Goal: Task Accomplishment & Management: Manage account settings

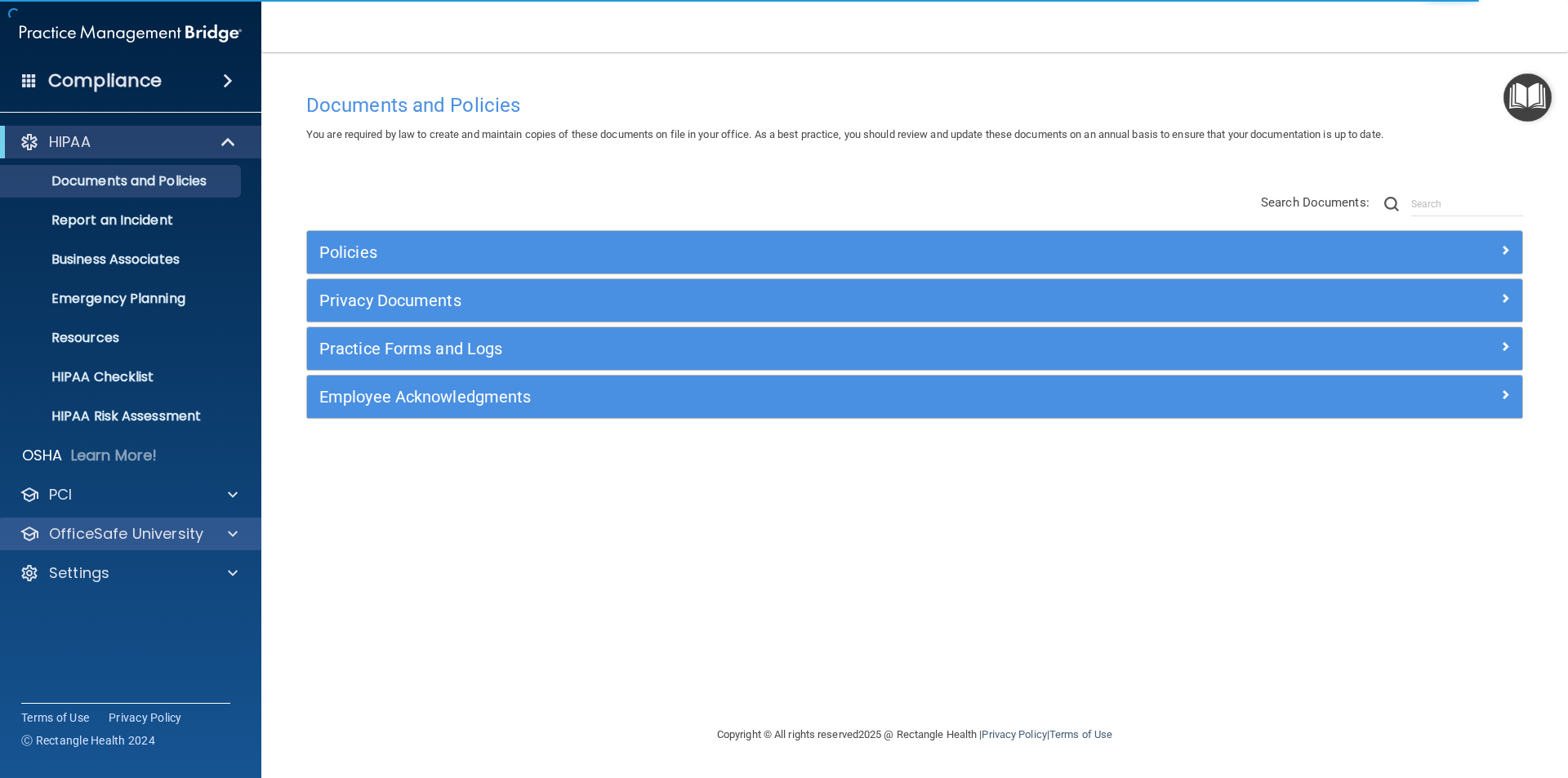
click at [159, 523] on div "OfficeSafe University" at bounding box center [131, 534] width 262 height 33
click at [161, 529] on p "OfficeSafe University" at bounding box center [125, 534] width 154 height 20
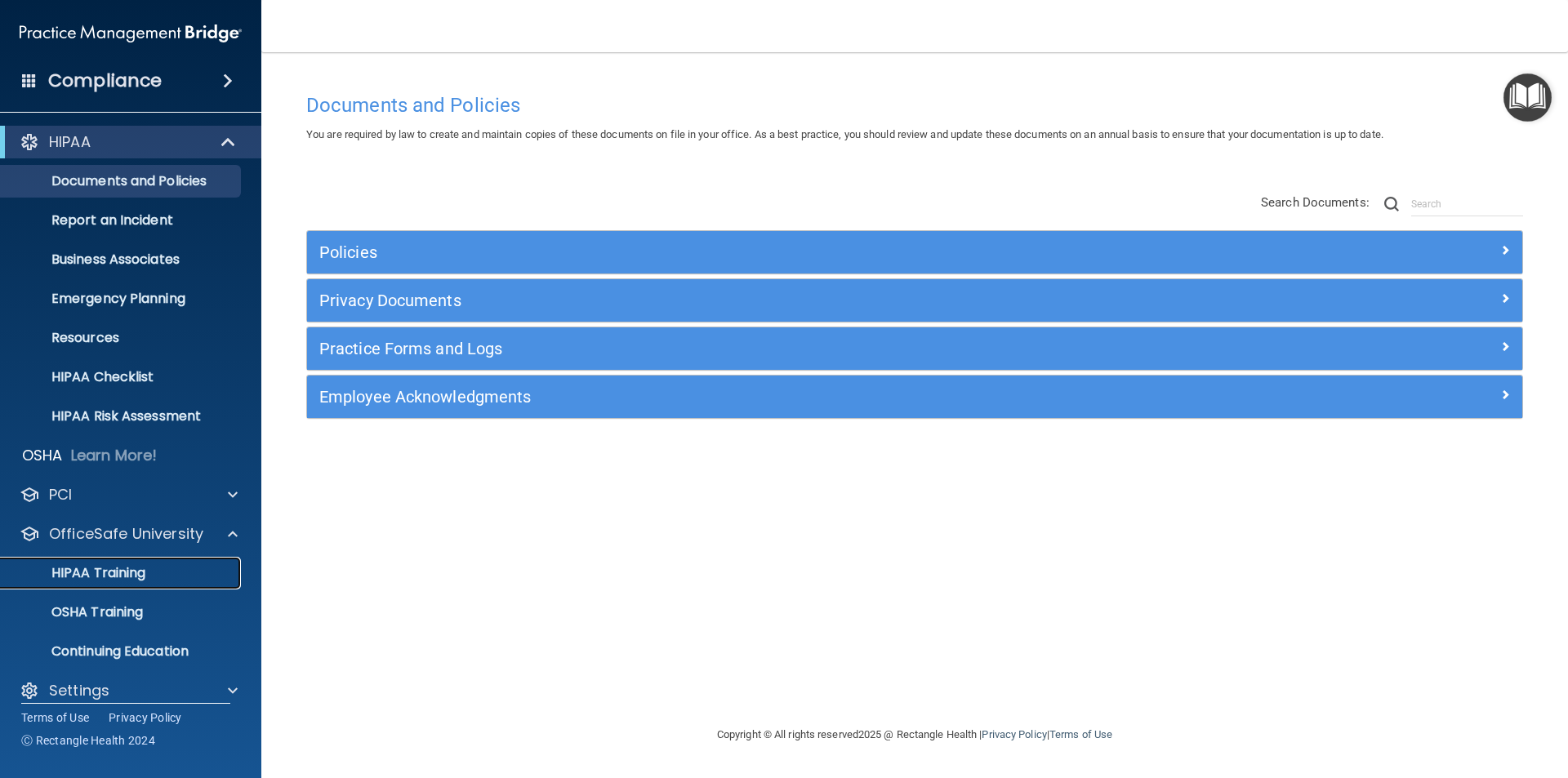
click at [140, 575] on p "HIPAA Training" at bounding box center [78, 573] width 135 height 16
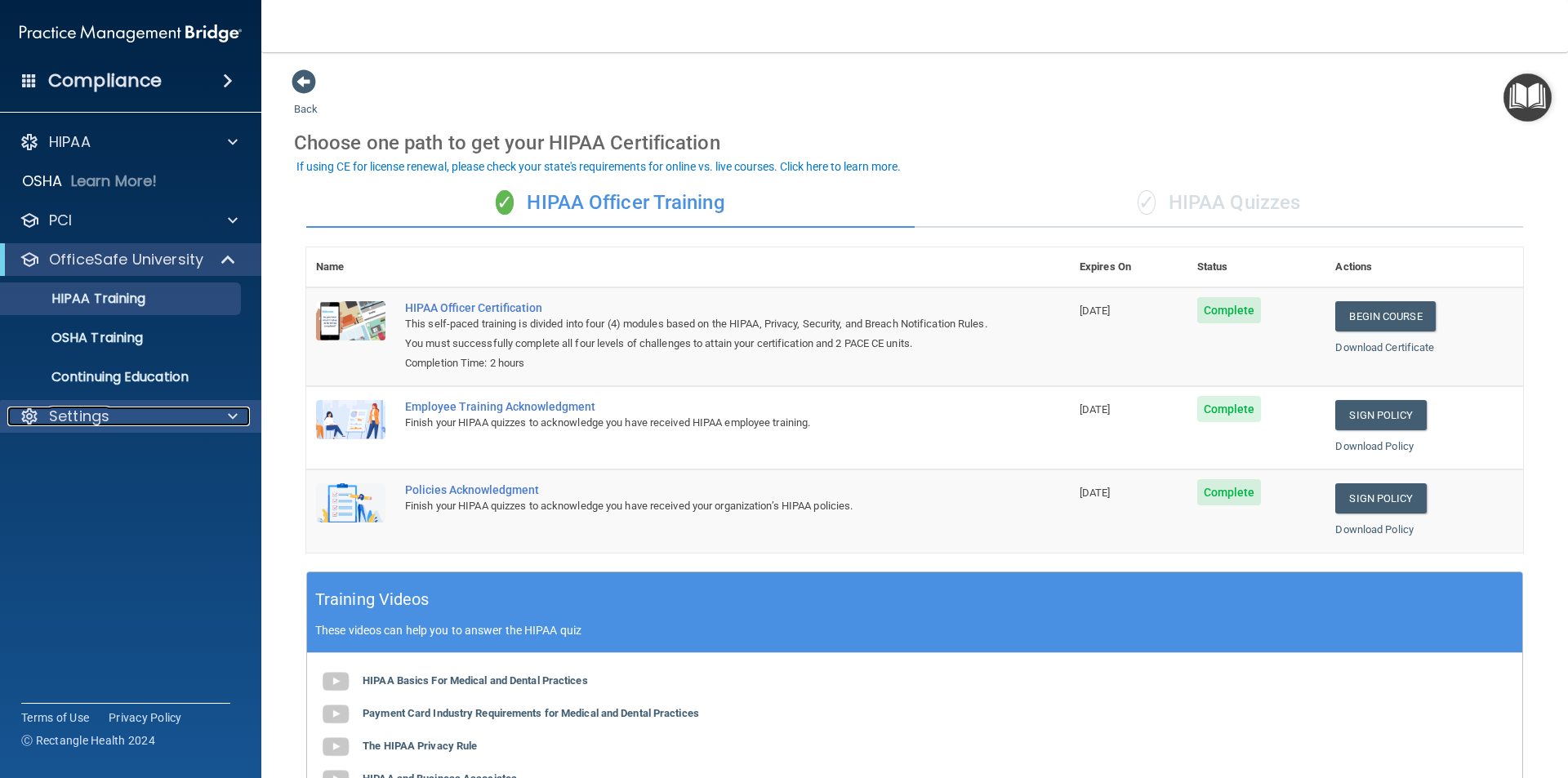
click at [108, 423] on p "Settings" at bounding box center [78, 417] width 60 height 20
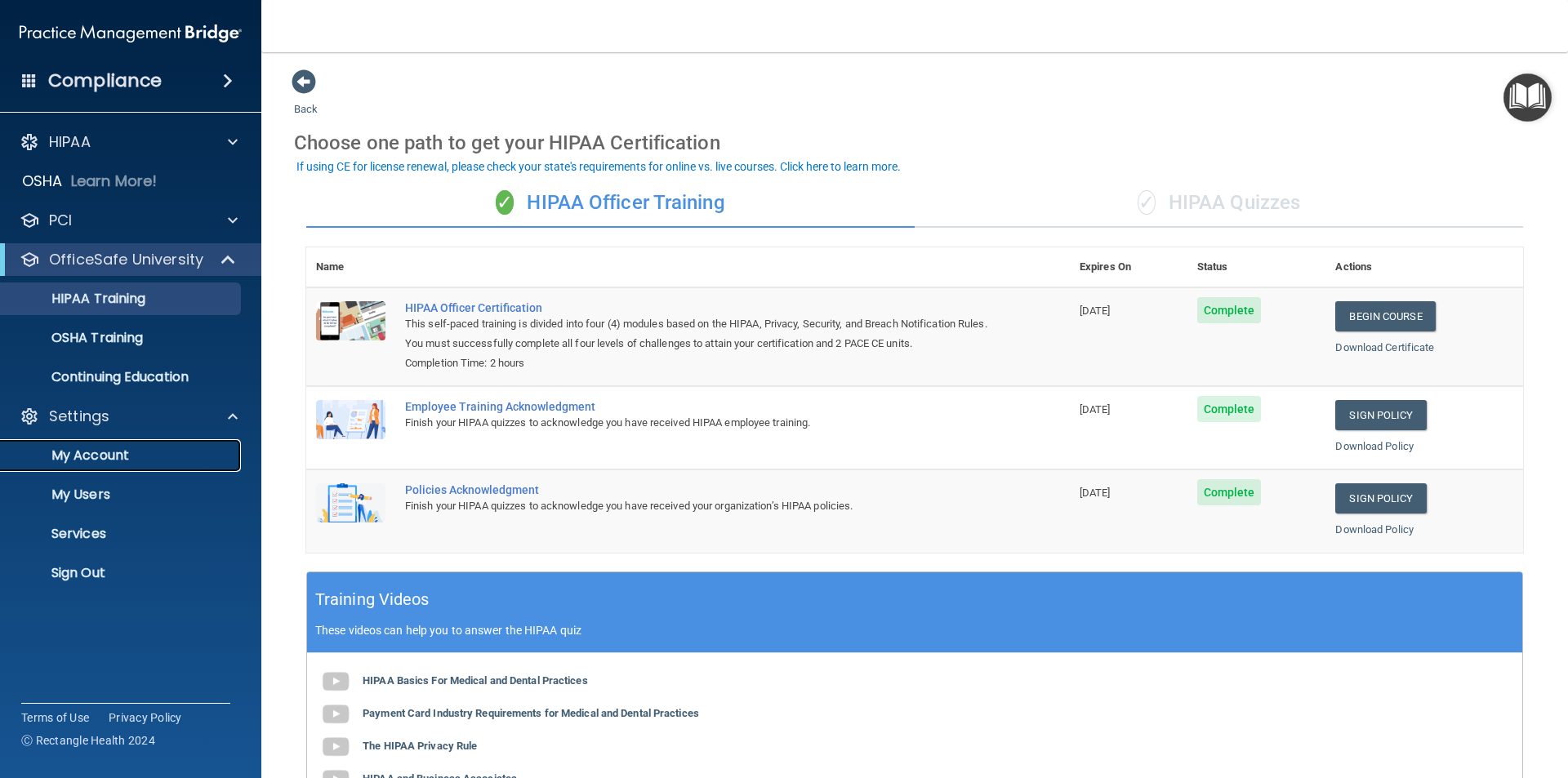
click at [102, 451] on p "My Account" at bounding box center [122, 455] width 223 height 16
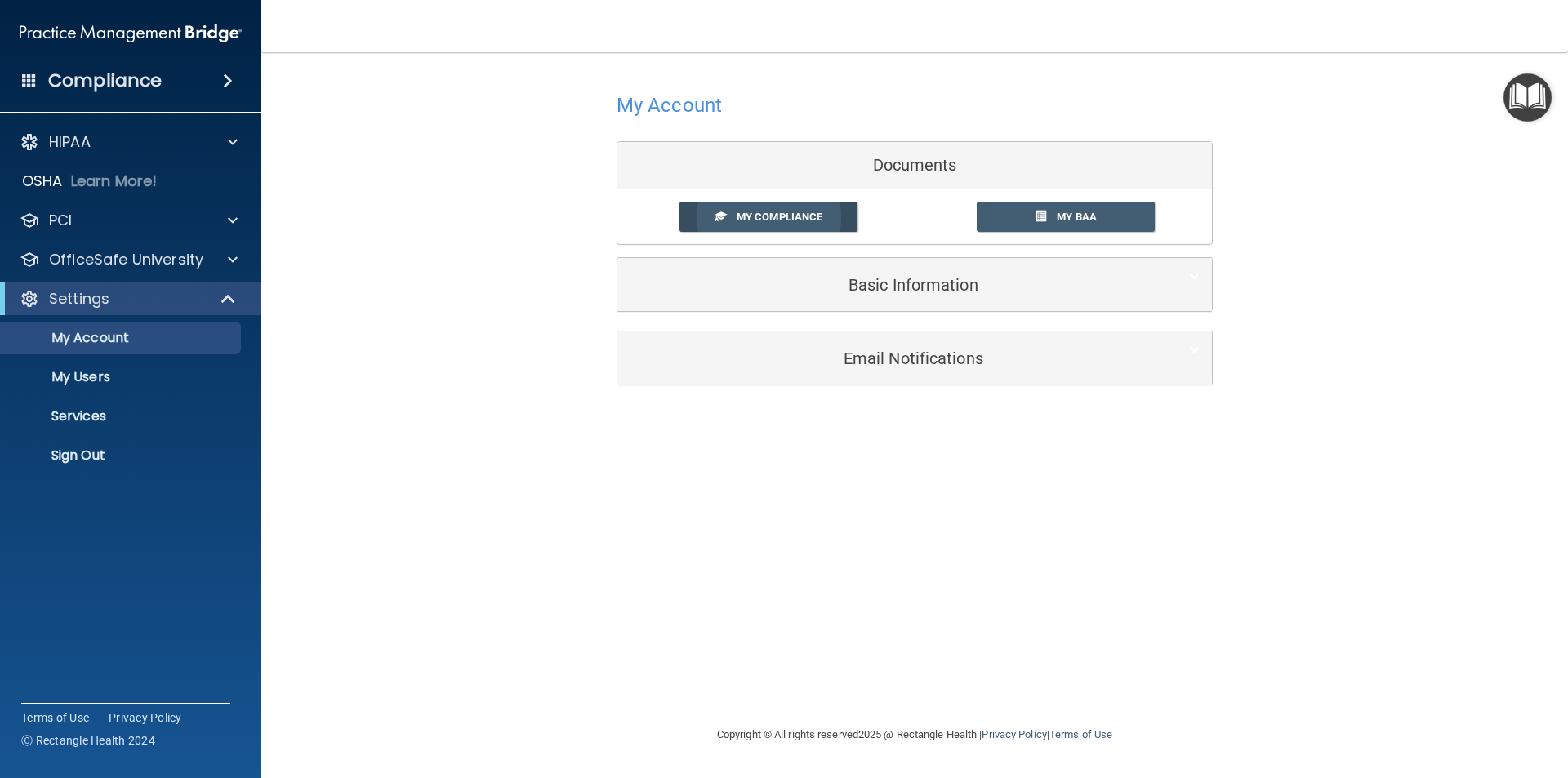
click at [754, 212] on span "My Compliance" at bounding box center [779, 217] width 86 height 12
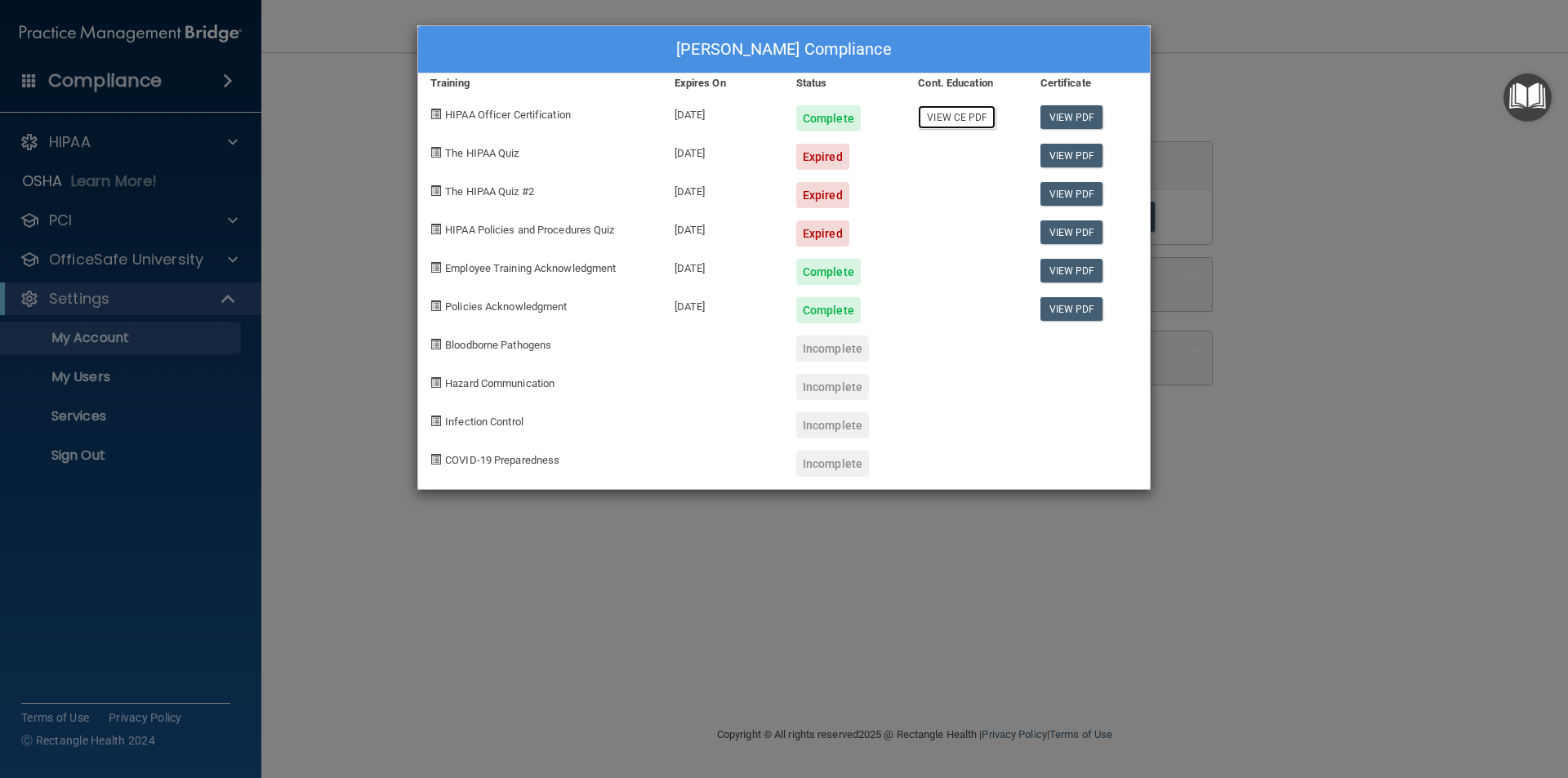
click at [965, 124] on link "View CE PDF" at bounding box center [957, 117] width 77 height 24
click at [1058, 235] on link "View PDF" at bounding box center [1071, 232] width 63 height 24
click at [958, 125] on link "View CE PDF" at bounding box center [957, 117] width 77 height 24
click at [79, 351] on div "Berta Alvarez's Compliance Training Expires On Status Cont. Education Certifica…" at bounding box center [784, 389] width 1568 height 778
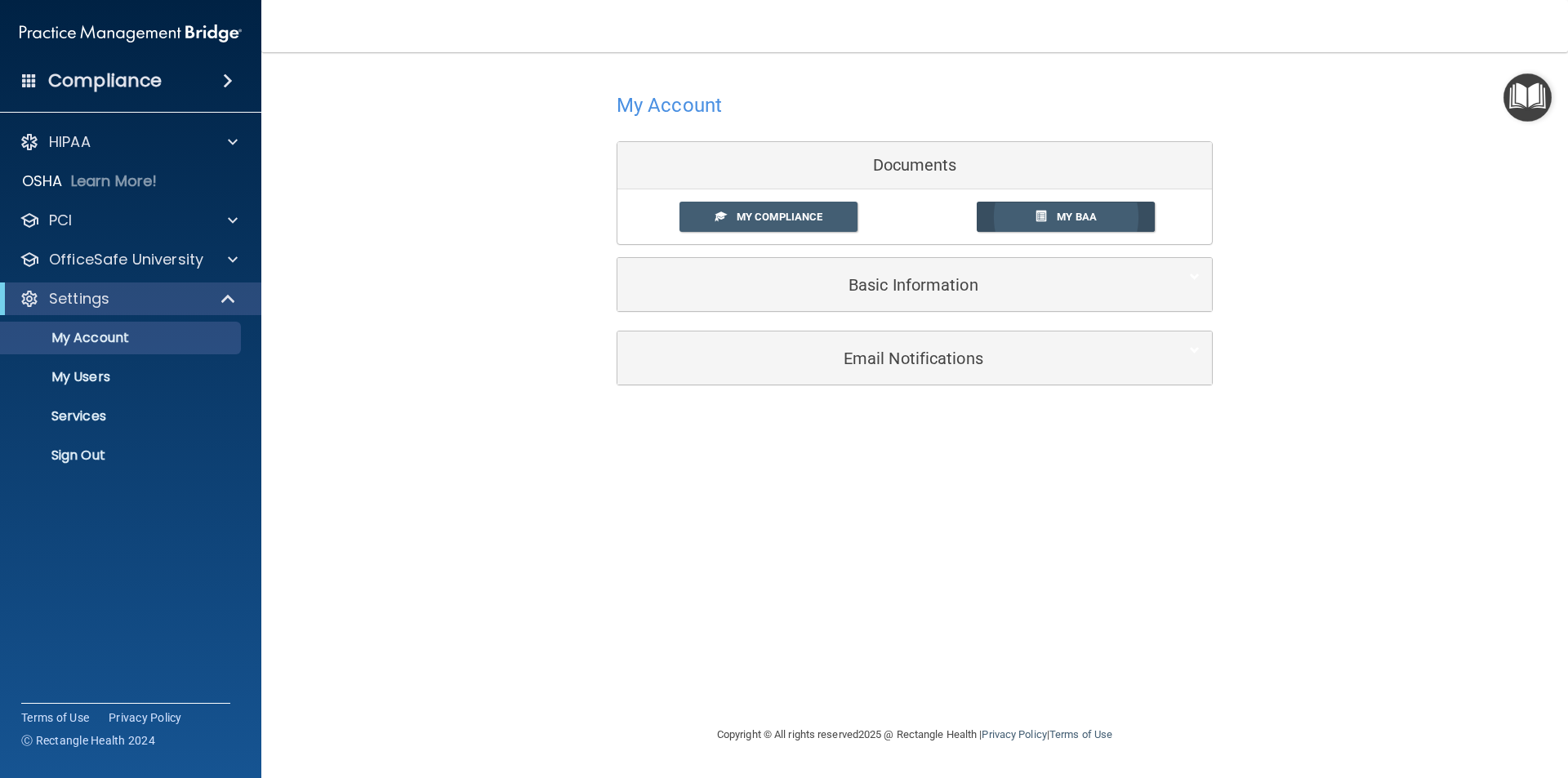
click at [1080, 217] on span "My BAA" at bounding box center [1076, 217] width 40 height 12
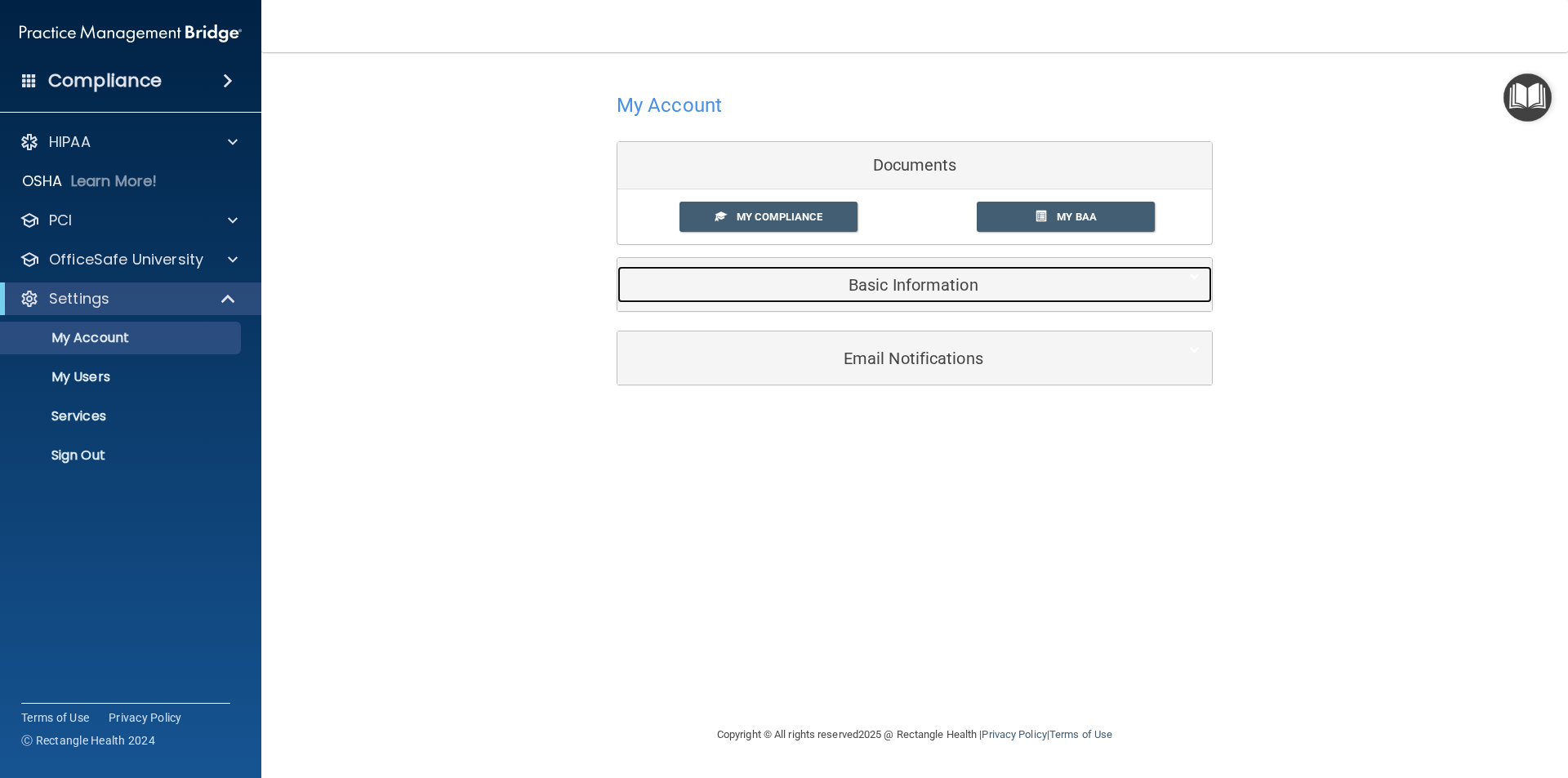
click at [898, 287] on h5 "Basic Information" at bounding box center [890, 285] width 520 height 18
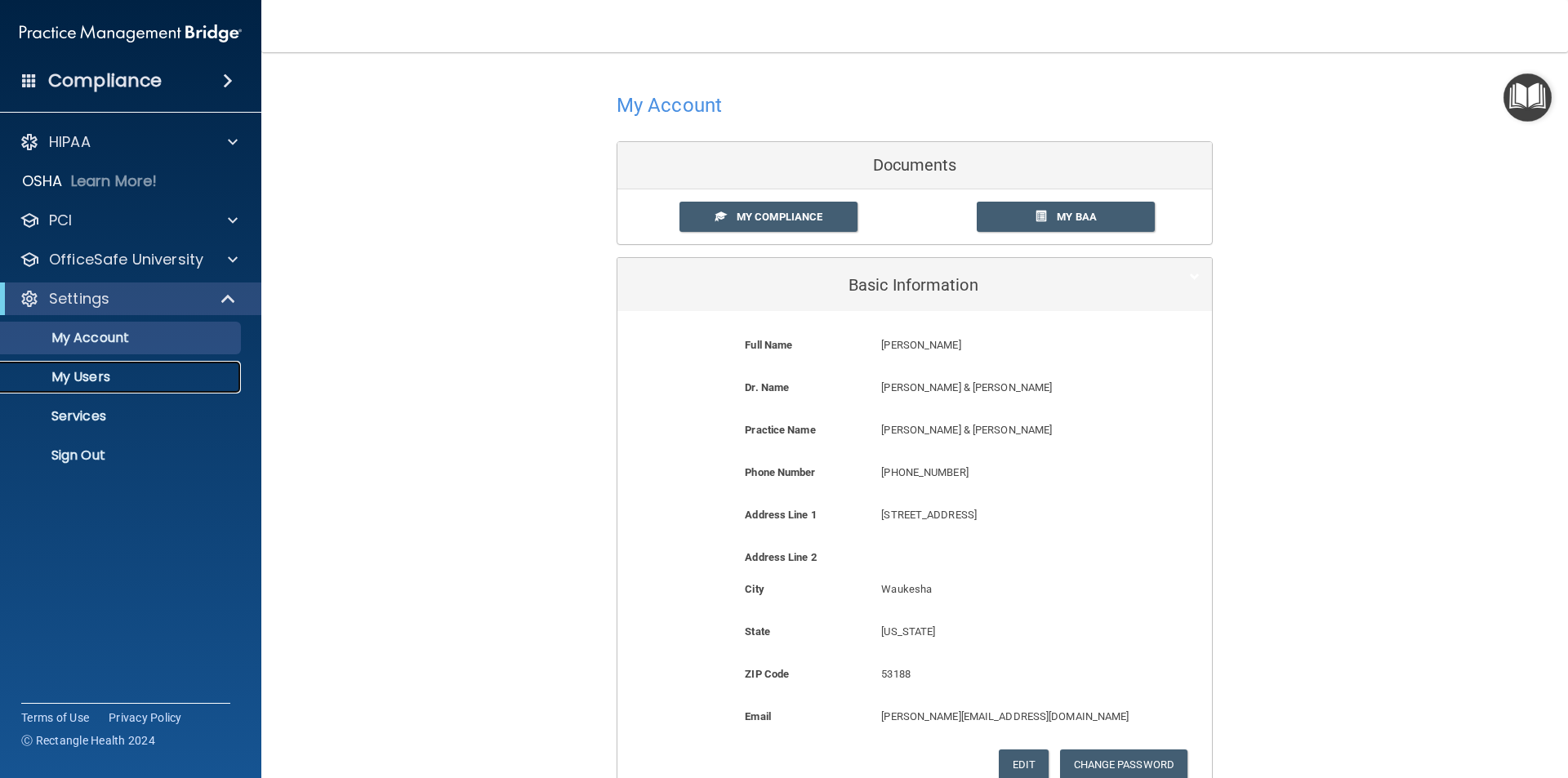
click at [97, 377] on p "My Users" at bounding box center [122, 377] width 223 height 16
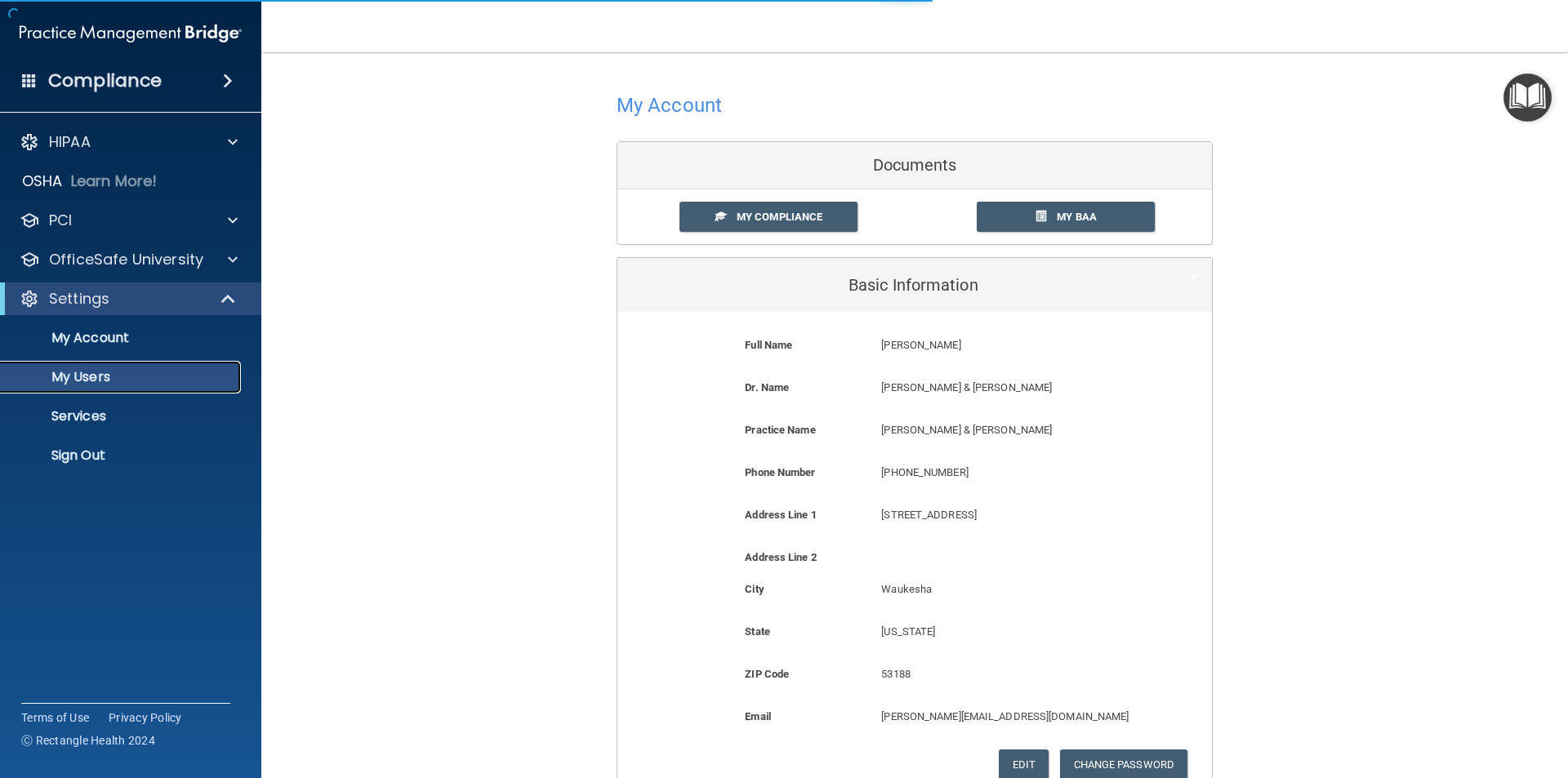
select select "20"
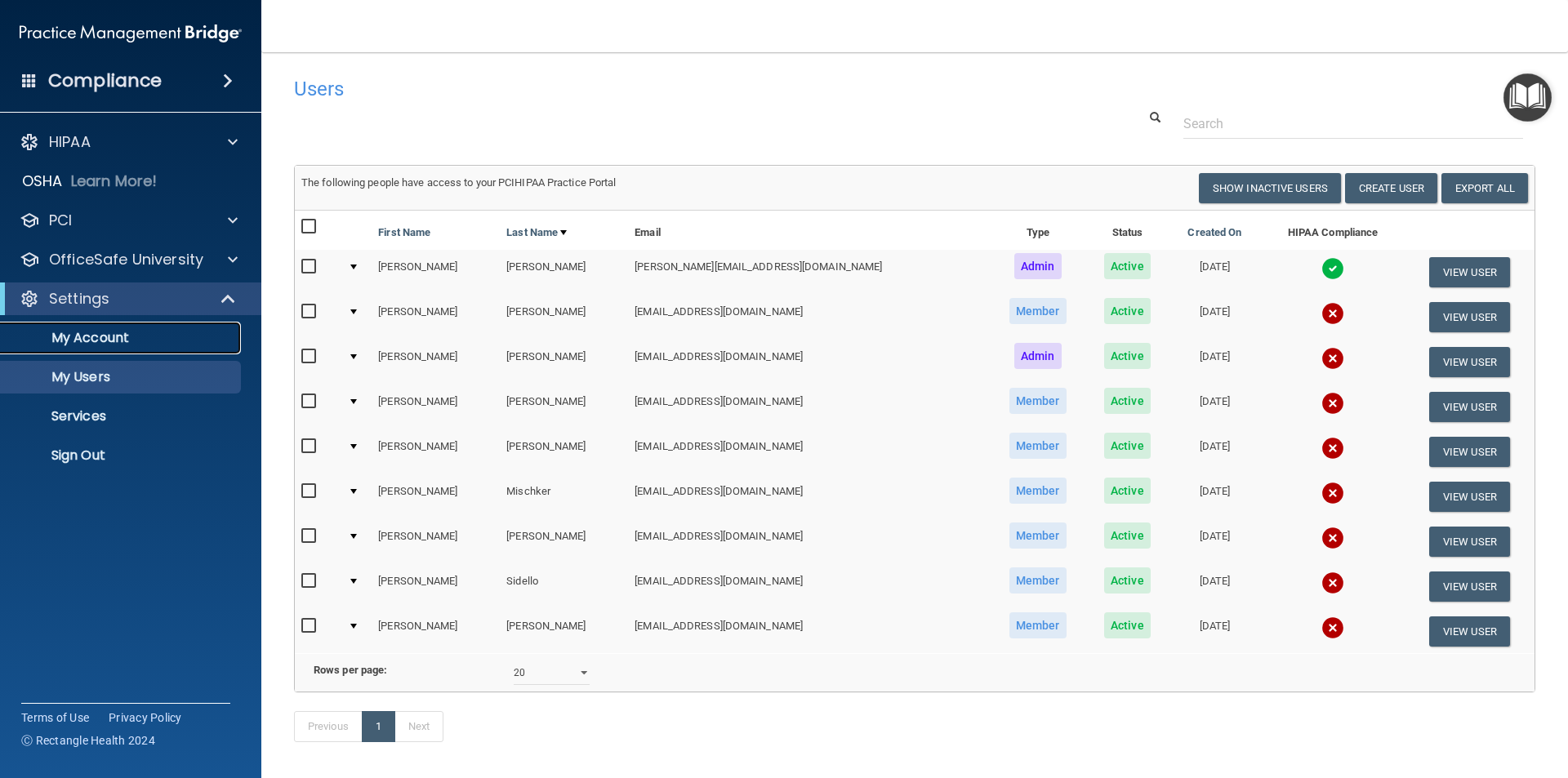
click at [103, 339] on p "My Account" at bounding box center [122, 338] width 223 height 16
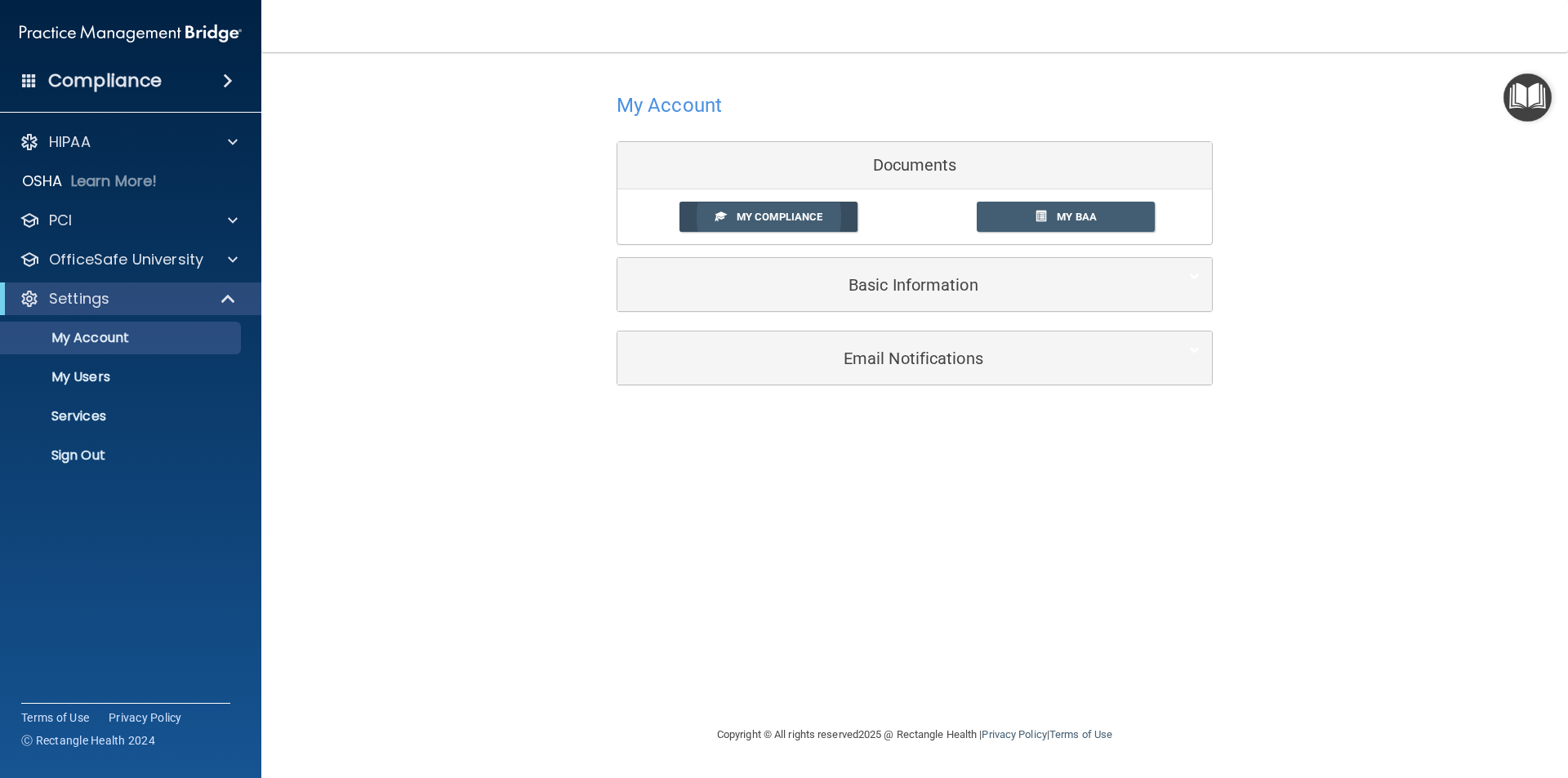
click at [765, 217] on span "My Compliance" at bounding box center [779, 217] width 86 height 12
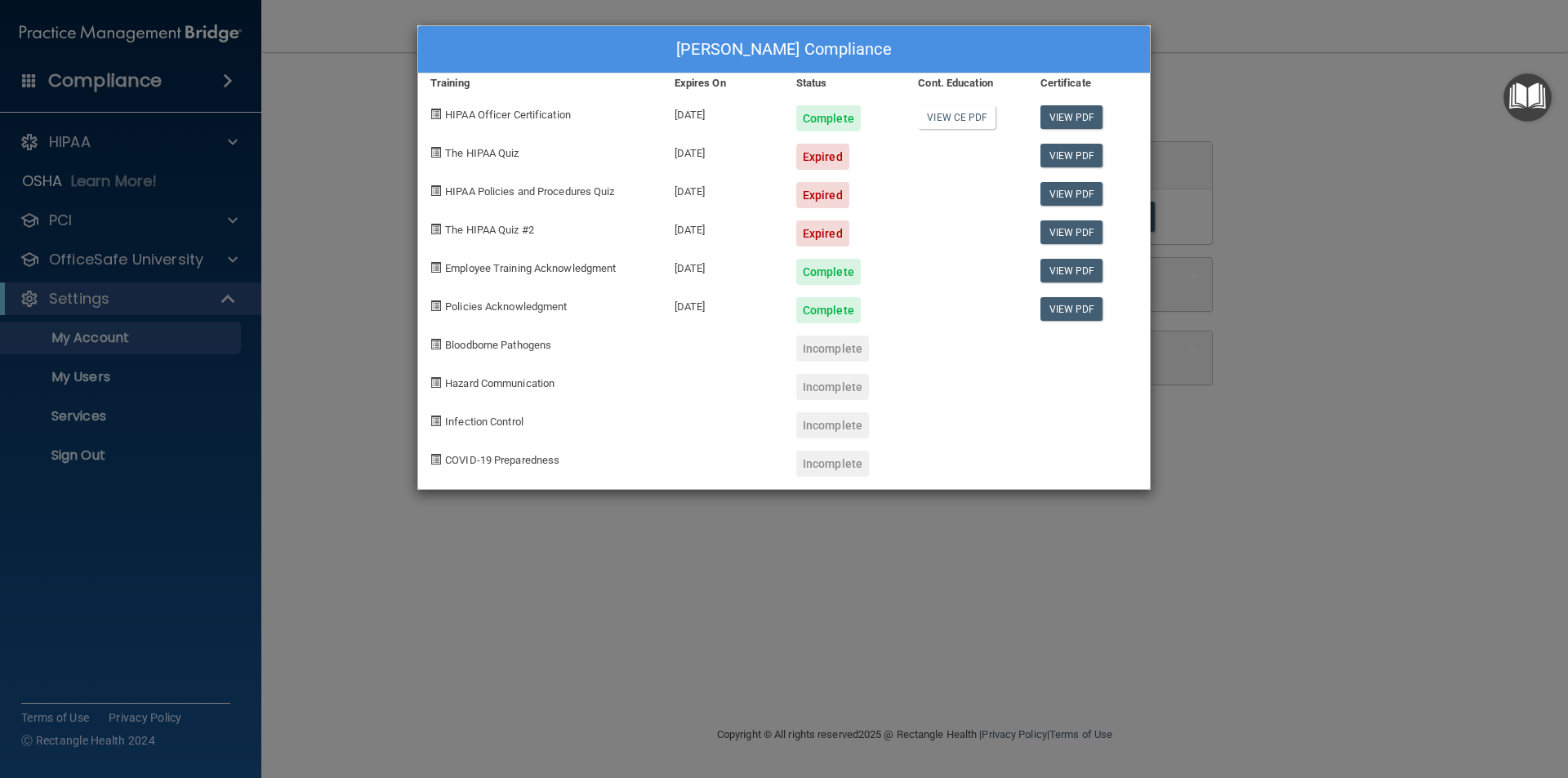
click at [698, 153] on div "03/29/2019" at bounding box center [723, 151] width 122 height 39
click at [1066, 163] on link "View PDF" at bounding box center [1071, 156] width 63 height 24
click at [810, 657] on div "Berta Alvarez's Compliance Training Expires On Status Cont. Education Certifica…" at bounding box center [784, 389] width 1568 height 778
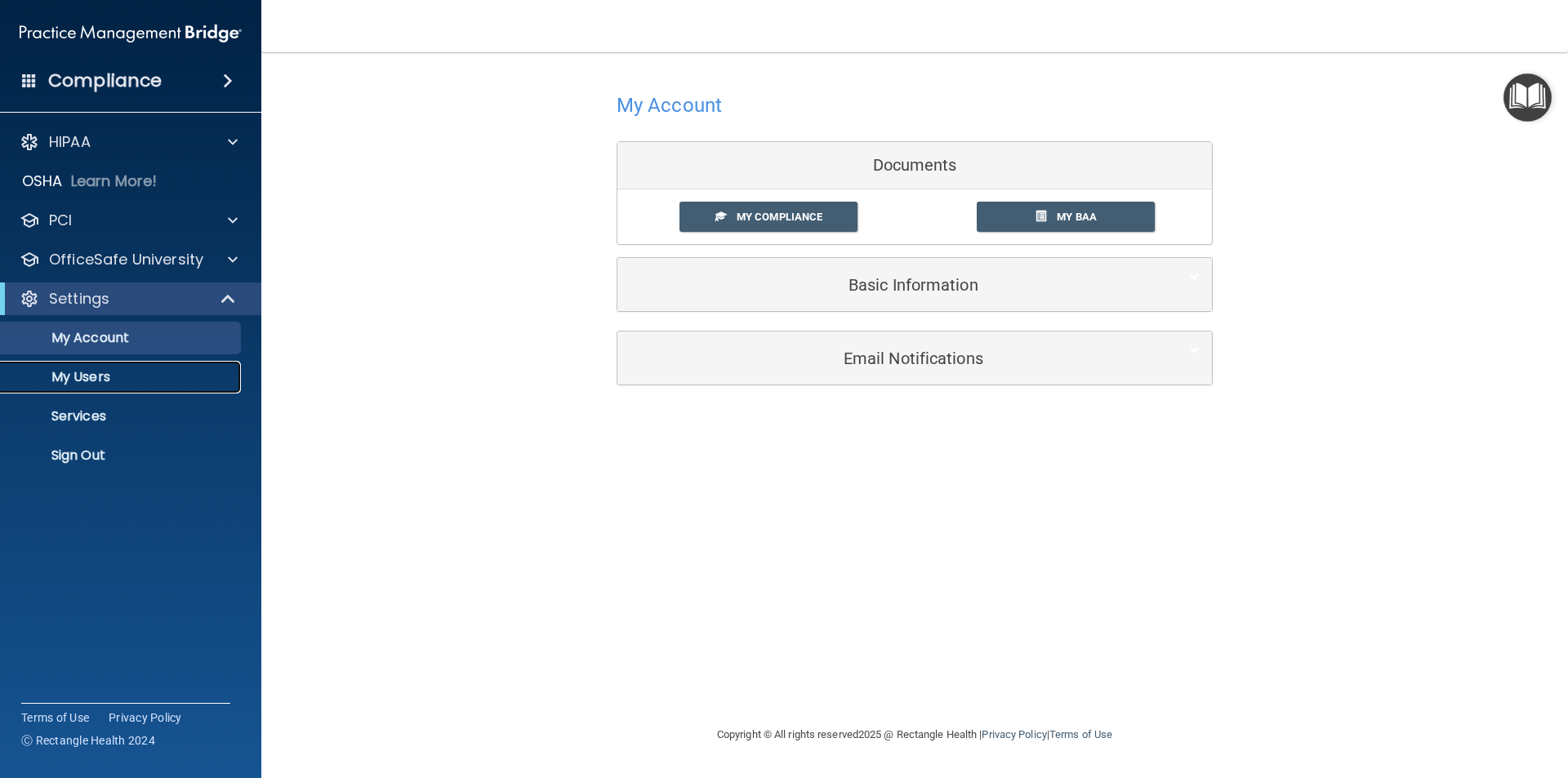
click at [95, 380] on p "My Users" at bounding box center [122, 377] width 223 height 16
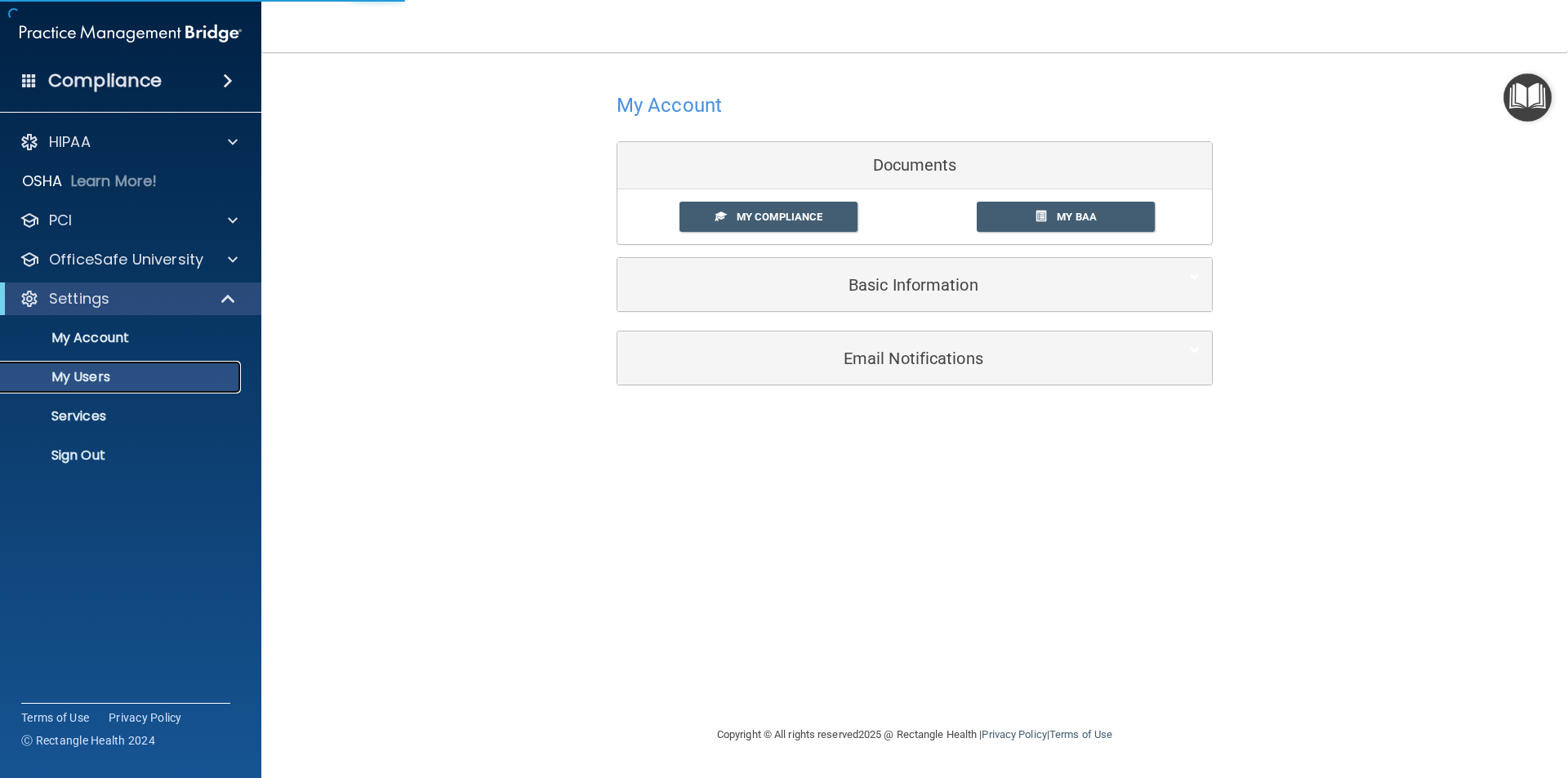
select select "20"
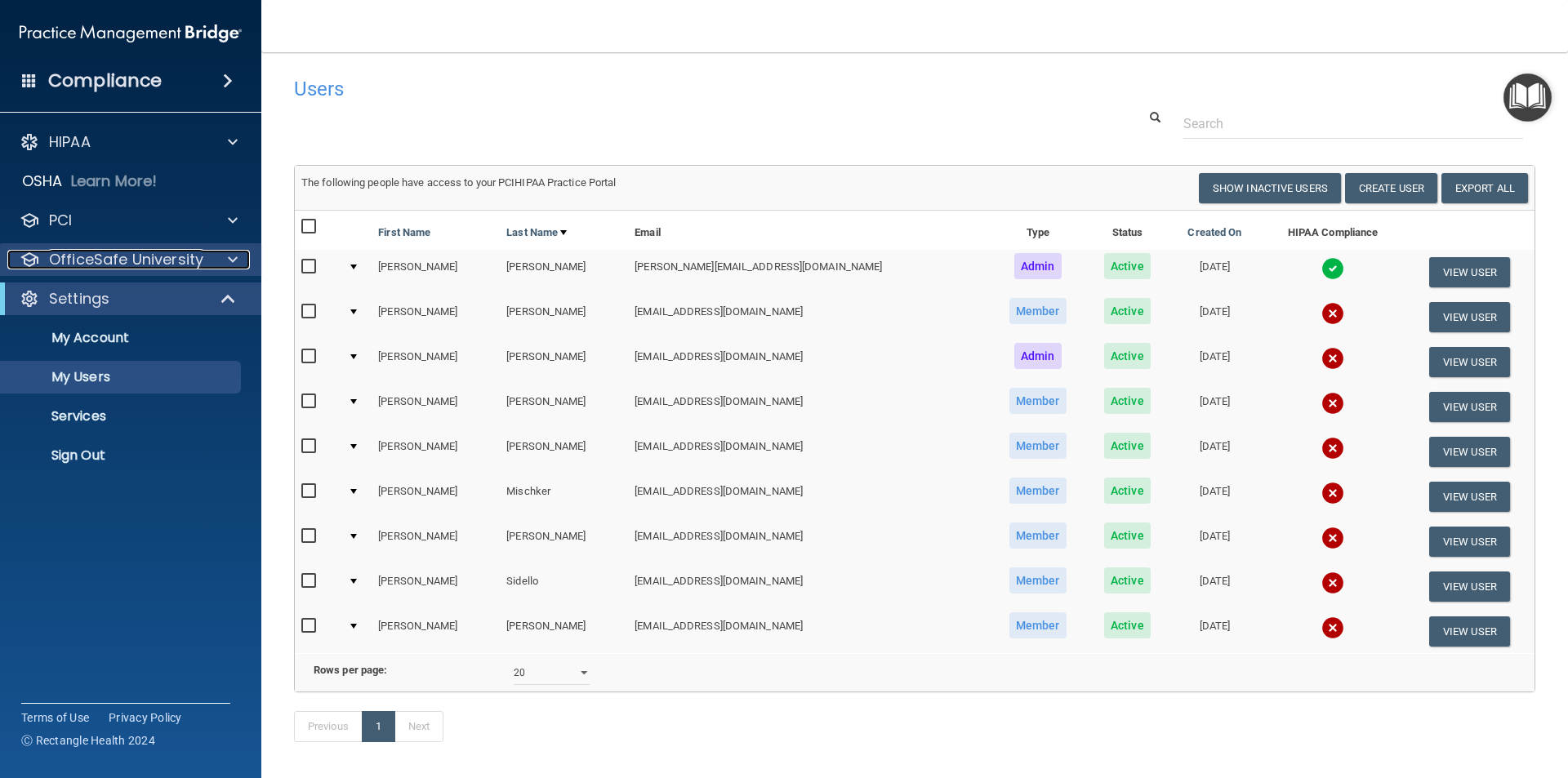
click at [139, 262] on p "OfficeSafe University" at bounding box center [125, 259] width 154 height 20
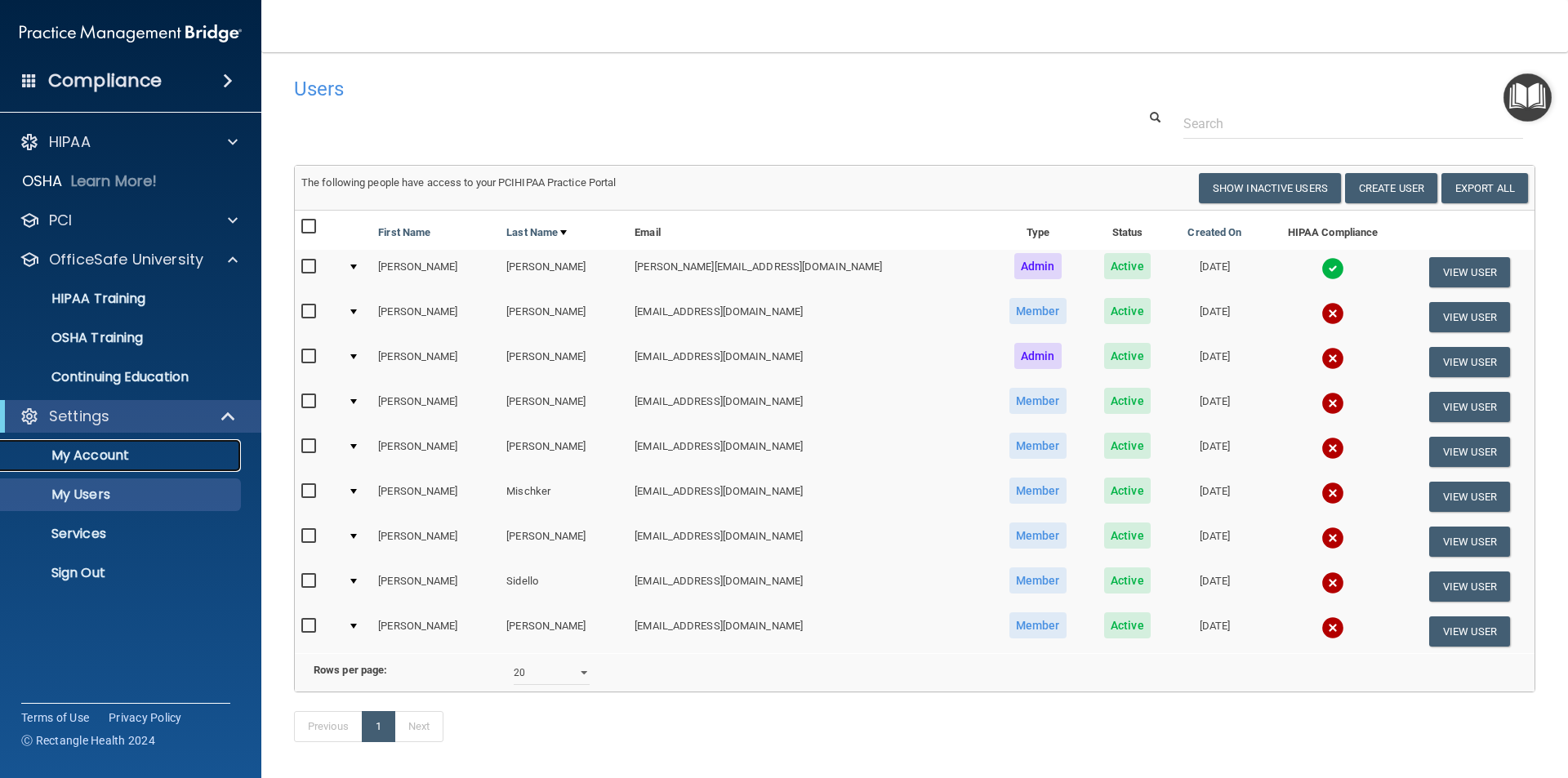
click at [120, 453] on p "My Account" at bounding box center [122, 455] width 223 height 16
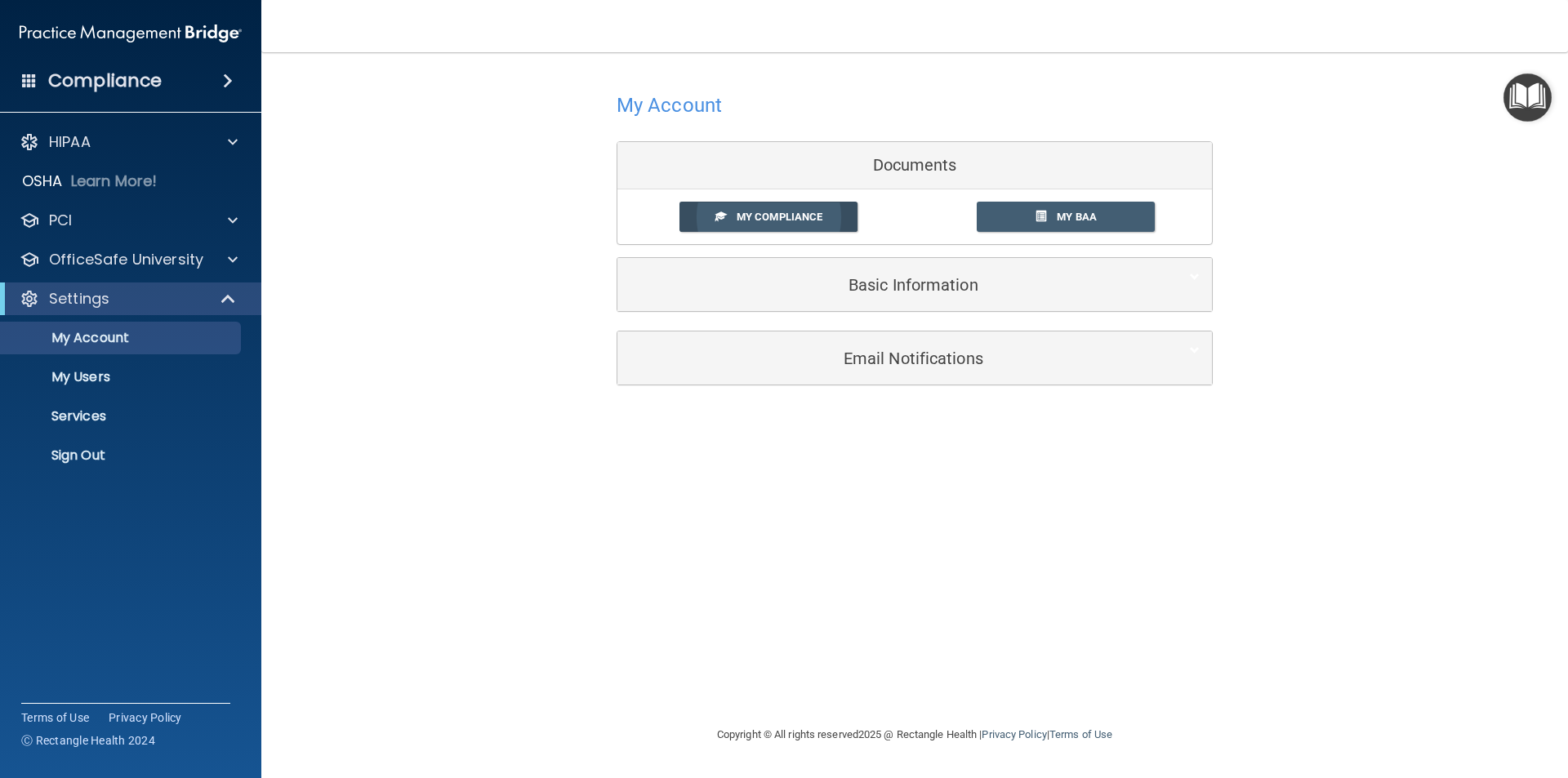
click at [782, 214] on span "My Compliance" at bounding box center [779, 217] width 86 height 12
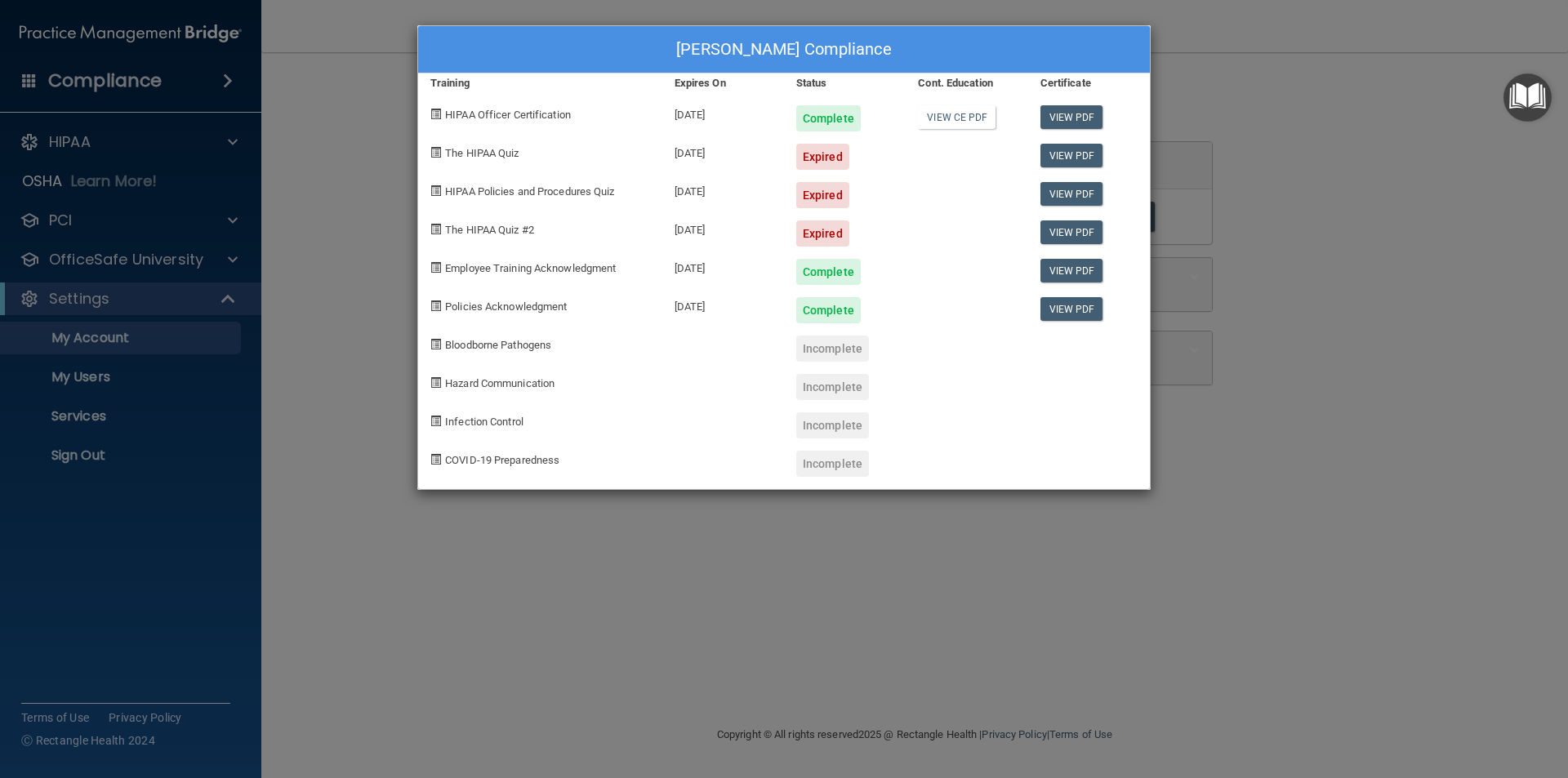
click at [128, 338] on div "Berta Alvarez's Compliance Training Expires On Status Cont. Education Certifica…" at bounding box center [784, 389] width 1568 height 778
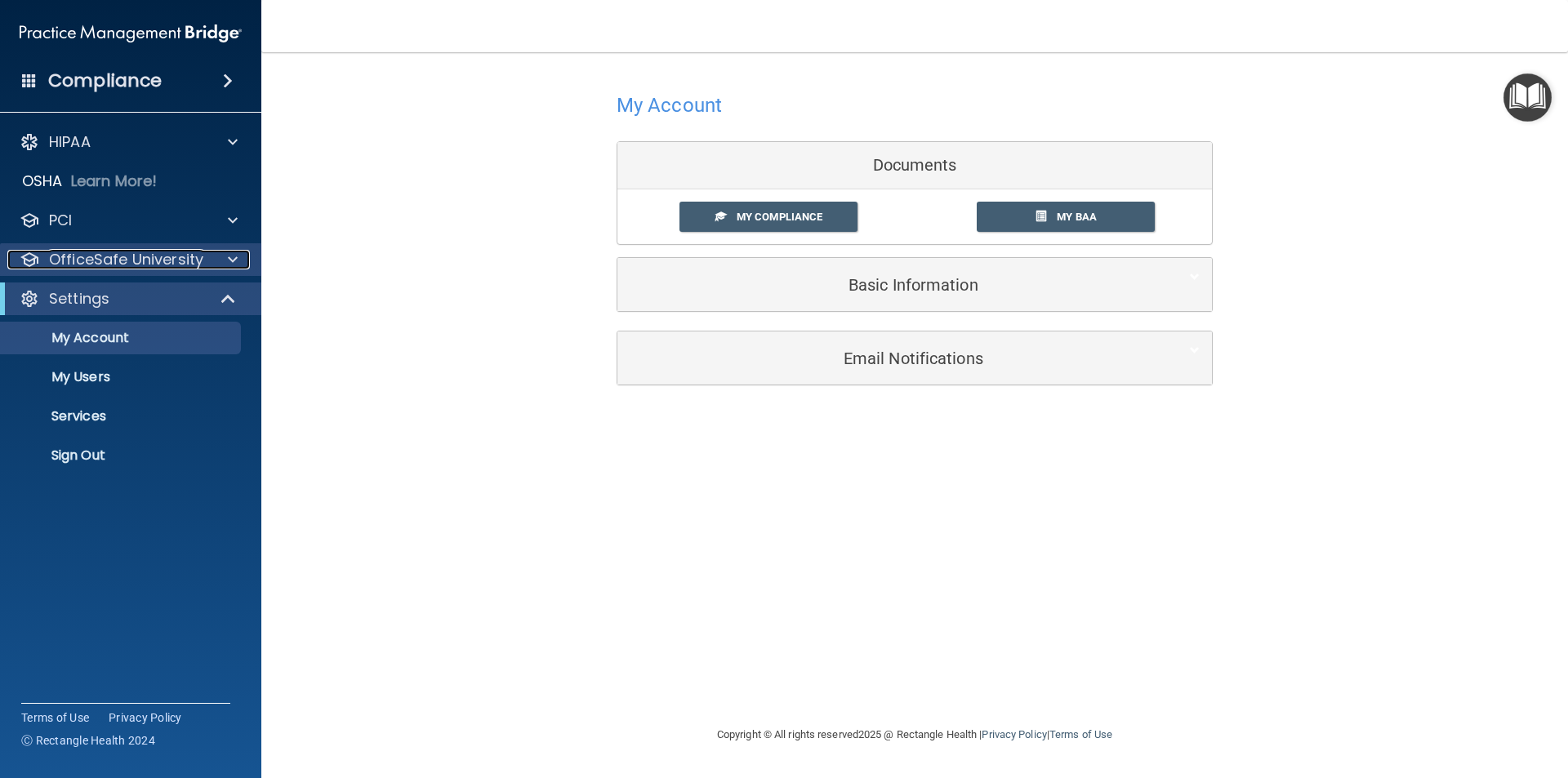
click at [130, 256] on p "OfficeSafe University" at bounding box center [125, 259] width 154 height 20
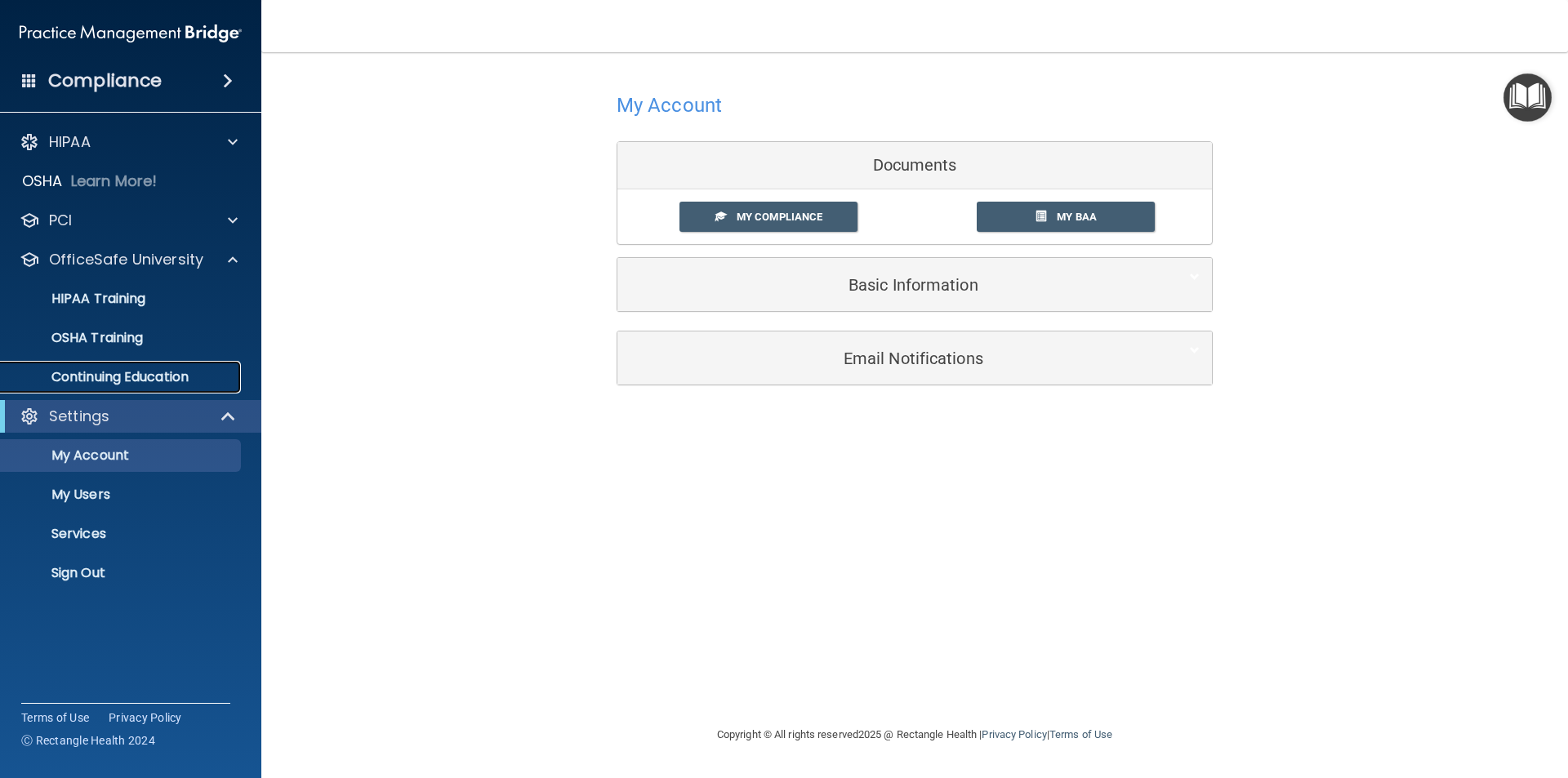
click at [134, 369] on p "Continuing Education" at bounding box center [122, 377] width 223 height 16
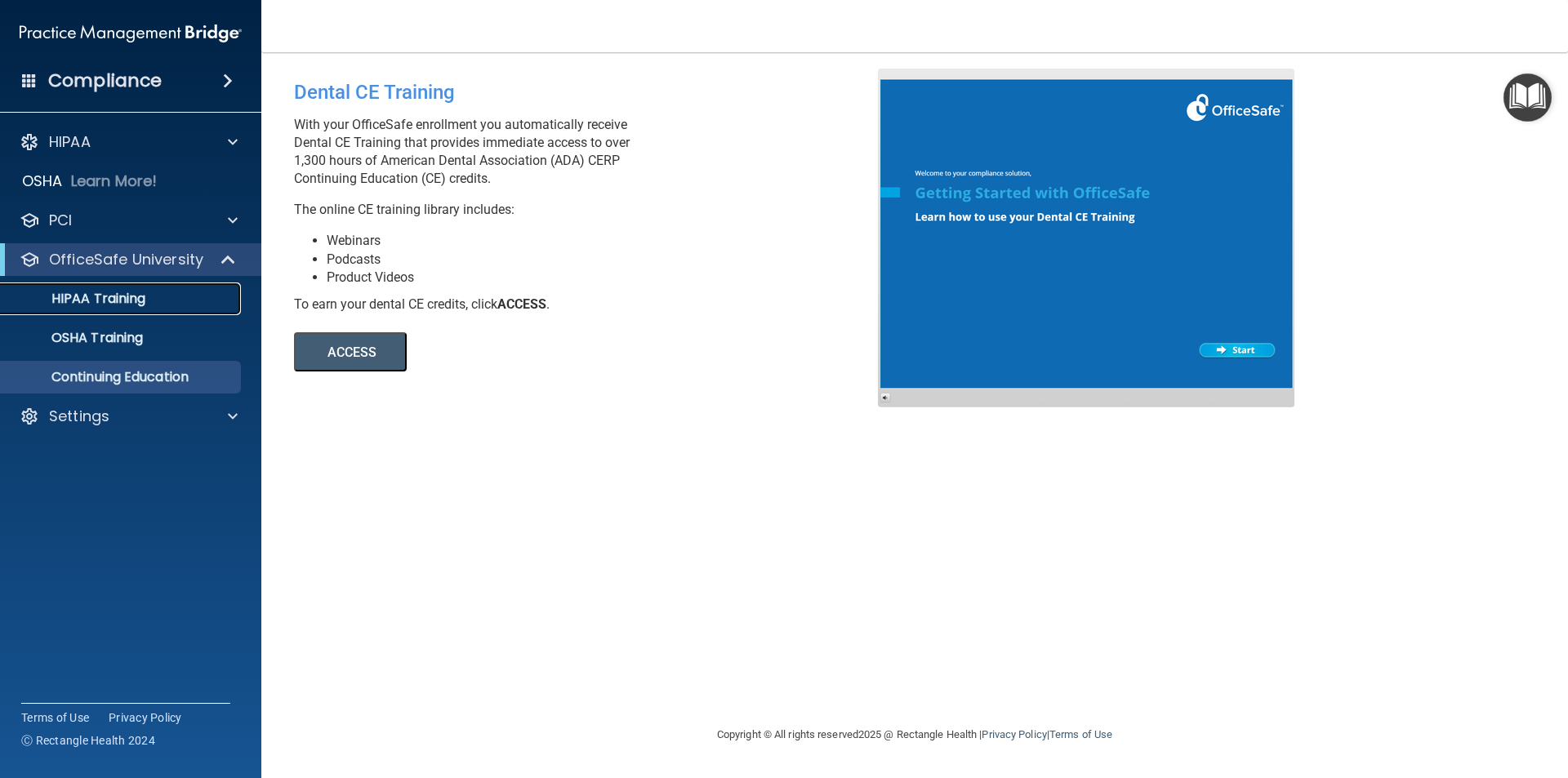
drag, startPoint x: 100, startPoint y: 292, endPoint x: 114, endPoint y: 300, distance: 16.1
click at [103, 295] on p "HIPAA Training" at bounding box center [78, 299] width 135 height 16
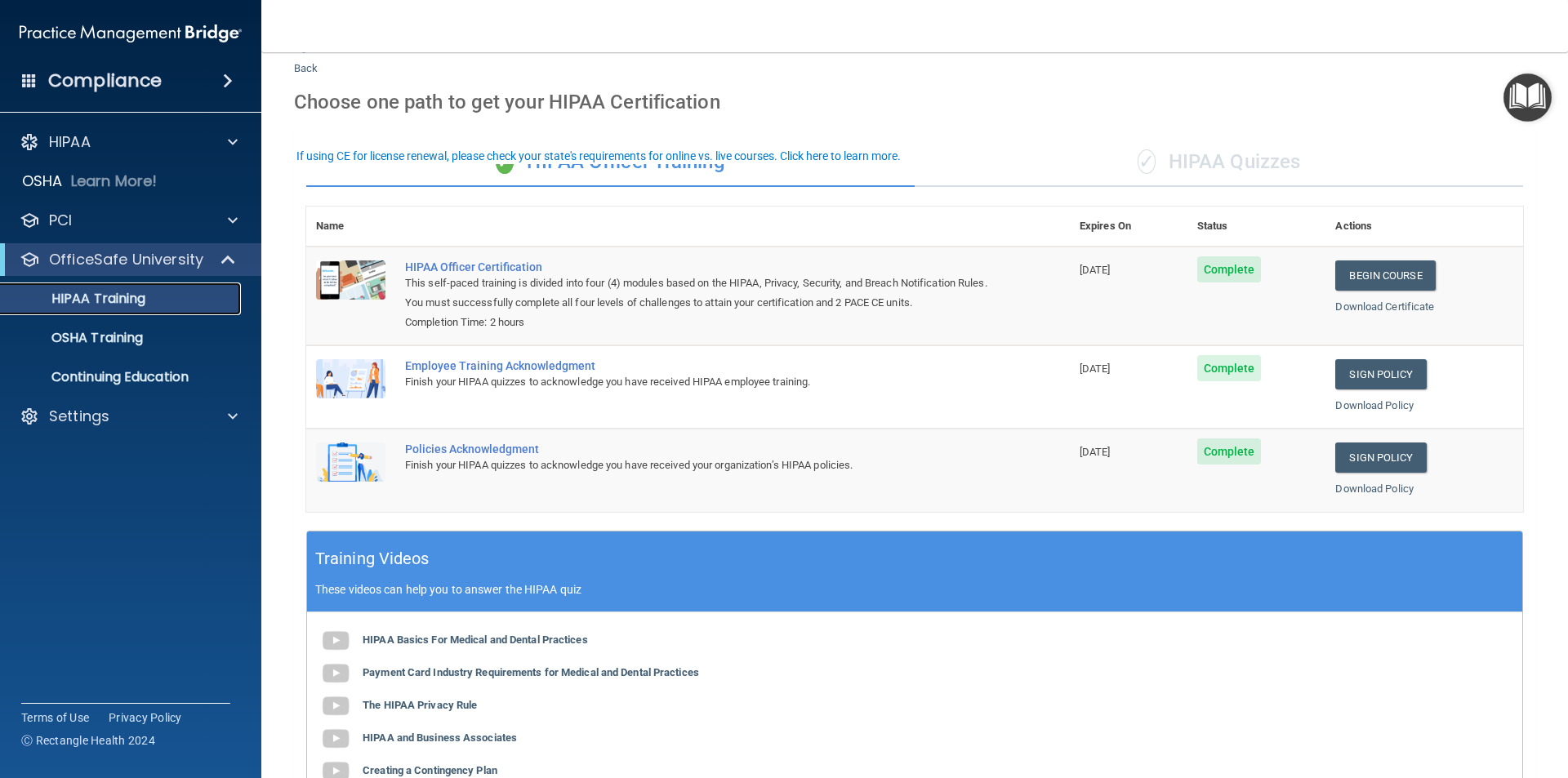
scroll to position [82, 0]
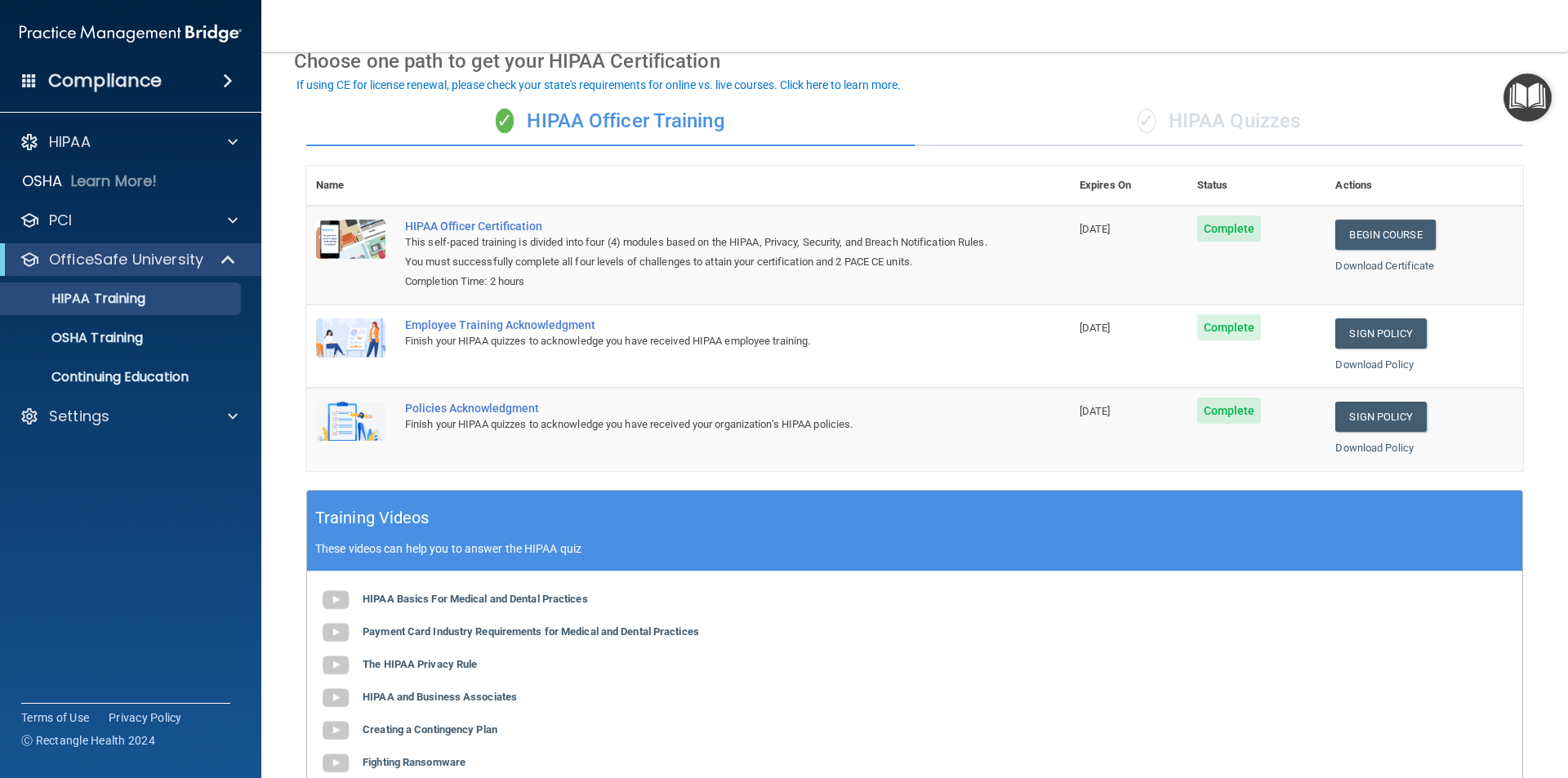
click at [1228, 117] on div "✓ HIPAA Quizzes" at bounding box center [1219, 121] width 609 height 49
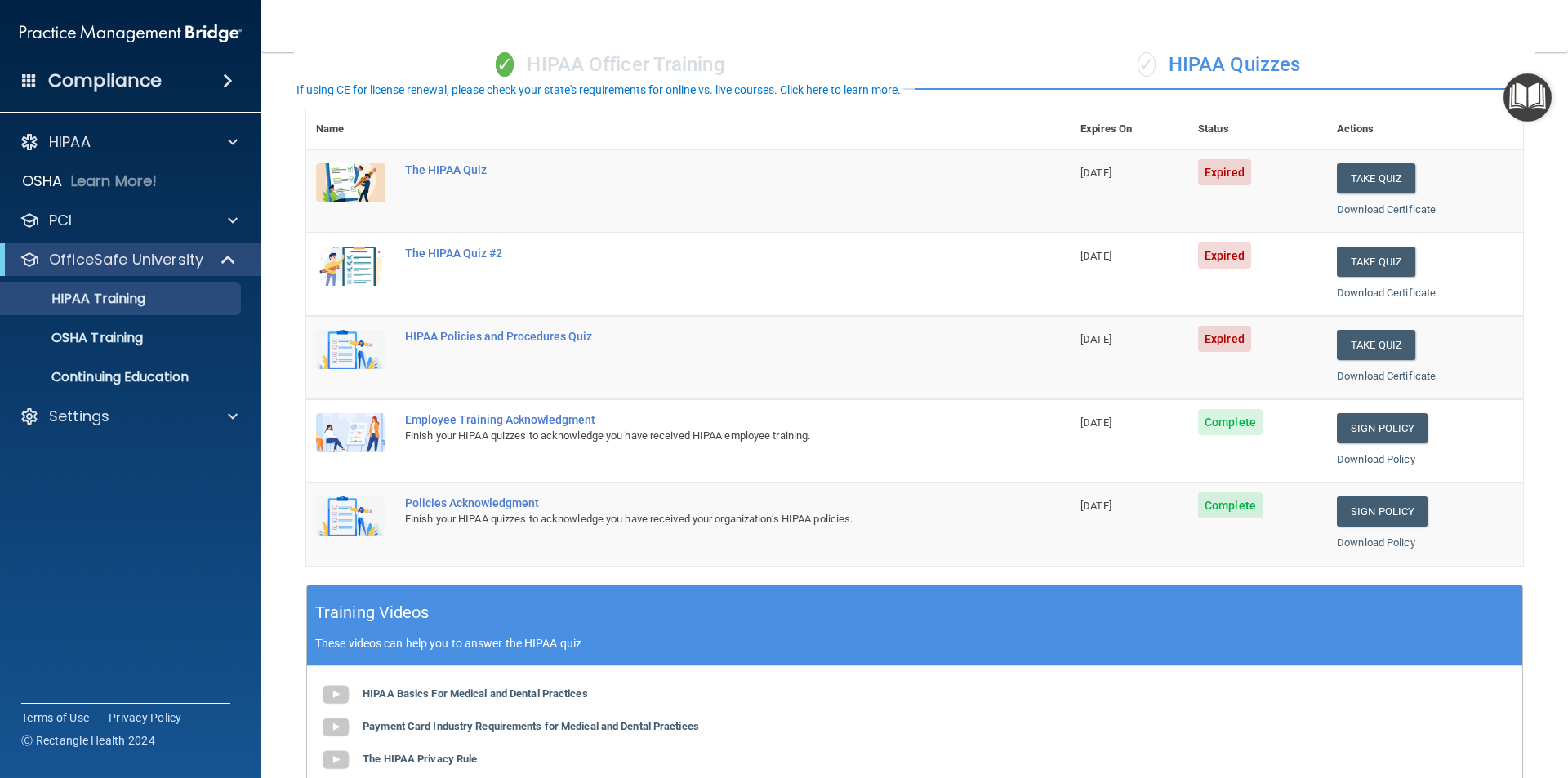
scroll to position [245, 0]
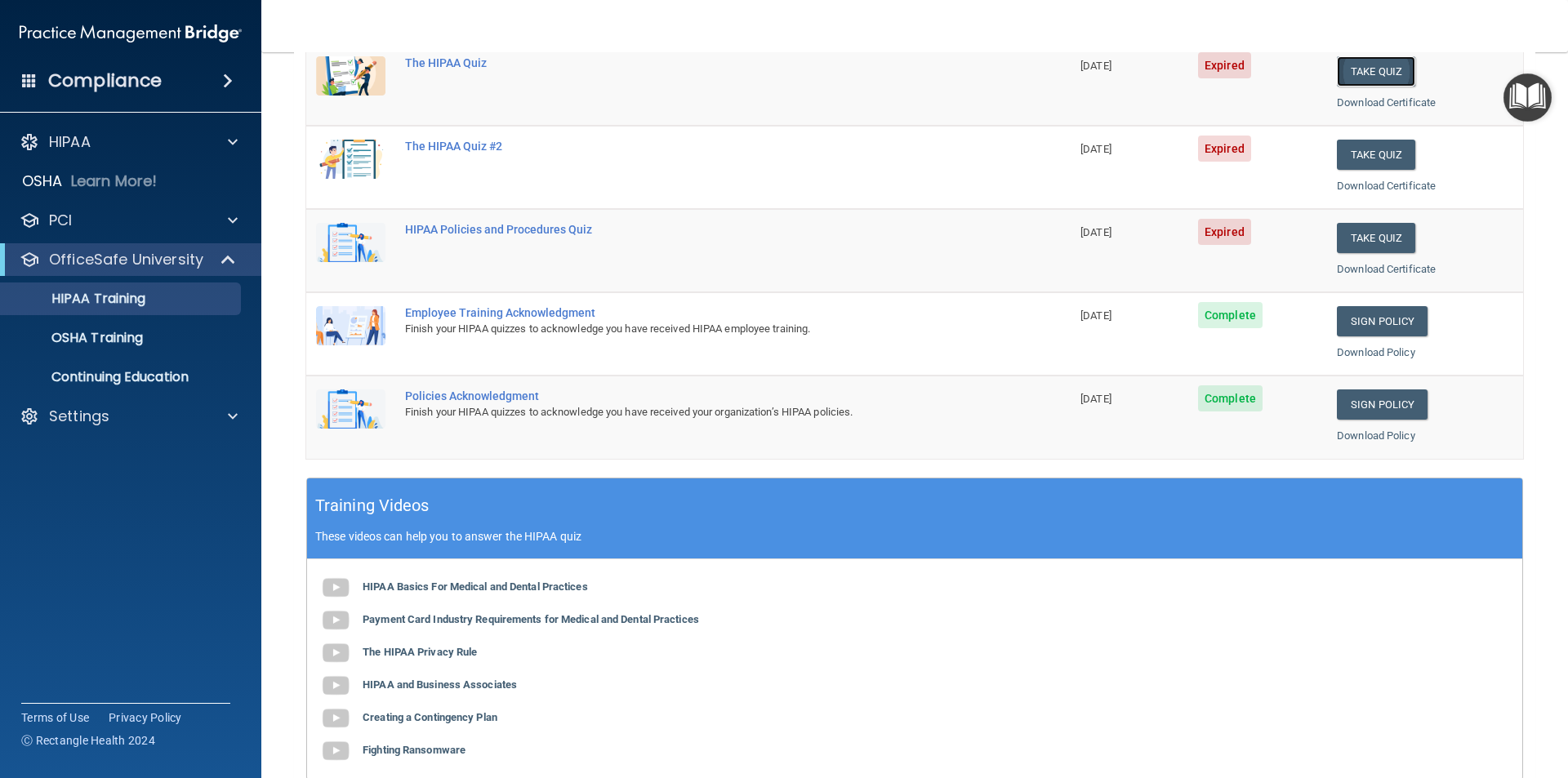
click at [1365, 74] on button "Take Quiz" at bounding box center [1375, 71] width 78 height 30
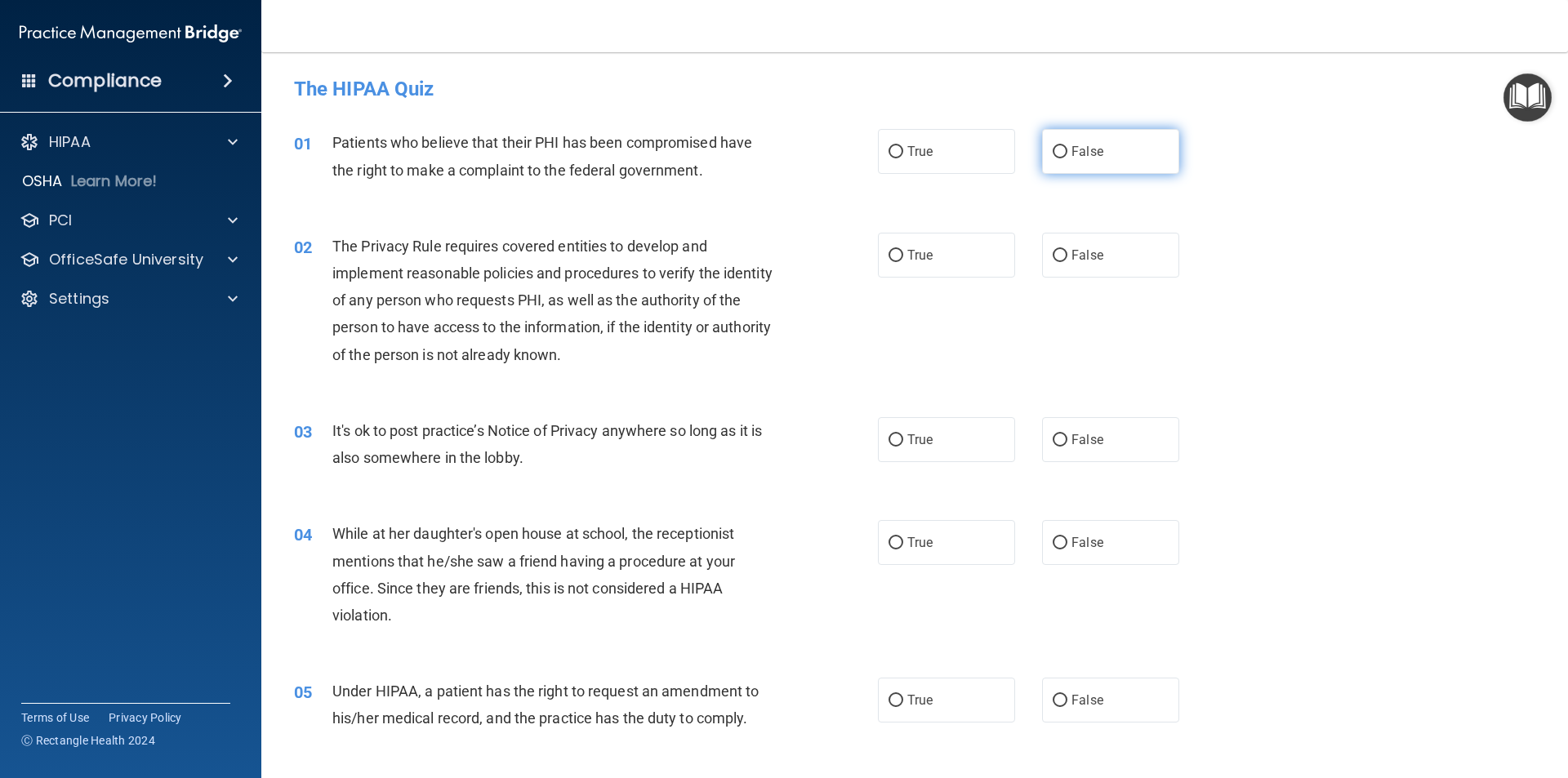
click at [1055, 152] on input "False" at bounding box center [1060, 151] width 15 height 12
radio input "true"
click at [895, 249] on input "True" at bounding box center [896, 255] width 15 height 12
radio input "true"
drag, startPoint x: 895, startPoint y: 444, endPoint x: 962, endPoint y: 404, distance: 78.0
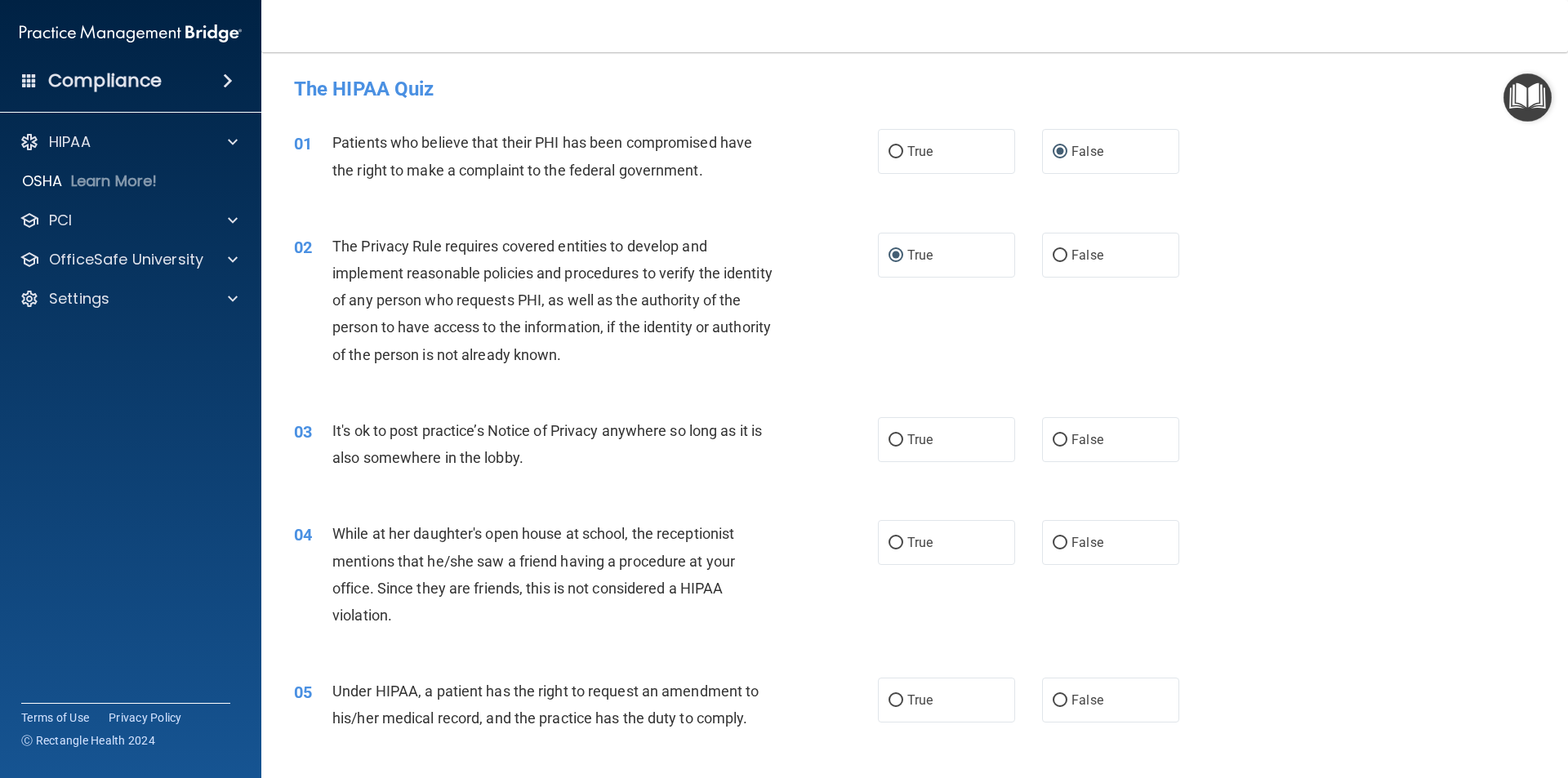
click at [889, 441] on input "True" at bounding box center [896, 440] width 15 height 12
radio input "true"
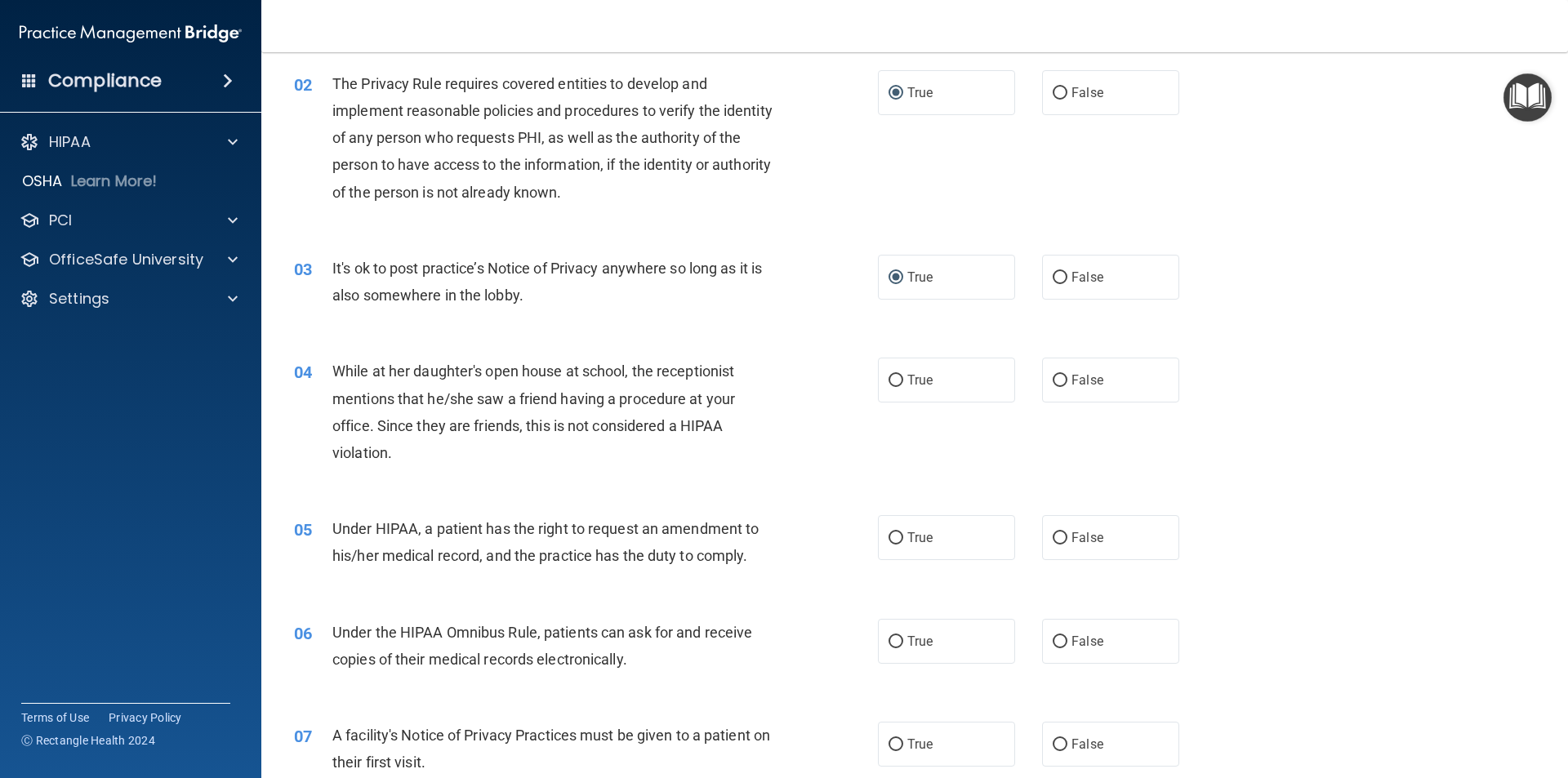
scroll to position [163, 0]
click at [1054, 382] on input "False" at bounding box center [1060, 380] width 15 height 12
radio input "true"
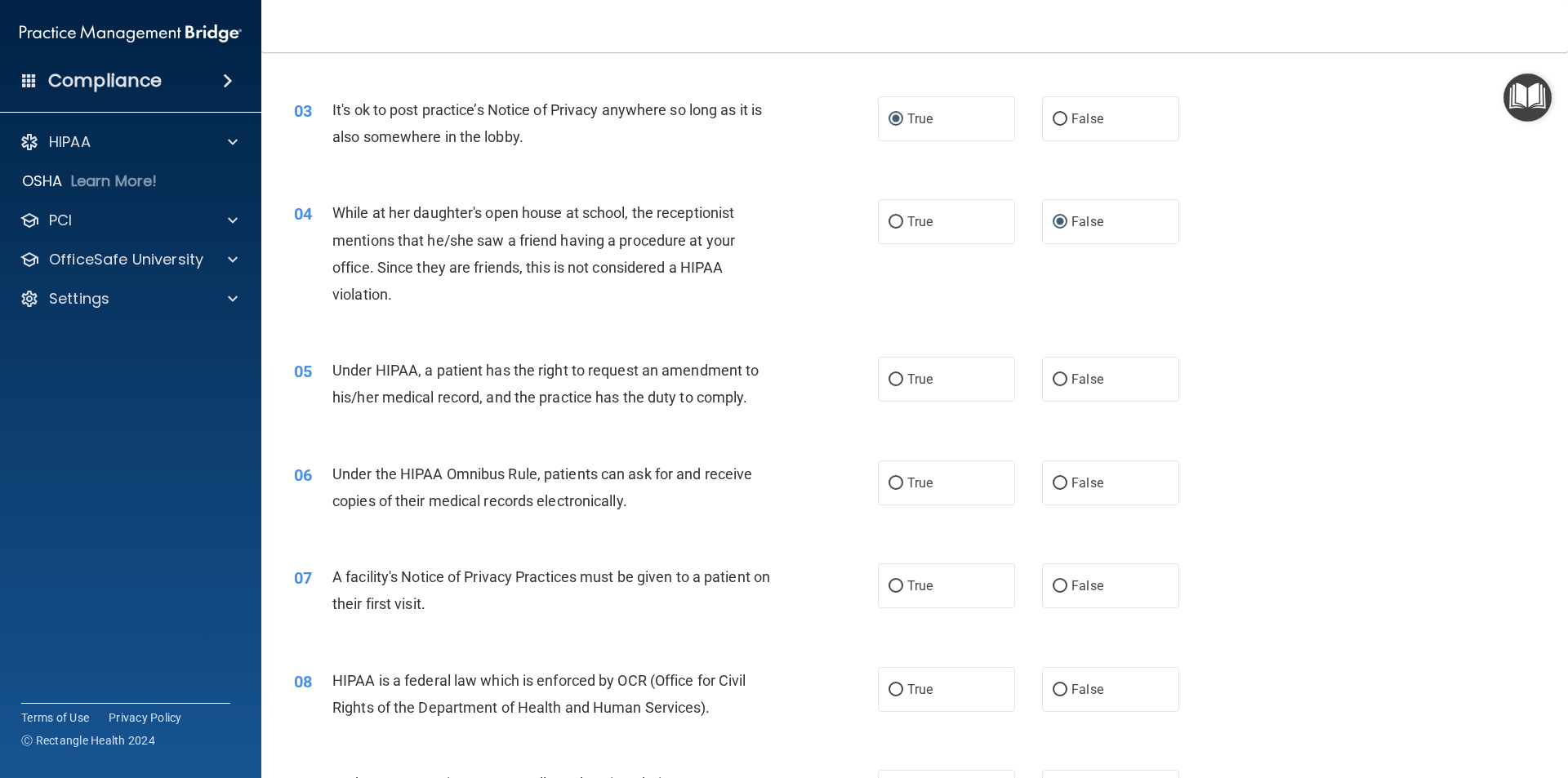
scroll to position [310, 0]
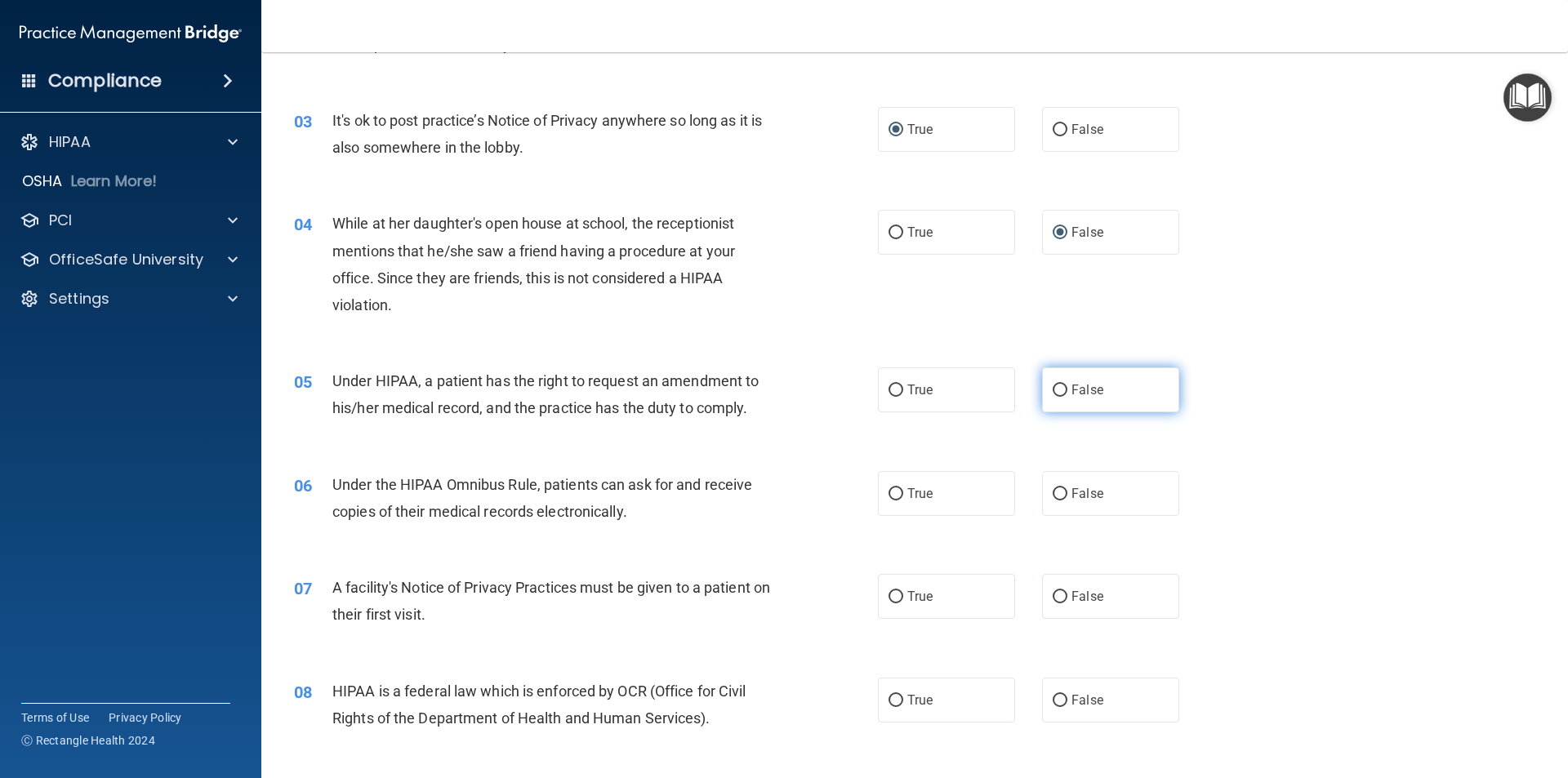
click at [1052, 397] on input "False" at bounding box center [1060, 390] width 15 height 12
radio input "true"
click at [889, 497] on input "True" at bounding box center [896, 494] width 15 height 12
radio input "true"
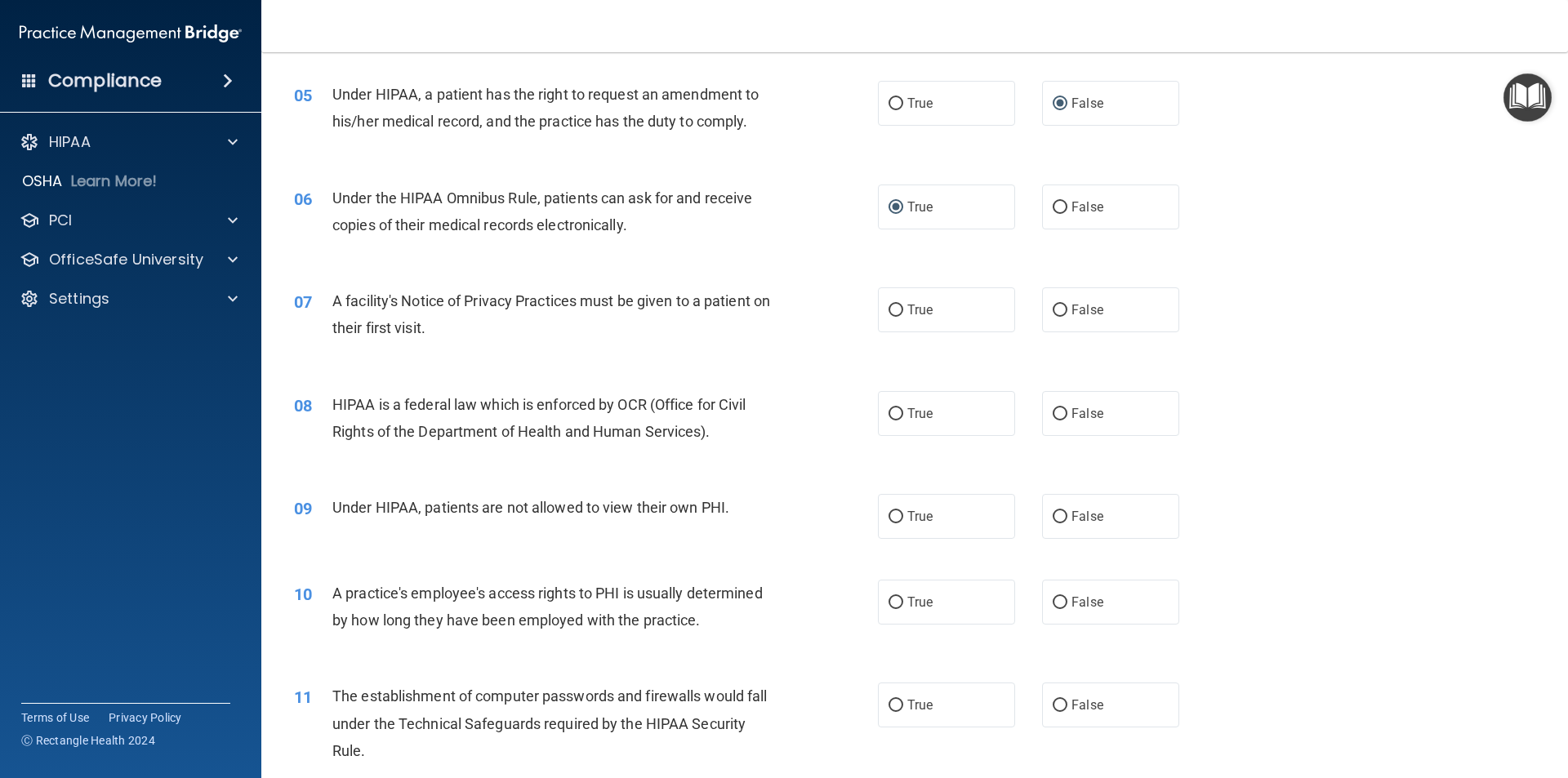
scroll to position [636, 0]
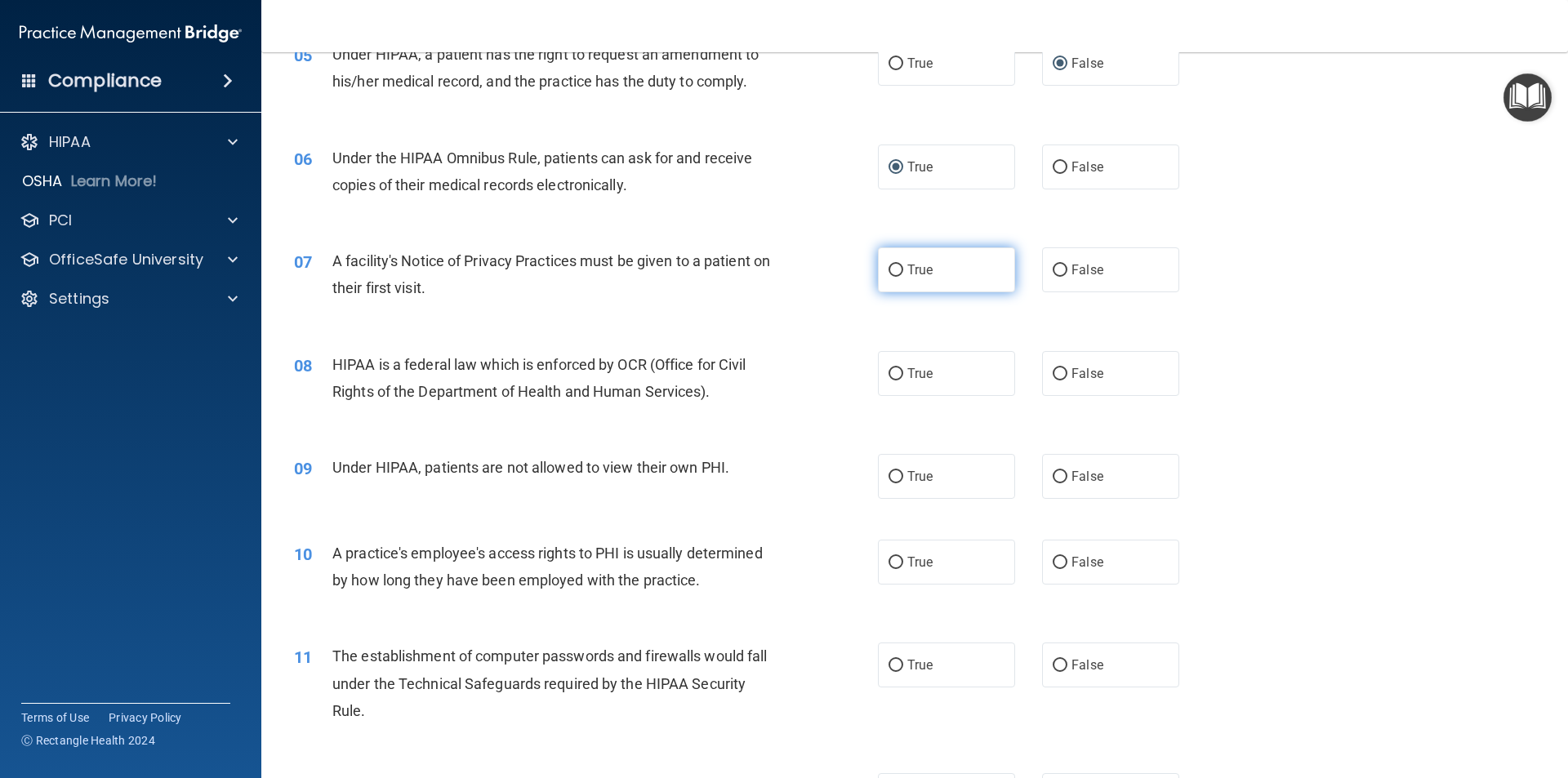
click at [889, 268] on input "True" at bounding box center [896, 270] width 15 height 12
radio input "true"
click at [889, 372] on input "True" at bounding box center [896, 374] width 15 height 12
radio input "true"
click at [1052, 475] on input "False" at bounding box center [1060, 477] width 15 height 12
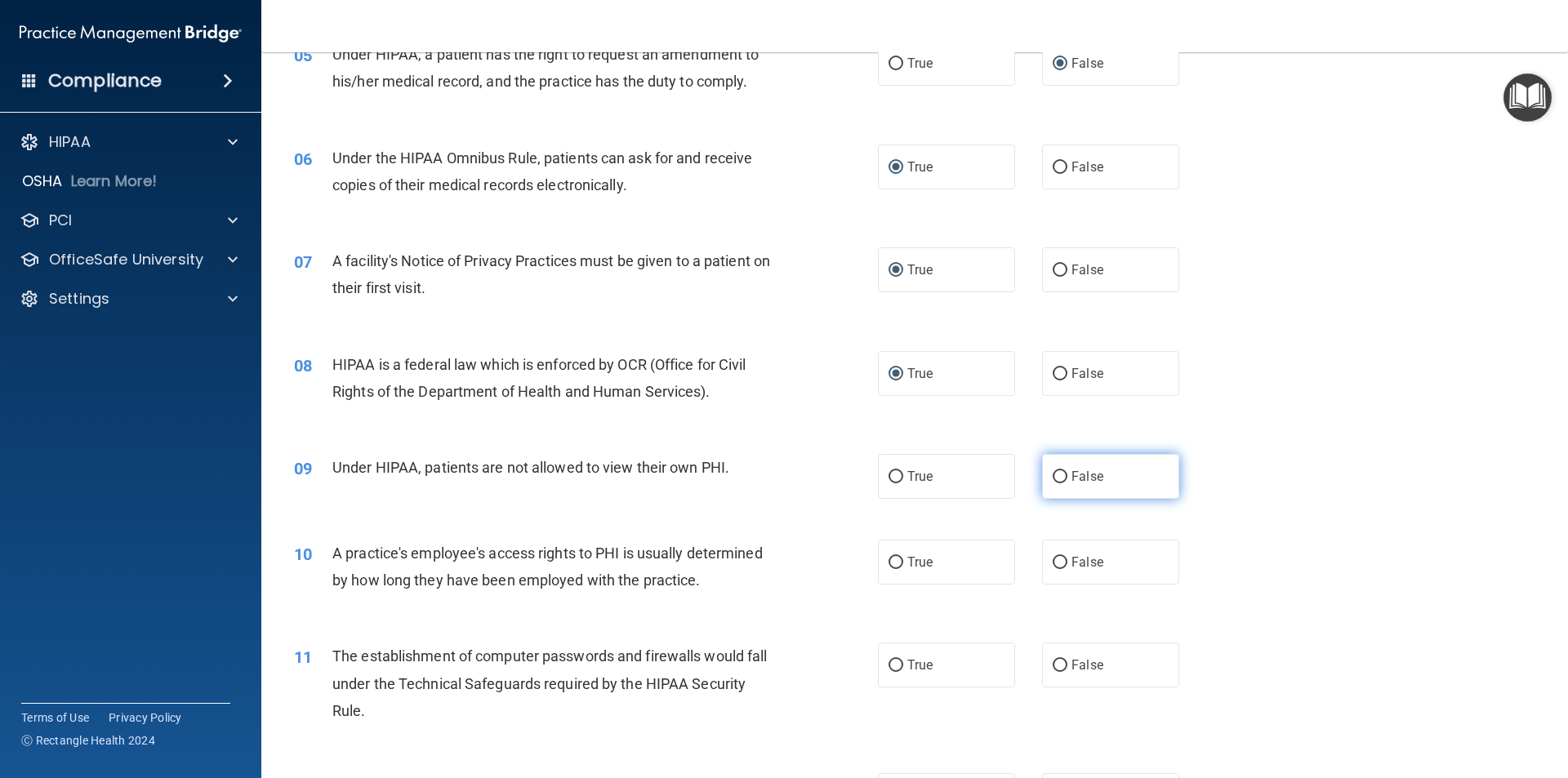
radio input "true"
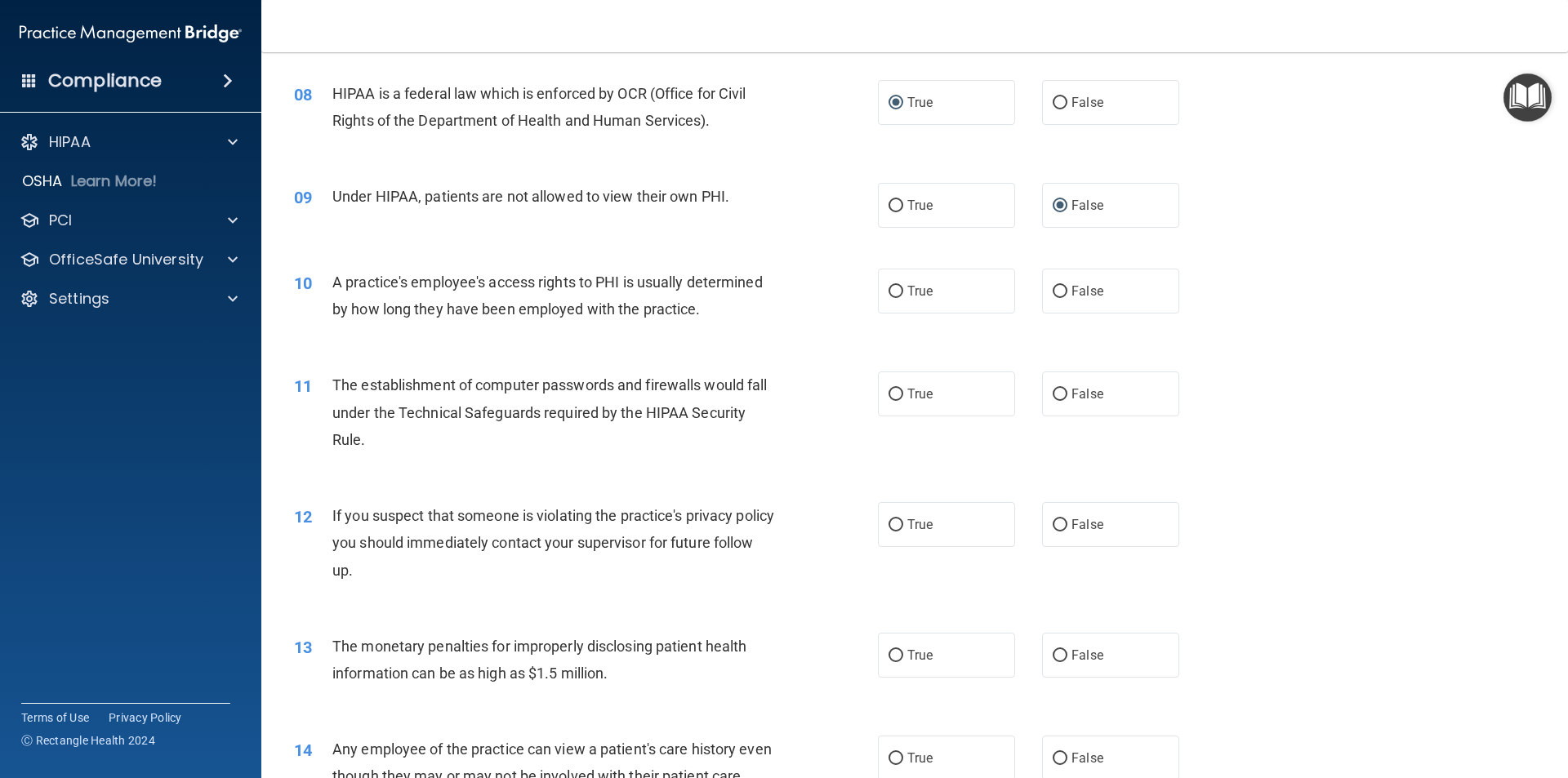
scroll to position [963, 0]
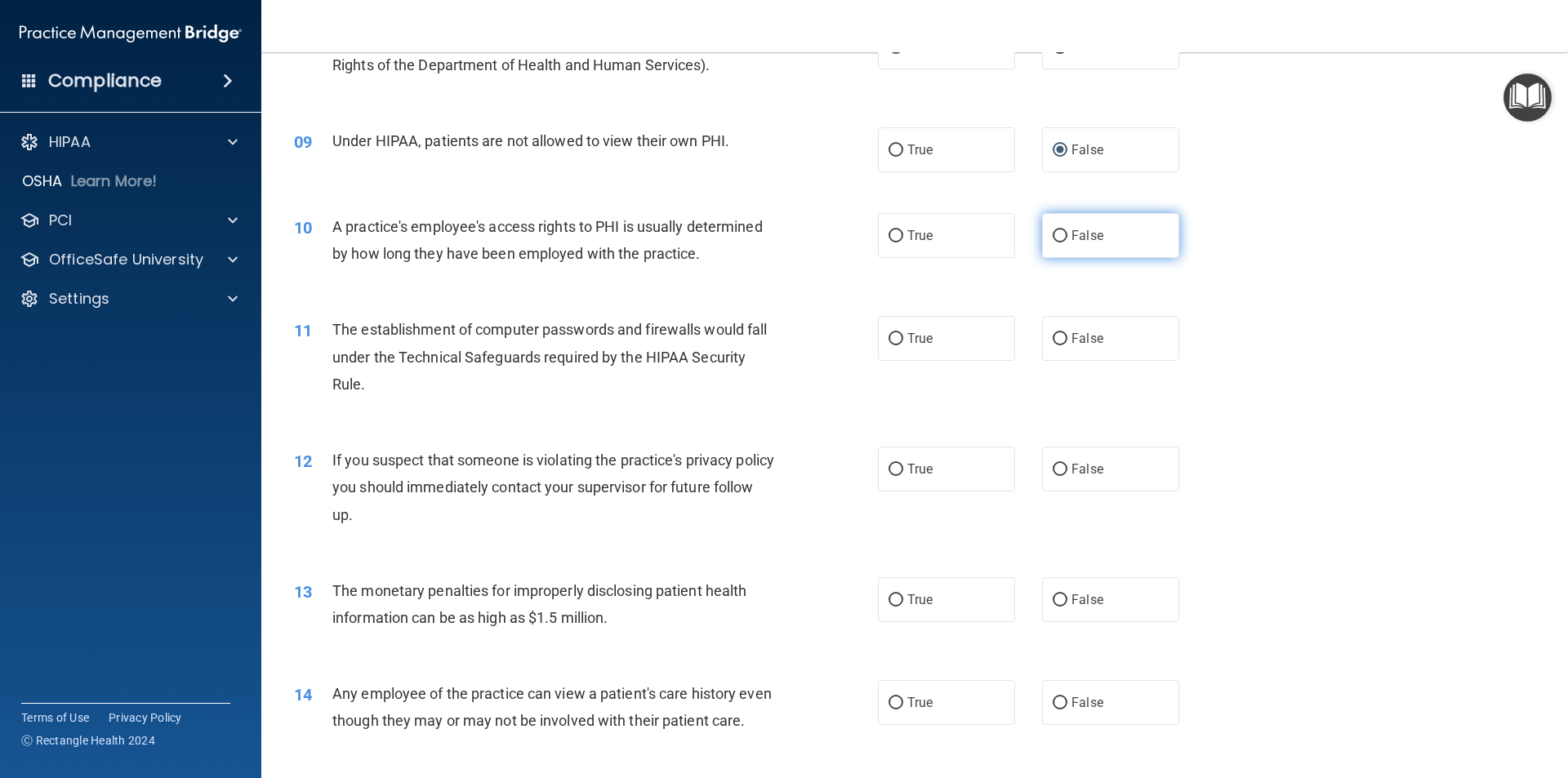
click at [1053, 231] on input "False" at bounding box center [1060, 236] width 15 height 12
radio input "true"
click at [889, 338] on input "True" at bounding box center [896, 339] width 15 height 12
radio input "true"
click at [897, 471] on input "True" at bounding box center [896, 469] width 15 height 12
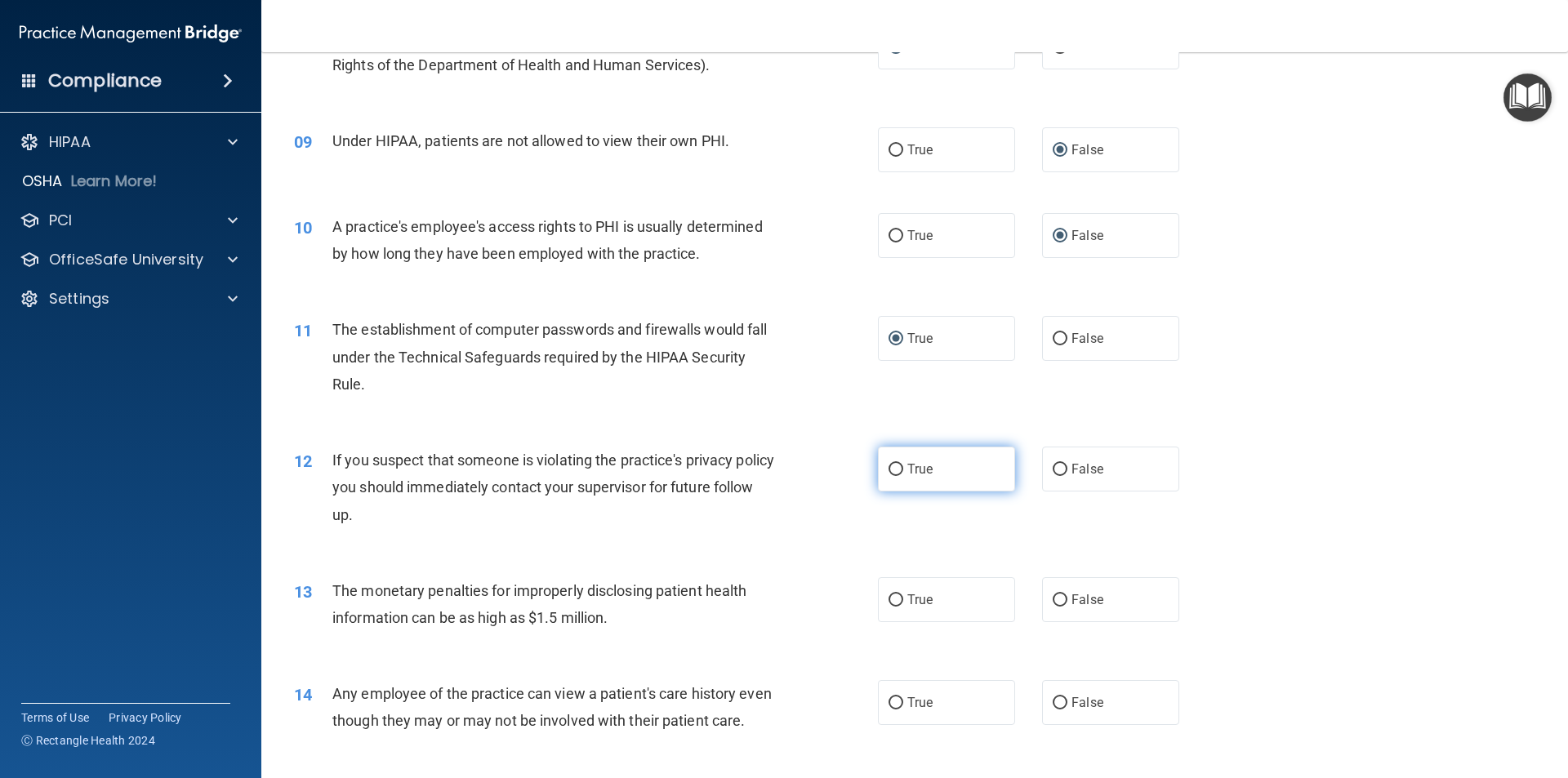
radio input "true"
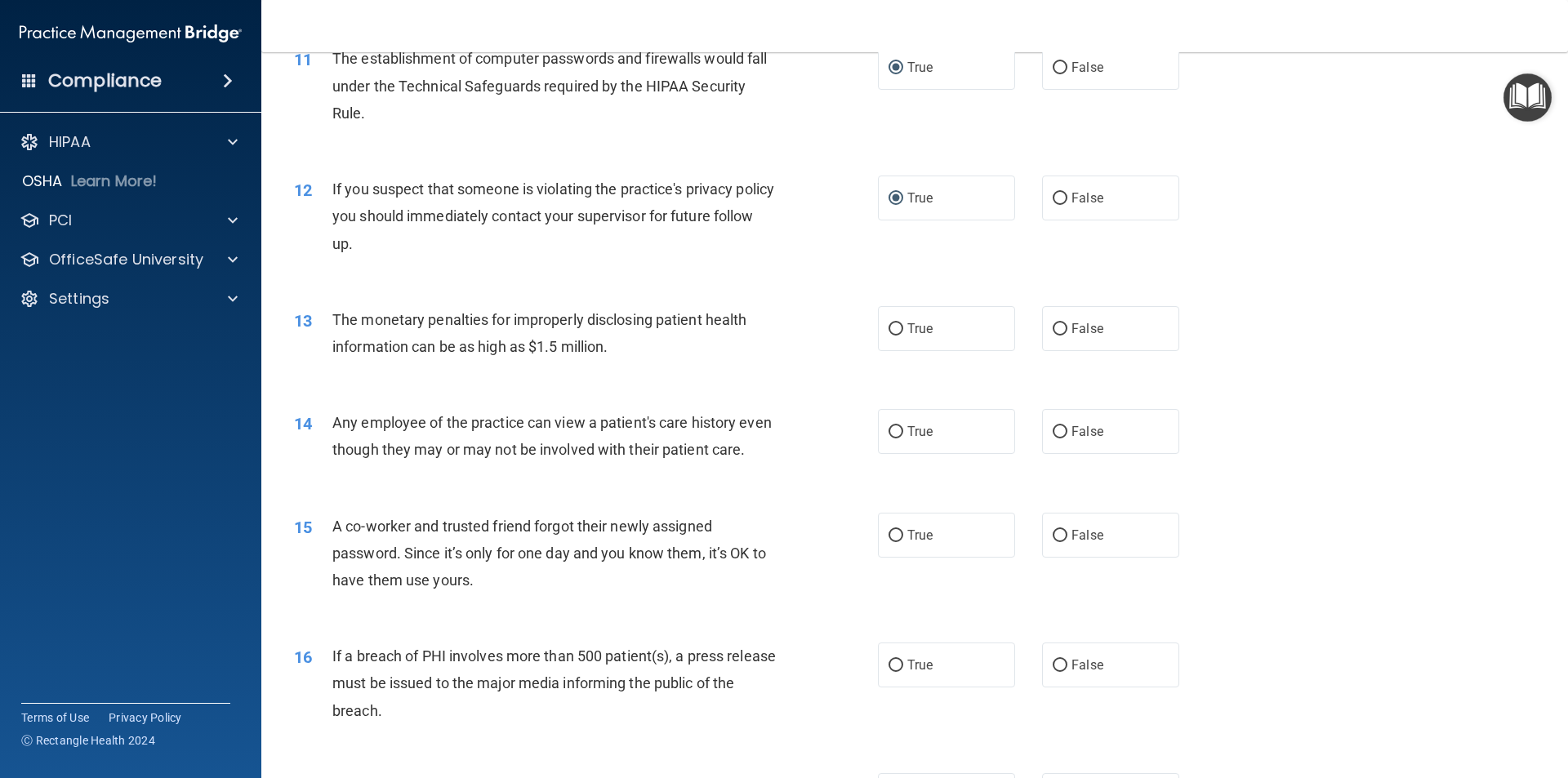
scroll to position [1290, 0]
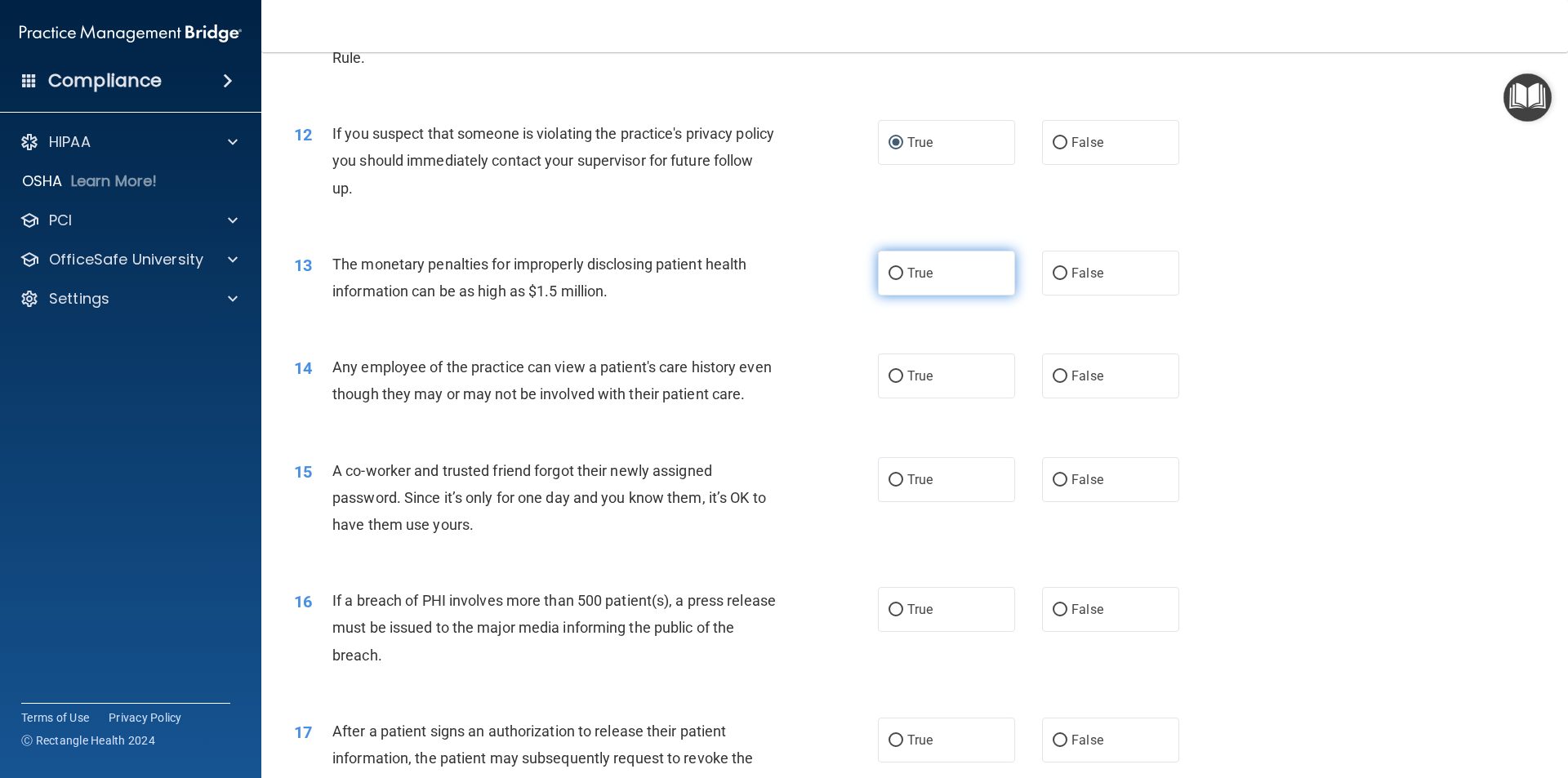
click at [894, 272] on input "True" at bounding box center [896, 273] width 15 height 12
radio input "true"
click at [1058, 377] on input "False" at bounding box center [1060, 376] width 15 height 12
radio input "true"
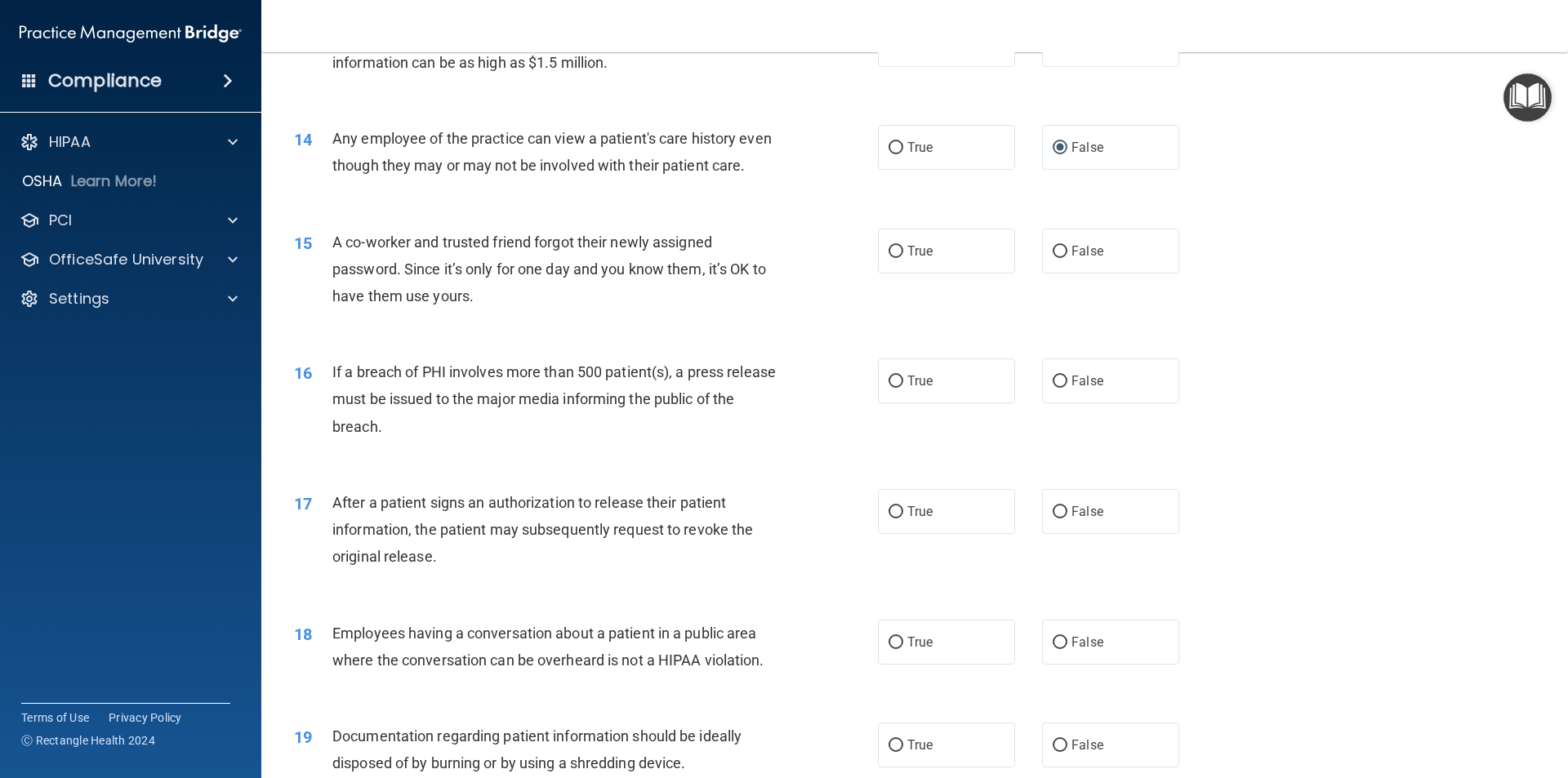
scroll to position [1535, 0]
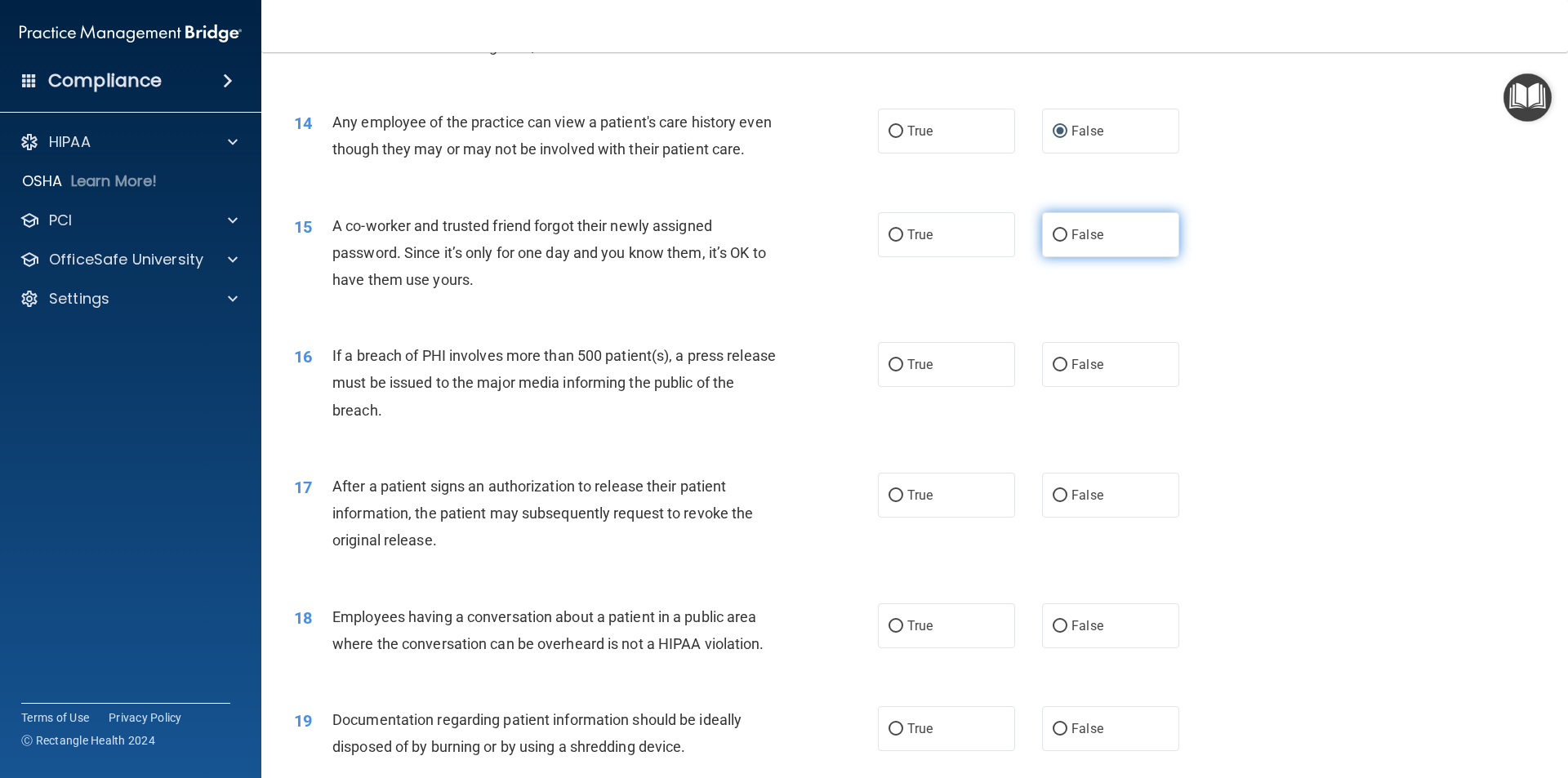
click at [1058, 242] on input "False" at bounding box center [1060, 235] width 15 height 12
radio input "true"
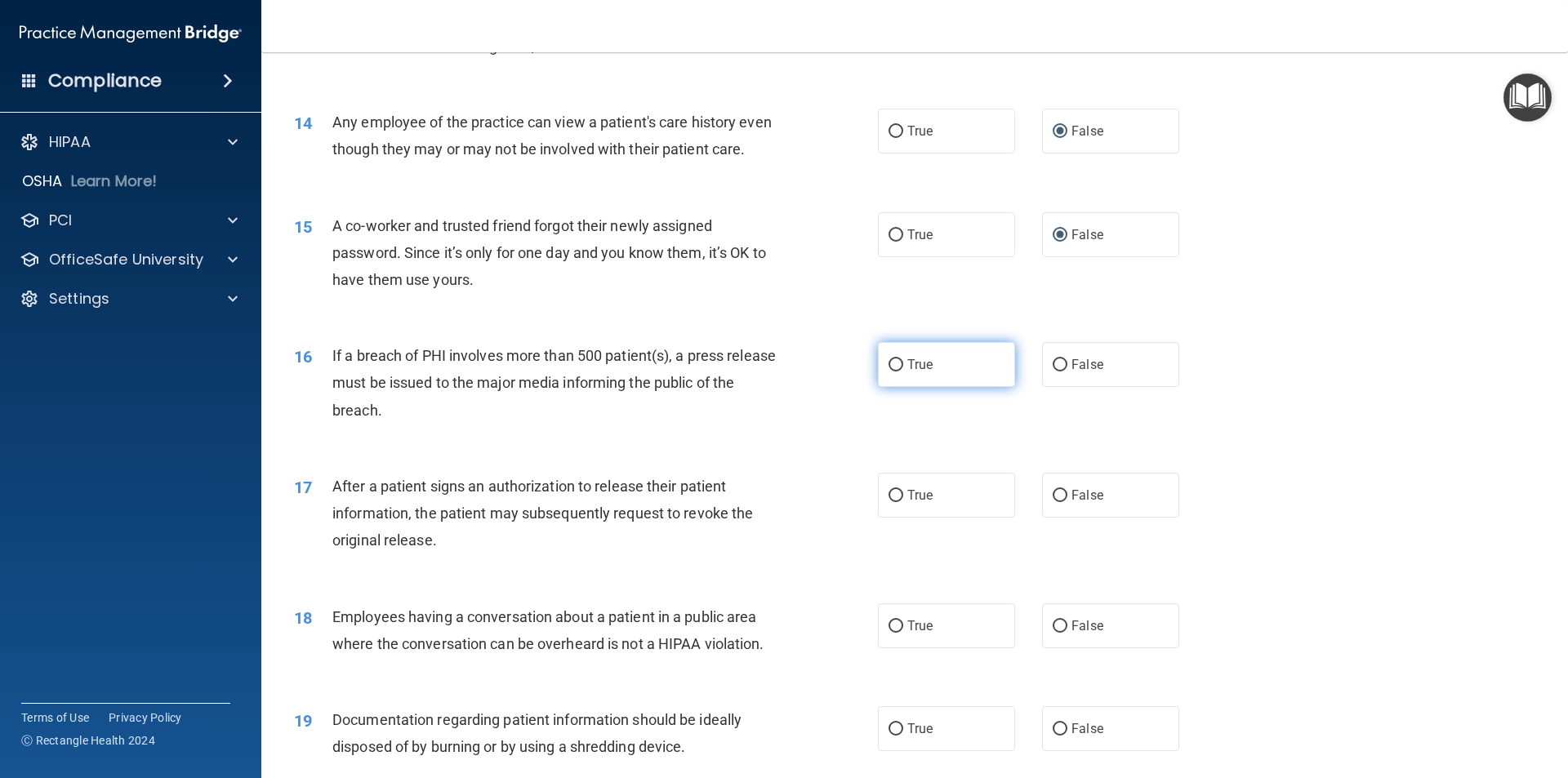
click at [889, 371] on input "True" at bounding box center [896, 365] width 15 height 12
radio input "true"
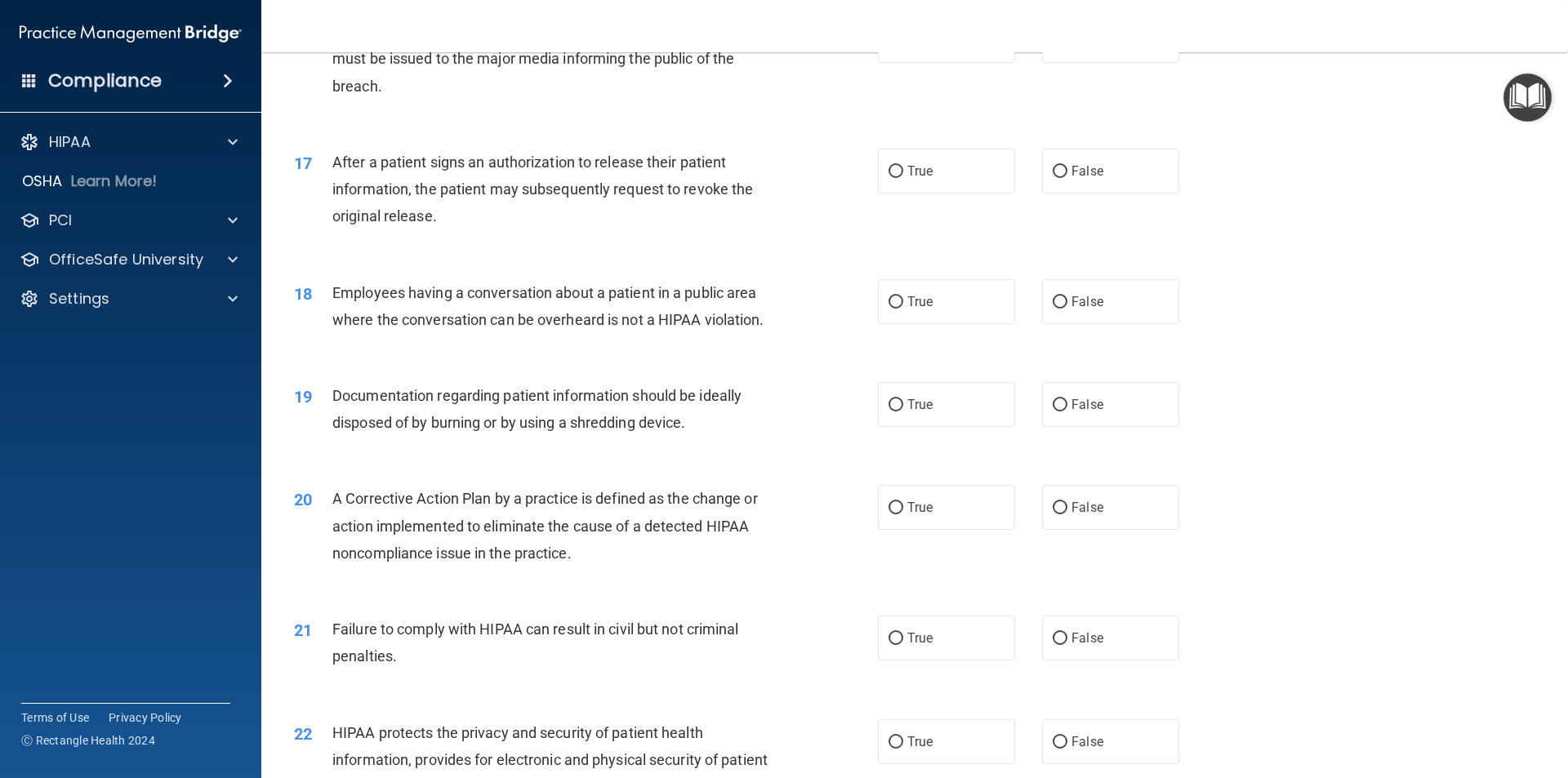
scroll to position [1861, 0]
click at [893, 175] on input "True" at bounding box center [896, 169] width 15 height 12
radio input "true"
click at [1054, 306] on input "False" at bounding box center [1060, 300] width 15 height 12
radio input "true"
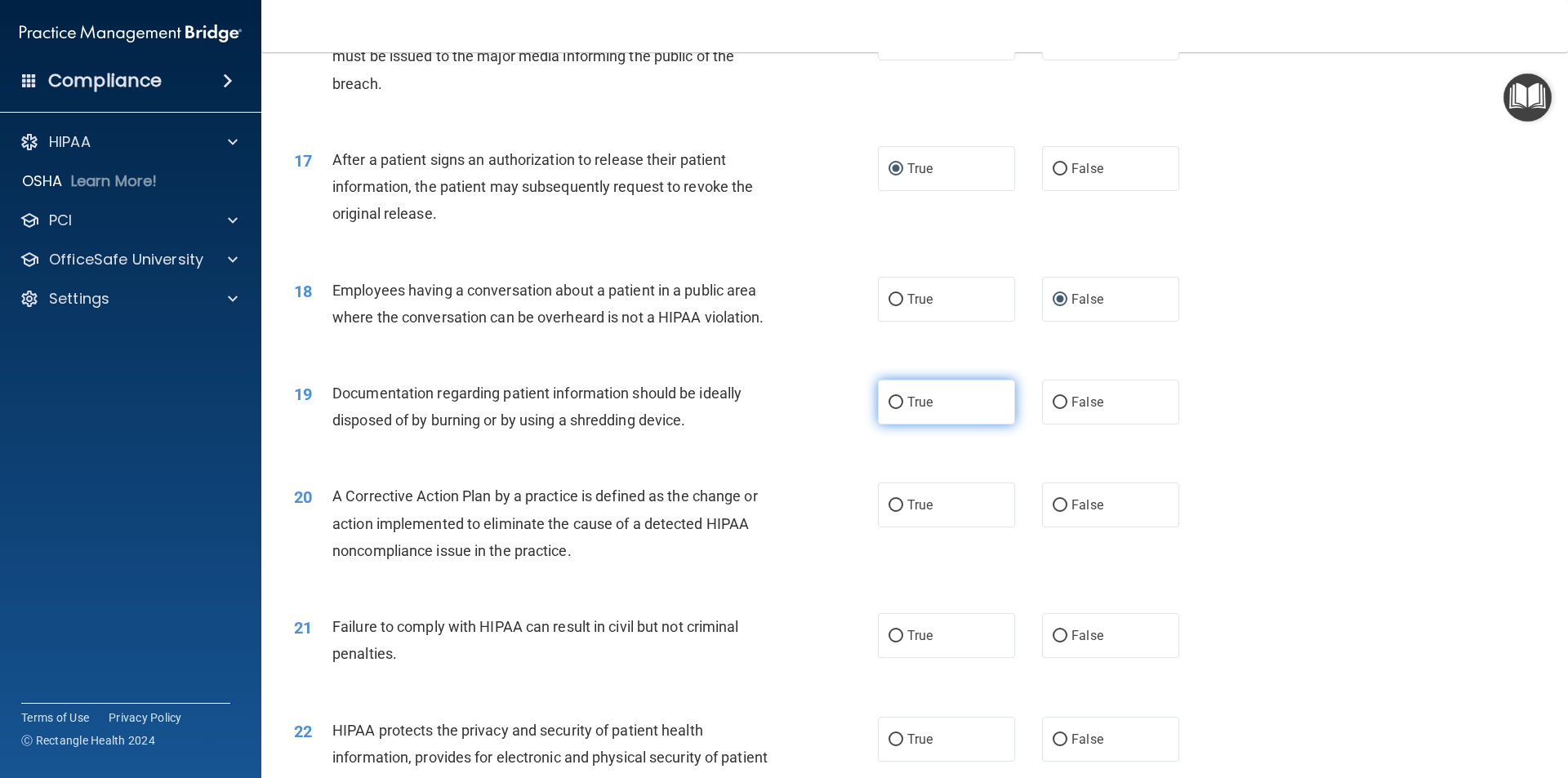
click at [889, 409] on input "True" at bounding box center [896, 403] width 15 height 12
radio input "true"
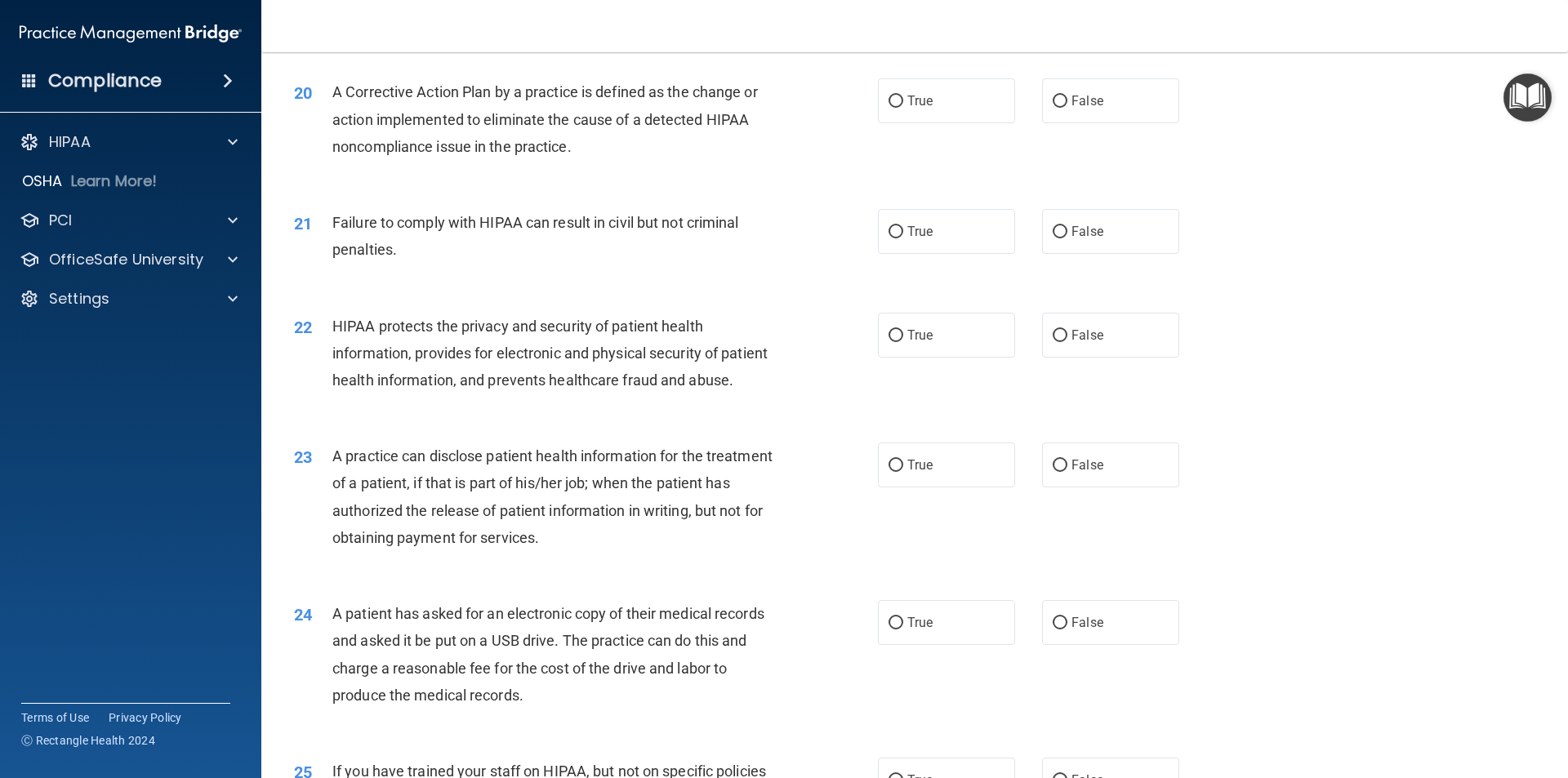
scroll to position [2270, 0]
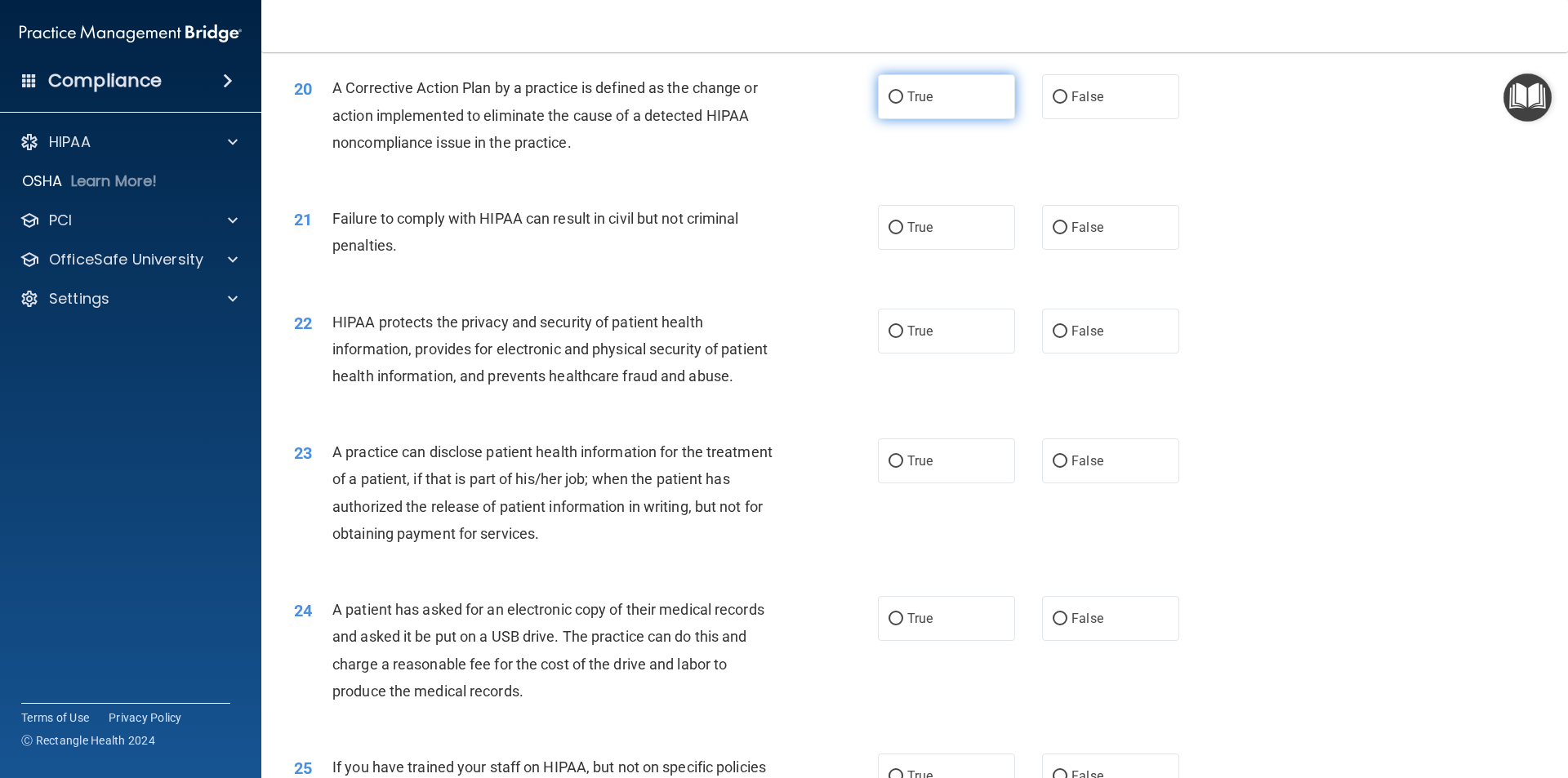
click at [890, 104] on input "True" at bounding box center [896, 97] width 15 height 12
radio input "true"
click at [897, 235] on input "True" at bounding box center [896, 228] width 15 height 12
radio input "true"
click at [889, 338] on input "True" at bounding box center [896, 332] width 15 height 12
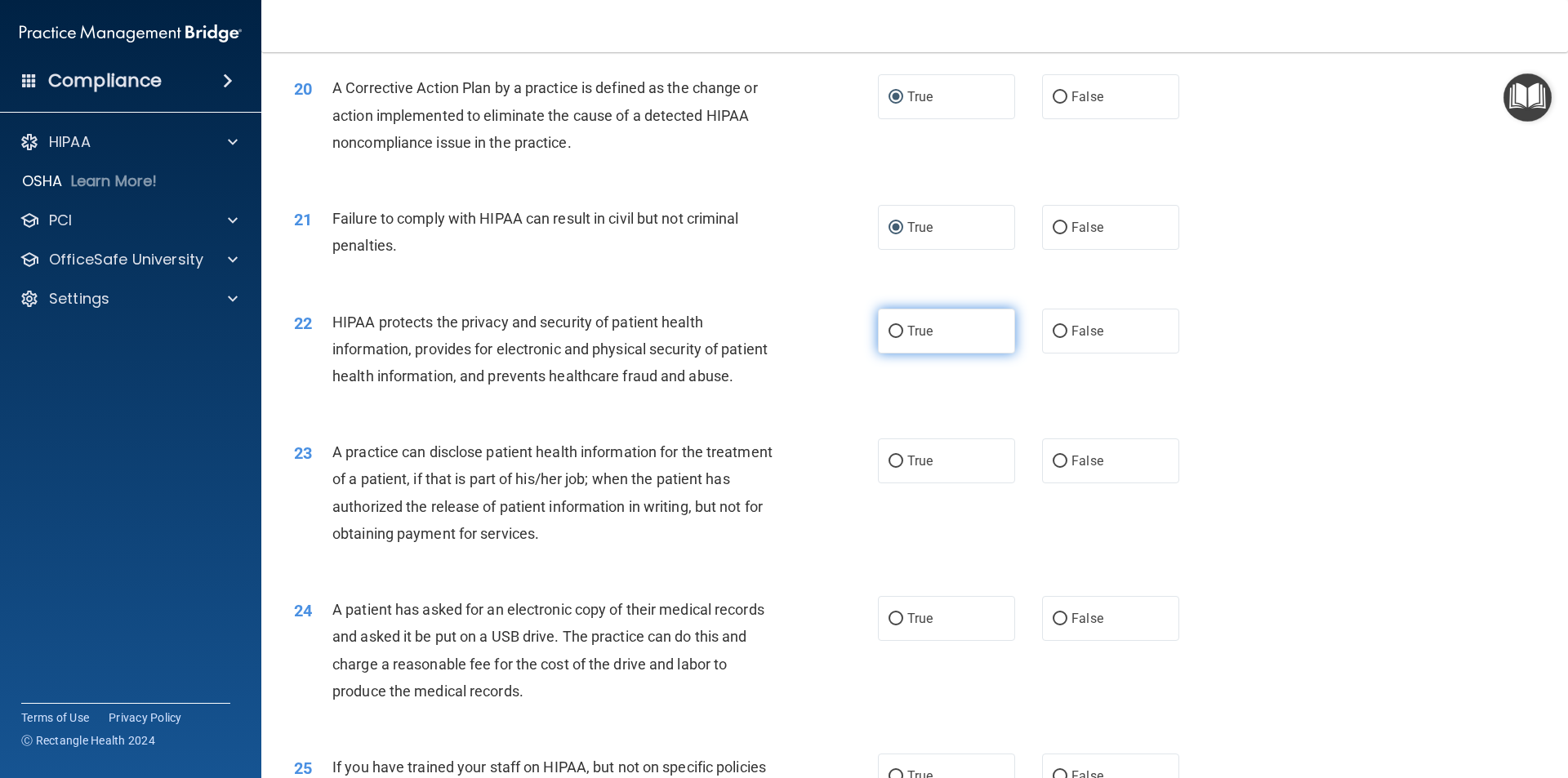
radio input "true"
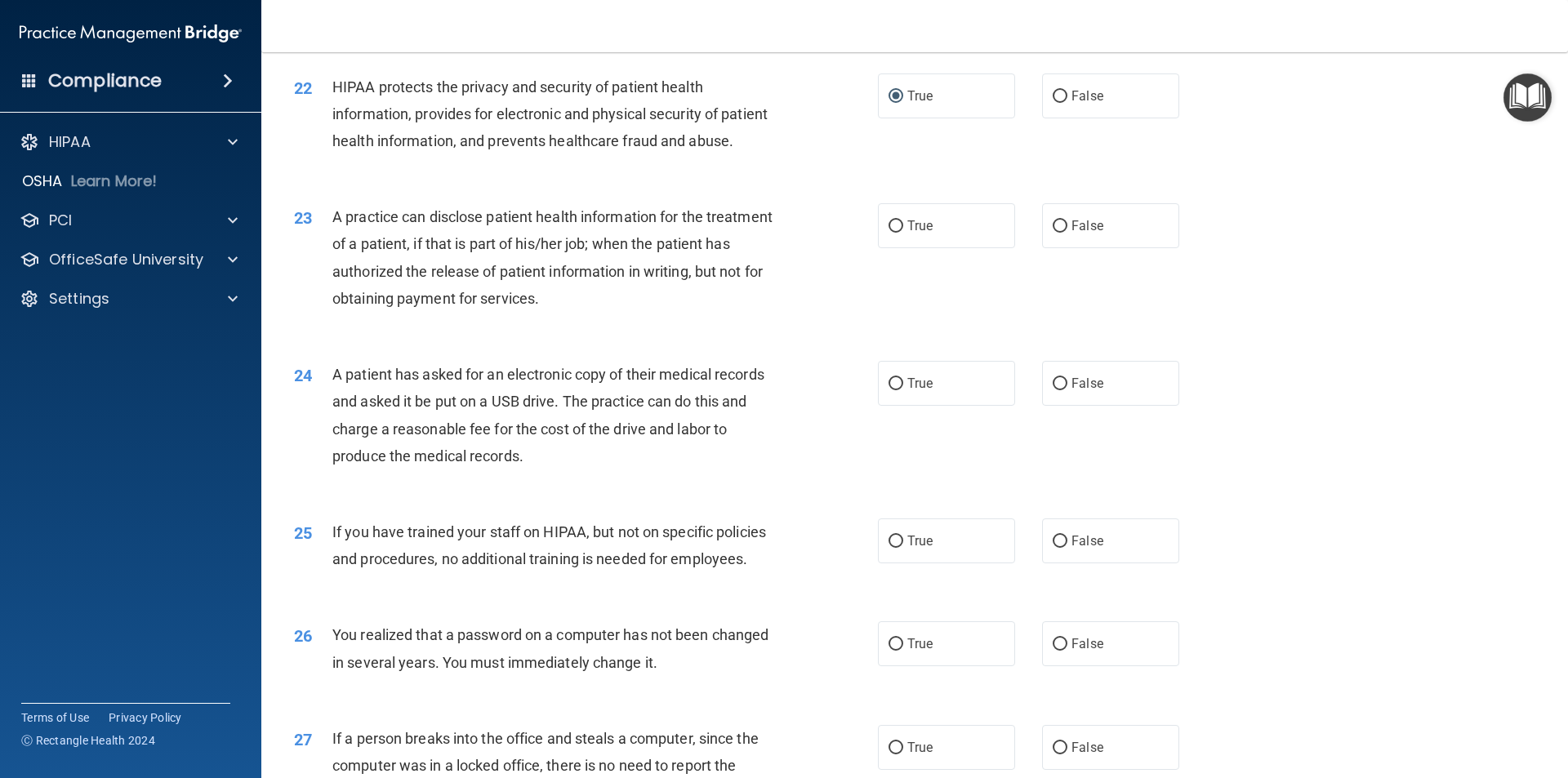
scroll to position [2514, 0]
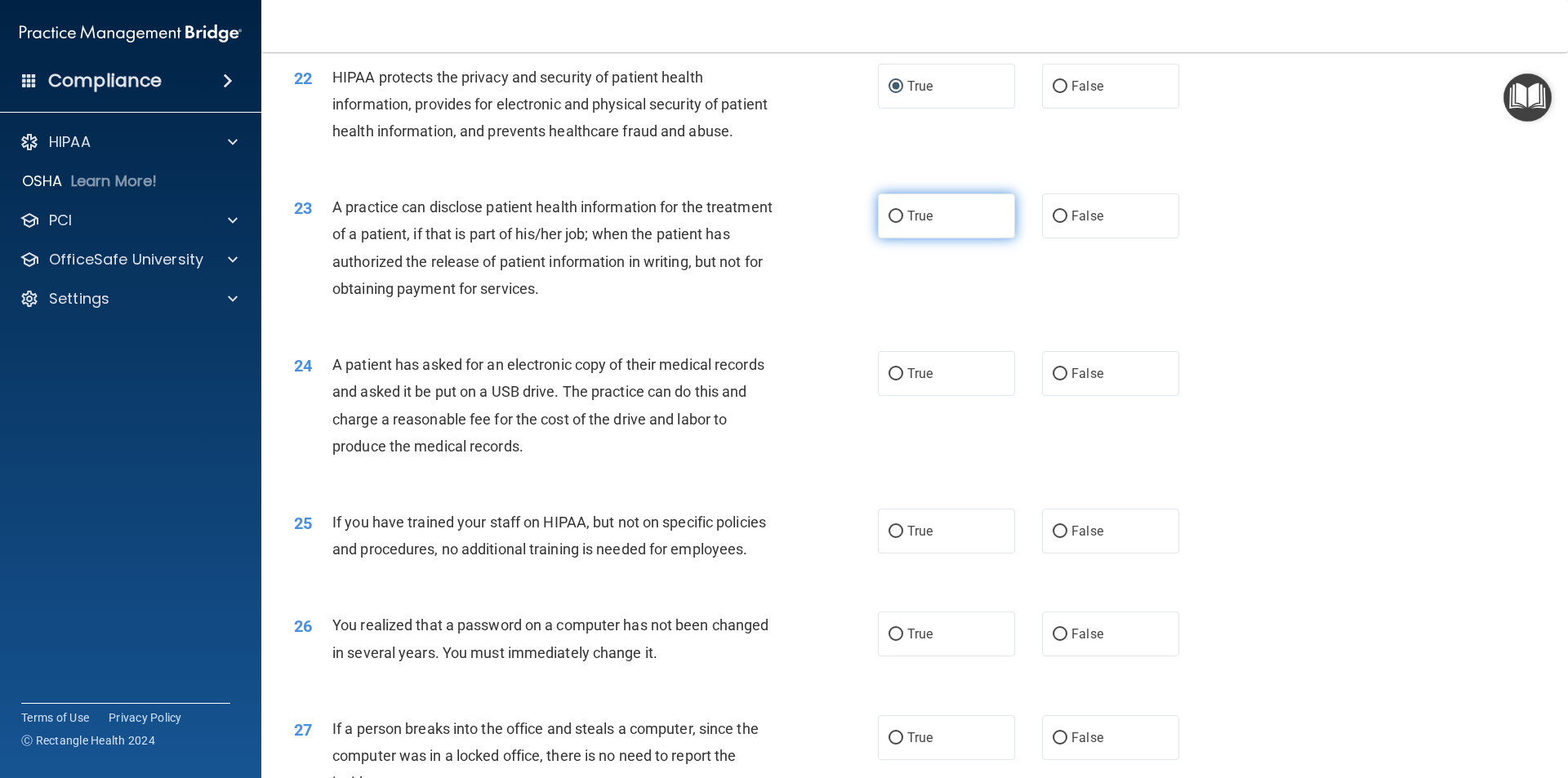
click at [889, 223] on input "True" at bounding box center [896, 217] width 15 height 12
radio input "true"
click at [897, 380] on input "True" at bounding box center [896, 374] width 15 height 12
radio input "true"
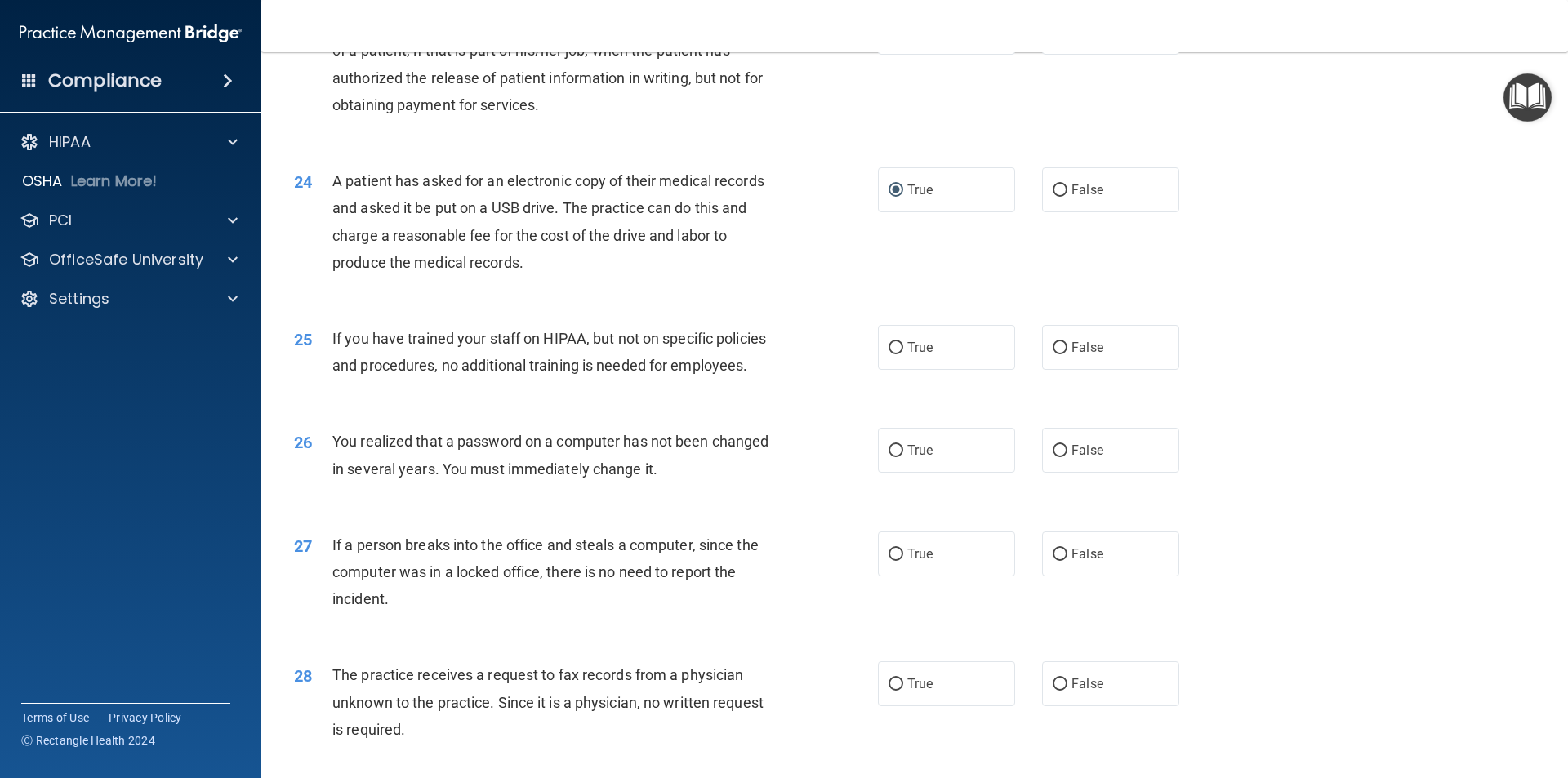
scroll to position [2760, 0]
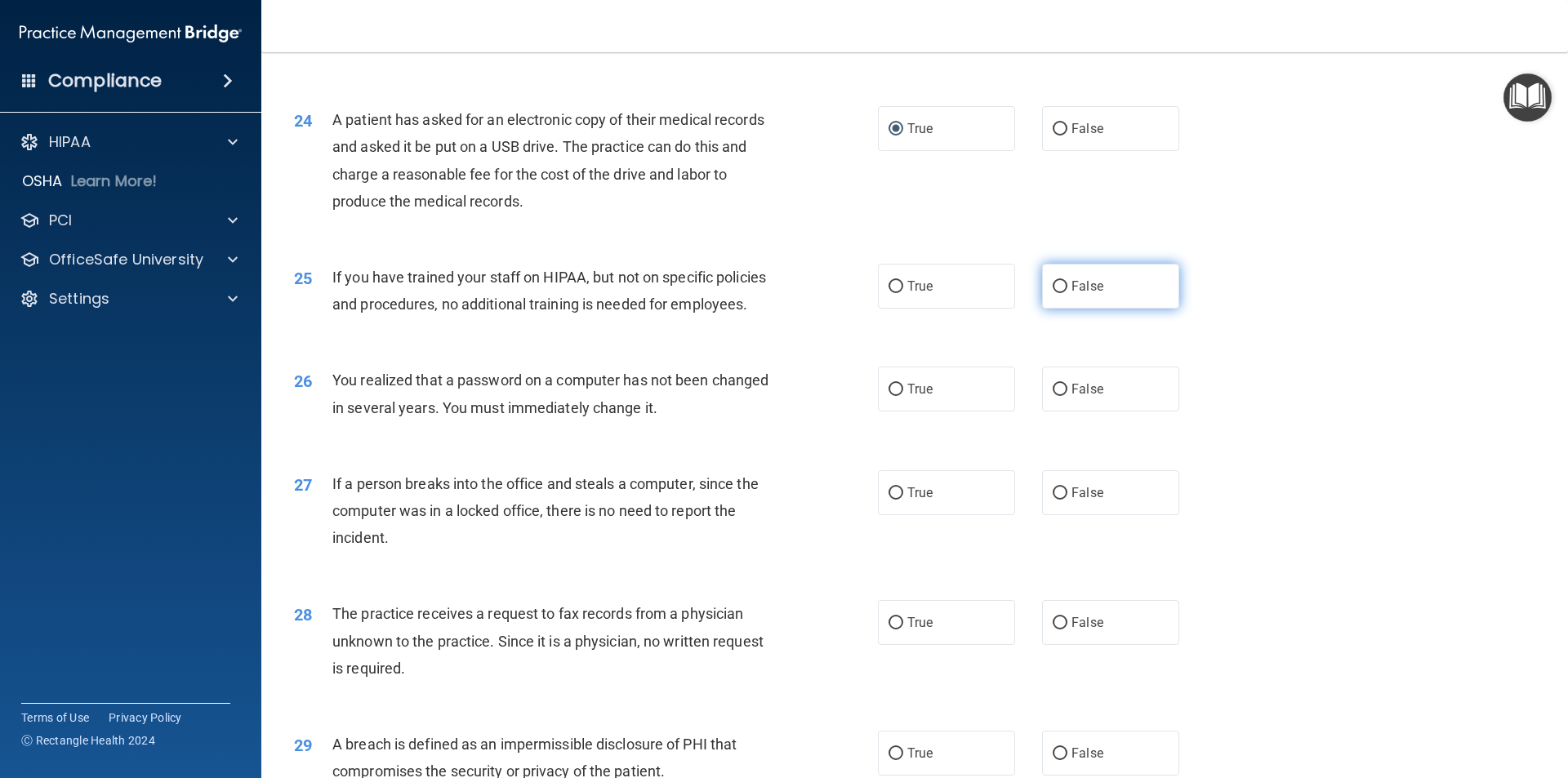
click at [1057, 293] on input "False" at bounding box center [1060, 287] width 15 height 12
radio input "true"
click at [889, 396] on input "True" at bounding box center [896, 389] width 15 height 12
radio input "true"
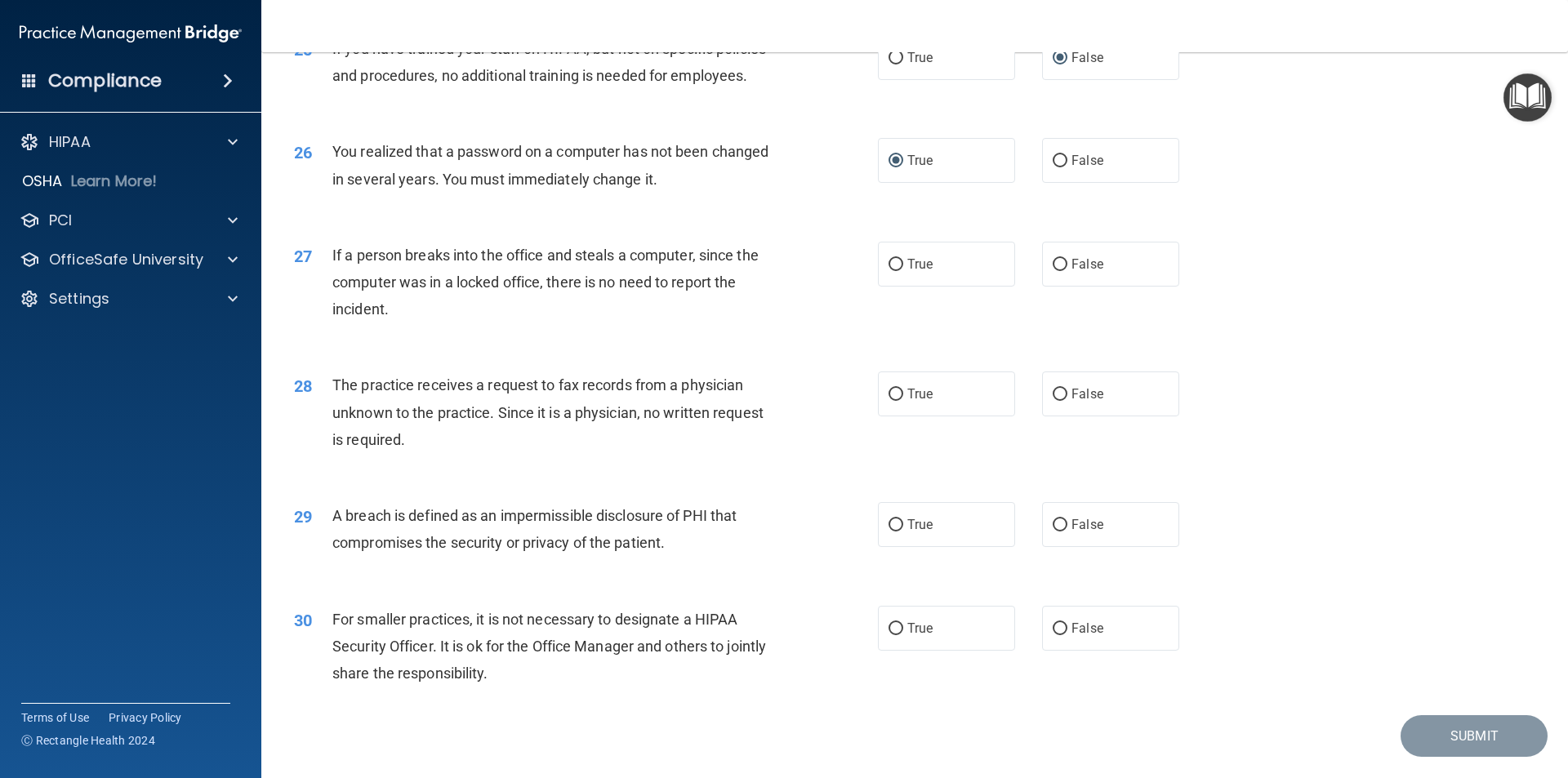
scroll to position [3004, 0]
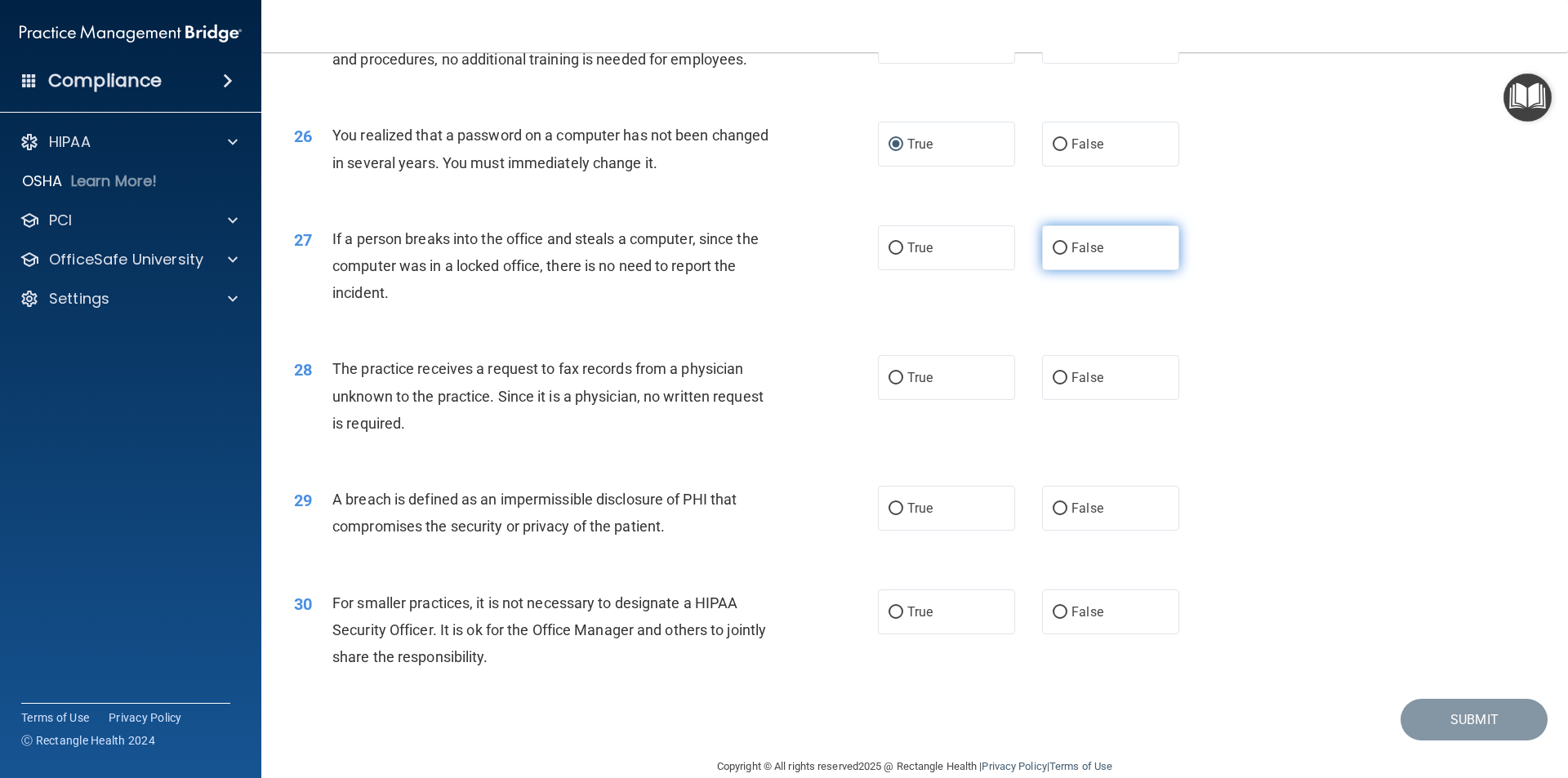
click at [1052, 254] on input "False" at bounding box center [1060, 248] width 15 height 12
radio input "true"
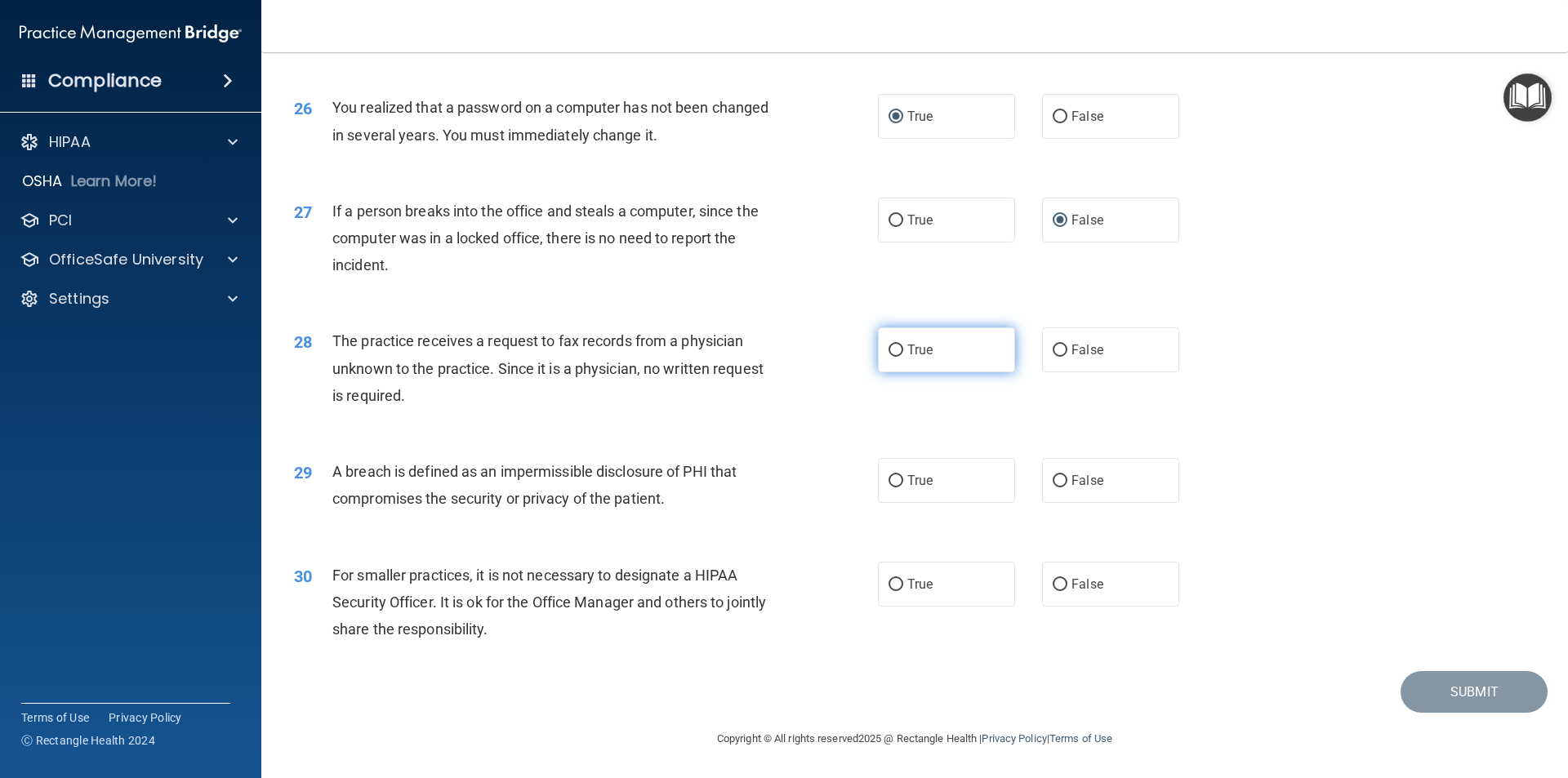
click at [890, 350] on input "True" at bounding box center [896, 350] width 15 height 12
radio input "true"
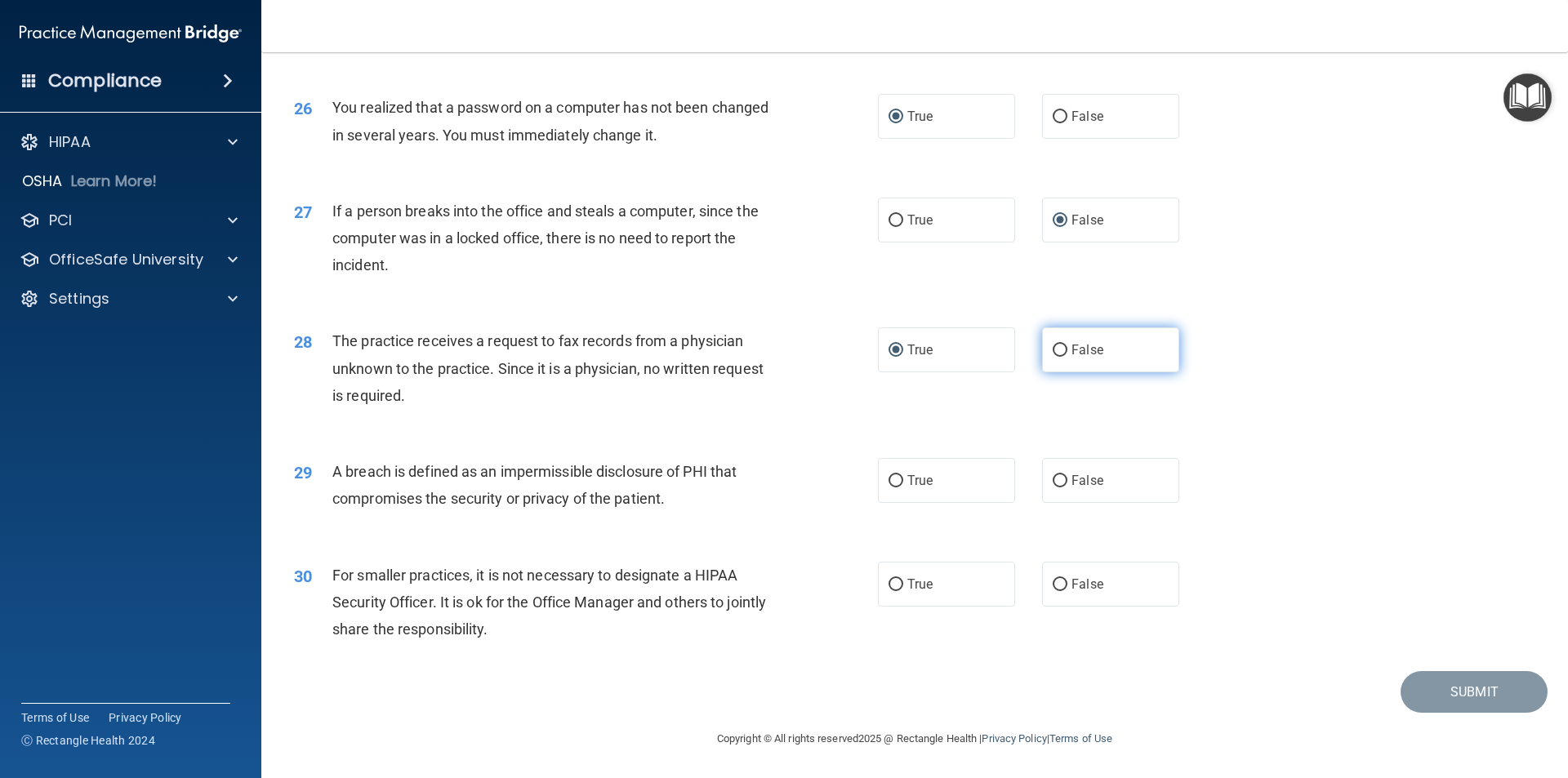
click at [1053, 353] on input "False" at bounding box center [1060, 350] width 15 height 12
radio input "true"
radio input "false"
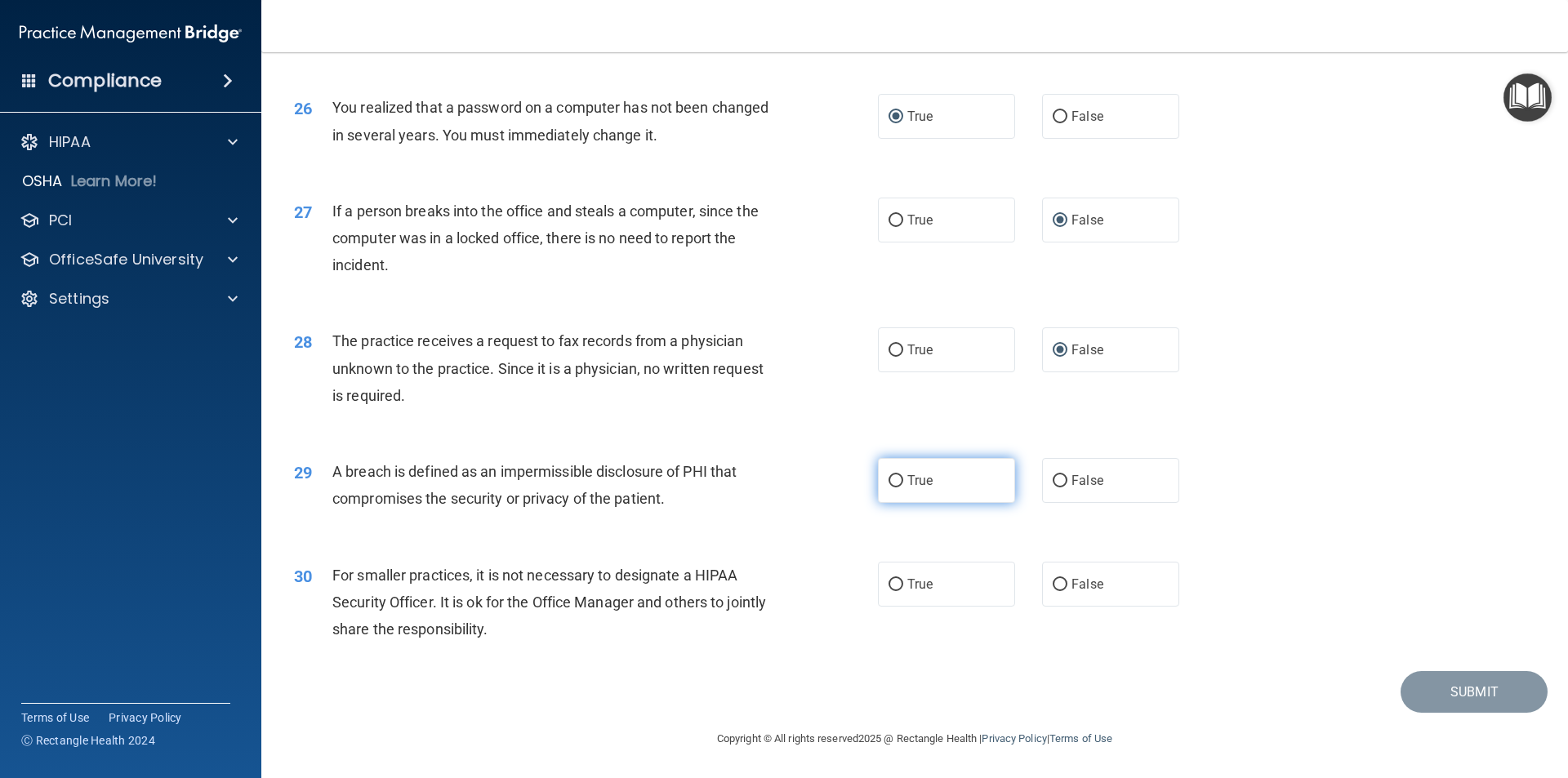
click at [898, 482] on label "True" at bounding box center [946, 480] width 138 height 45
click at [898, 482] on input "True" at bounding box center [896, 481] width 15 height 12
radio input "true"
click at [1052, 589] on input "False" at bounding box center [1060, 585] width 15 height 12
radio input "true"
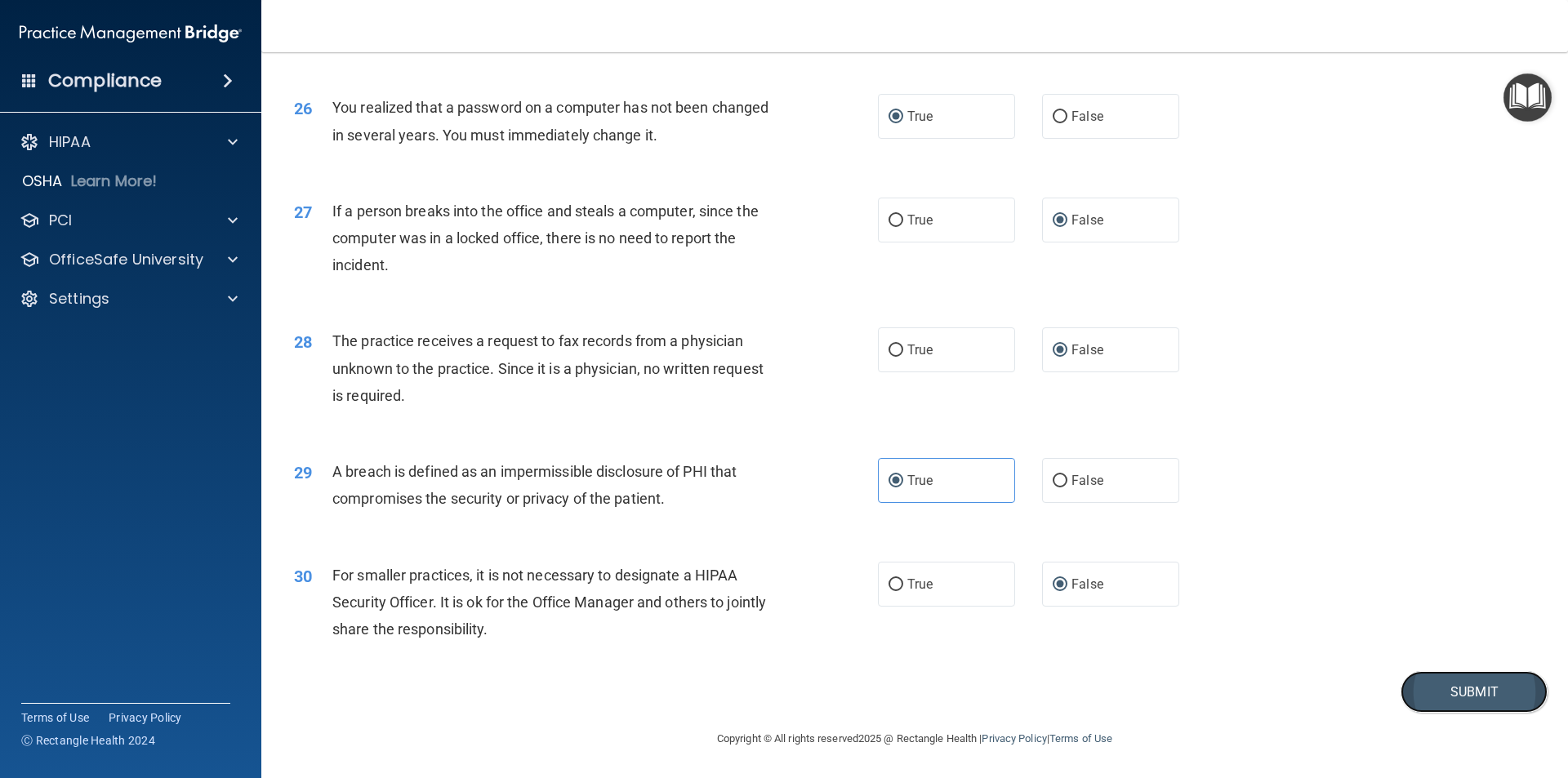
click at [1431, 691] on button "Submit" at bounding box center [1474, 692] width 147 height 42
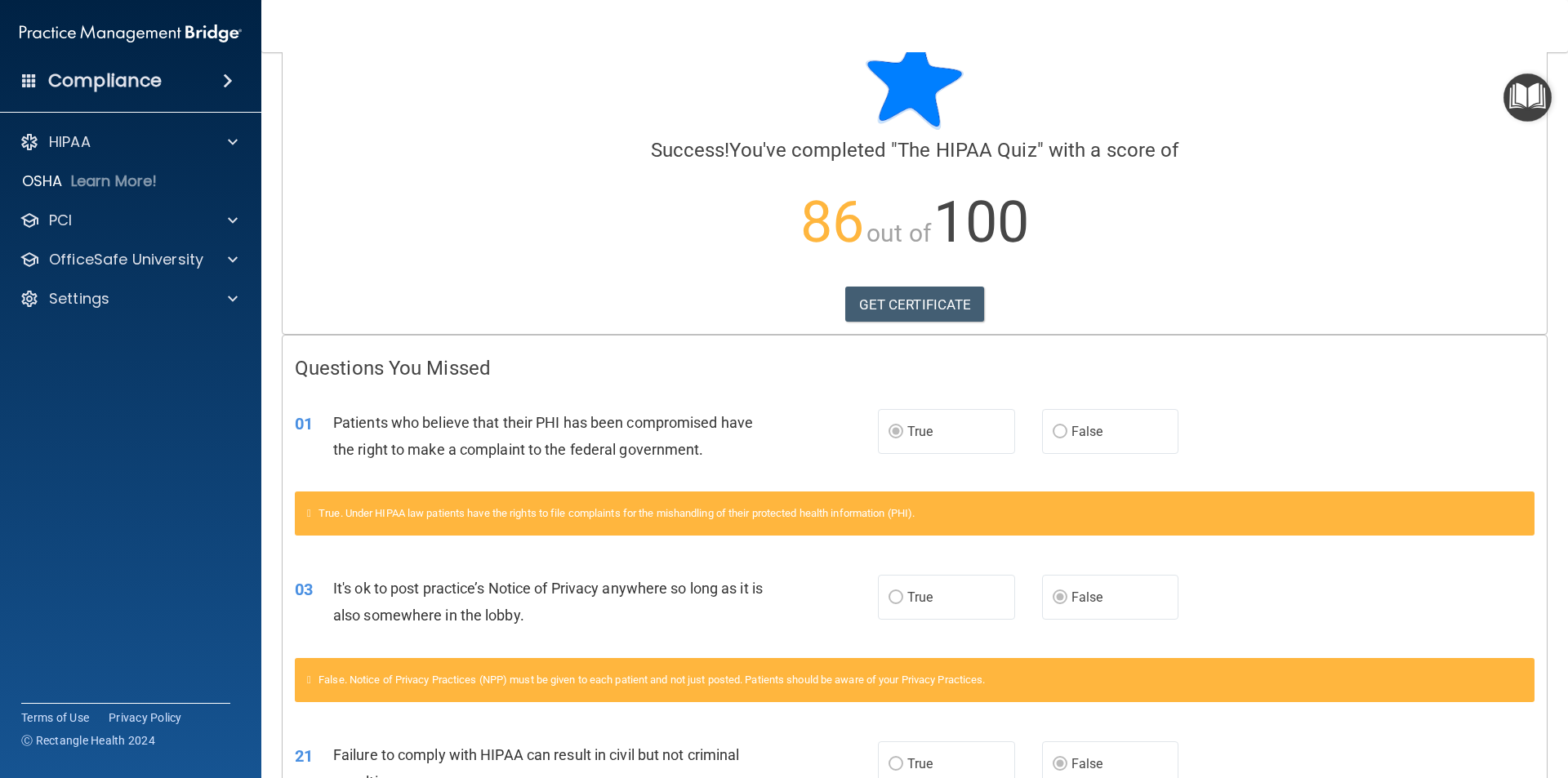
scroll to position [49, 0]
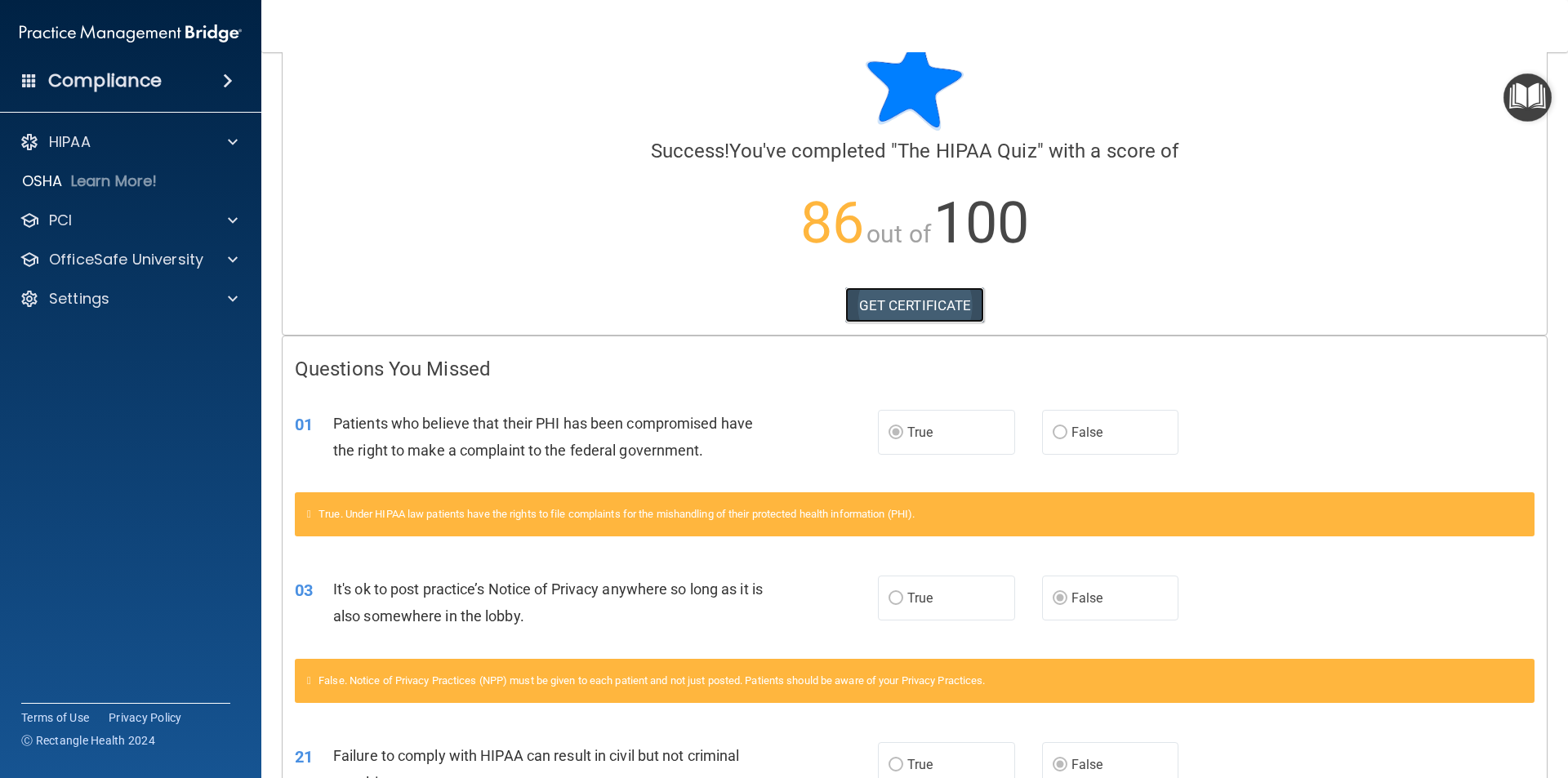
click at [884, 304] on link "GET CERTIFICATE" at bounding box center [915, 305] width 140 height 36
click at [89, 149] on p "HIPAA" at bounding box center [69, 142] width 42 height 20
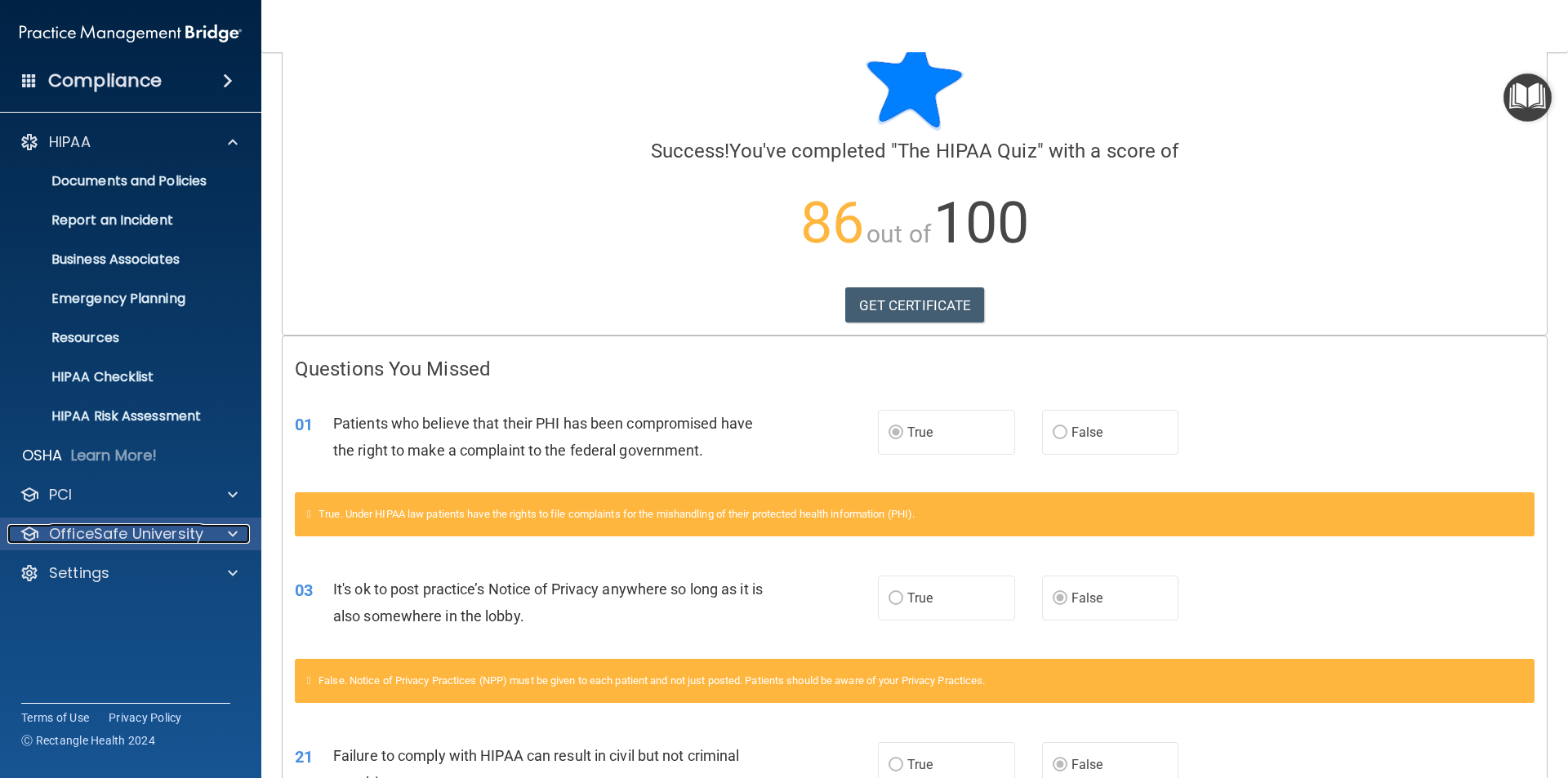
click at [109, 539] on p "OfficeSafe University" at bounding box center [125, 534] width 154 height 20
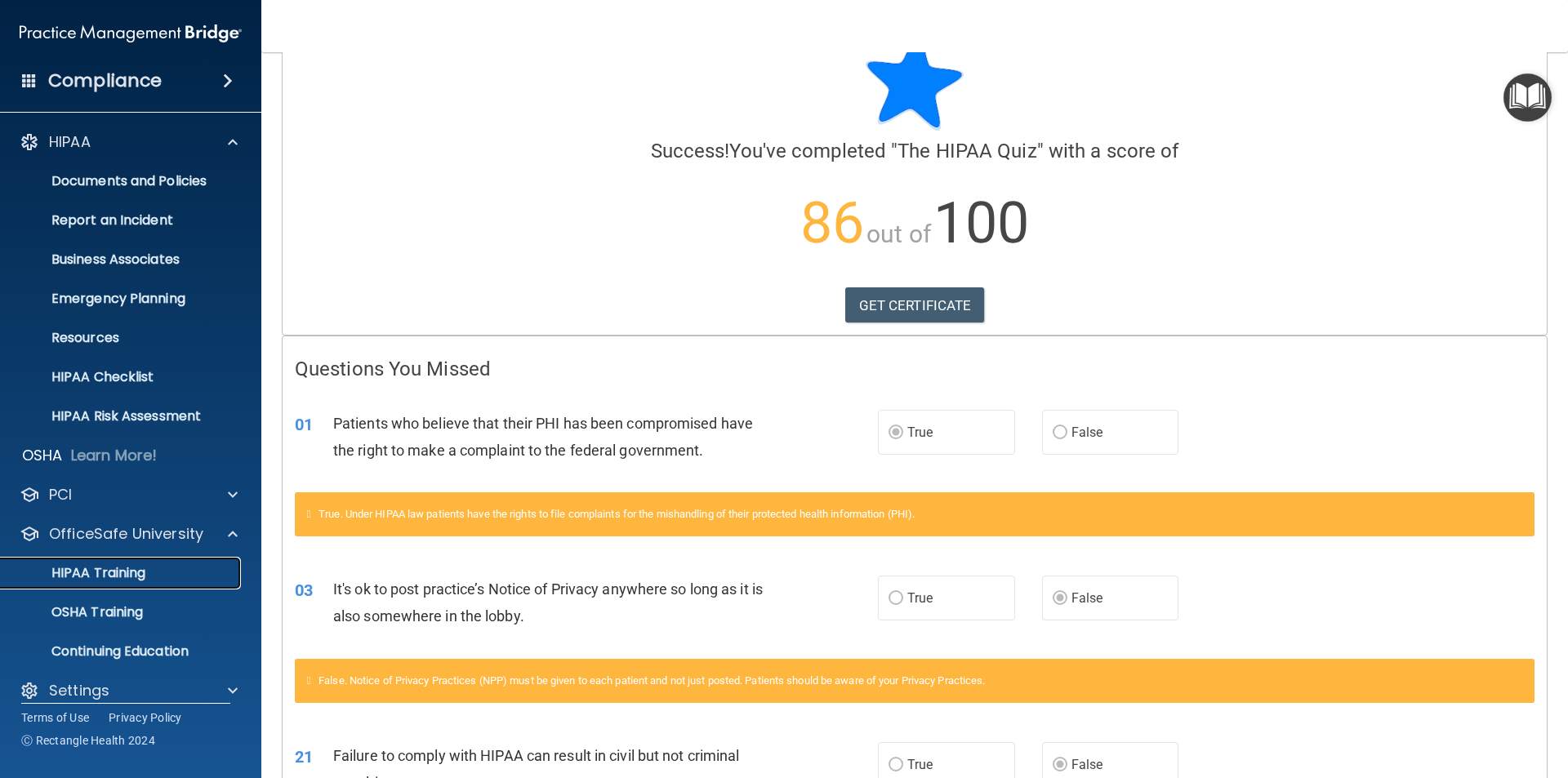
click at [104, 568] on p "HIPAA Training" at bounding box center [78, 573] width 135 height 16
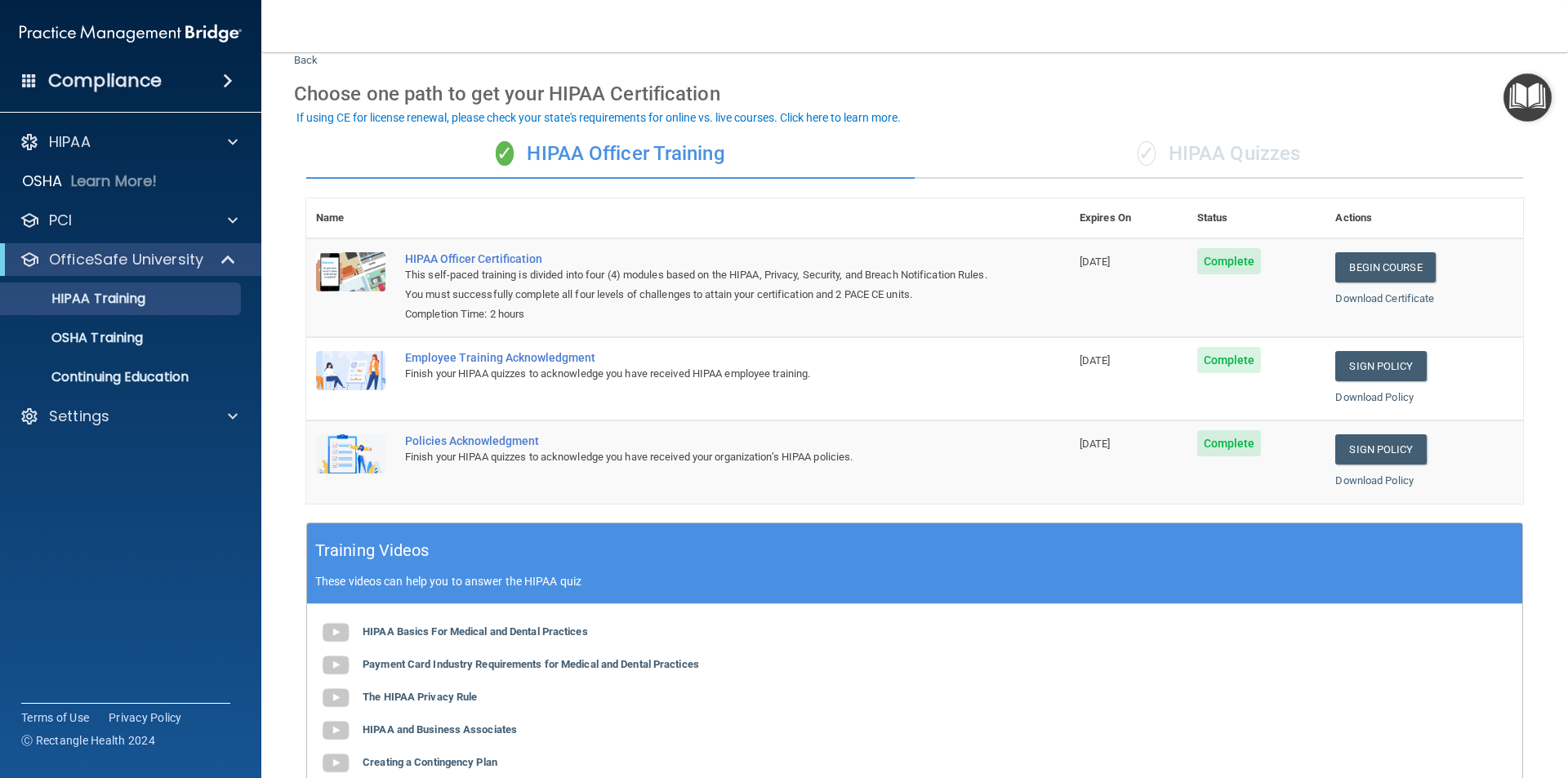
click at [1224, 161] on div "✓ HIPAA Quizzes" at bounding box center [1219, 154] width 609 height 49
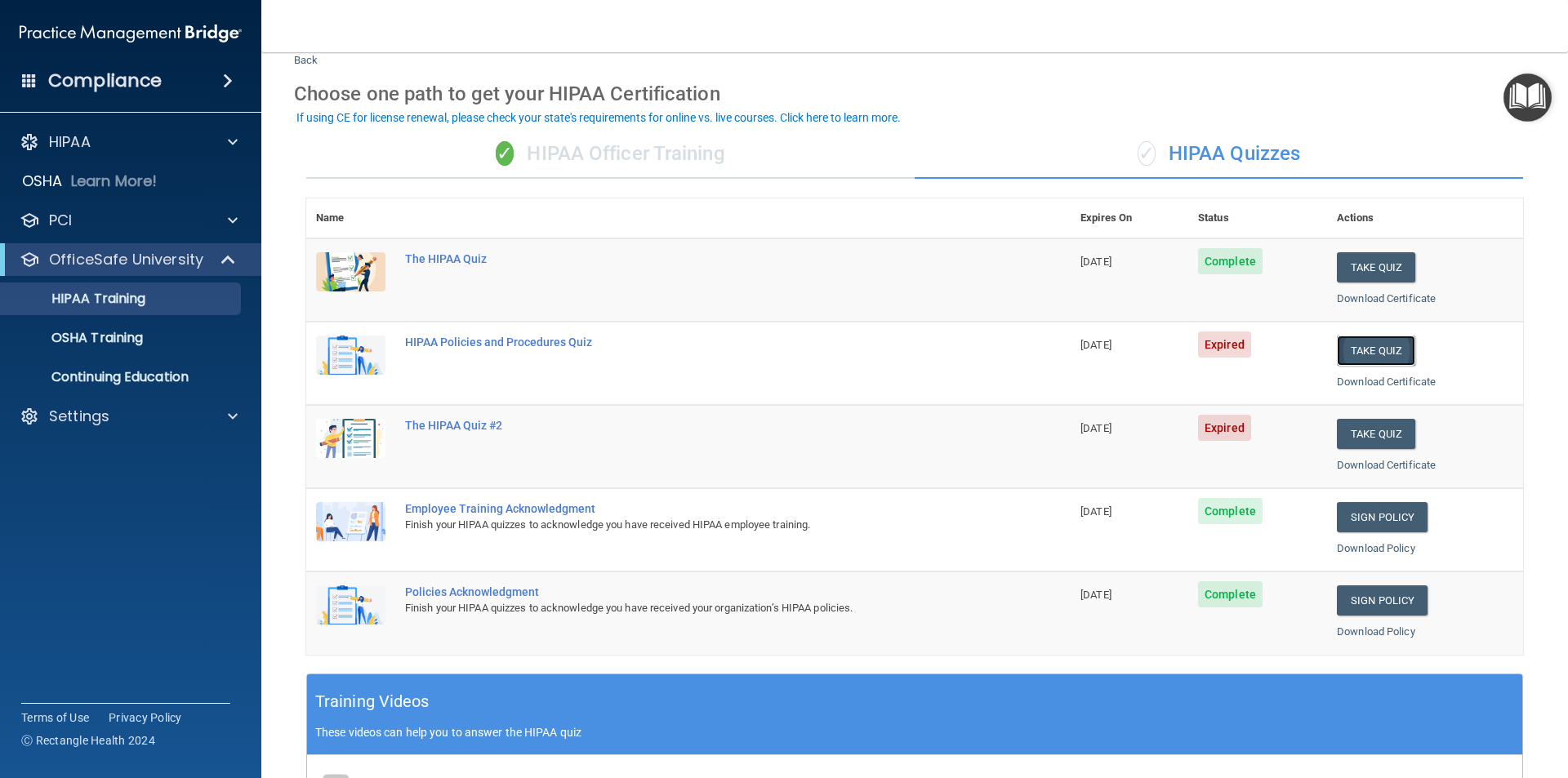
click at [1377, 354] on button "Take Quiz" at bounding box center [1375, 351] width 78 height 30
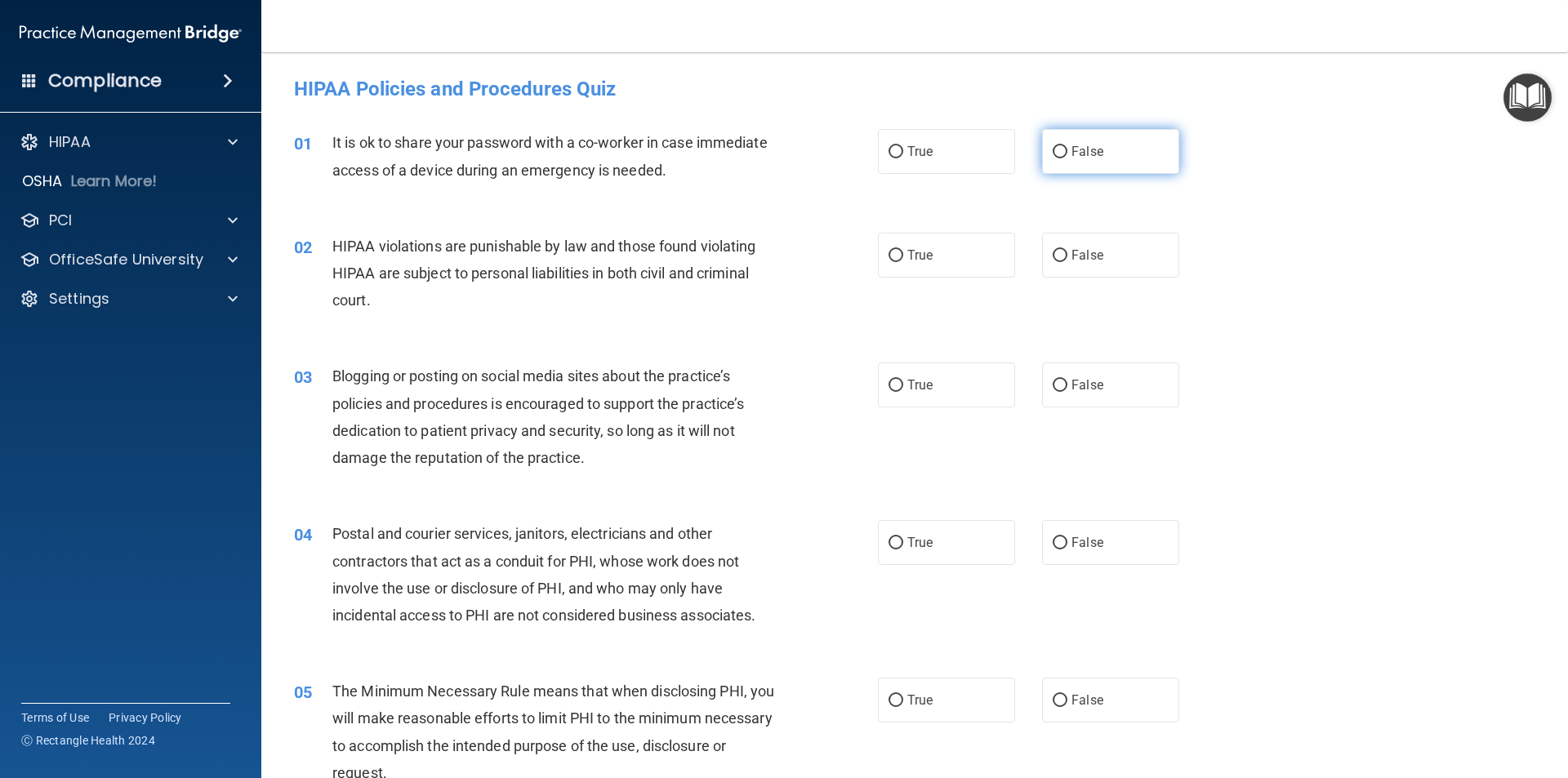
click at [1057, 146] on input "False" at bounding box center [1060, 151] width 15 height 12
radio input "true"
click at [889, 259] on input "True" at bounding box center [896, 255] width 15 height 12
radio input "true"
click at [1052, 380] on input "False" at bounding box center [1060, 385] width 15 height 12
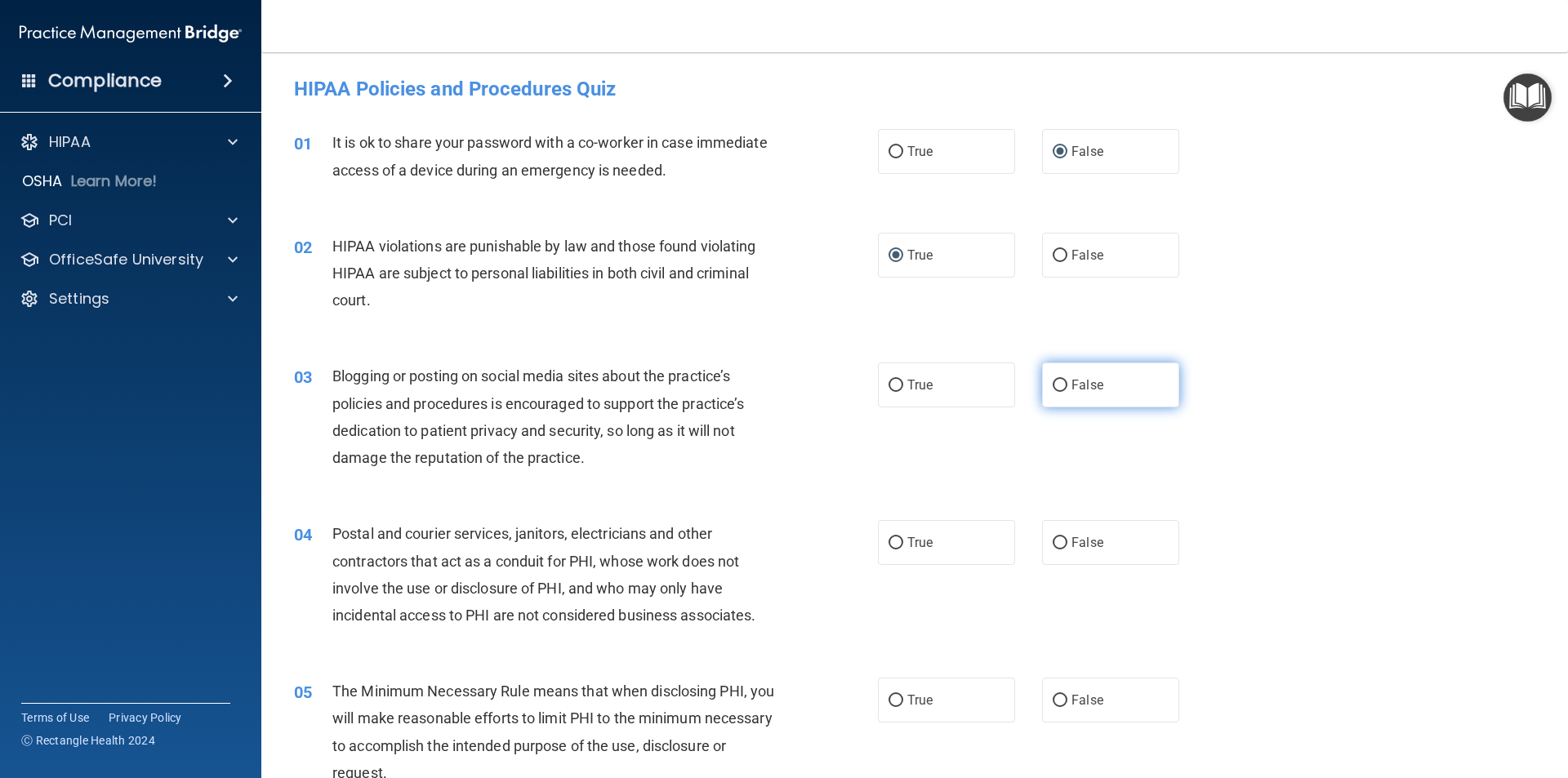
radio input "true"
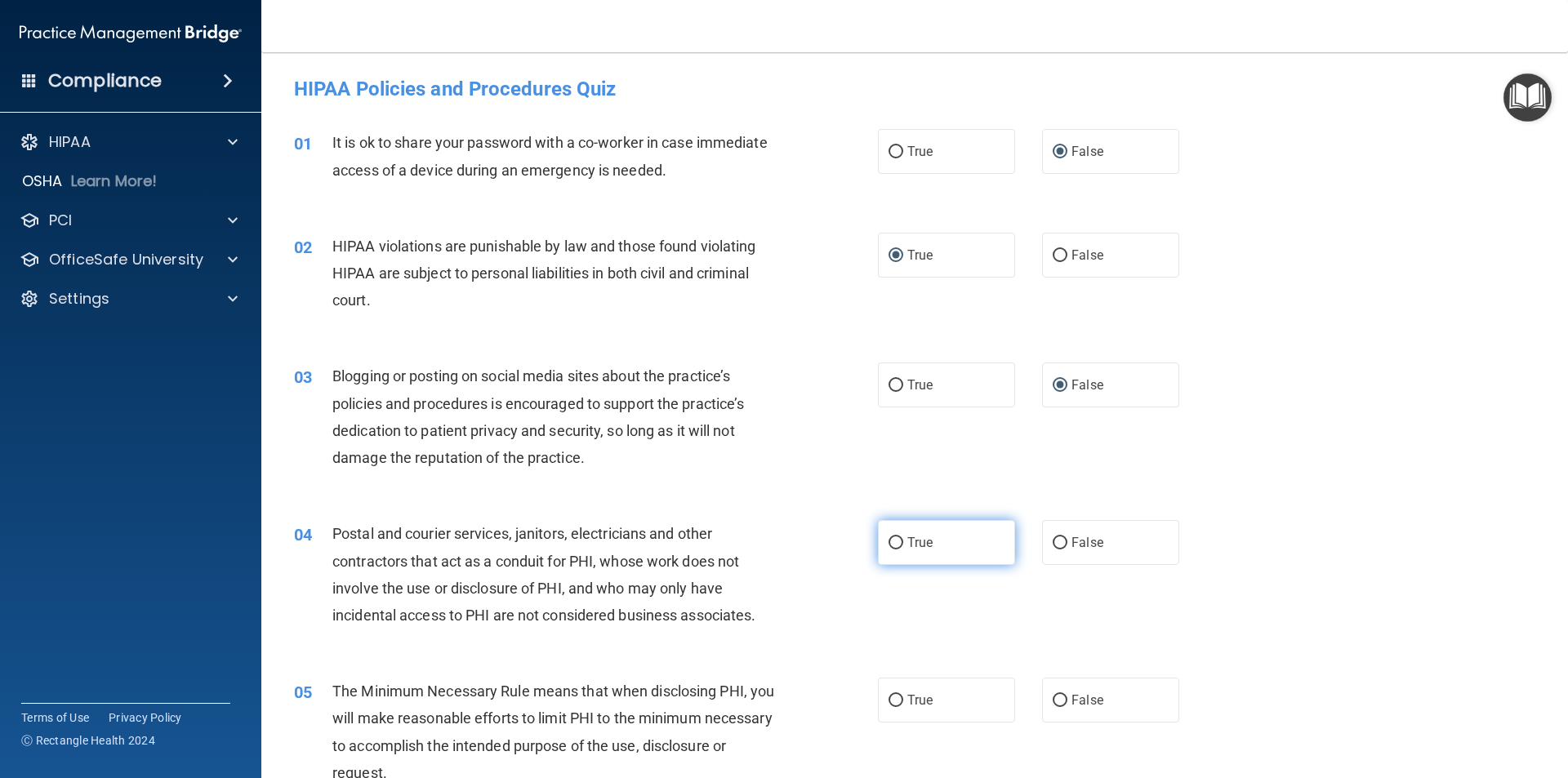
click at [889, 547] on input "True" at bounding box center [896, 543] width 15 height 12
radio input "true"
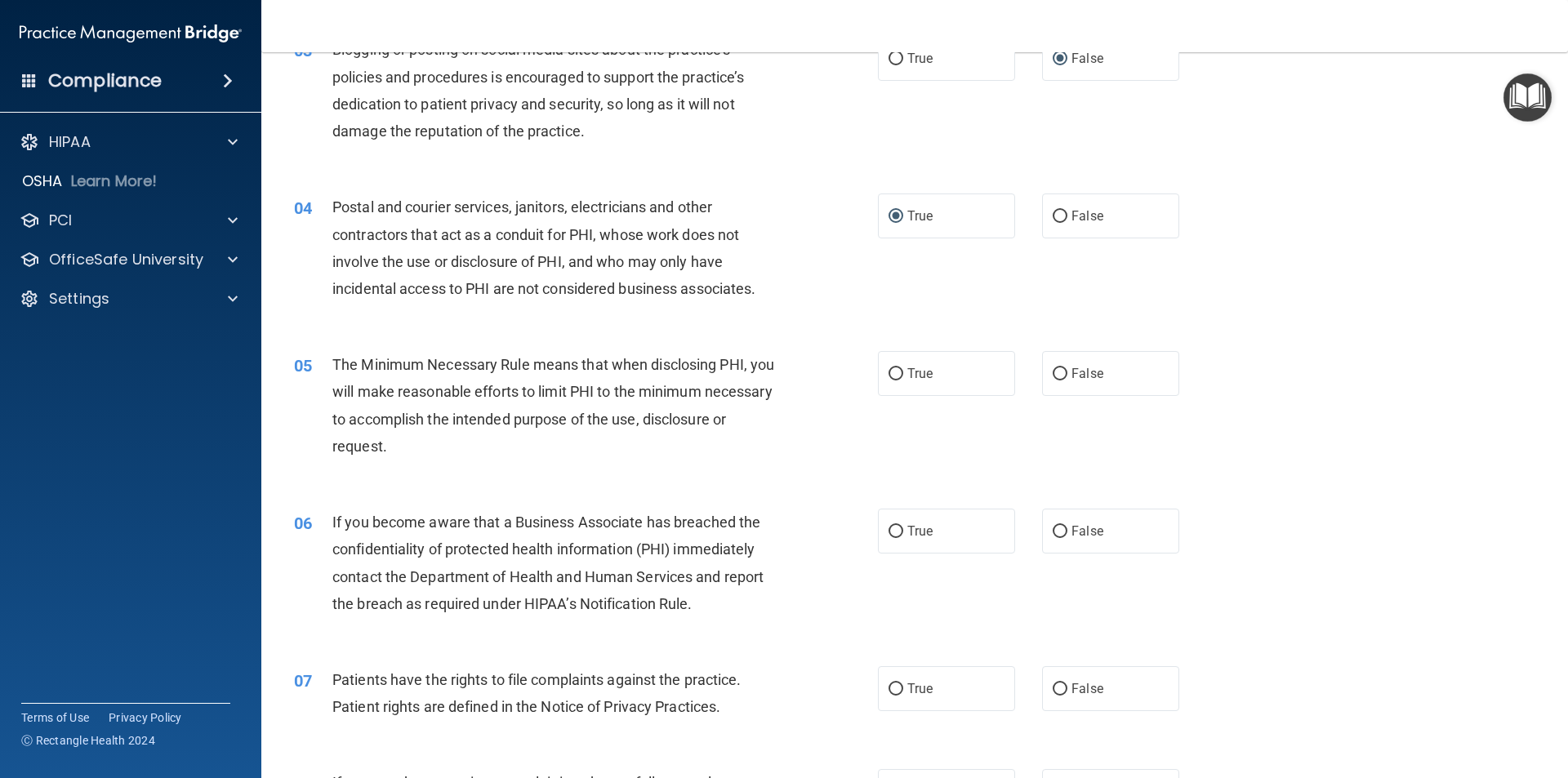
scroll to position [408, 0]
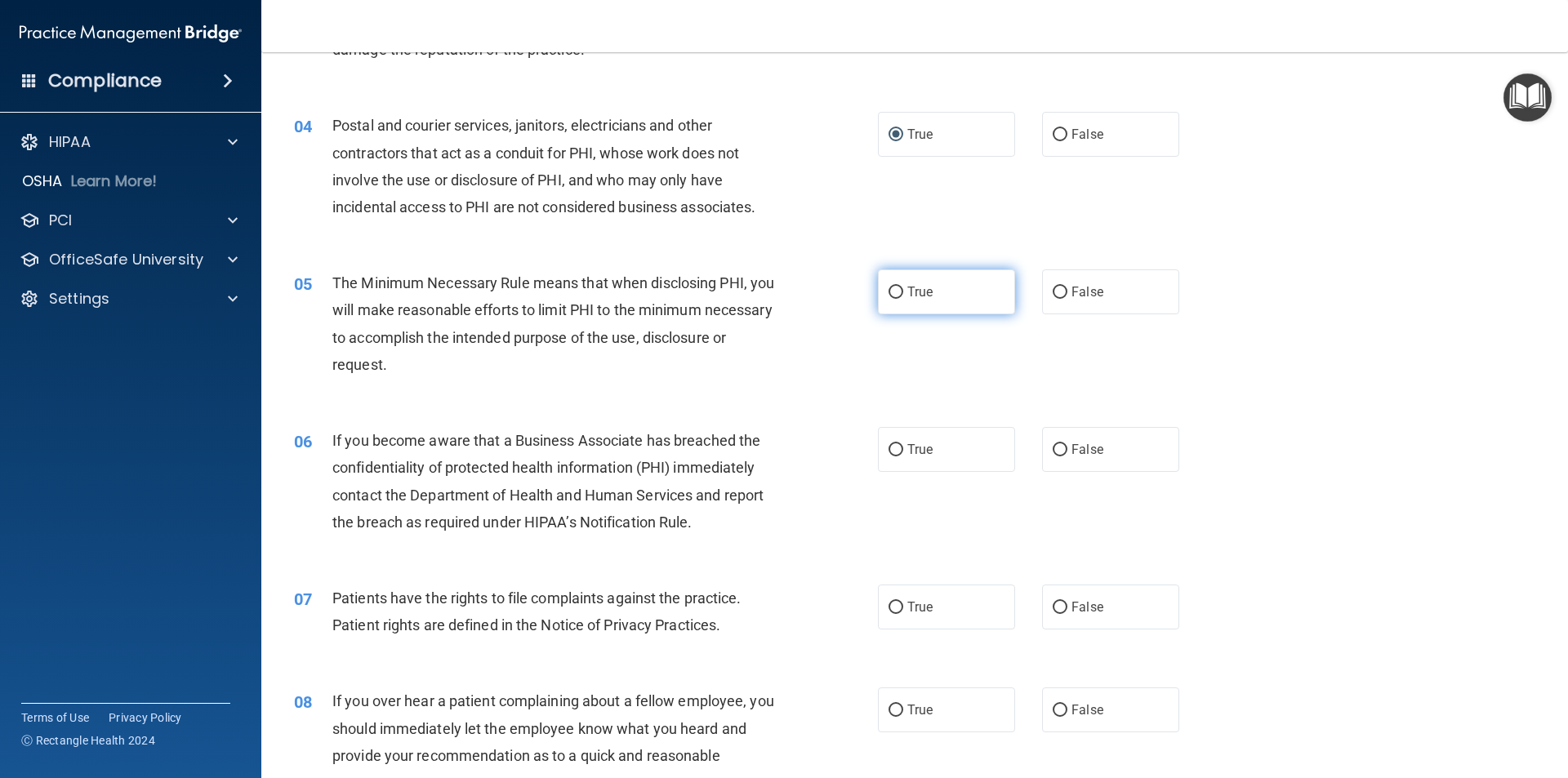
click at [896, 290] on input "True" at bounding box center [896, 292] width 15 height 12
radio input "true"
click at [1052, 445] on input "False" at bounding box center [1060, 450] width 15 height 12
radio input "true"
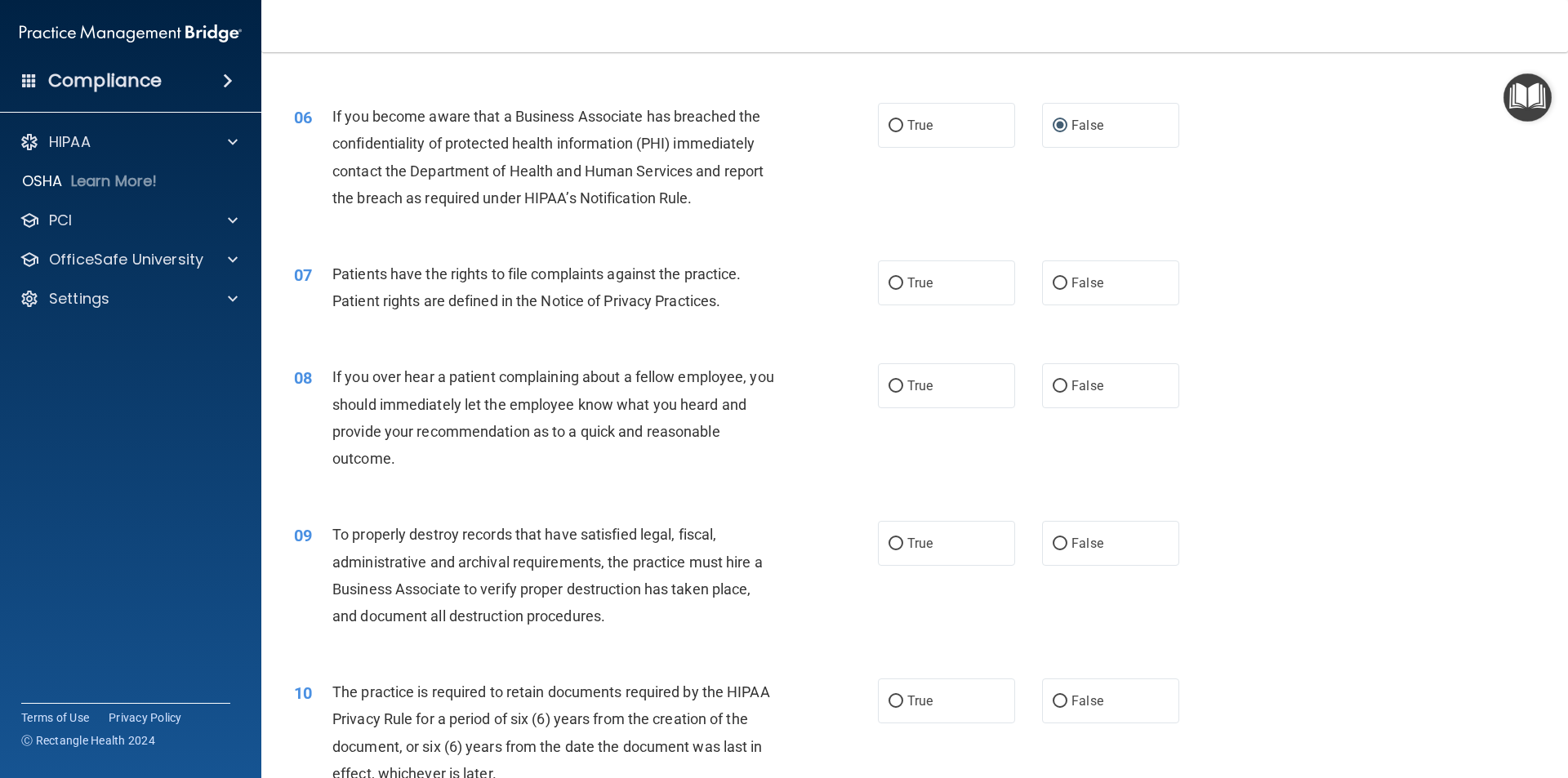
scroll to position [734, 0]
click at [897, 278] on input "True" at bounding box center [896, 281] width 15 height 12
radio input "true"
click at [889, 380] on input "True" at bounding box center [896, 384] width 15 height 12
radio input "true"
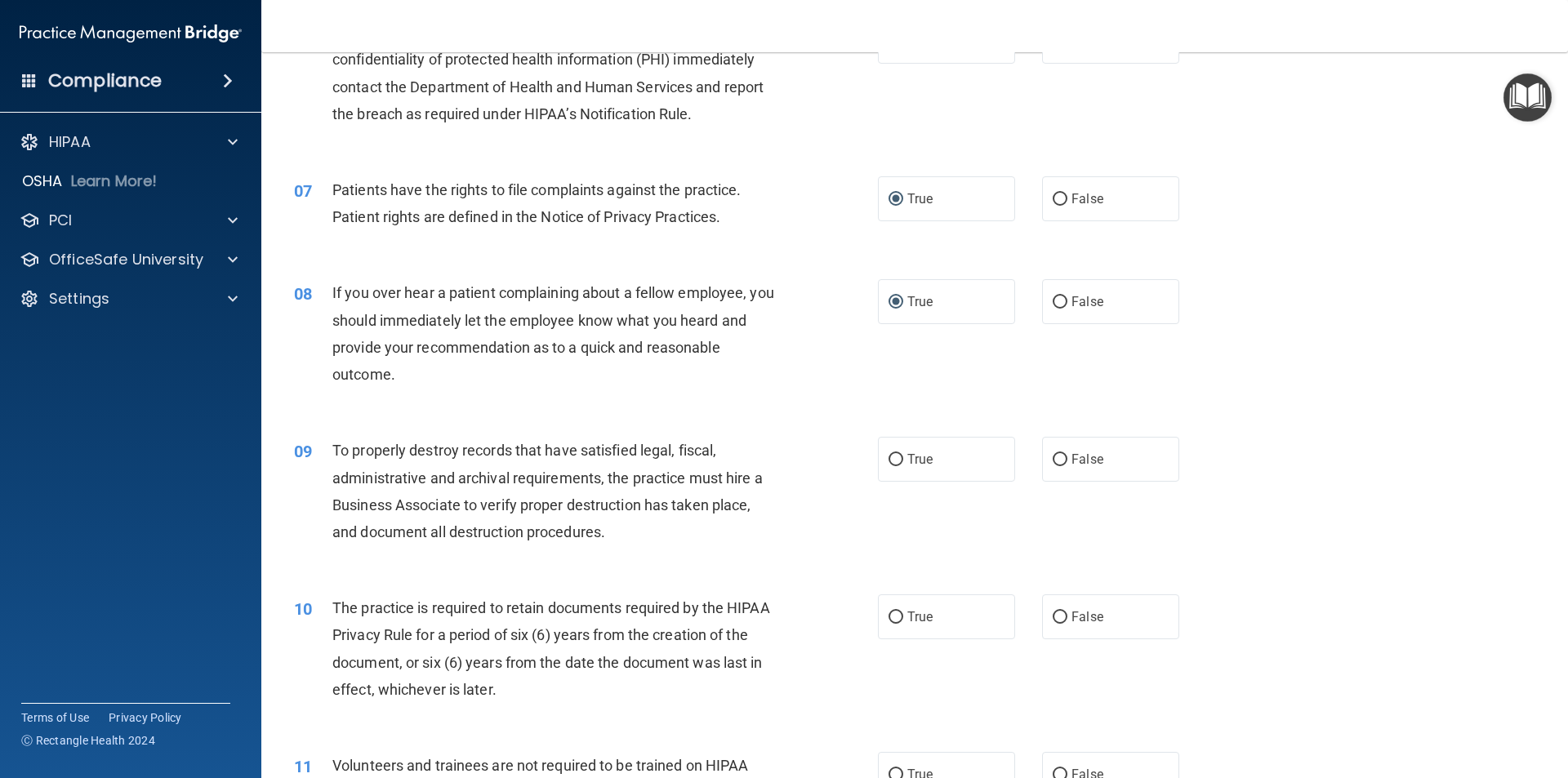
scroll to position [898, 0]
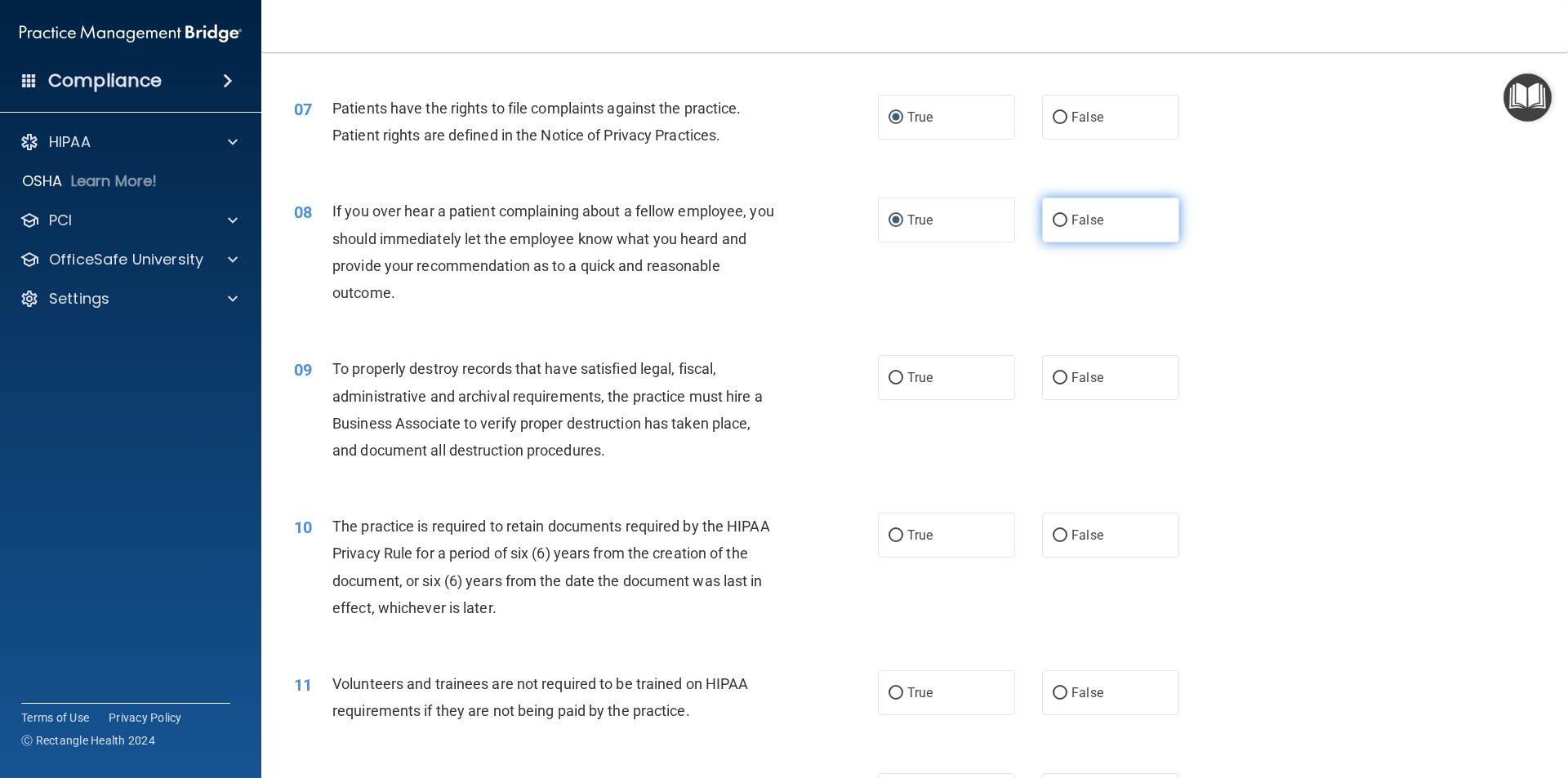
click at [1054, 220] on input "False" at bounding box center [1060, 221] width 15 height 12
radio input "true"
radio input "false"
click at [889, 380] on input "True" at bounding box center [896, 378] width 15 height 12
radio input "true"
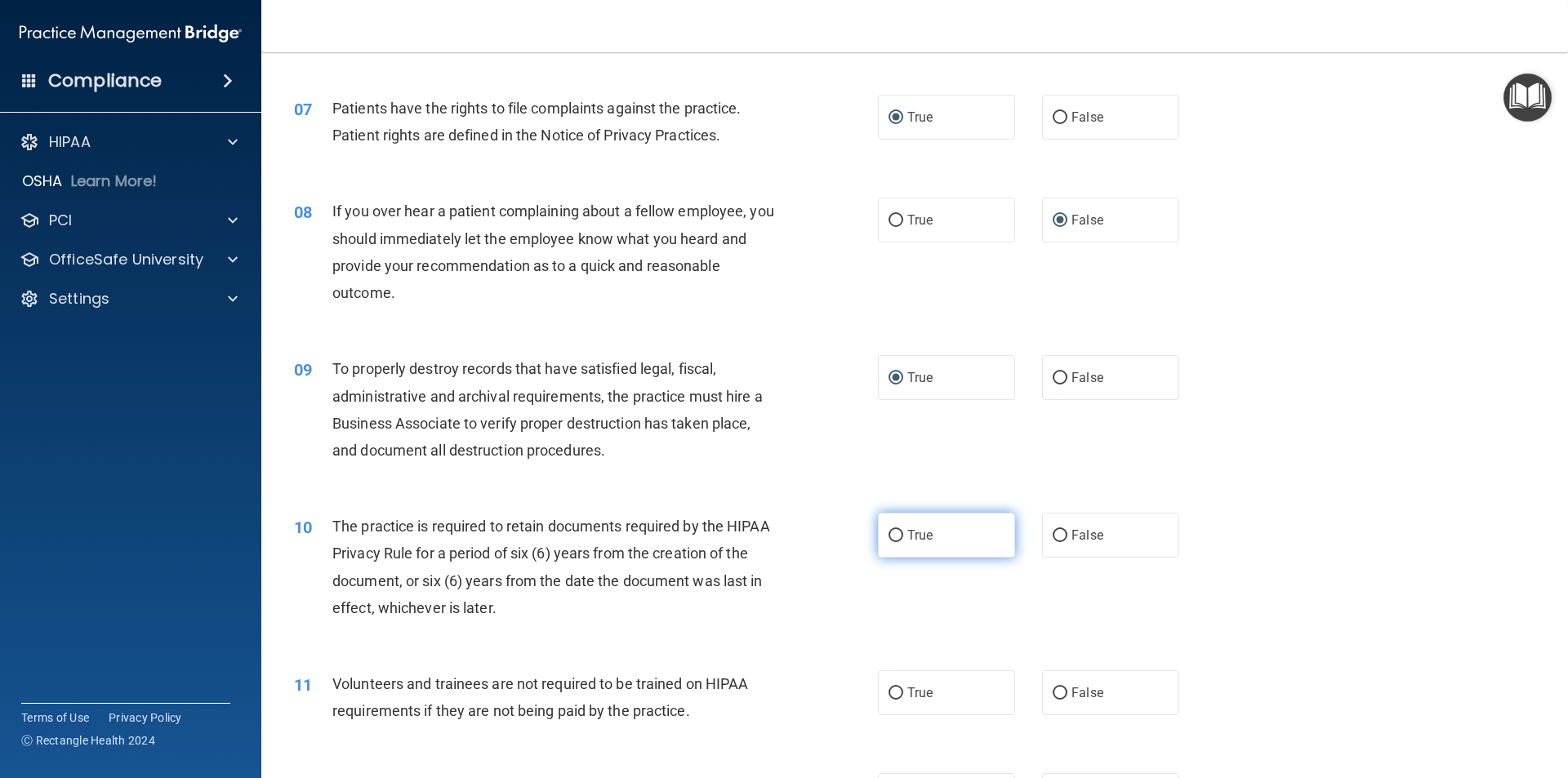
click at [894, 533] on input "True" at bounding box center [896, 536] width 15 height 12
radio input "true"
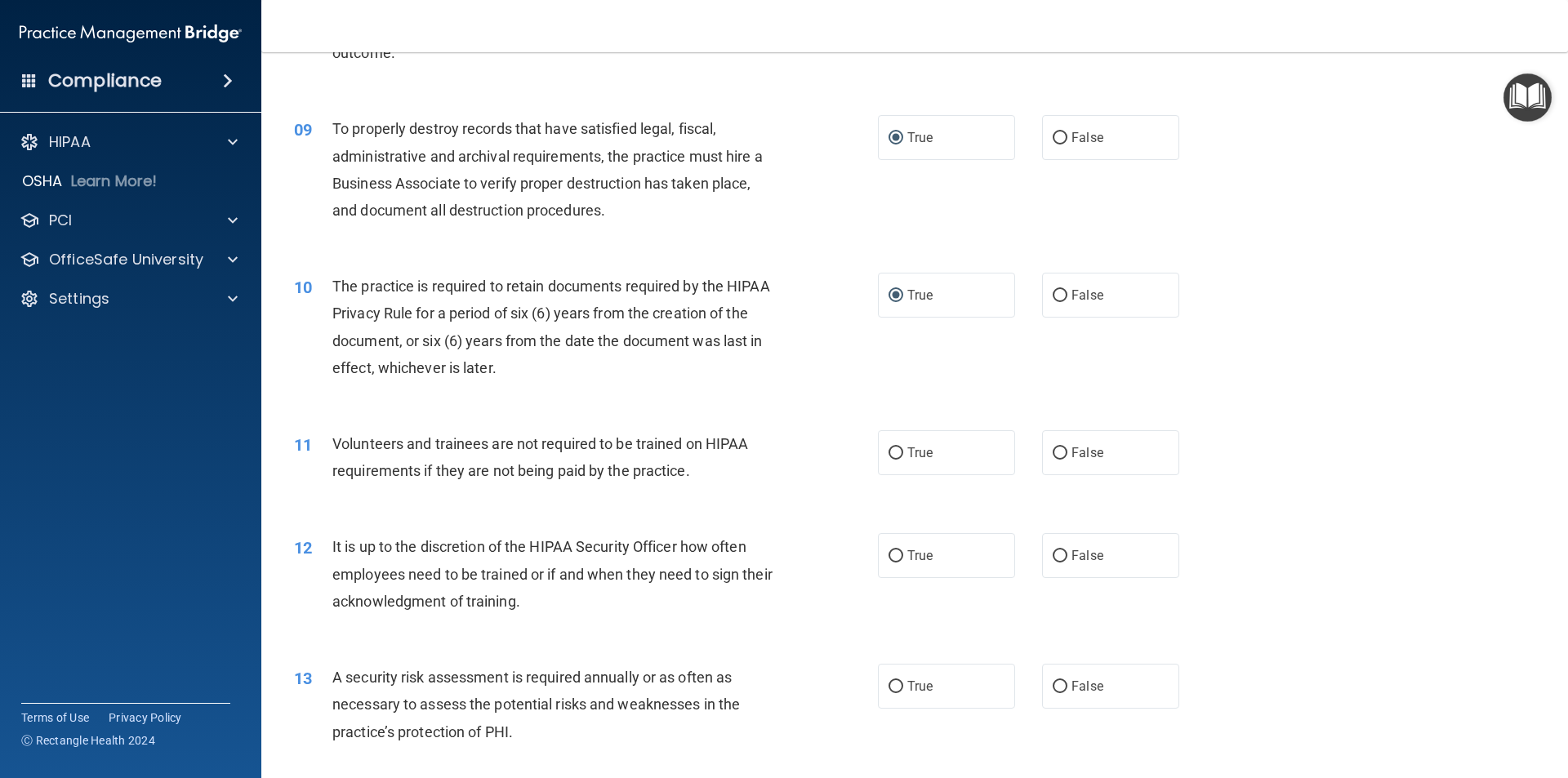
scroll to position [1143, 0]
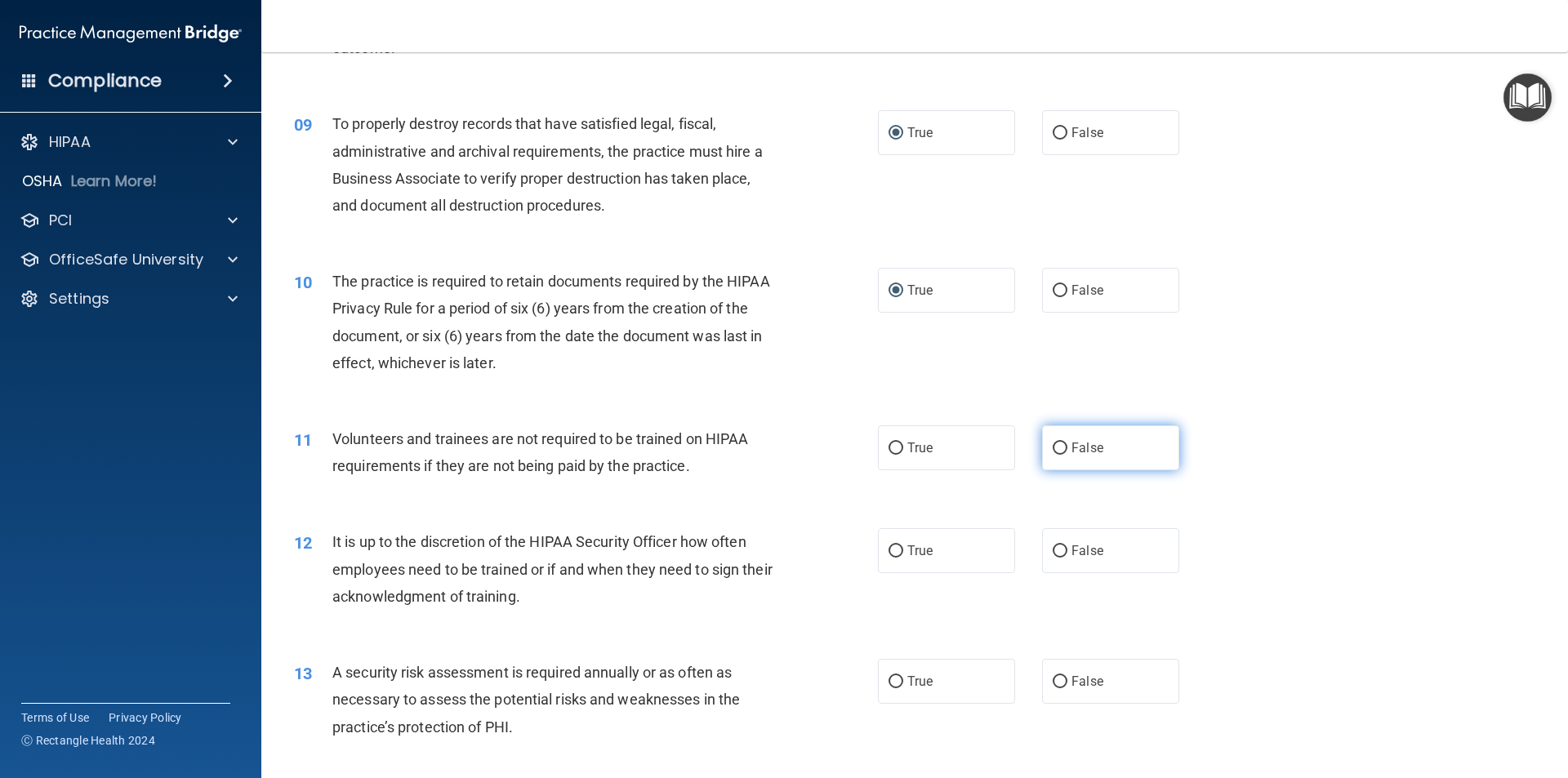
click at [1058, 454] on input "False" at bounding box center [1060, 448] width 15 height 12
radio input "true"
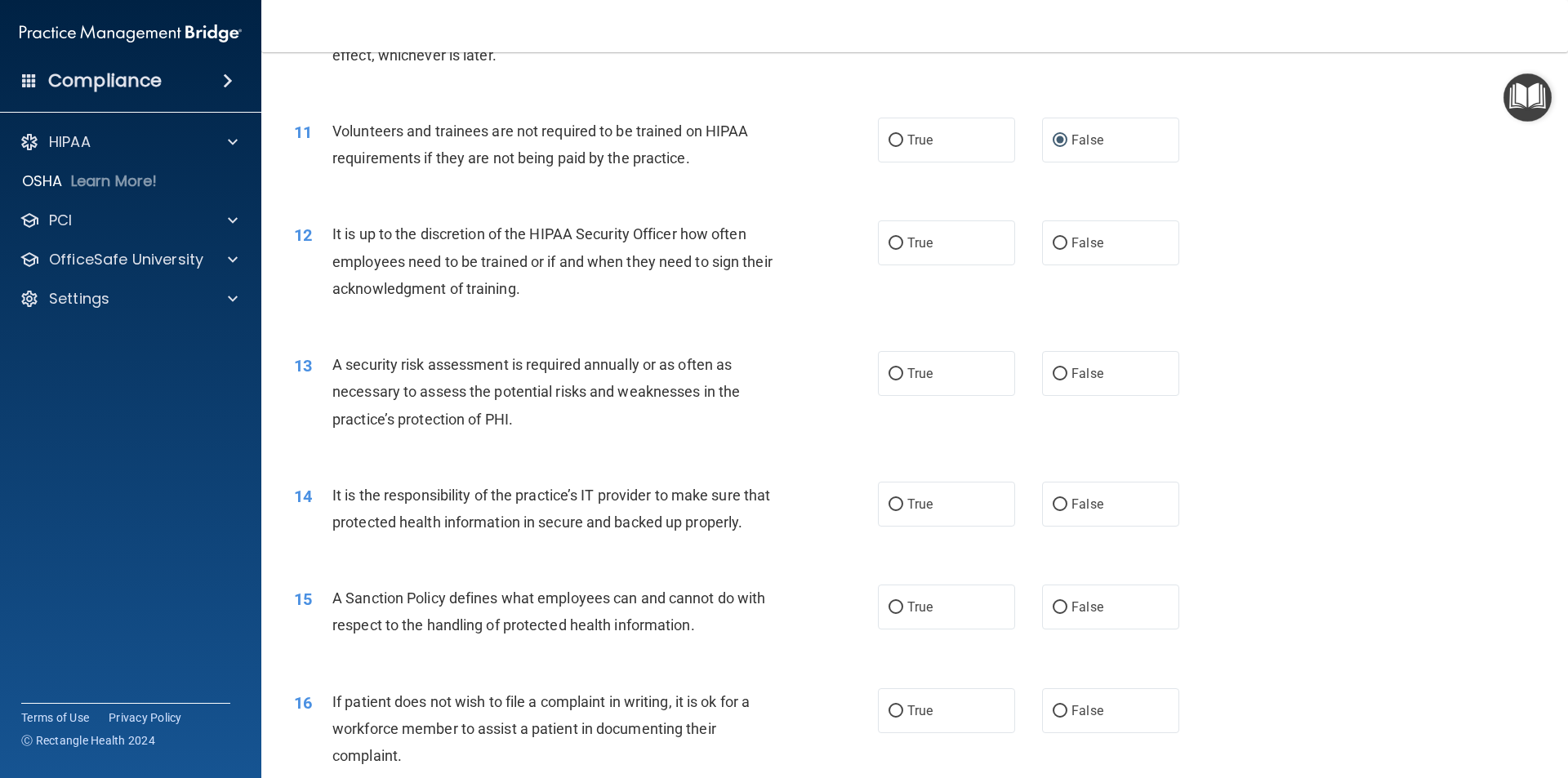
scroll to position [1470, 0]
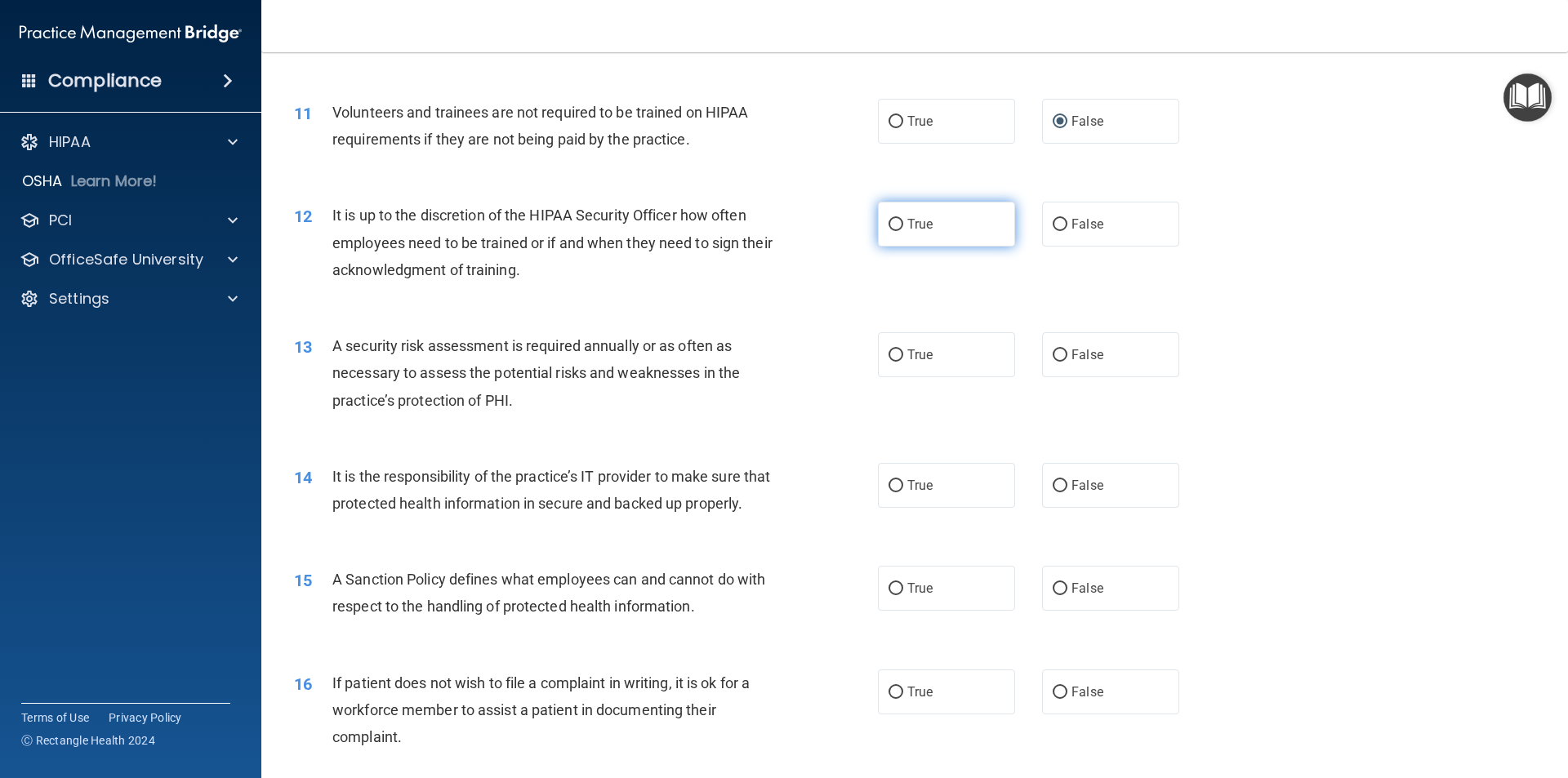
click at [889, 225] on input "True" at bounding box center [896, 225] width 15 height 12
radio input "true"
click at [891, 355] on input "True" at bounding box center [896, 355] width 15 height 12
radio input "true"
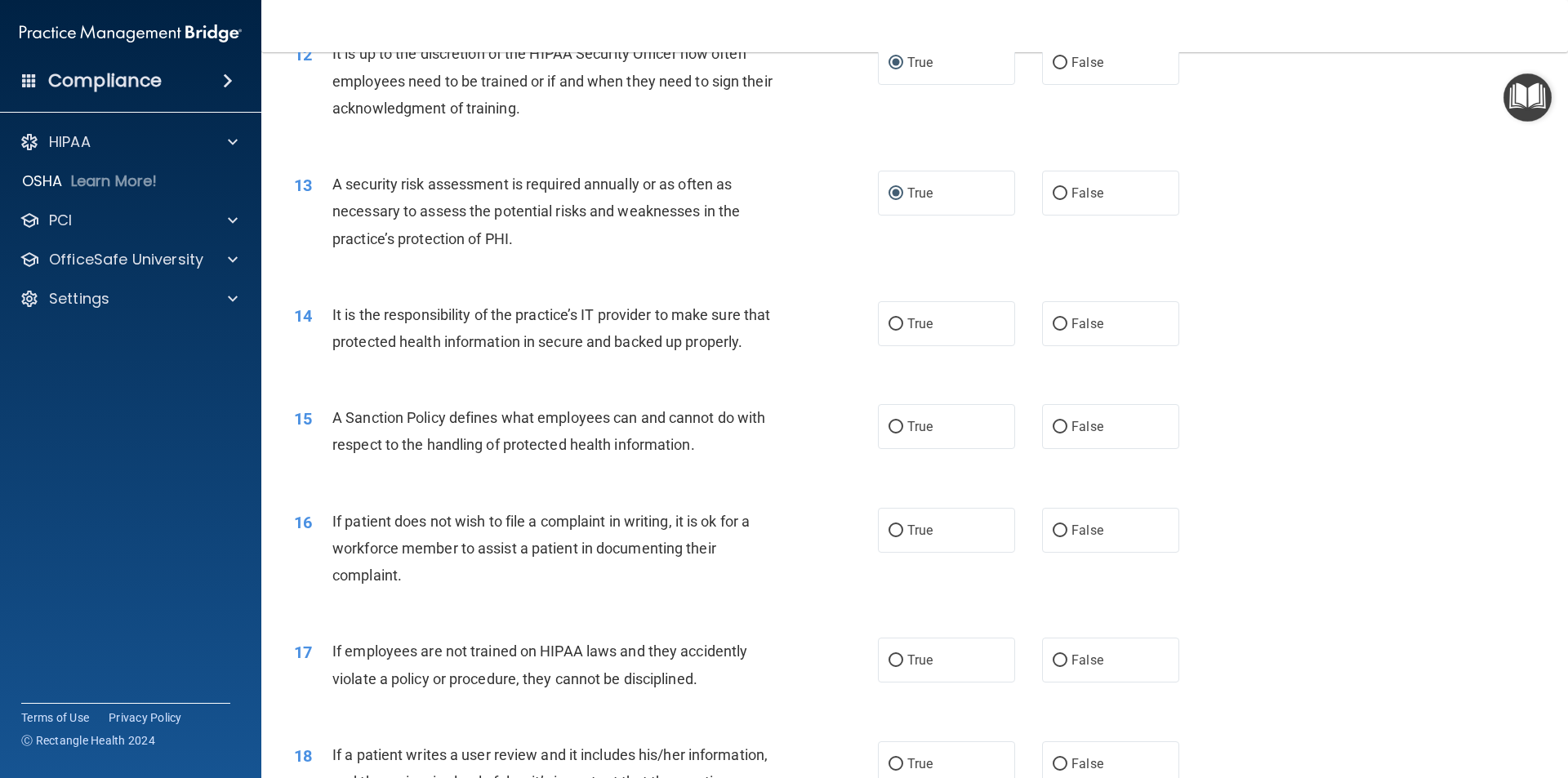
scroll to position [1633, 0]
click at [894, 325] on input "True" at bounding box center [896, 323] width 15 height 12
radio input "true"
click at [1052, 432] on input "False" at bounding box center [1060, 426] width 15 height 12
radio input "true"
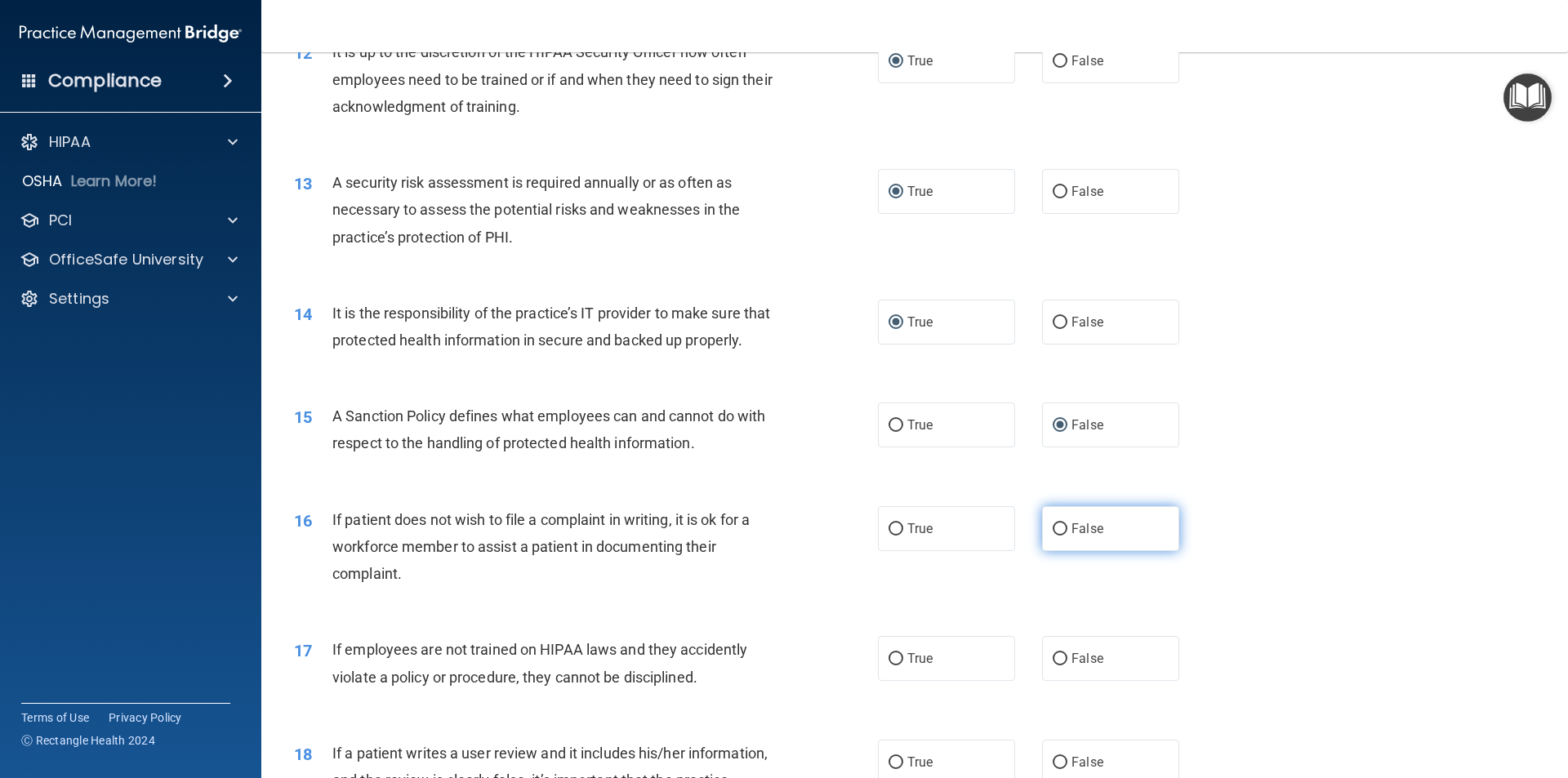
click at [1055, 535] on input "False" at bounding box center [1060, 529] width 15 height 12
radio input "true"
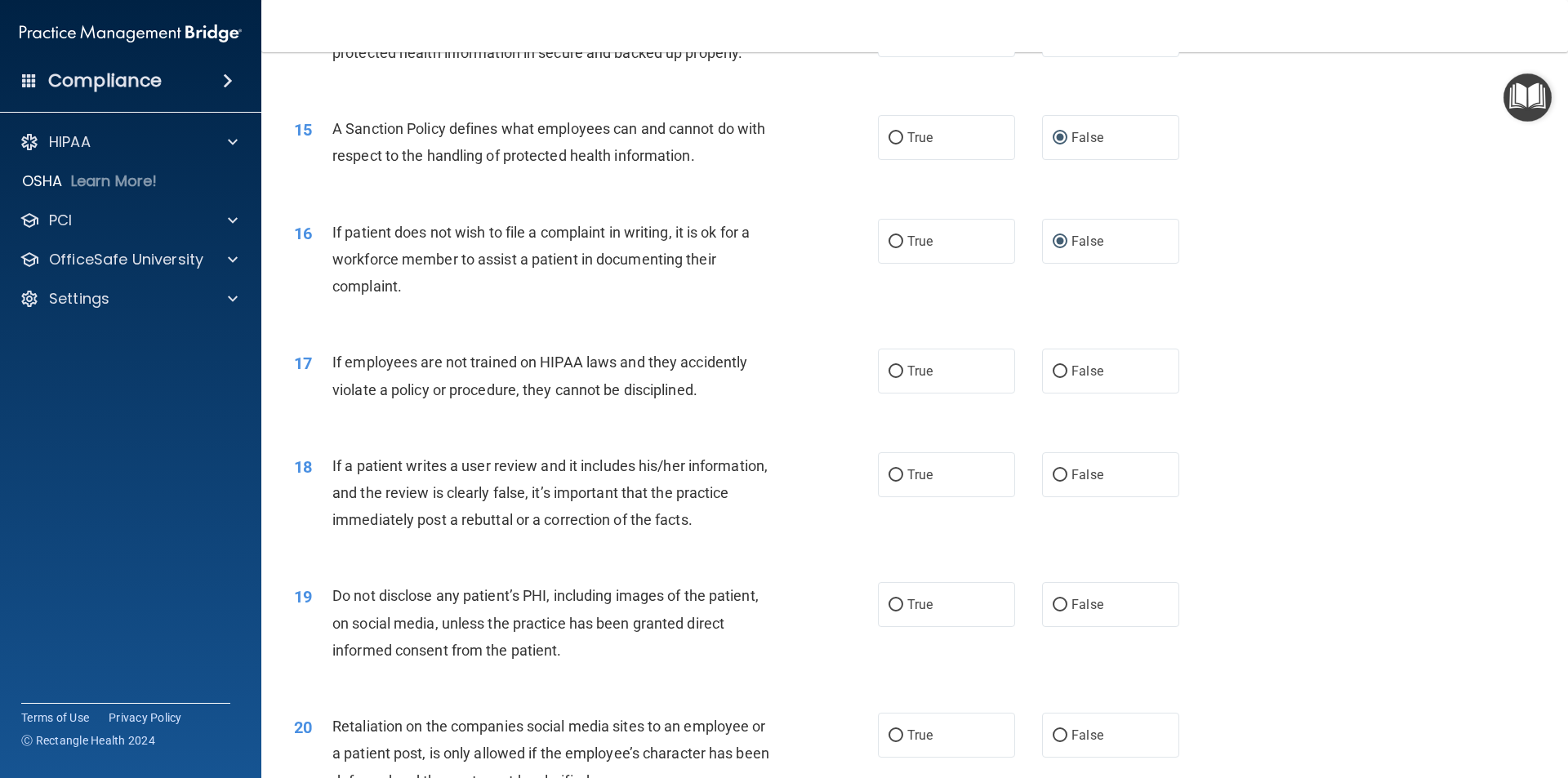
scroll to position [1959, 0]
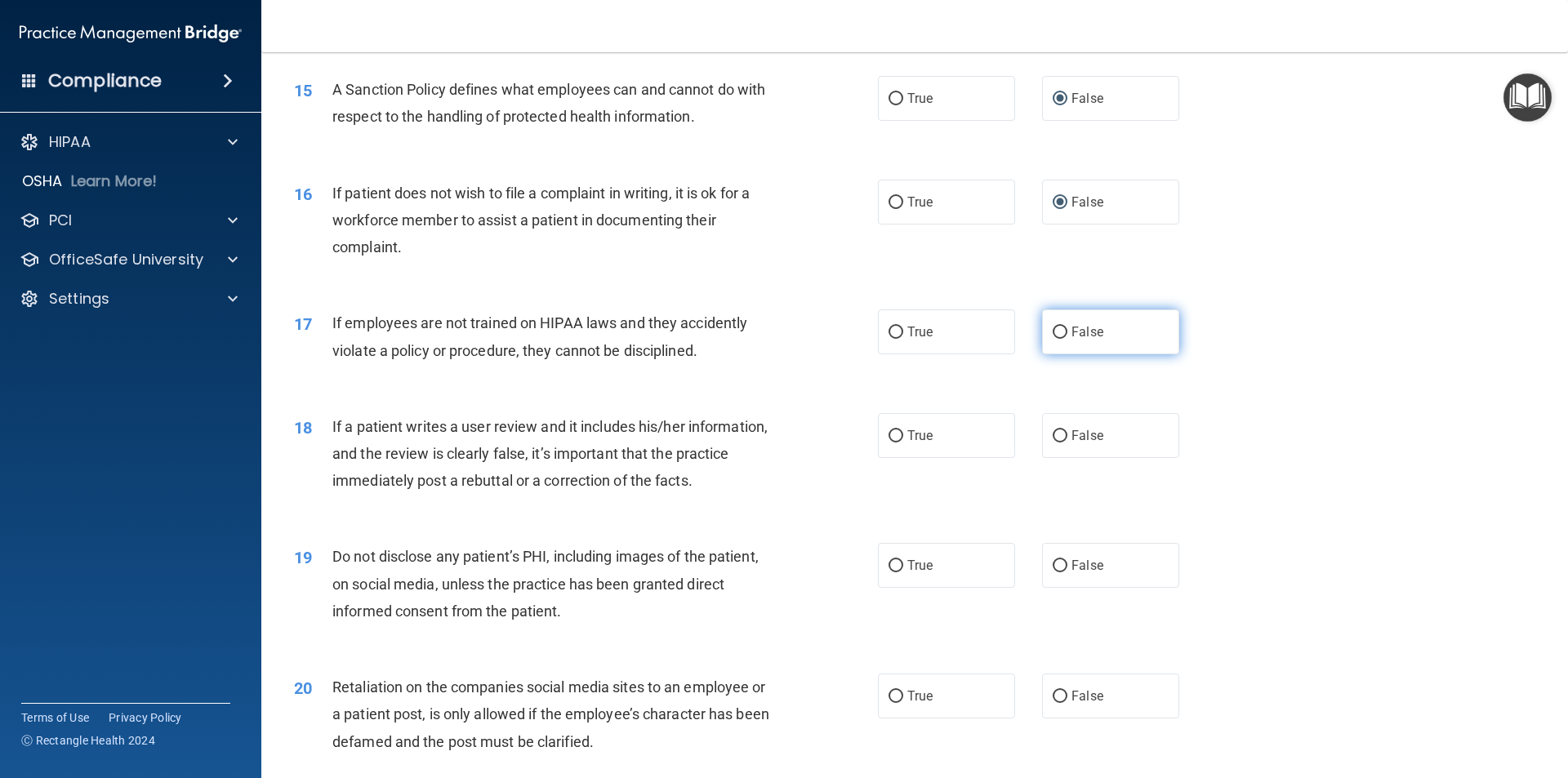
click at [1052, 339] on input "False" at bounding box center [1060, 333] width 15 height 12
radio input "true"
click at [1053, 442] on input "False" at bounding box center [1060, 436] width 15 height 12
radio input "true"
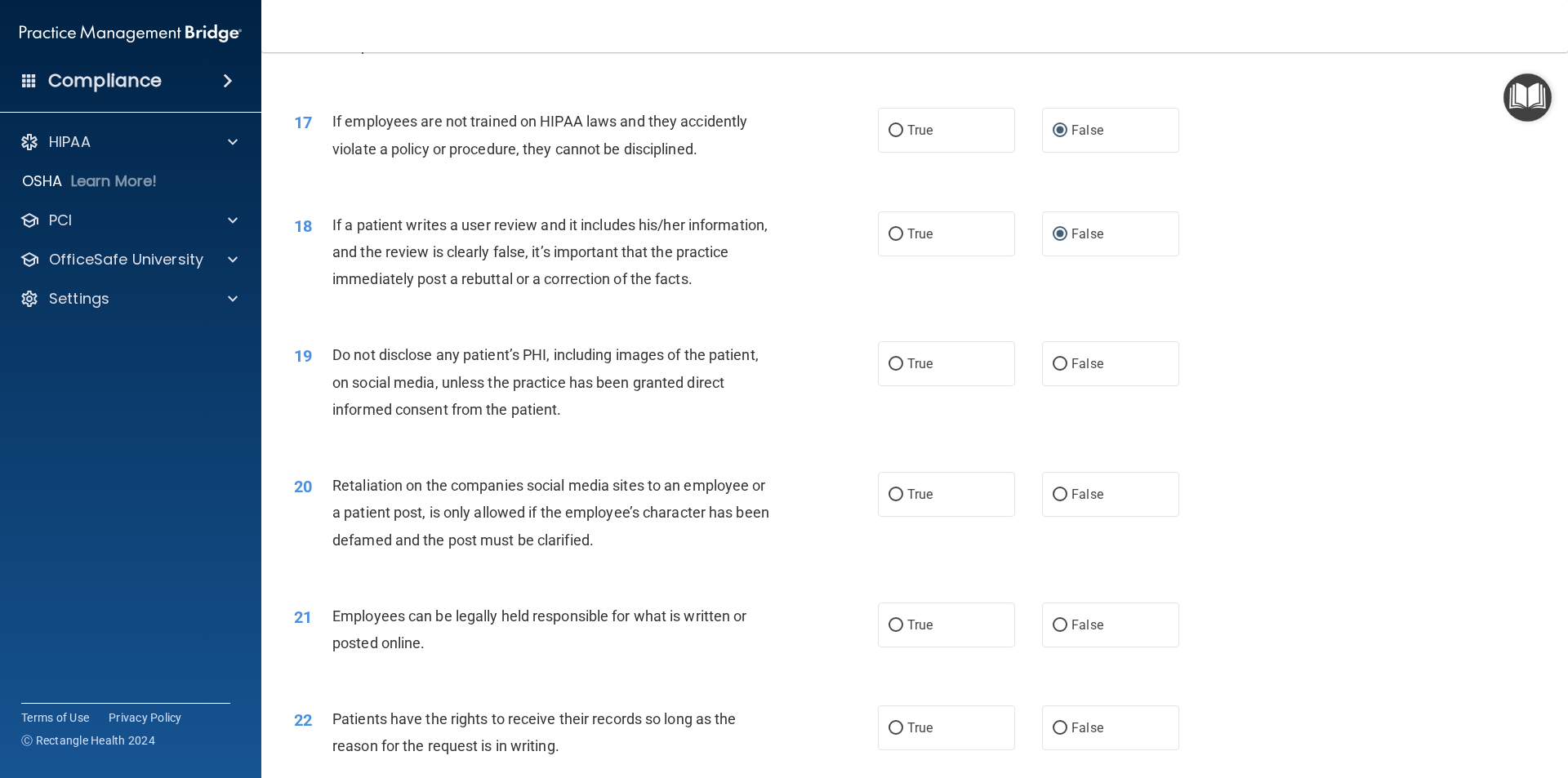
scroll to position [2204, 0]
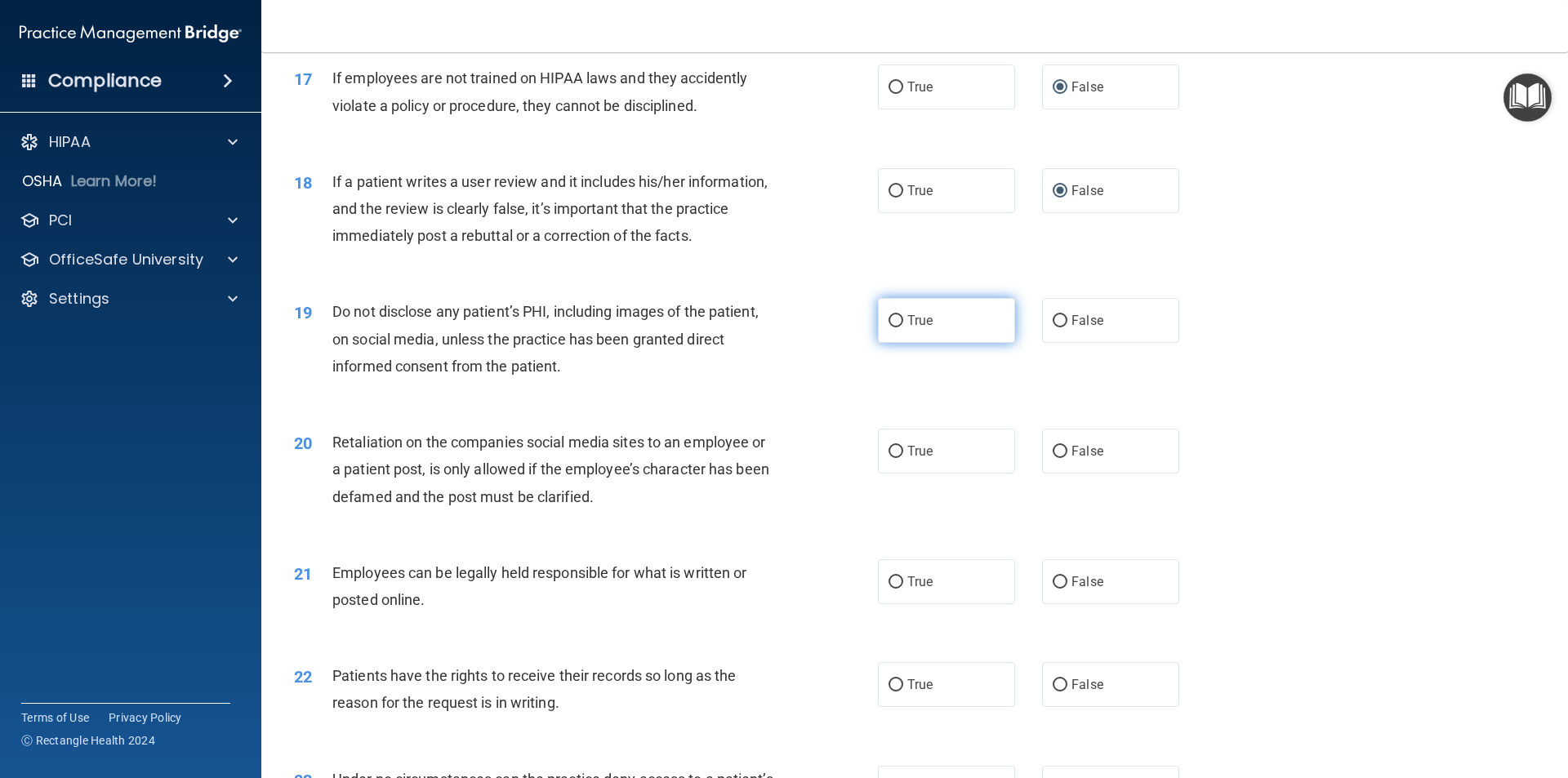
click at [889, 328] on input "True" at bounding box center [896, 321] width 15 height 12
radio input "true"
click at [1062, 473] on label "False" at bounding box center [1110, 451] width 138 height 45
click at [1062, 458] on input "False" at bounding box center [1060, 451] width 15 height 12
radio input "true"
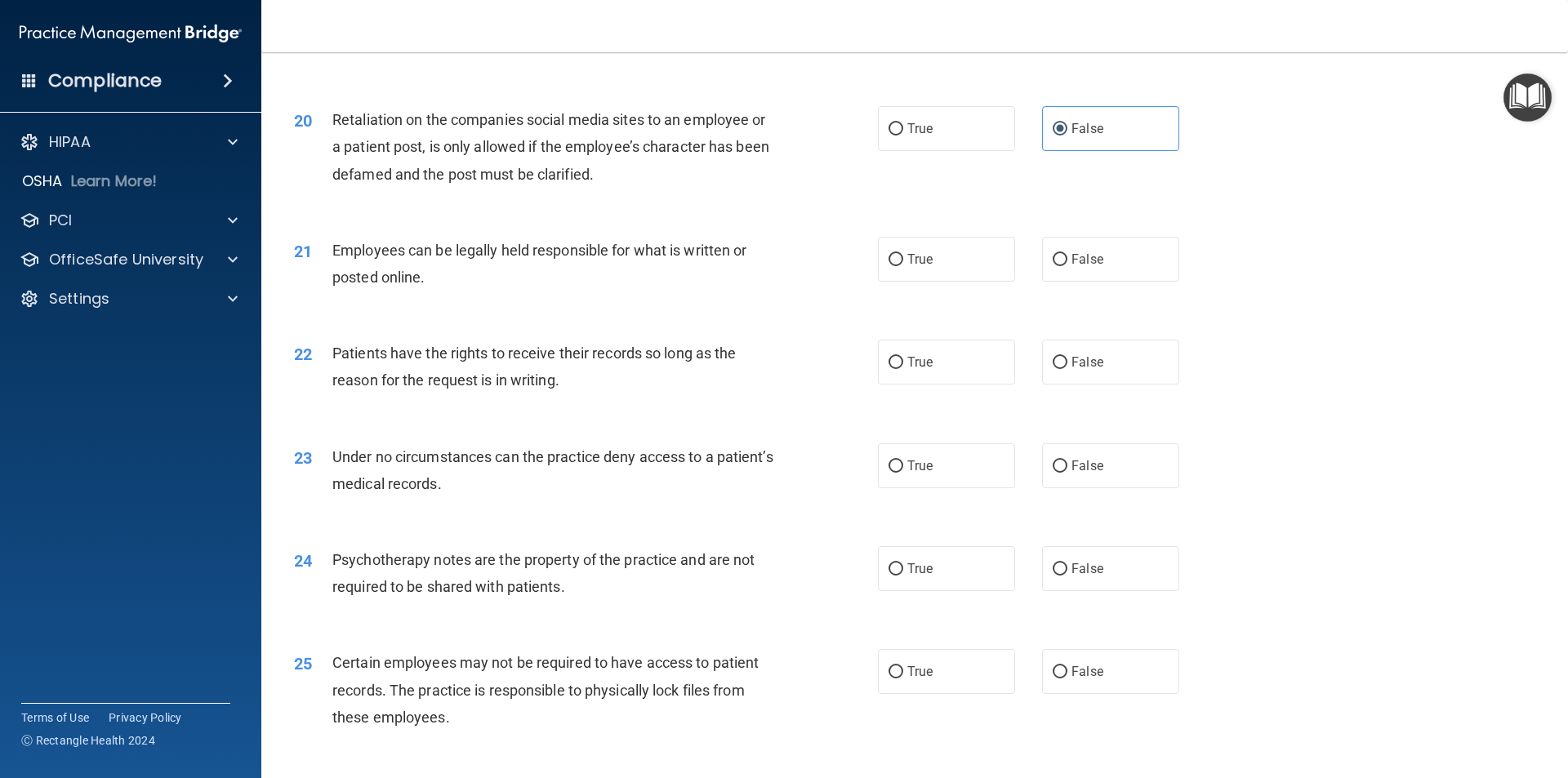
scroll to position [2531, 0]
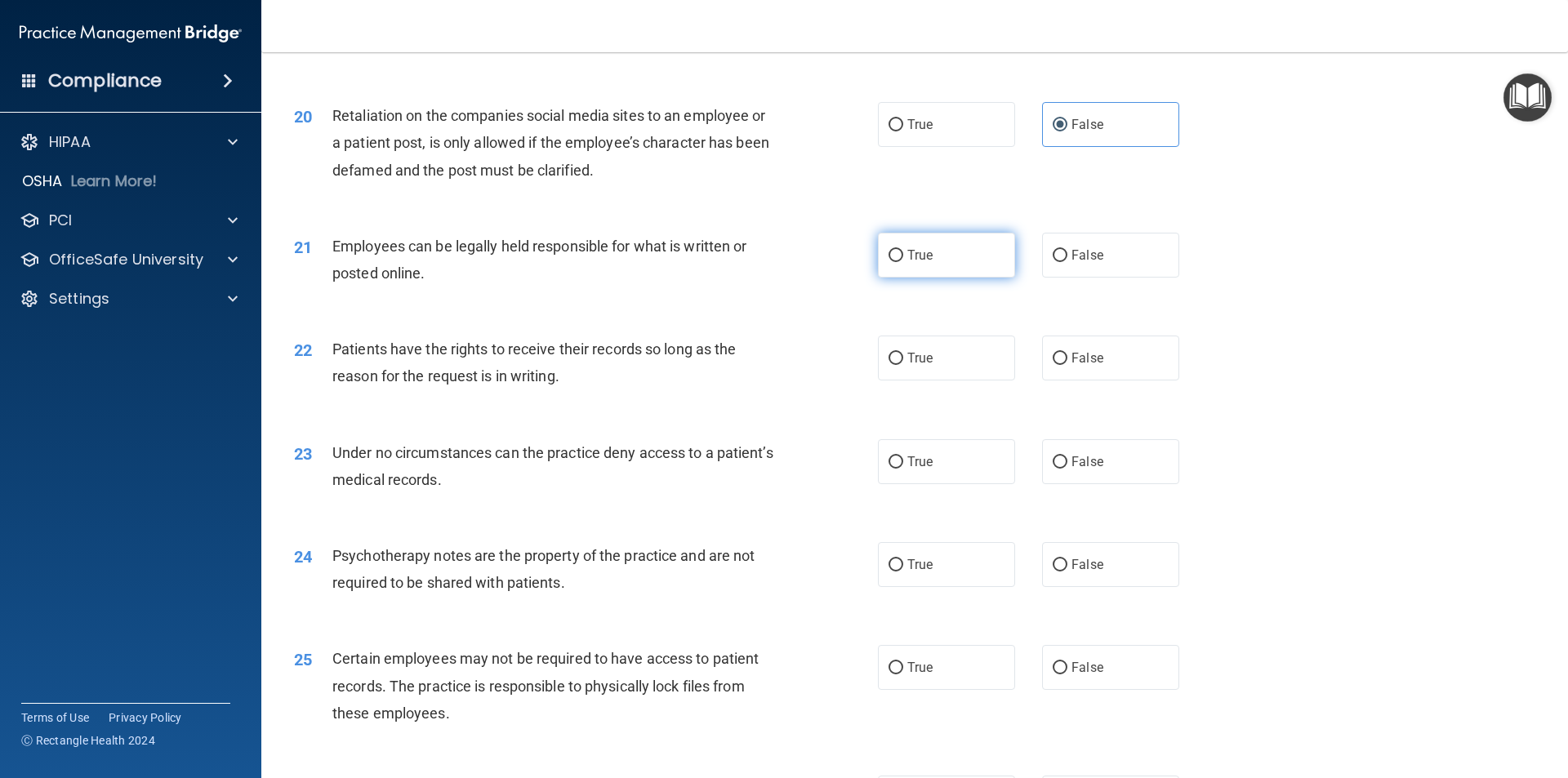
click at [895, 262] on input "True" at bounding box center [896, 255] width 15 height 12
radio input "true"
click at [894, 365] on input "True" at bounding box center [896, 358] width 15 height 12
radio input "true"
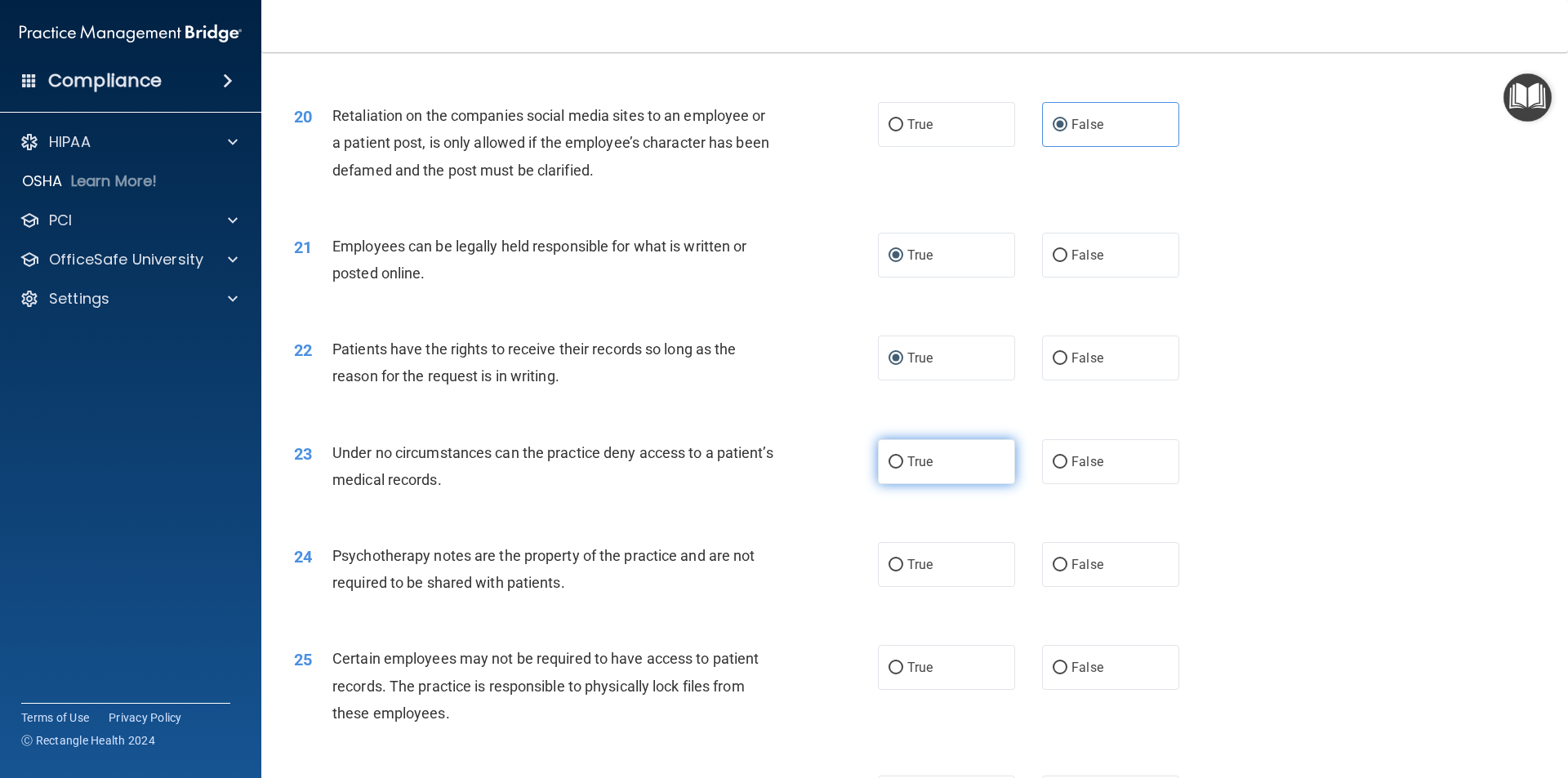
click at [889, 468] on input "True" at bounding box center [896, 462] width 15 height 12
radio input "true"
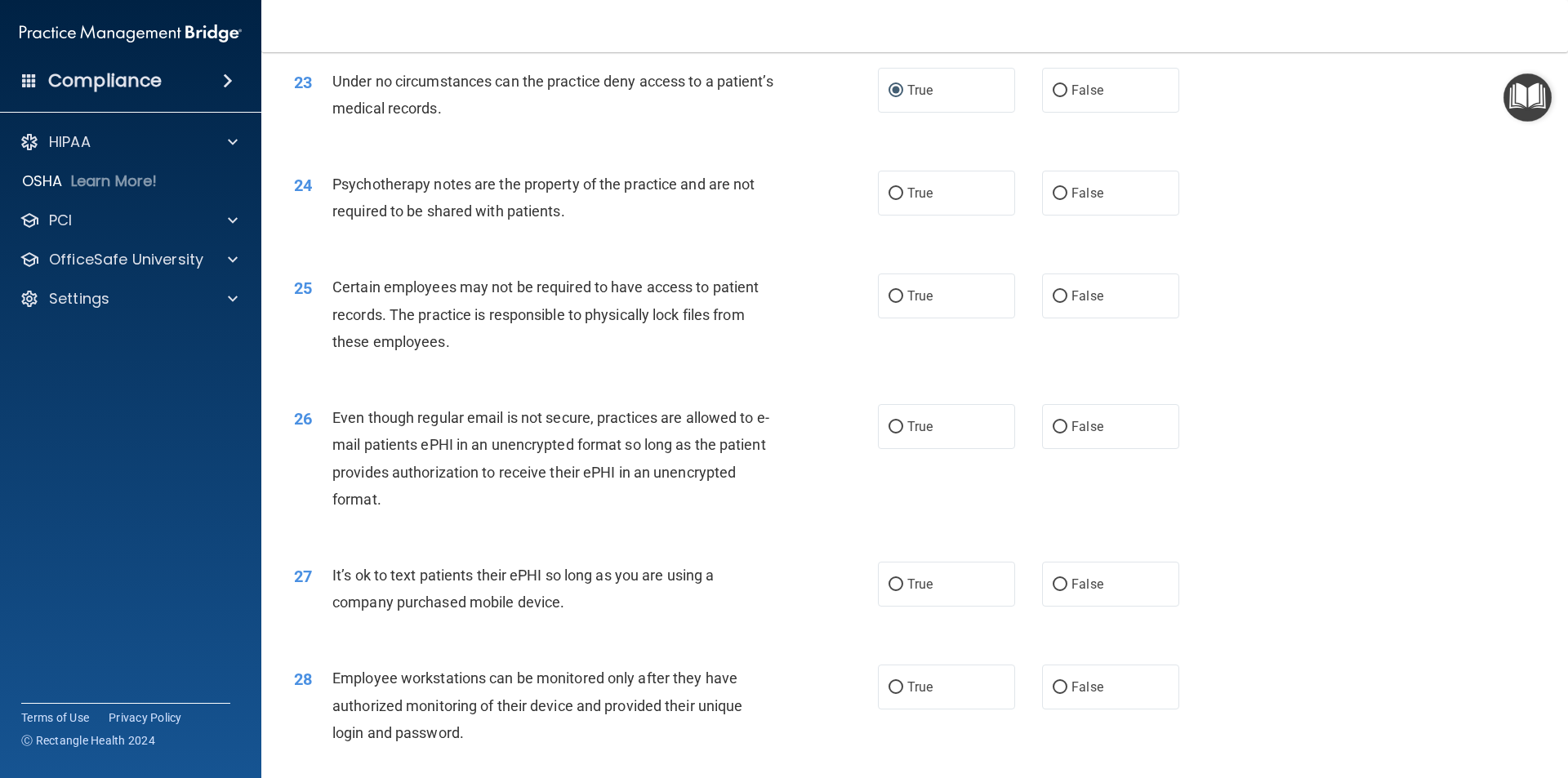
scroll to position [2939, 0]
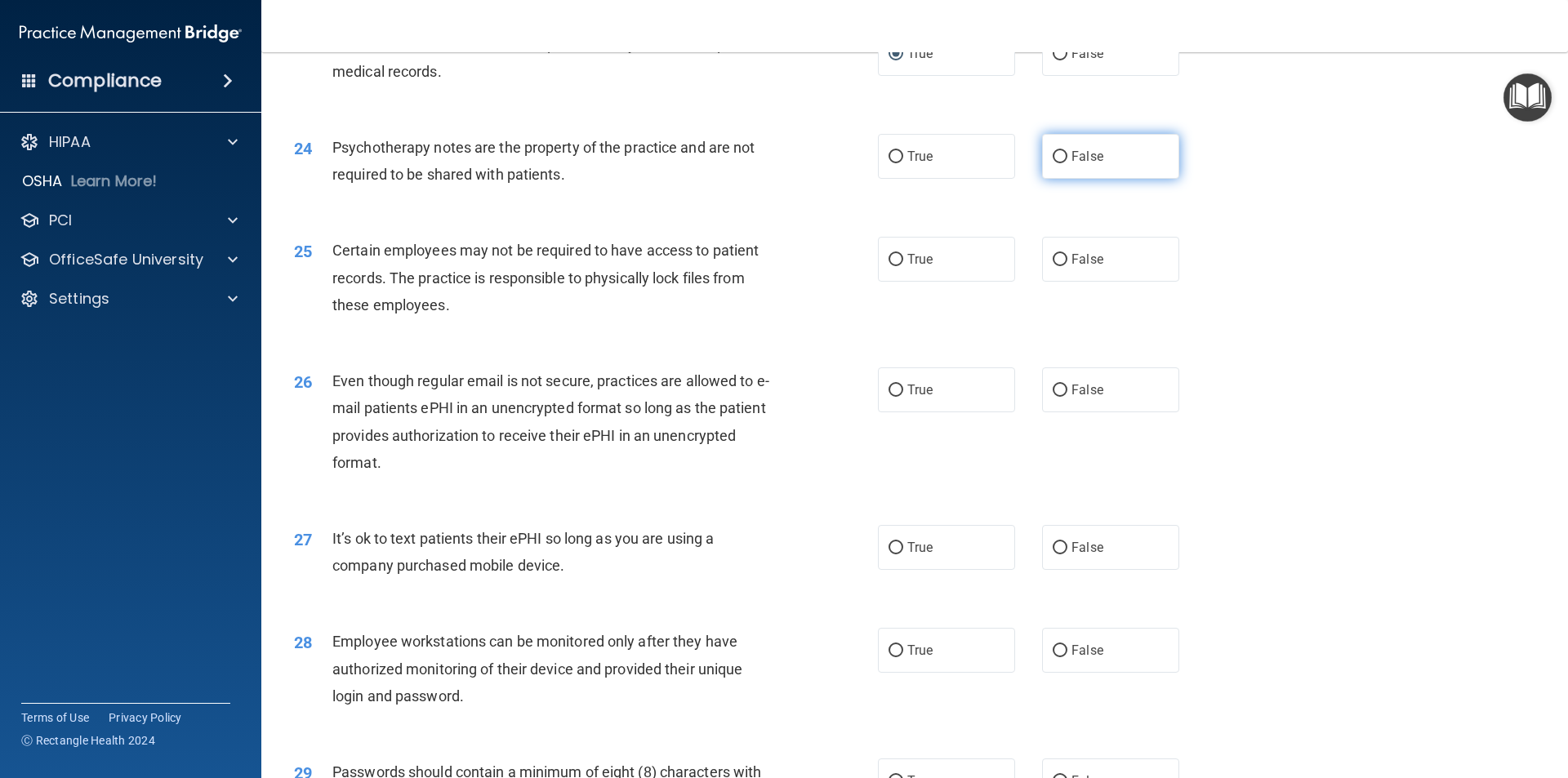
click at [1052, 163] on input "False" at bounding box center [1060, 156] width 15 height 12
radio input "true"
click at [893, 266] on input "True" at bounding box center [896, 259] width 15 height 12
radio input "true"
click at [1053, 397] on input "False" at bounding box center [1060, 390] width 15 height 12
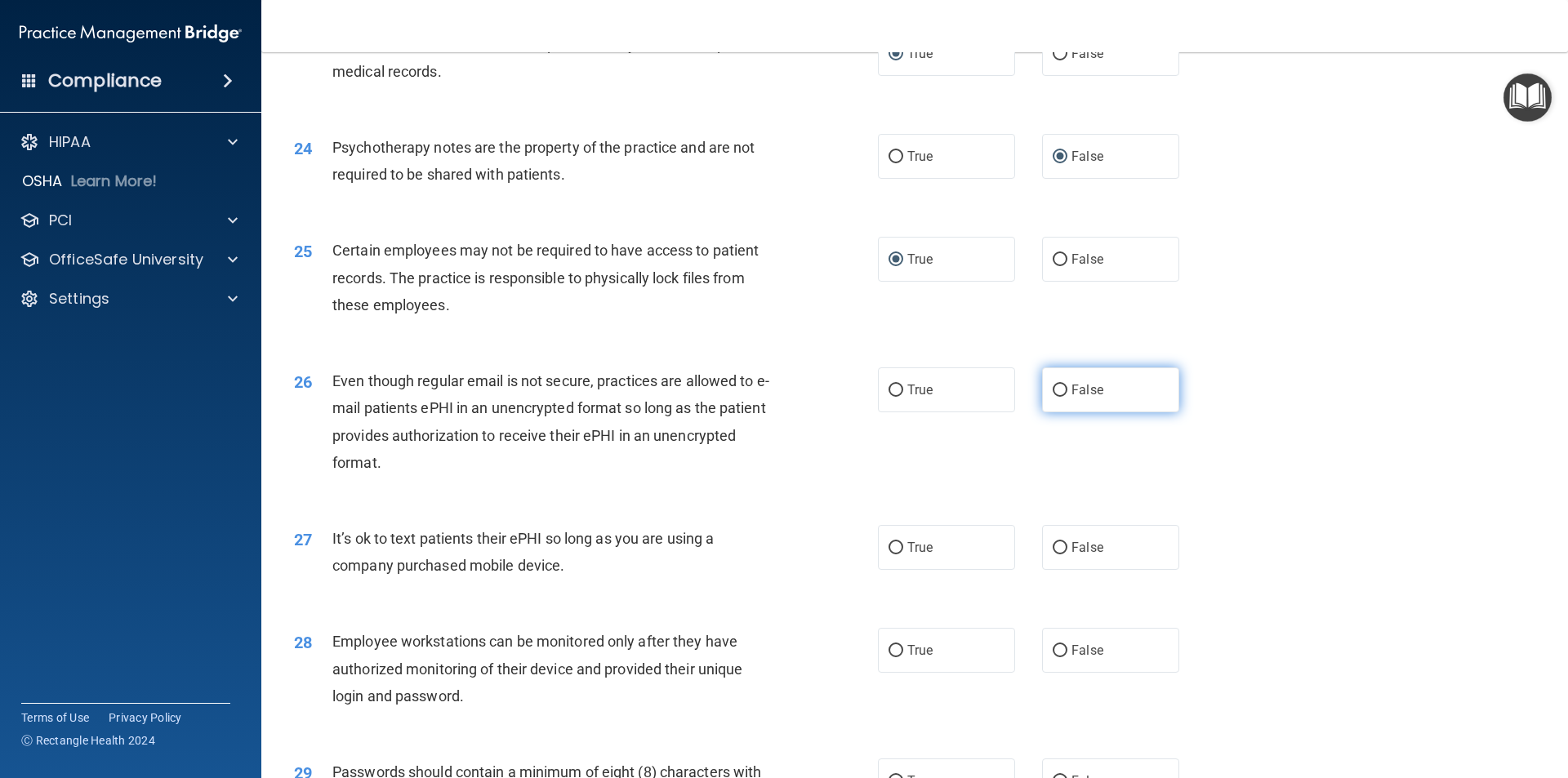
radio input "true"
click at [890, 554] on input "True" at bounding box center [896, 547] width 15 height 12
radio input "true"
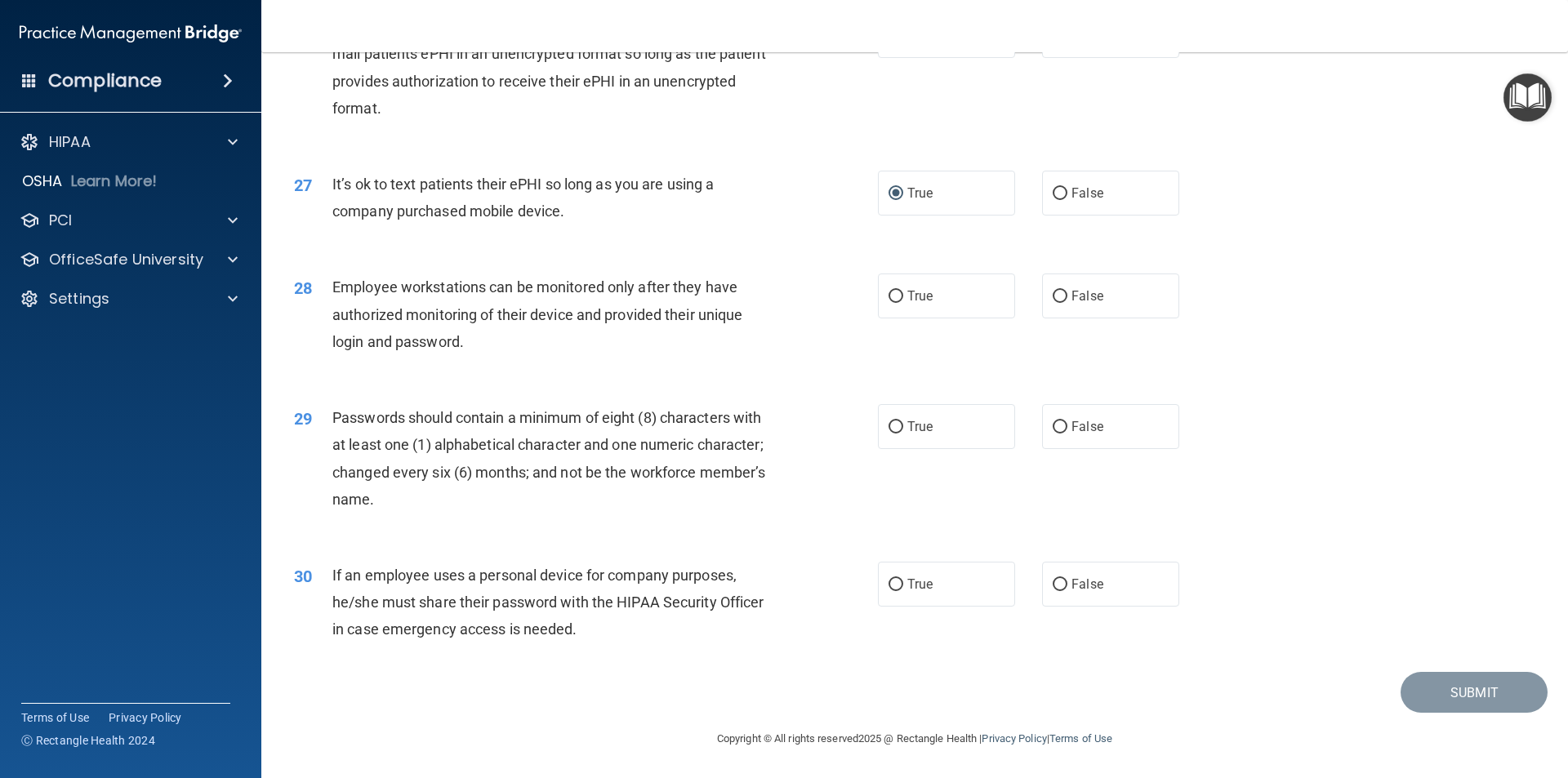
scroll to position [3320, 0]
click at [889, 295] on input "True" at bounding box center [896, 296] width 15 height 12
radio input "true"
click at [889, 426] on input "True" at bounding box center [896, 427] width 15 height 12
radio input "true"
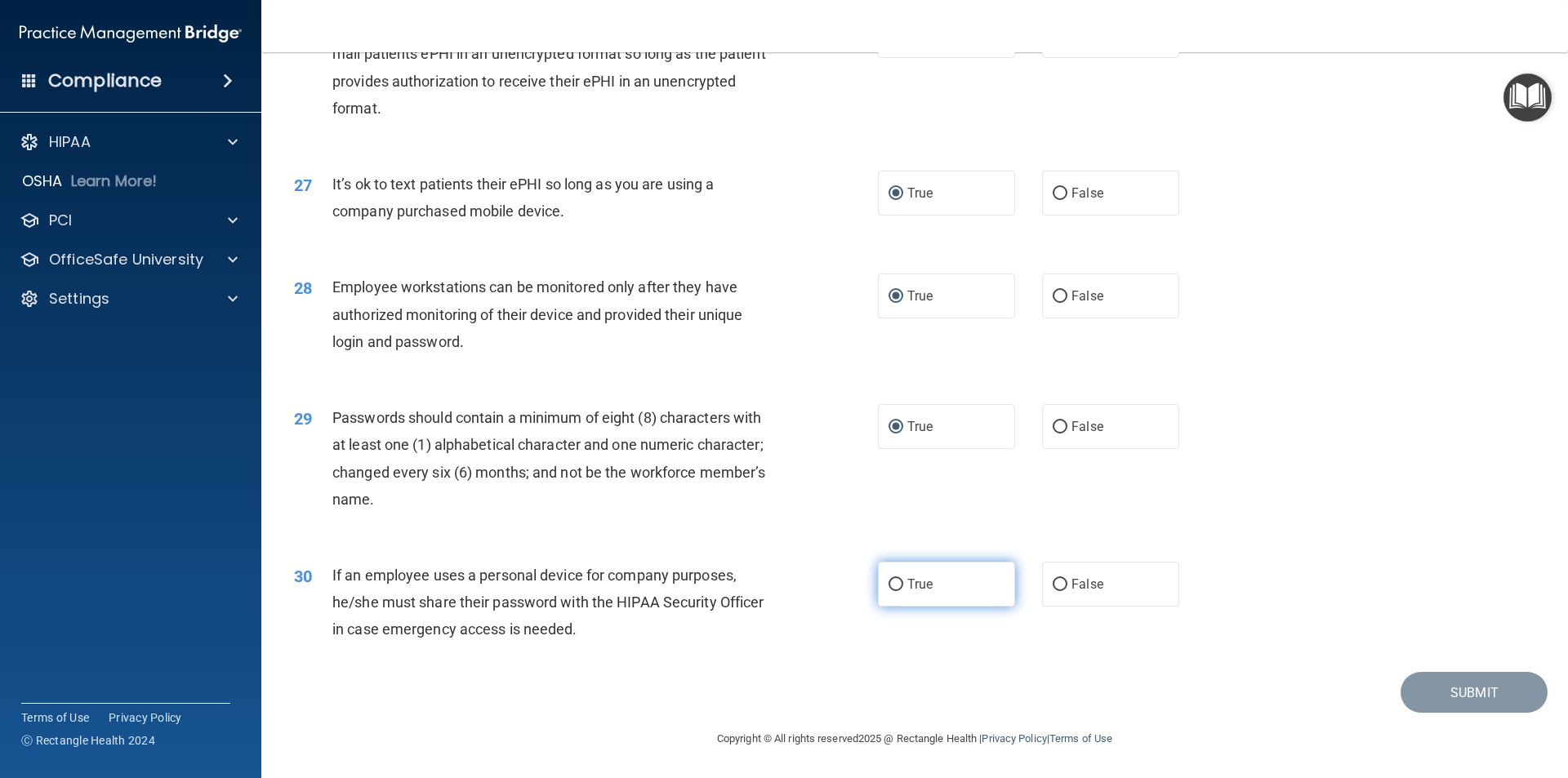
click at [894, 585] on input "True" at bounding box center [896, 585] width 15 height 12
radio input "true"
click at [1440, 692] on button "Submit" at bounding box center [1474, 692] width 147 height 42
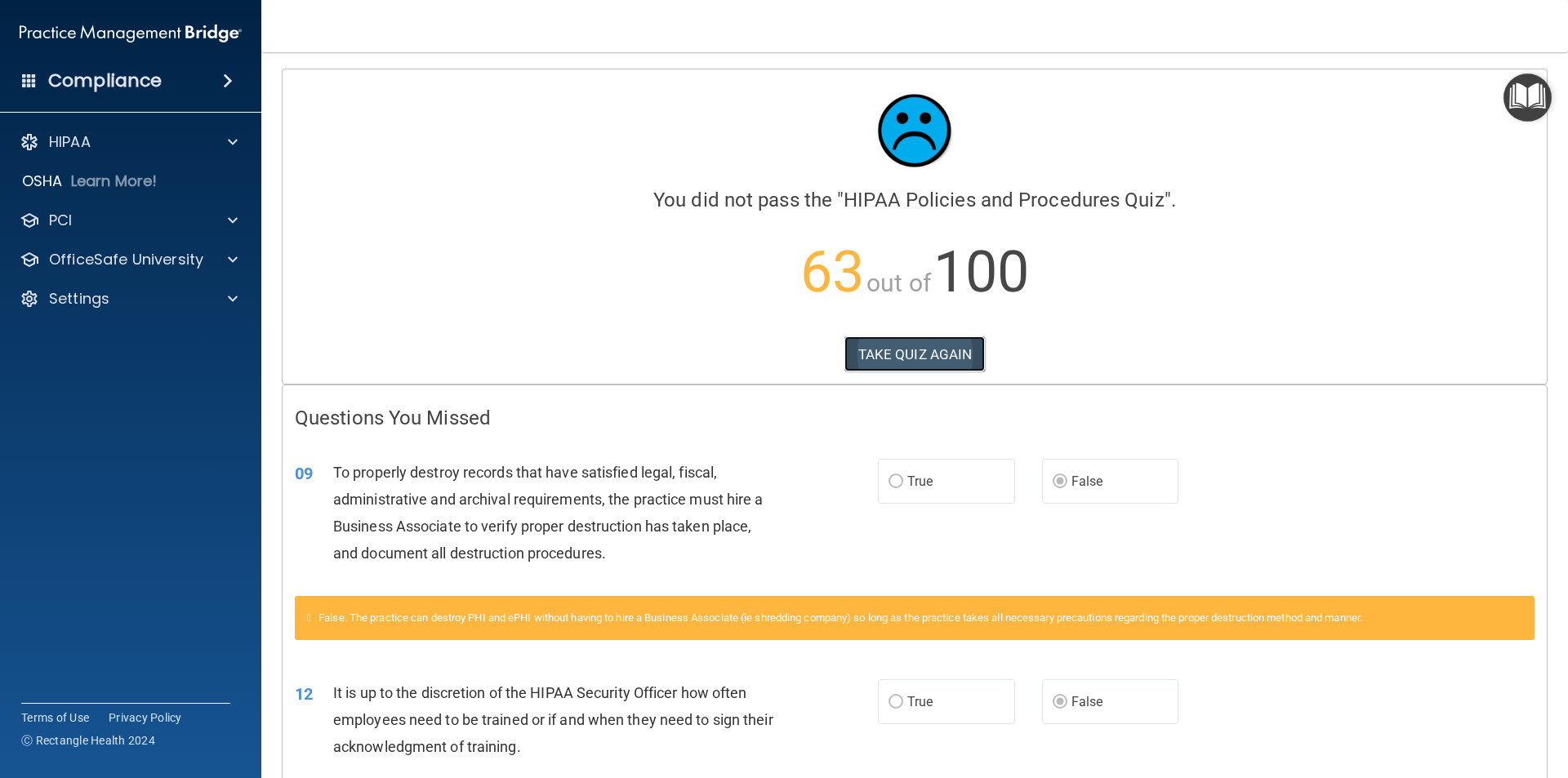
click at [919, 347] on button "TAKE QUIZ AGAIN" at bounding box center [915, 355] width 142 height 36
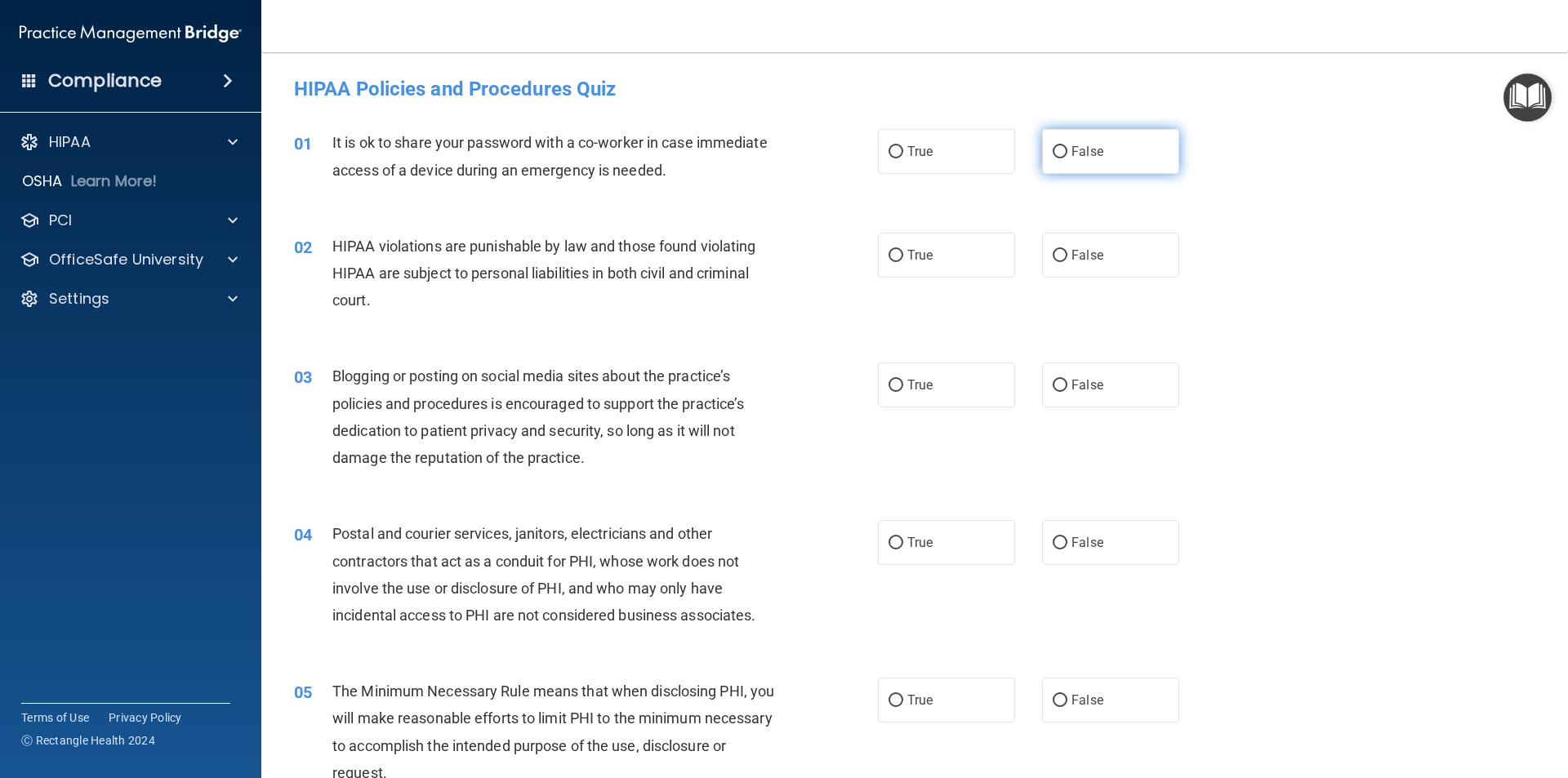
click at [1060, 151] on label "False" at bounding box center [1110, 151] width 138 height 45
click at [1060, 151] on input "False" at bounding box center [1060, 151] width 15 height 12
radio input "true"
click at [890, 253] on input "True" at bounding box center [896, 255] width 15 height 12
radio input "true"
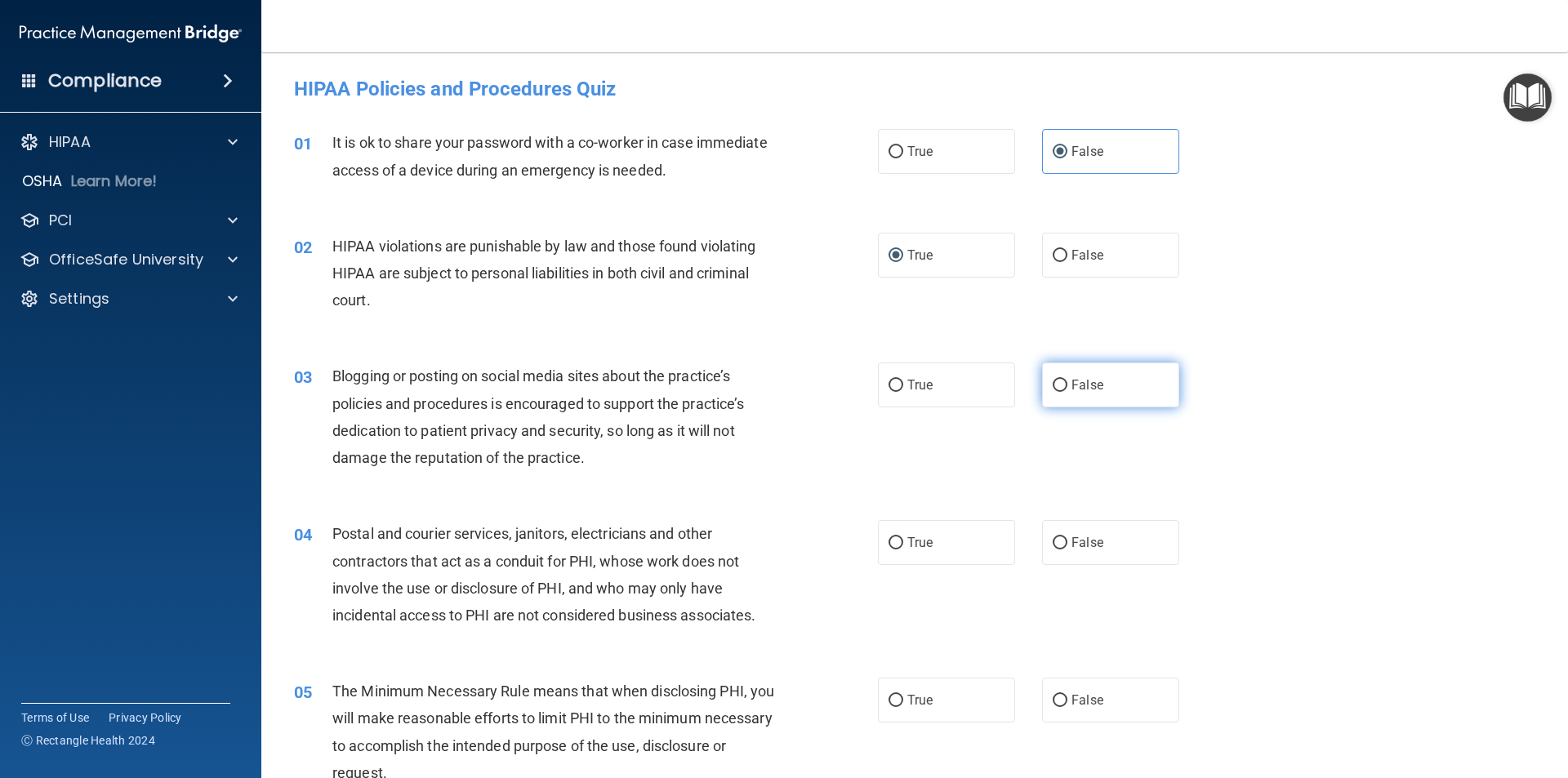
click at [1052, 380] on input "False" at bounding box center [1060, 385] width 15 height 12
radio input "true"
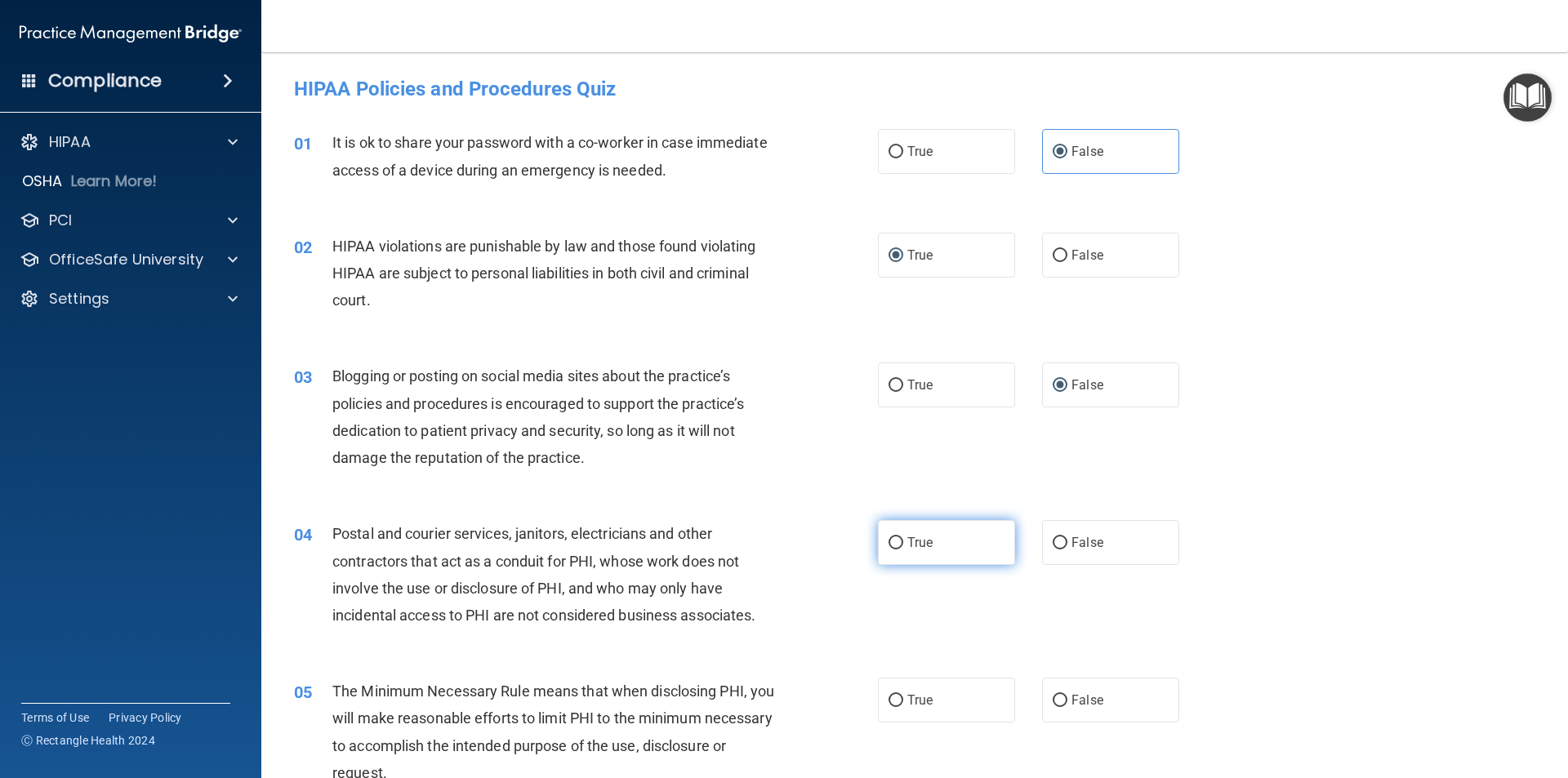
click at [894, 538] on input "True" at bounding box center [896, 543] width 15 height 12
radio input "true"
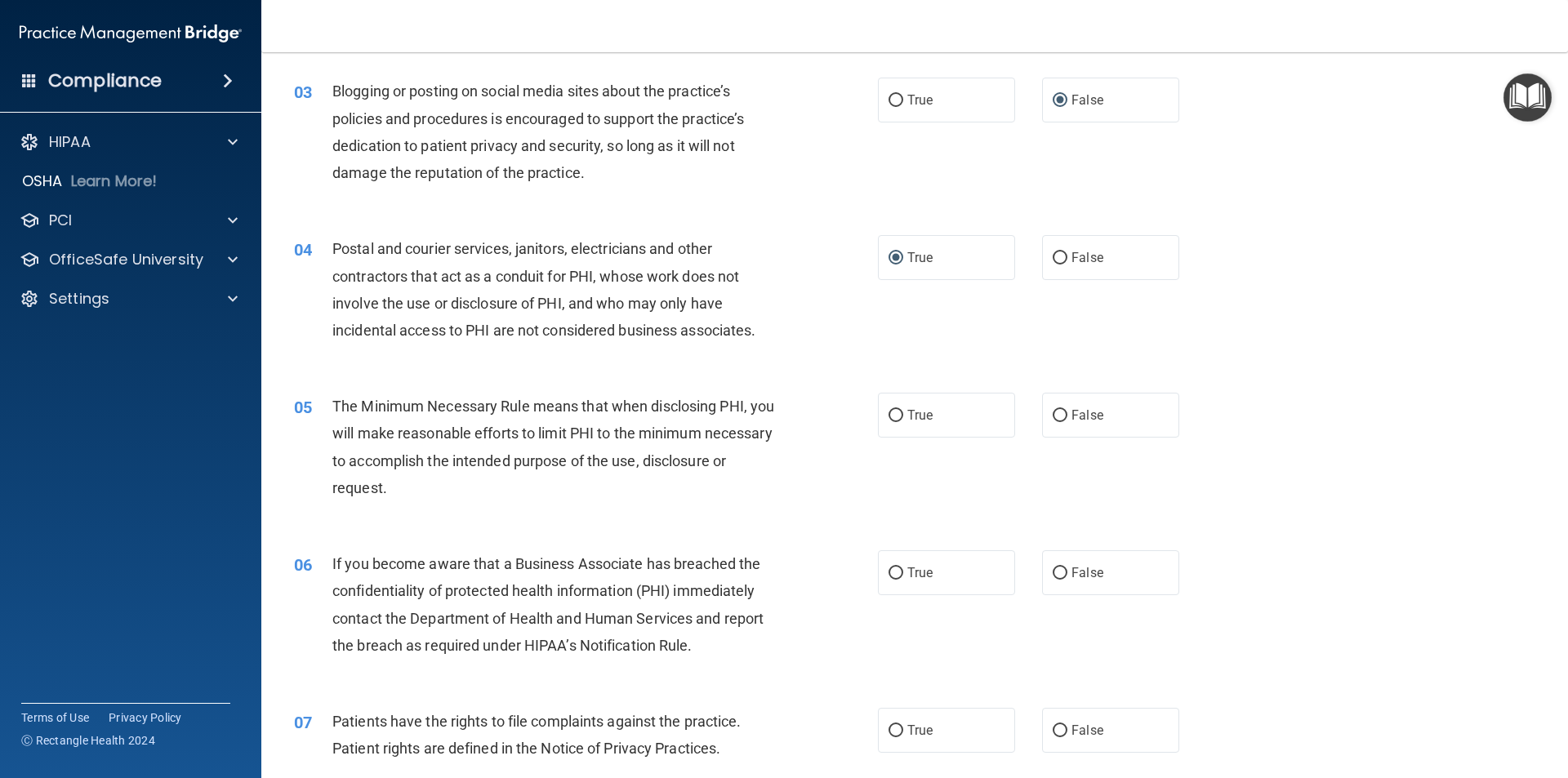
scroll to position [327, 0]
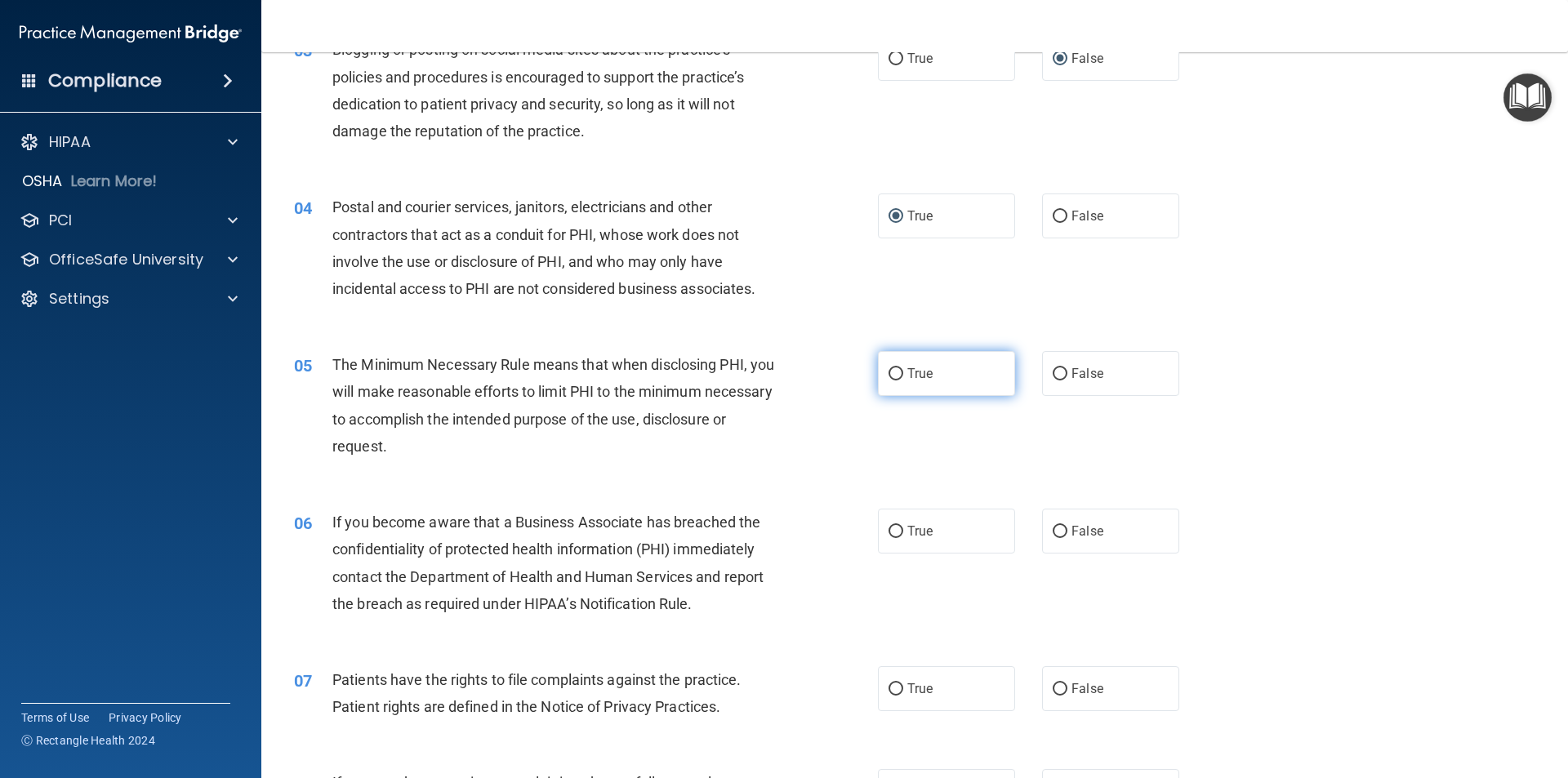
click at [894, 375] on input "True" at bounding box center [896, 374] width 15 height 12
radio input "true"
click at [894, 533] on input "True" at bounding box center [896, 532] width 15 height 12
radio input "true"
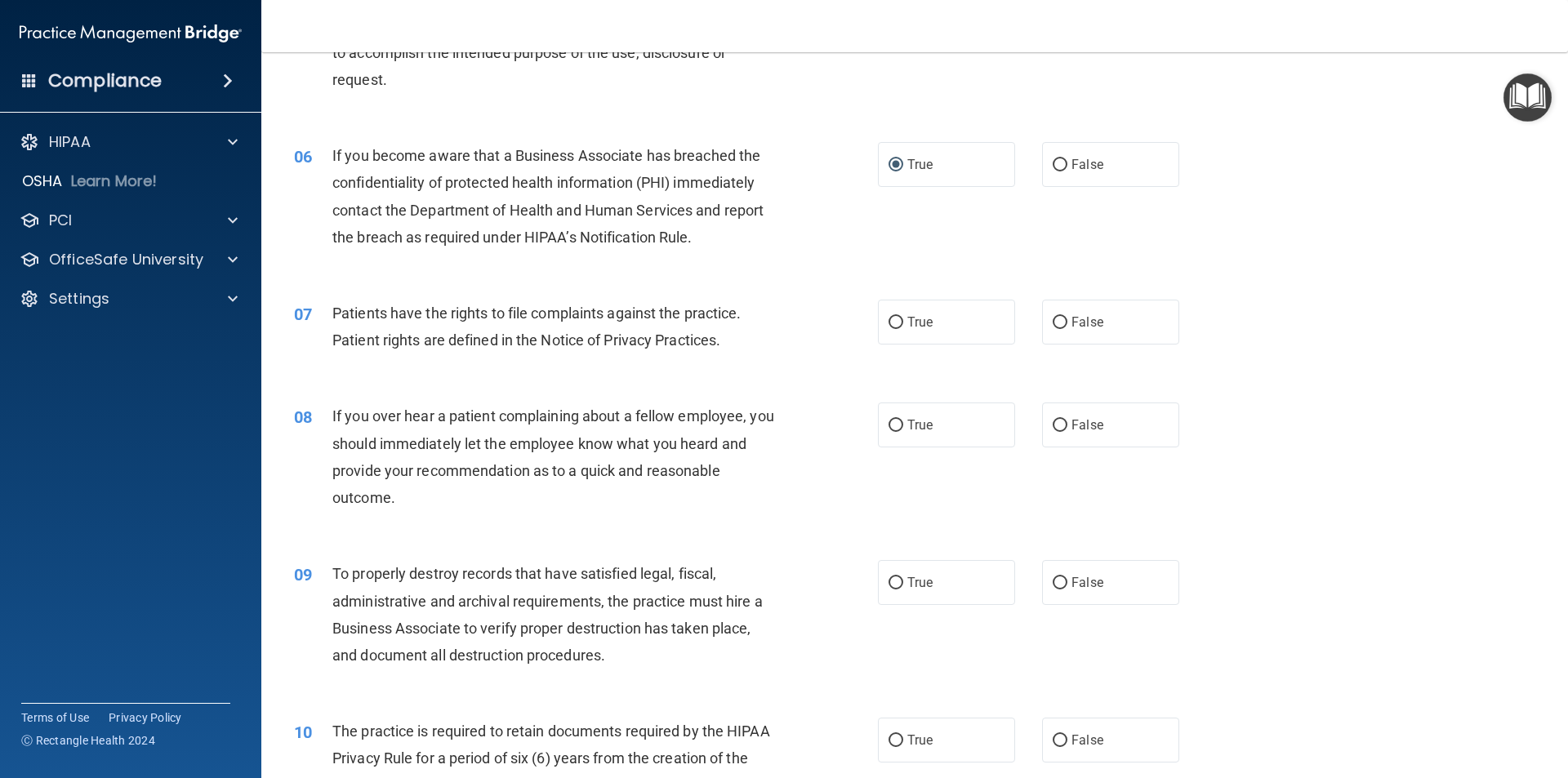
scroll to position [734, 0]
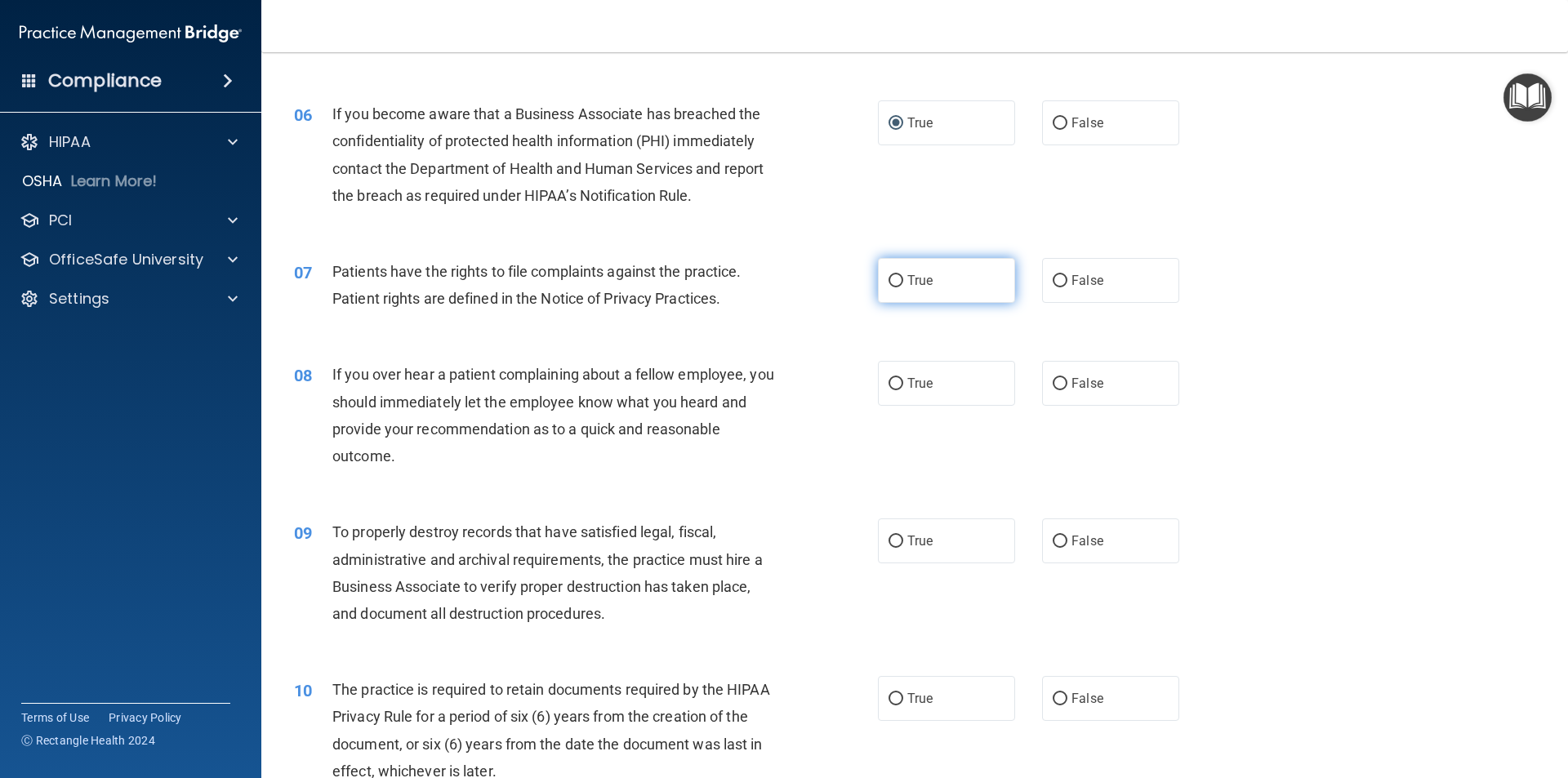
click at [890, 281] on input "True" at bounding box center [896, 281] width 15 height 12
radio input "true"
click at [891, 386] on input "True" at bounding box center [896, 384] width 15 height 12
radio input "true"
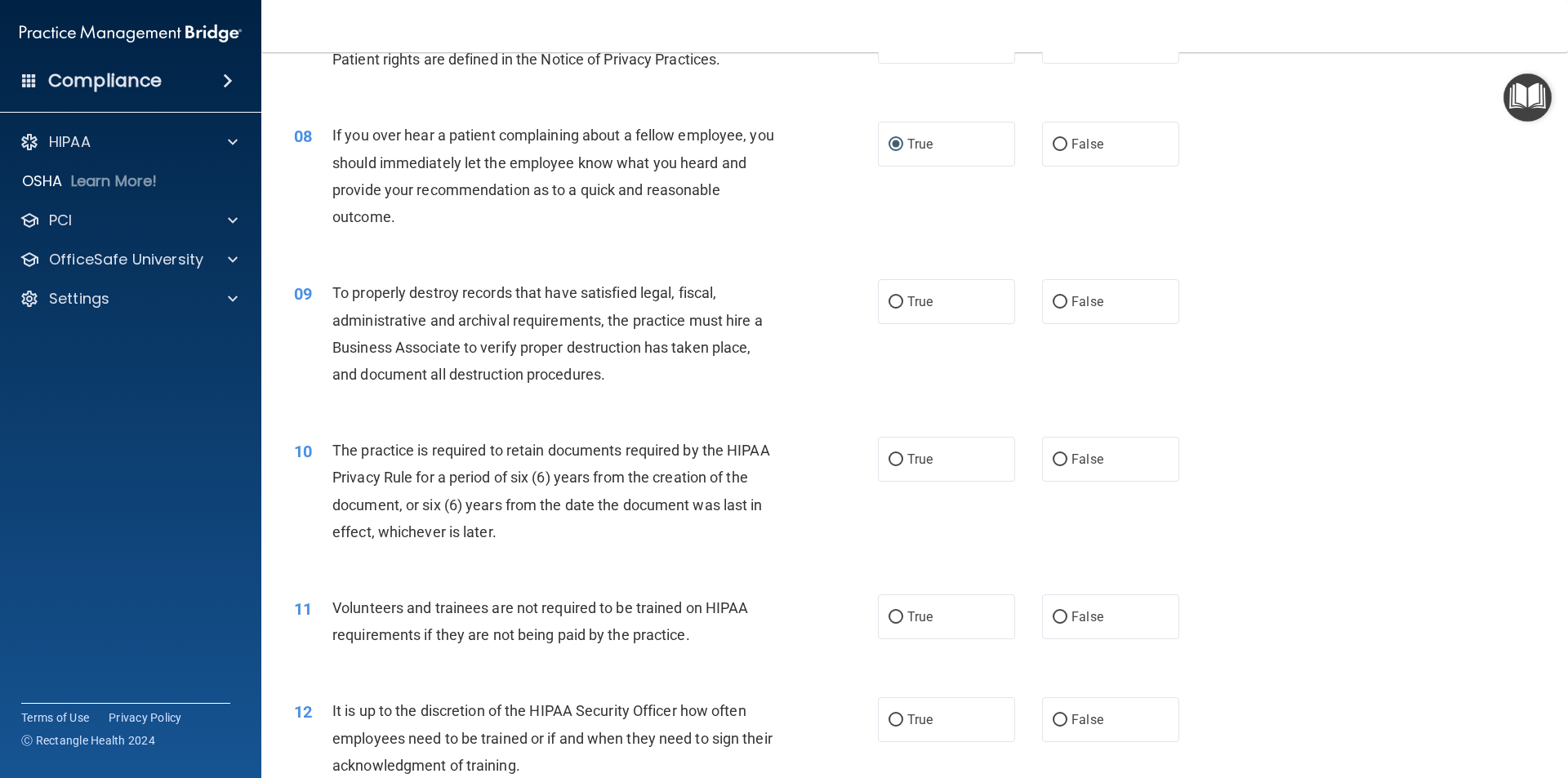
scroll to position [980, 0]
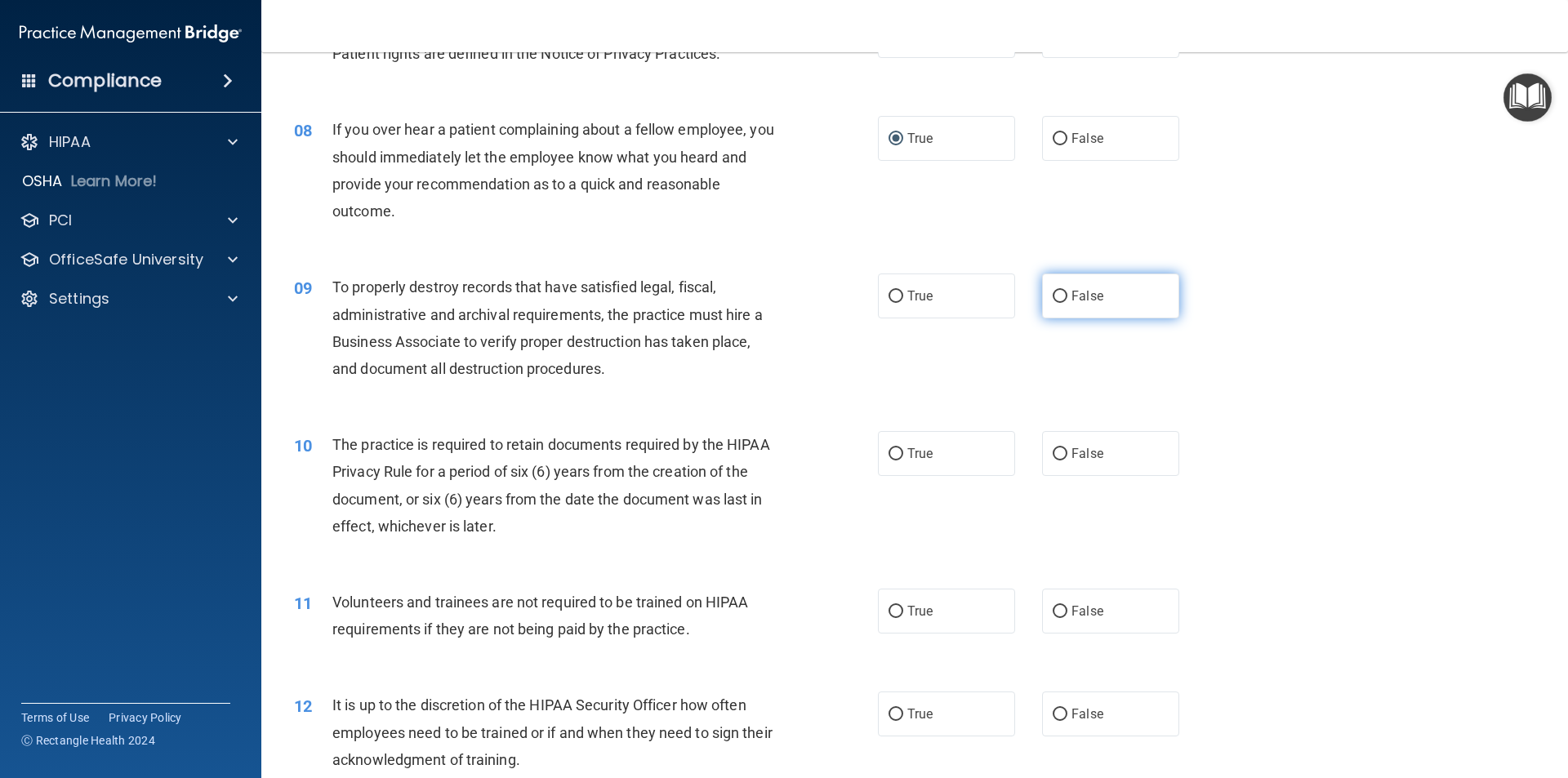
click at [1052, 296] on input "False" at bounding box center [1060, 296] width 15 height 12
radio input "true"
click at [894, 451] on input "True" at bounding box center [896, 454] width 15 height 12
radio input "true"
click at [889, 612] on input "True" at bounding box center [896, 612] width 15 height 12
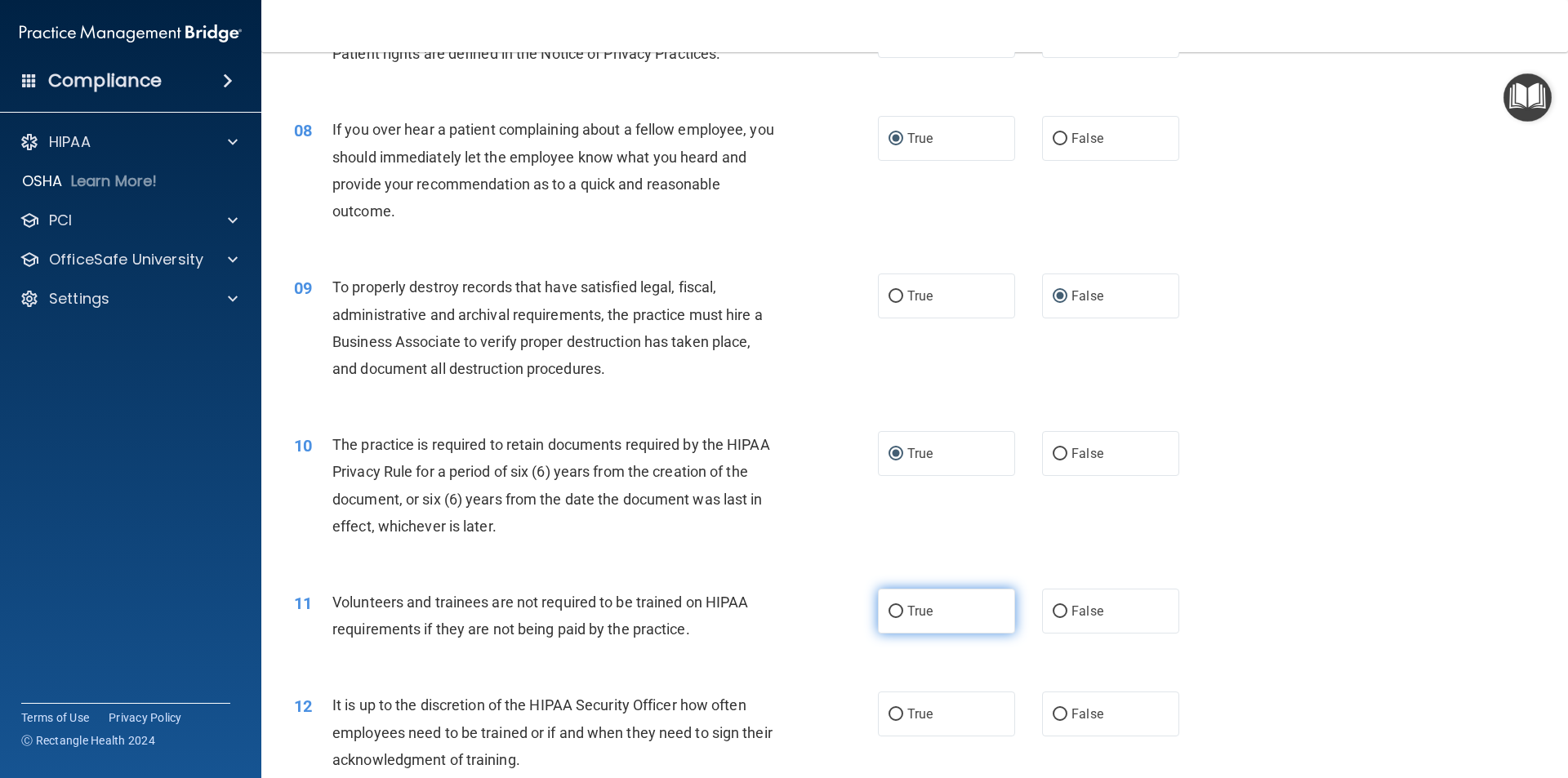
radio input "true"
click at [1057, 715] on input "False" at bounding box center [1060, 715] width 15 height 12
radio input "true"
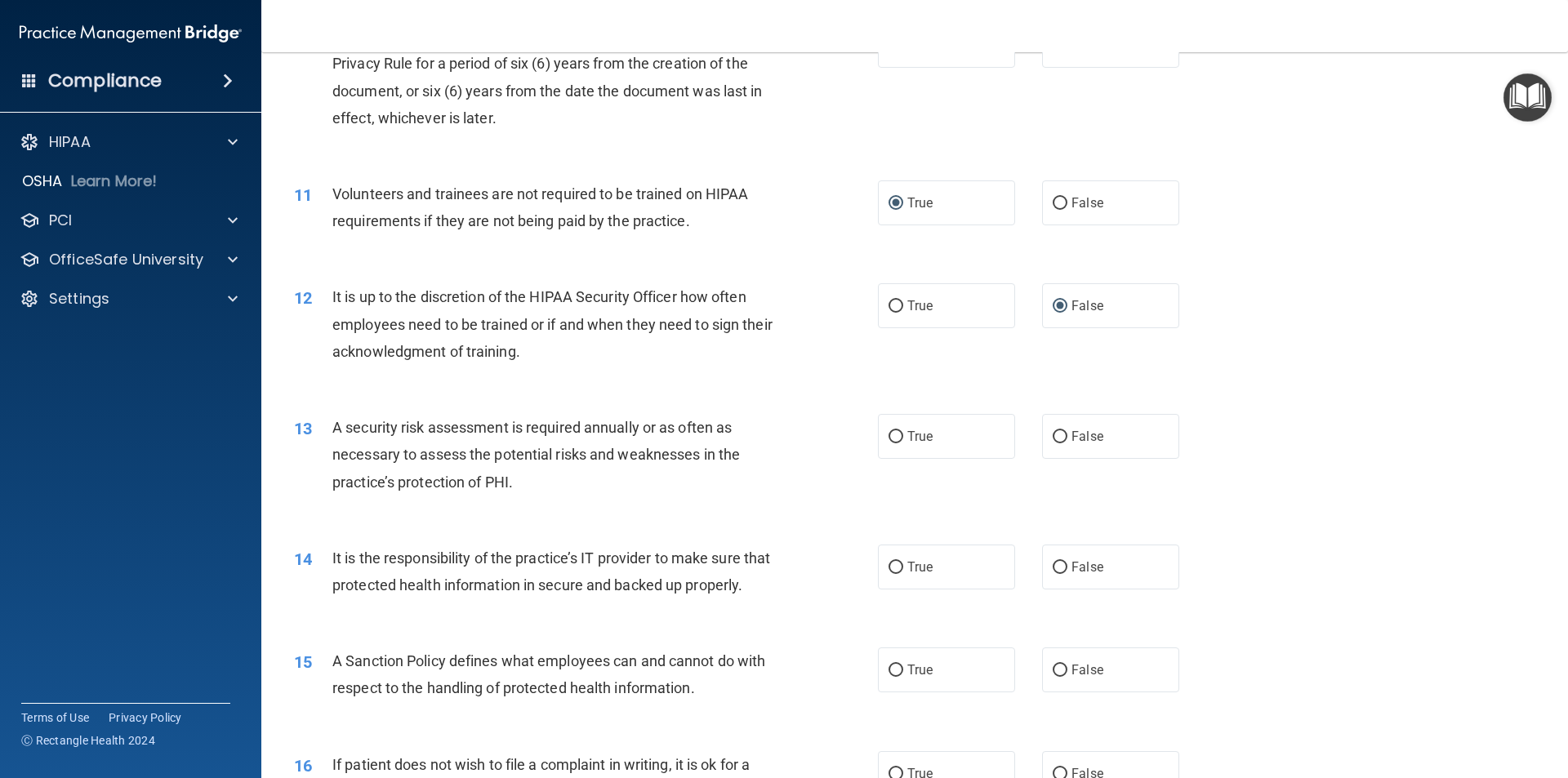
scroll to position [1470, 0]
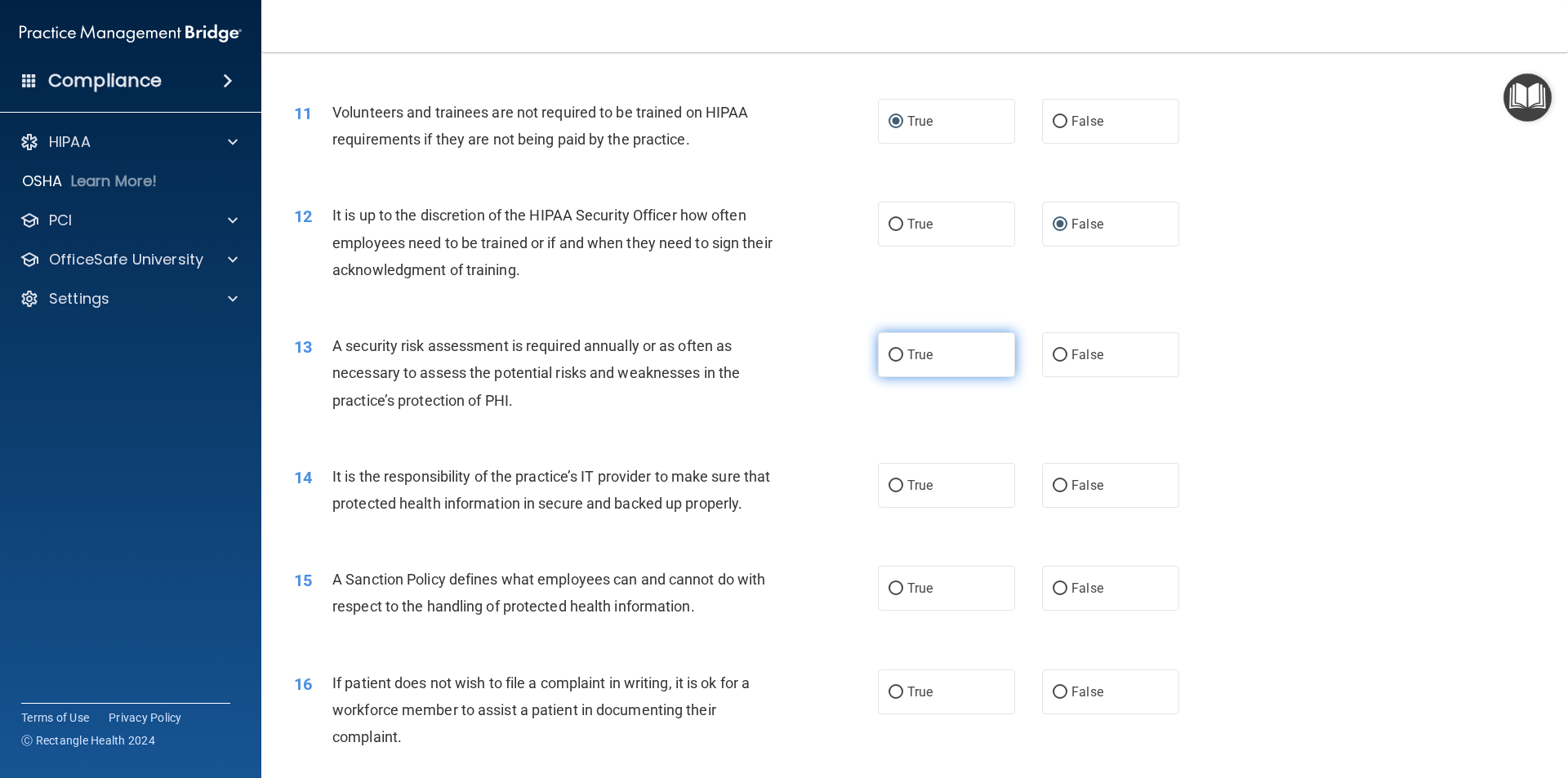
click at [892, 356] on input "True" at bounding box center [896, 355] width 15 height 12
radio input "true"
click at [1052, 486] on input "False" at bounding box center [1060, 486] width 15 height 12
radio input "true"
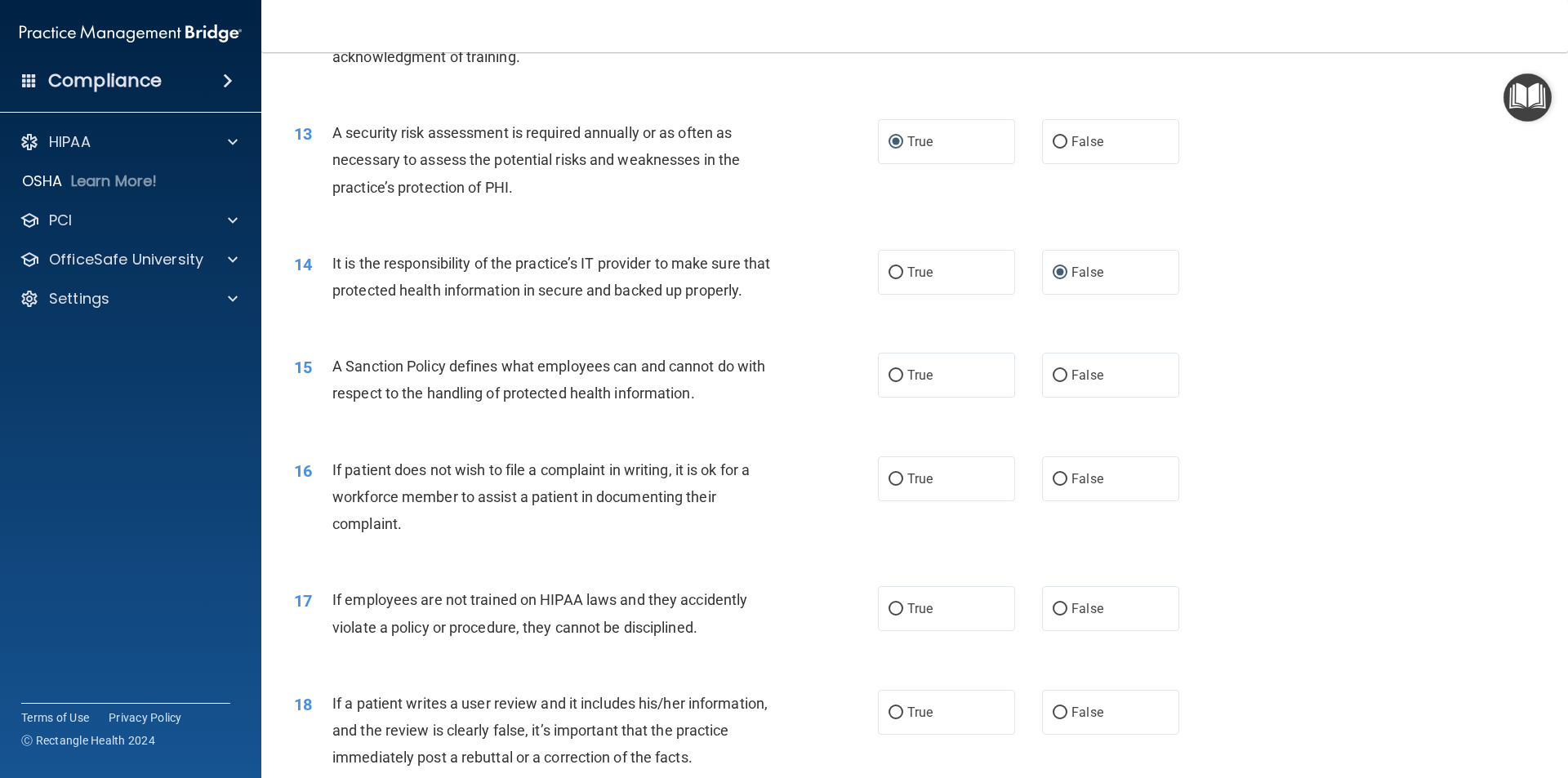
scroll to position [1714, 0]
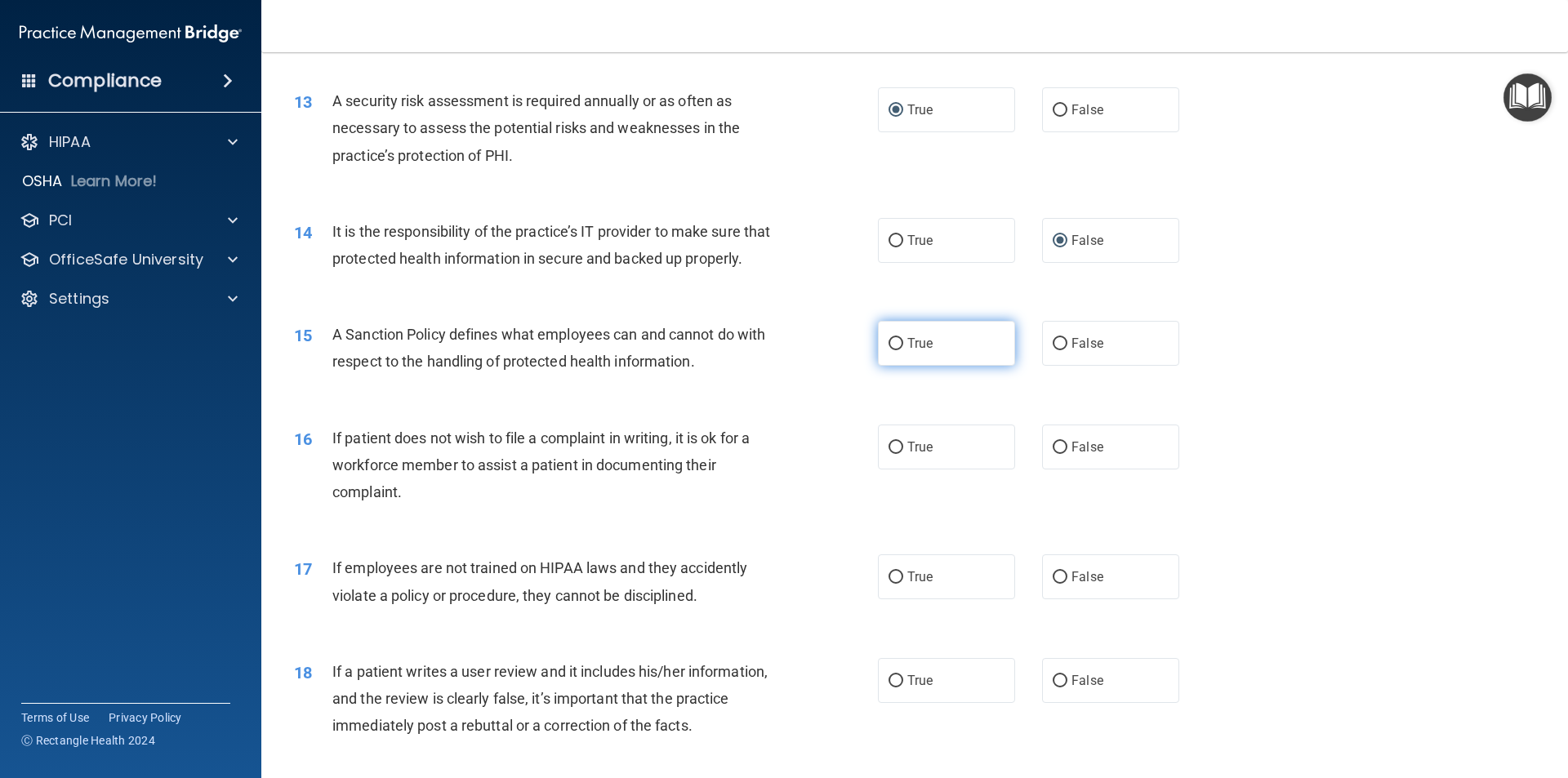
click at [899, 366] on label "True" at bounding box center [946, 343] width 138 height 45
click at [899, 350] on input "True" at bounding box center [896, 344] width 15 height 12
radio input "true"
click at [895, 454] on input "True" at bounding box center [896, 447] width 15 height 12
radio input "true"
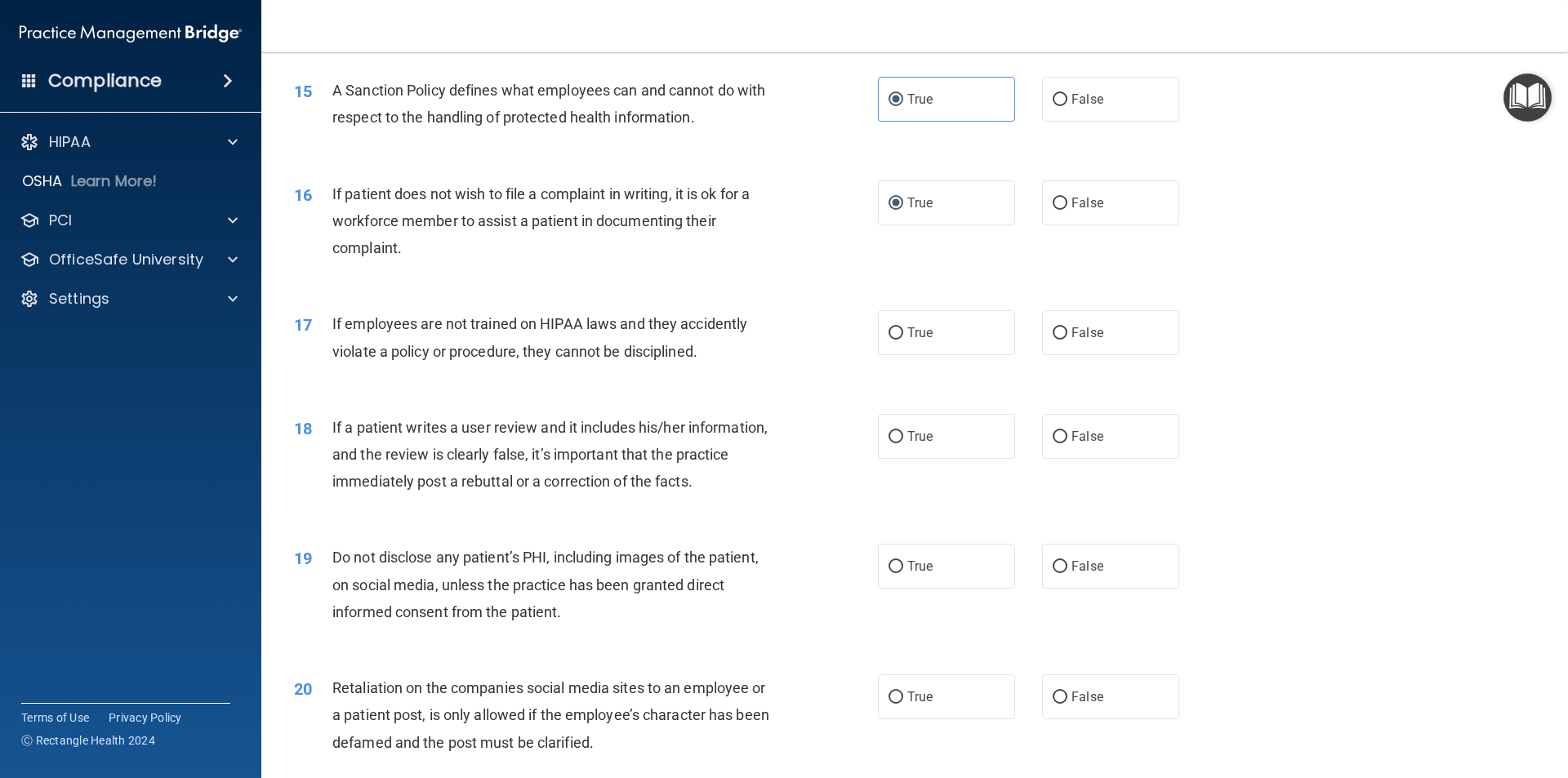
scroll to position [1959, 0]
click at [889, 339] on input "True" at bounding box center [896, 333] width 15 height 12
radio input "true"
click at [1055, 442] on input "False" at bounding box center [1060, 436] width 15 height 12
radio input "true"
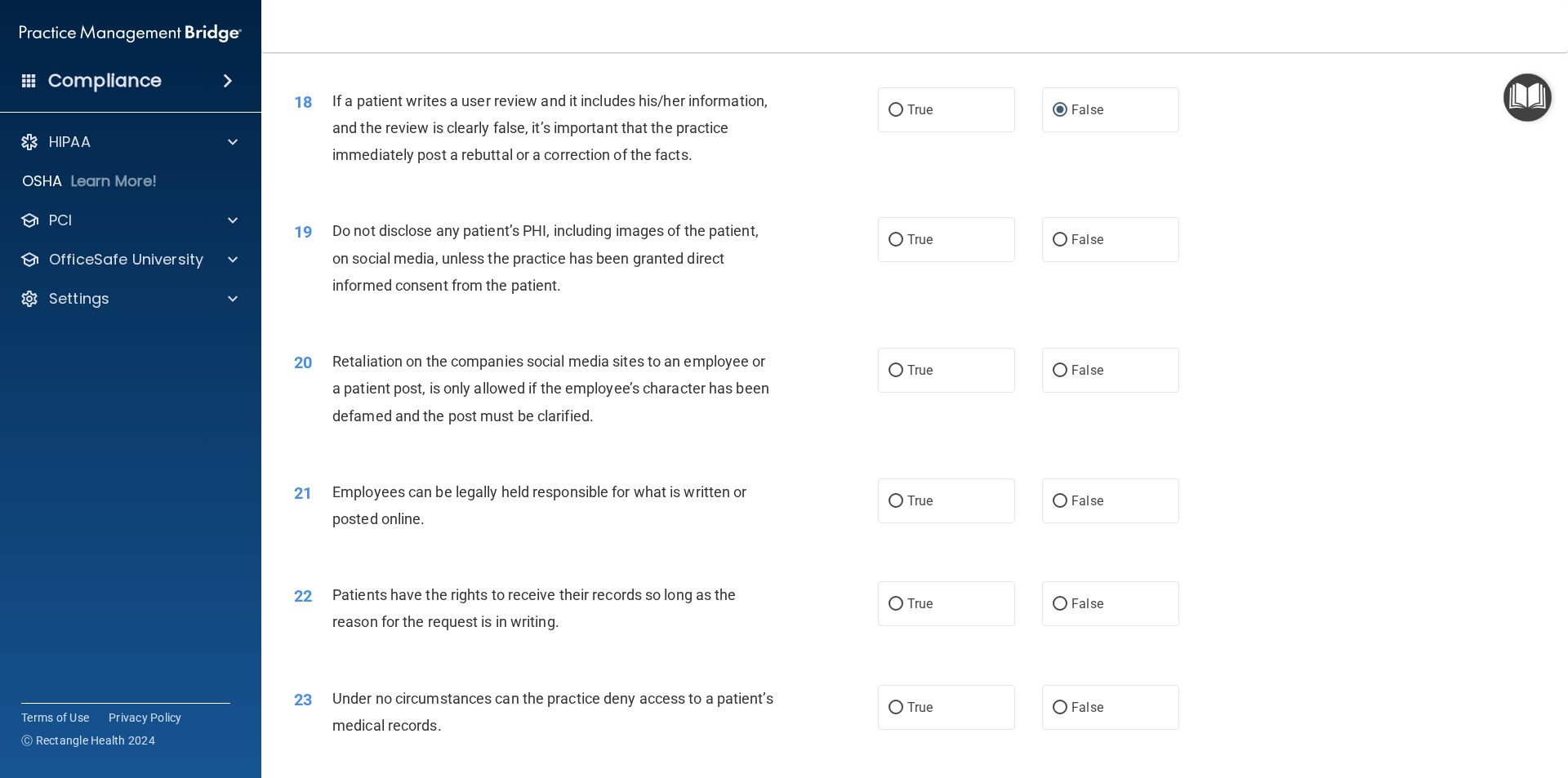
scroll to position [2285, 0]
click at [889, 245] on input "True" at bounding box center [896, 240] width 15 height 12
radio input "true"
click at [1057, 376] on input "False" at bounding box center [1060, 370] width 15 height 12
radio input "true"
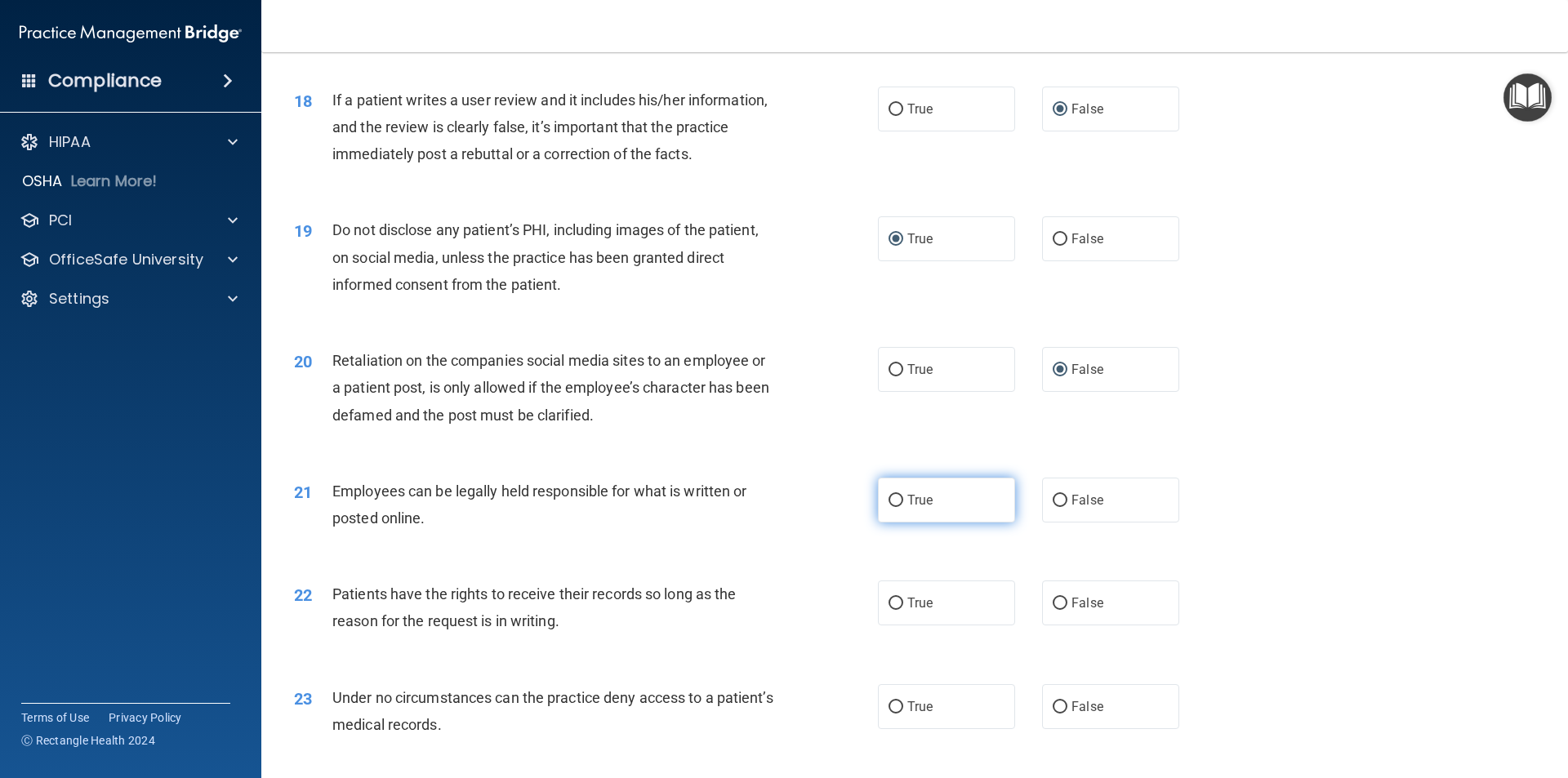
click at [889, 507] on input "True" at bounding box center [896, 501] width 15 height 12
radio input "true"
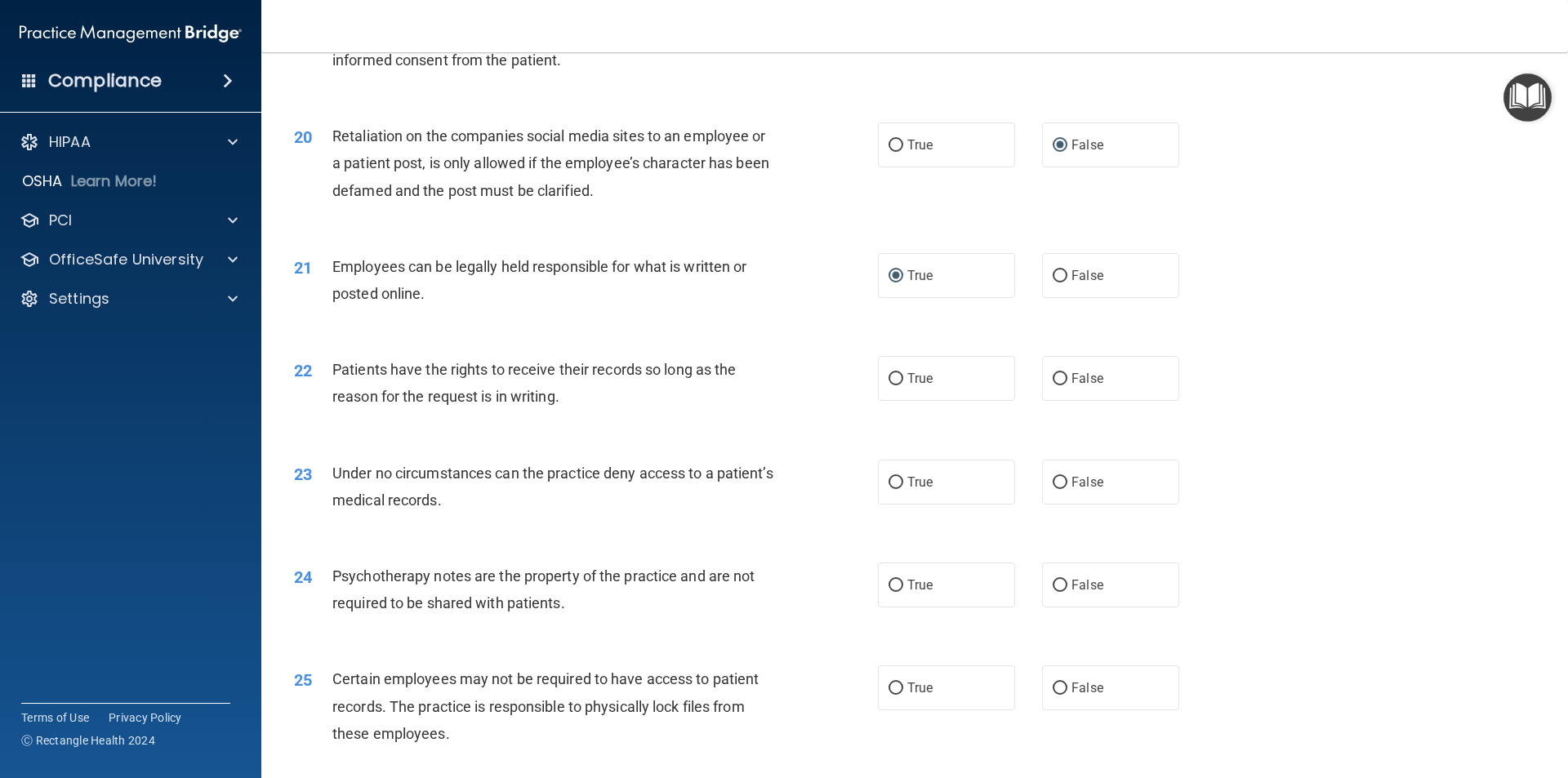
scroll to position [2531, 0]
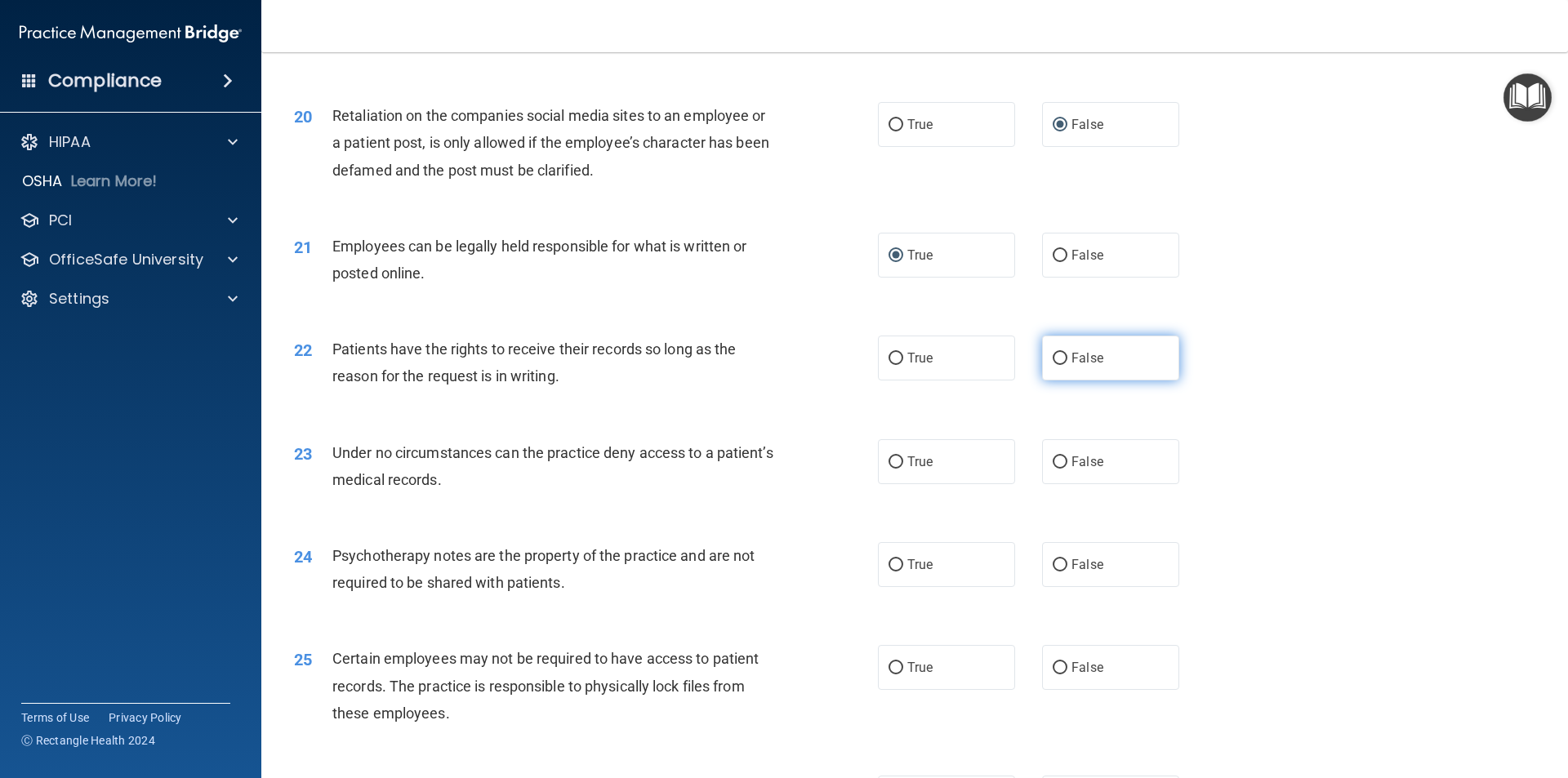
click at [1053, 365] on input "False" at bounding box center [1060, 358] width 15 height 12
radio input "true"
click at [1052, 468] on input "False" at bounding box center [1060, 462] width 15 height 12
radio input "true"
click at [889, 571] on input "True" at bounding box center [896, 565] width 15 height 12
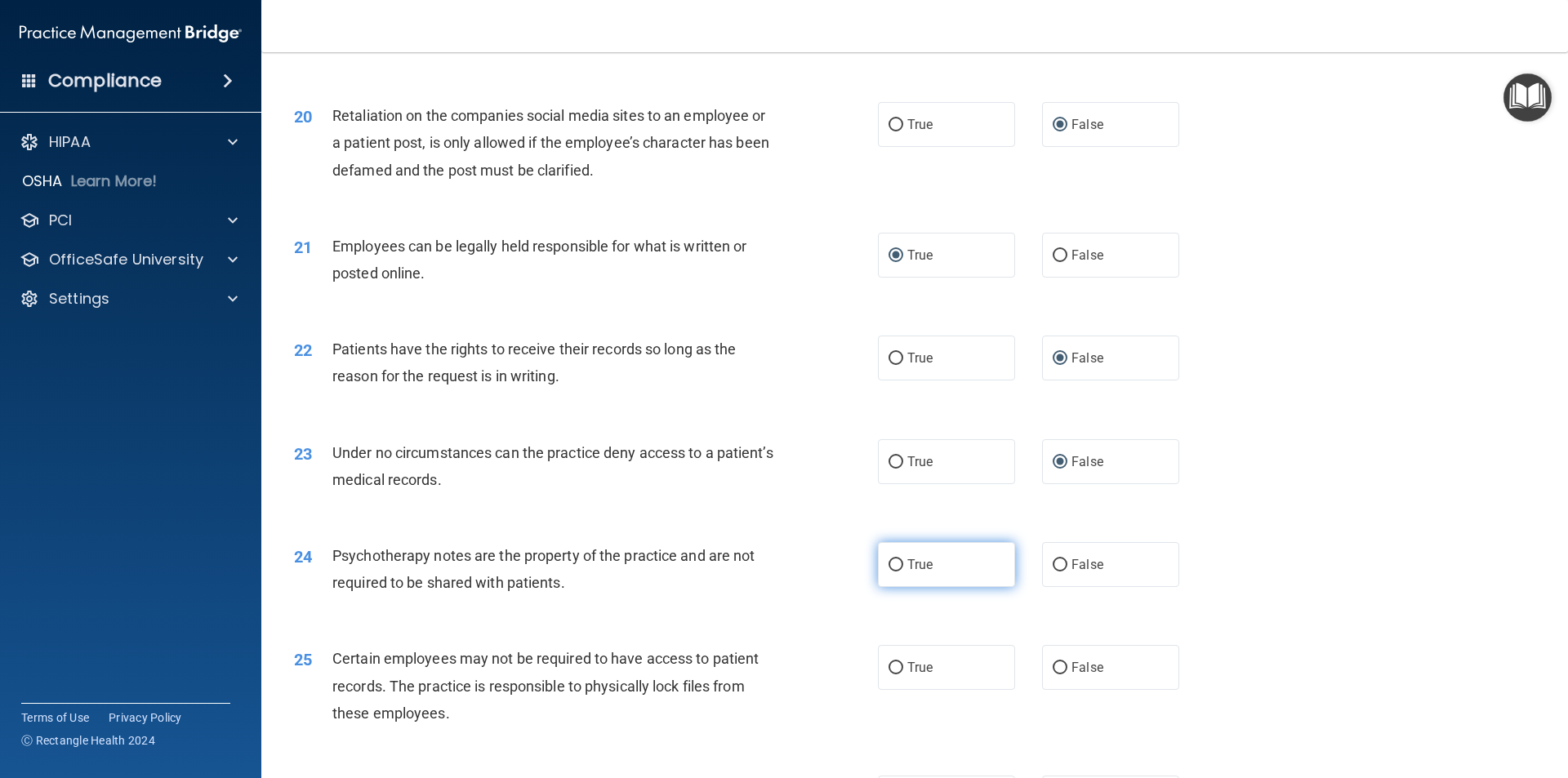
radio input "true"
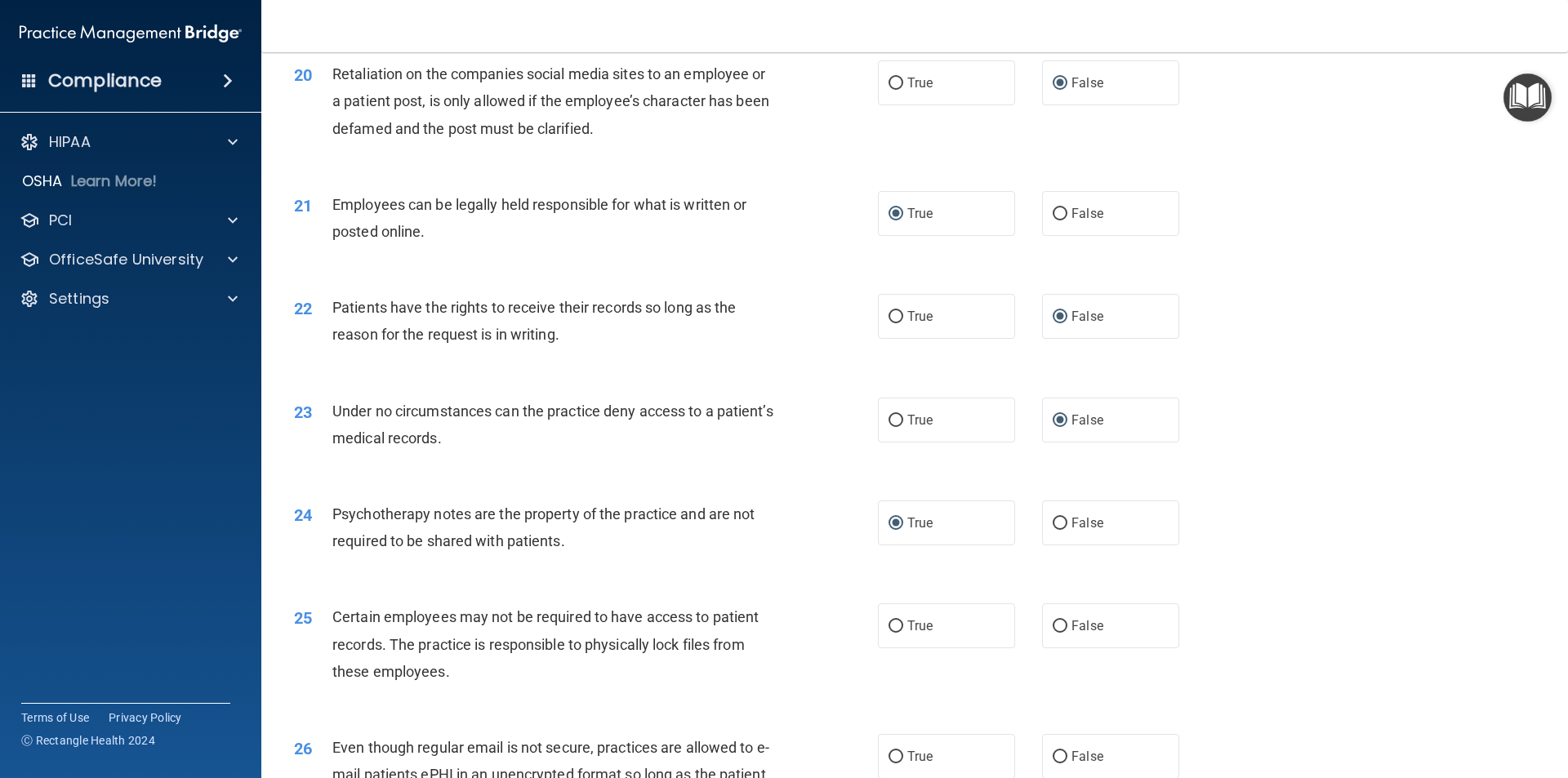
scroll to position [2775, 0]
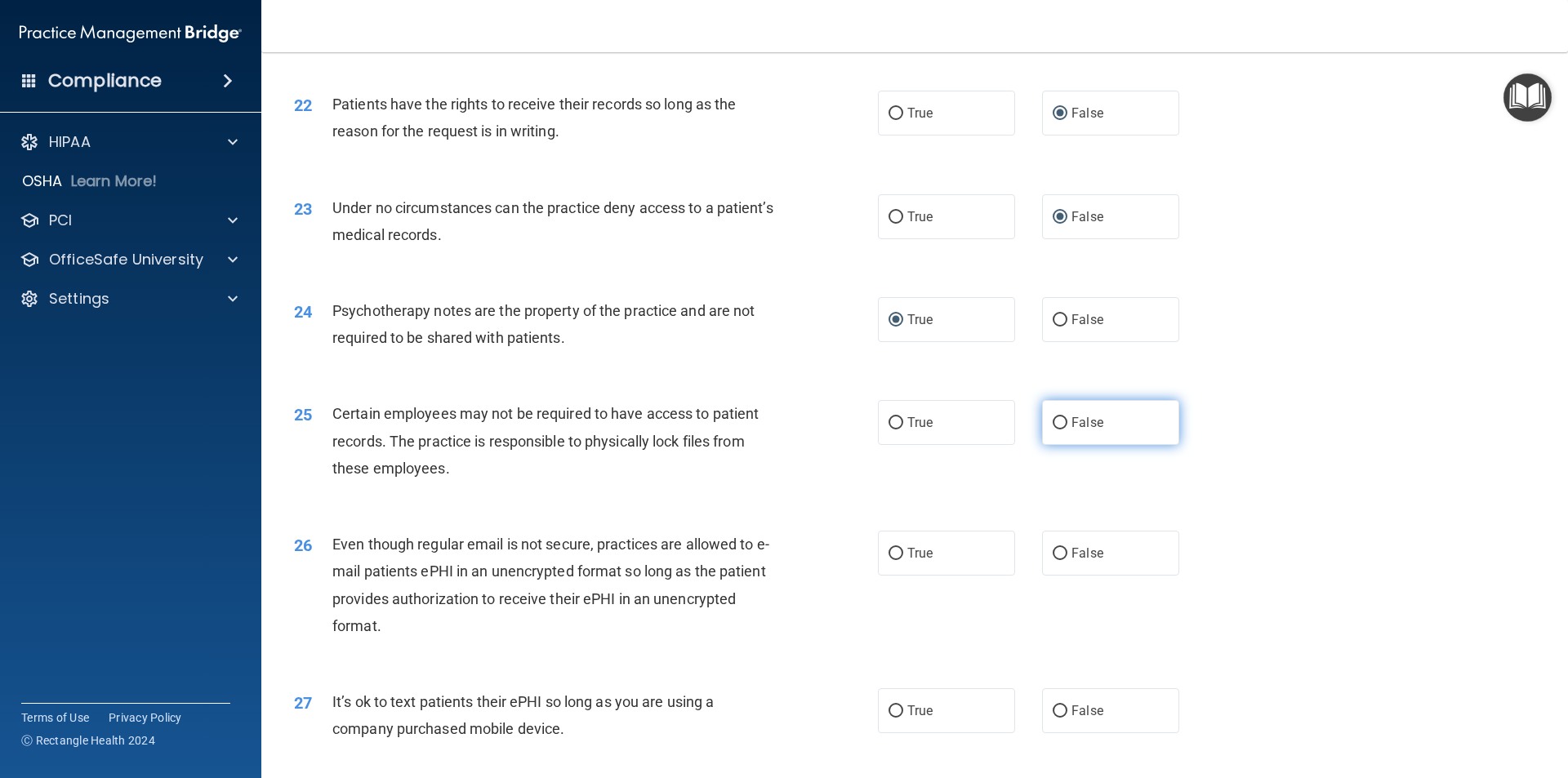
click at [1054, 445] on label "False" at bounding box center [1110, 422] width 138 height 45
click at [1054, 430] on input "False" at bounding box center [1060, 423] width 15 height 12
radio input "true"
click at [892, 560] on input "True" at bounding box center [896, 553] width 15 height 12
radio input "true"
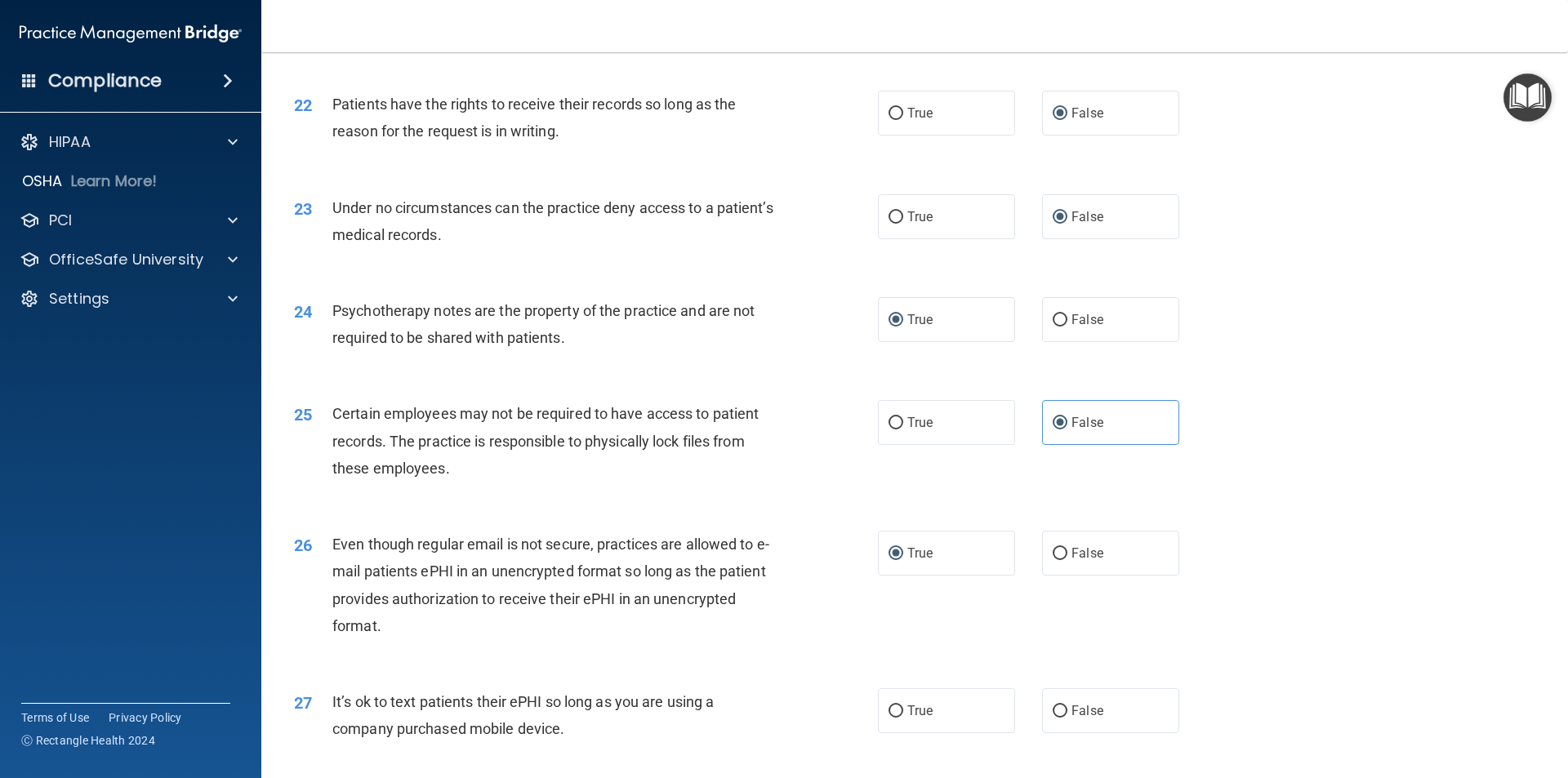
scroll to position [2858, 0]
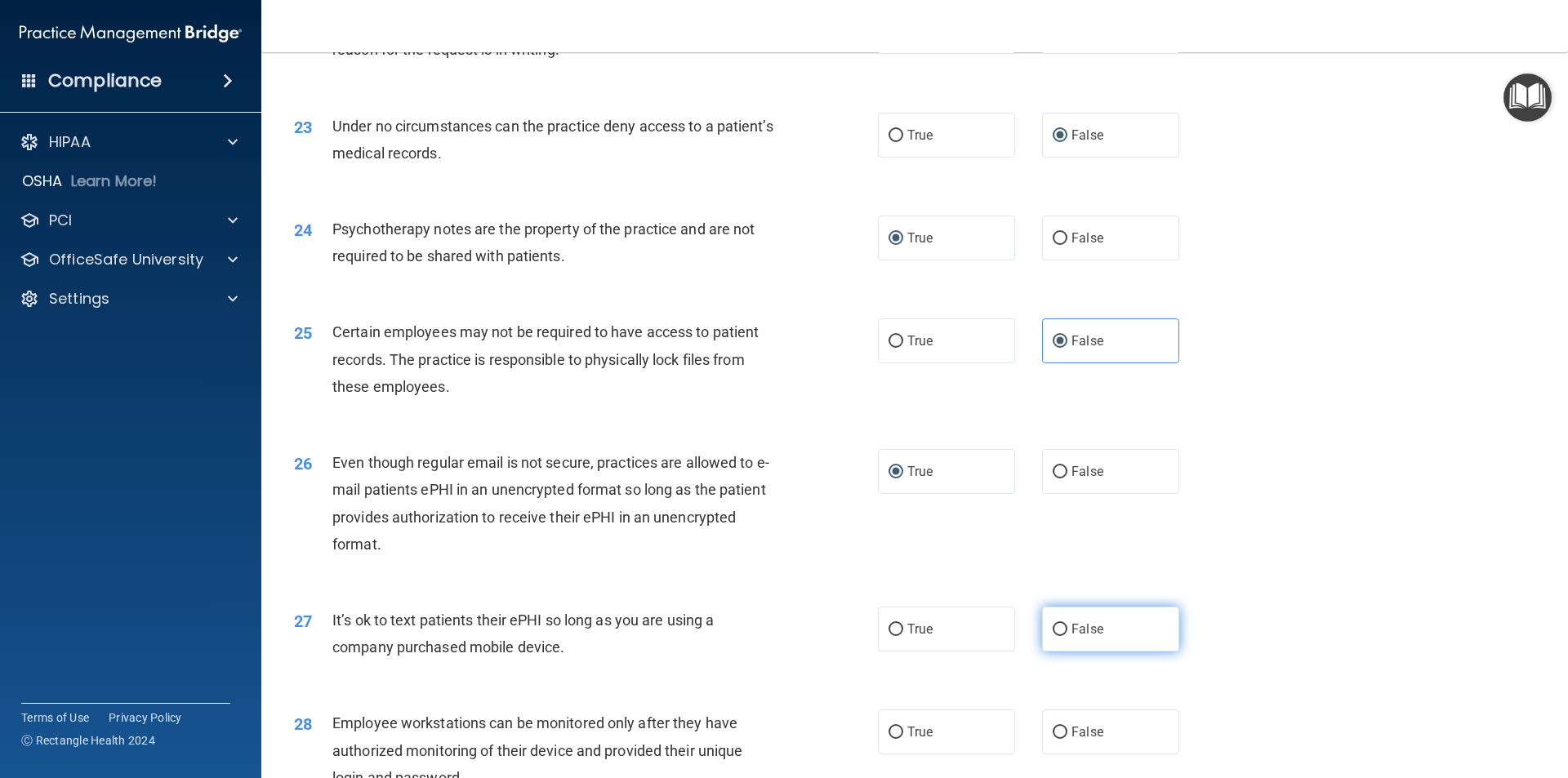
click at [1053, 636] on input "False" at bounding box center [1060, 630] width 15 height 12
radio input "true"
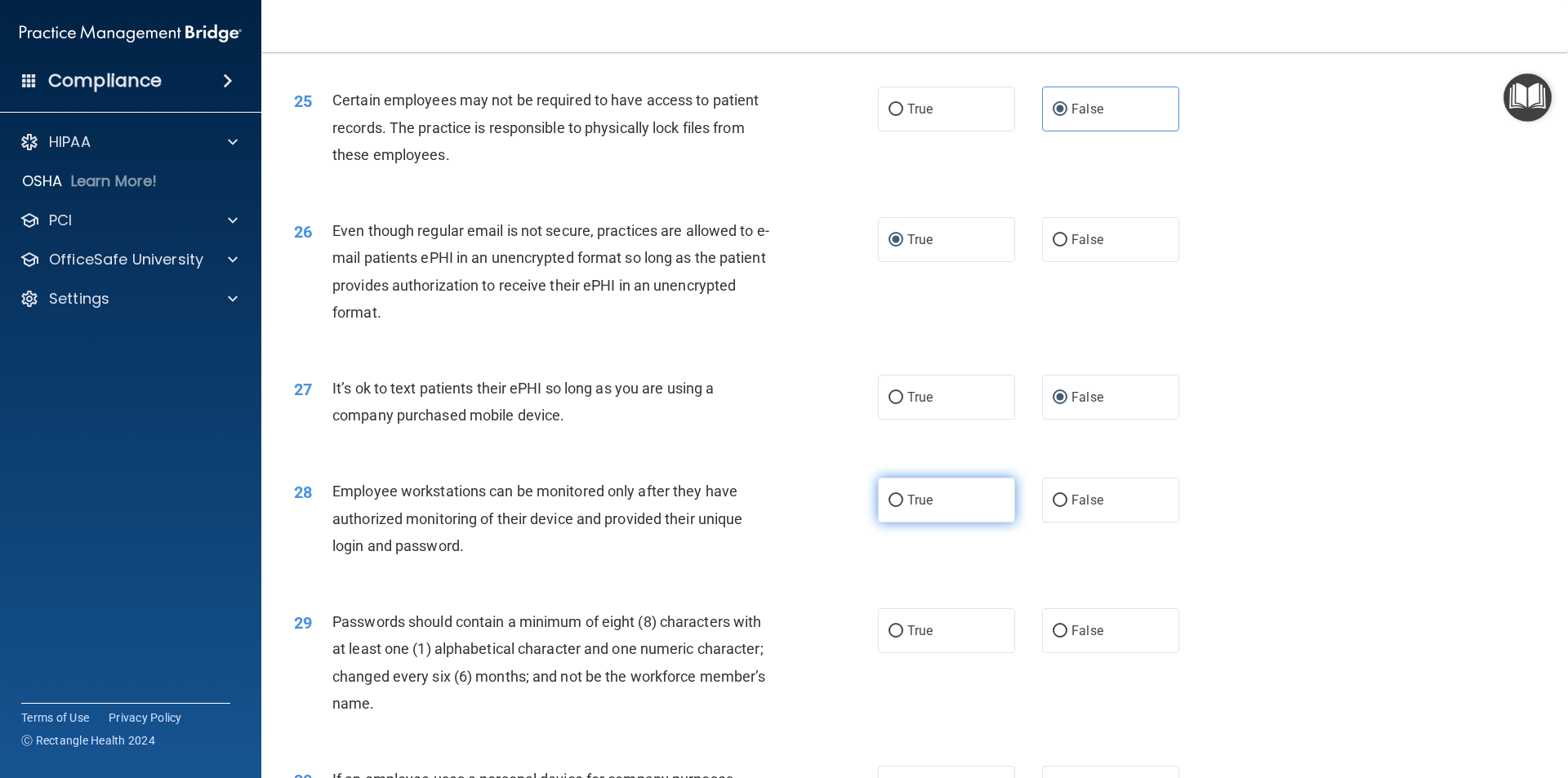
scroll to position [3102, 0]
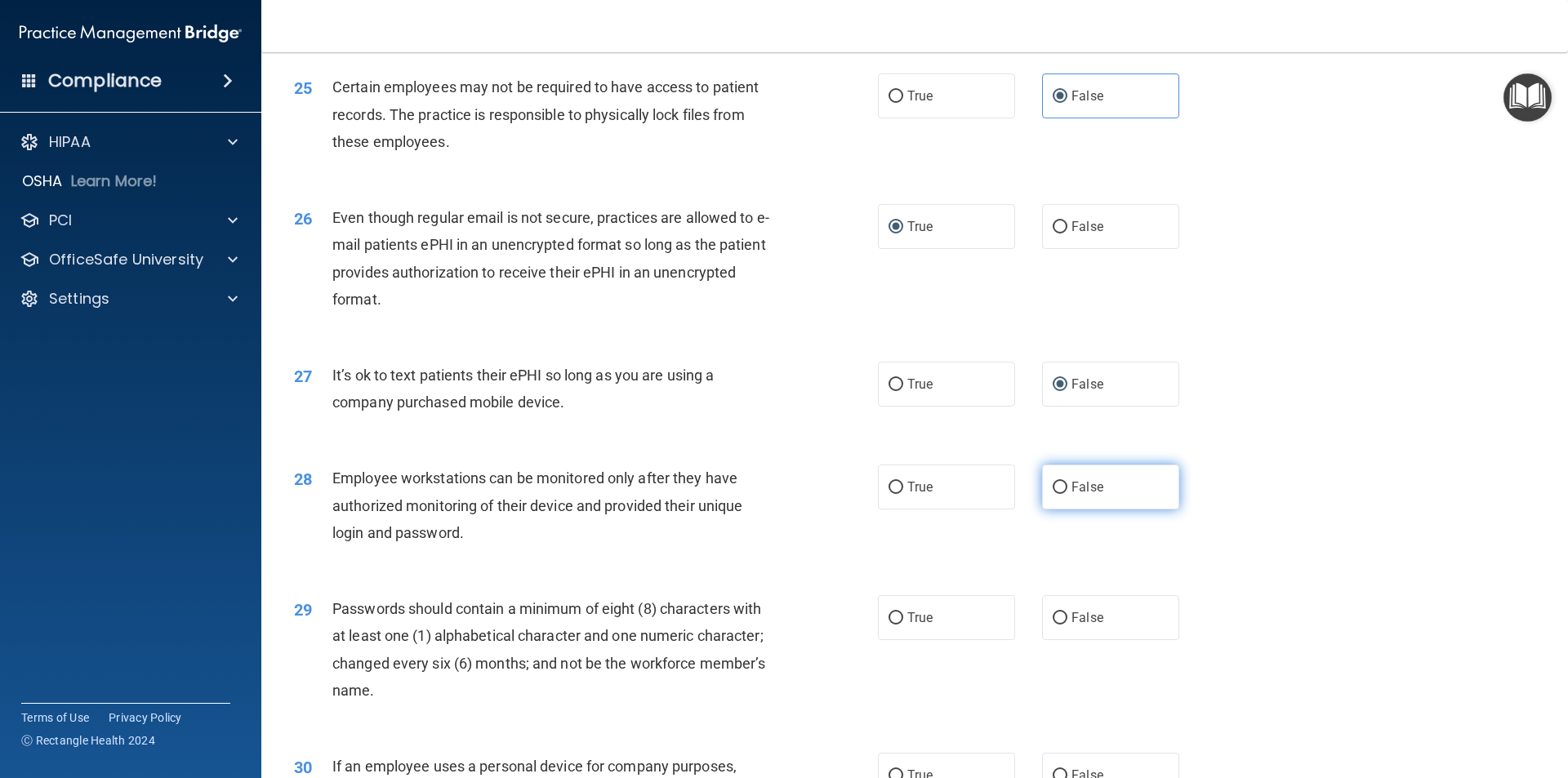
click at [1054, 494] on input "False" at bounding box center [1060, 487] width 15 height 12
radio input "true"
click at [889, 625] on input "True" at bounding box center [896, 618] width 15 height 12
radio input "true"
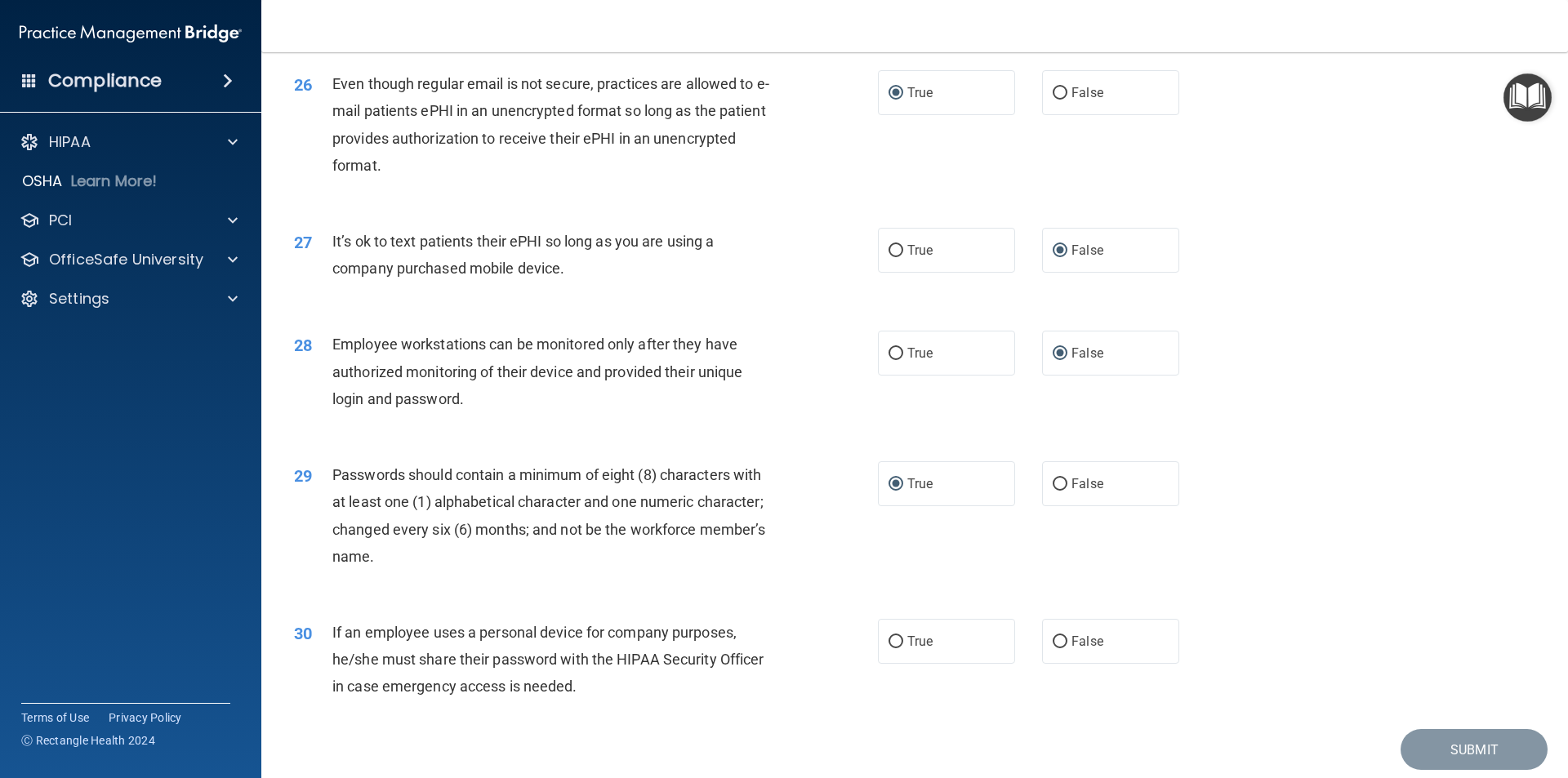
scroll to position [3265, 0]
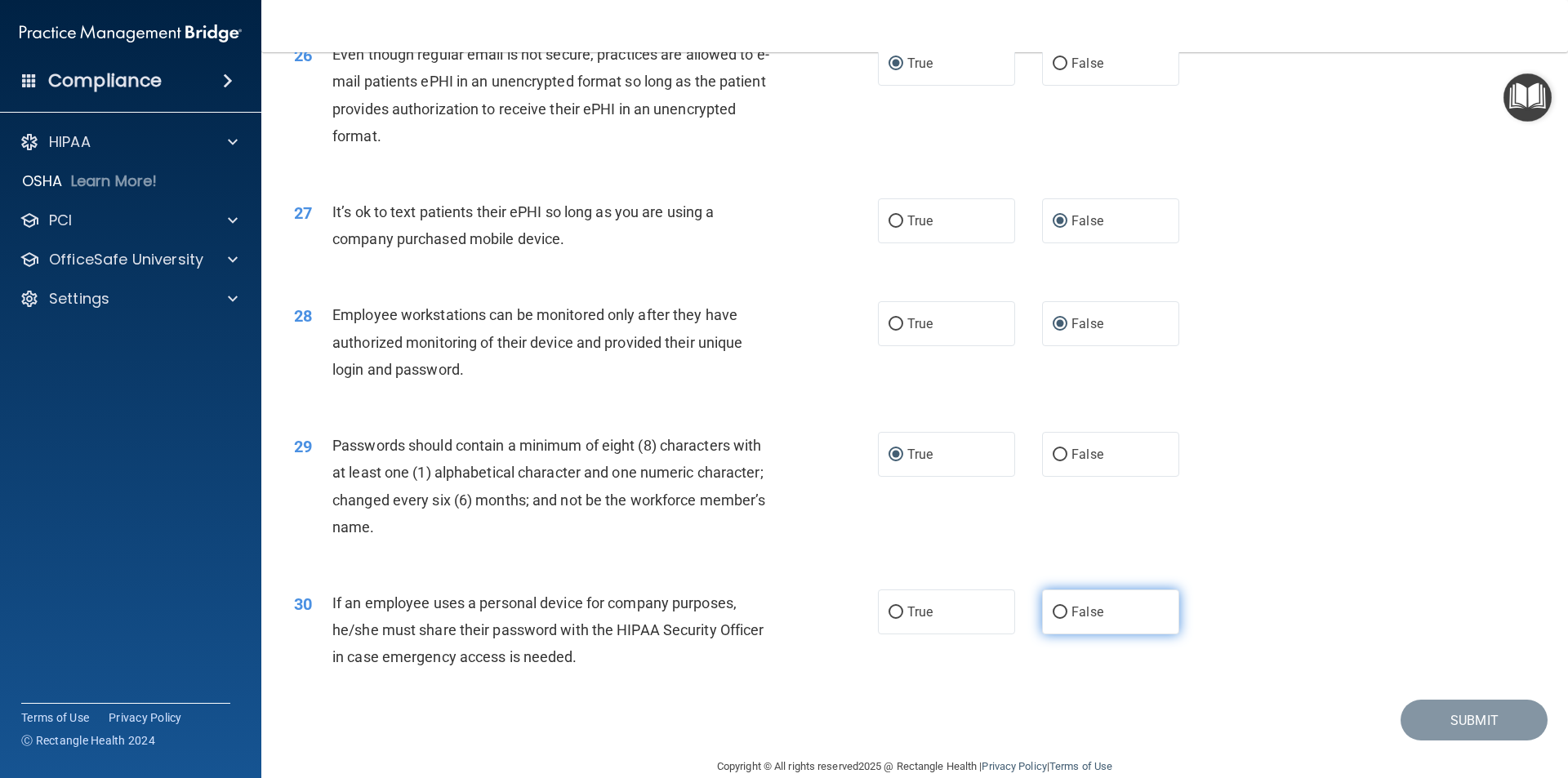
click at [1059, 619] on input "False" at bounding box center [1060, 613] width 15 height 12
radio input "true"
click at [1440, 741] on button "Submit" at bounding box center [1474, 720] width 147 height 42
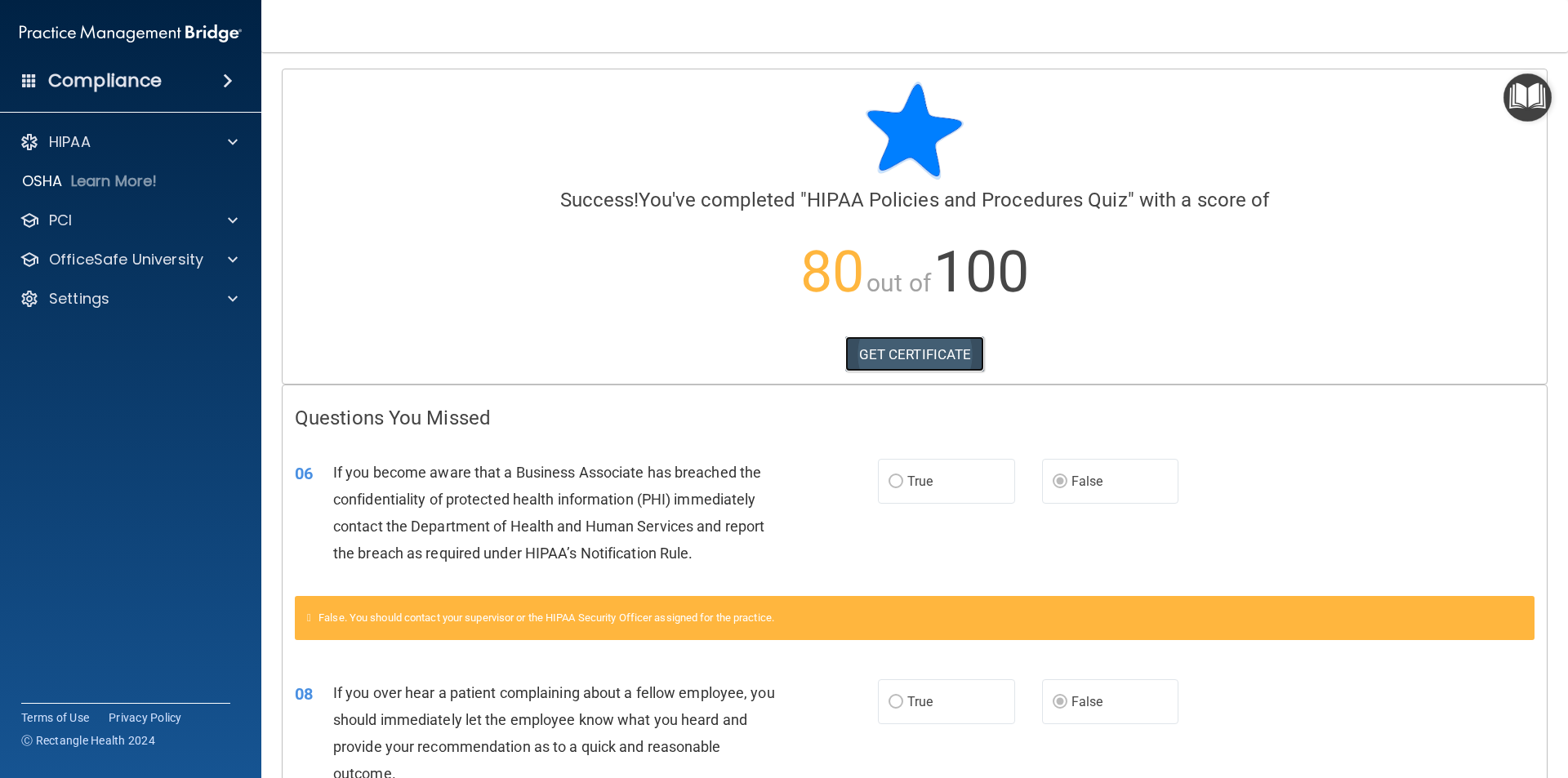
click at [890, 361] on link "GET CERTIFICATE" at bounding box center [915, 355] width 140 height 36
click at [67, 150] on p "HIPAA" at bounding box center [69, 142] width 42 height 20
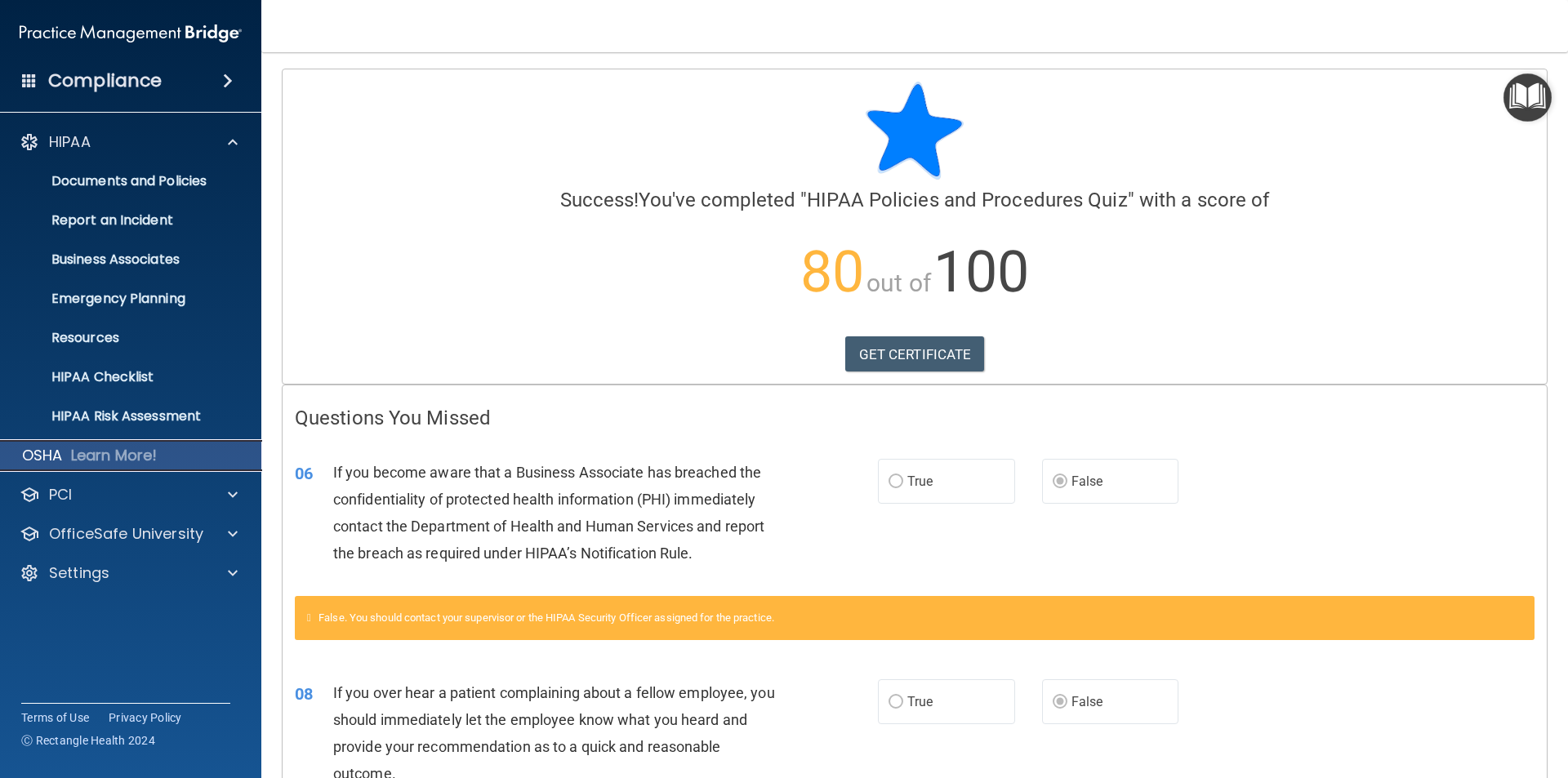
click at [99, 468] on div "OSHA Learn More!" at bounding box center [131, 455] width 287 height 33
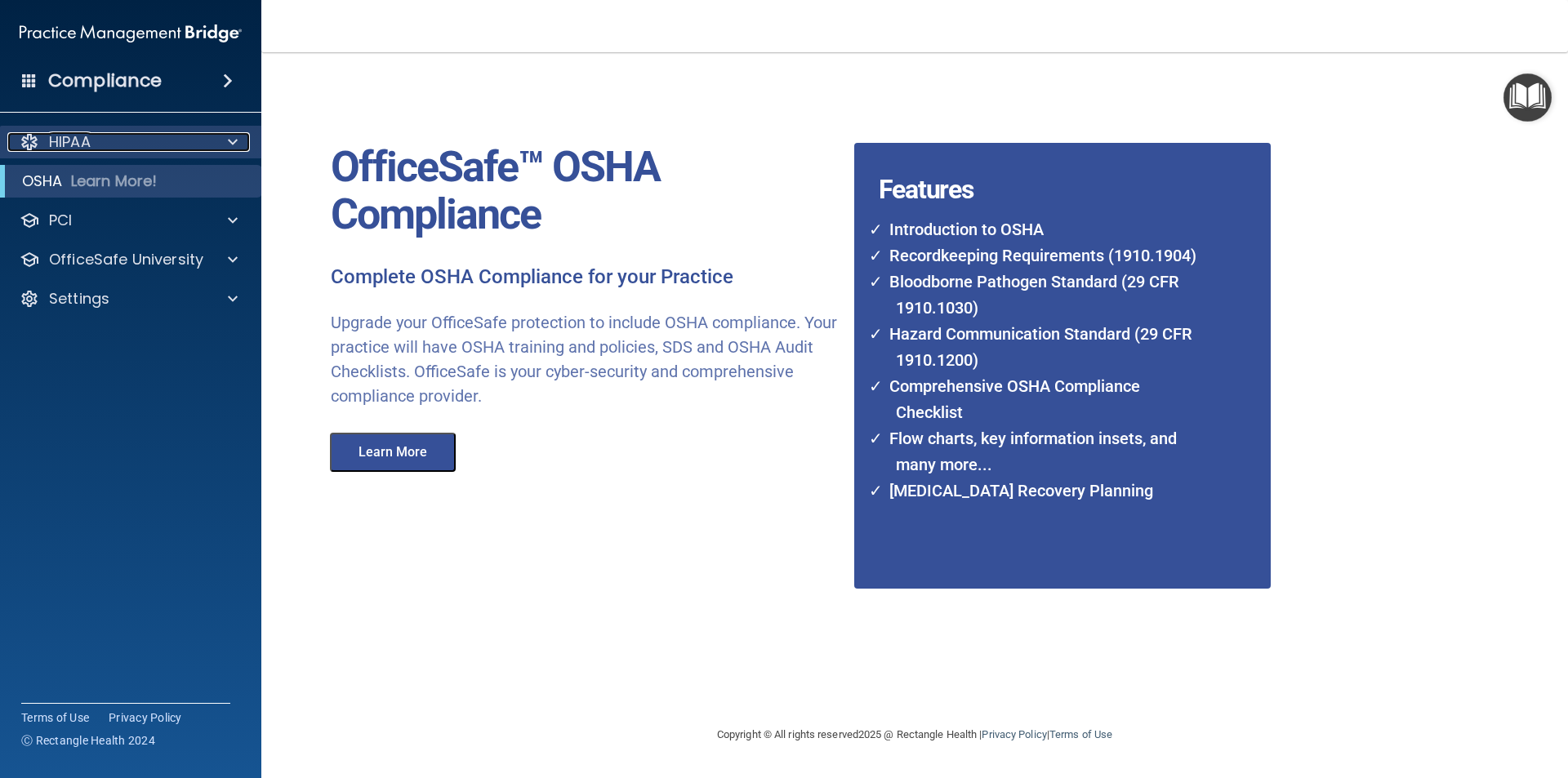
click at [96, 137] on div "HIPAA" at bounding box center [109, 142] width 203 height 20
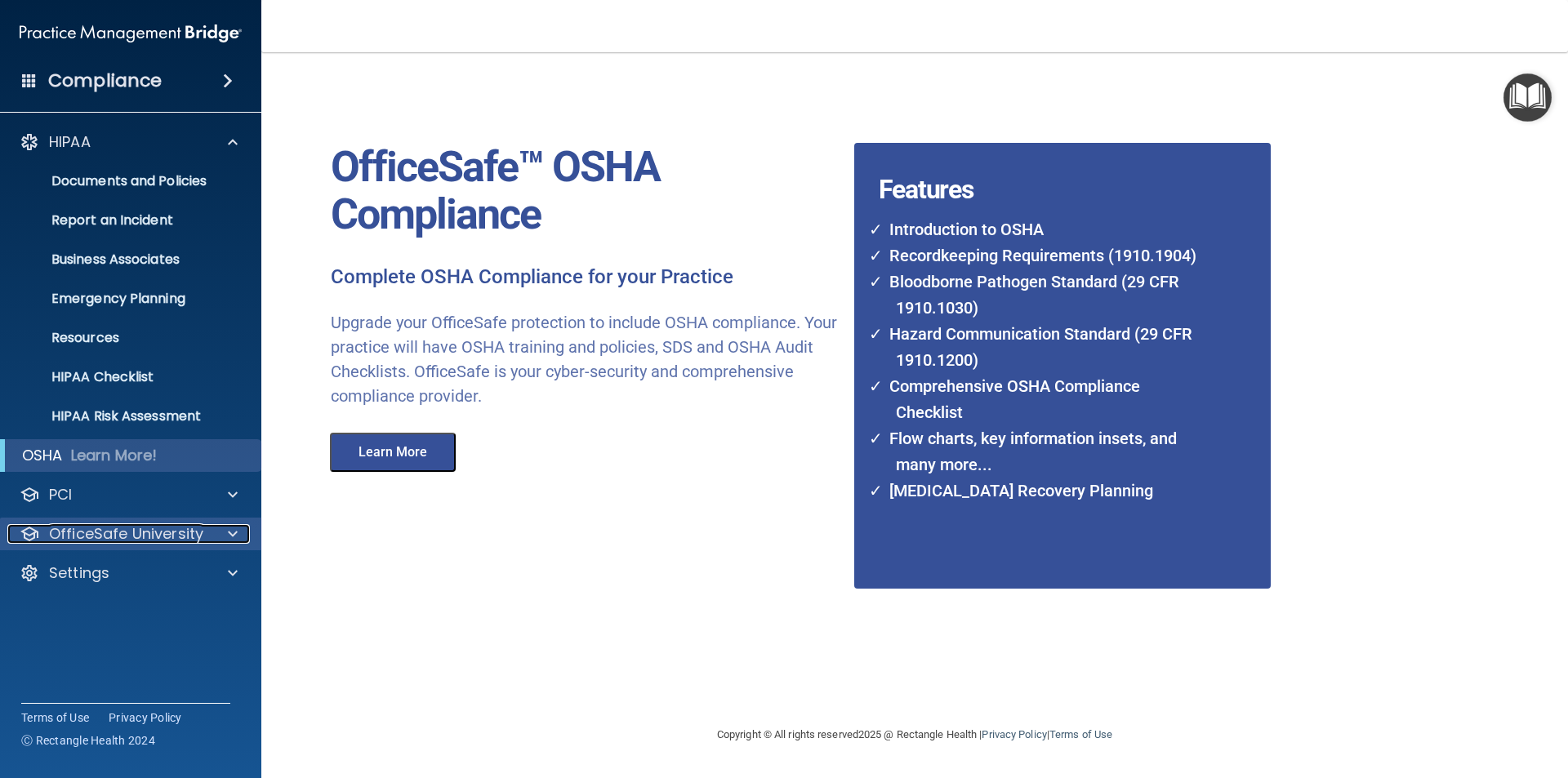
click at [126, 533] on p "OfficeSafe University" at bounding box center [125, 534] width 154 height 20
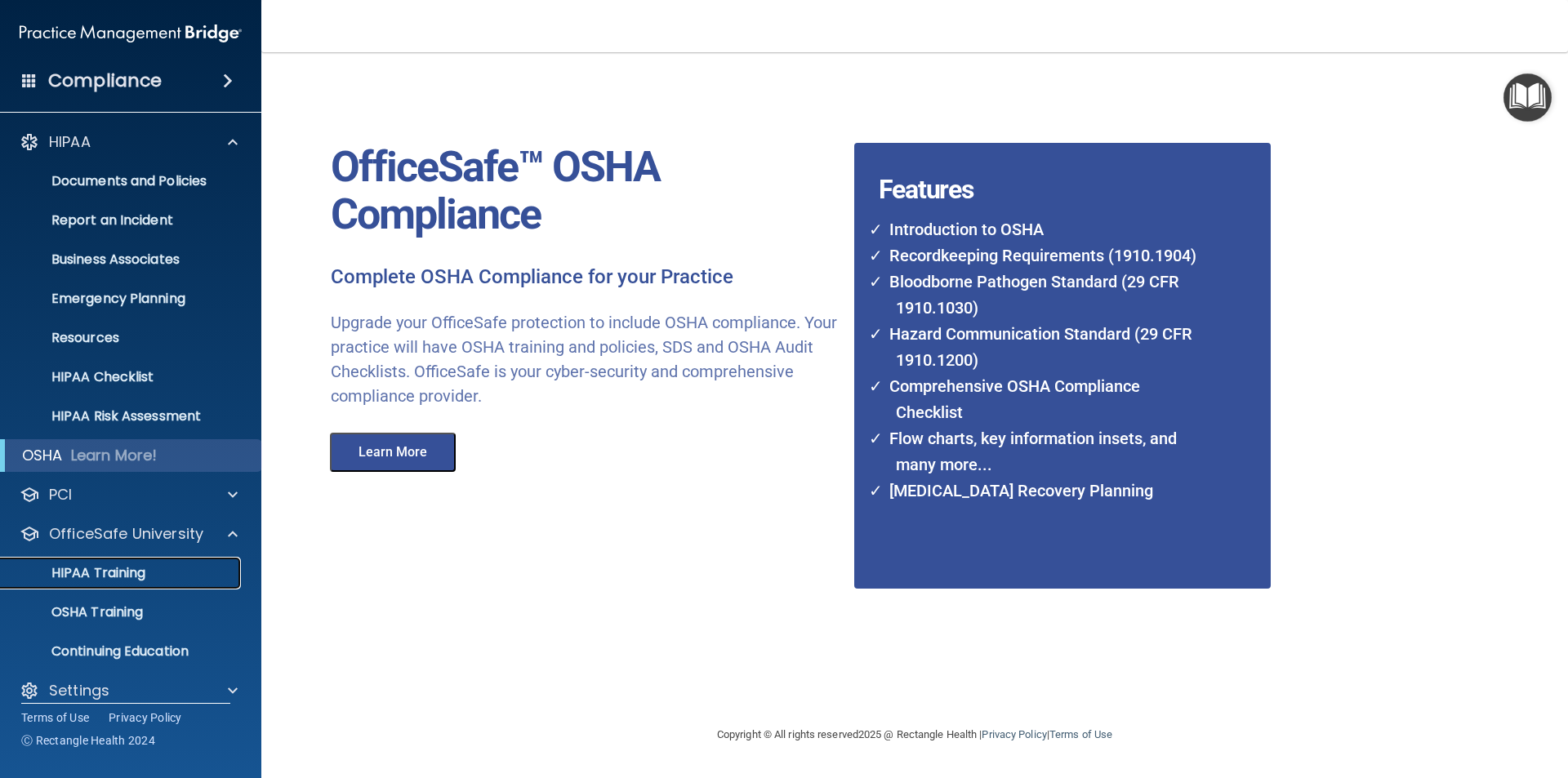
click at [119, 581] on p "HIPAA Training" at bounding box center [78, 573] width 135 height 16
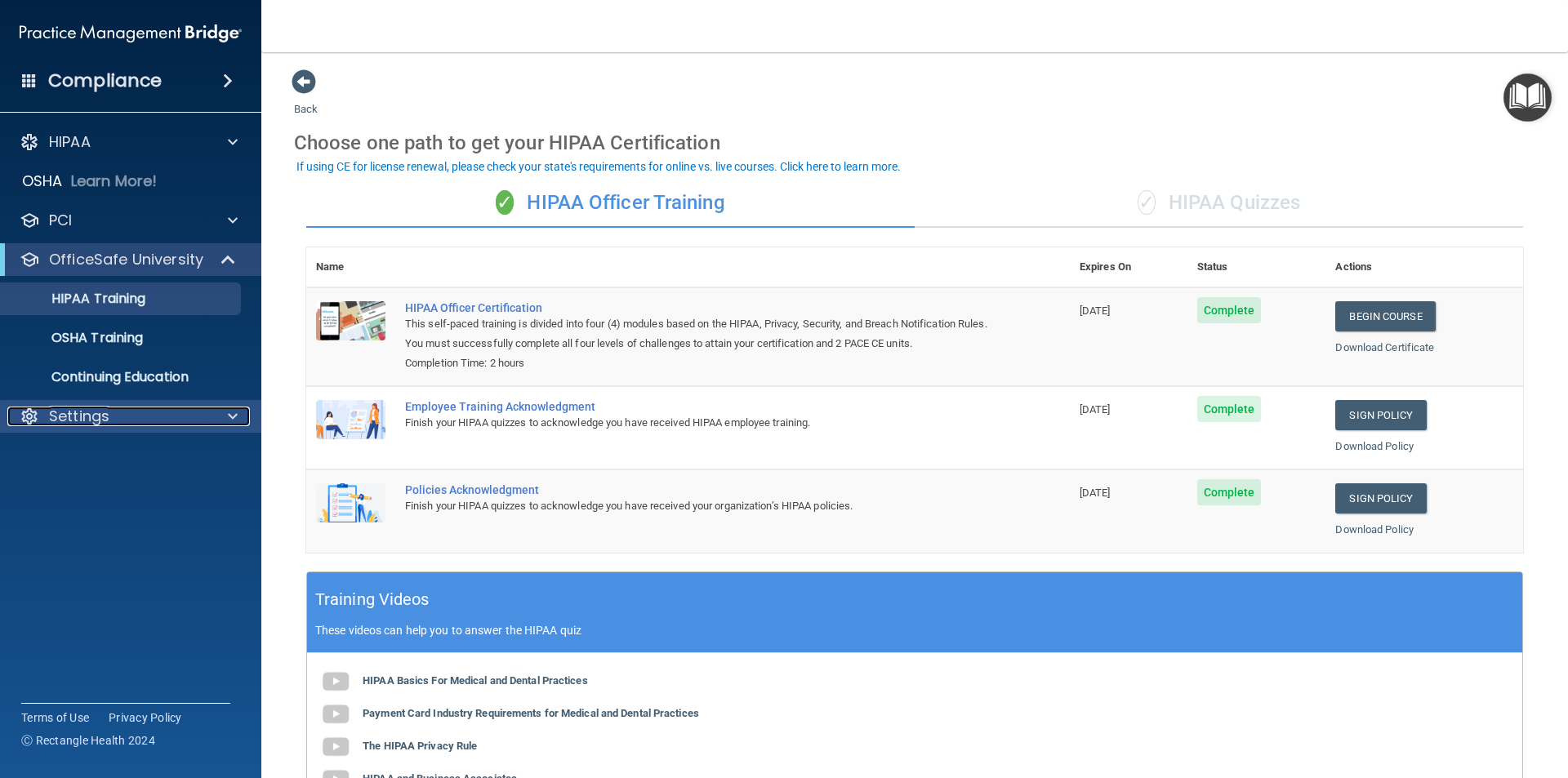
click at [67, 422] on p "Settings" at bounding box center [78, 417] width 60 height 20
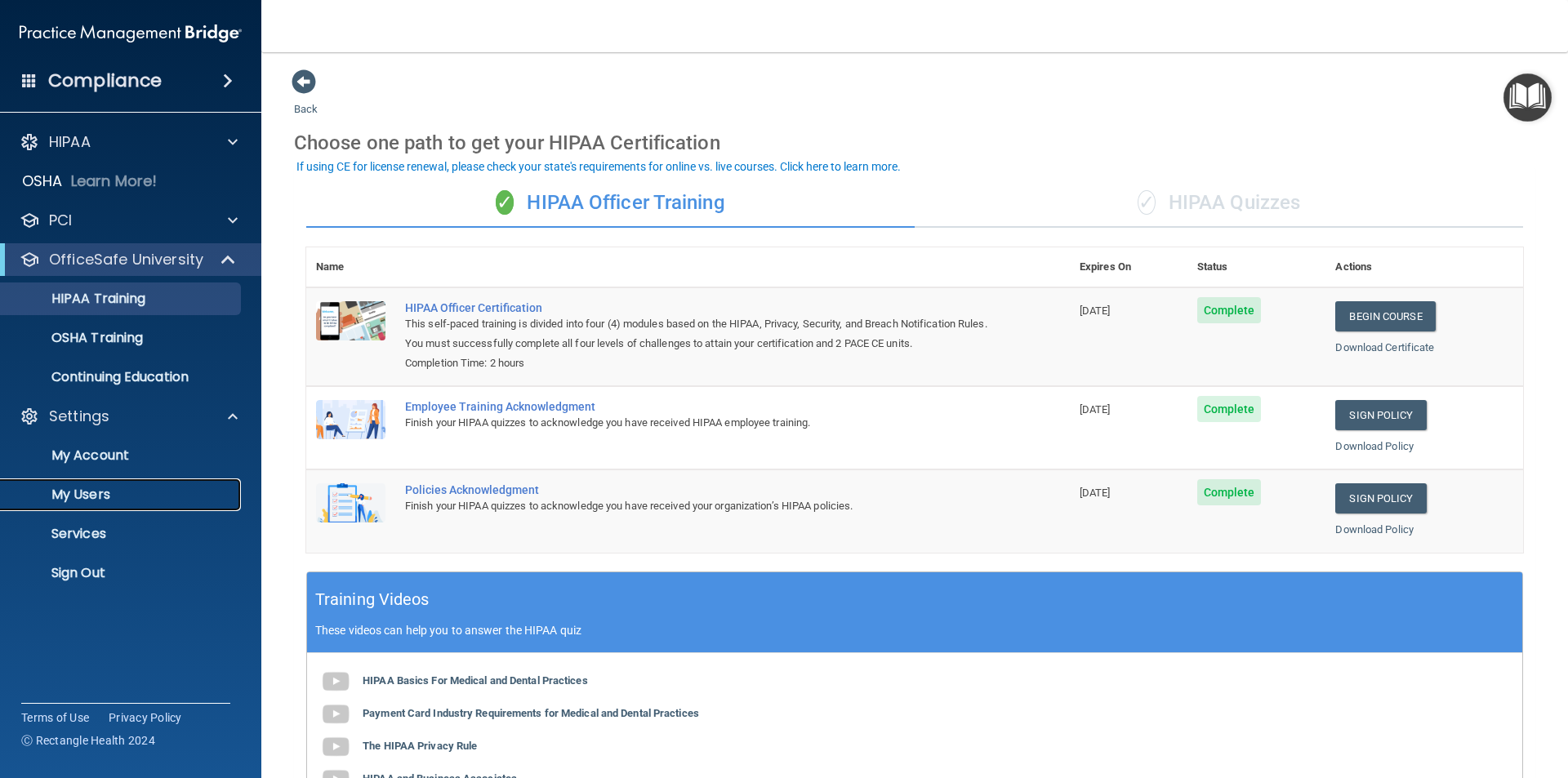
click at [74, 490] on p "My Users" at bounding box center [122, 495] width 223 height 16
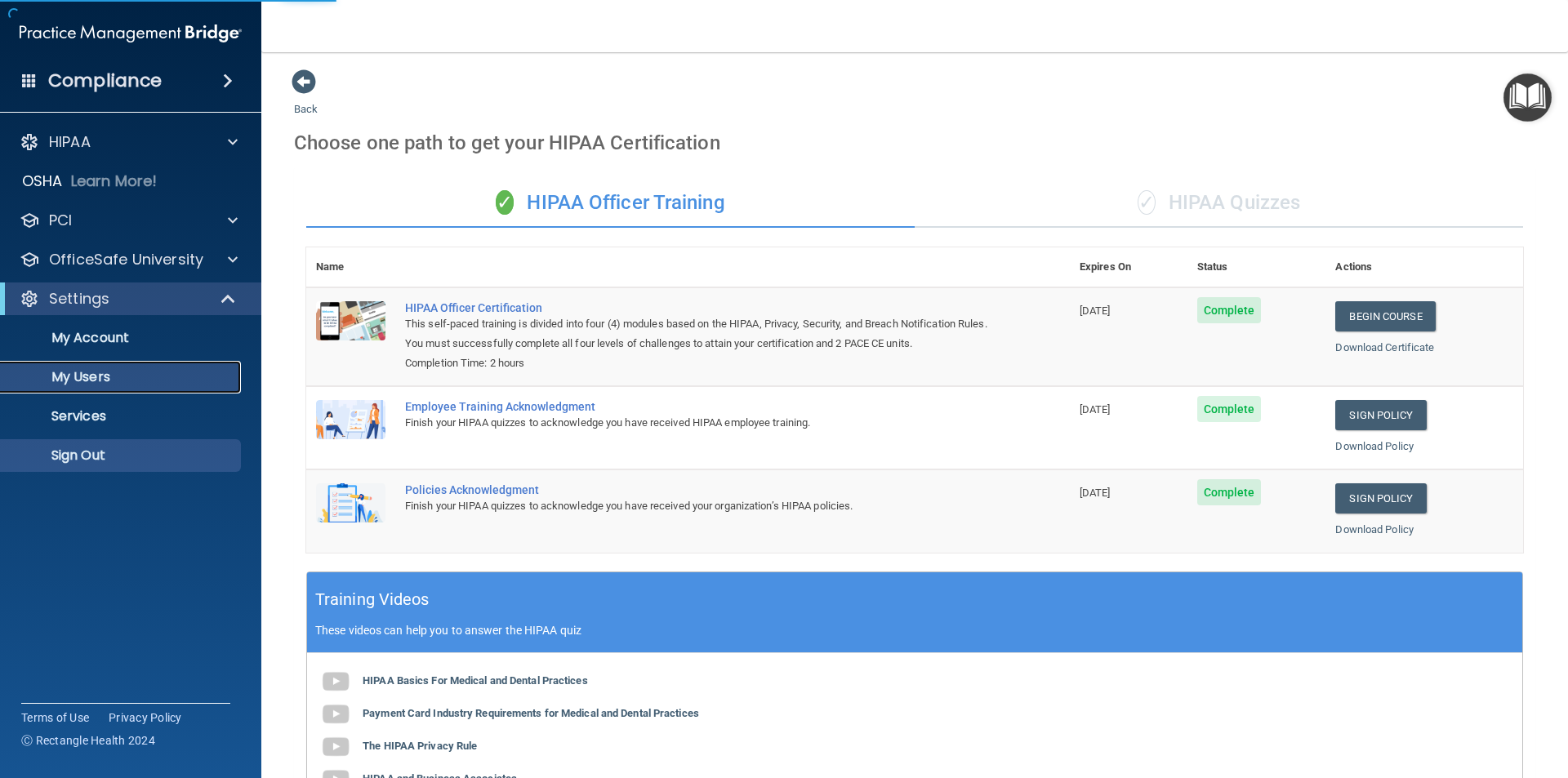
select select "20"
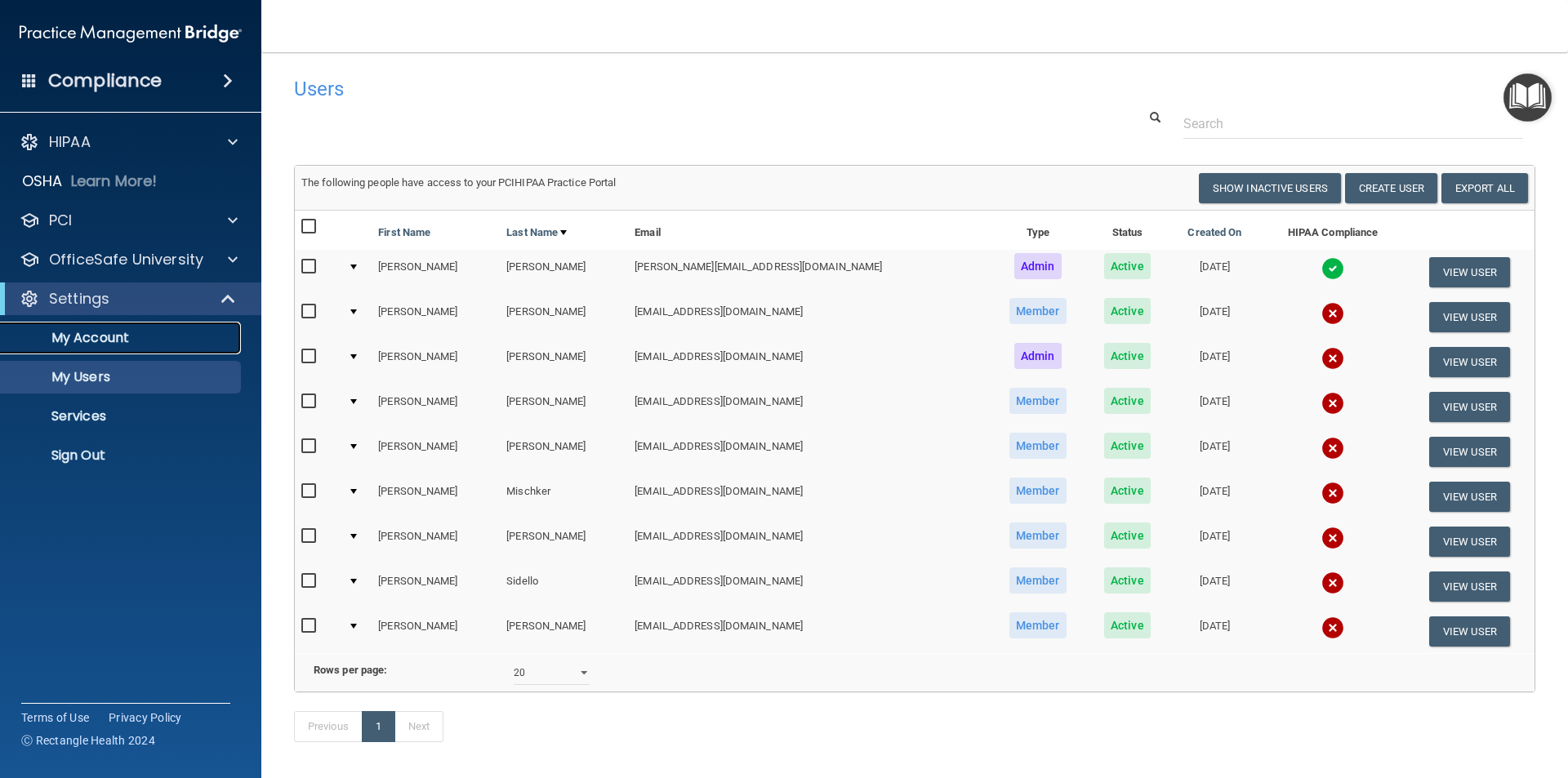
click at [114, 333] on p "My Account" at bounding box center [122, 338] width 223 height 16
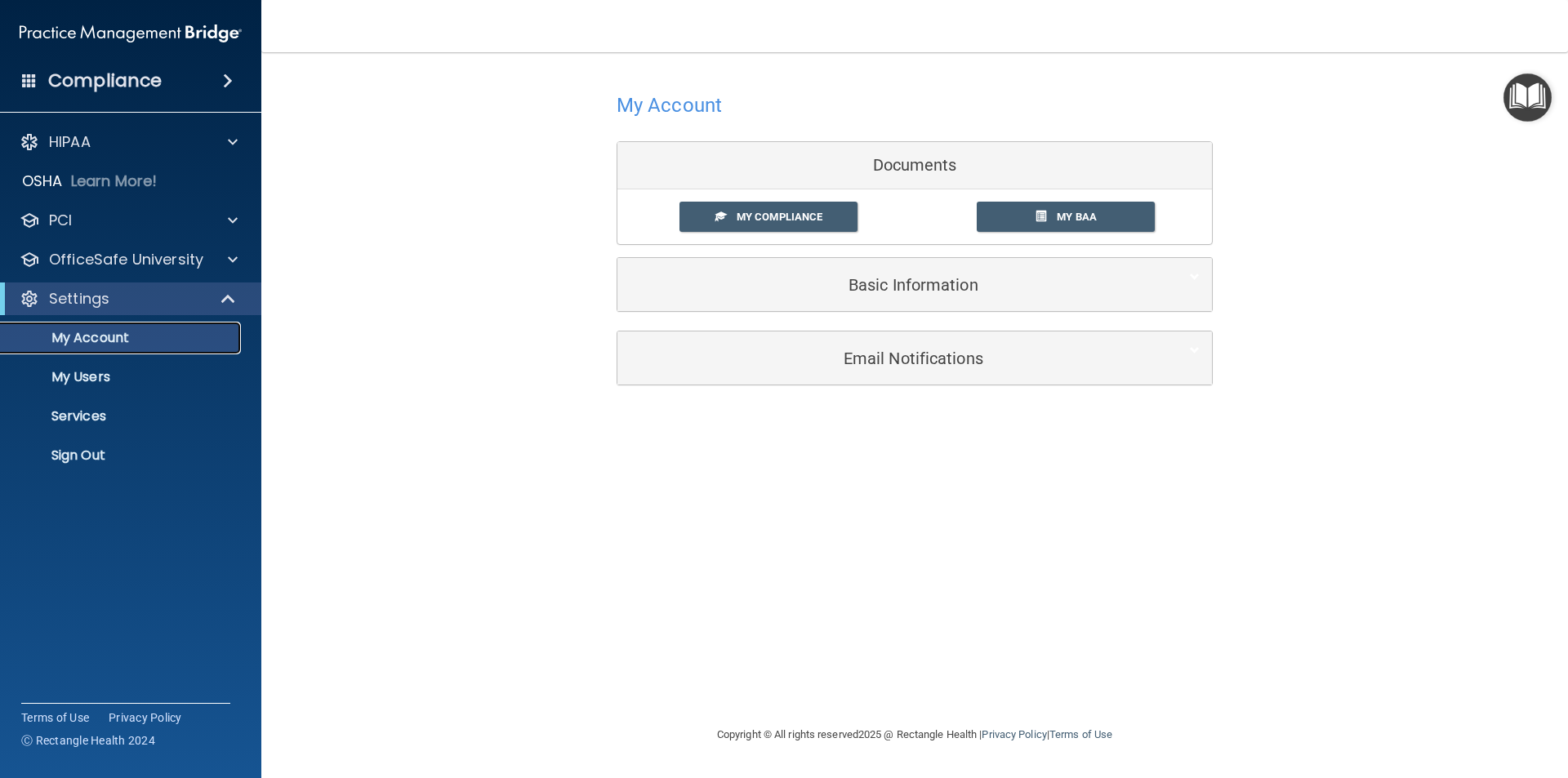
click at [94, 341] on p "My Account" at bounding box center [122, 338] width 223 height 16
click at [90, 384] on p "My Users" at bounding box center [122, 377] width 223 height 16
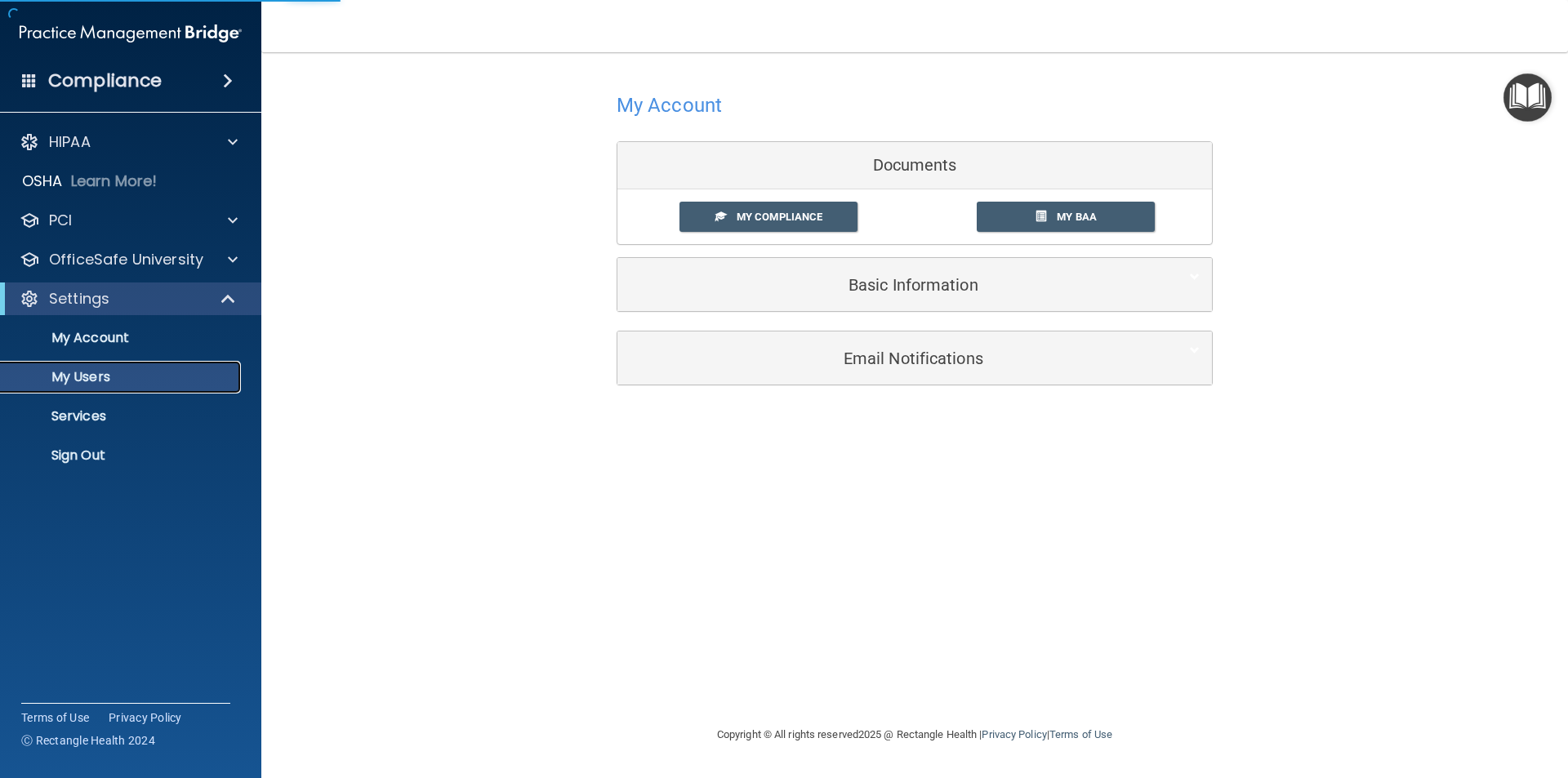
select select "20"
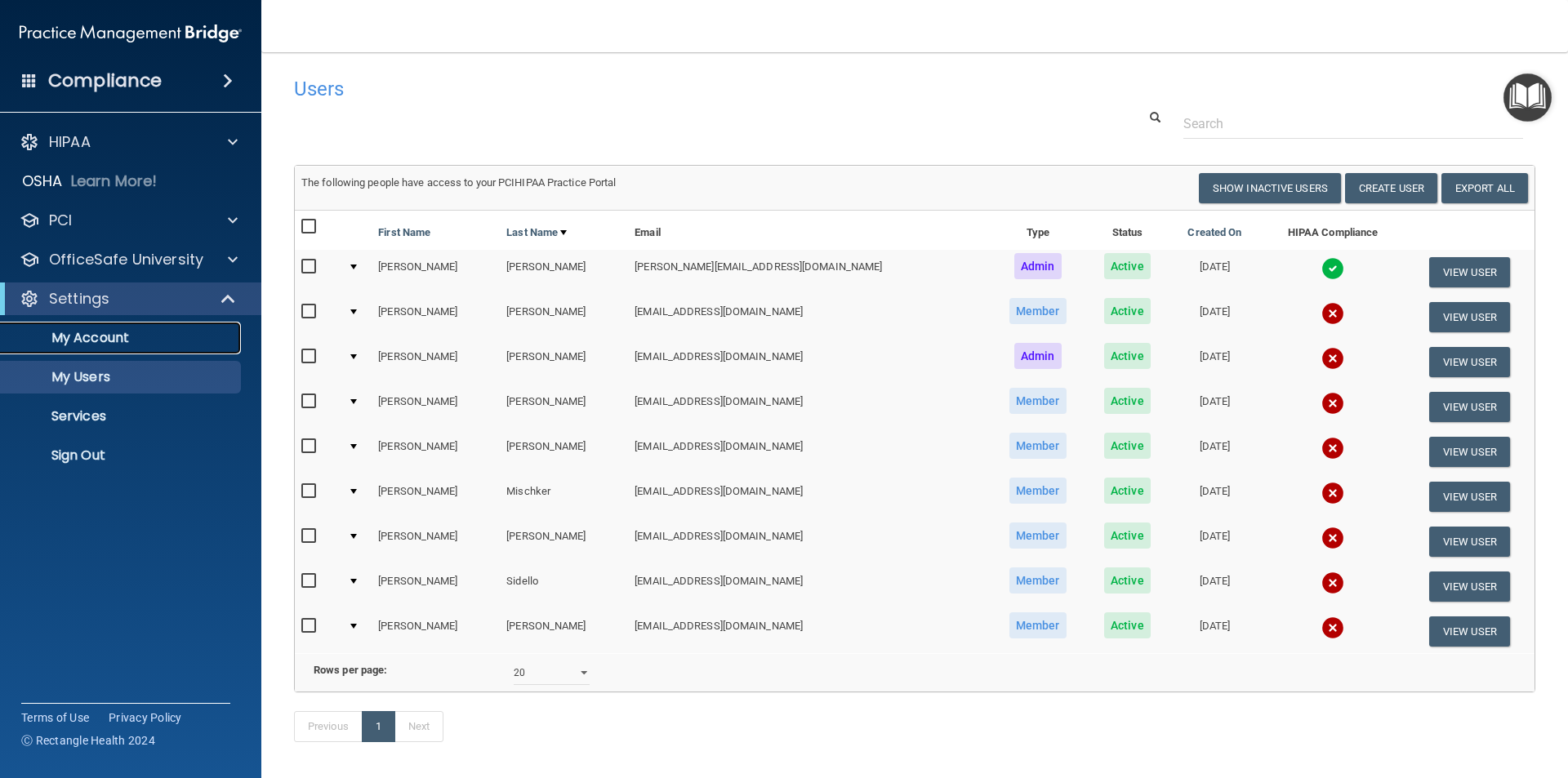
click at [82, 331] on p "My Account" at bounding box center [122, 338] width 223 height 16
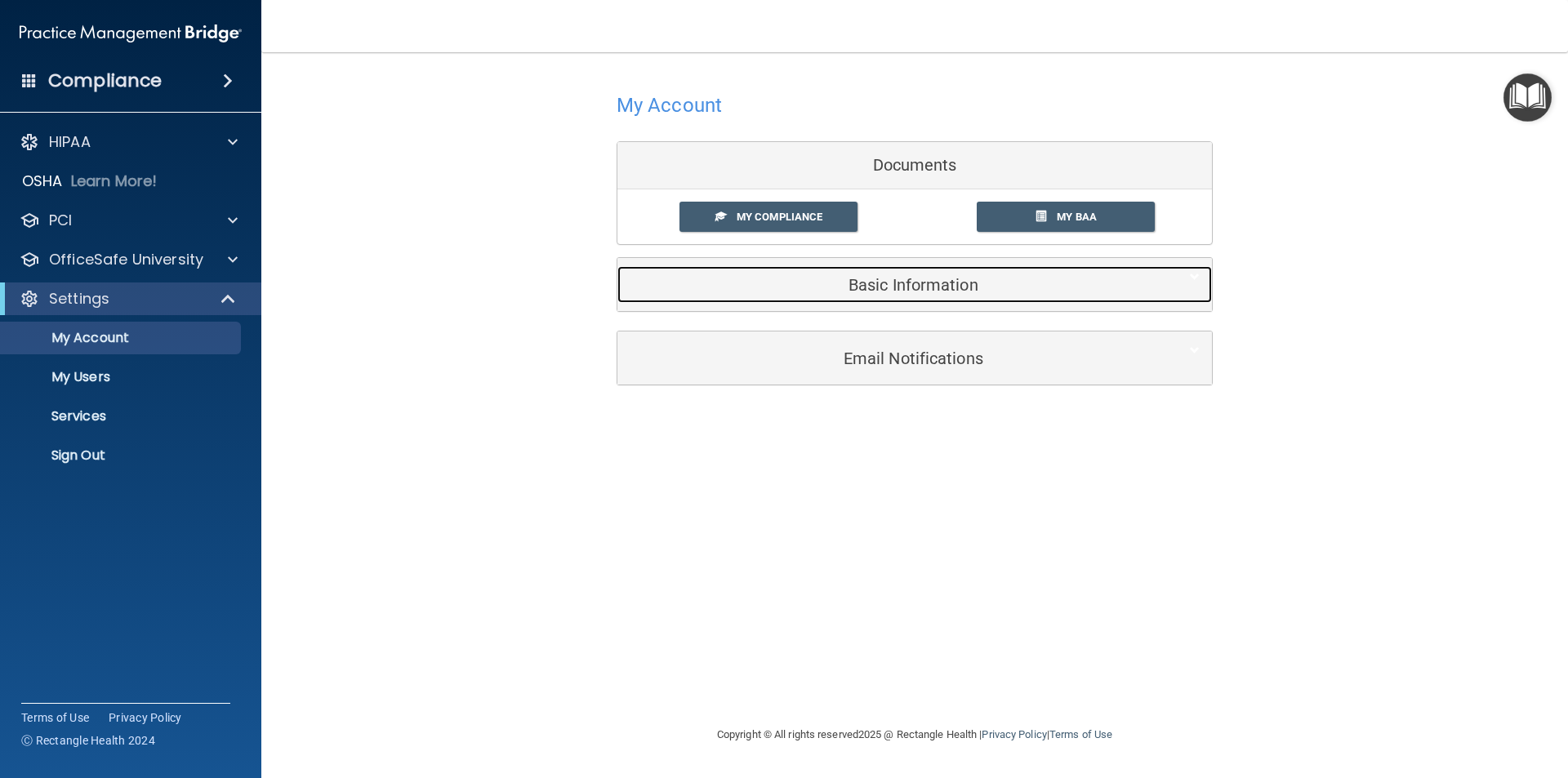
click at [902, 290] on h5 "Basic Information" at bounding box center [890, 285] width 520 height 18
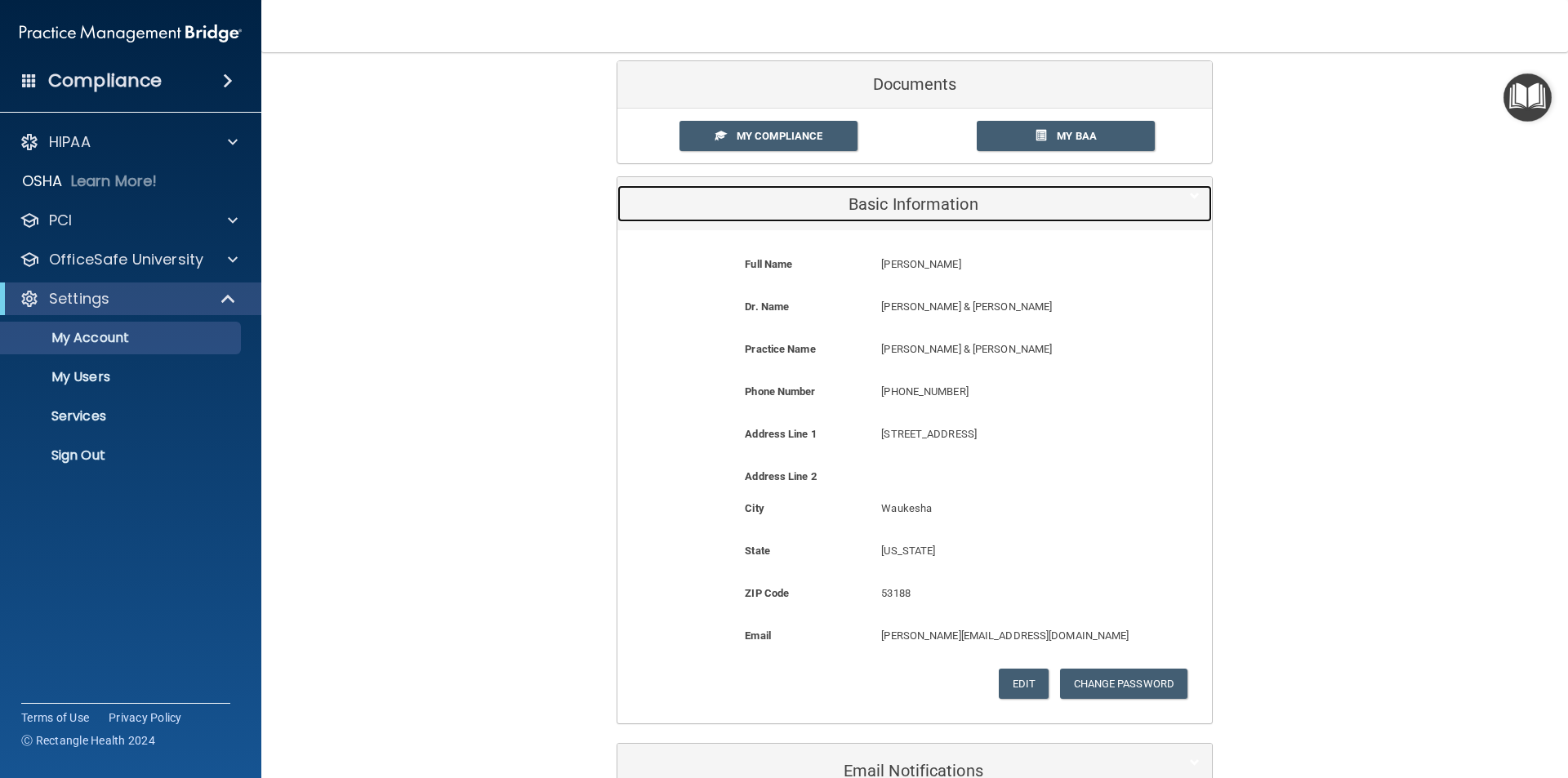
scroll to position [82, 0]
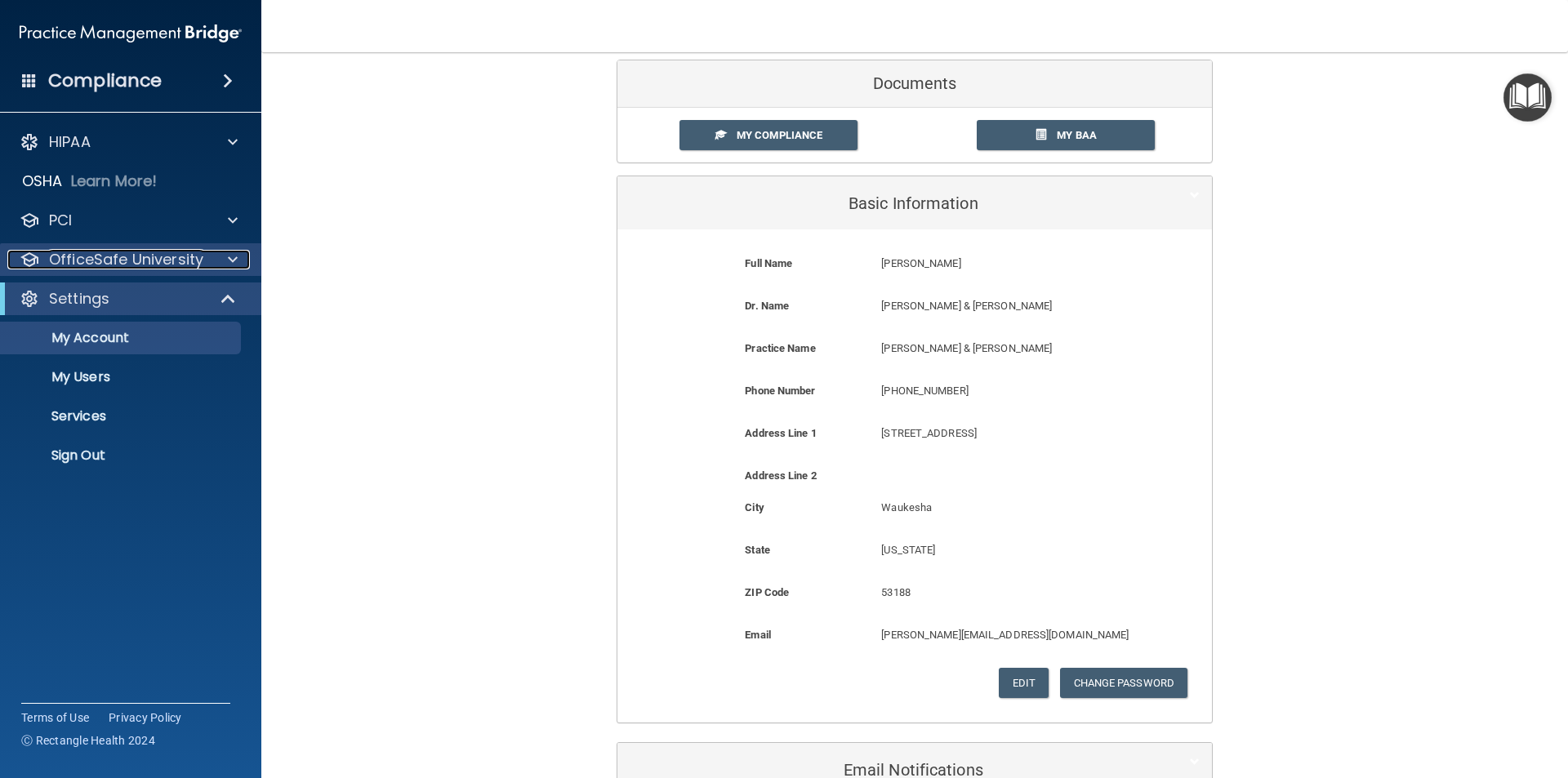
click at [106, 261] on p "OfficeSafe University" at bounding box center [125, 259] width 154 height 20
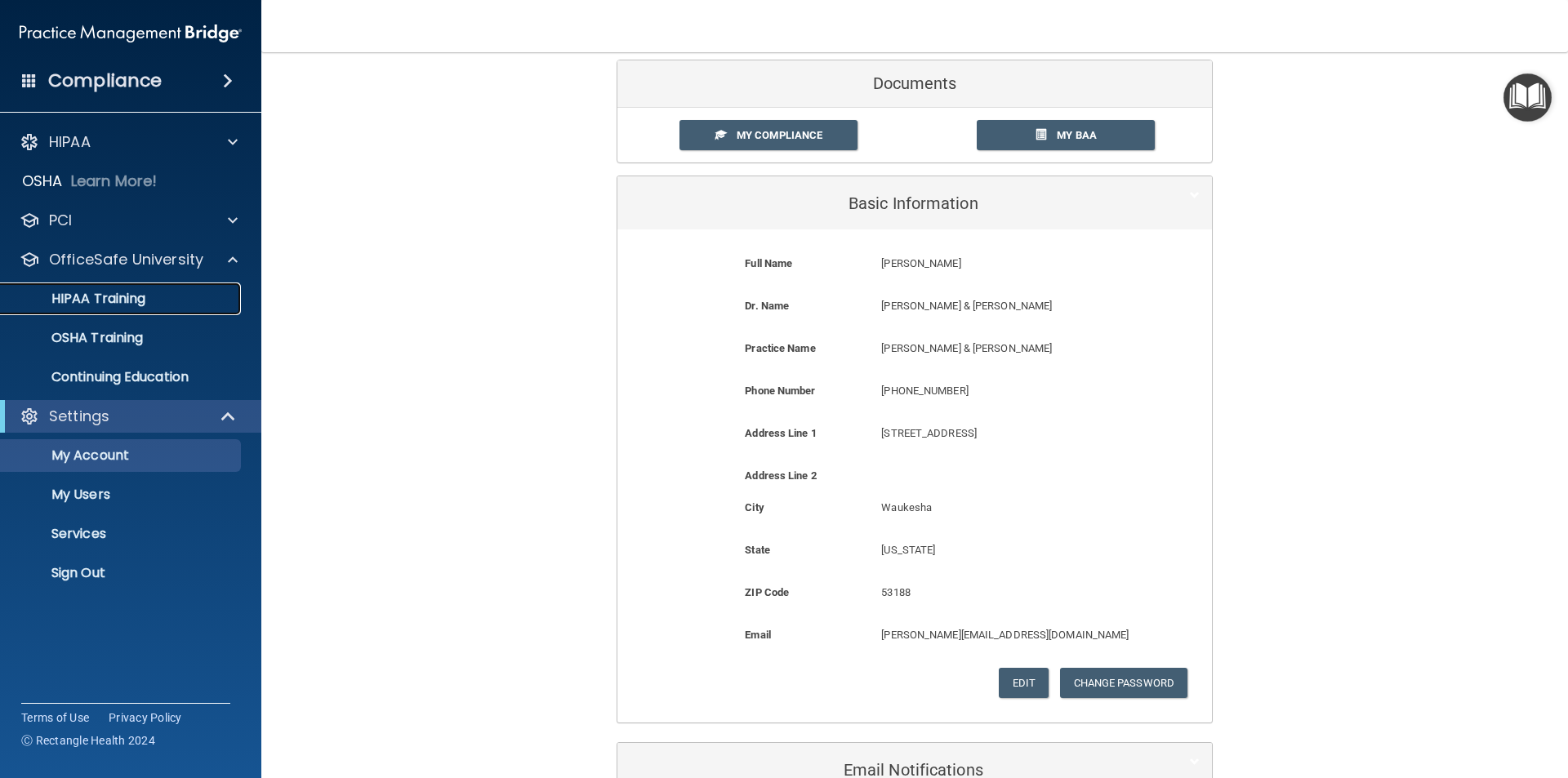
click at [97, 300] on p "HIPAA Training" at bounding box center [78, 299] width 135 height 16
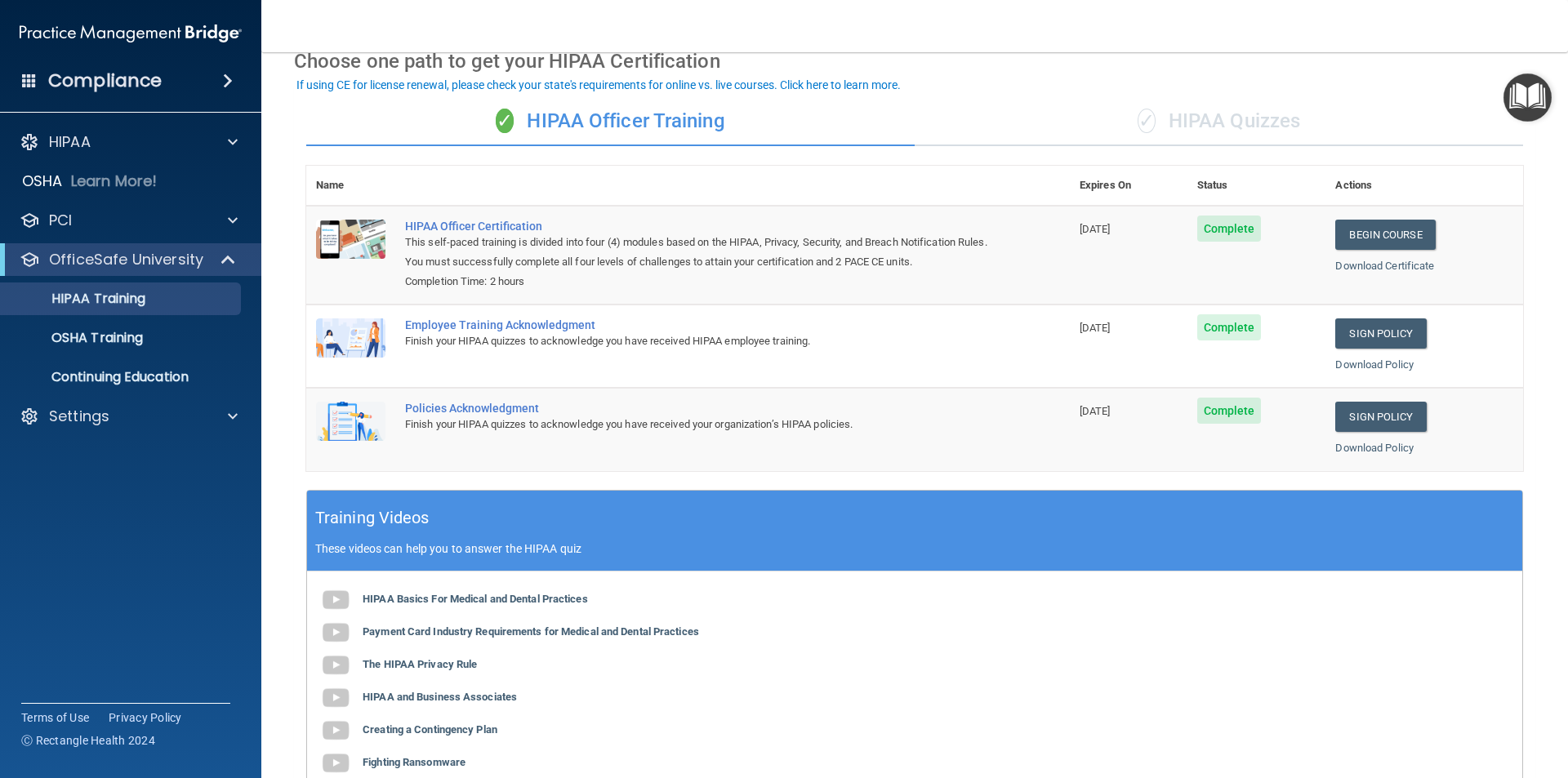
click at [1232, 124] on div "✓ HIPAA Quizzes" at bounding box center [1219, 121] width 609 height 49
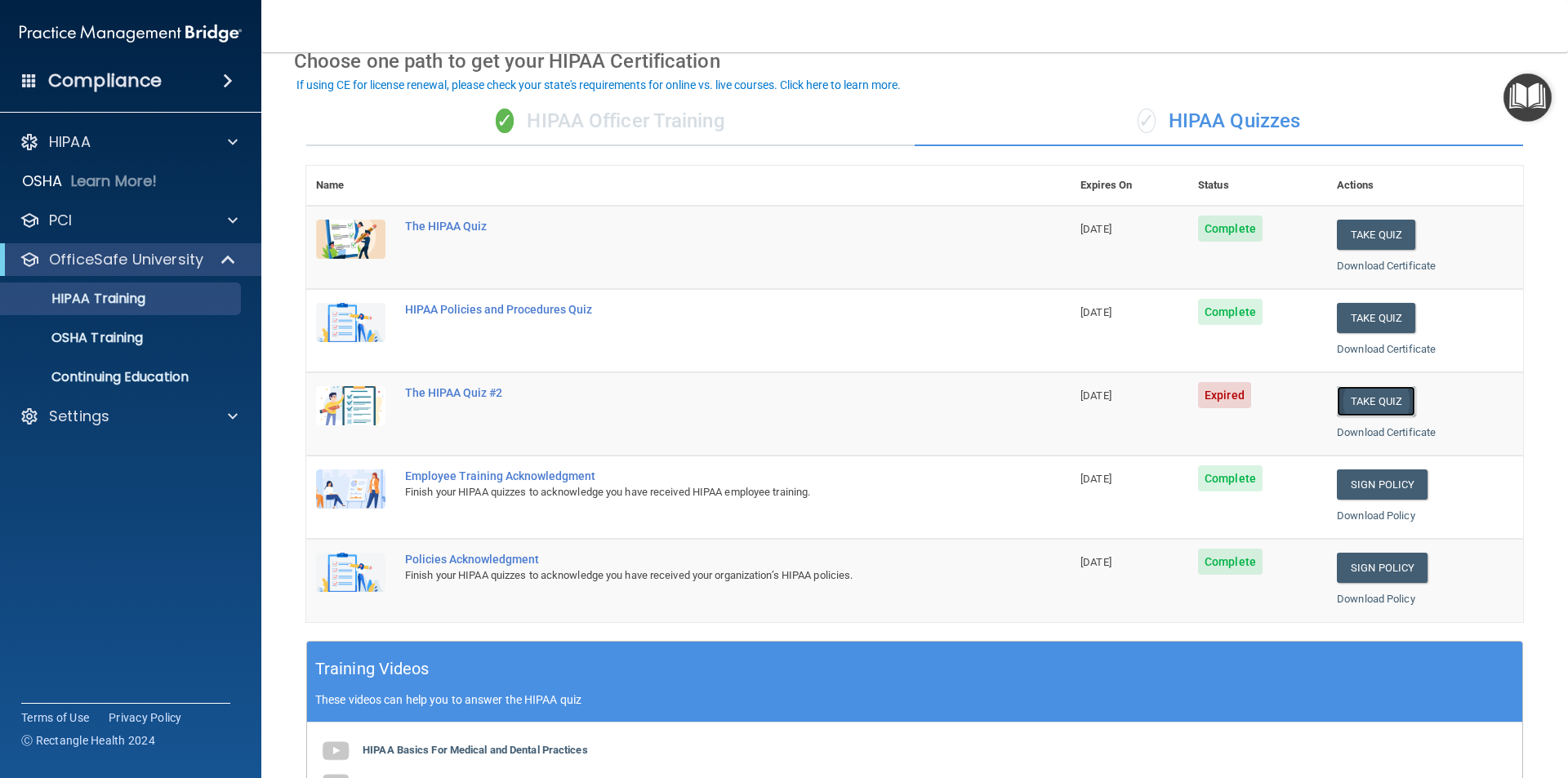
click at [1362, 406] on button "Take Quiz" at bounding box center [1375, 401] width 78 height 30
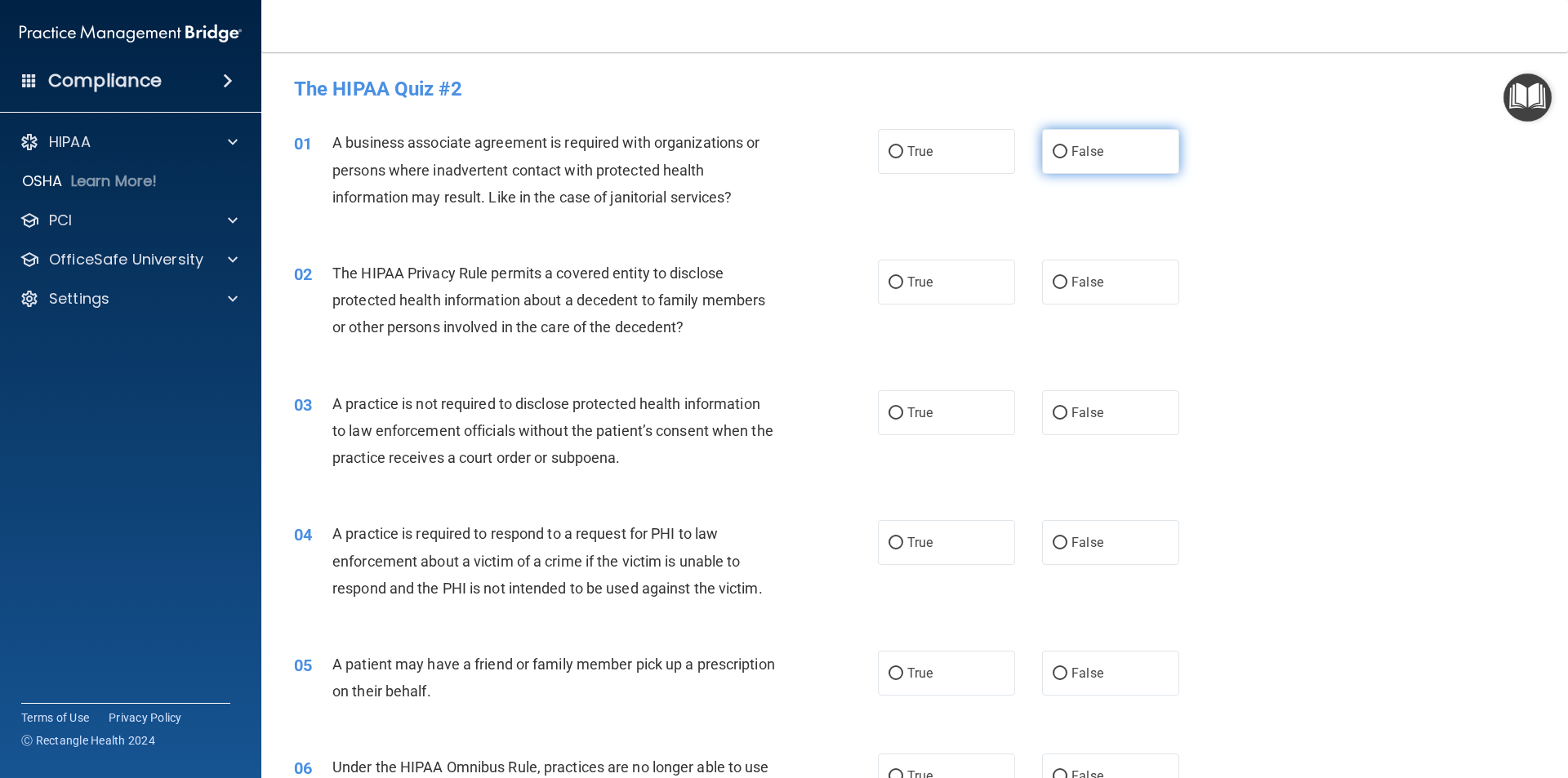
click at [1052, 151] on input "False" at bounding box center [1060, 151] width 15 height 12
radio input "true"
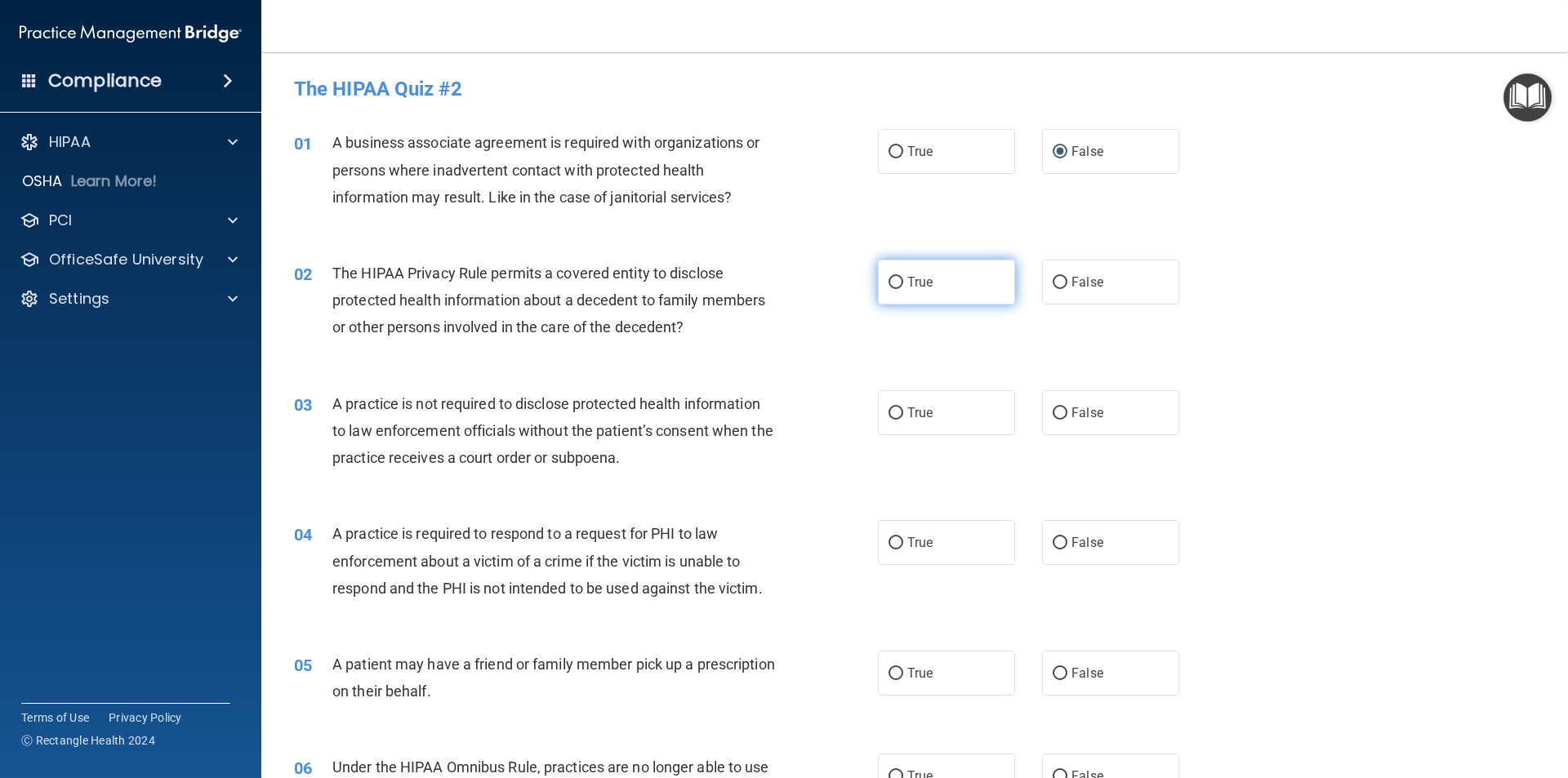
click at [889, 282] on input "True" at bounding box center [896, 282] width 15 height 12
radio input "true"
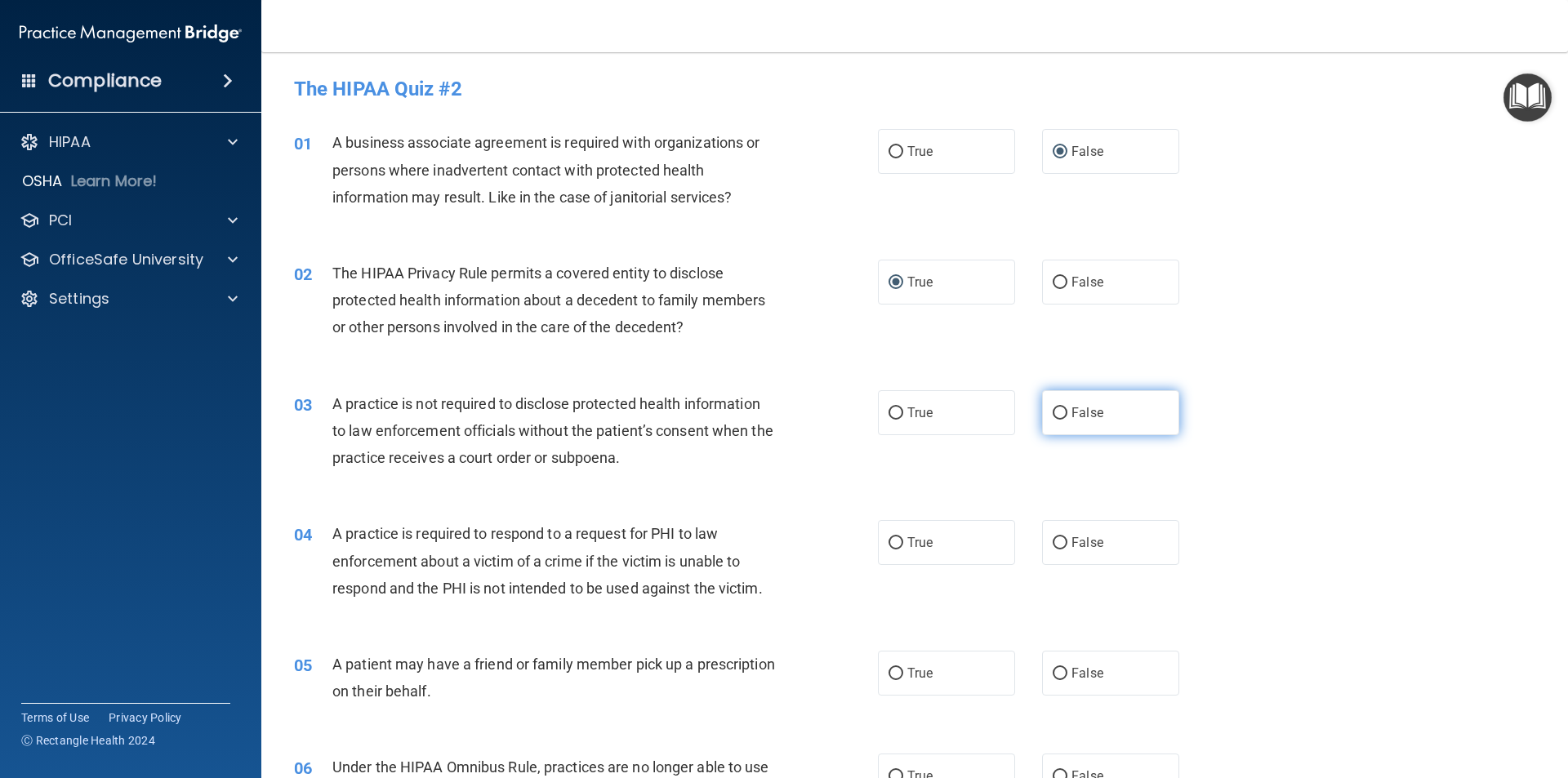
click at [1052, 411] on input "False" at bounding box center [1060, 413] width 15 height 12
radio input "true"
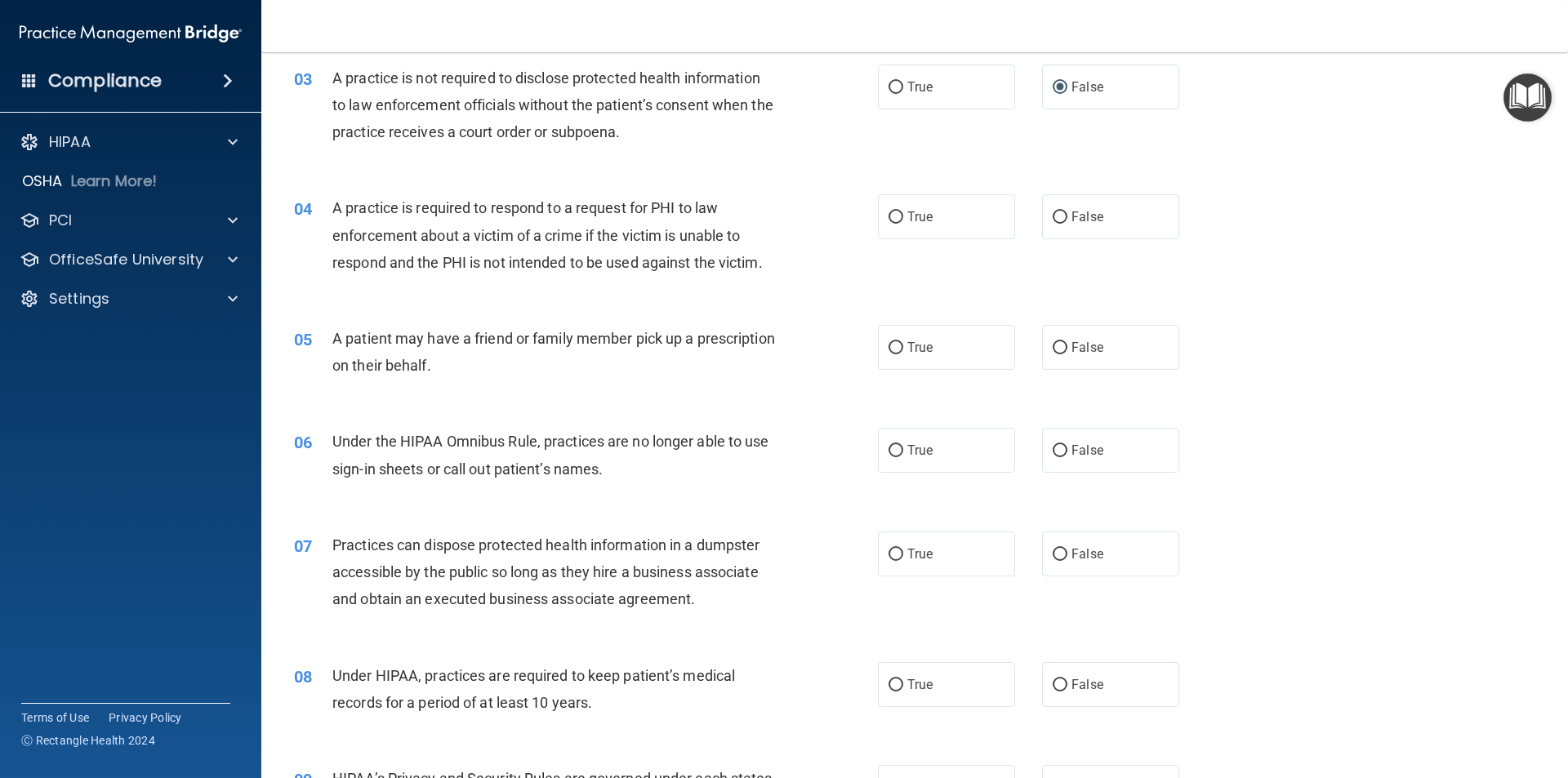
scroll to position [327, 0]
click at [890, 350] on input "True" at bounding box center [896, 347] width 15 height 12
radio input "true"
click at [1054, 212] on input "False" at bounding box center [1060, 217] width 15 height 12
radio input "true"
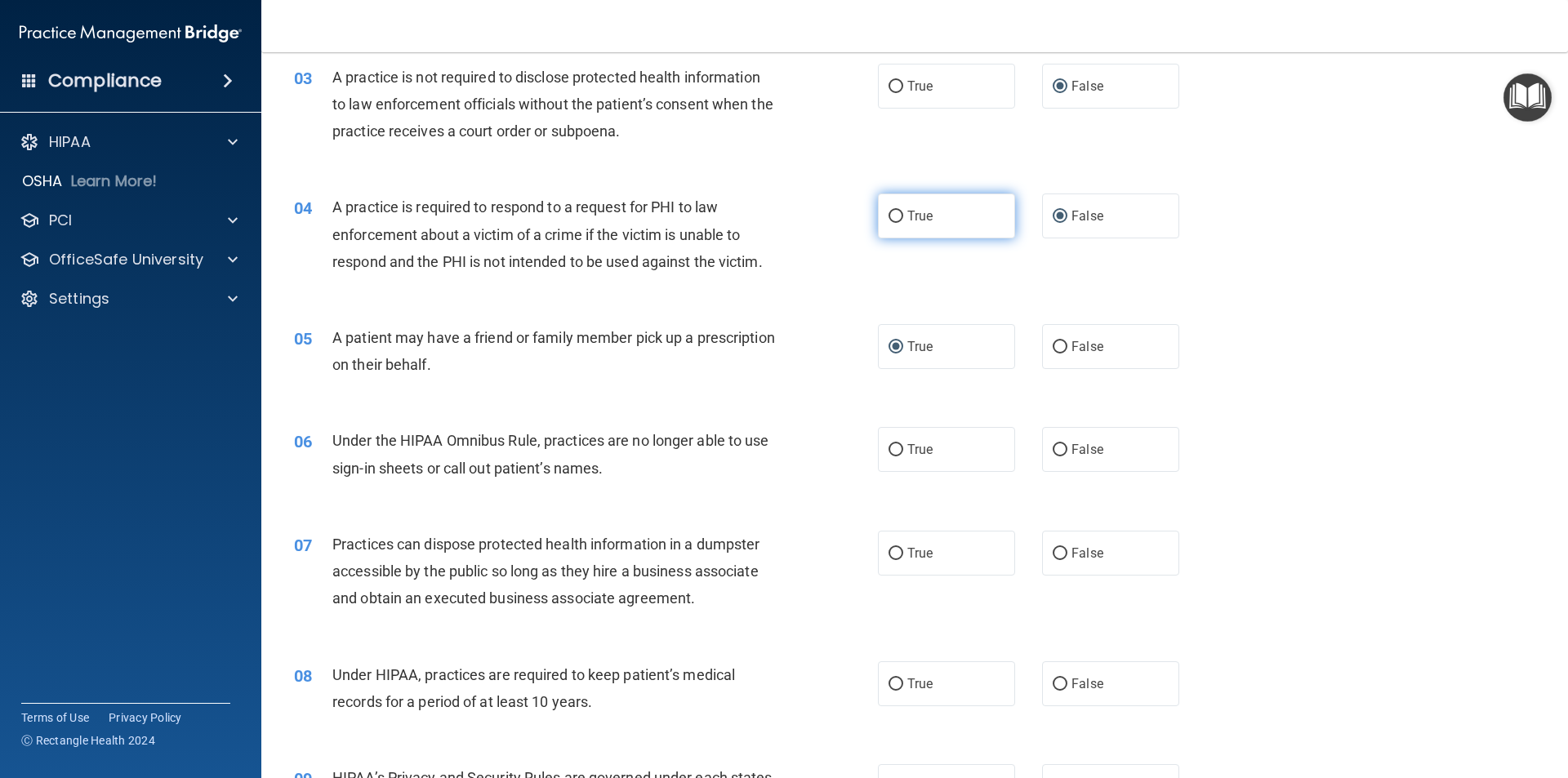
click at [889, 215] on input "True" at bounding box center [896, 217] width 15 height 12
radio input "true"
radio input "false"
click at [1052, 453] on input "False" at bounding box center [1060, 450] width 15 height 12
radio input "true"
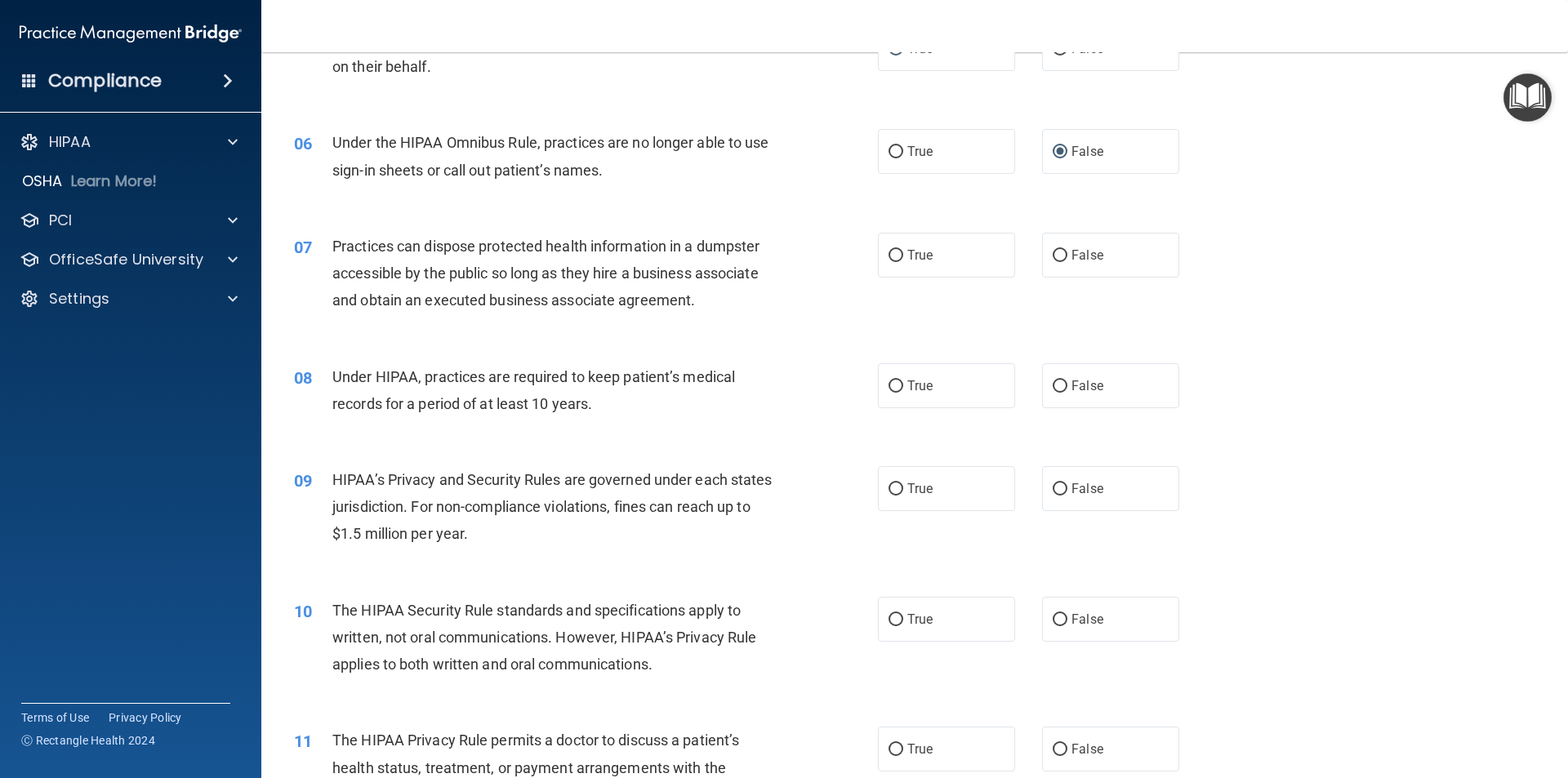
scroll to position [653, 0]
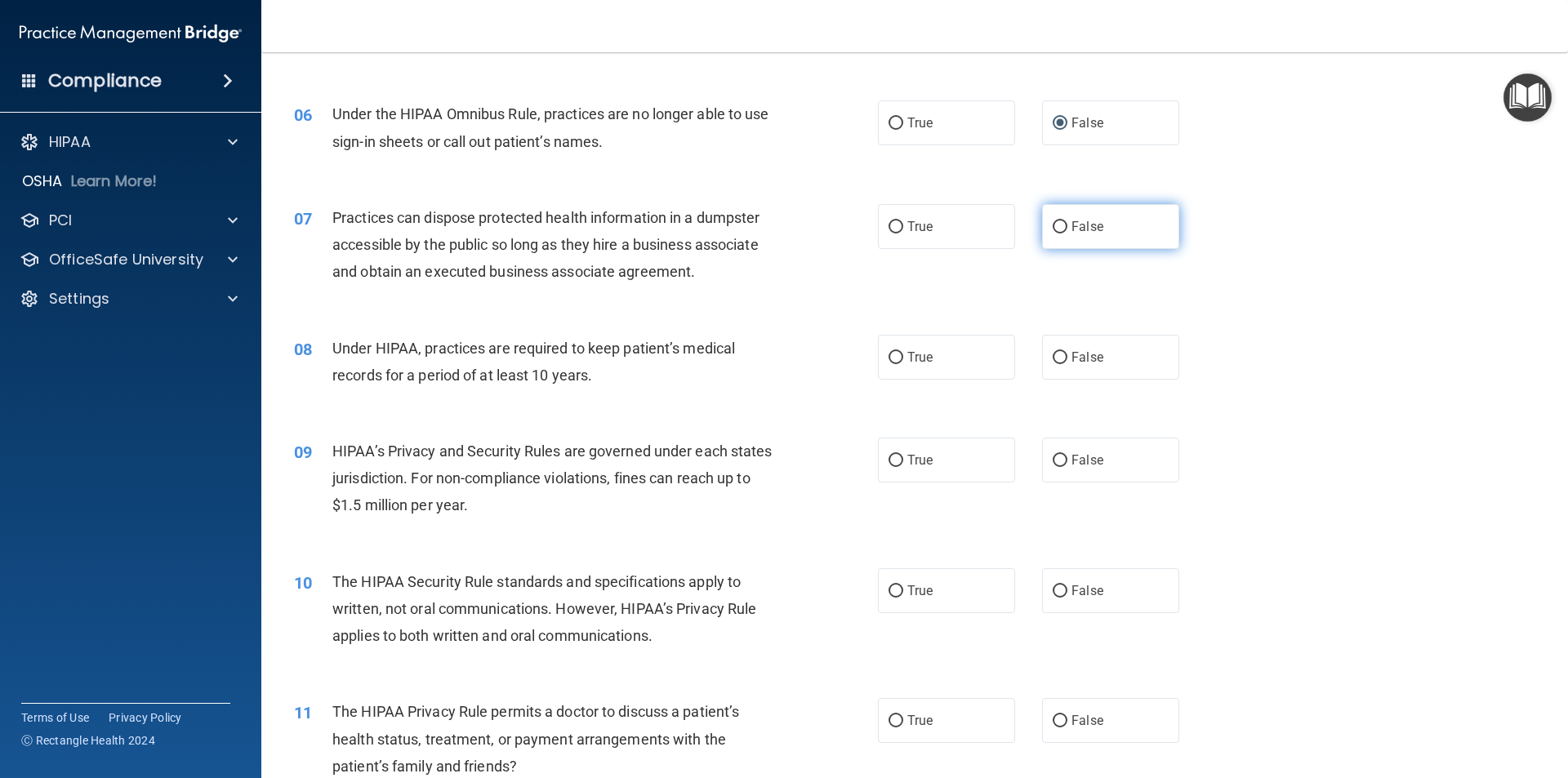
click at [1052, 232] on input "False" at bounding box center [1060, 227] width 15 height 12
radio input "true"
click at [891, 358] on input "True" at bounding box center [896, 357] width 15 height 12
radio input "true"
drag, startPoint x: 888, startPoint y: 463, endPoint x: 1004, endPoint y: 379, distance: 143.2
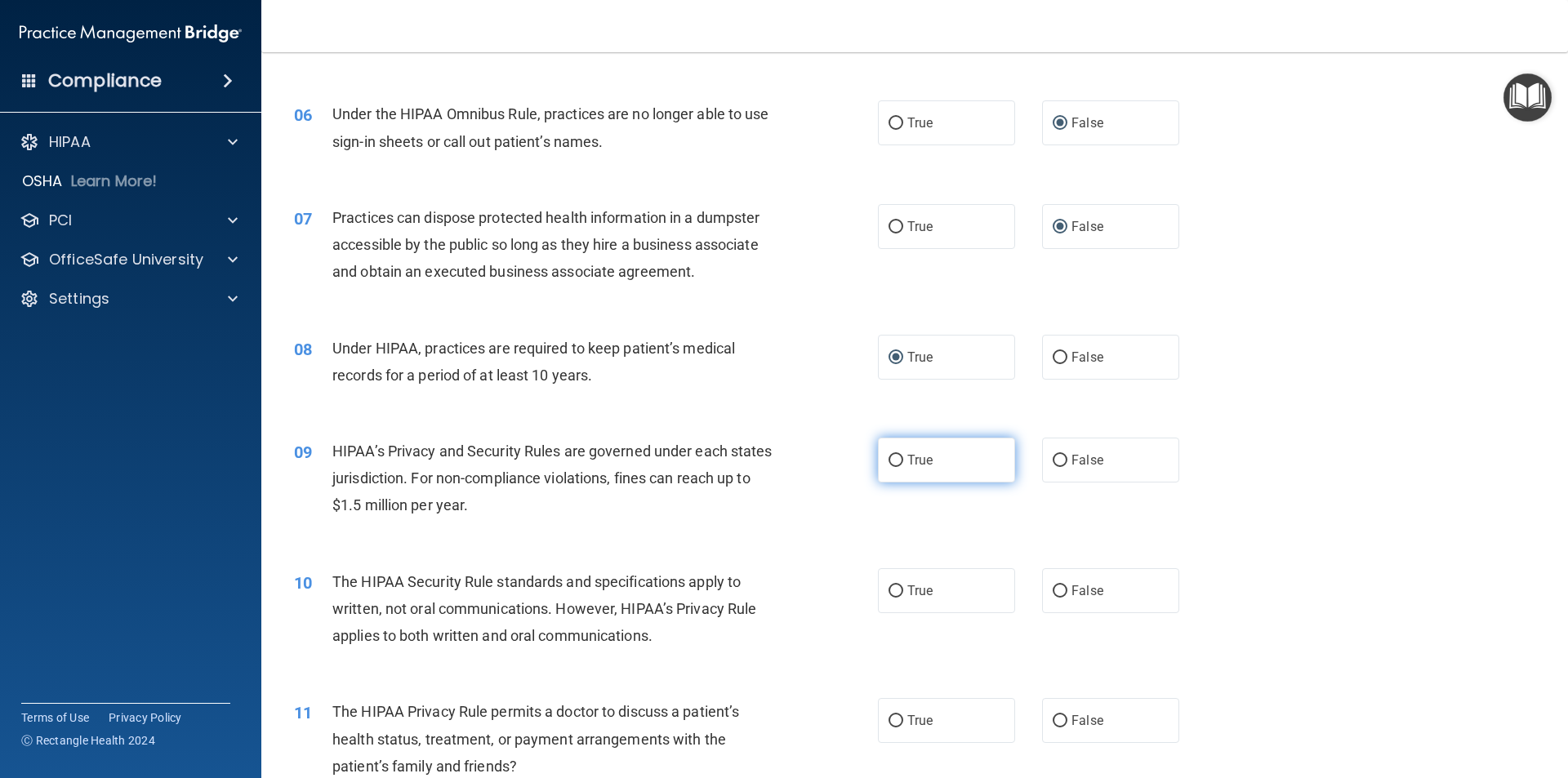
click at [889, 463] on input "True" at bounding box center [896, 460] width 15 height 12
radio input "true"
click at [1045, 355] on label "False" at bounding box center [1110, 357] width 138 height 45
click at [1052, 352] on input "False" at bounding box center [1060, 357] width 15 height 12
radio input "true"
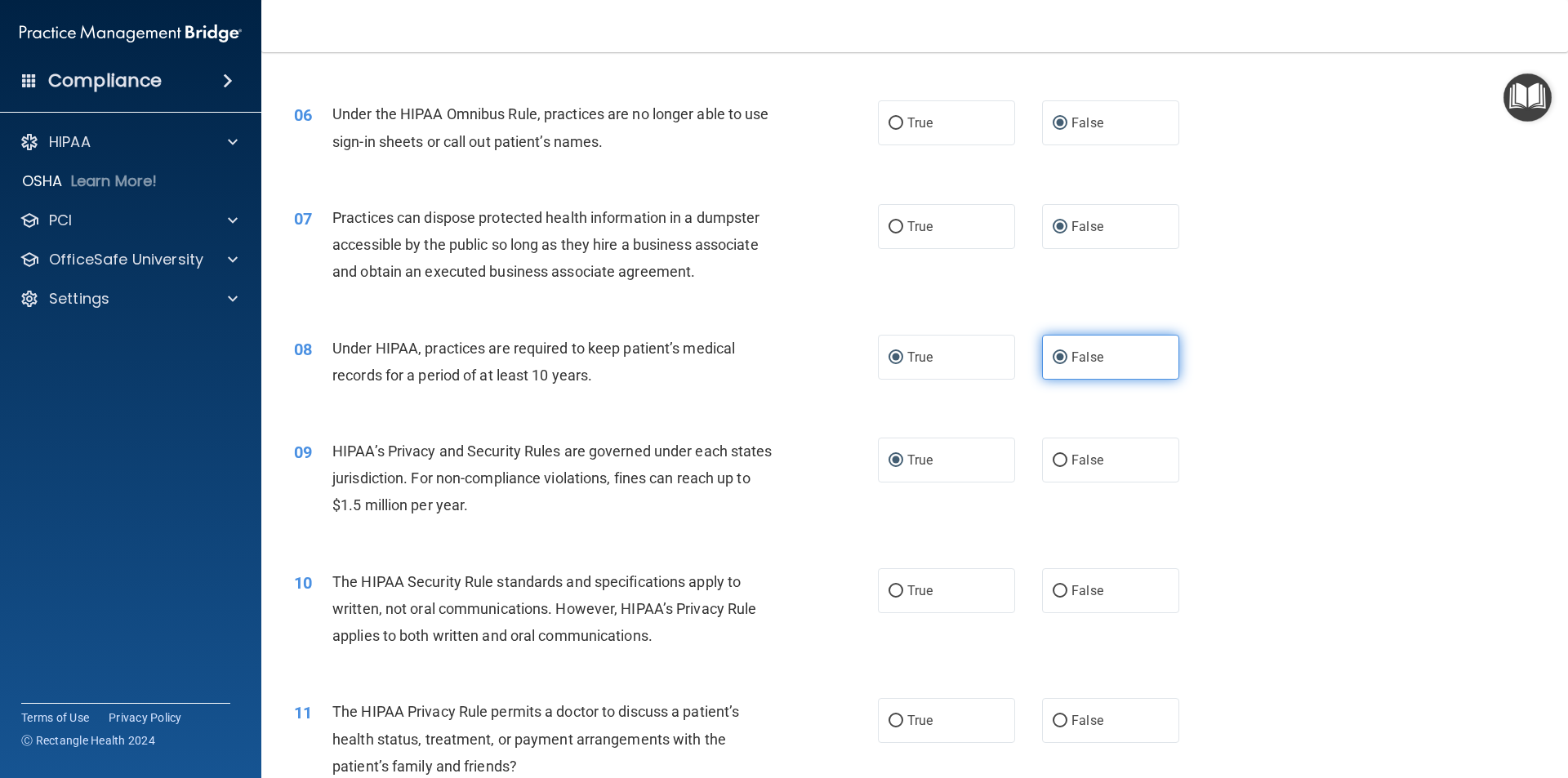
radio input "false"
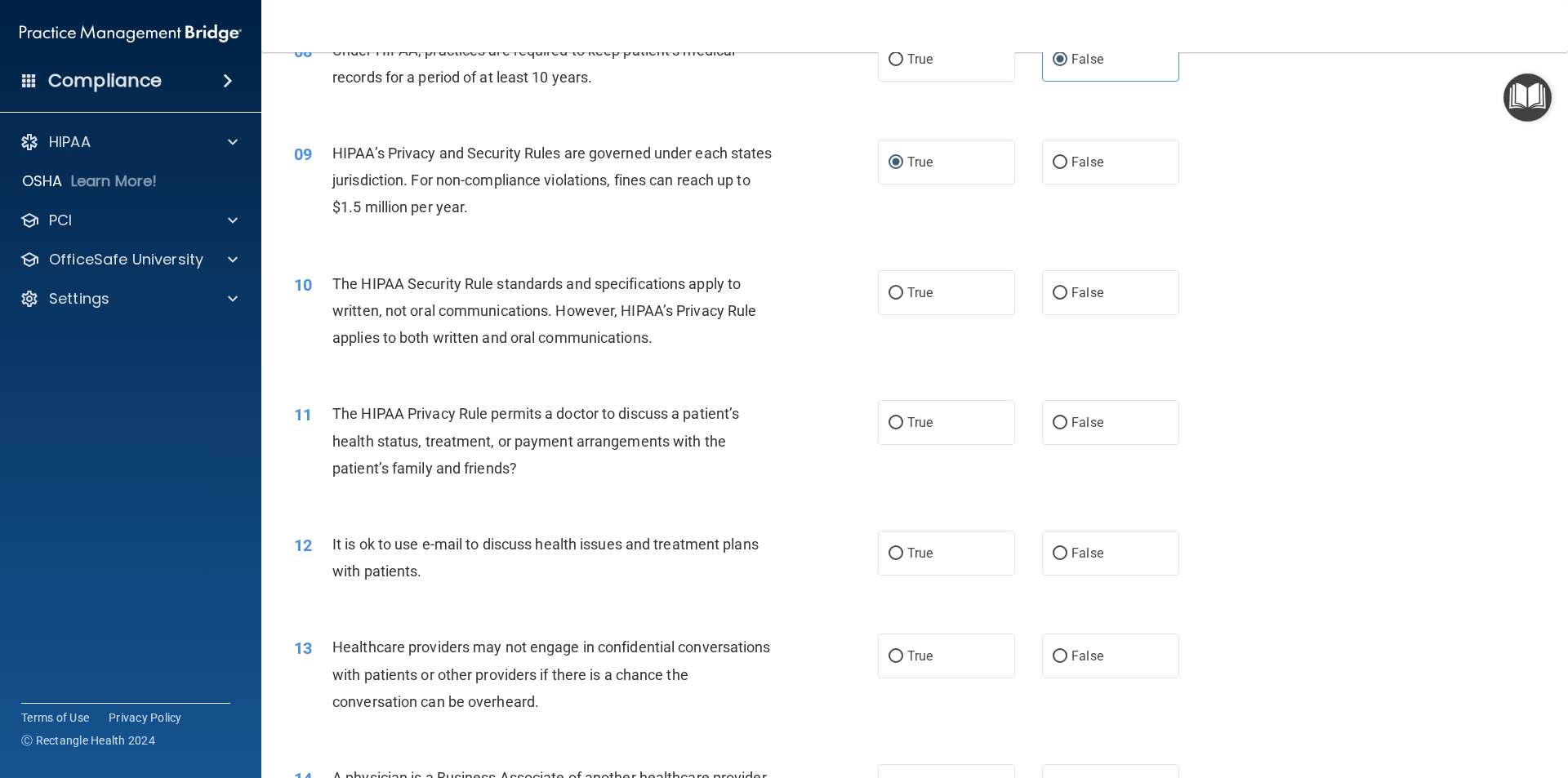
scroll to position [980, 0]
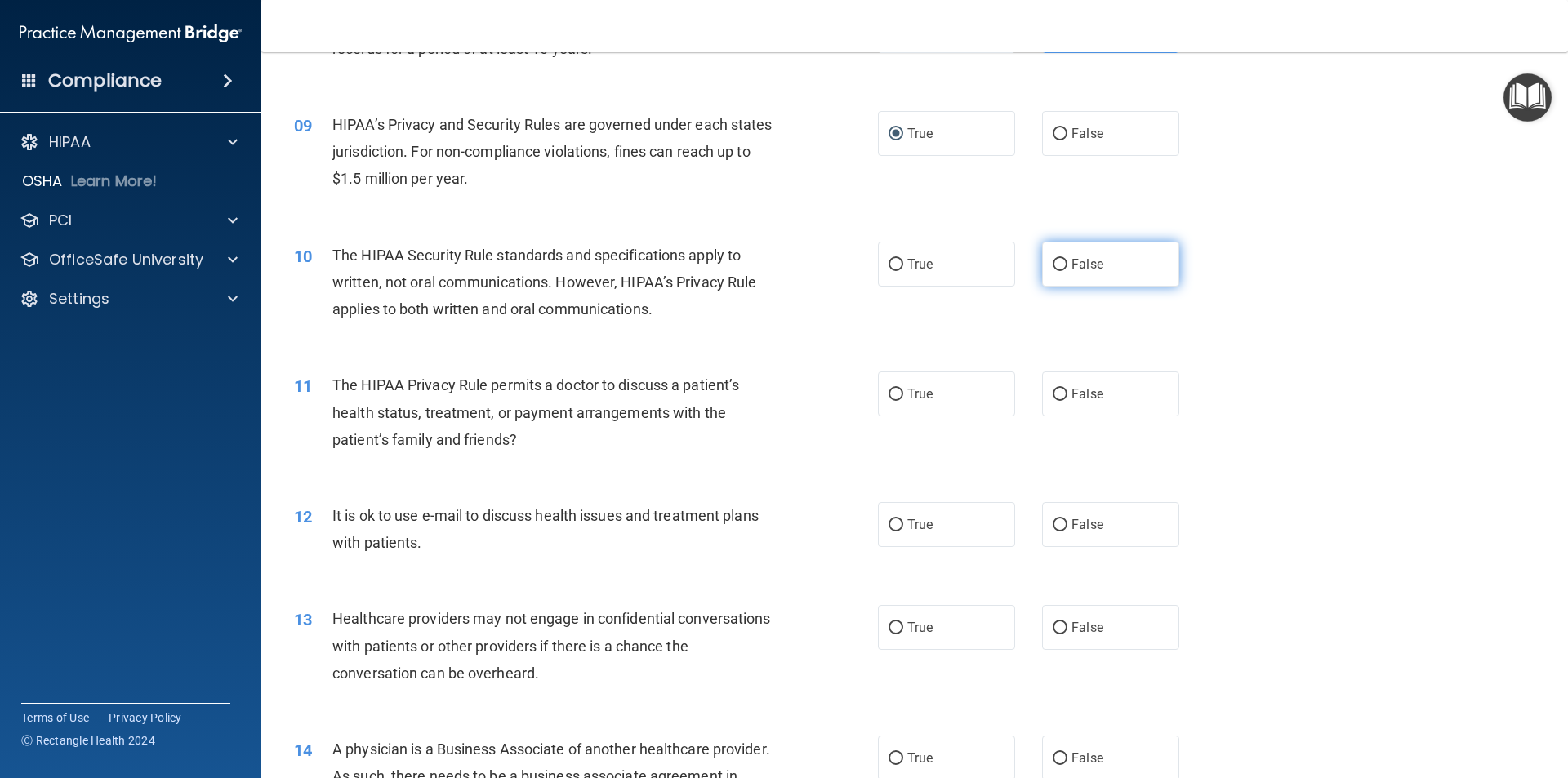
click at [1052, 262] on input "False" at bounding box center [1060, 264] width 15 height 12
radio input "true"
click at [1057, 394] on input "False" at bounding box center [1060, 394] width 15 height 12
radio input "true"
click at [889, 525] on input "True" at bounding box center [896, 525] width 15 height 12
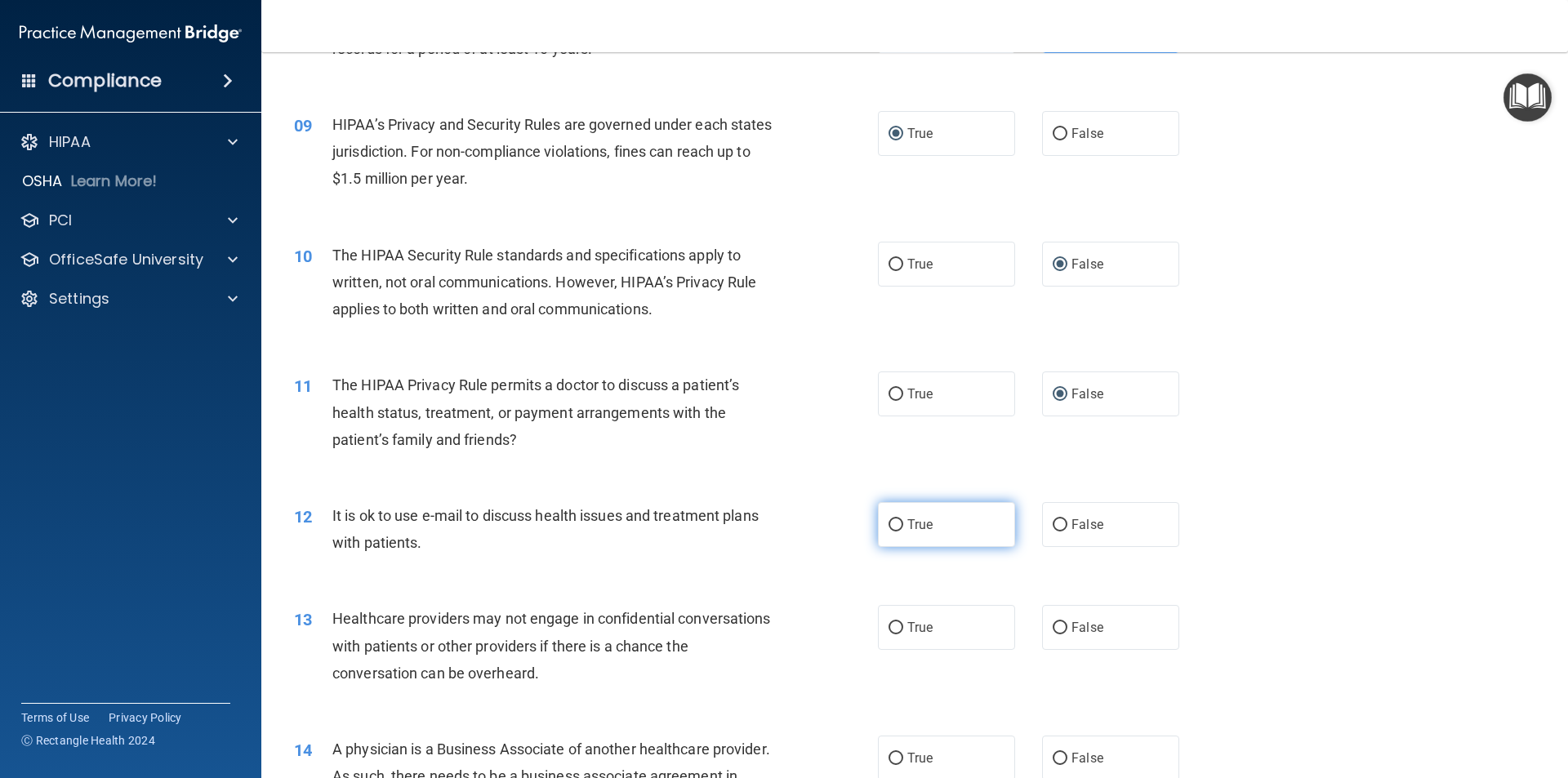
radio input "true"
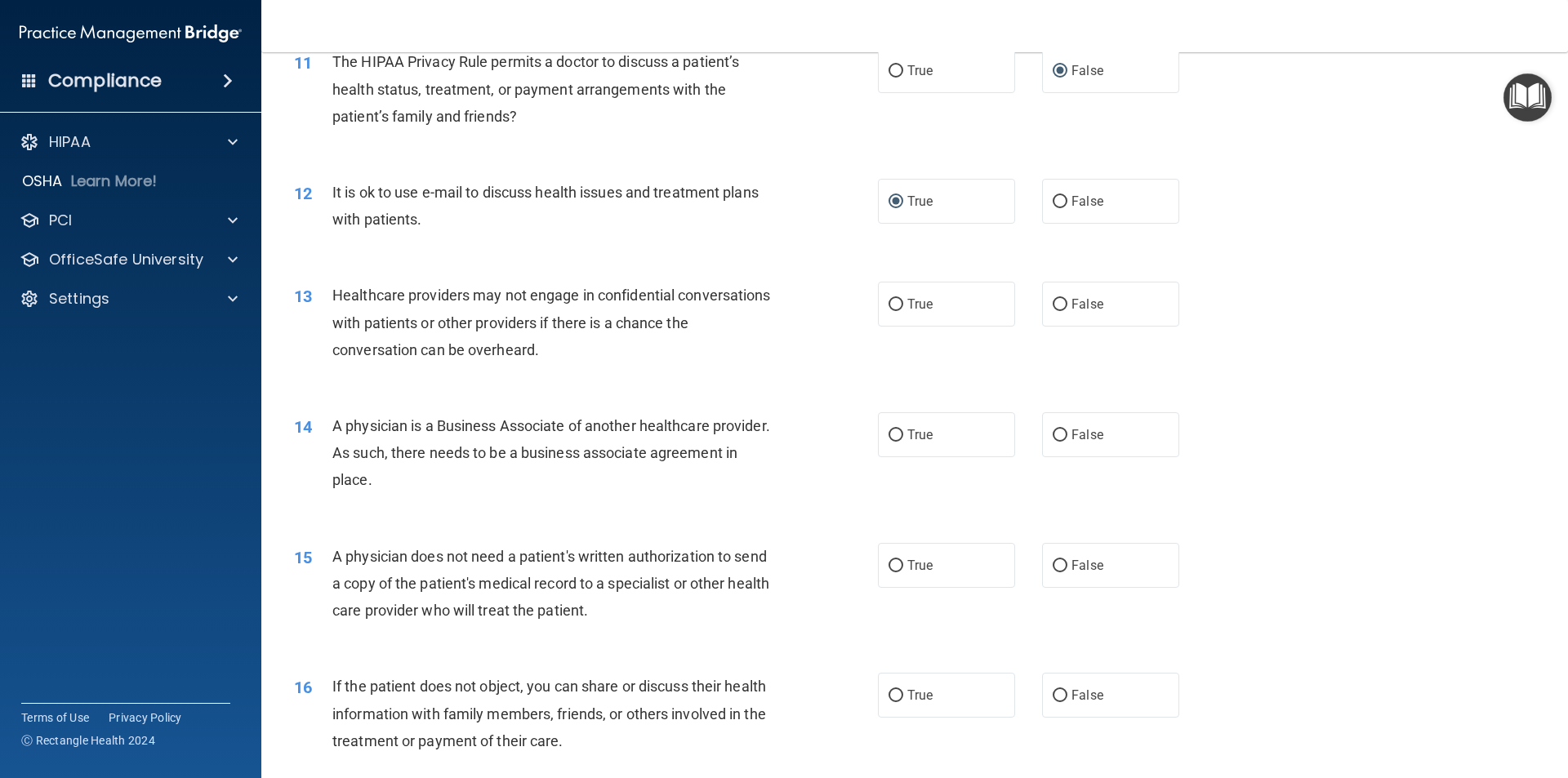
scroll to position [1307, 0]
click at [889, 300] on input "True" at bounding box center [896, 301] width 15 height 12
radio input "true"
click at [1056, 431] on input "False" at bounding box center [1060, 432] width 15 height 12
radio input "true"
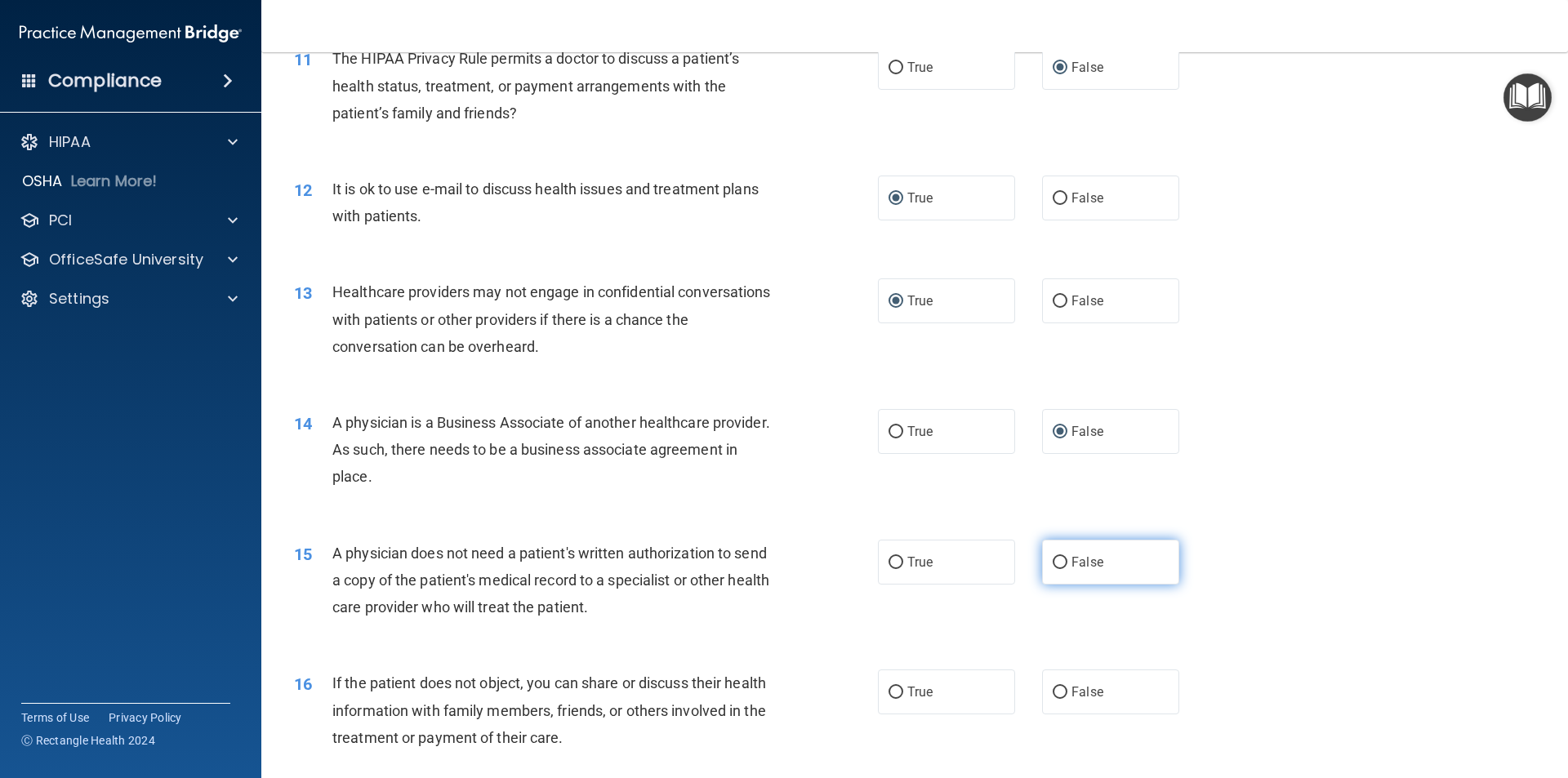
click at [1057, 560] on input "False" at bounding box center [1060, 562] width 15 height 12
radio input "true"
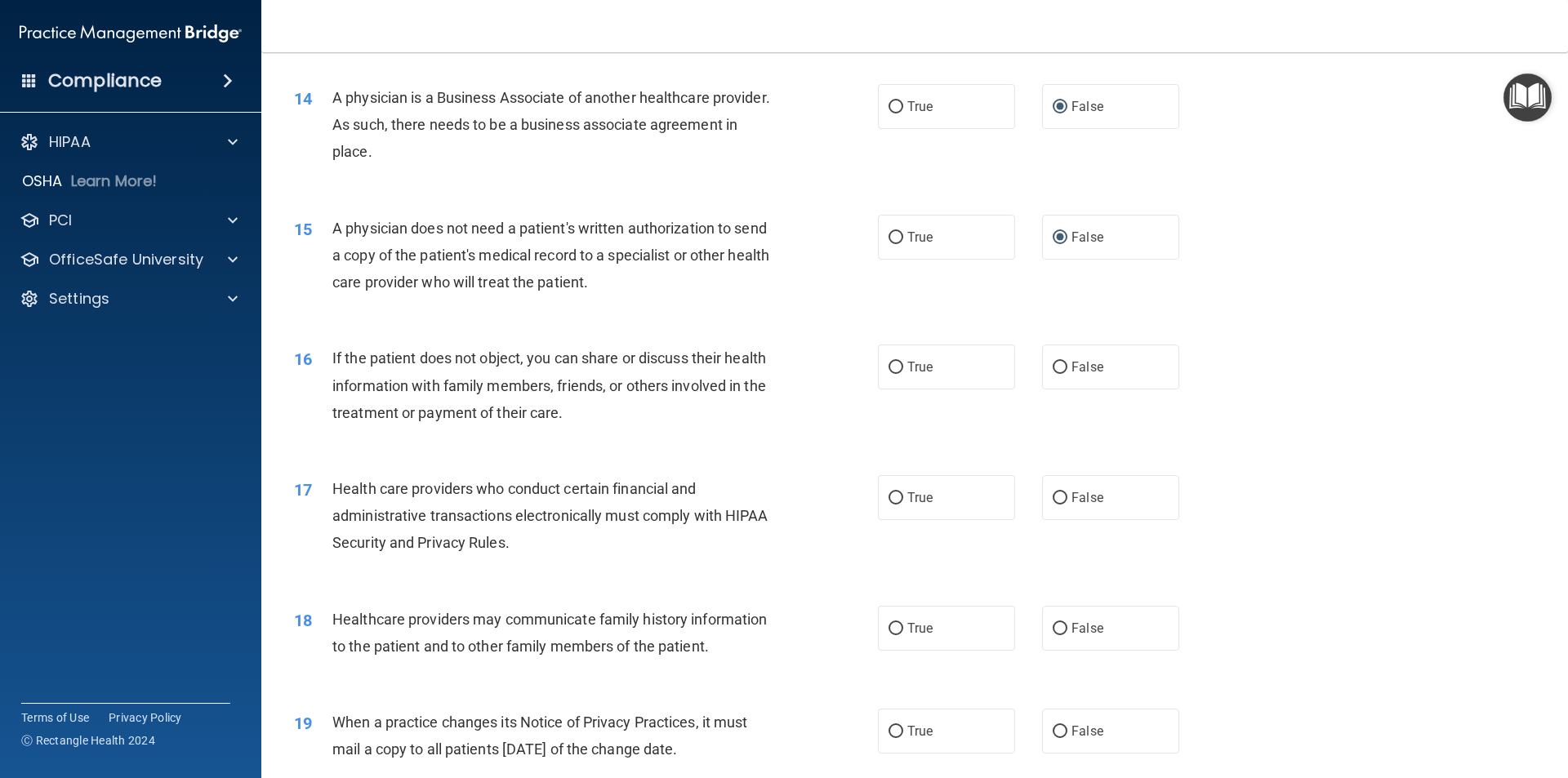
scroll to position [1633, 0]
drag, startPoint x: 891, startPoint y: 362, endPoint x: 902, endPoint y: 361, distance: 11.0
click at [902, 361] on label "True" at bounding box center [946, 365] width 138 height 45
click at [889, 365] on input "True" at bounding box center [896, 366] width 15 height 12
radio input "true"
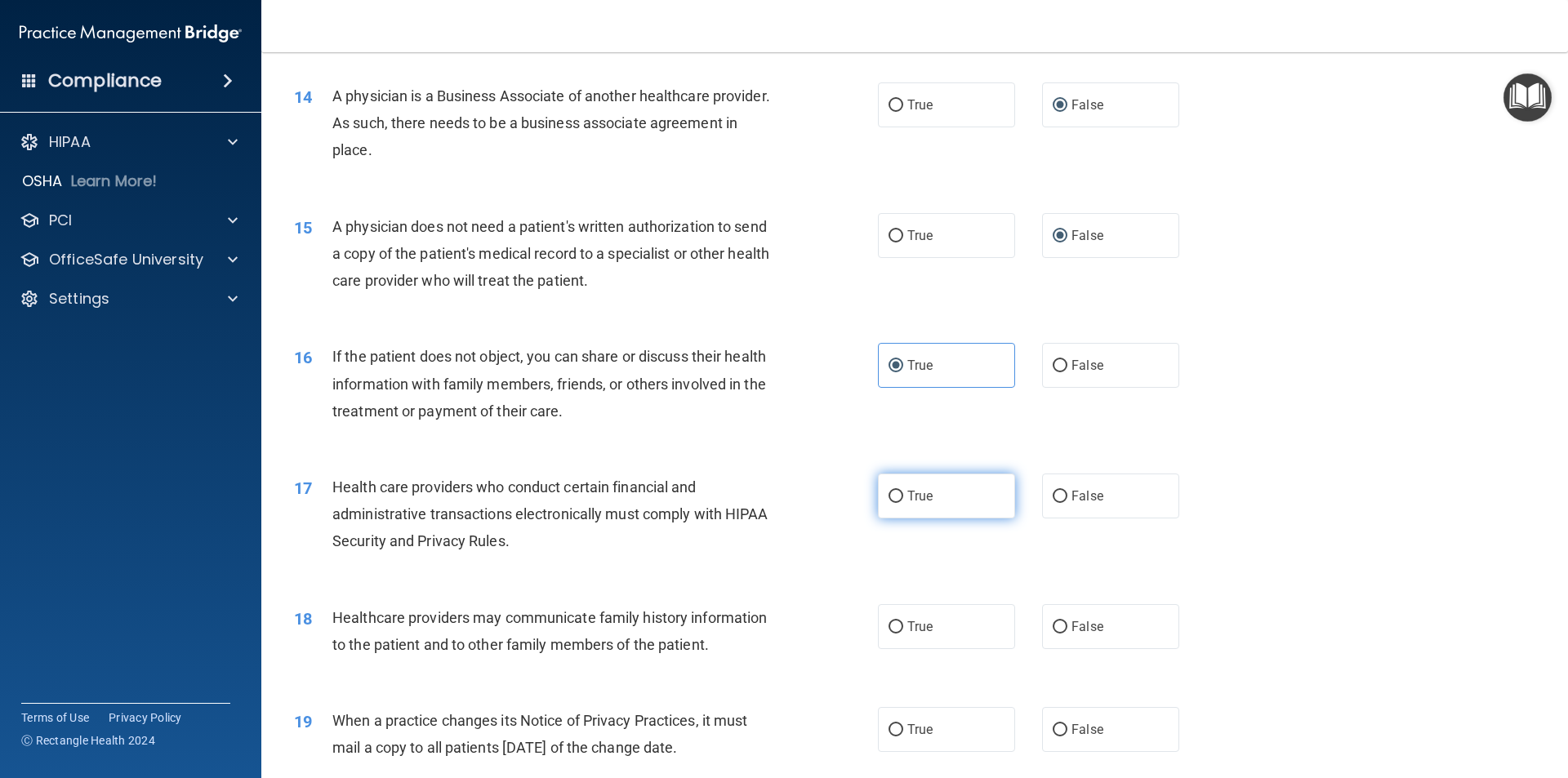
click at [889, 496] on input "True" at bounding box center [896, 496] width 15 height 12
radio input "true"
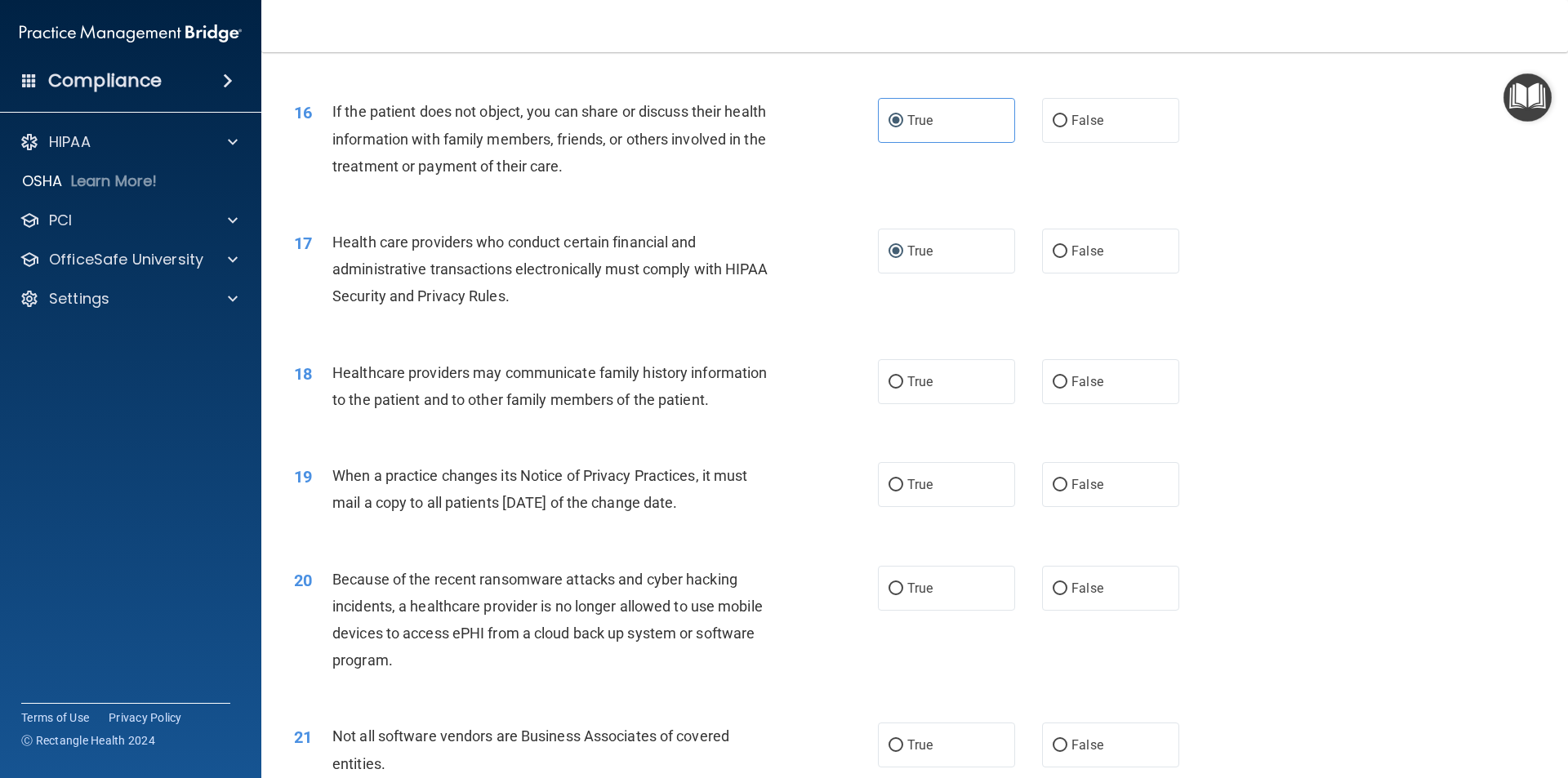
scroll to position [1959, 0]
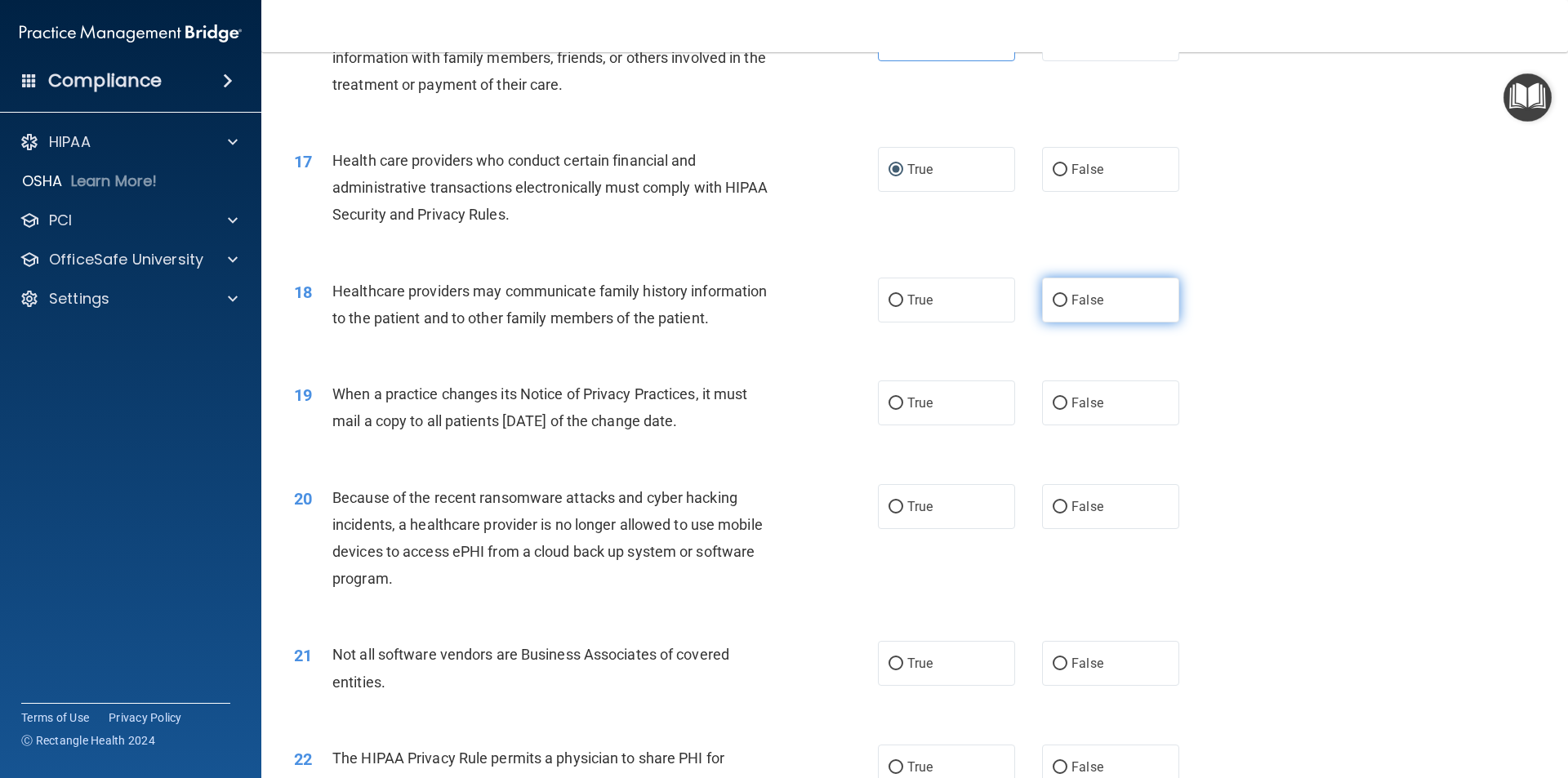
click at [1053, 305] on input "False" at bounding box center [1060, 300] width 15 height 12
radio input "true"
click at [889, 404] on input "True" at bounding box center [896, 403] width 15 height 12
radio input "true"
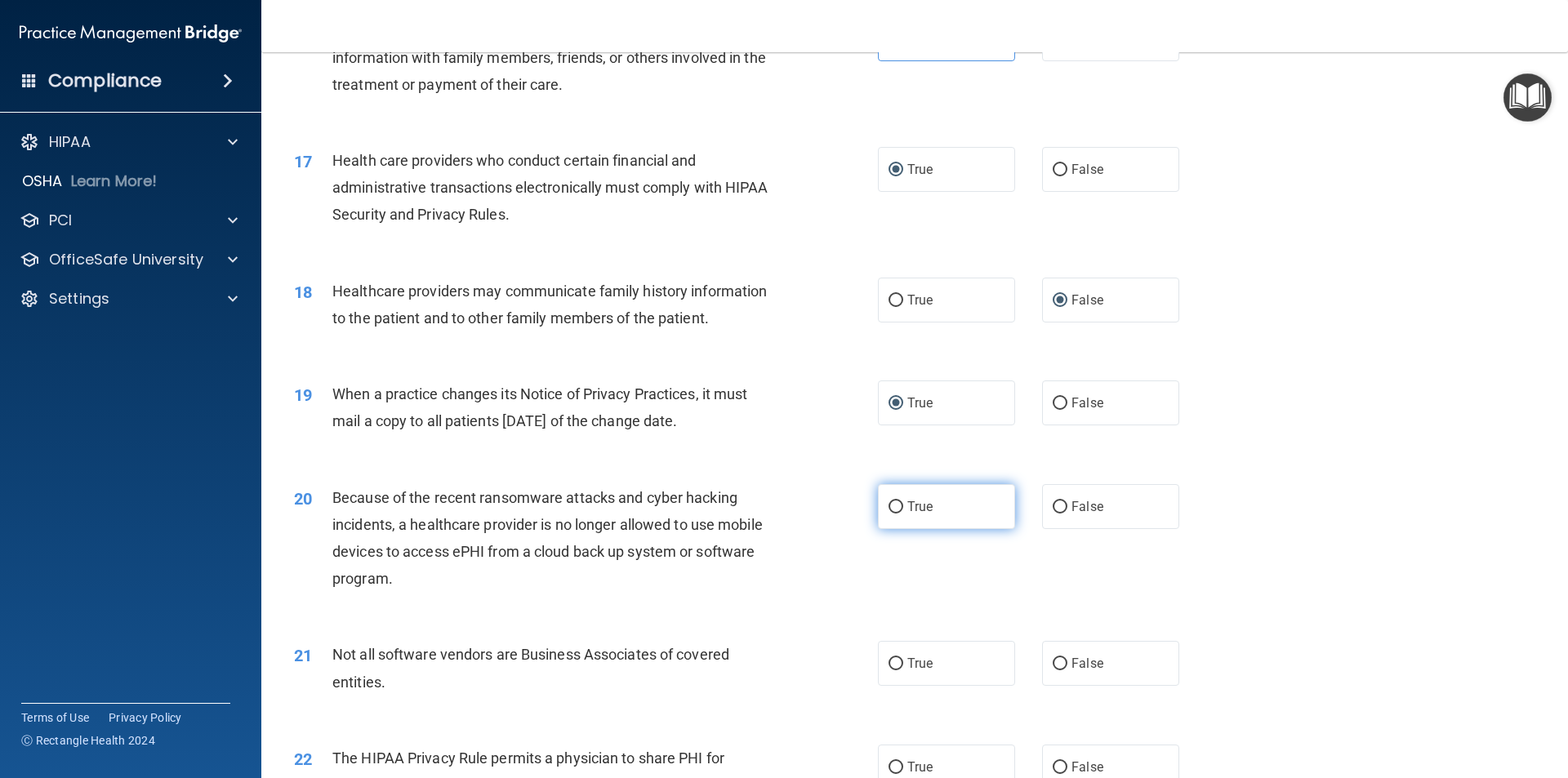
click at [889, 512] on input "True" at bounding box center [896, 507] width 15 height 12
radio input "true"
click at [880, 661] on label "True" at bounding box center [946, 663] width 138 height 45
click at [889, 661] on input "True" at bounding box center [896, 664] width 15 height 12
radio input "true"
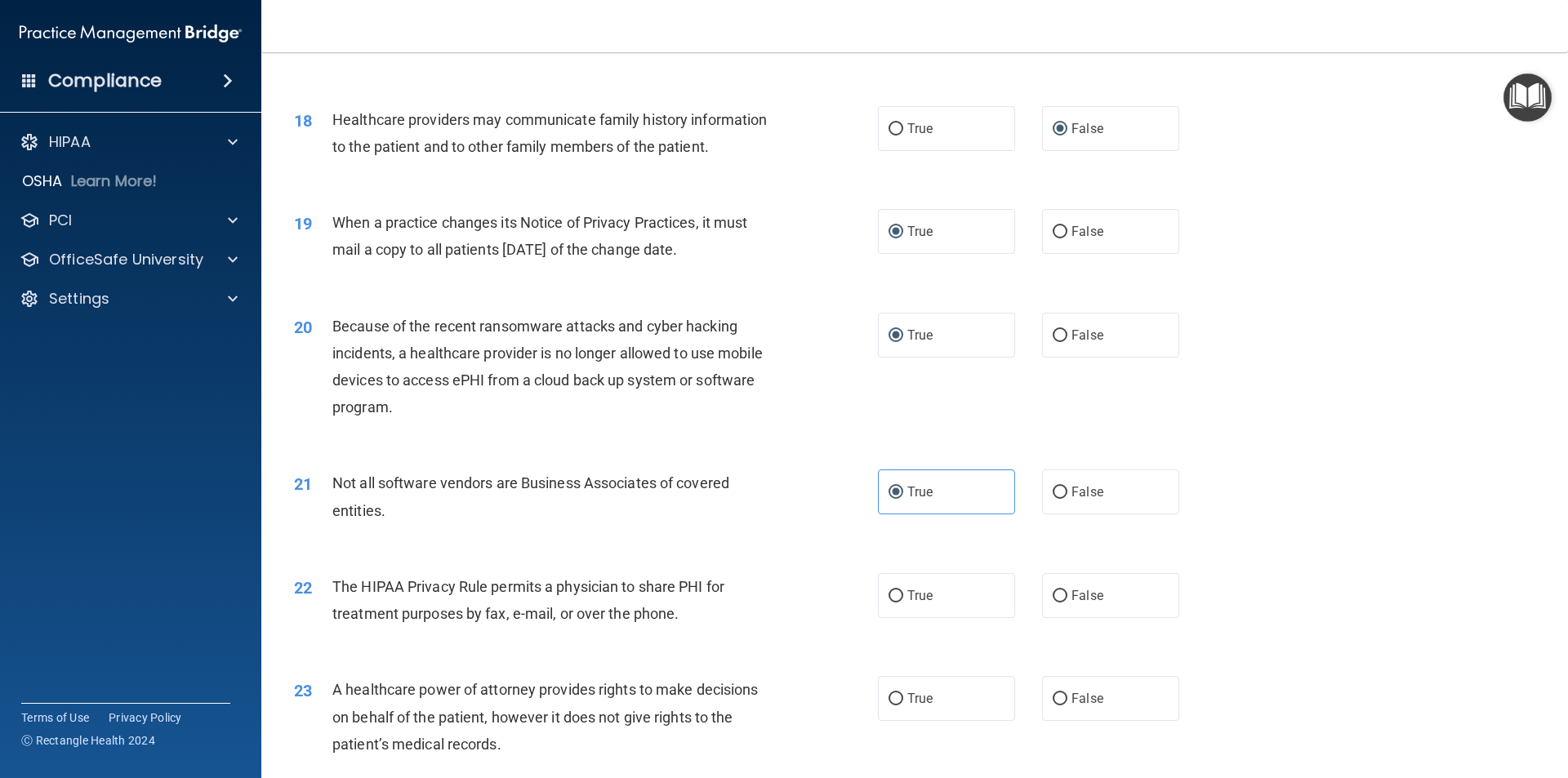
scroll to position [2285, 0]
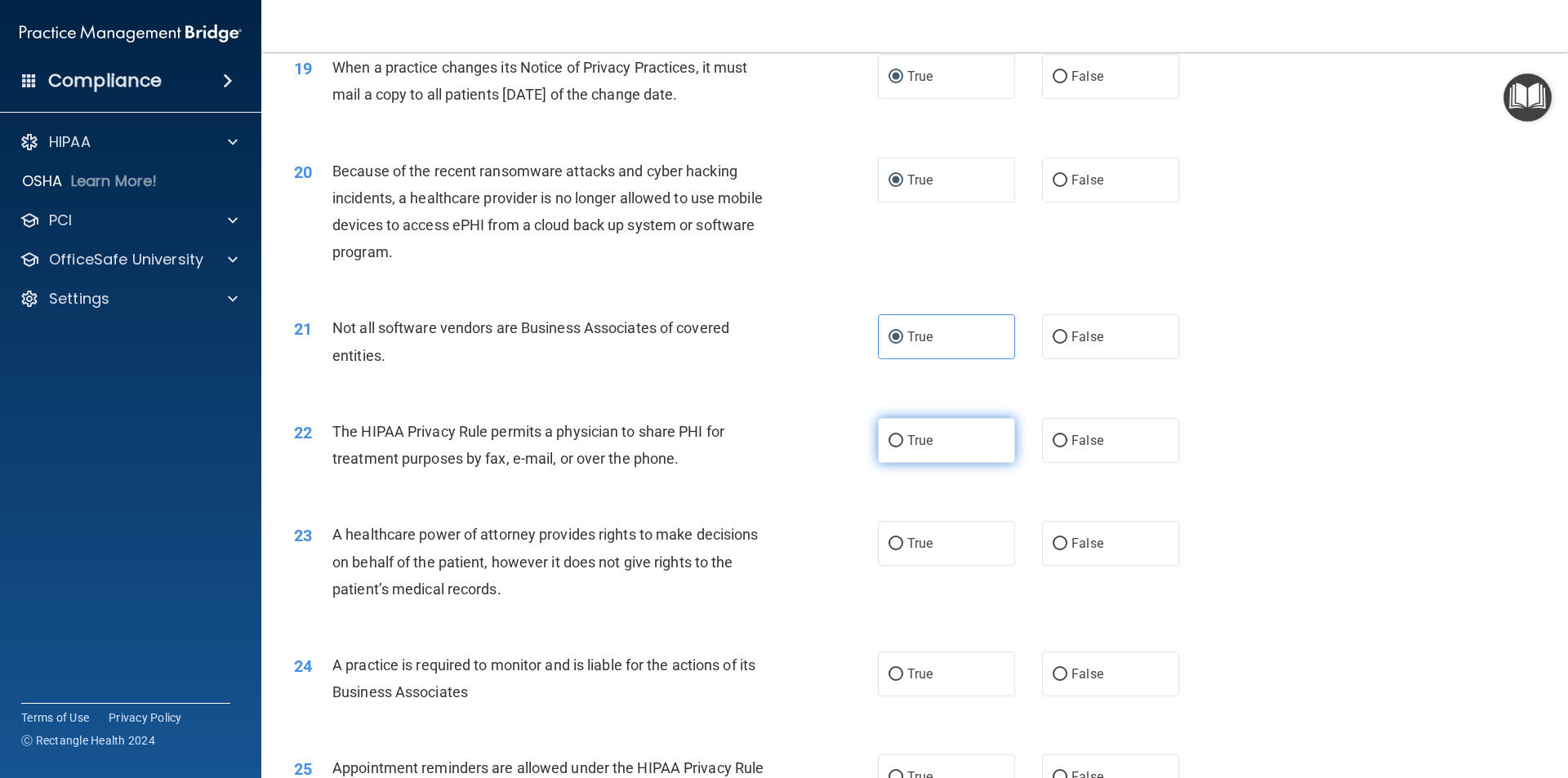
click at [889, 446] on input "True" at bounding box center [896, 441] width 15 height 12
radio input "true"
click at [1053, 540] on input "False" at bounding box center [1060, 543] width 15 height 12
radio input "true"
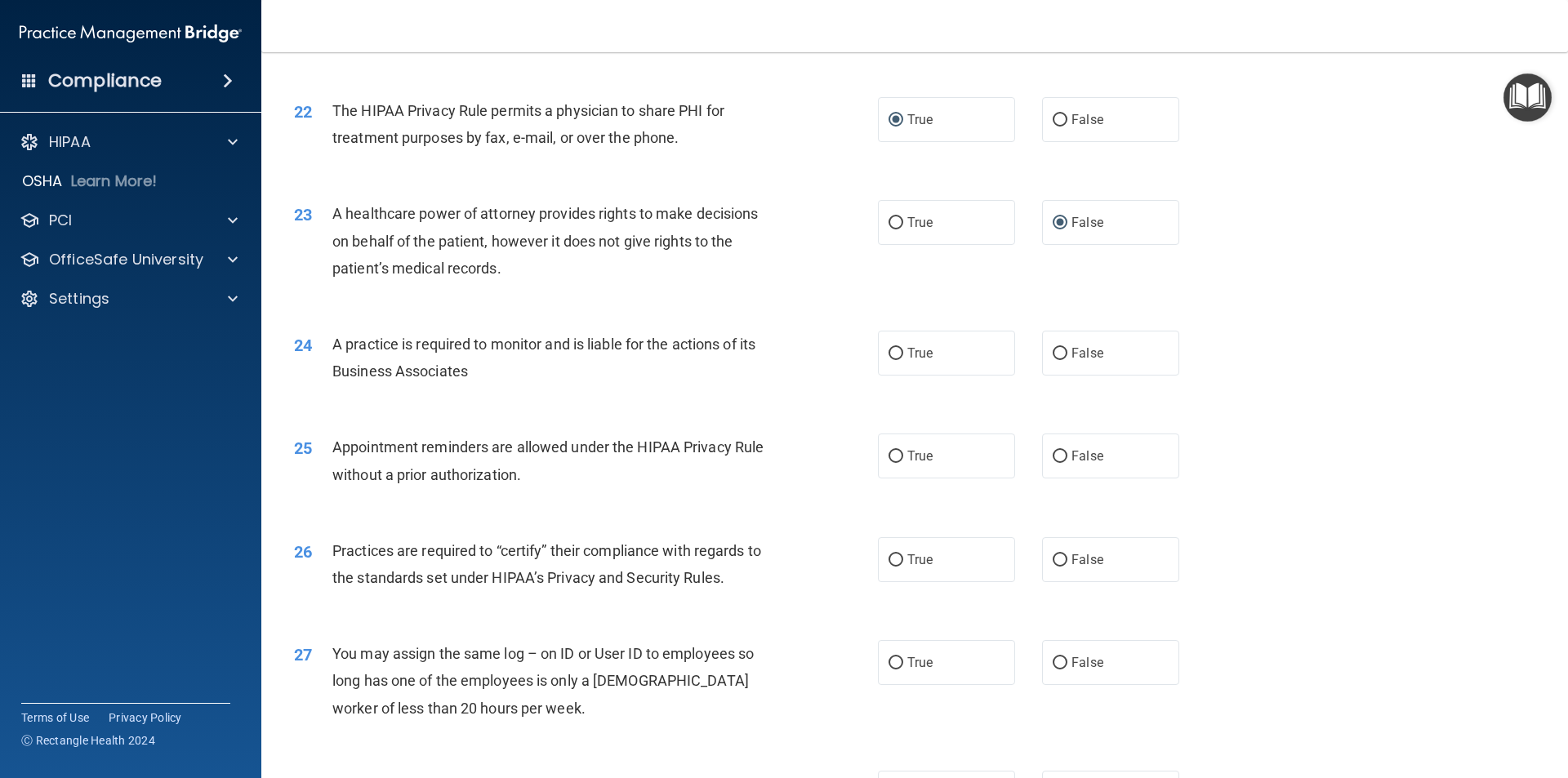
scroll to position [2612, 0]
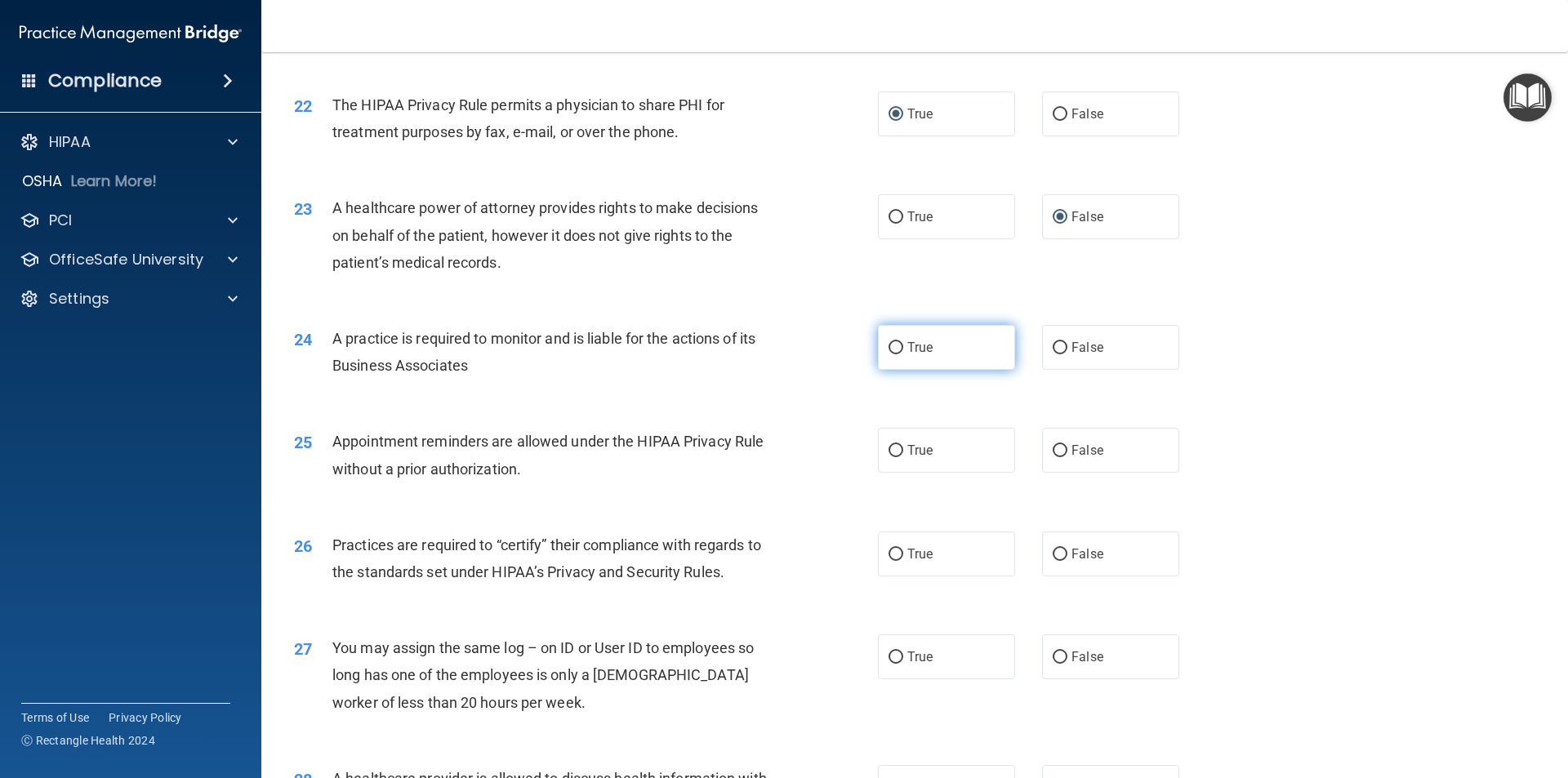
click at [894, 355] on label "True" at bounding box center [946, 347] width 138 height 45
click at [894, 354] on input "True" at bounding box center [896, 347] width 15 height 12
radio input "true"
click at [889, 451] on input "True" at bounding box center [896, 450] width 15 height 12
radio input "true"
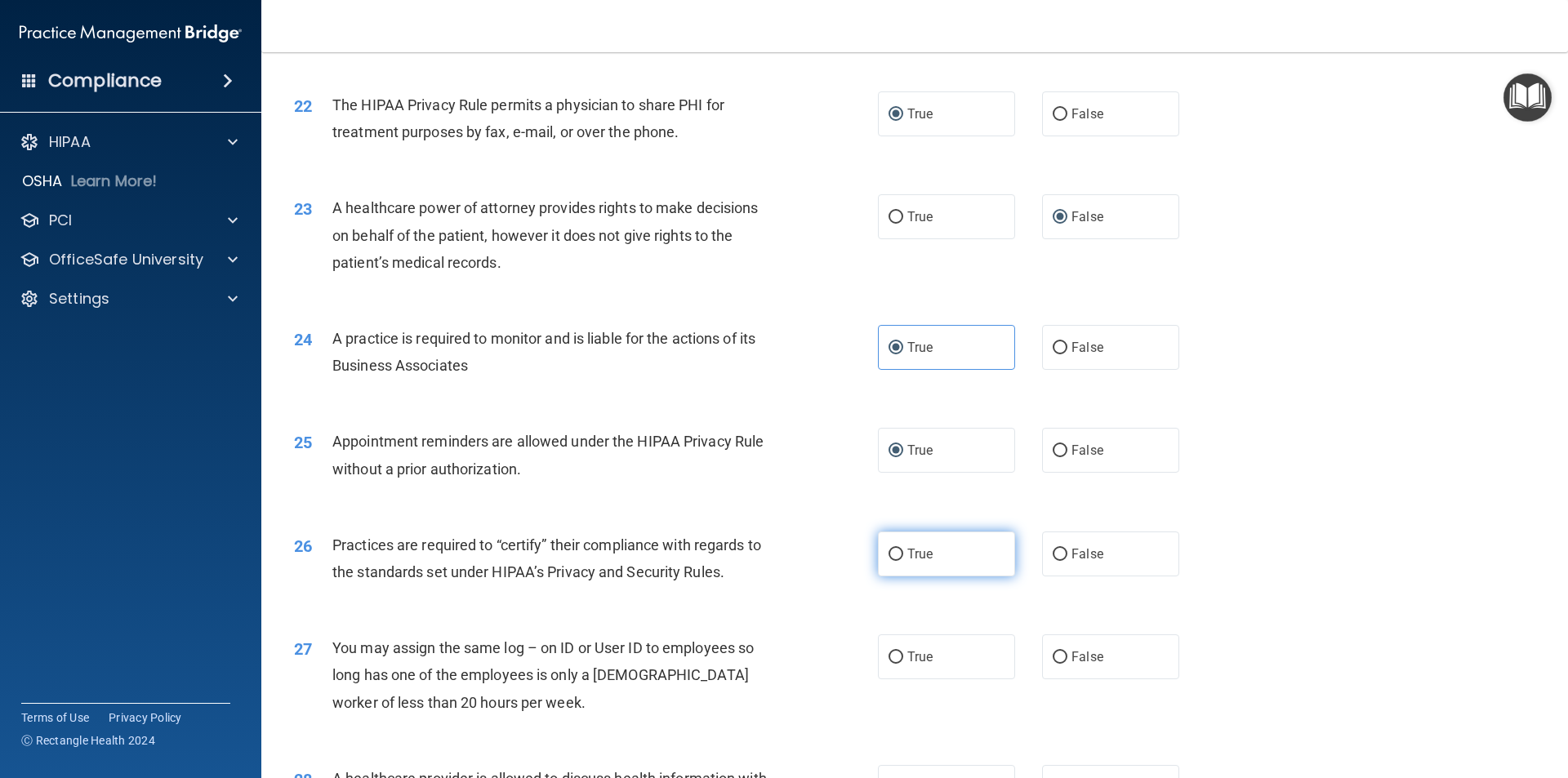
click at [889, 557] on input "True" at bounding box center [896, 554] width 15 height 12
radio input "true"
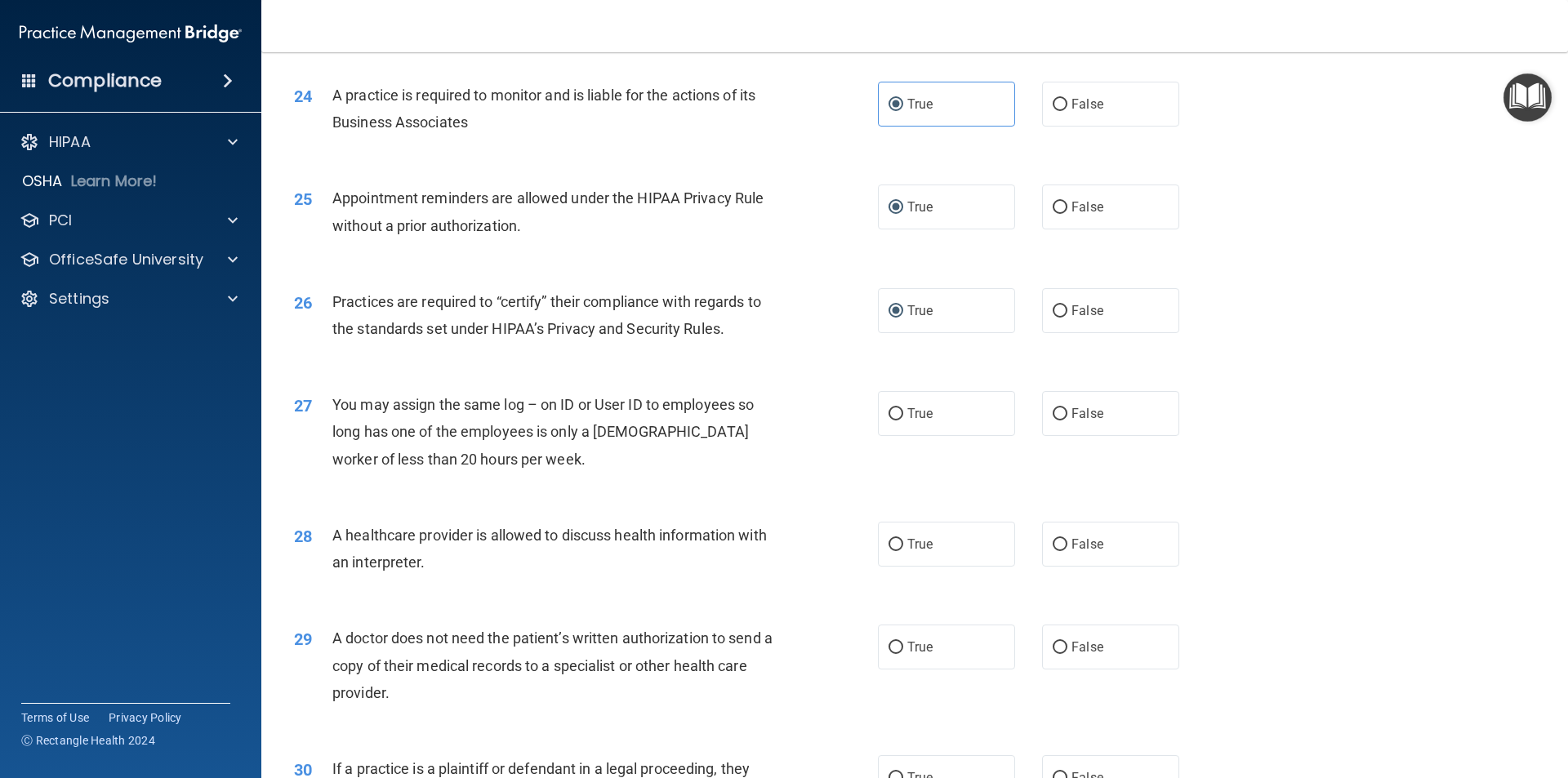
scroll to position [2858, 0]
click at [1057, 412] on input "False" at bounding box center [1060, 412] width 15 height 12
radio input "true"
drag, startPoint x: 889, startPoint y: 543, endPoint x: 871, endPoint y: 549, distance: 19.0
click at [889, 543] on input "True" at bounding box center [896, 543] width 15 height 12
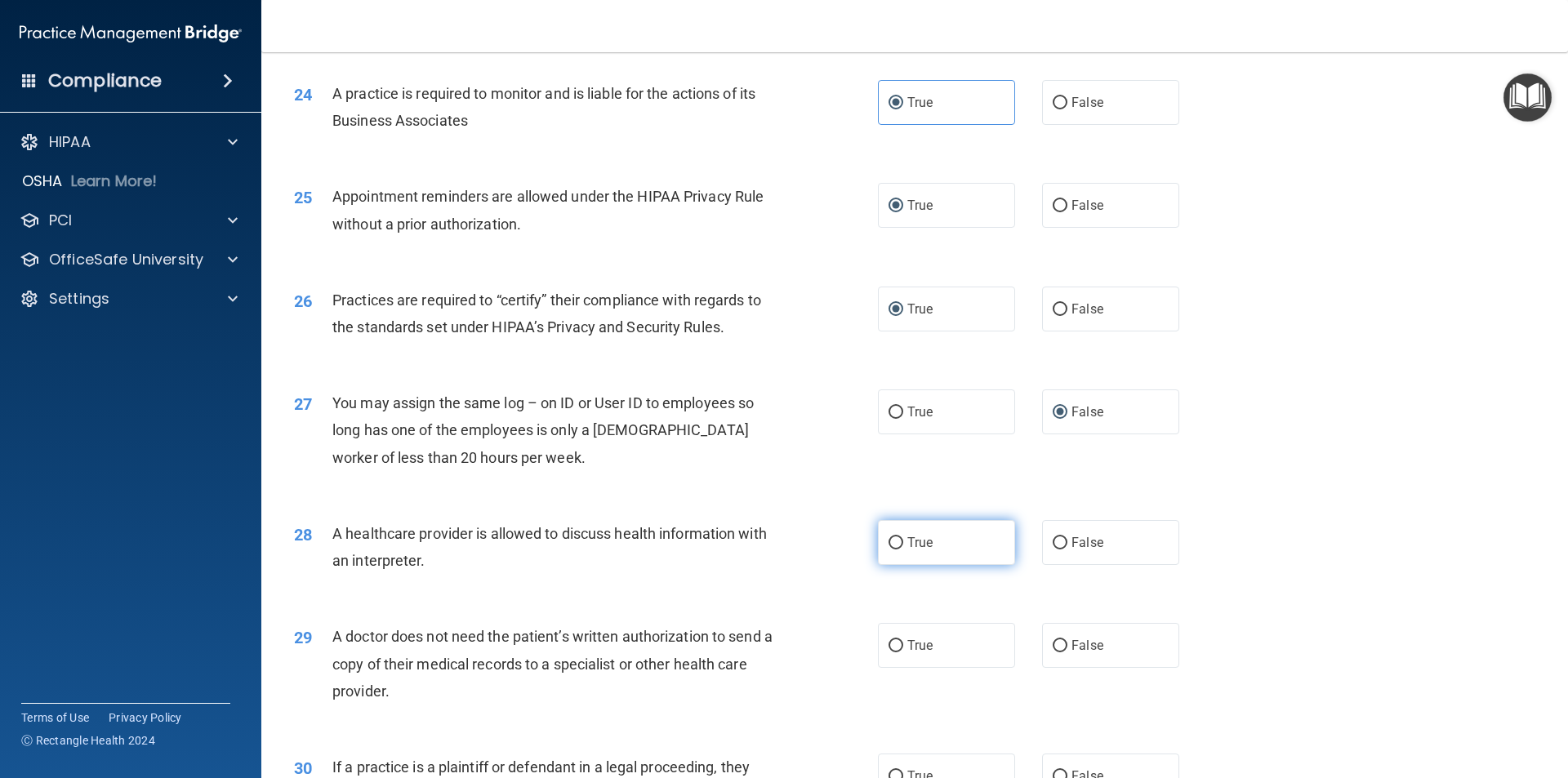
radio input "true"
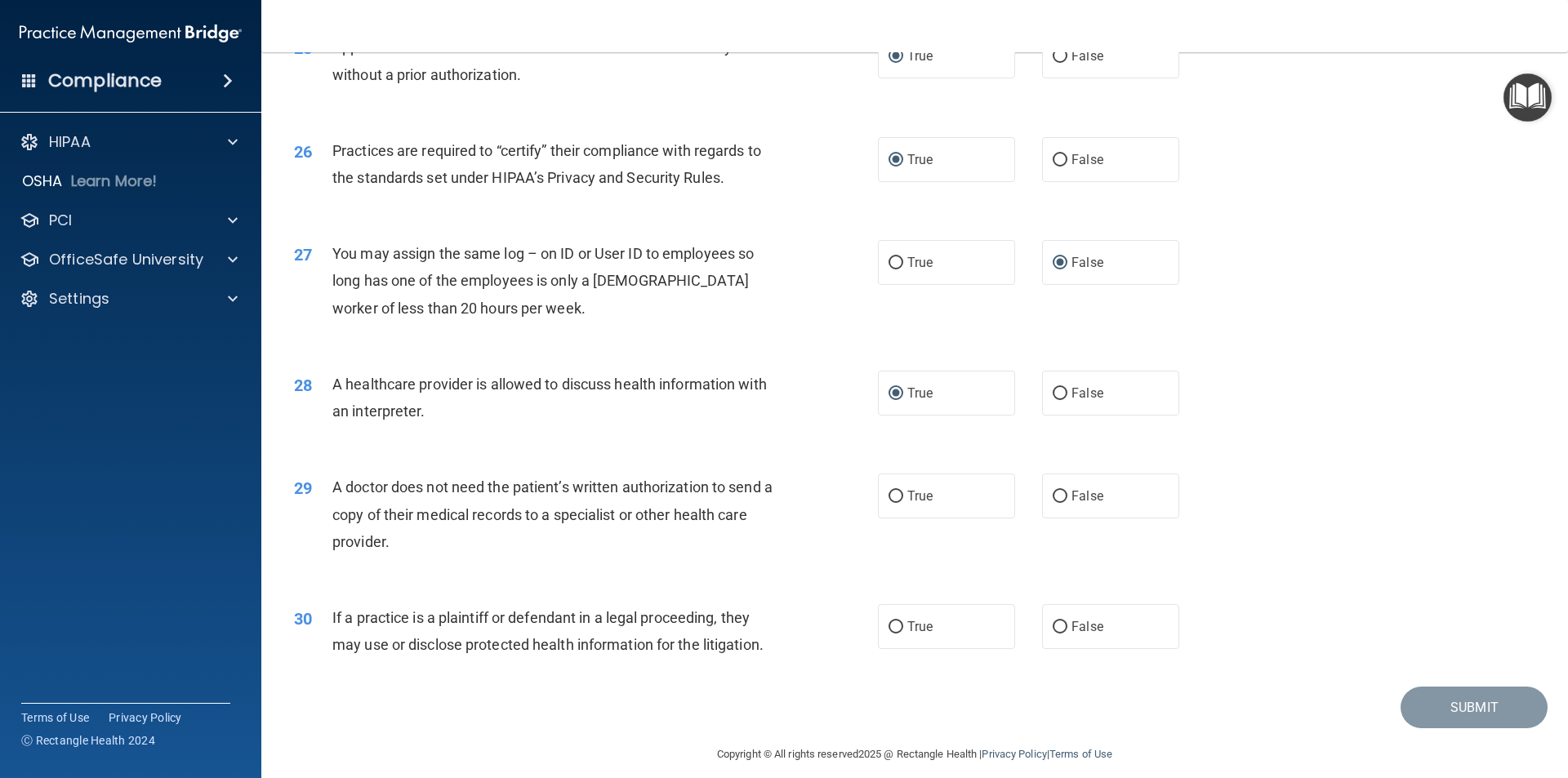
scroll to position [3022, 0]
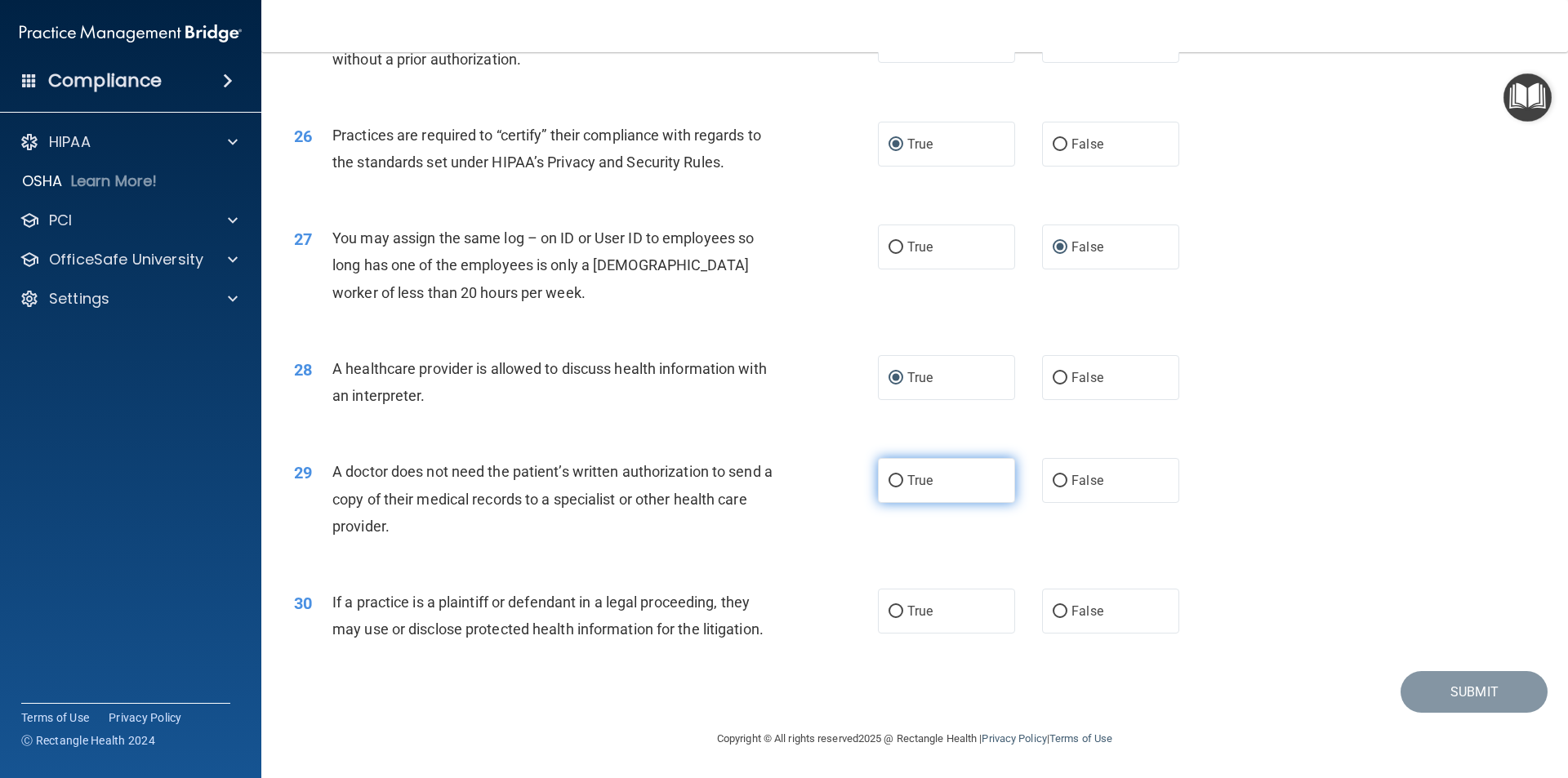
click at [889, 483] on input "True" at bounding box center [896, 481] width 15 height 12
radio input "true"
click at [889, 613] on input "True" at bounding box center [896, 612] width 15 height 12
radio input "true"
click at [1449, 685] on button "Submit" at bounding box center [1474, 692] width 147 height 42
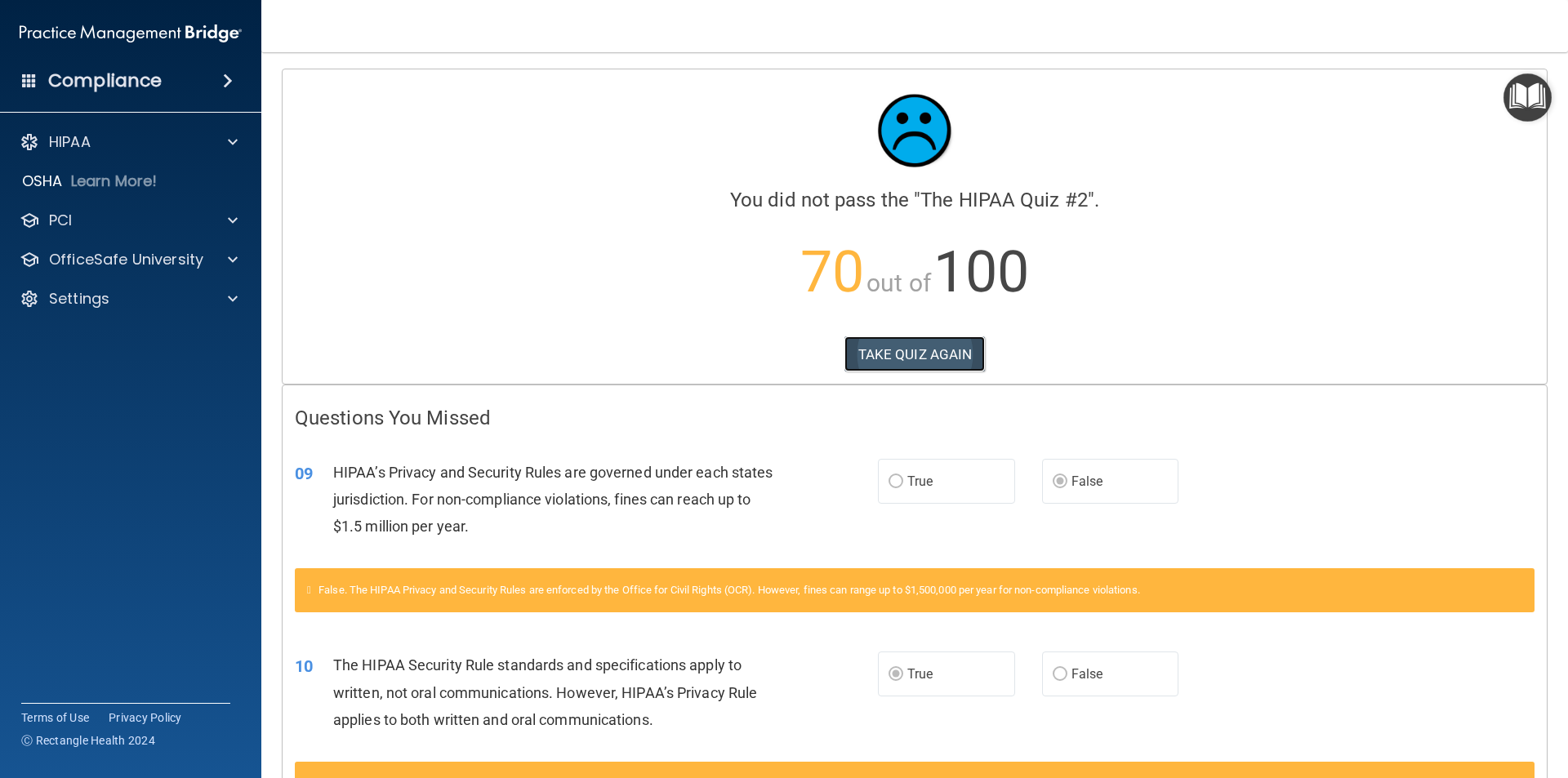
click at [922, 358] on button "TAKE QUIZ AGAIN" at bounding box center [915, 355] width 142 height 36
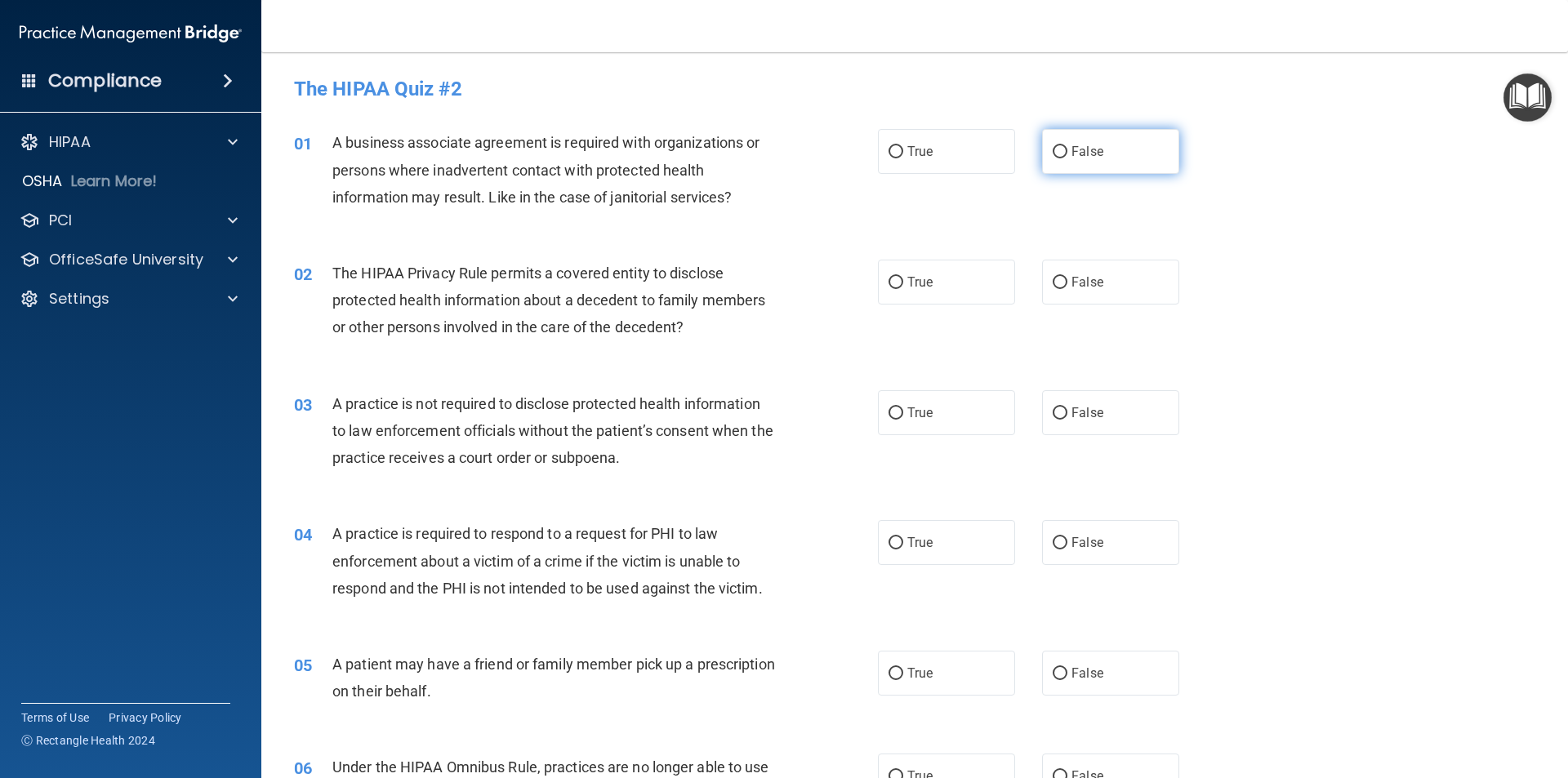
click at [1052, 147] on input "False" at bounding box center [1060, 151] width 15 height 12
radio input "true"
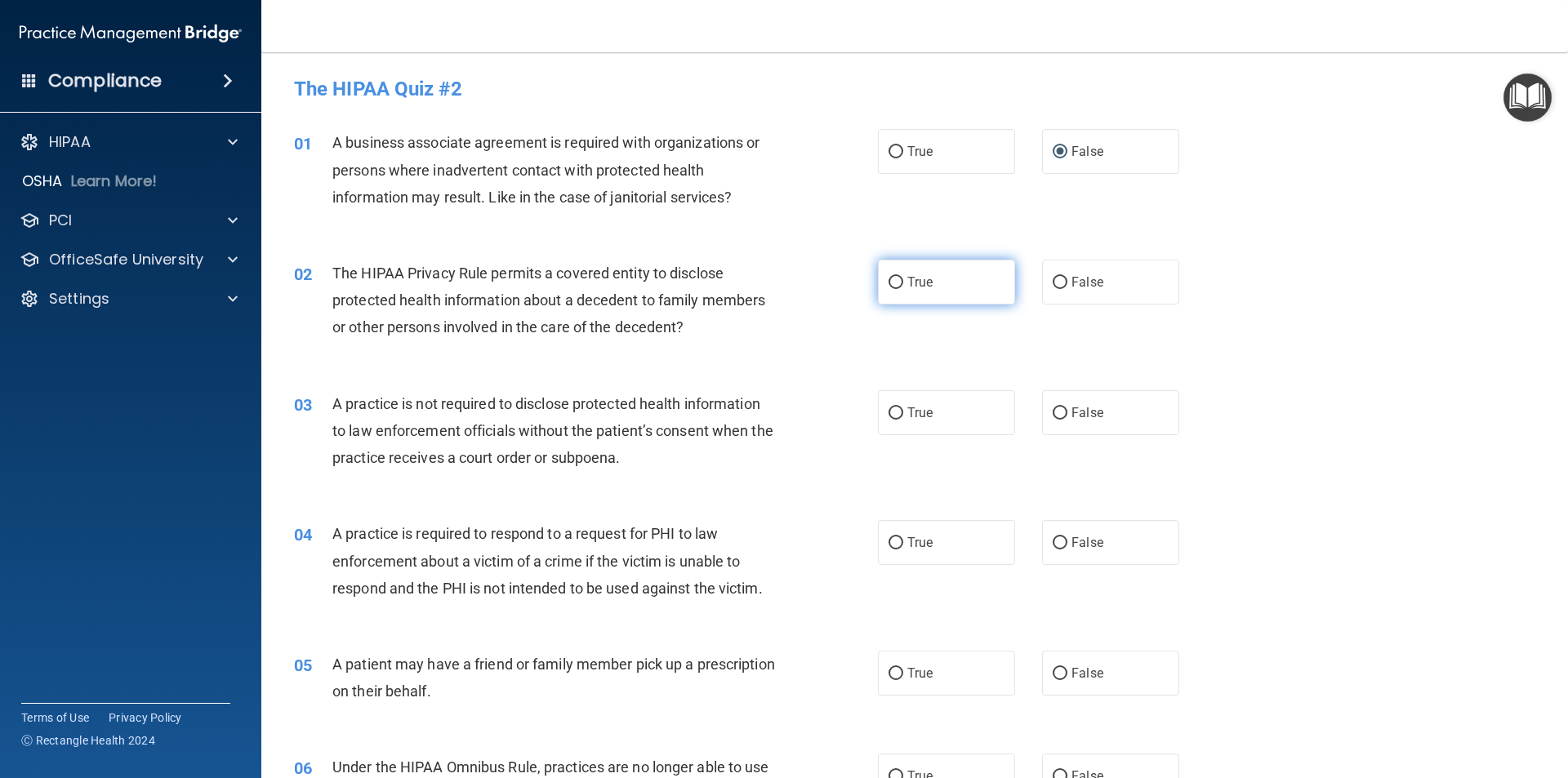
click at [889, 277] on input "True" at bounding box center [896, 282] width 15 height 12
radio input "true"
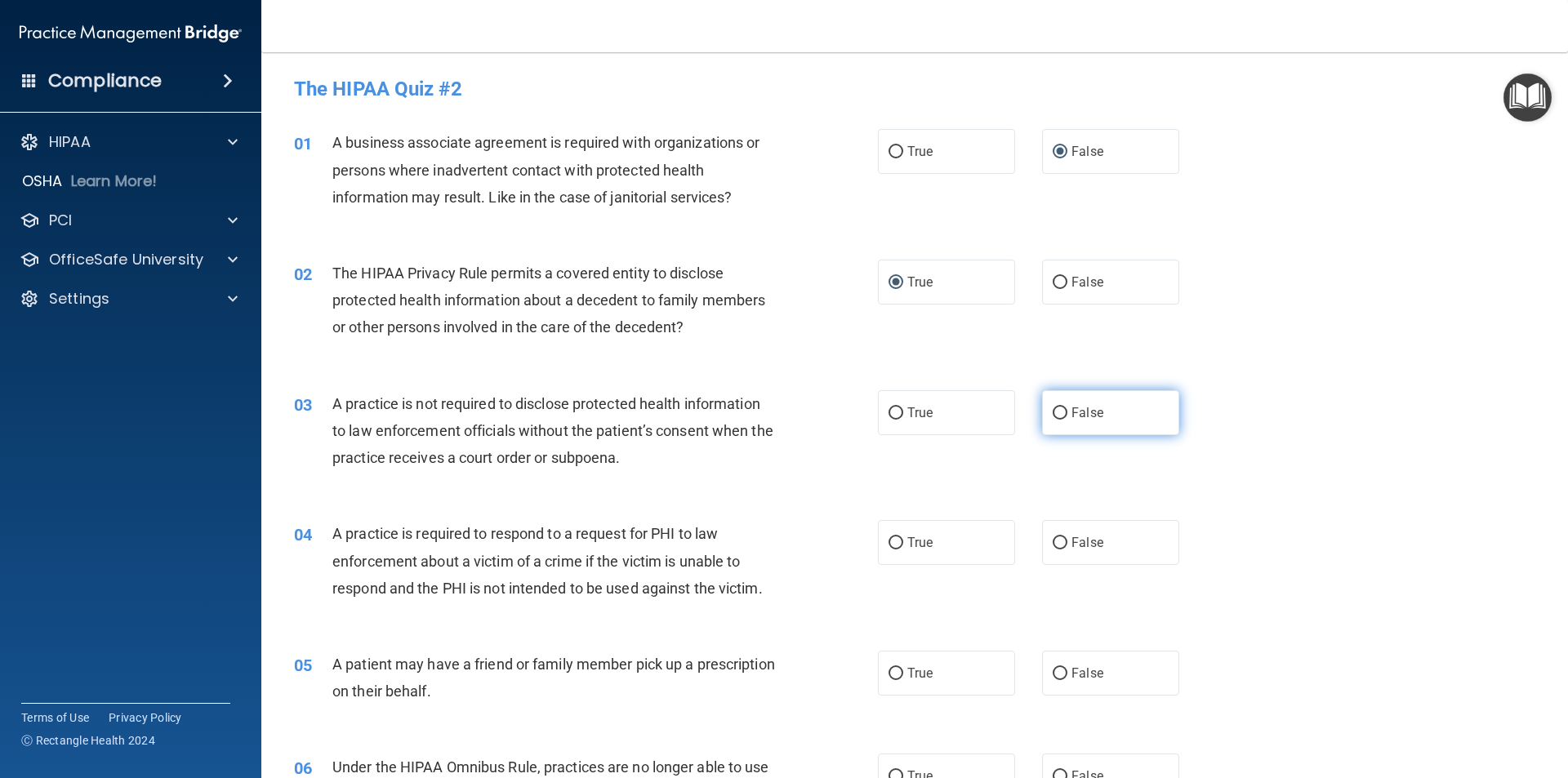
click at [1052, 417] on input "False" at bounding box center [1060, 413] width 15 height 12
radio input "true"
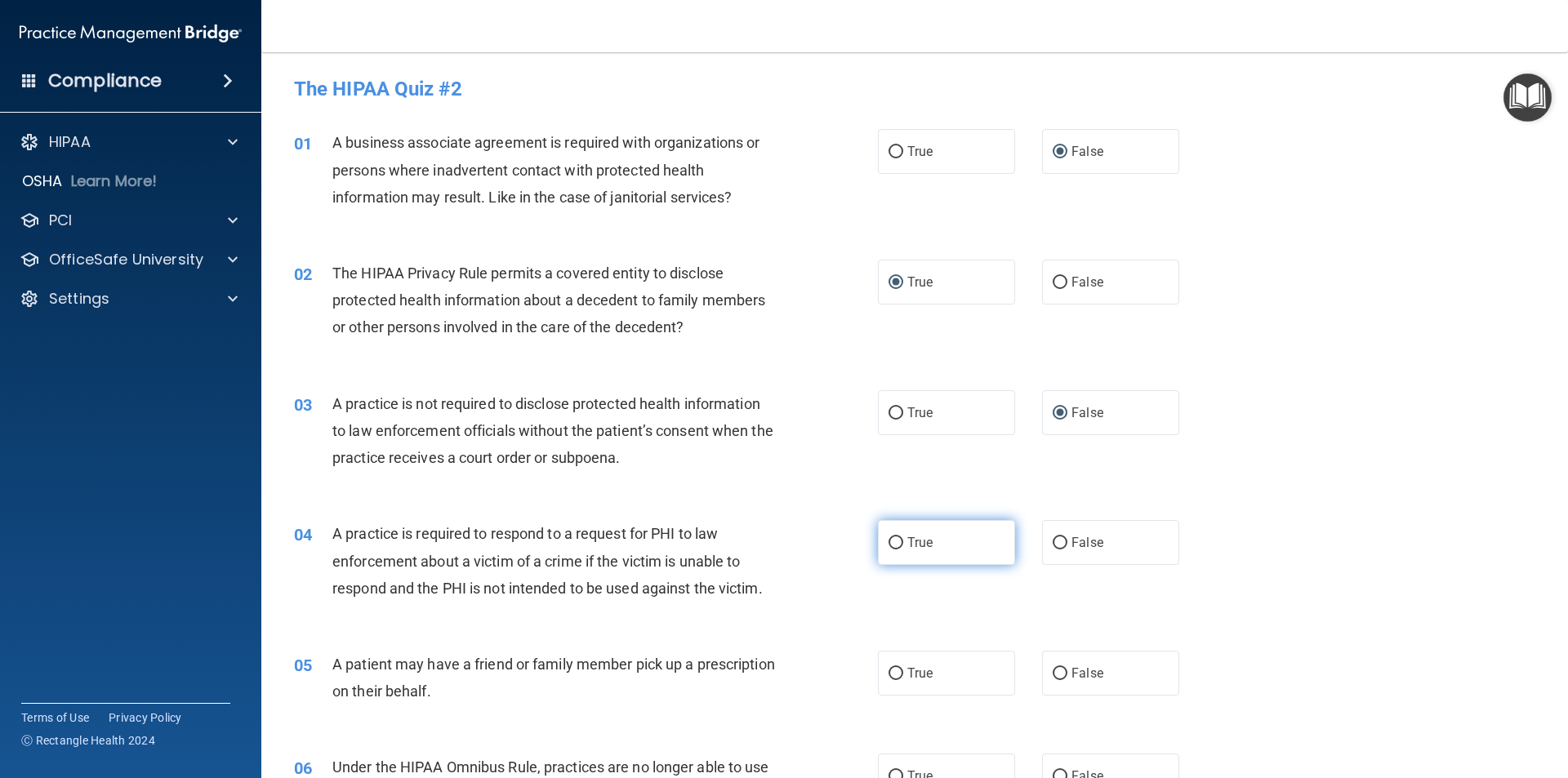
click at [898, 546] on label "True" at bounding box center [946, 543] width 138 height 45
click at [898, 546] on input "True" at bounding box center [896, 543] width 15 height 12
radio input "true"
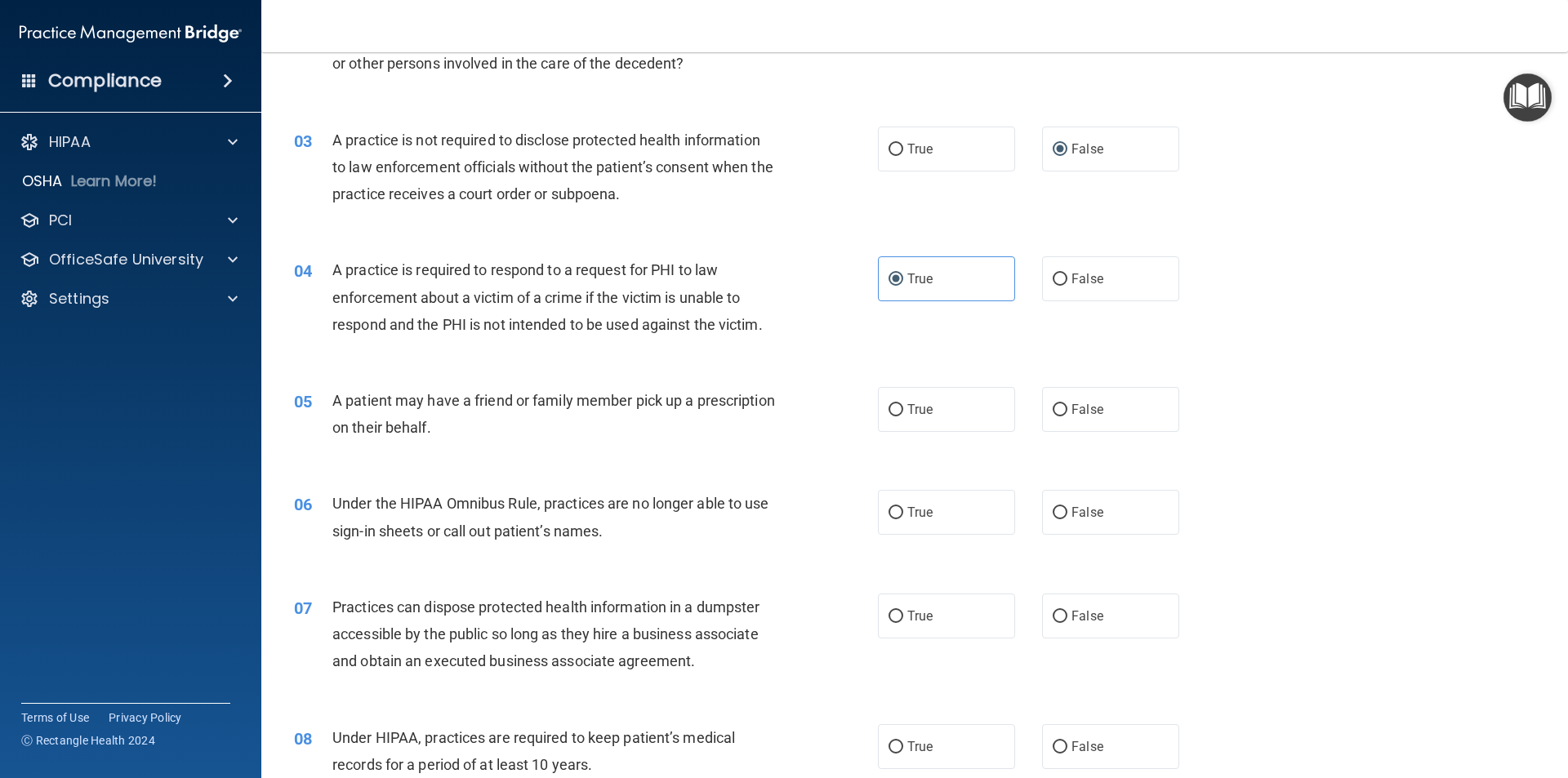
scroll to position [327, 0]
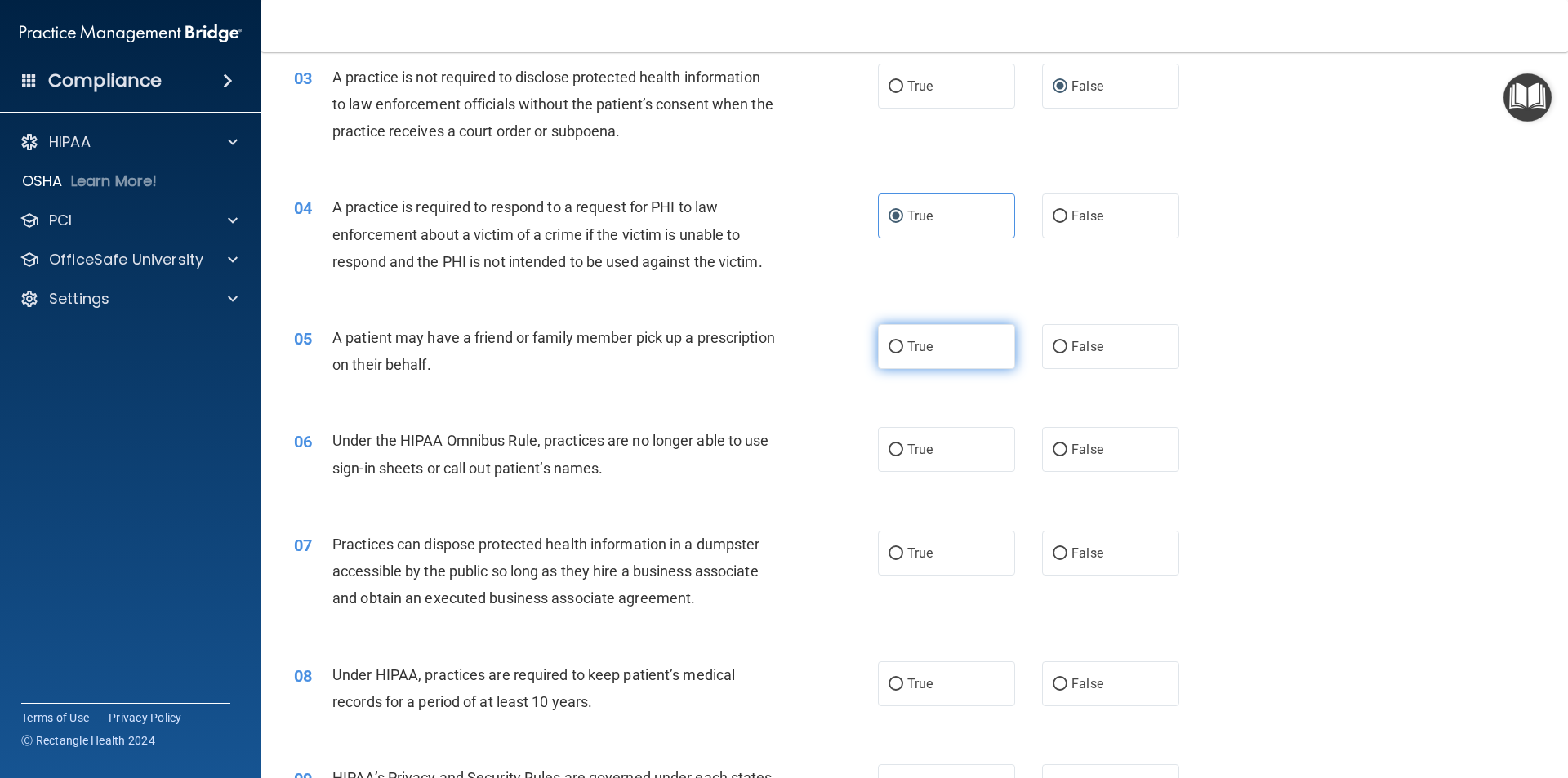
click at [889, 353] on input "True" at bounding box center [896, 347] width 15 height 12
radio input "true"
click at [1042, 455] on label "False" at bounding box center [1110, 450] width 138 height 45
click at [1052, 455] on input "False" at bounding box center [1060, 450] width 15 height 12
radio input "true"
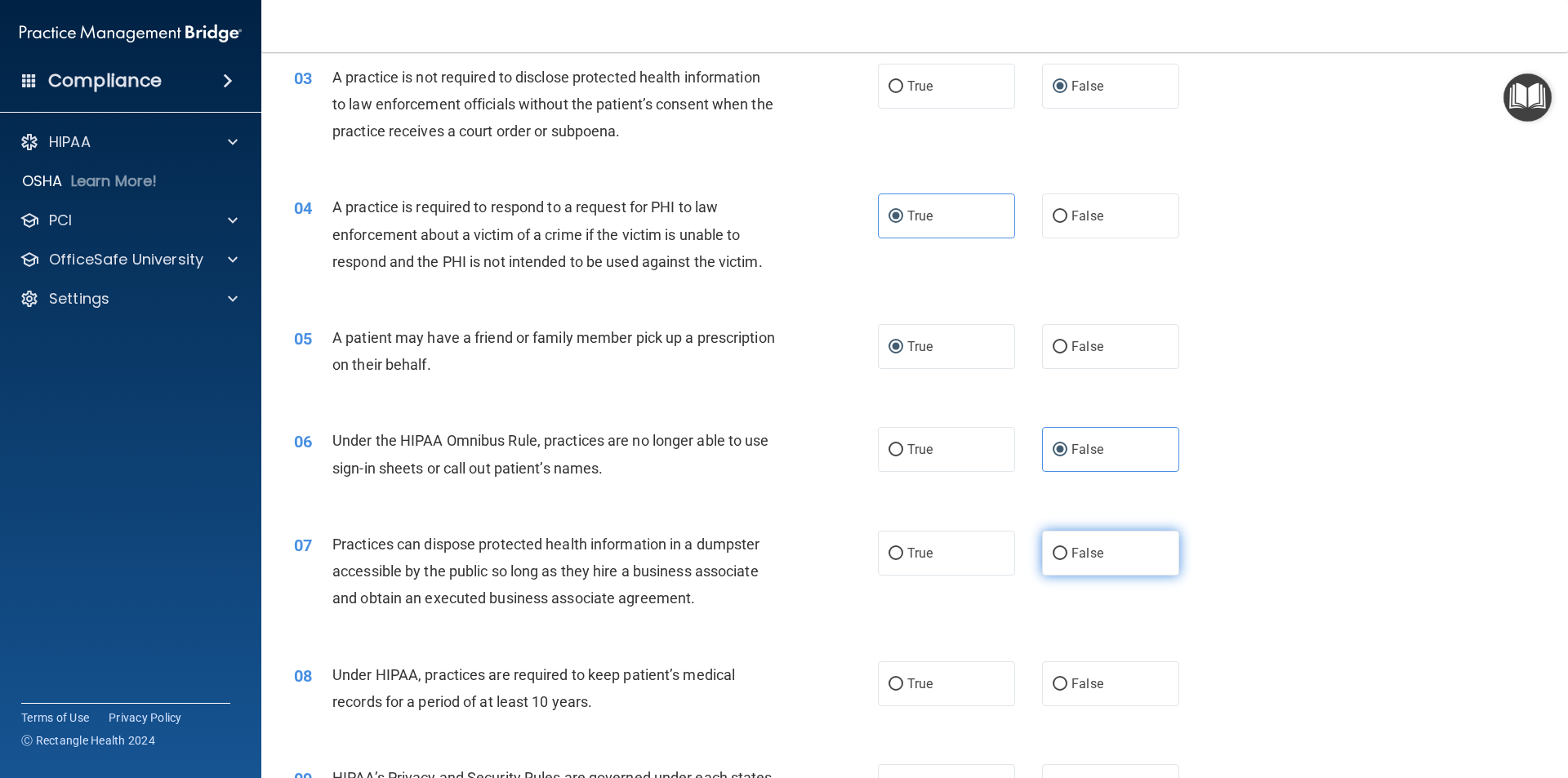
click at [1042, 552] on label "False" at bounding box center [1110, 553] width 138 height 45
click at [1052, 552] on input "False" at bounding box center [1060, 553] width 15 height 12
radio input "true"
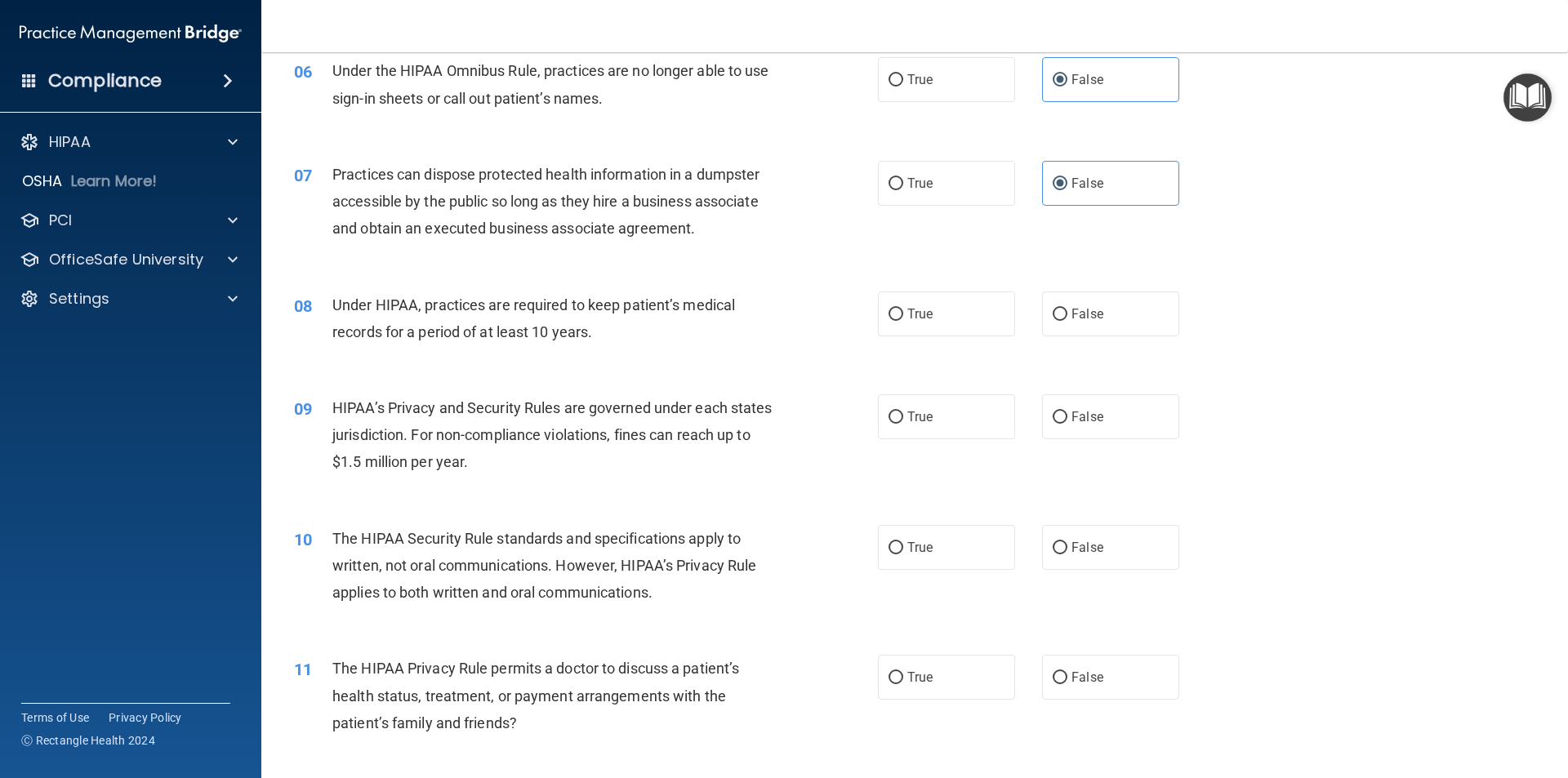
scroll to position [734, 0]
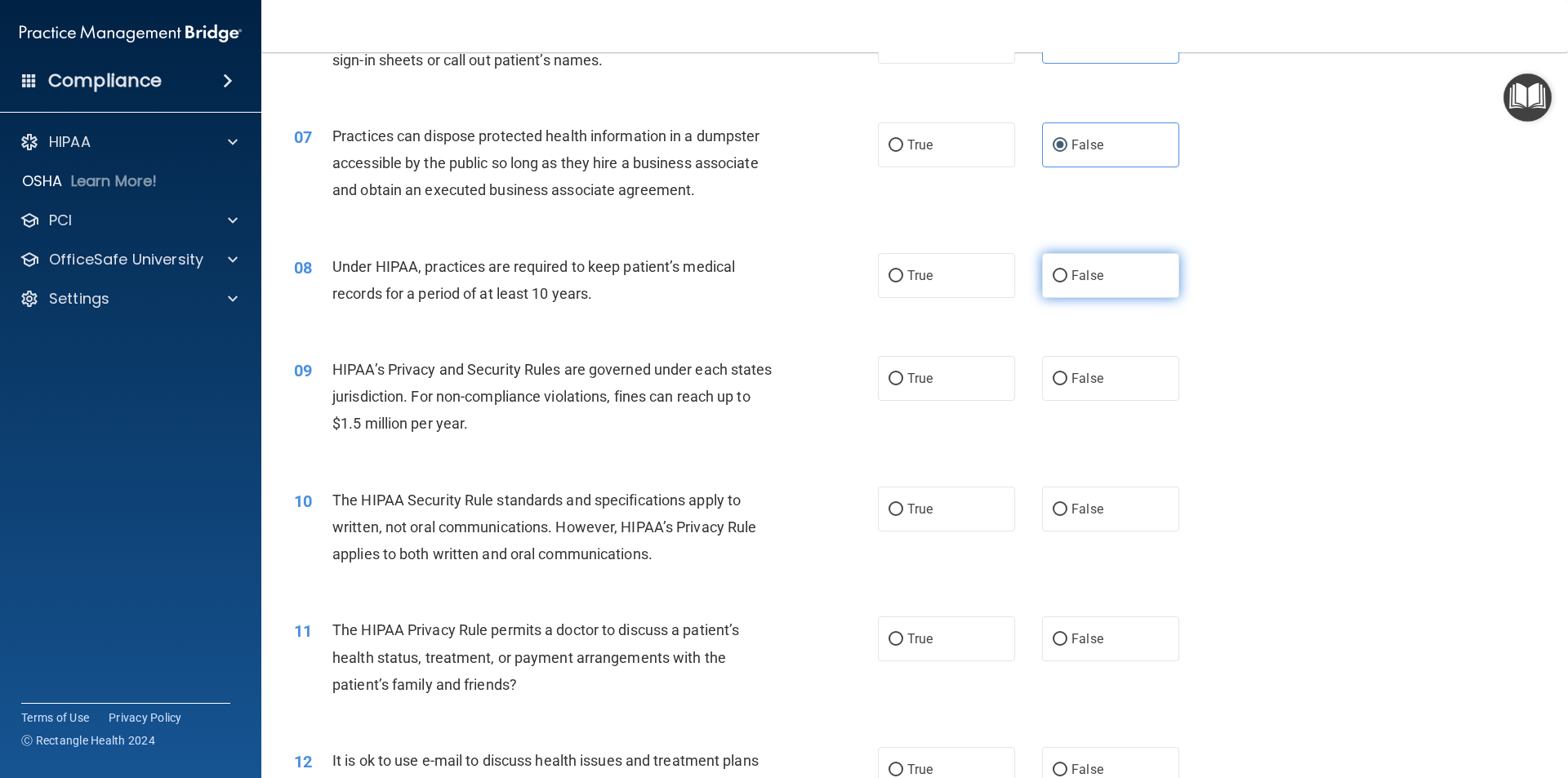
click at [1056, 282] on input "False" at bounding box center [1060, 276] width 15 height 12
radio input "true"
click at [1052, 380] on input "False" at bounding box center [1060, 379] width 15 height 12
radio input "true"
click at [1054, 506] on input "False" at bounding box center [1060, 510] width 15 height 12
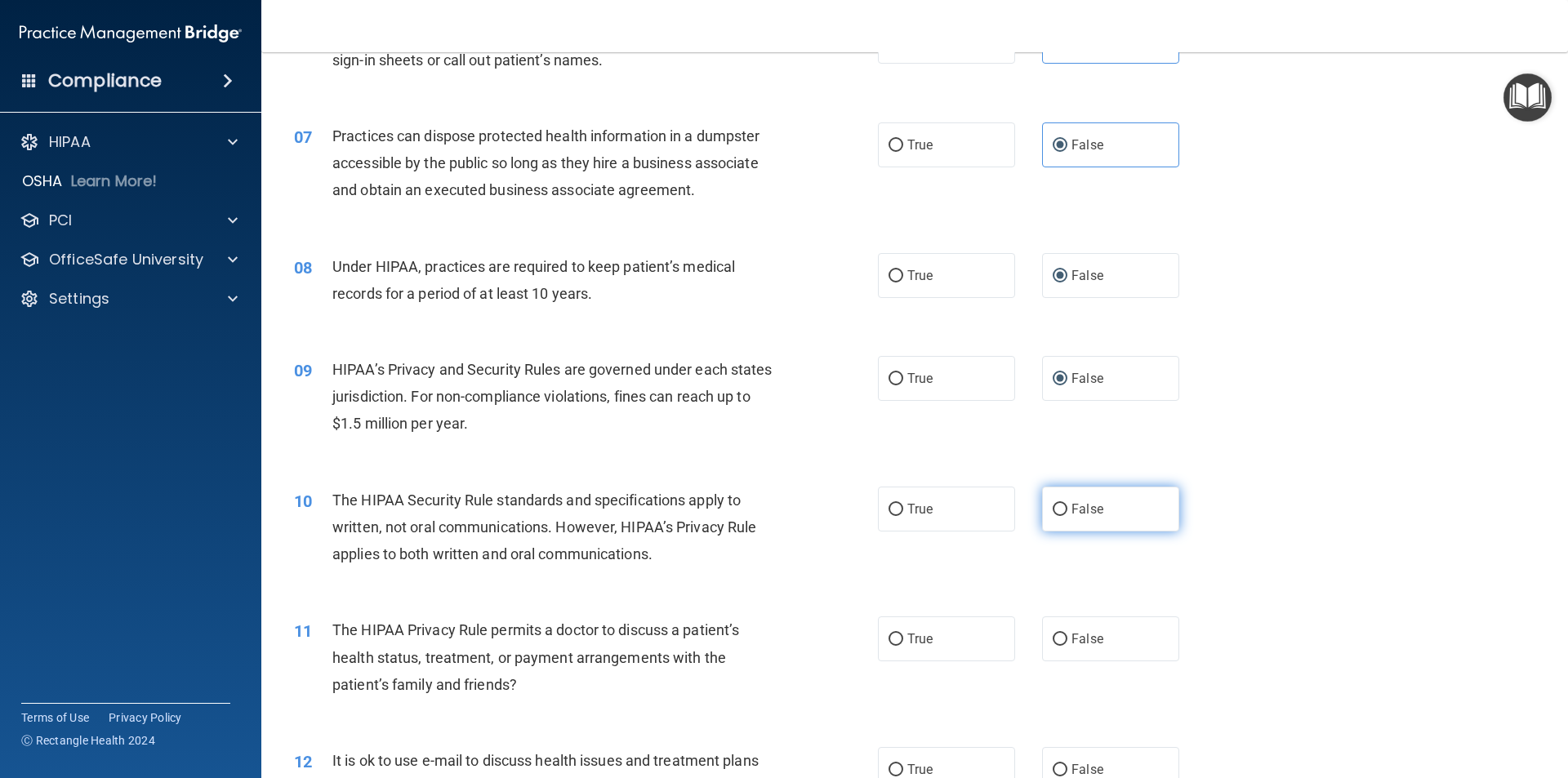
radio input "true"
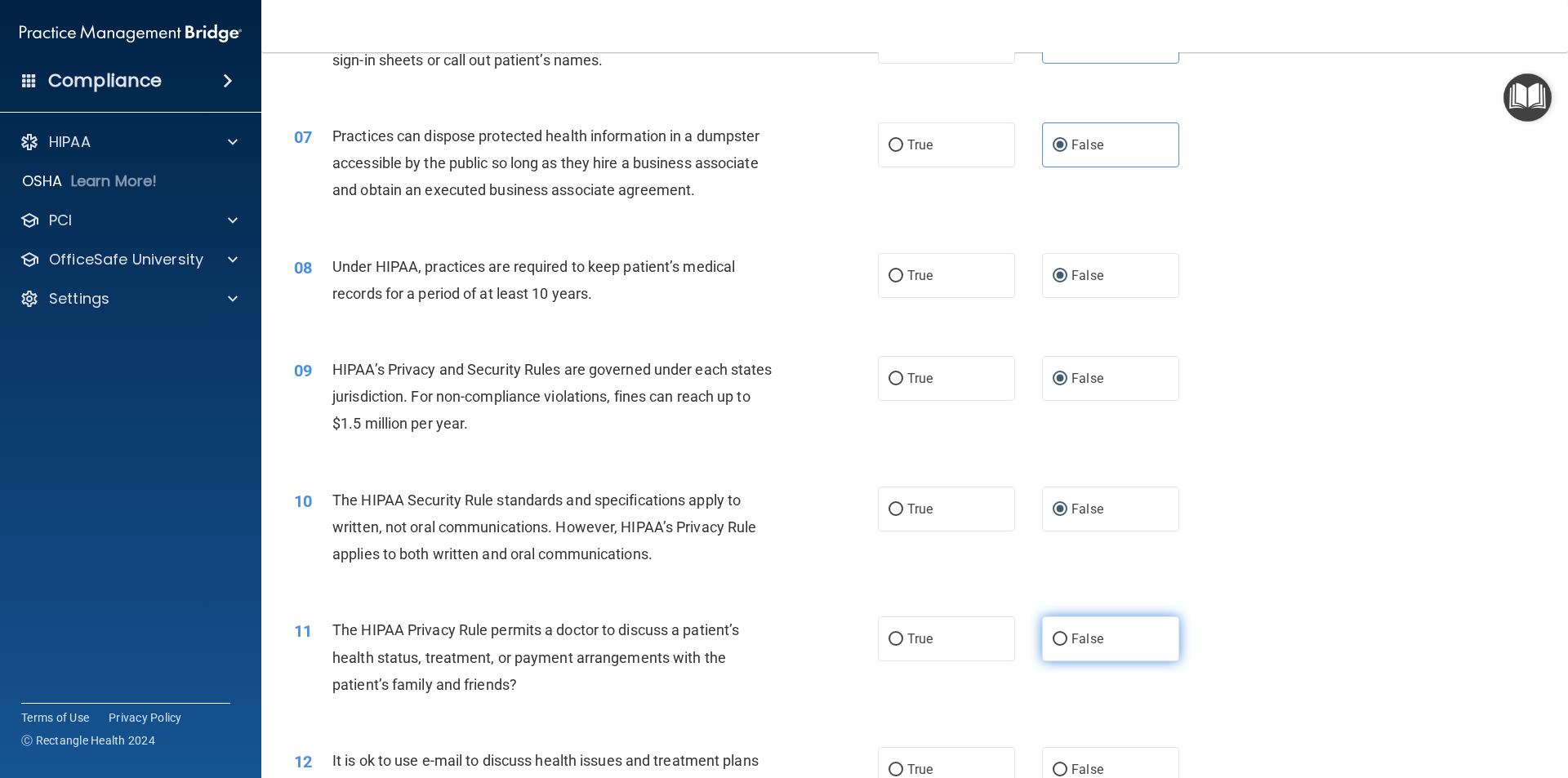
click at [1054, 641] on input "False" at bounding box center [1060, 639] width 15 height 12
radio input "true"
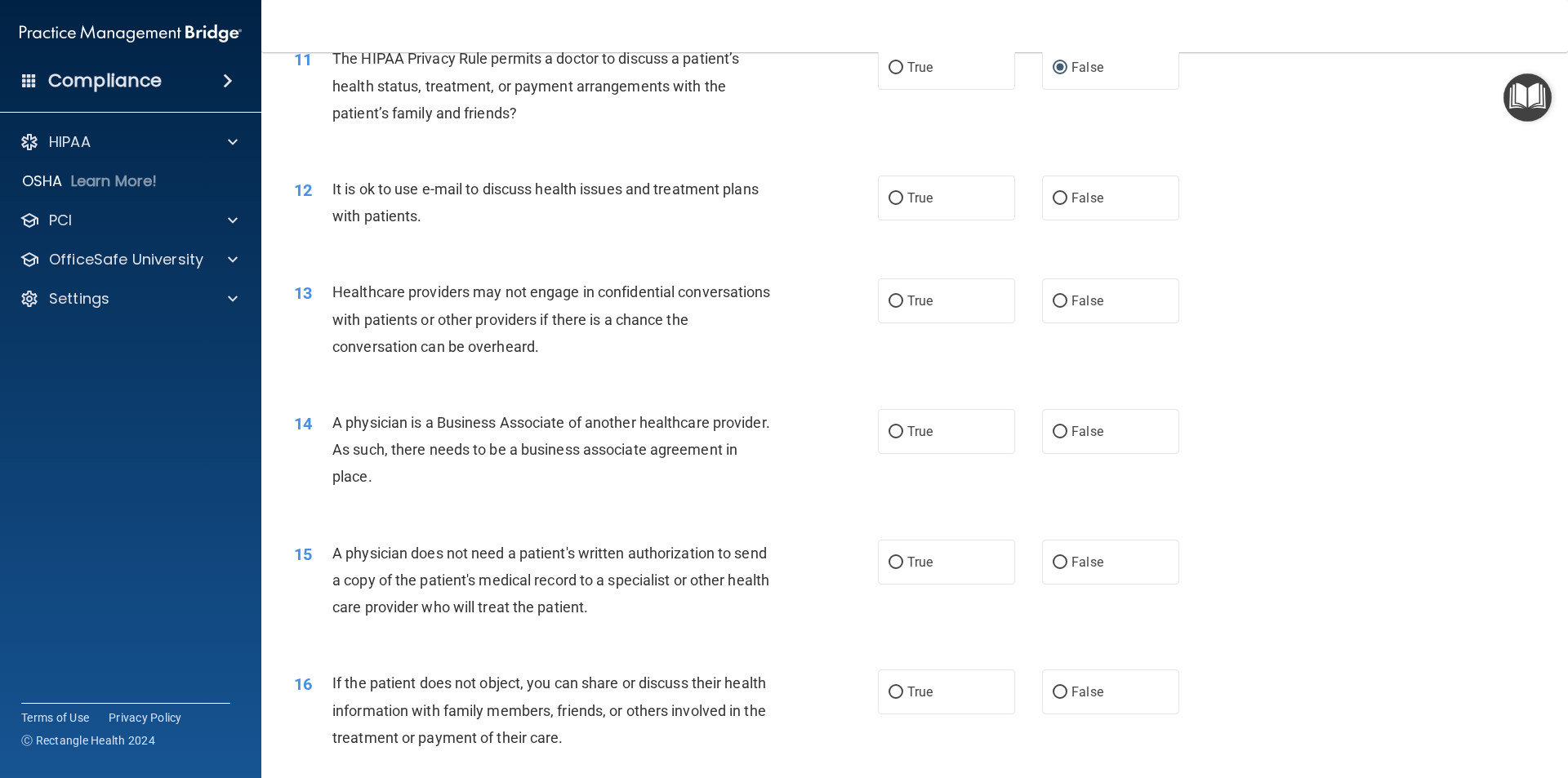
scroll to position [1388, 0]
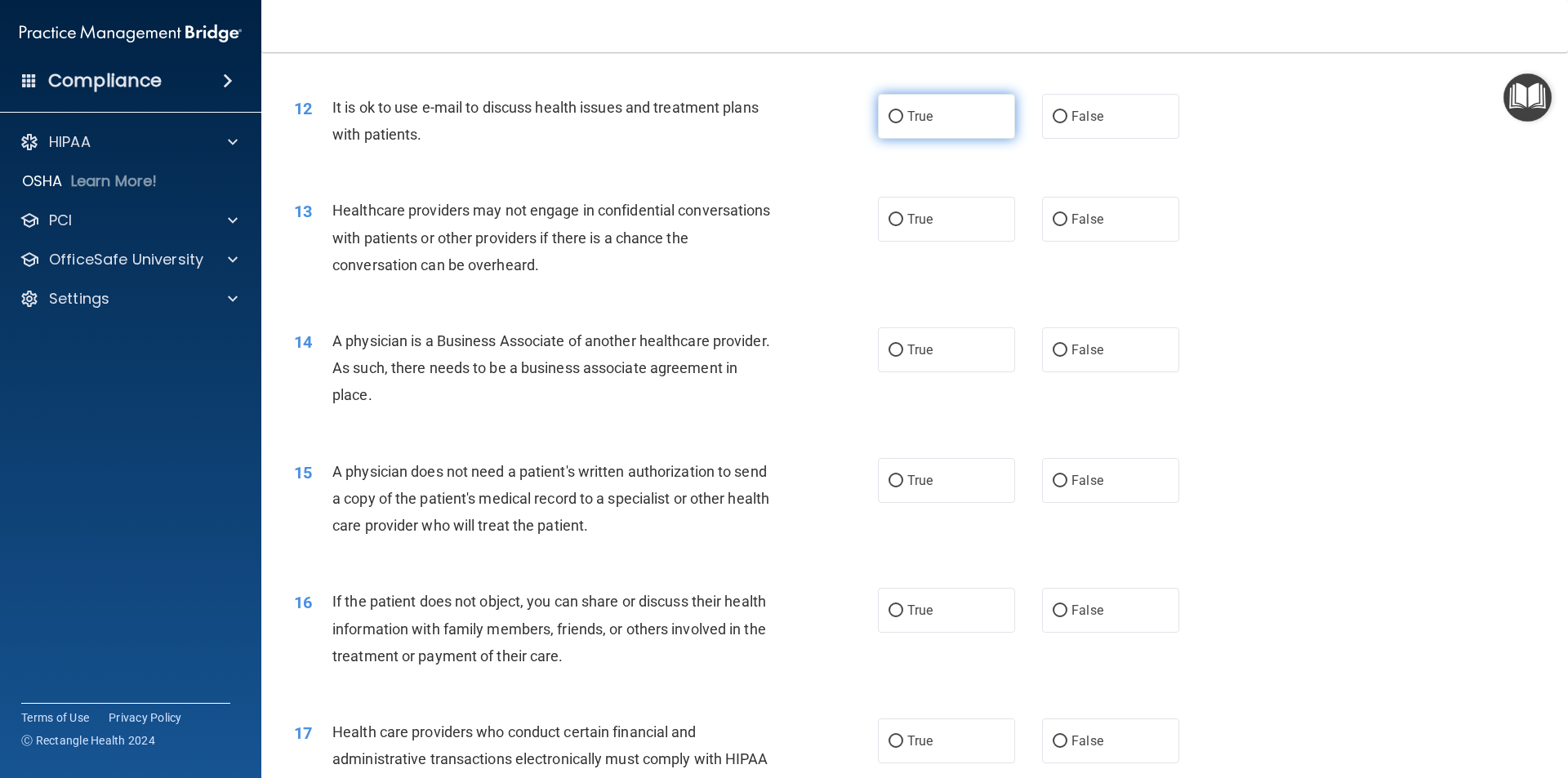
click at [889, 120] on input "True" at bounding box center [896, 117] width 15 height 12
radio input "true"
click at [889, 221] on input "True" at bounding box center [896, 220] width 15 height 12
radio input "true"
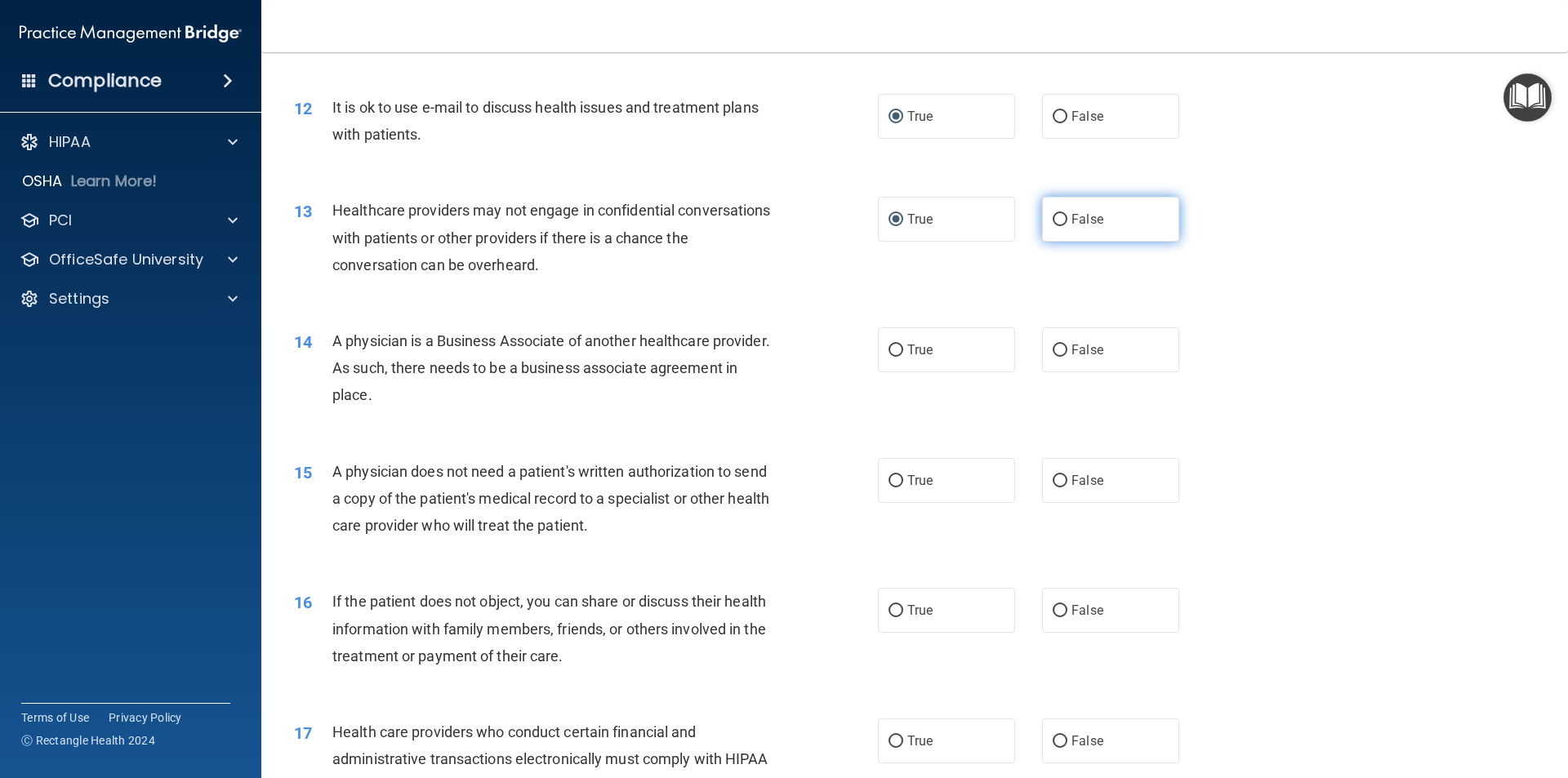
click at [1052, 221] on input "False" at bounding box center [1060, 220] width 15 height 12
radio input "true"
radio input "false"
click at [1055, 219] on input "False" at bounding box center [1060, 220] width 15 height 12
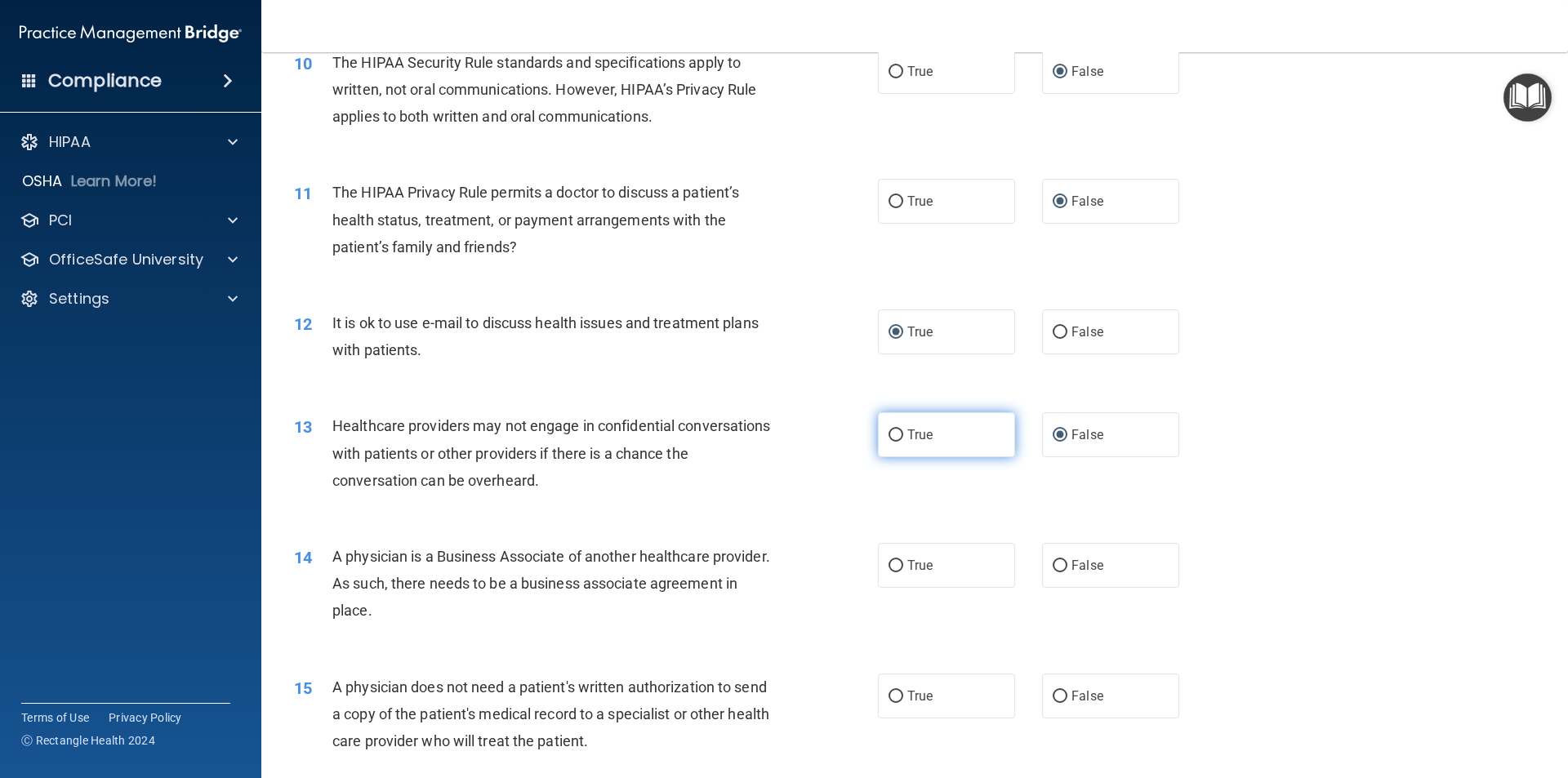
scroll to position [1143, 0]
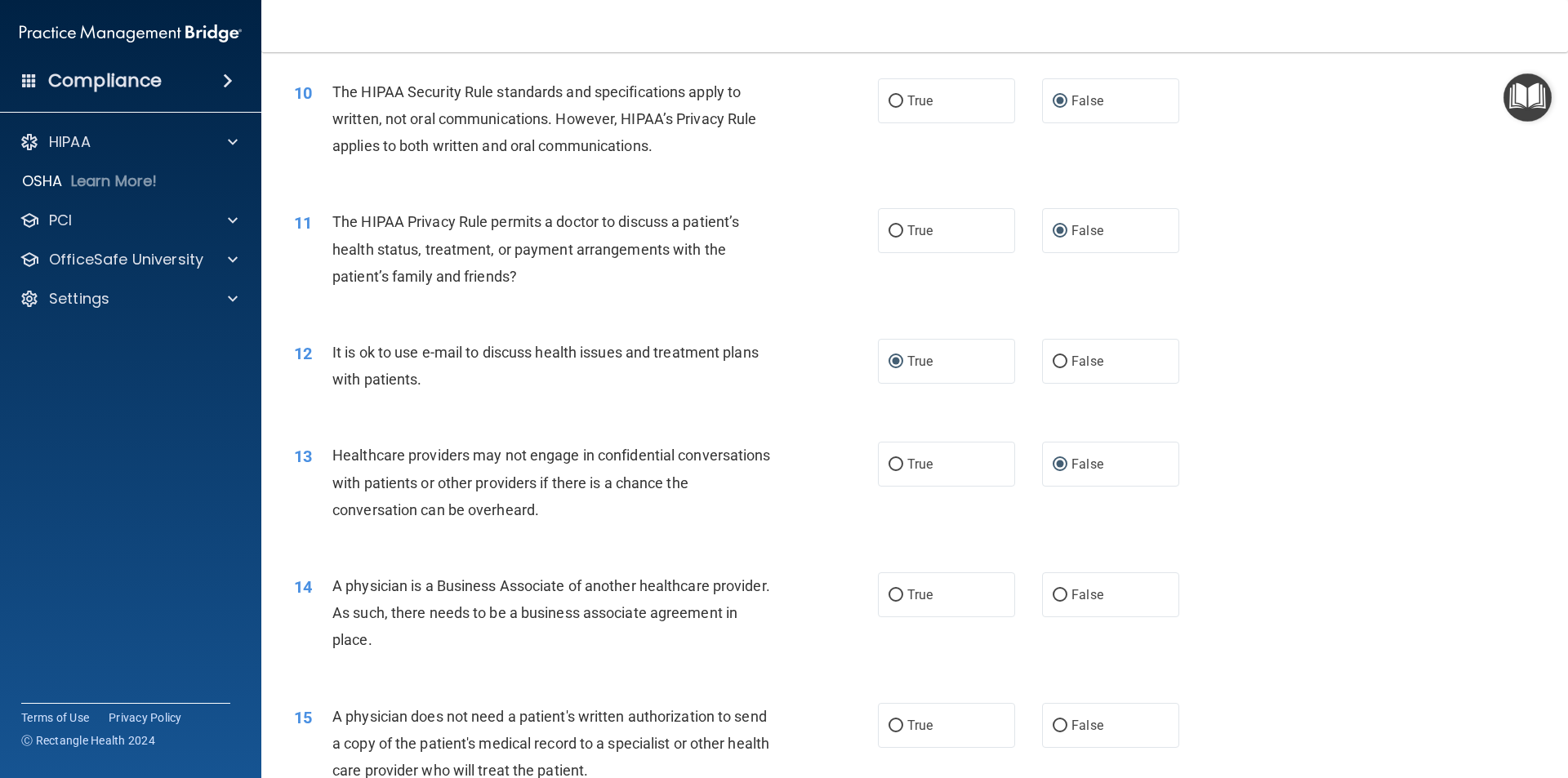
drag, startPoint x: 884, startPoint y: 98, endPoint x: 906, endPoint y: 181, distance: 85.9
click at [889, 102] on input "True" at bounding box center [896, 101] width 15 height 12
radio input "true"
radio input "false"
click at [889, 228] on input "True" at bounding box center [896, 231] width 15 height 12
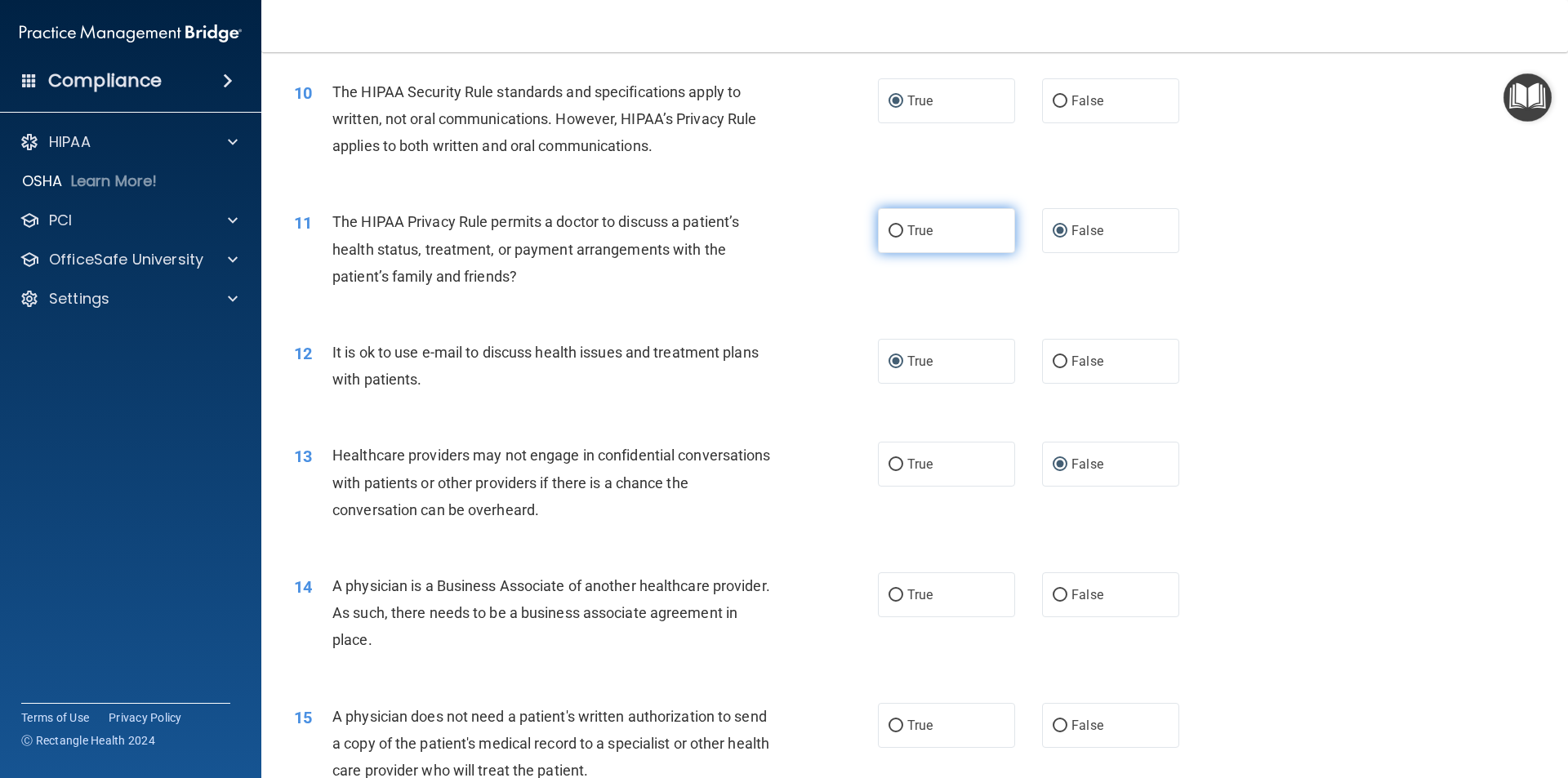
radio input "true"
radio input "false"
click at [889, 466] on input "True" at bounding box center [896, 464] width 15 height 12
radio input "true"
radio input "false"
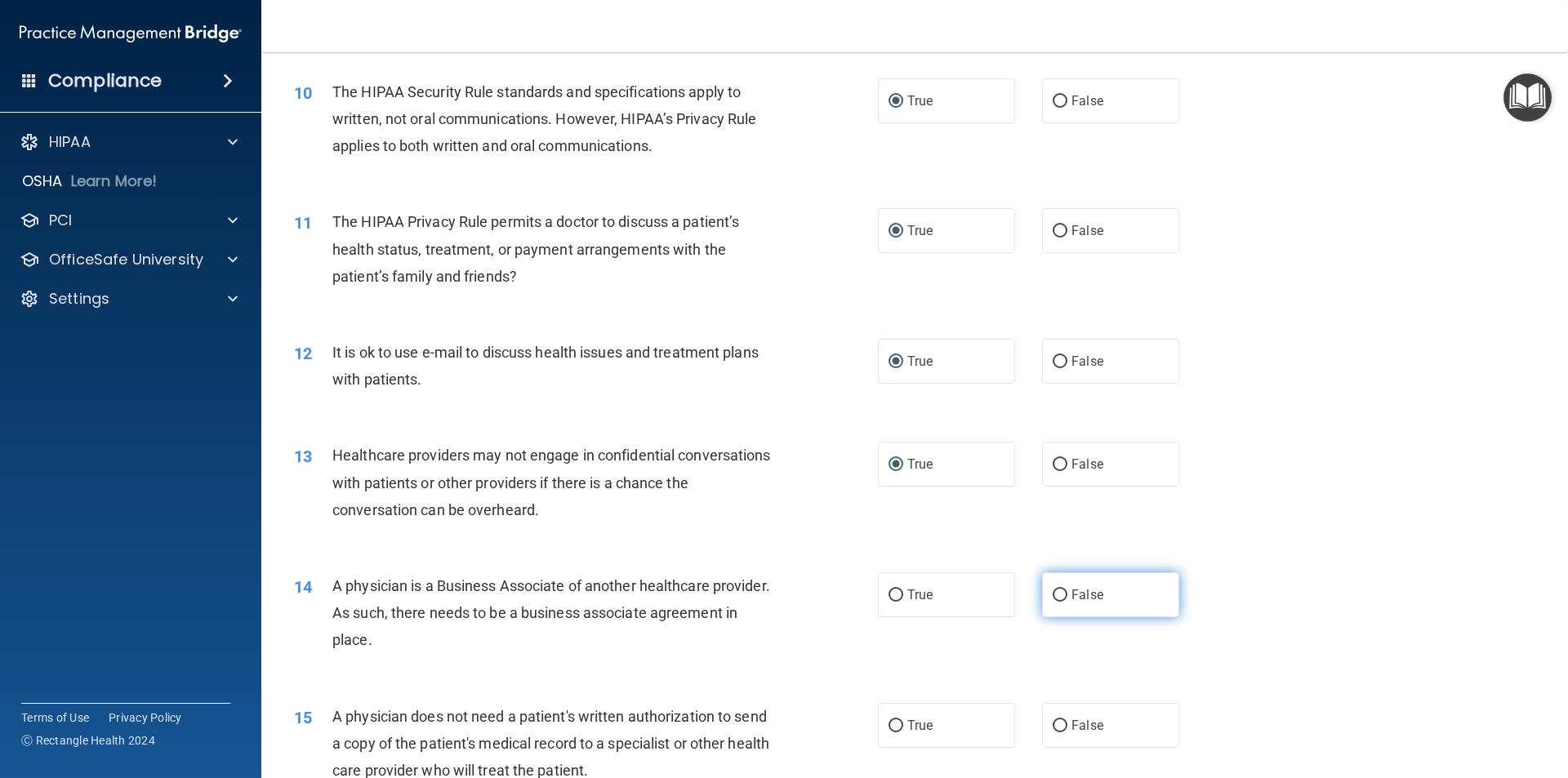
click at [1052, 593] on input "False" at bounding box center [1060, 595] width 15 height 12
radio input "true"
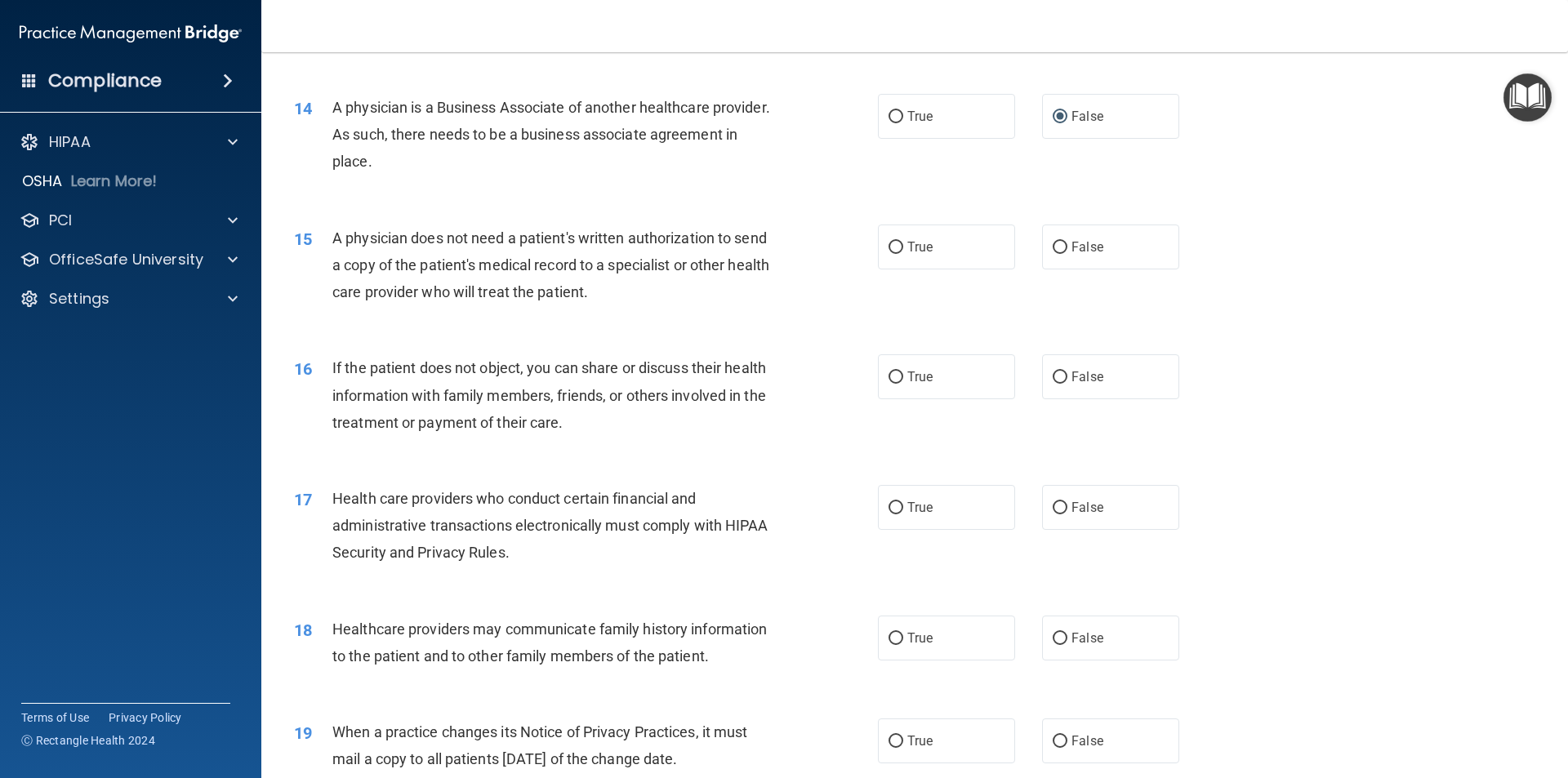
scroll to position [1633, 0]
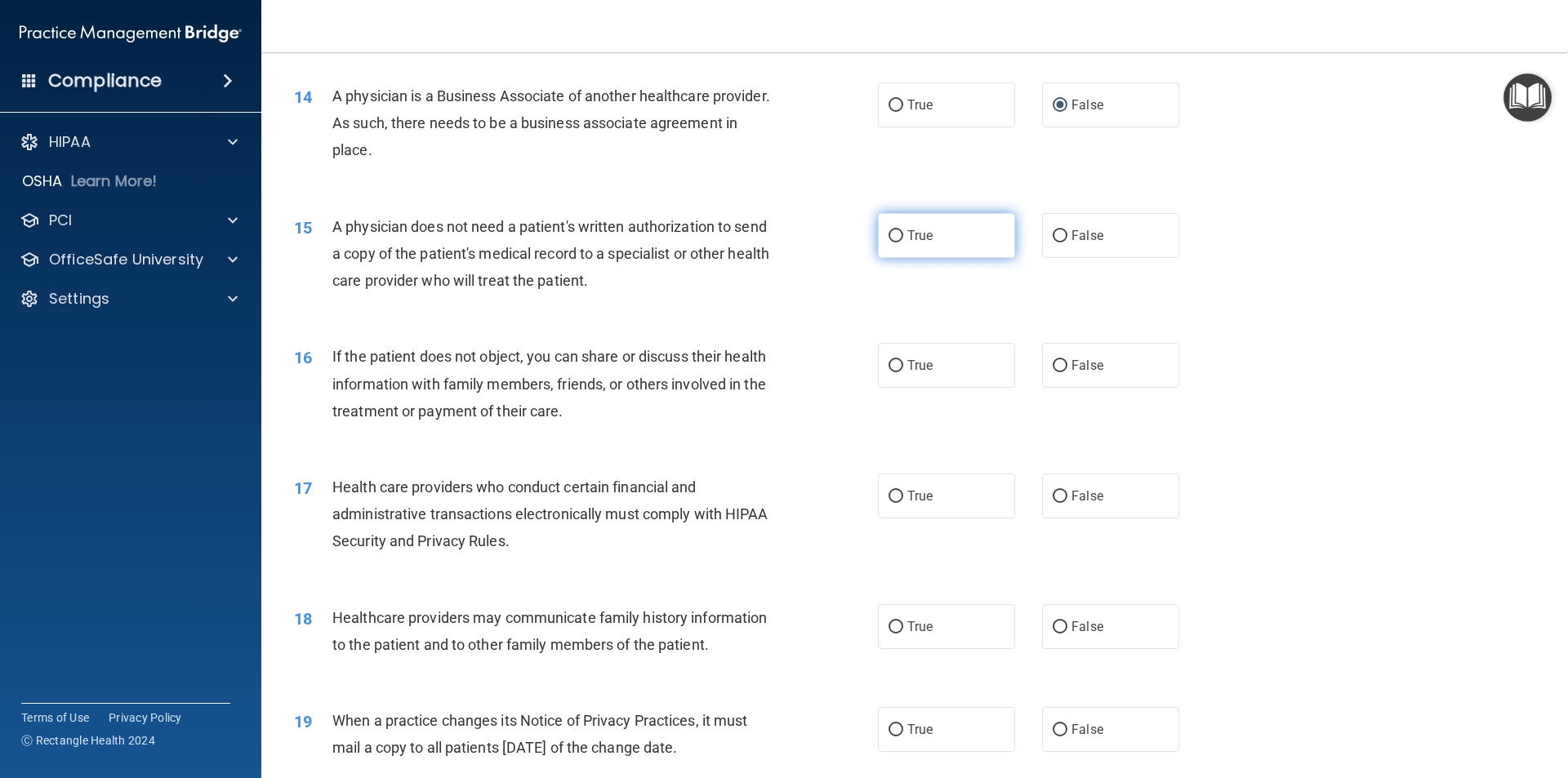
click at [889, 235] on input "True" at bounding box center [896, 236] width 15 height 12
radio input "true"
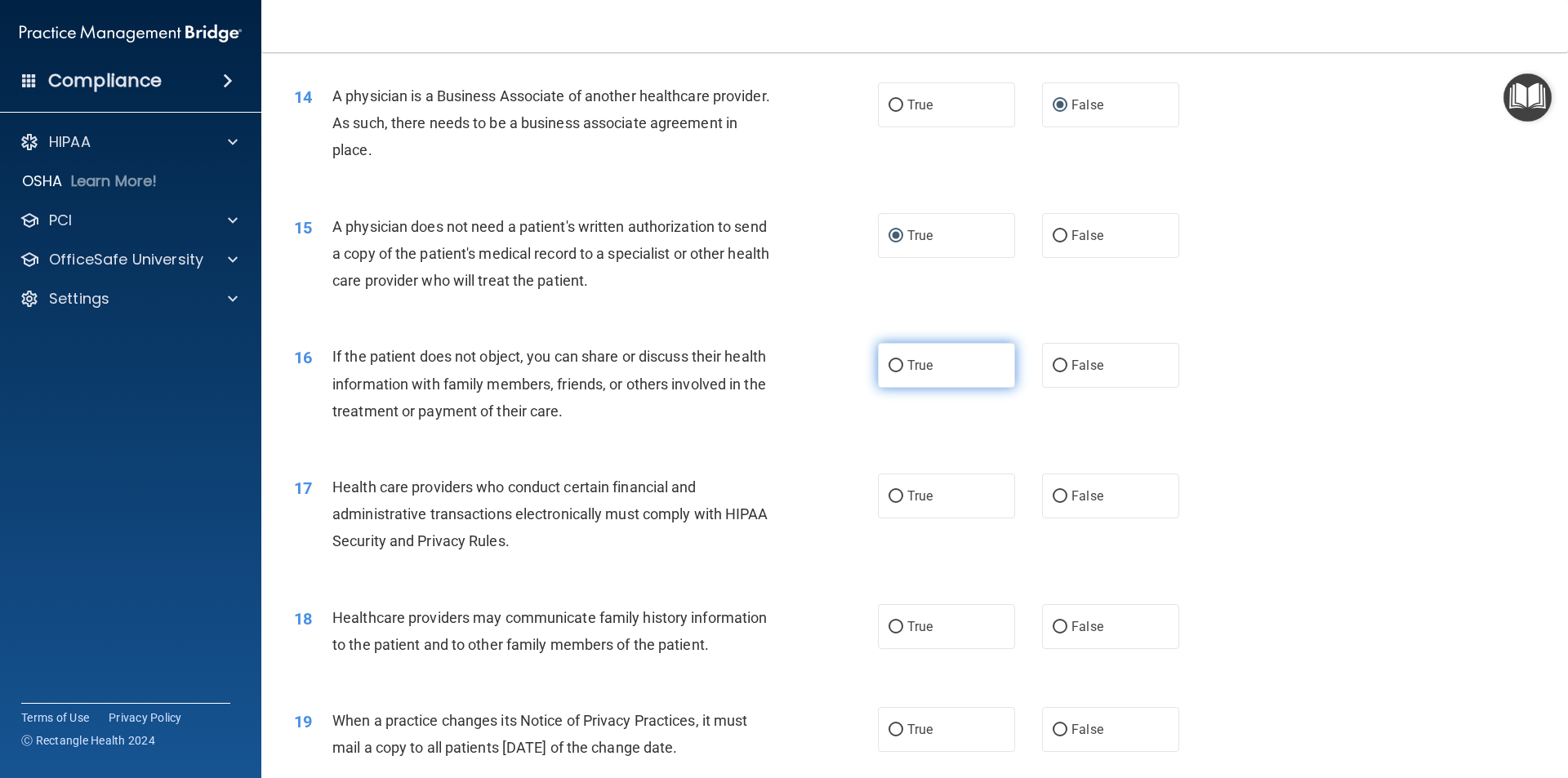
click at [889, 360] on input "True" at bounding box center [896, 366] width 15 height 12
radio input "true"
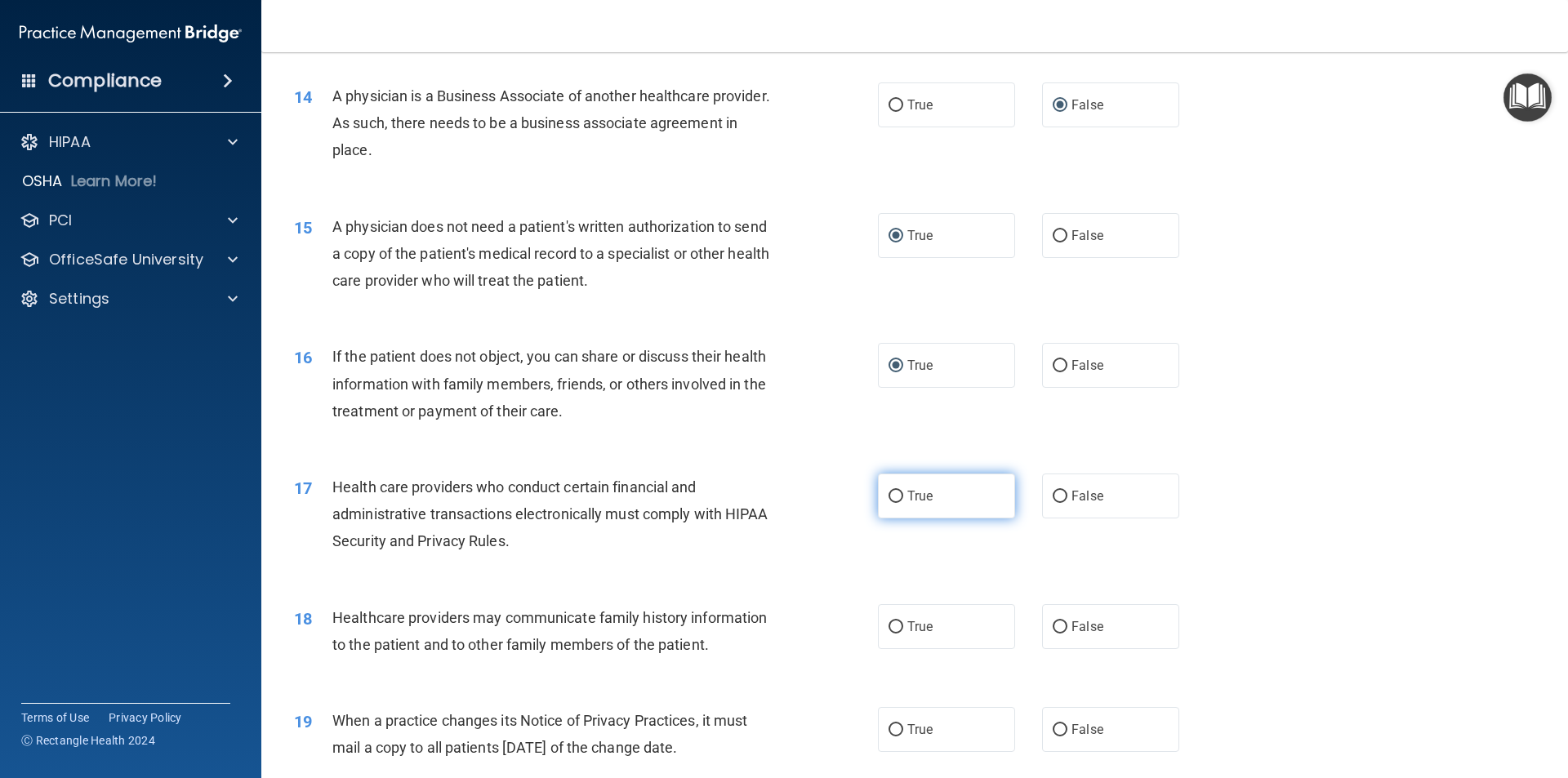
click at [889, 492] on input "True" at bounding box center [896, 496] width 15 height 12
radio input "true"
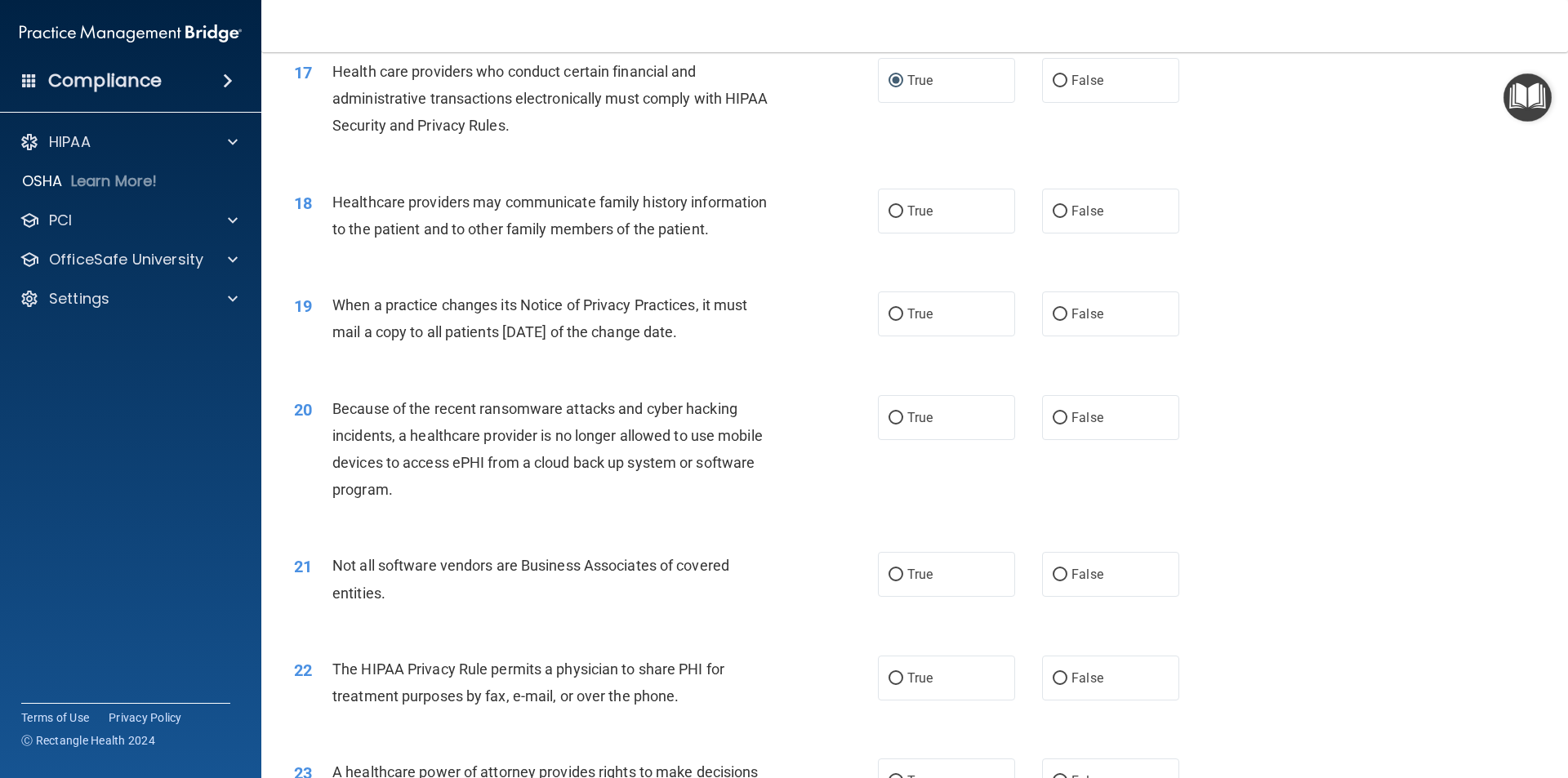
scroll to position [2122, 0]
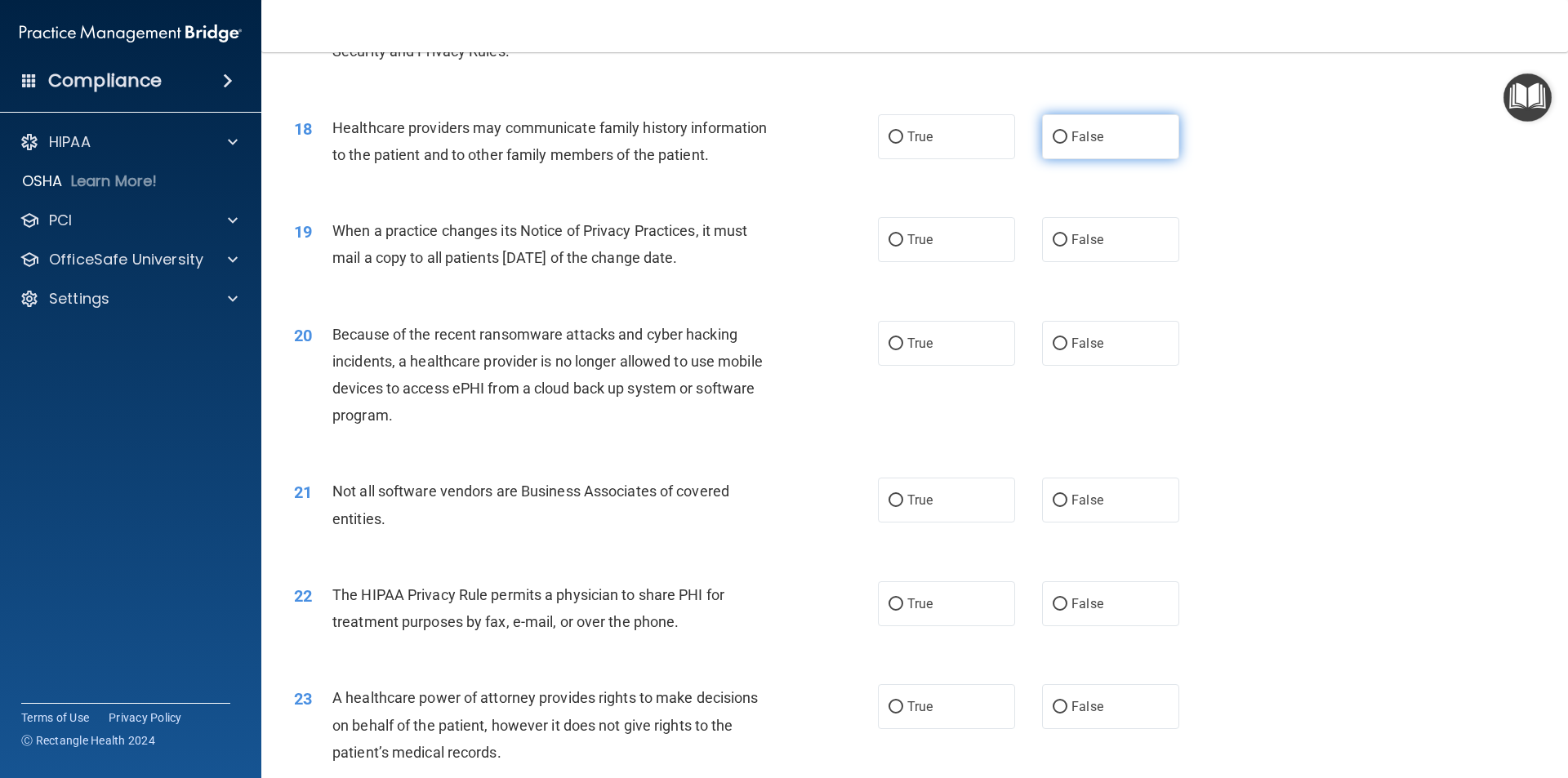
click at [1052, 141] on input "False" at bounding box center [1060, 137] width 15 height 12
radio input "true"
click at [1052, 240] on input "False" at bounding box center [1060, 240] width 15 height 12
radio input "true"
click at [1052, 341] on input "False" at bounding box center [1060, 344] width 15 height 12
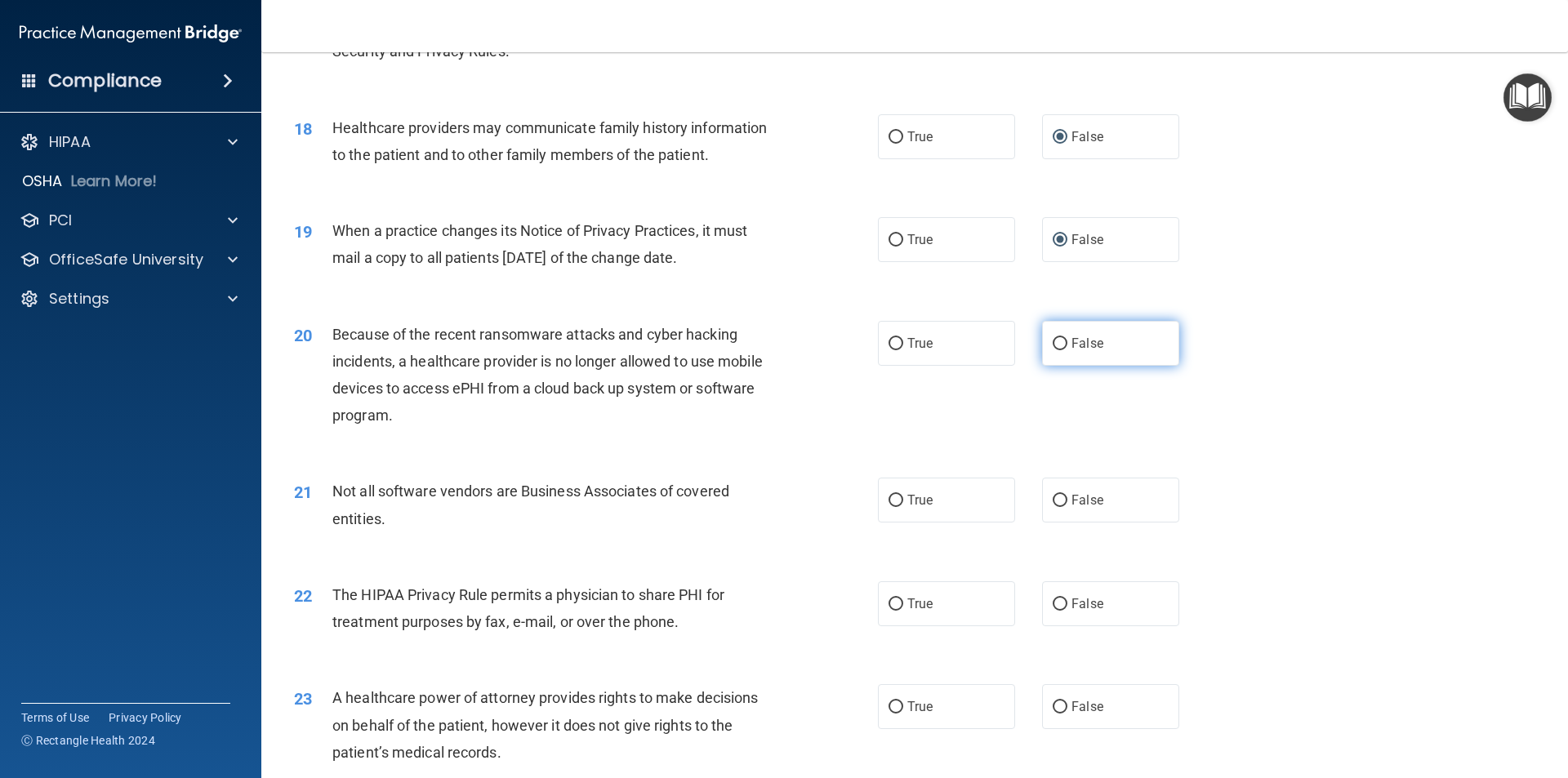
radio input "true"
click at [889, 502] on input "True" at bounding box center [896, 501] width 15 height 12
radio input "true"
click at [894, 603] on input "True" at bounding box center [896, 604] width 15 height 12
radio input "true"
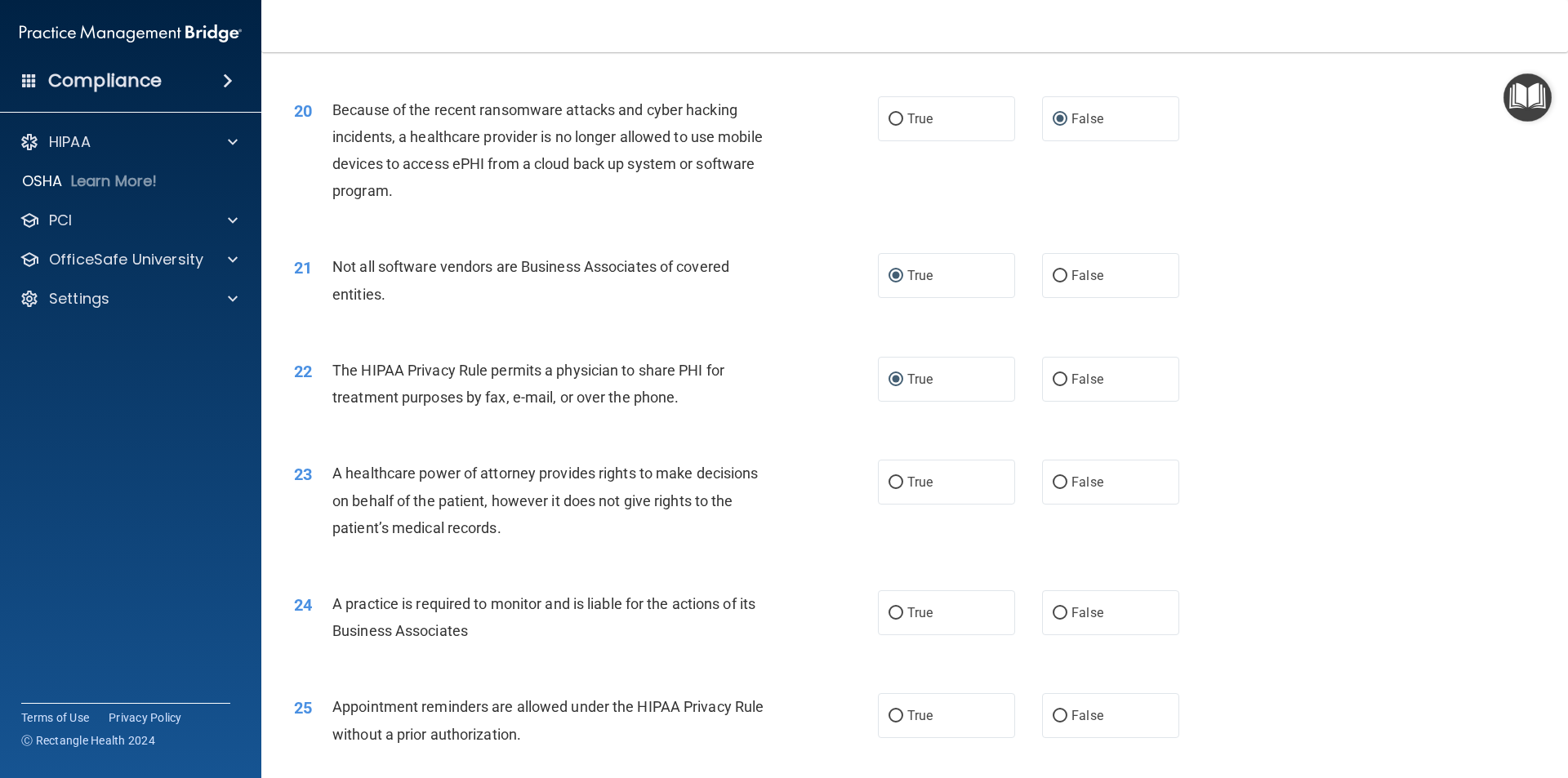
scroll to position [2368, 0]
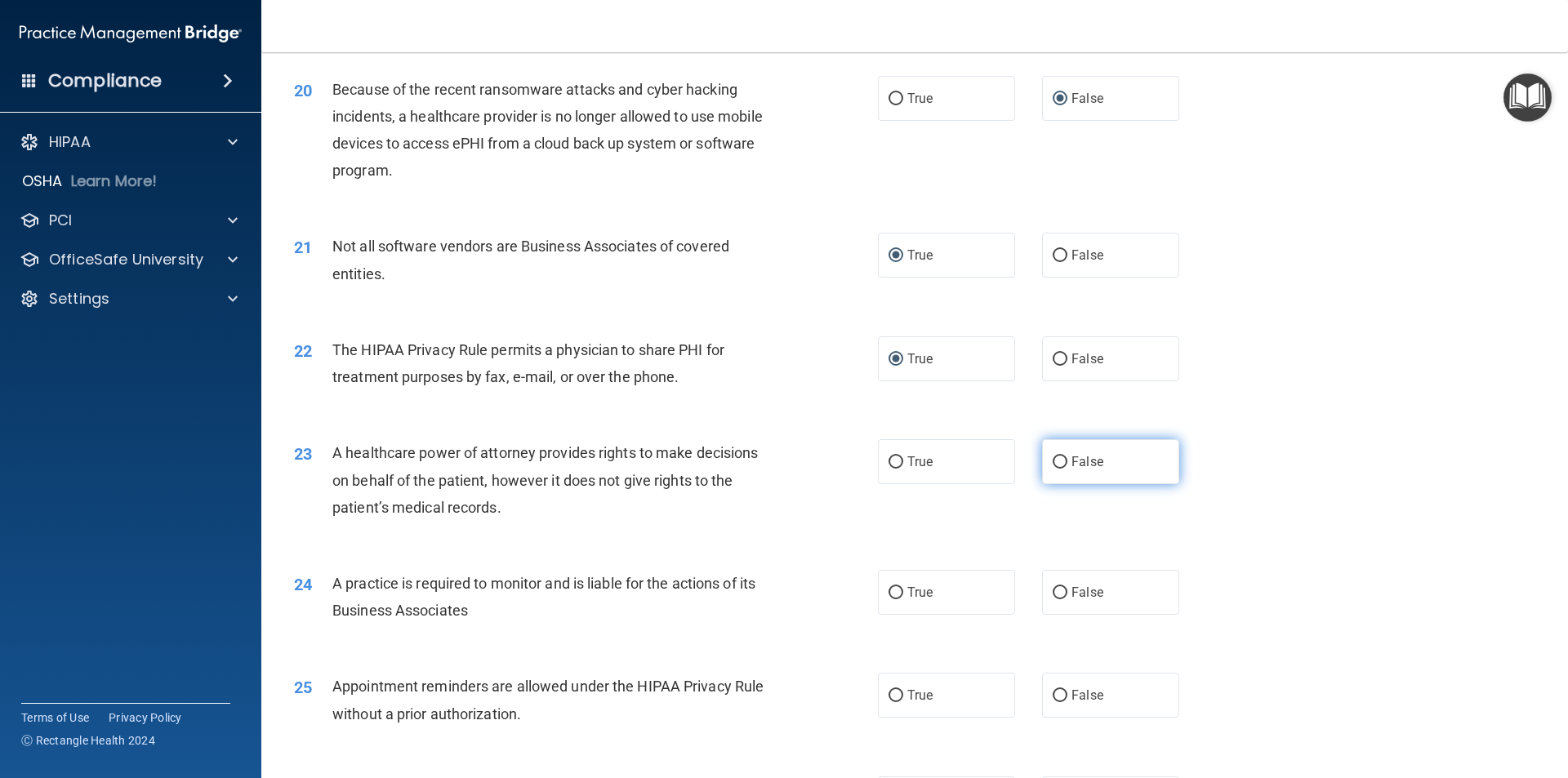
click at [1052, 467] on input "False" at bounding box center [1060, 462] width 15 height 12
radio input "true"
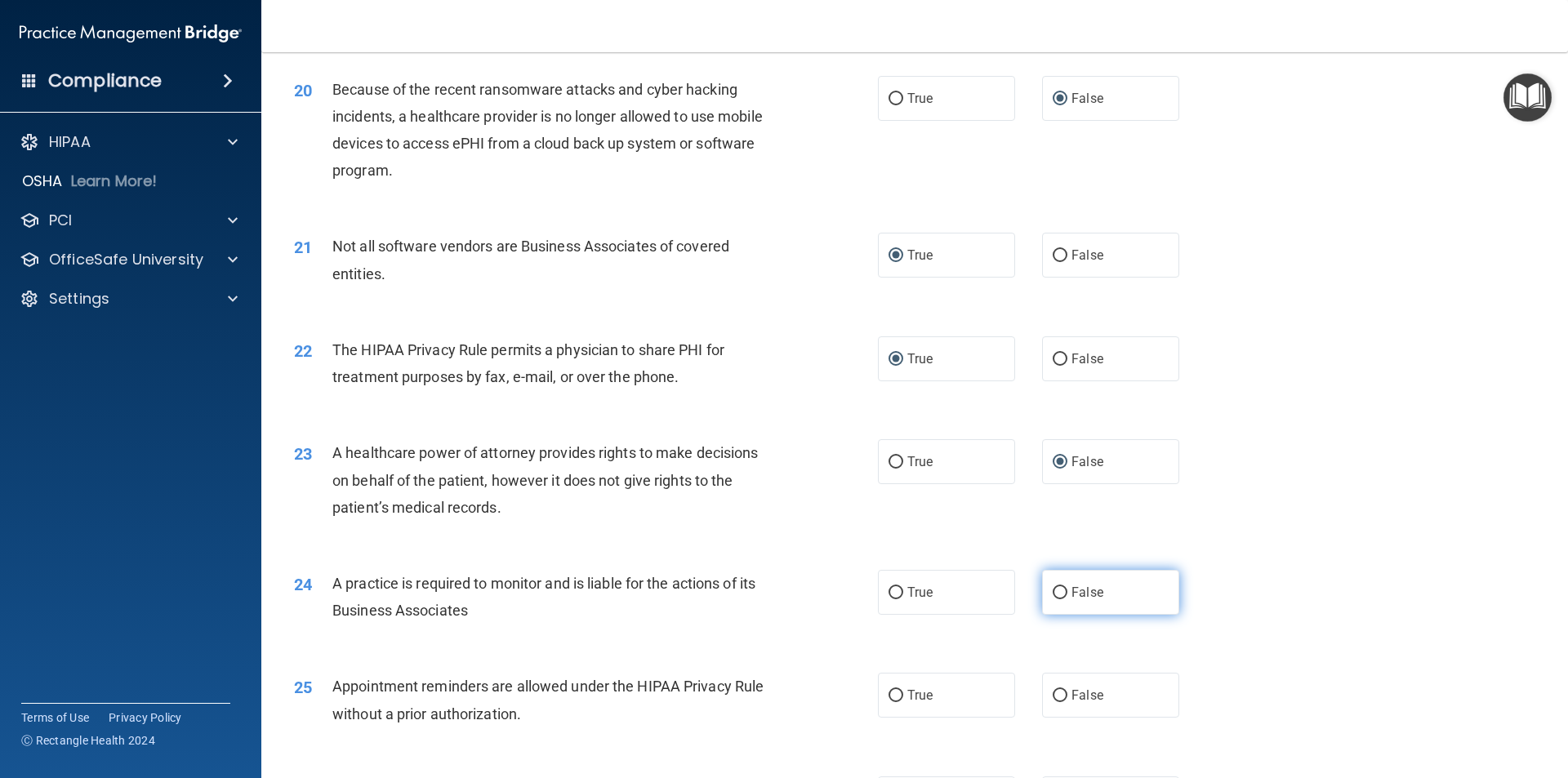
click at [1057, 592] on input "False" at bounding box center [1060, 593] width 15 height 12
radio input "true"
click at [889, 690] on input "True" at bounding box center [896, 696] width 15 height 12
radio input "true"
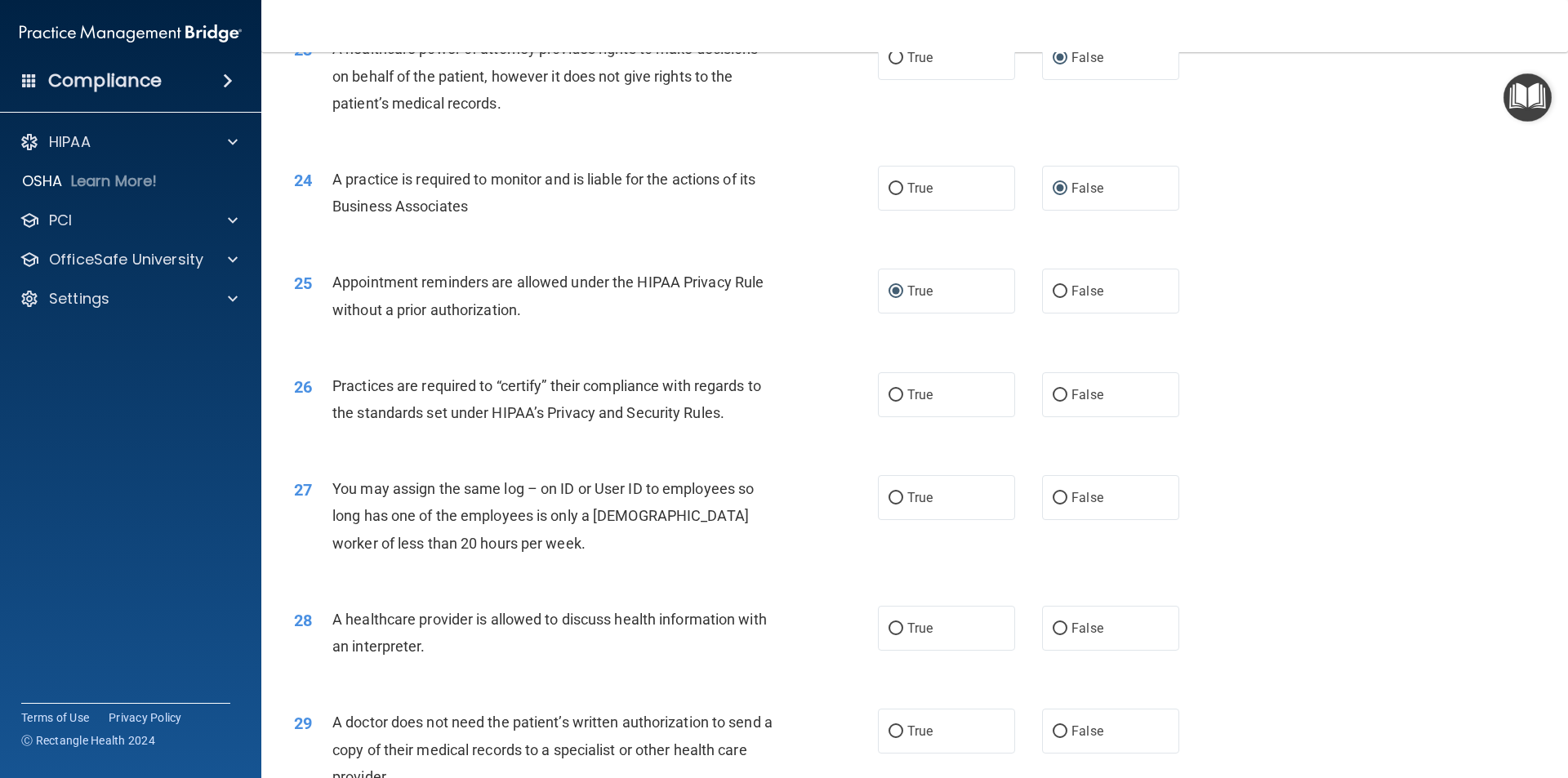
scroll to position [2858, 0]
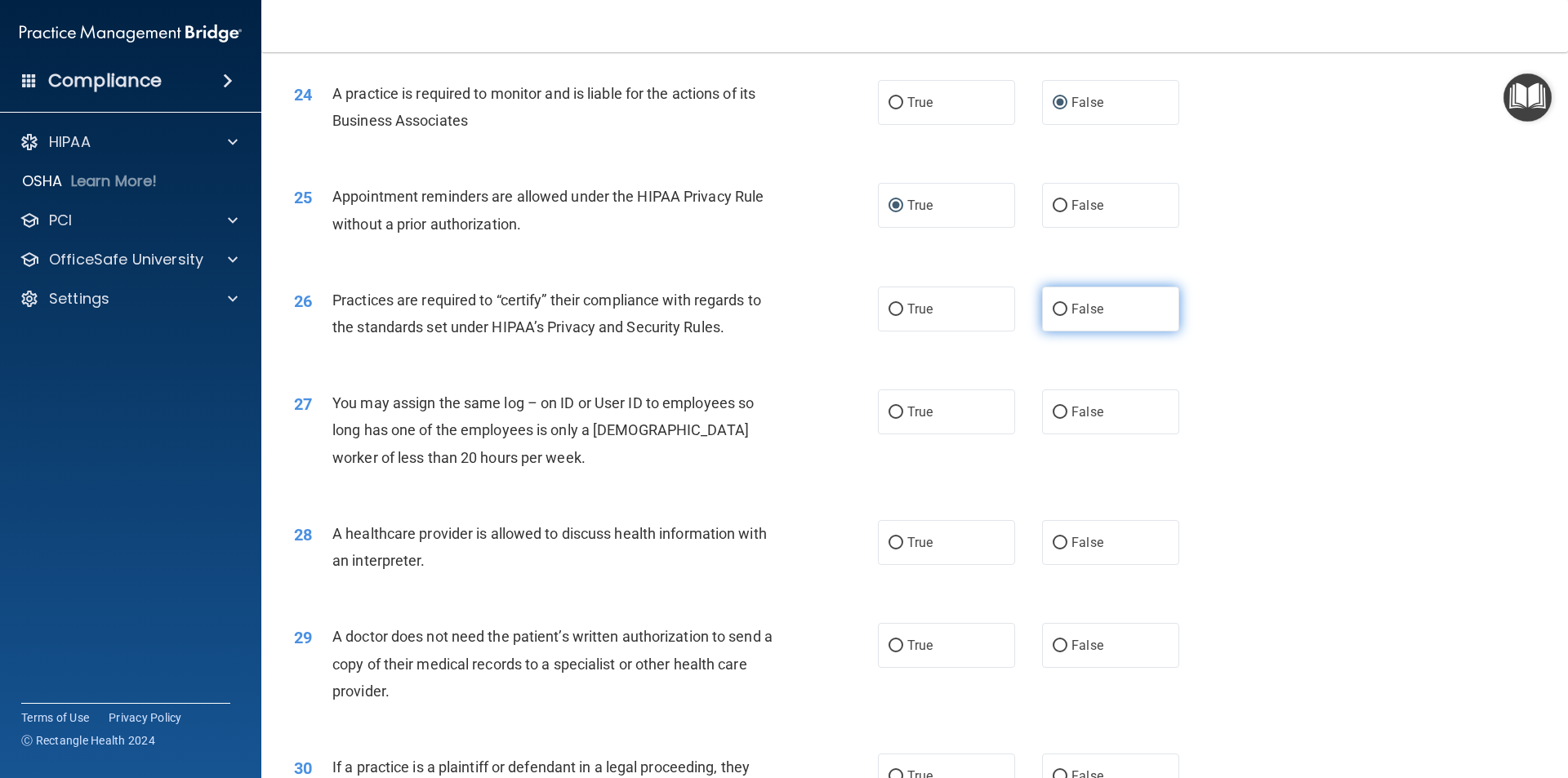
click at [1052, 307] on input "False" at bounding box center [1060, 310] width 15 height 12
radio input "true"
click at [1055, 412] on input "False" at bounding box center [1060, 412] width 15 height 12
radio input "true"
click at [889, 537] on input "True" at bounding box center [896, 543] width 15 height 12
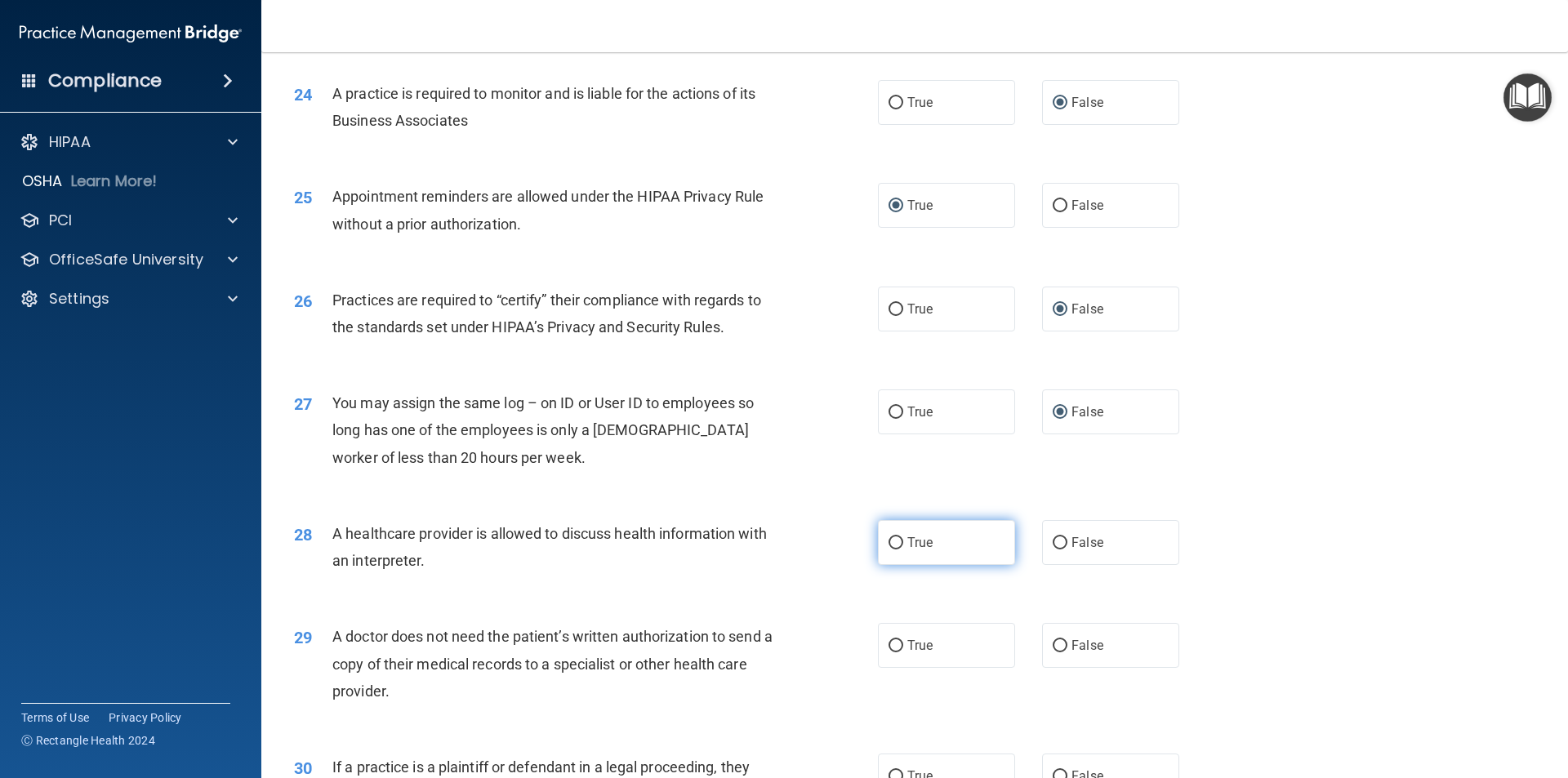
radio input "true"
click at [889, 647] on input "True" at bounding box center [896, 645] width 15 height 12
radio input "true"
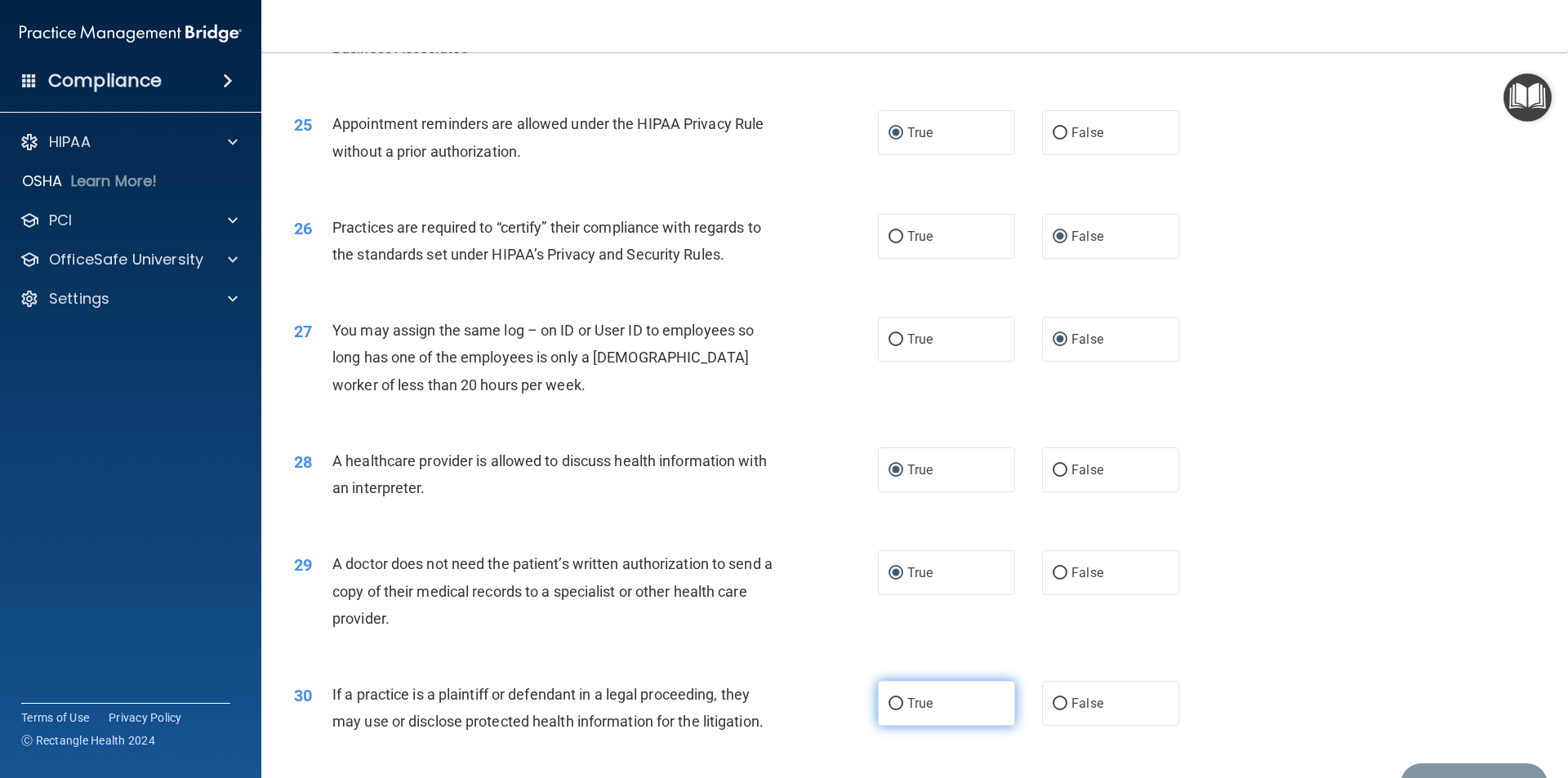
scroll to position [3022, 0]
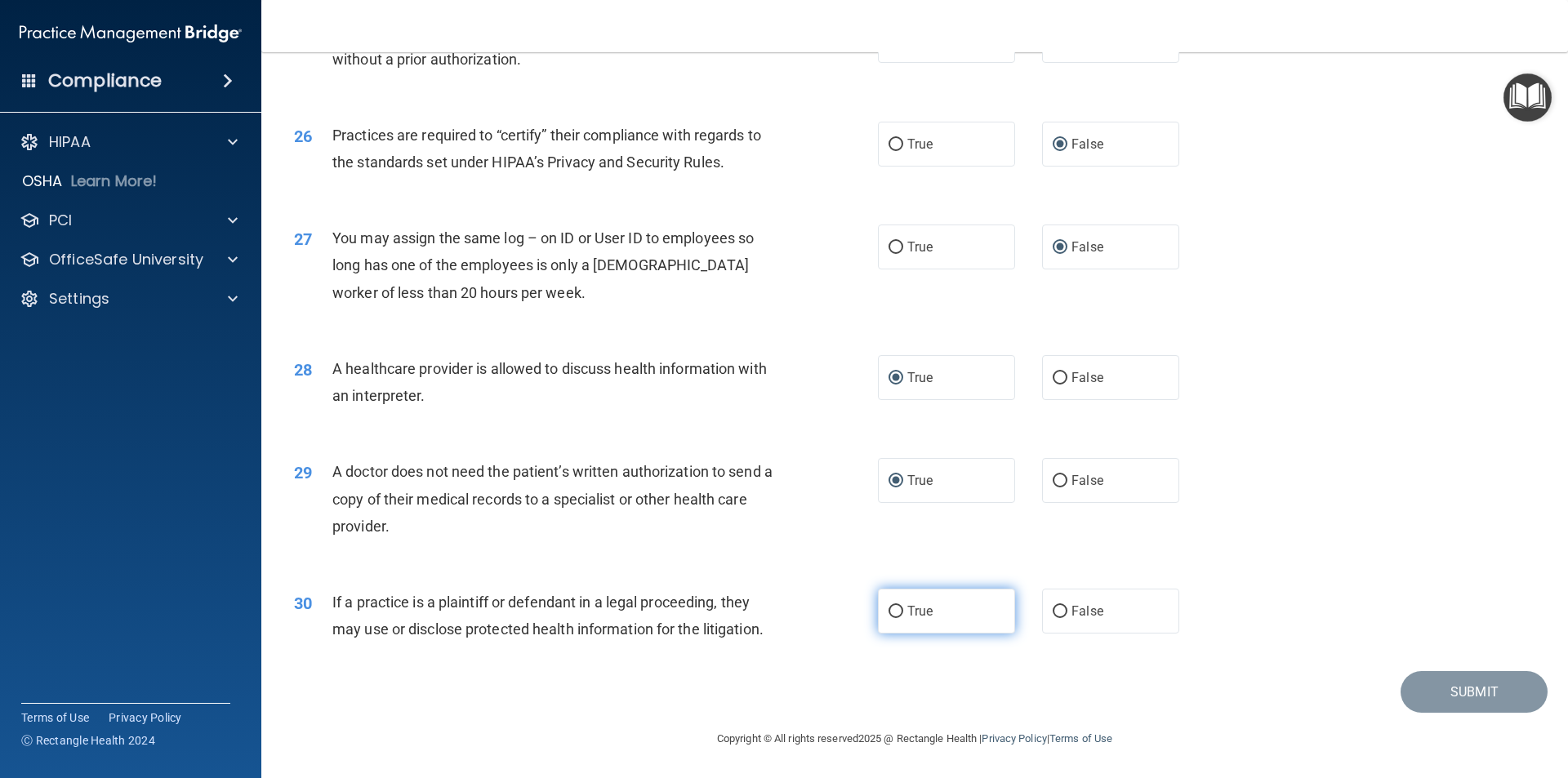
click at [890, 615] on input "True" at bounding box center [896, 612] width 15 height 12
radio input "true"
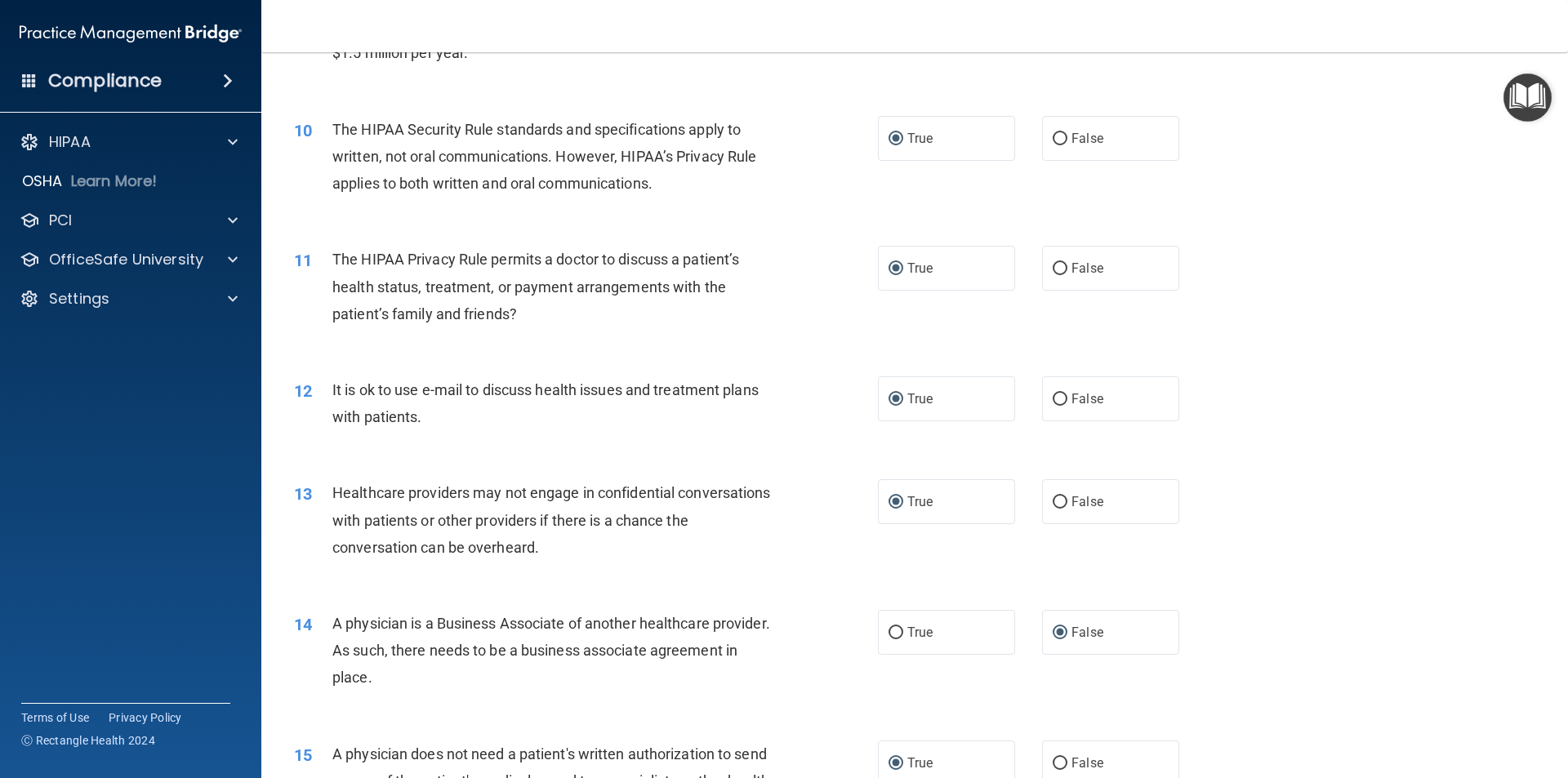
scroll to position [1144, 0]
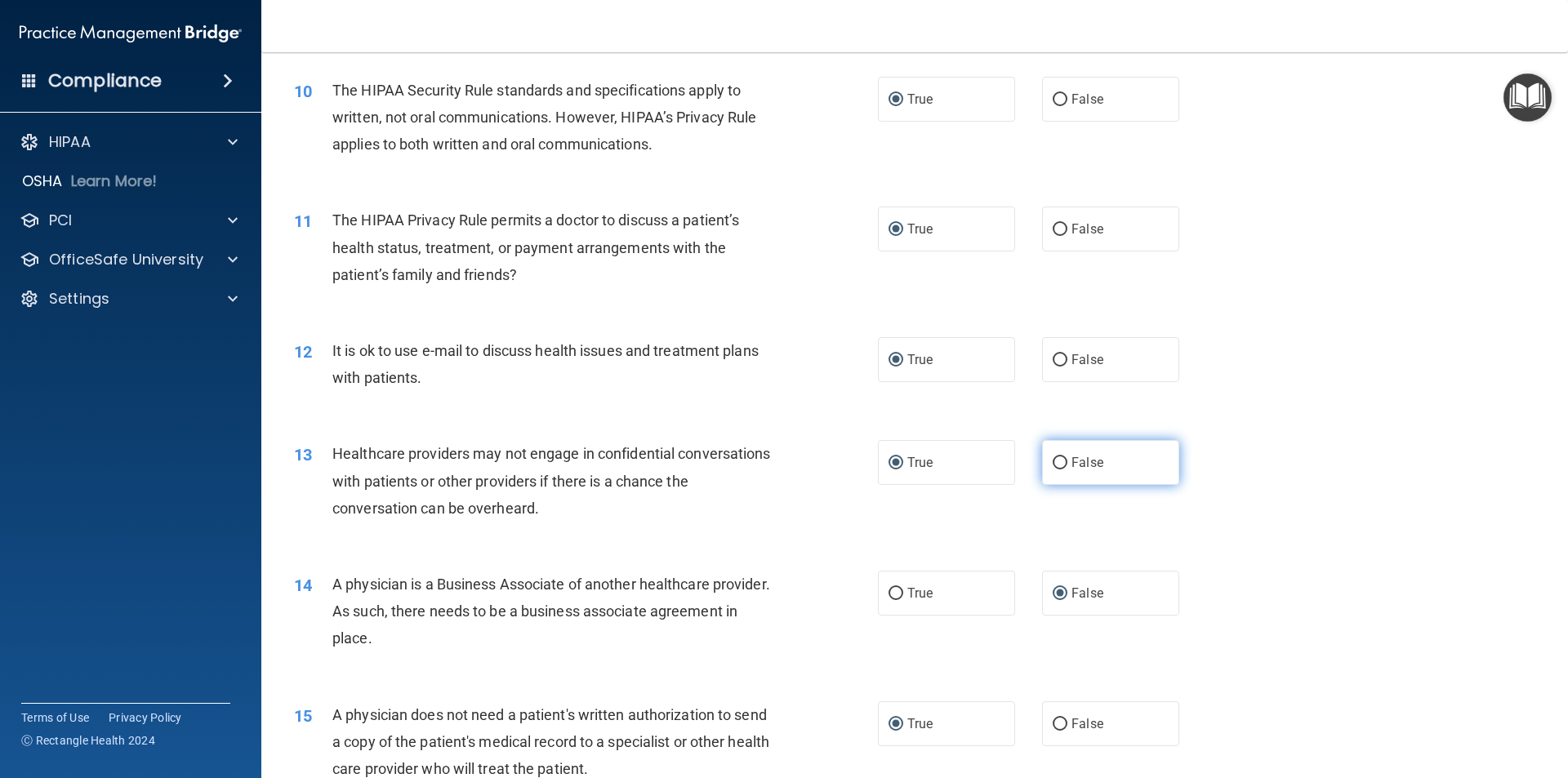
click at [1052, 459] on input "False" at bounding box center [1060, 463] width 15 height 12
radio input "true"
radio input "false"
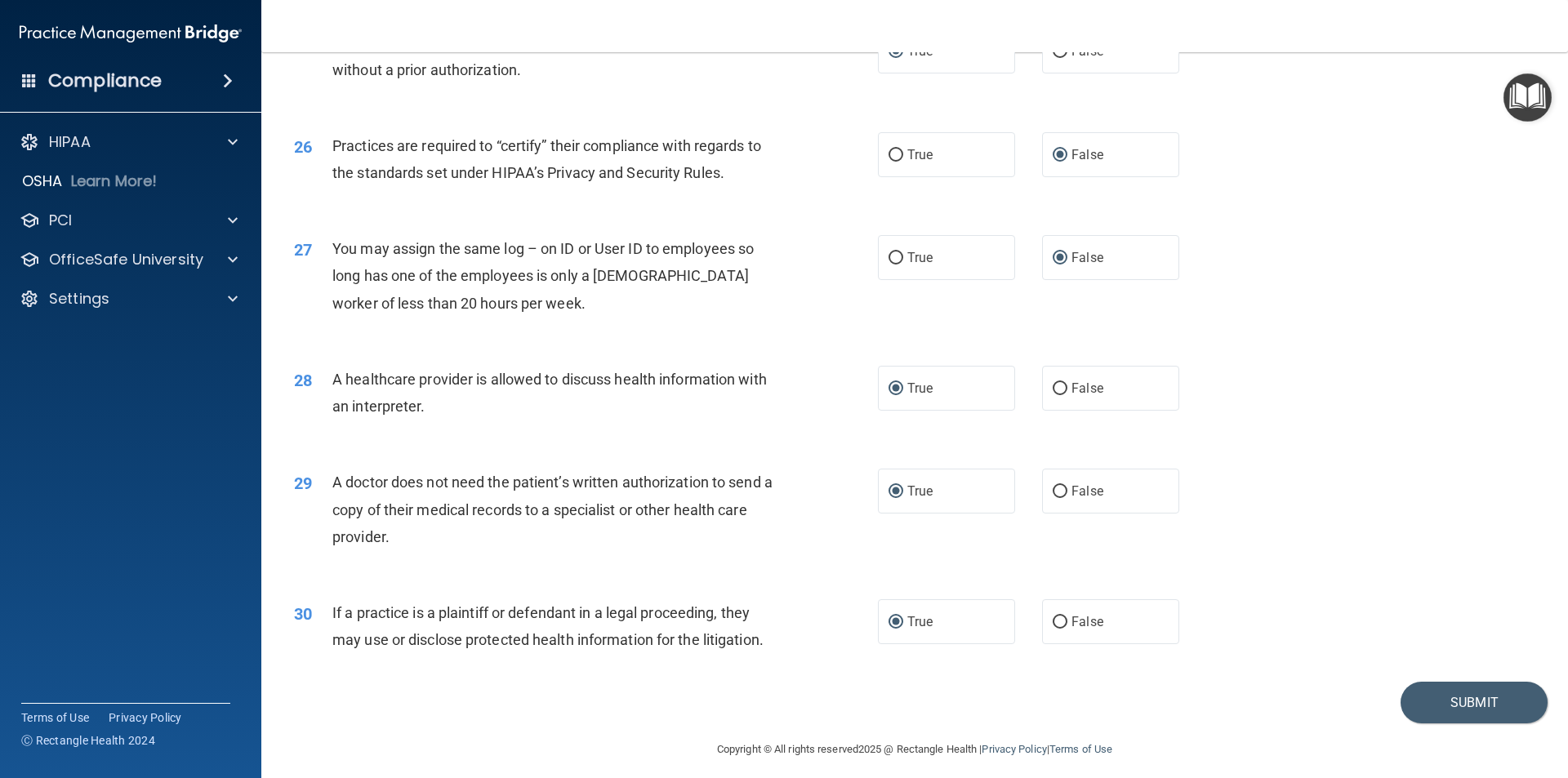
scroll to position [3022, 0]
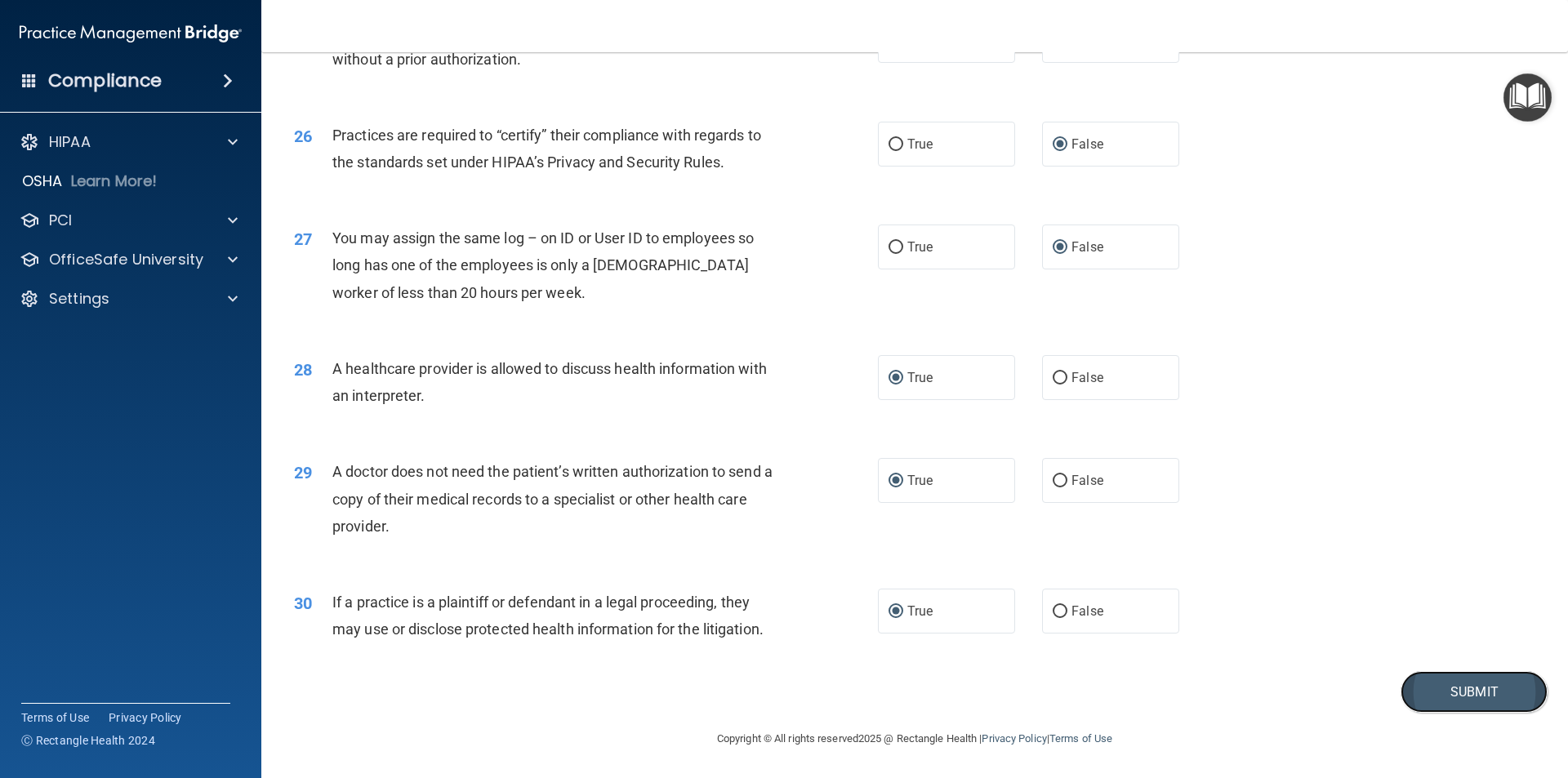
click at [1456, 684] on button "Submit" at bounding box center [1474, 692] width 147 height 42
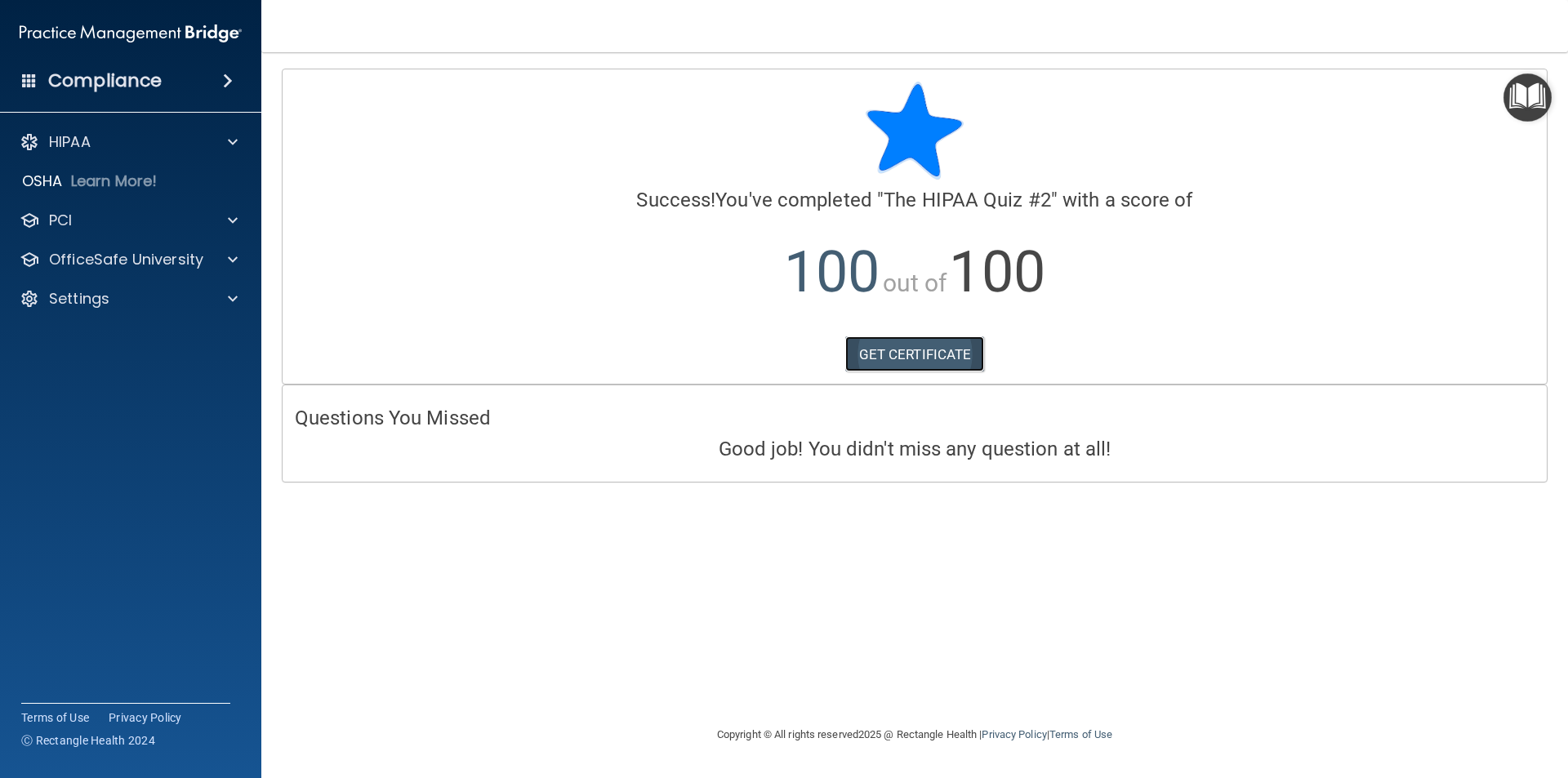
click at [904, 356] on link "GET CERTIFICATE" at bounding box center [915, 355] width 140 height 36
click at [97, 137] on div "HIPAA" at bounding box center [109, 142] width 203 height 20
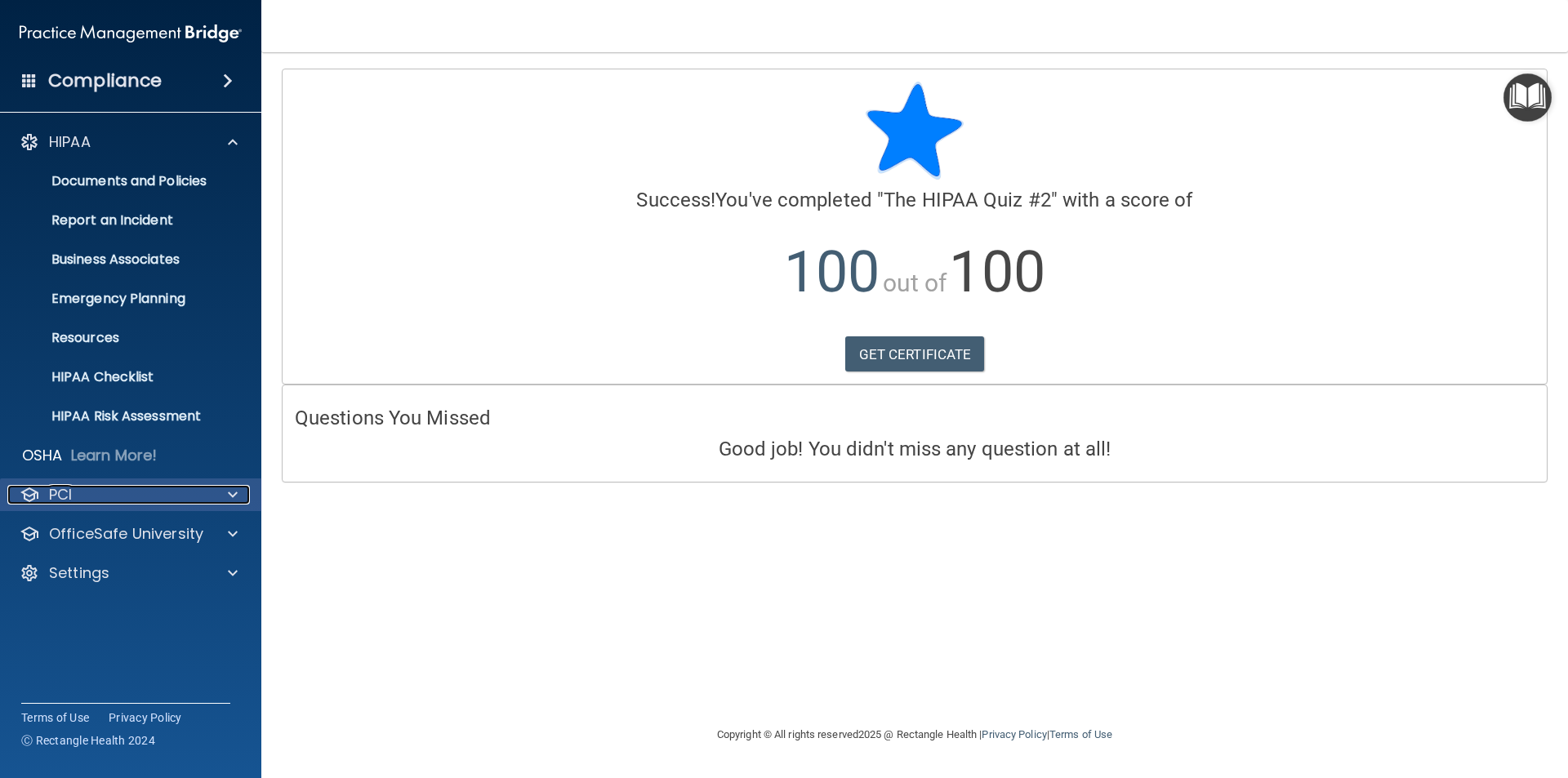
click at [86, 494] on div "PCI" at bounding box center [109, 495] width 203 height 20
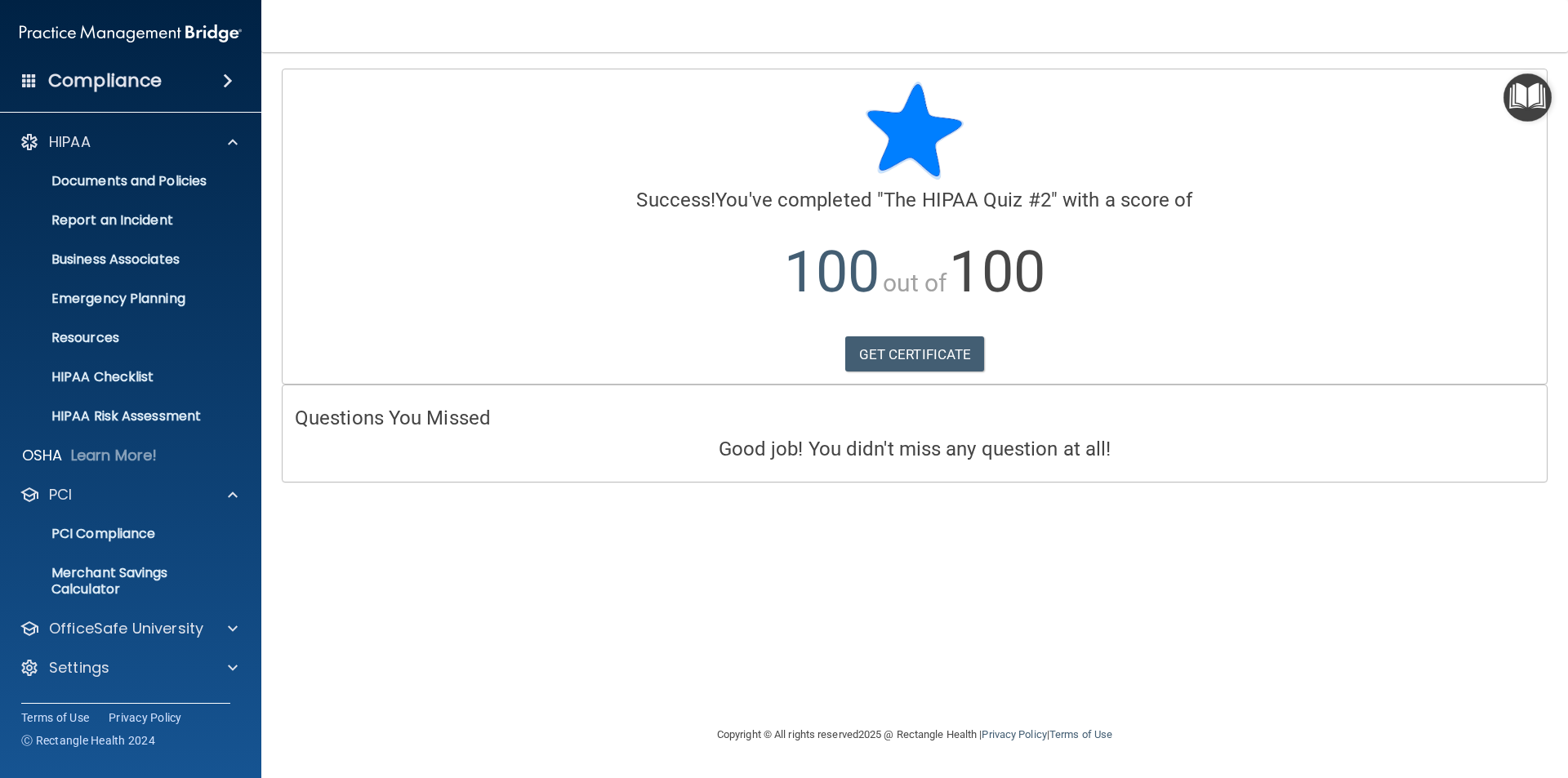
click at [119, 82] on h4 "Compliance" at bounding box center [105, 81] width 114 height 23
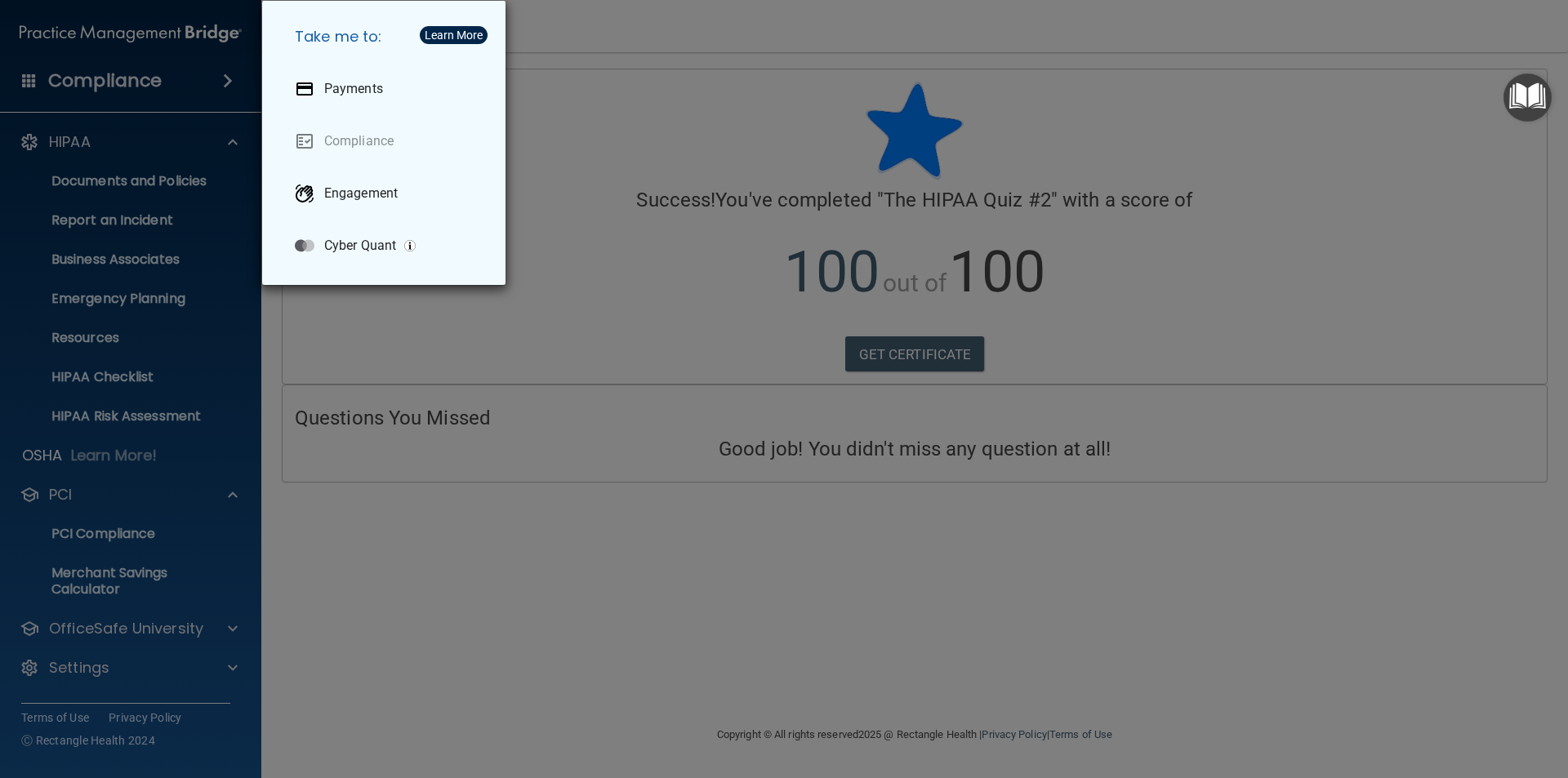
click at [522, 338] on div "Take me to: Payments Compliance Engagement Cyber Quant" at bounding box center [784, 389] width 1568 height 778
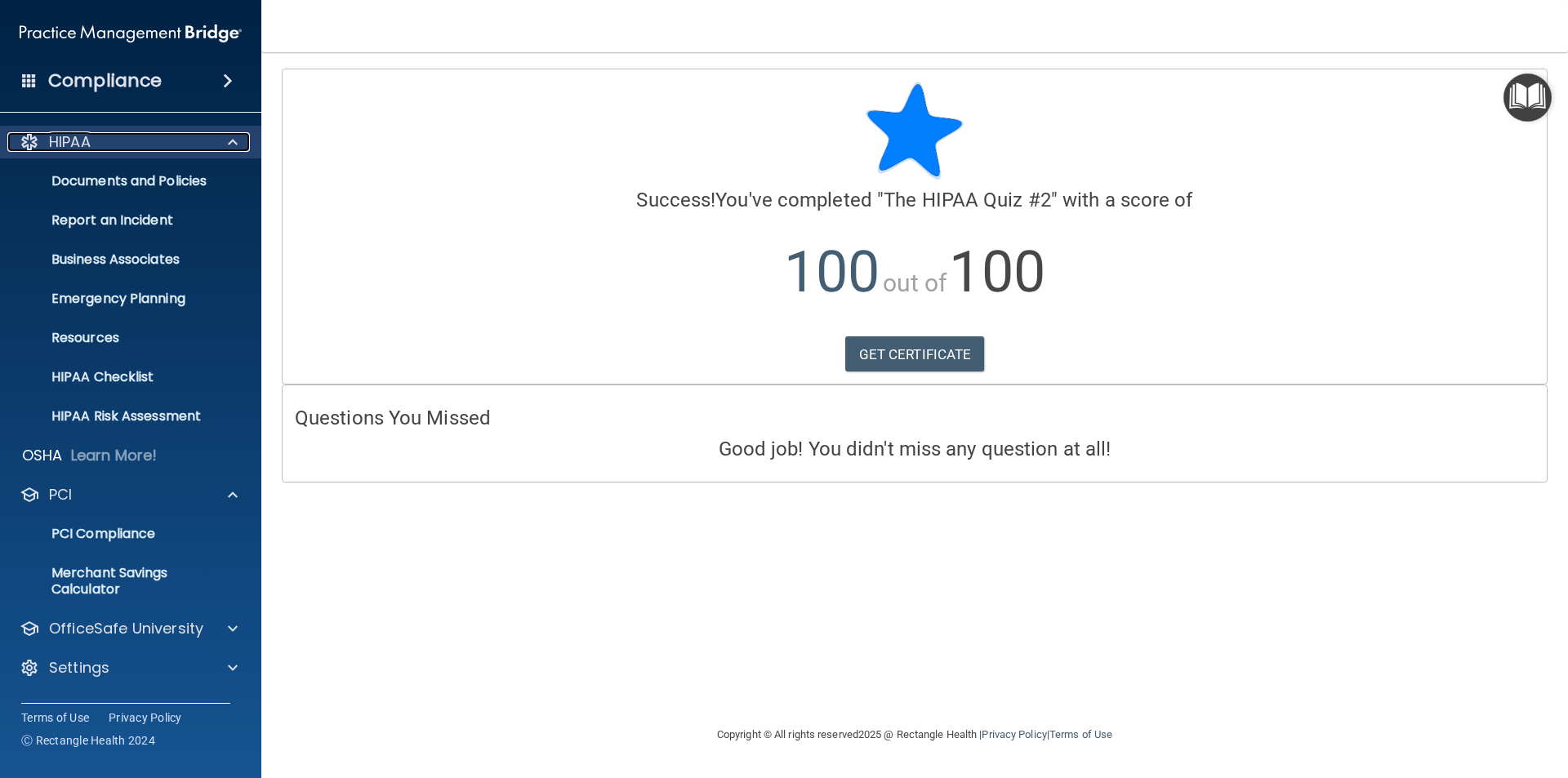
click at [232, 142] on span at bounding box center [233, 142] width 10 height 20
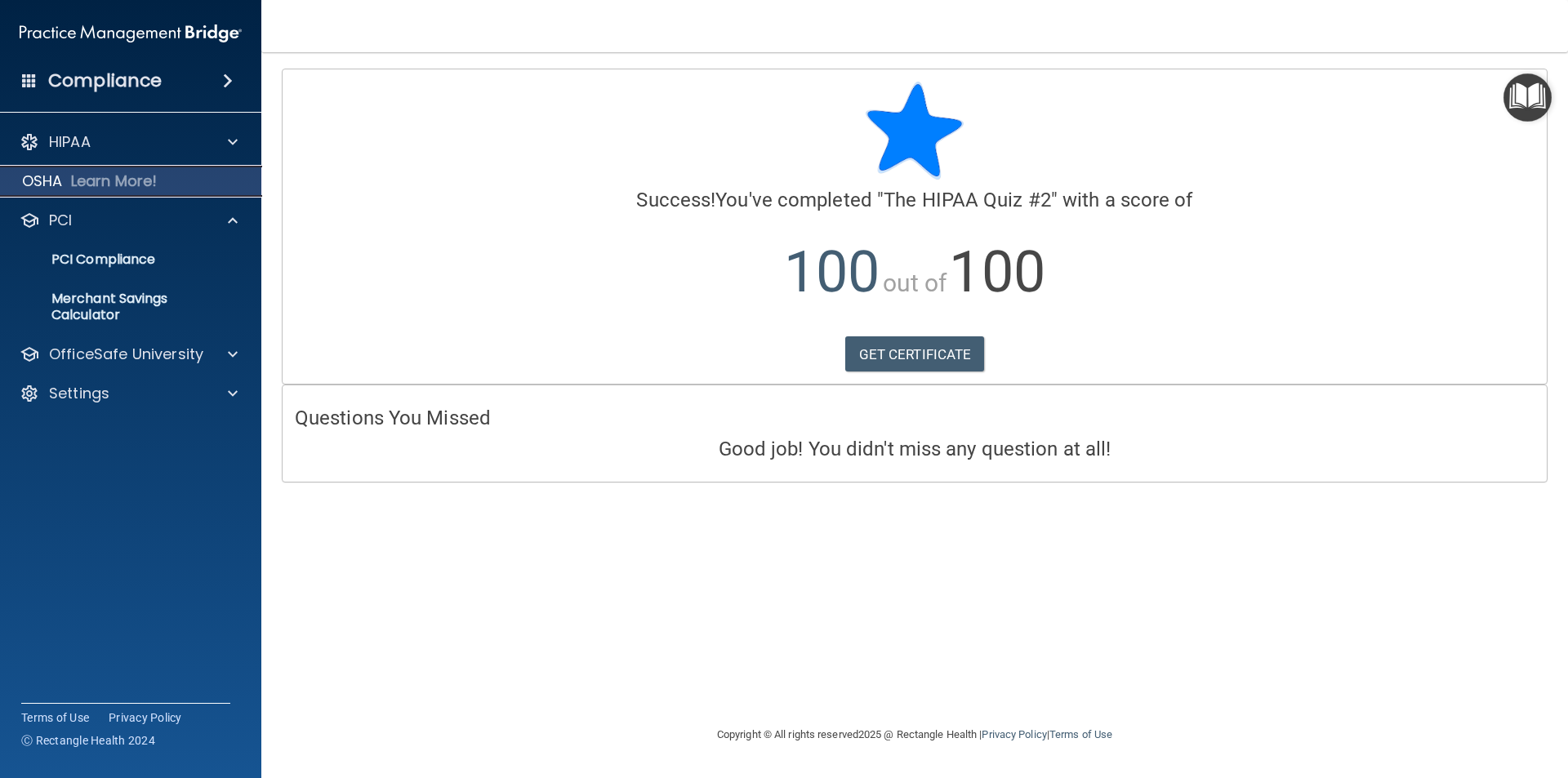
click at [152, 177] on p "Learn More!" at bounding box center [114, 181] width 86 height 20
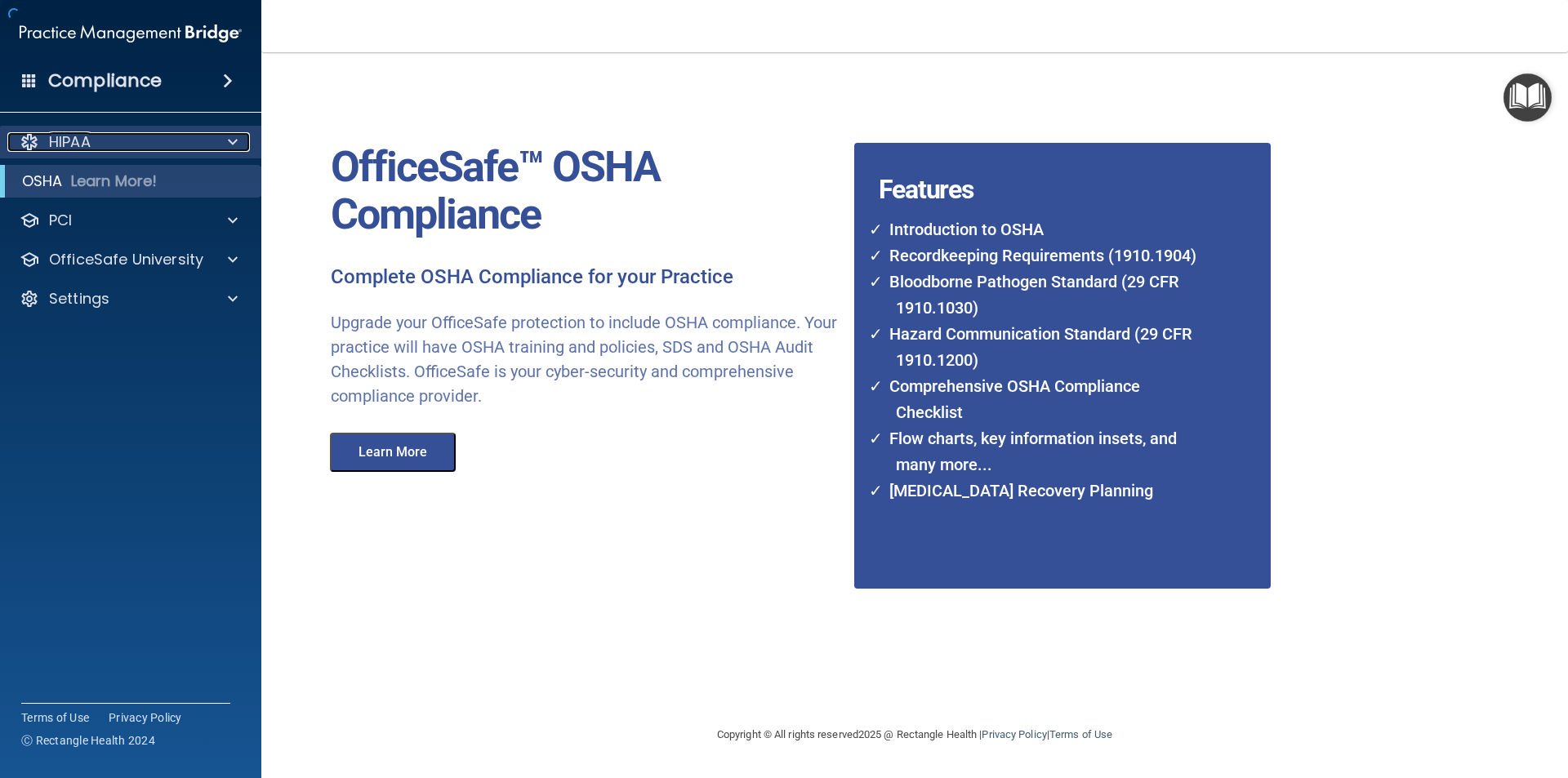
click at [135, 135] on div "HIPAA" at bounding box center [109, 142] width 203 height 20
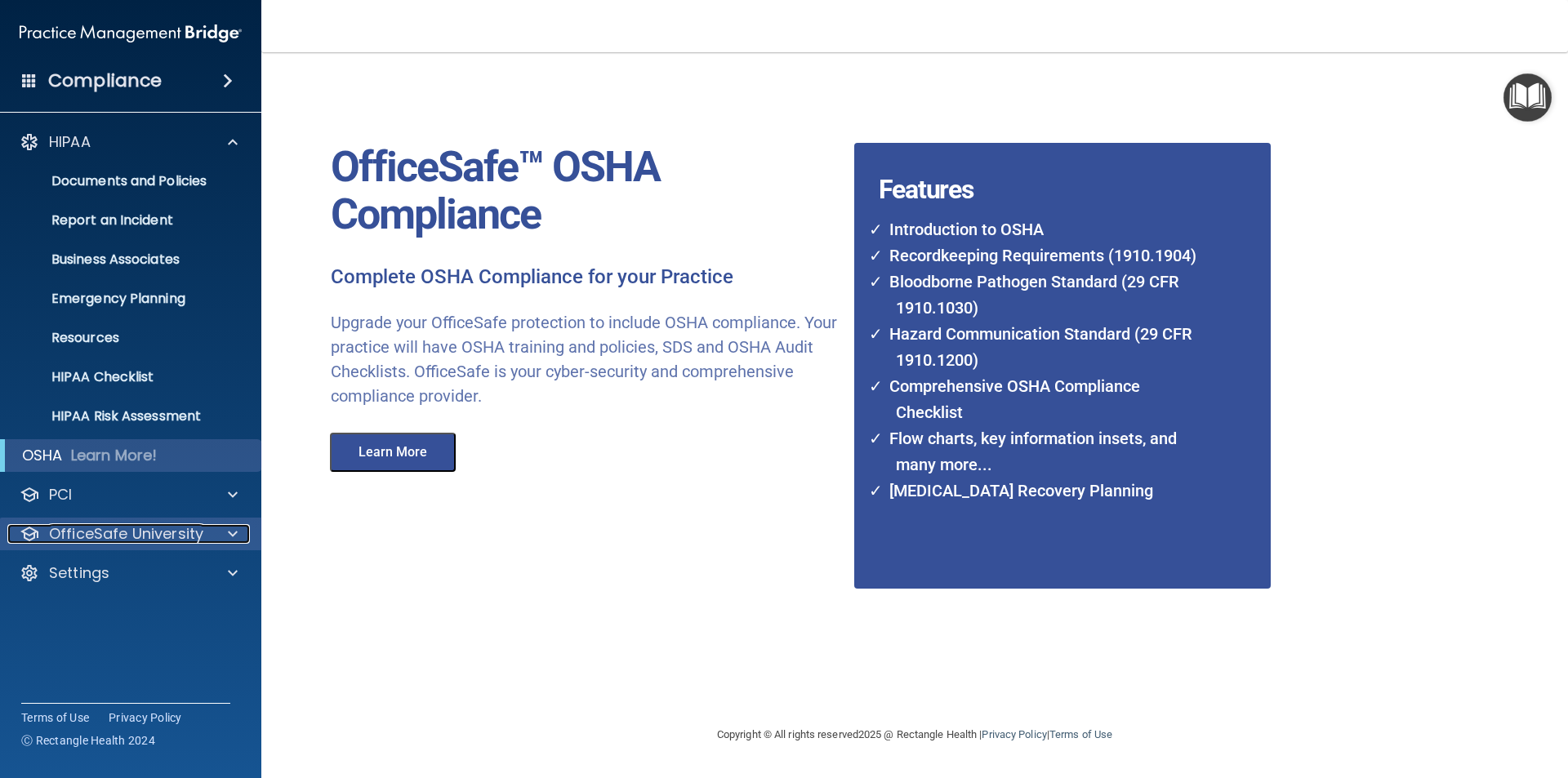
click at [172, 534] on p "OfficeSafe University" at bounding box center [125, 534] width 154 height 20
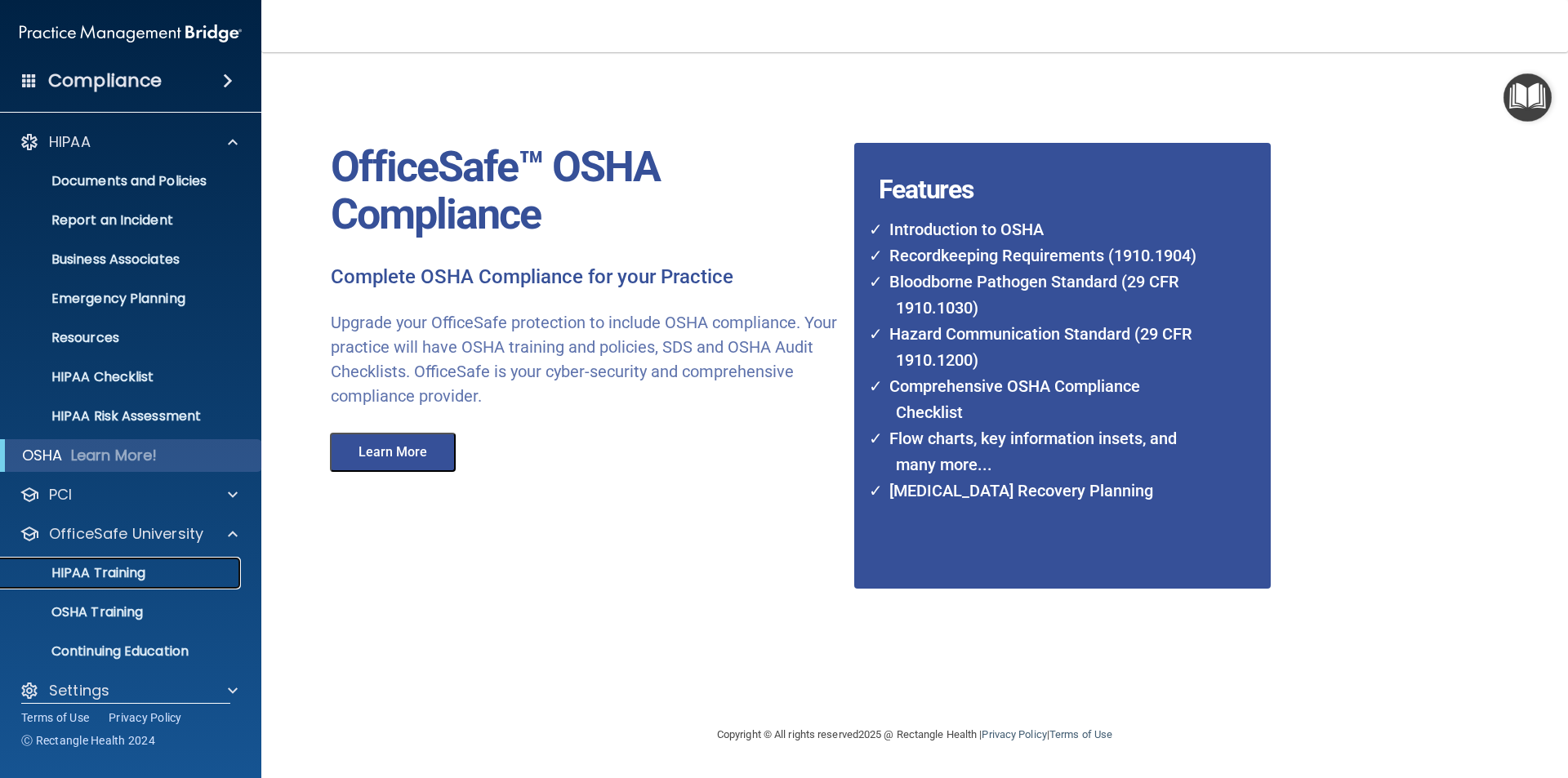
click at [133, 573] on p "HIPAA Training" at bounding box center [78, 573] width 135 height 16
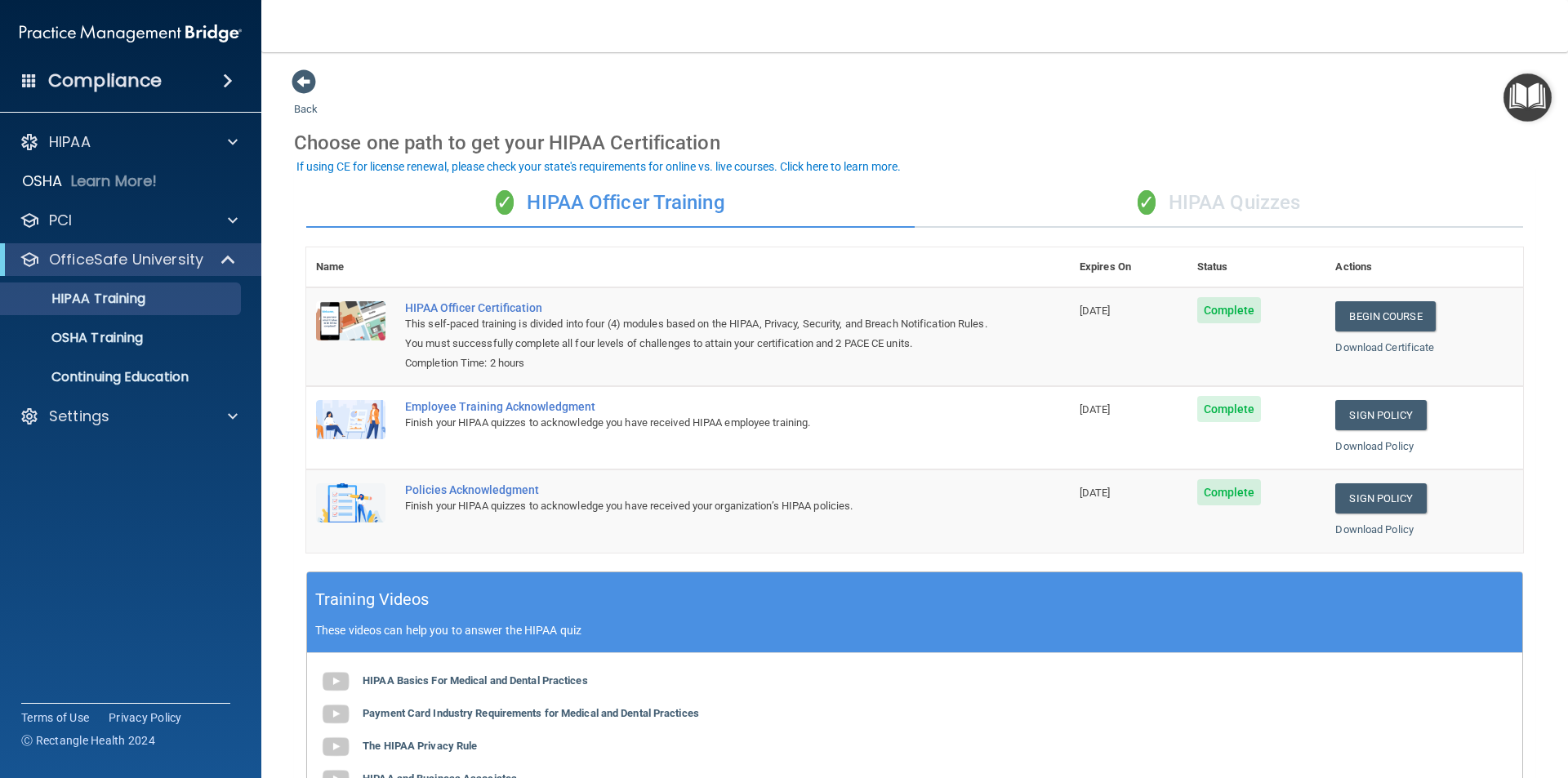
click at [1237, 199] on div "✓ HIPAA Quizzes" at bounding box center [1219, 203] width 609 height 49
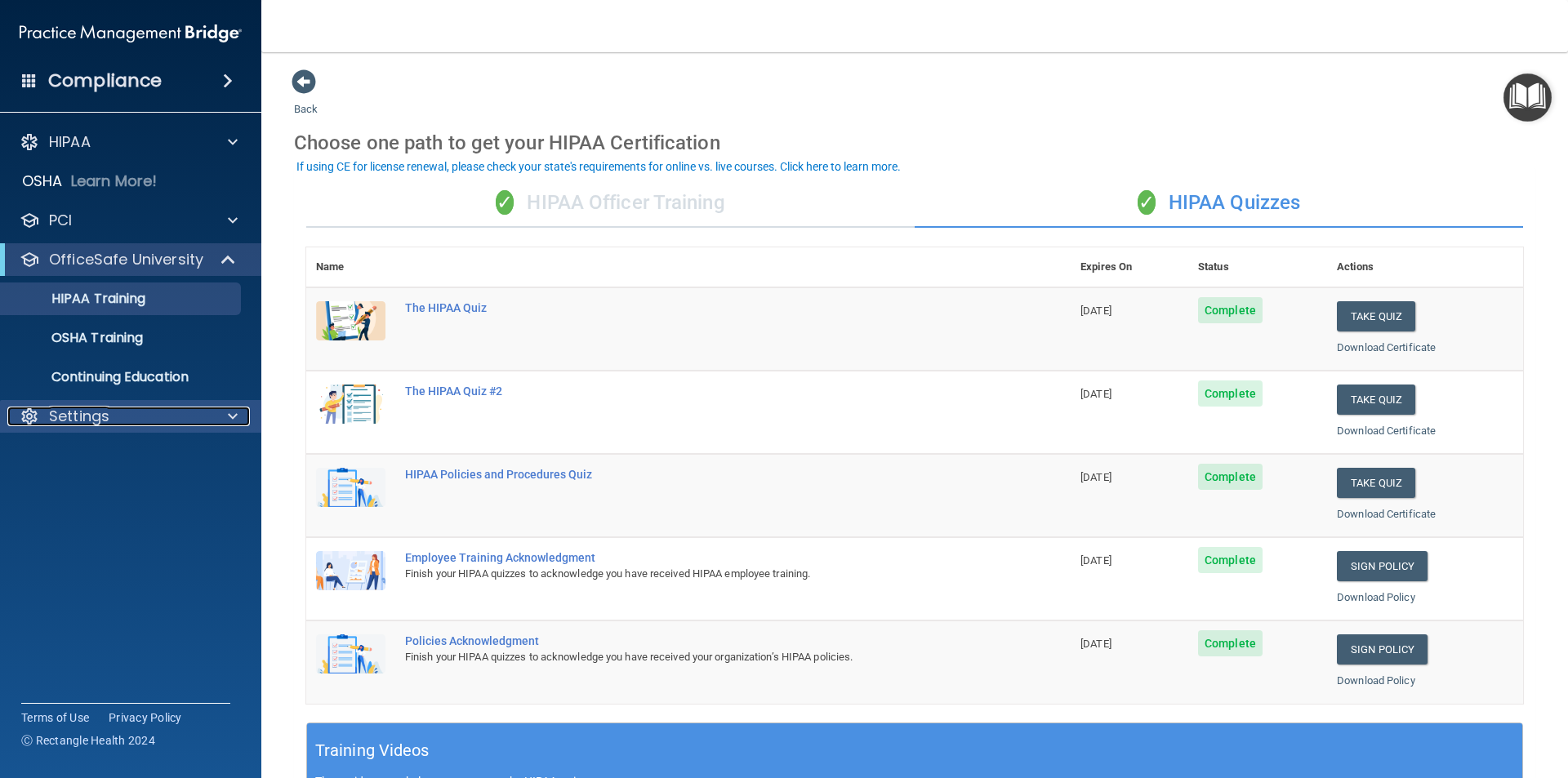
click at [146, 417] on div "Settings" at bounding box center [109, 417] width 203 height 20
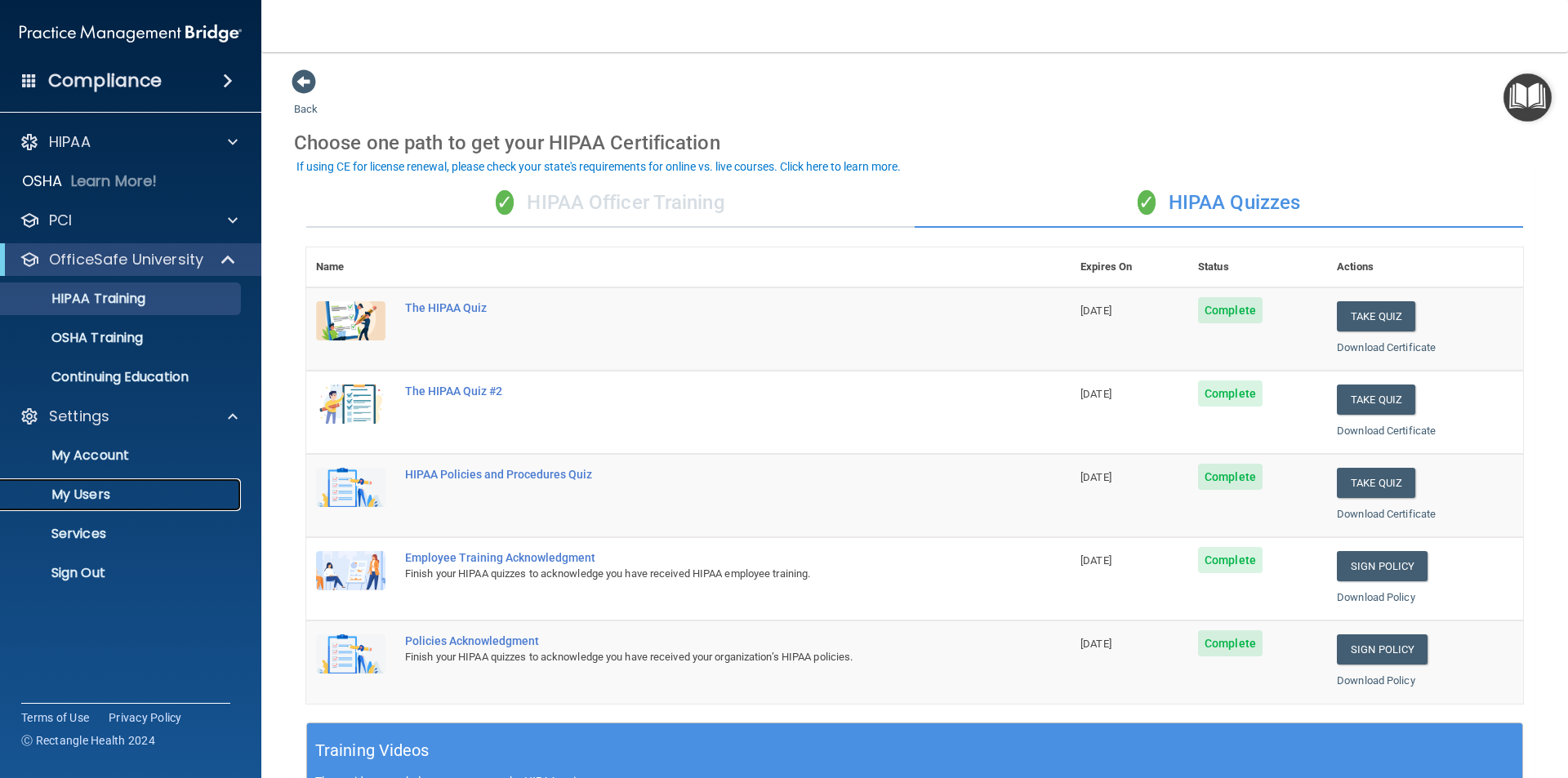
click at [113, 496] on p "My Users" at bounding box center [122, 495] width 223 height 16
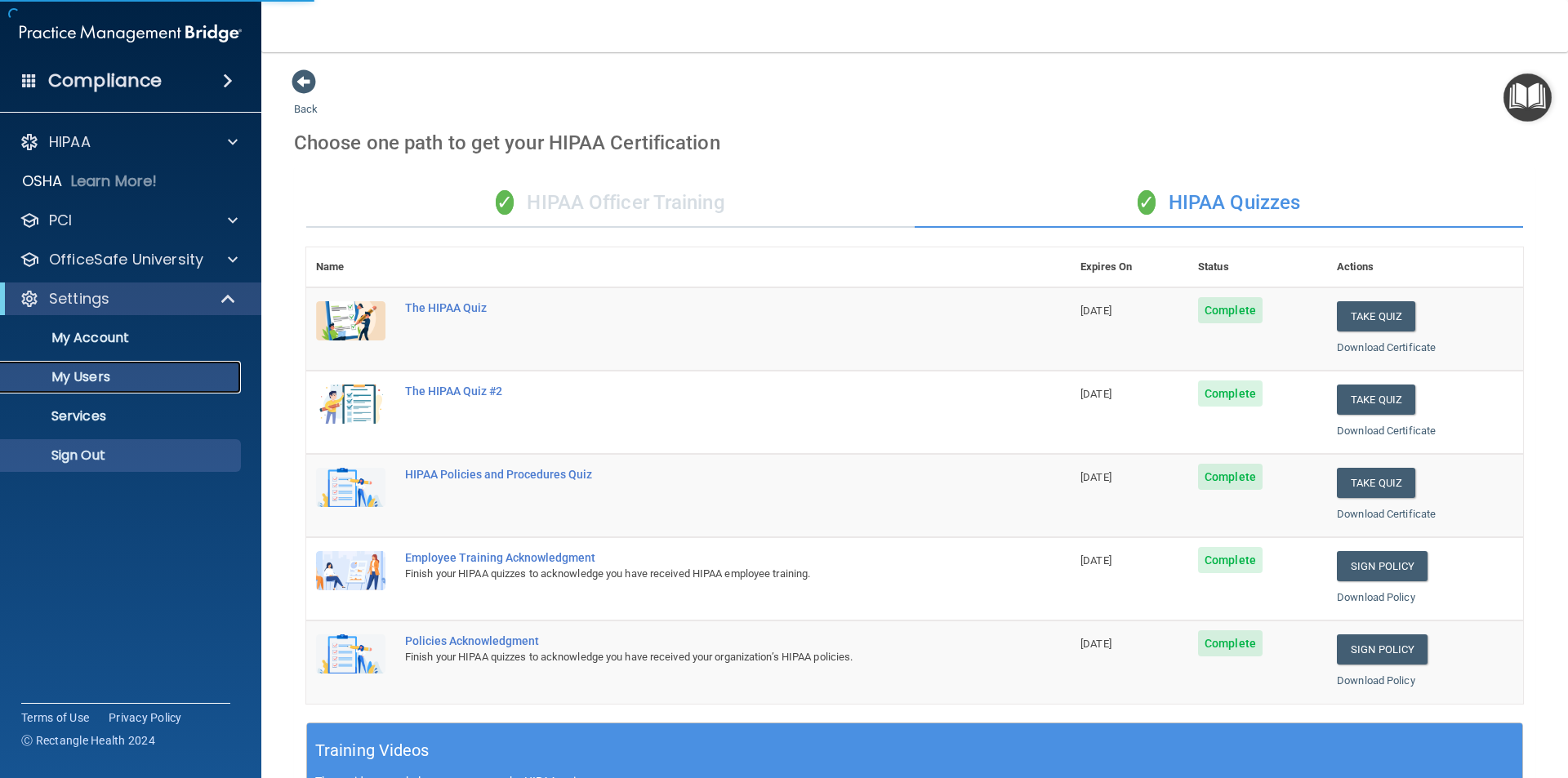
select select "20"
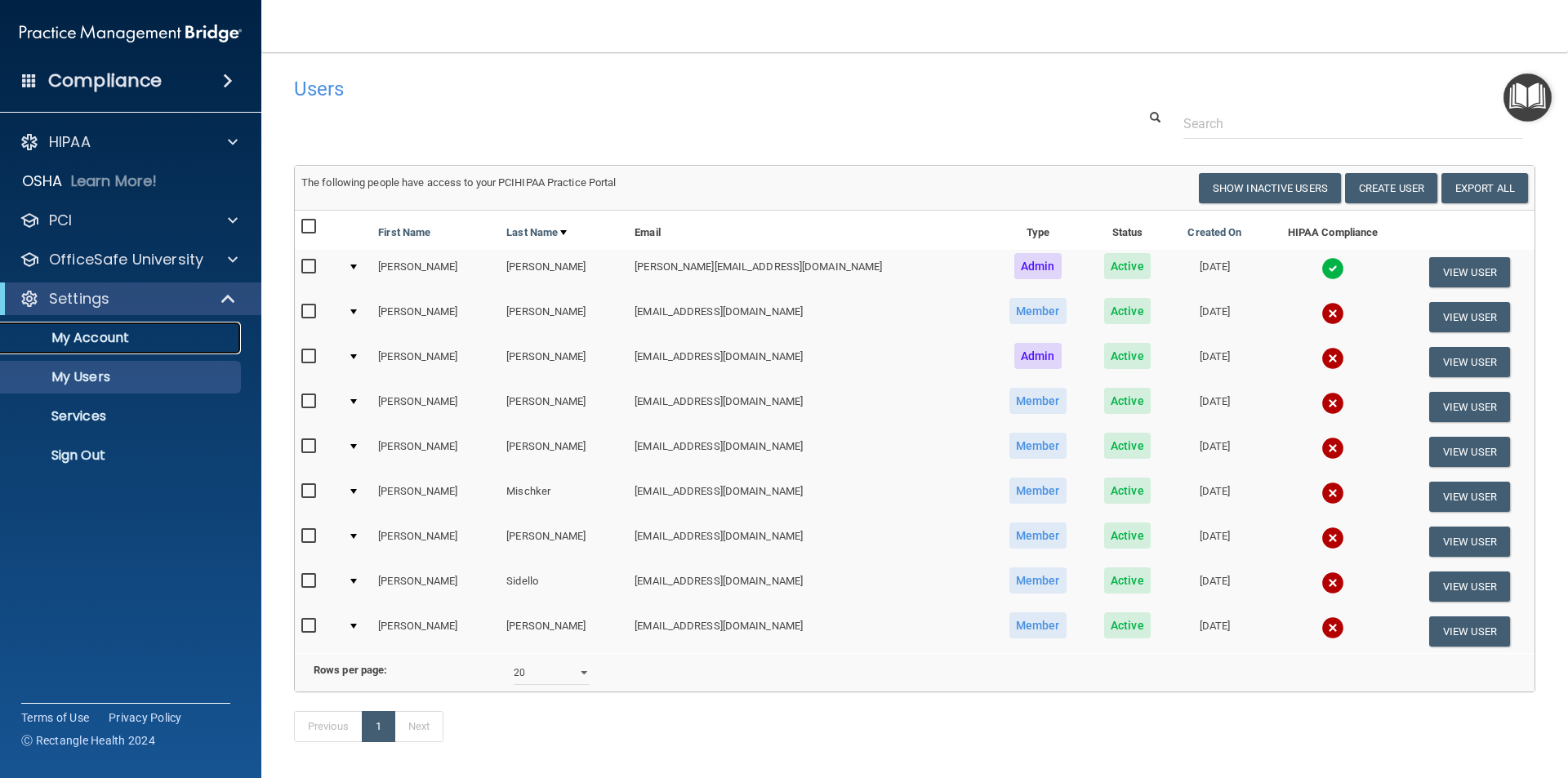
click at [109, 340] on p "My Account" at bounding box center [122, 338] width 223 height 16
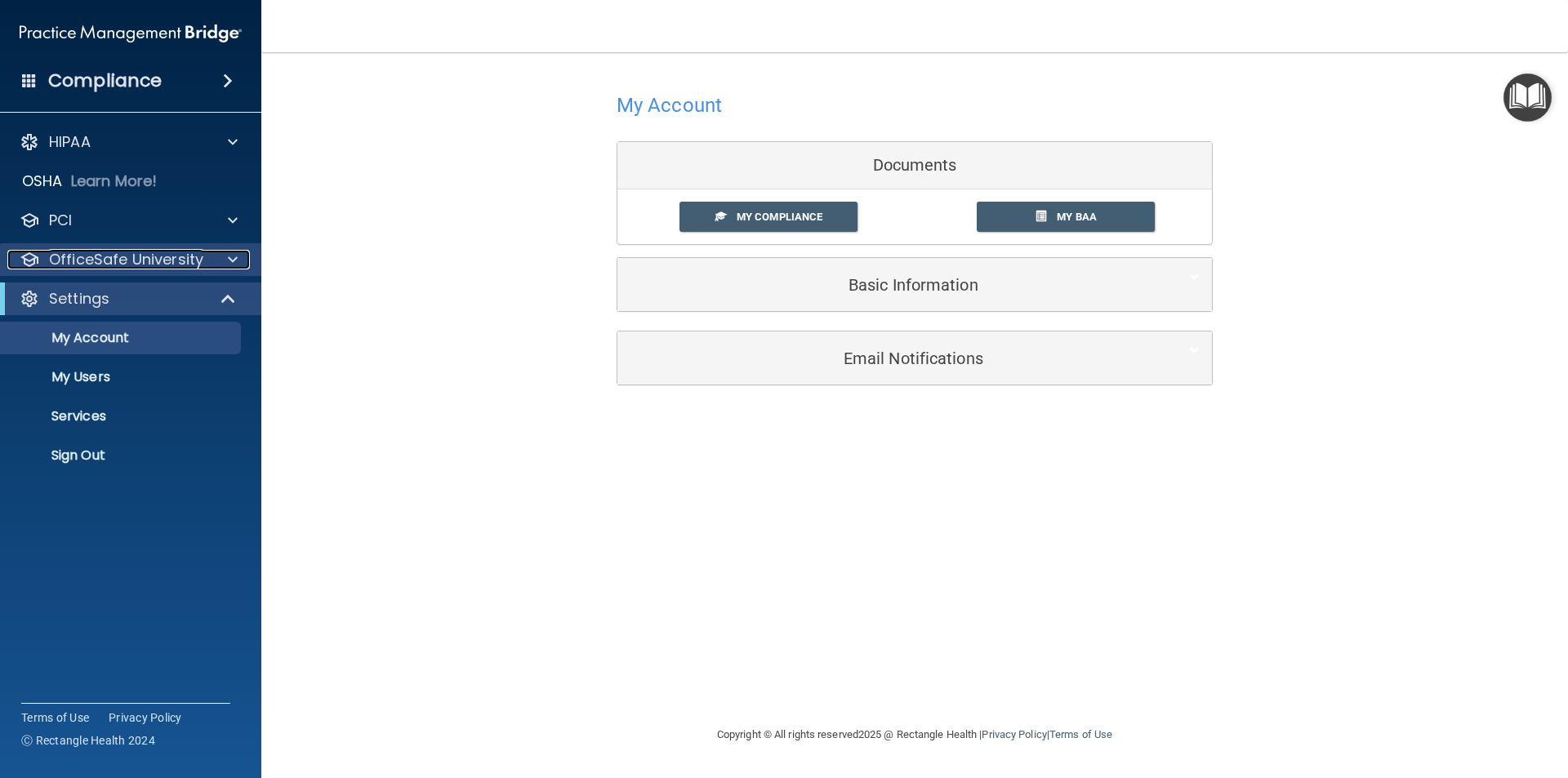
click at [83, 258] on p "OfficeSafe University" at bounding box center [125, 259] width 154 height 20
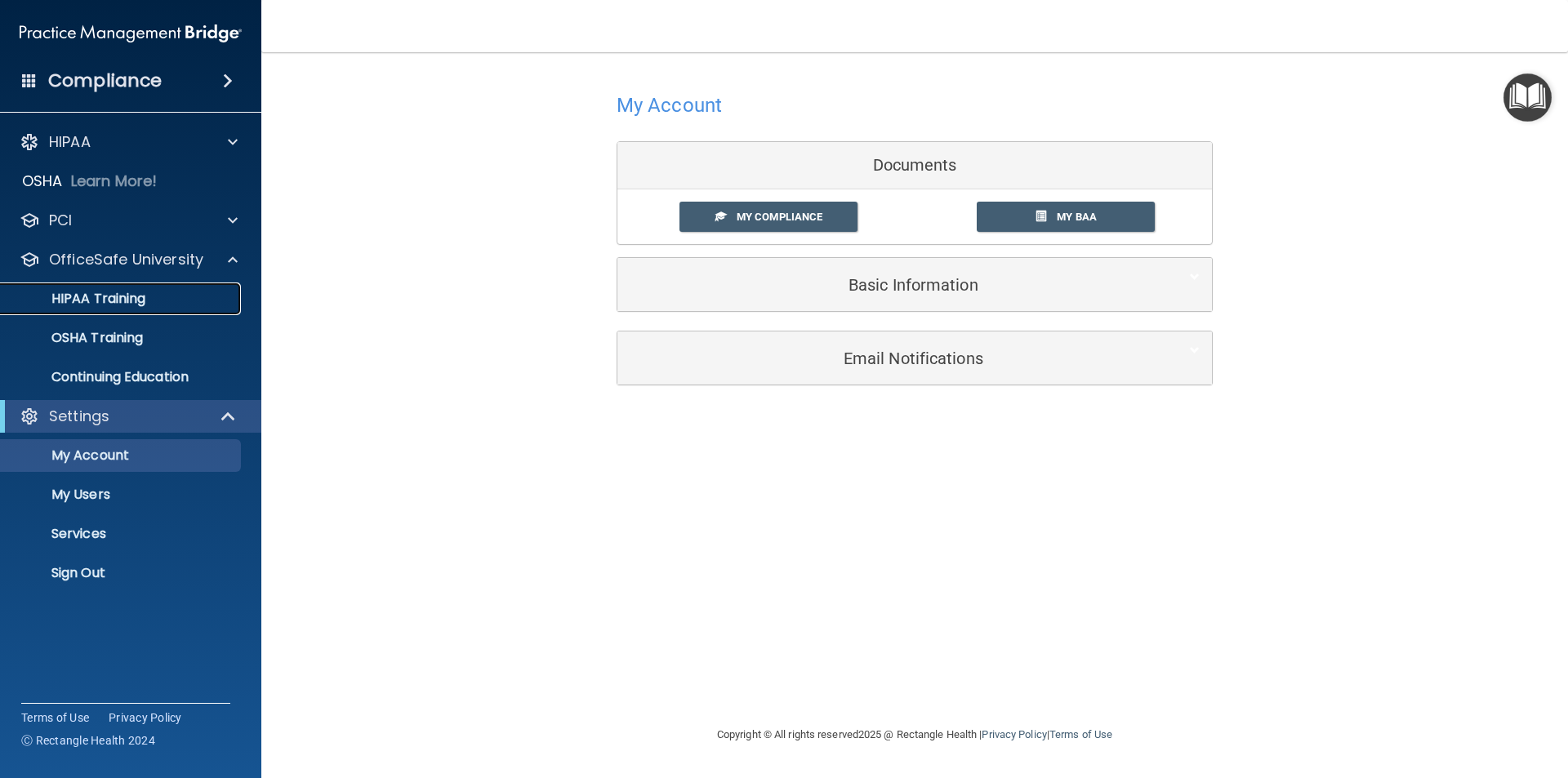
click at [94, 292] on p "HIPAA Training" at bounding box center [78, 299] width 135 height 16
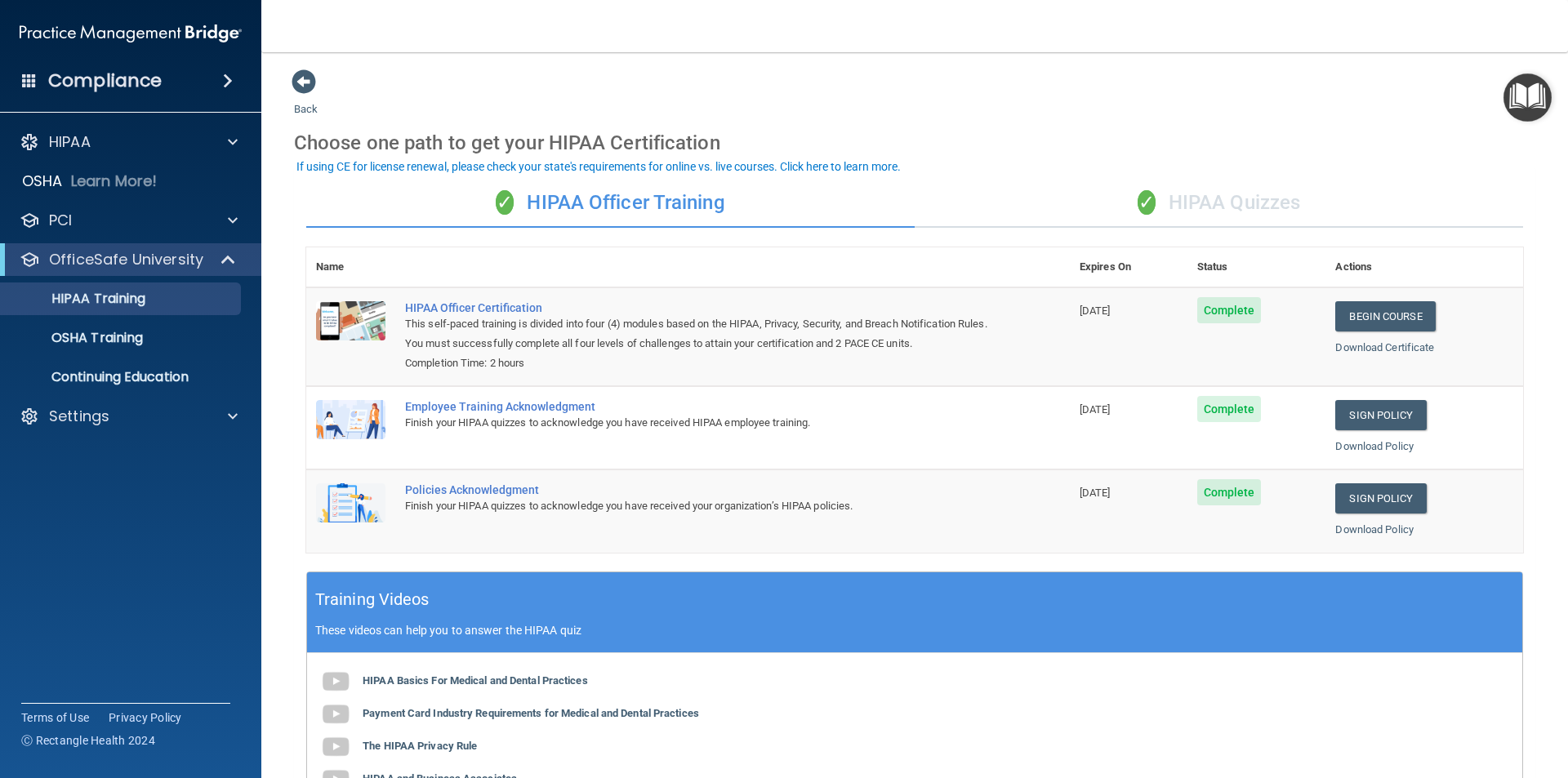
click at [1210, 217] on div "✓ HIPAA Quizzes" at bounding box center [1219, 203] width 609 height 49
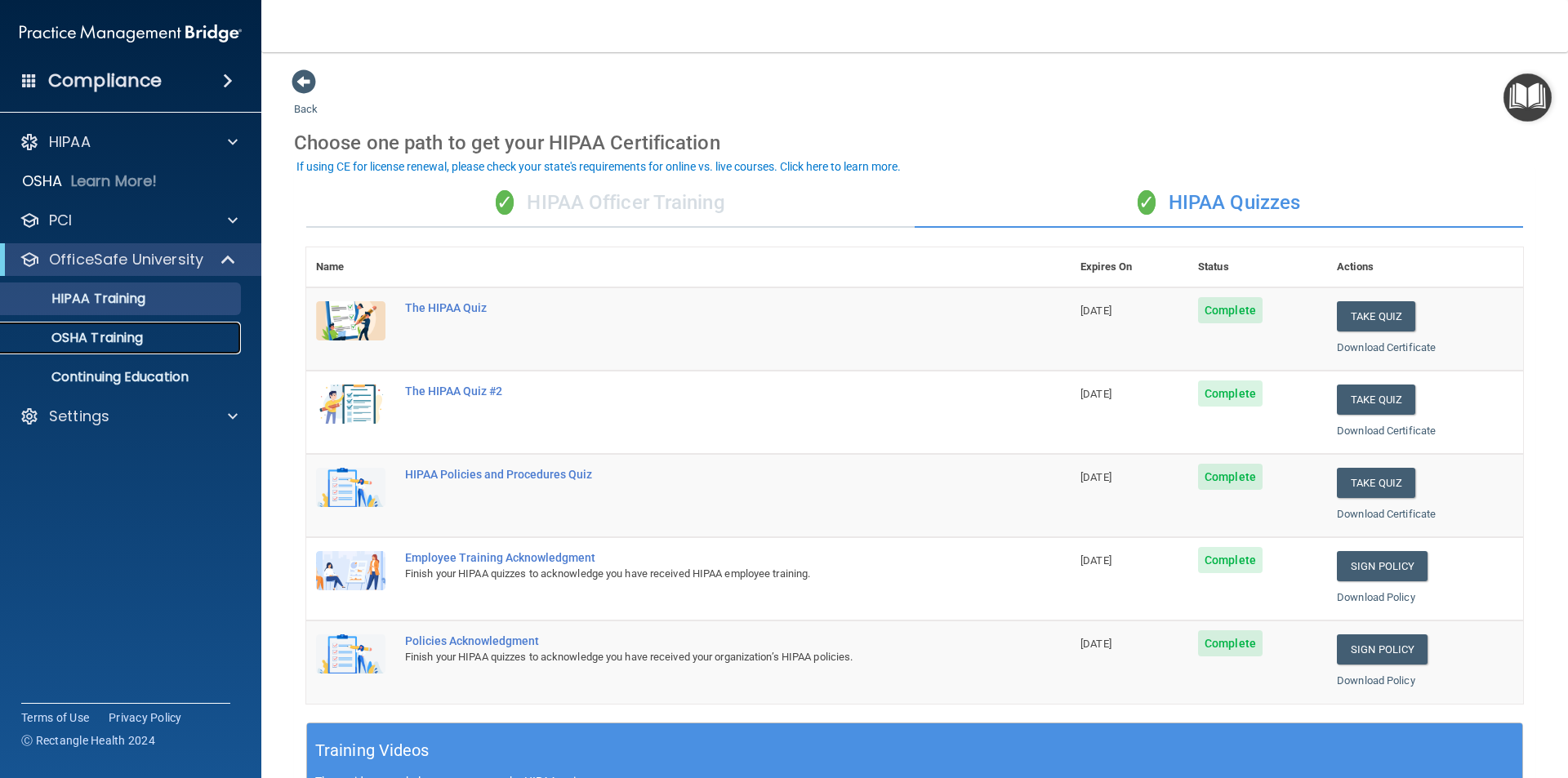
click at [143, 344] on p "OSHA Training" at bounding box center [77, 338] width 133 height 16
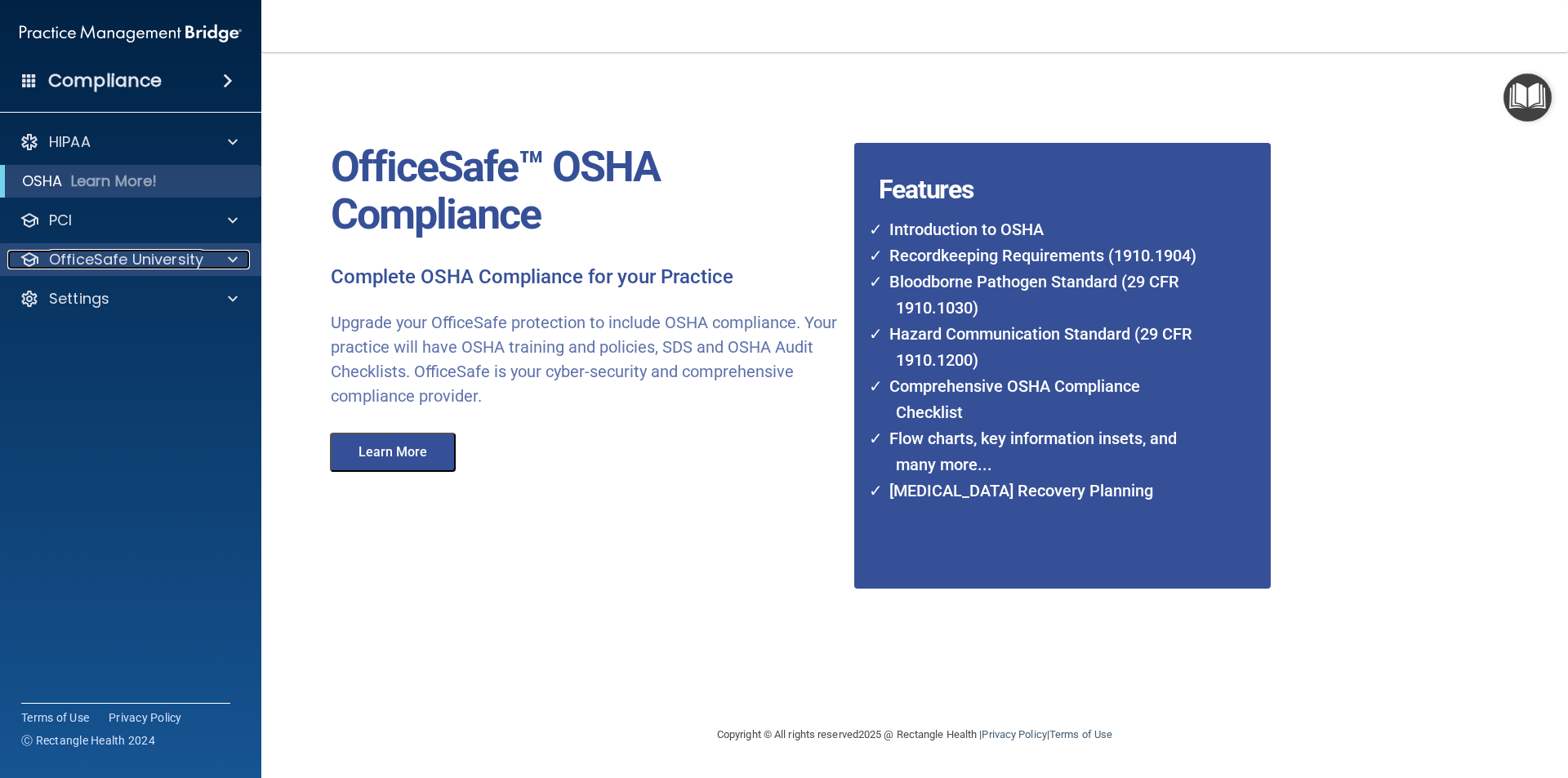
click at [120, 261] on p "OfficeSafe University" at bounding box center [125, 259] width 154 height 20
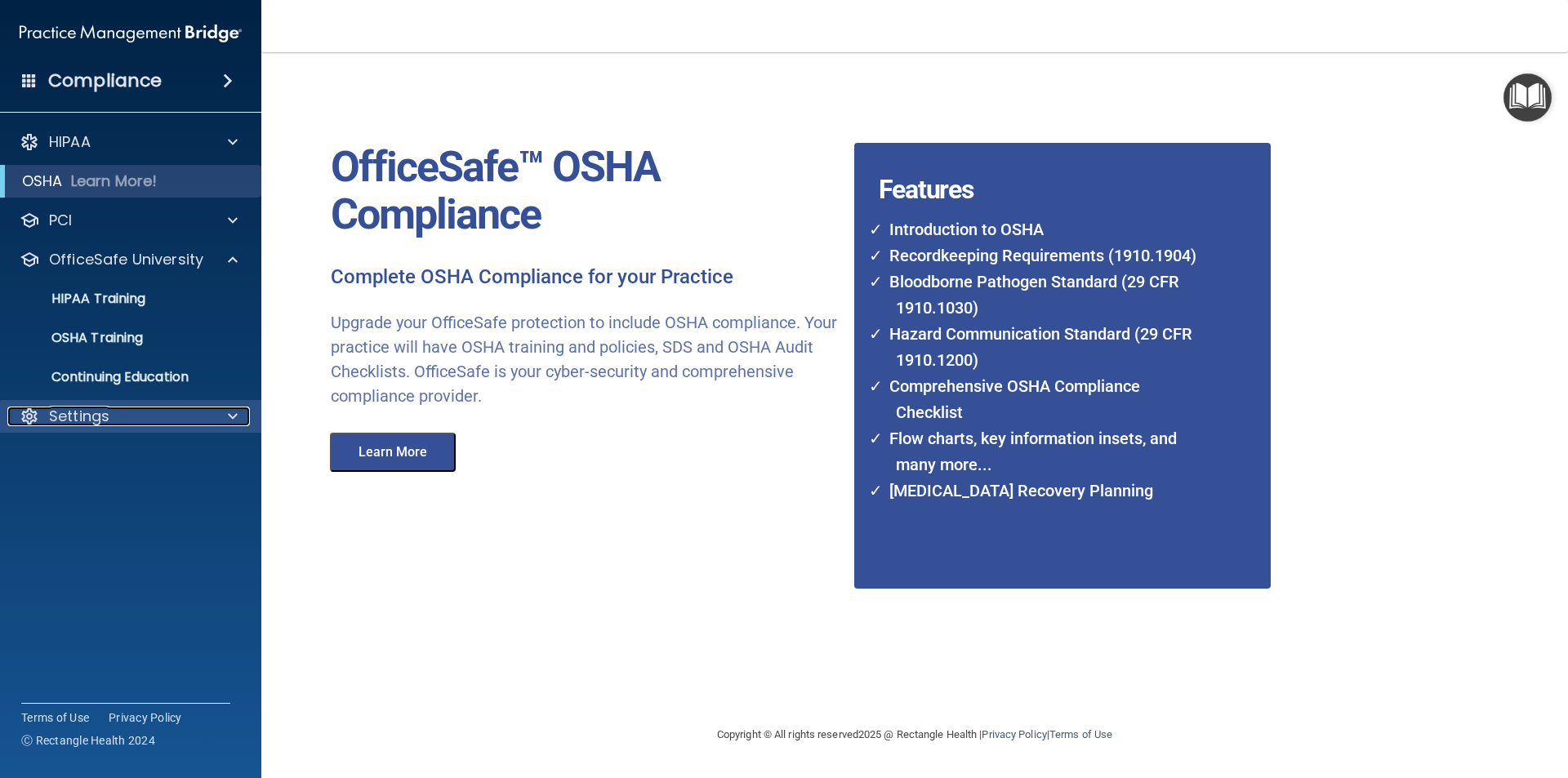
click at [113, 408] on div "Settings" at bounding box center [109, 417] width 203 height 20
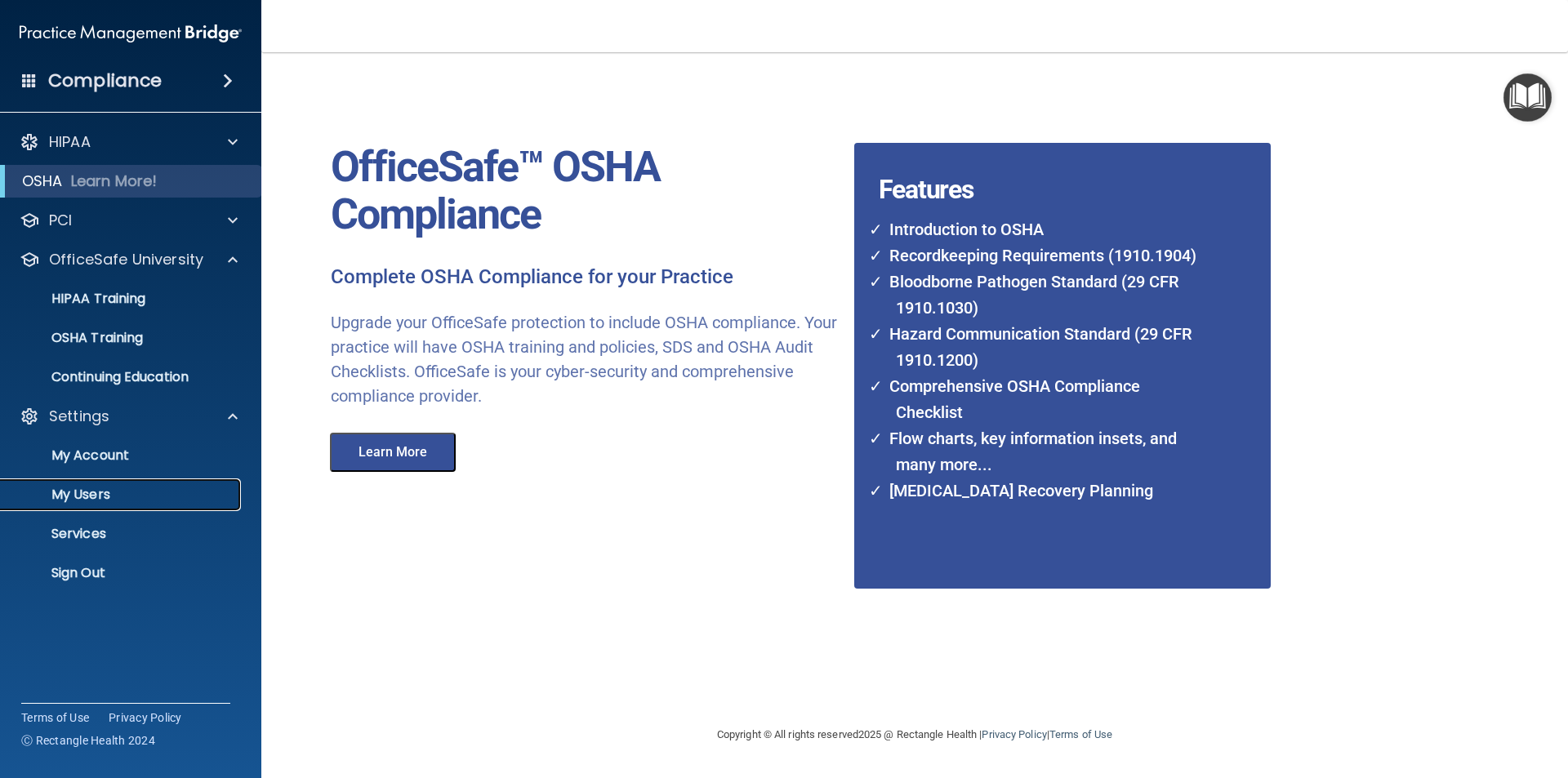
click at [111, 495] on p "My Users" at bounding box center [122, 495] width 223 height 16
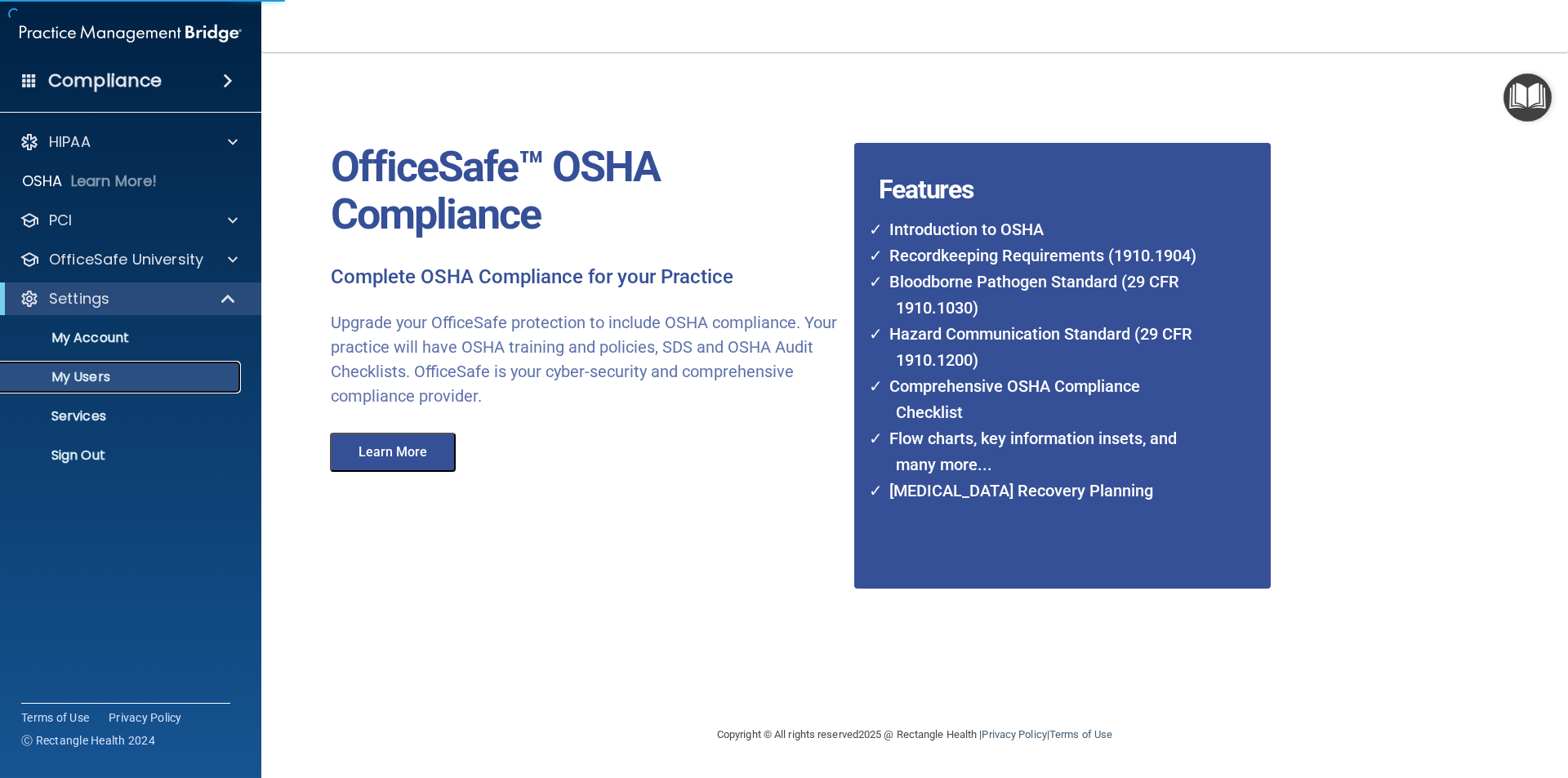
select select "20"
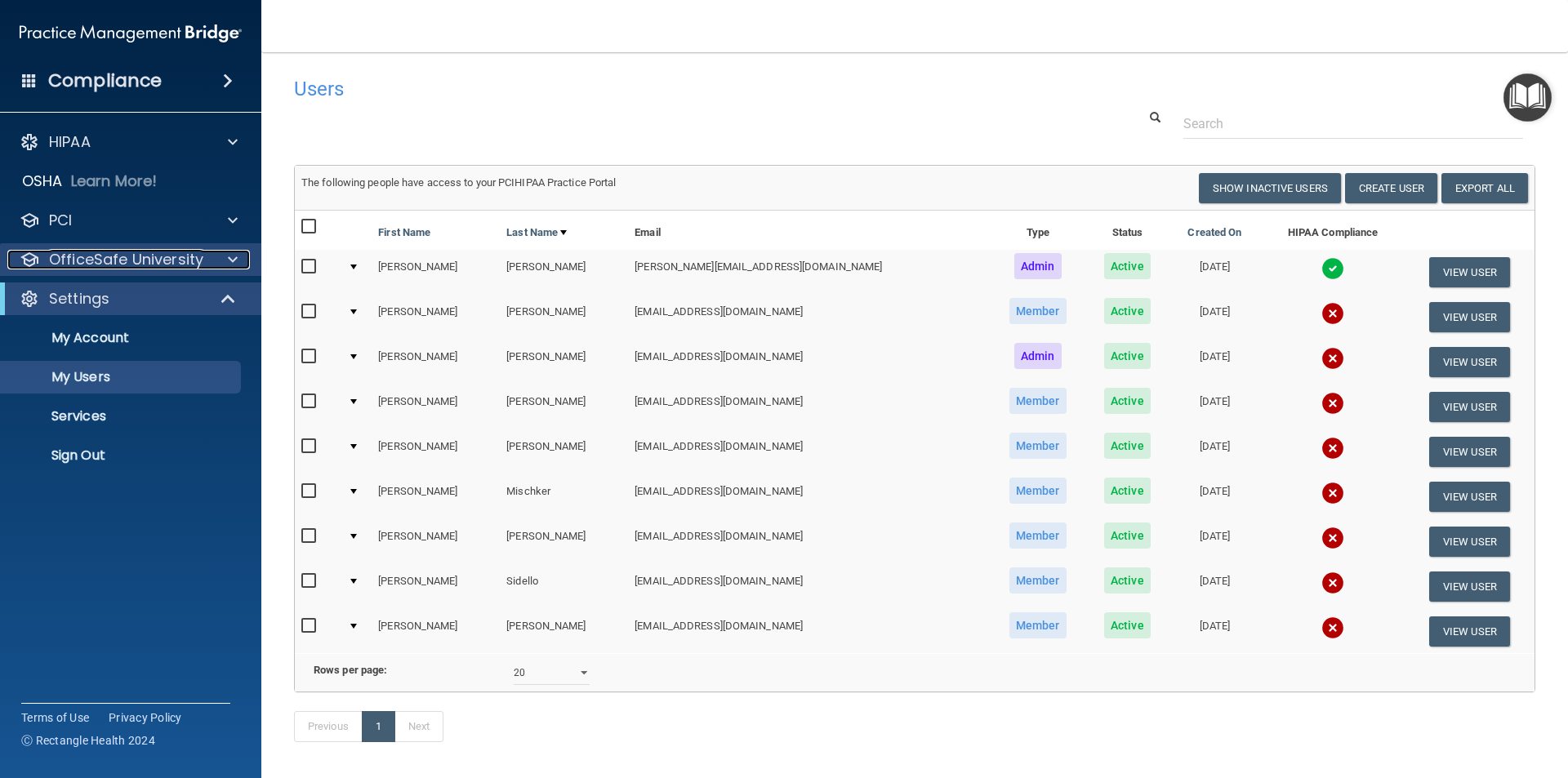
click at [107, 267] on p "OfficeSafe University" at bounding box center [125, 259] width 154 height 20
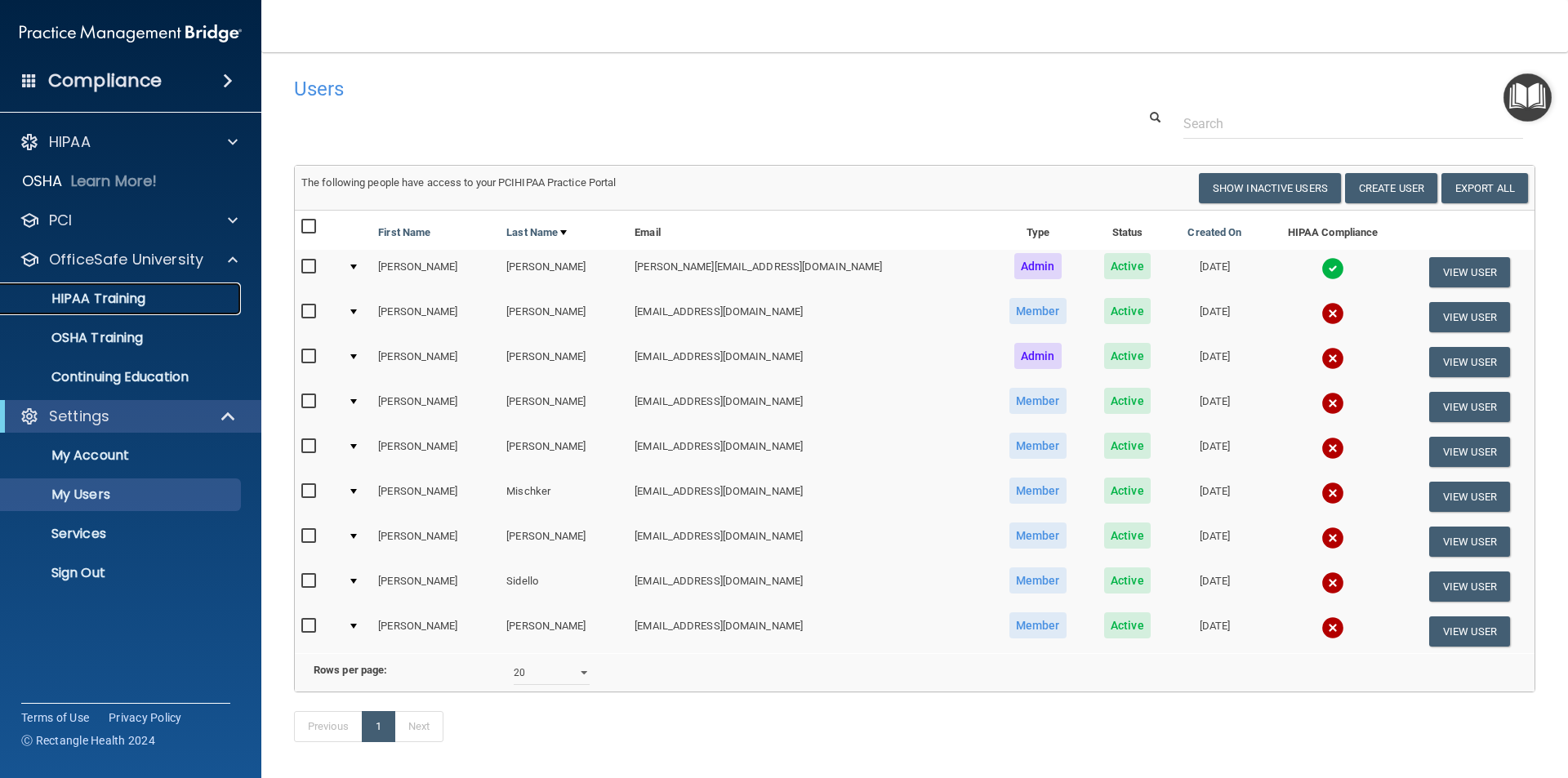
click at [89, 297] on p "HIPAA Training" at bounding box center [78, 299] width 135 height 16
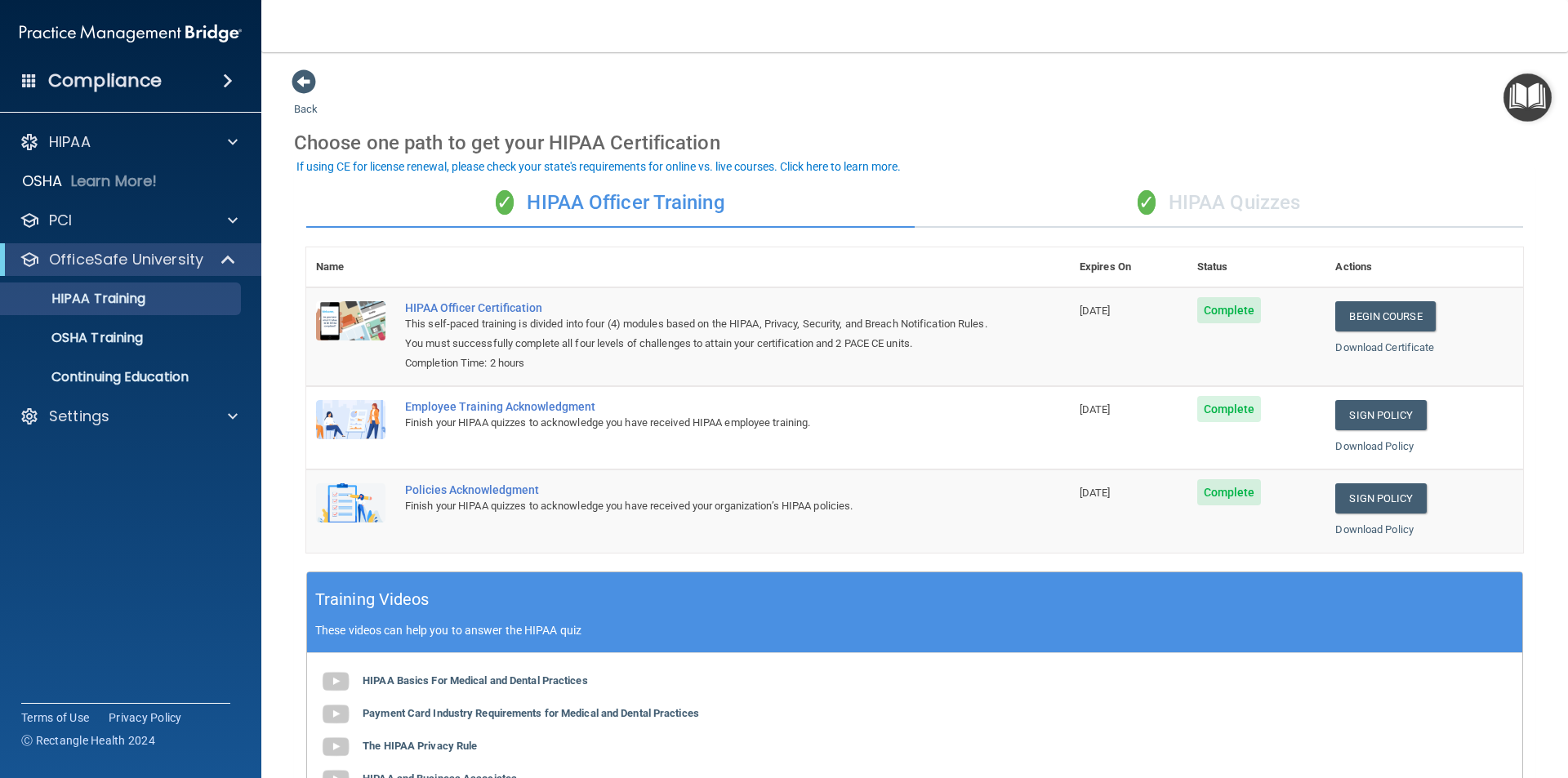
click at [1263, 199] on div "✓ HIPAA Quizzes" at bounding box center [1219, 203] width 609 height 49
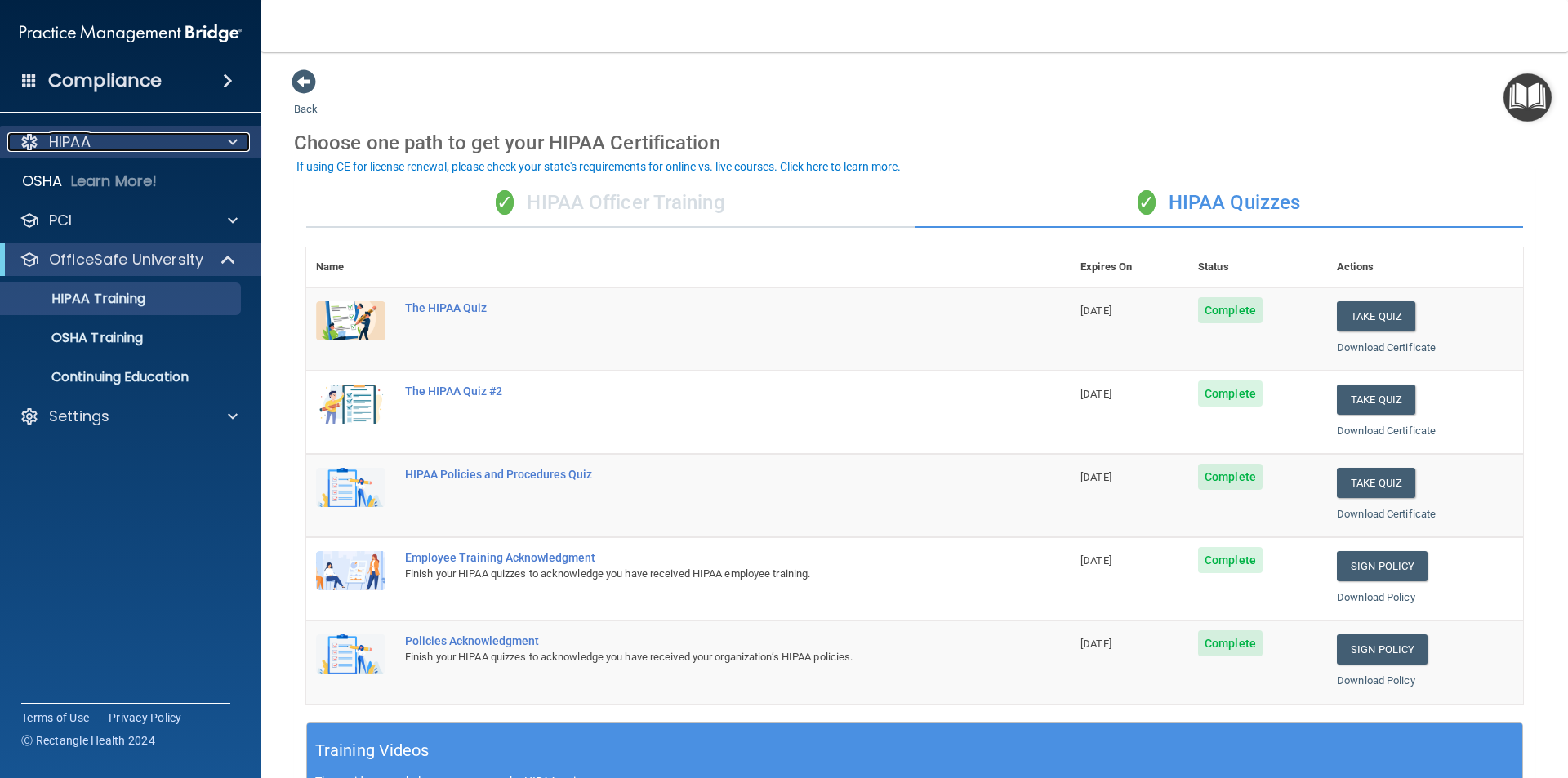
click at [76, 147] on p "HIPAA" at bounding box center [69, 142] width 42 height 20
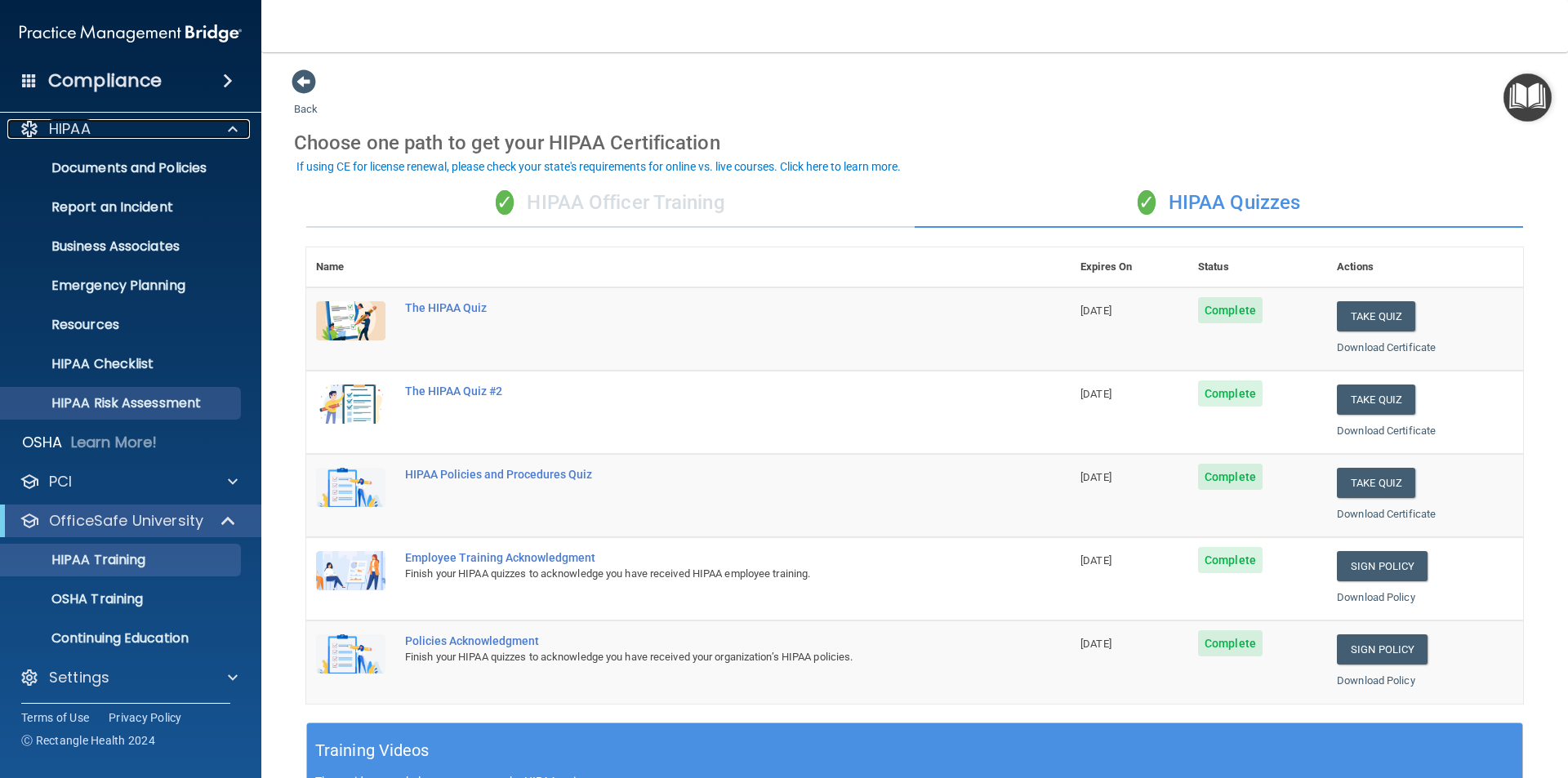
scroll to position [17, 0]
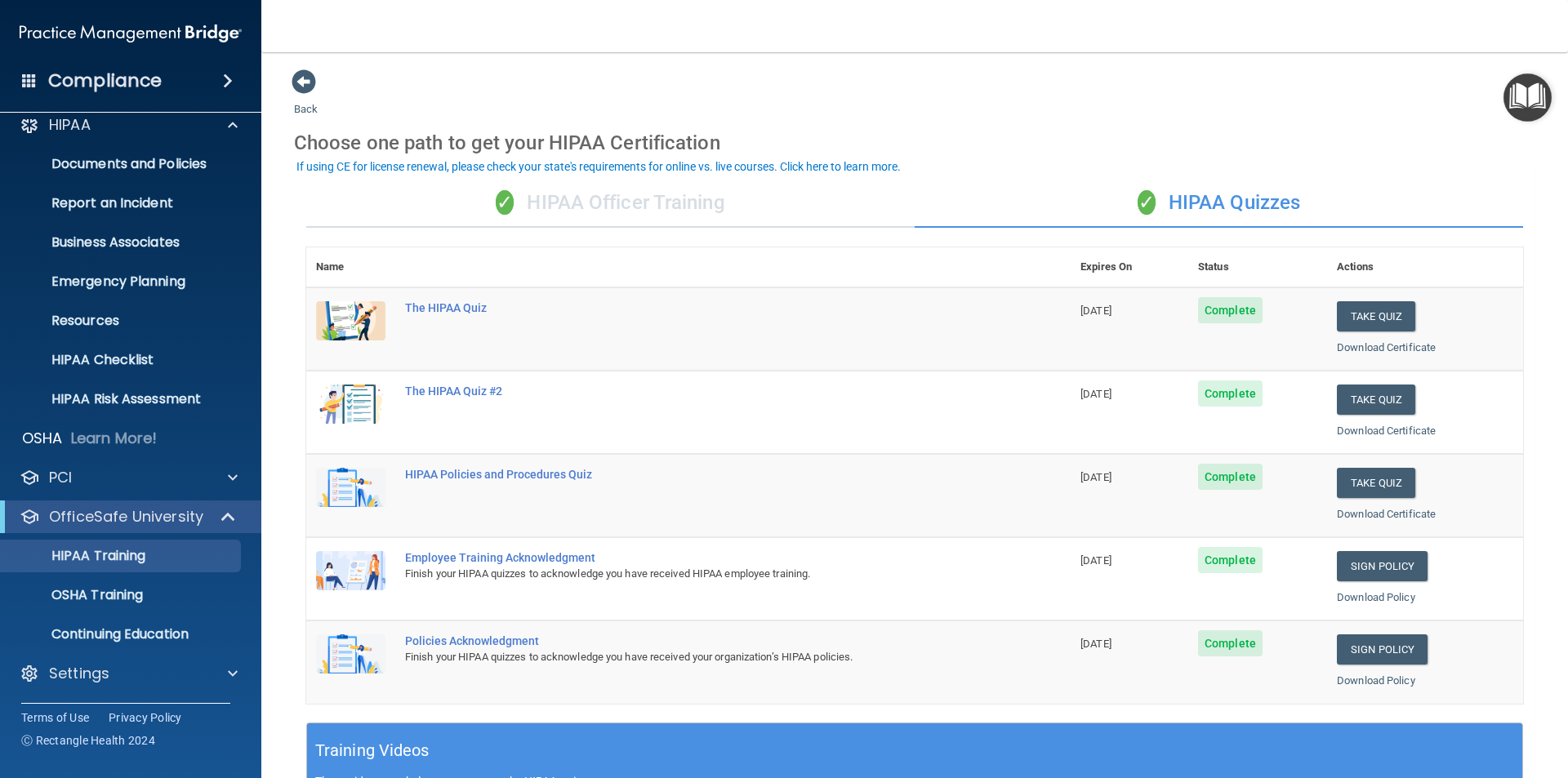
click at [554, 206] on div "✓ HIPAA Officer Training" at bounding box center [610, 203] width 609 height 49
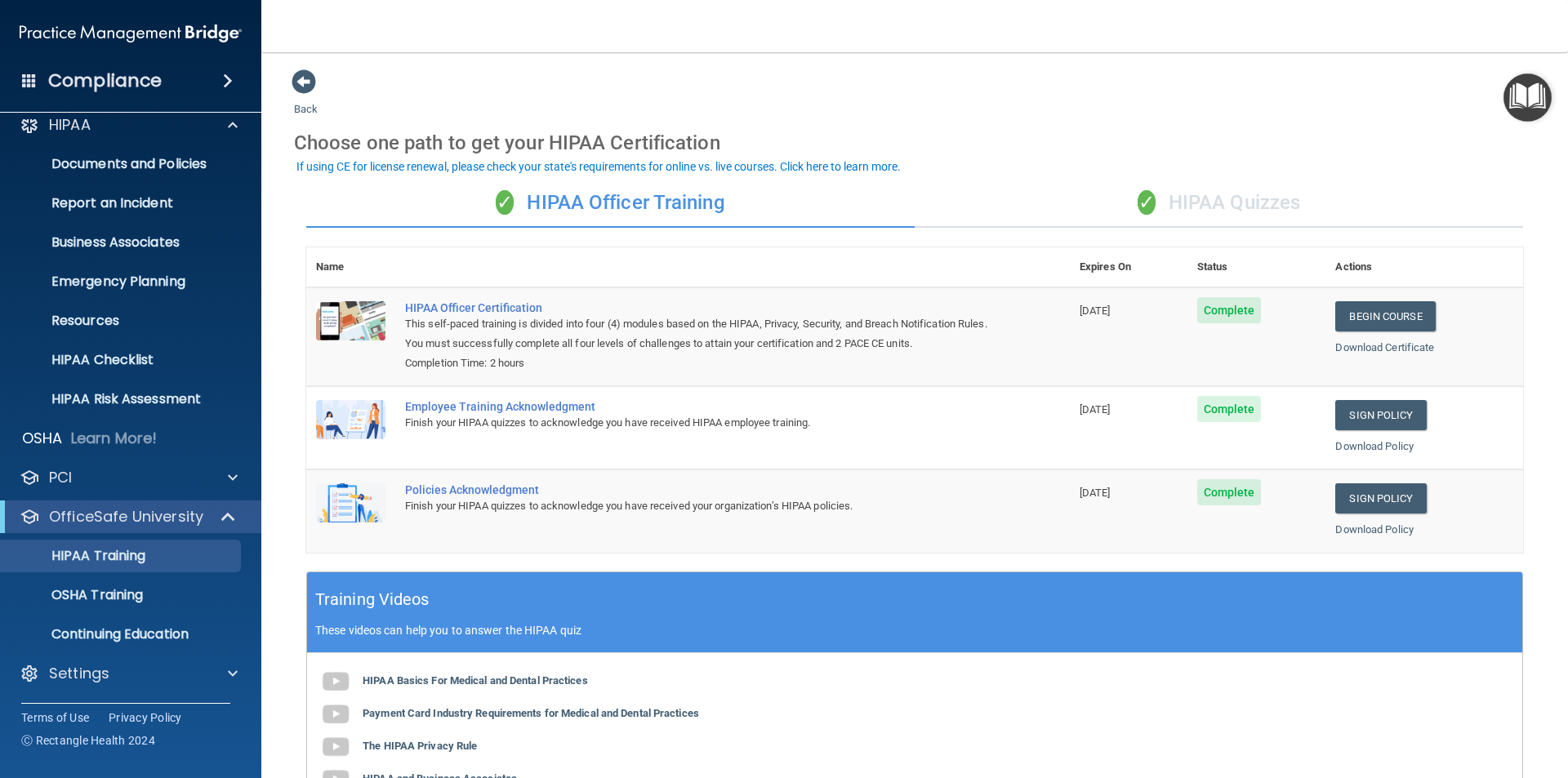
click at [1266, 206] on div "✓ HIPAA Quizzes" at bounding box center [1219, 203] width 609 height 49
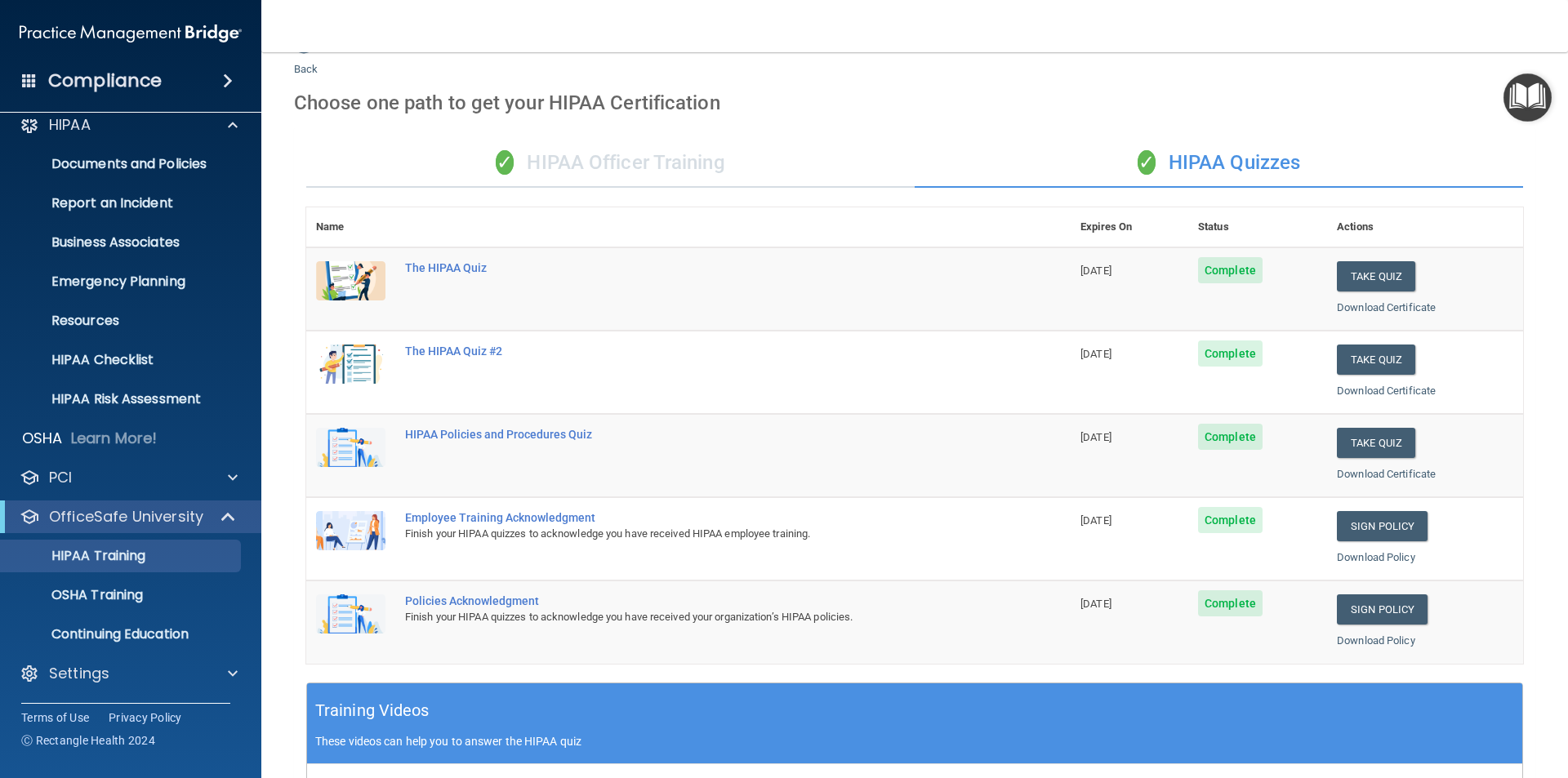
scroll to position [0, 0]
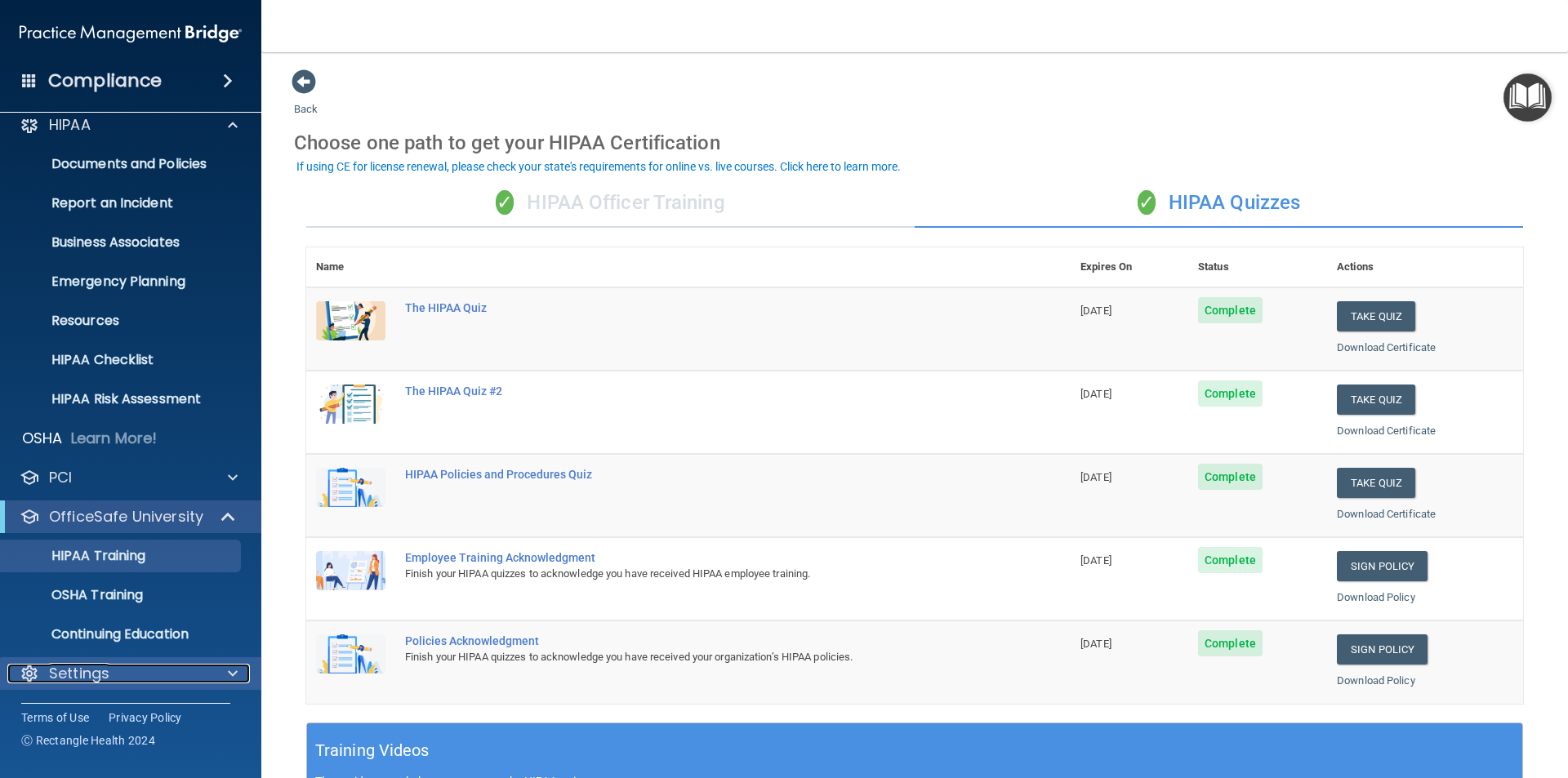
click at [96, 673] on p "Settings" at bounding box center [78, 673] width 60 height 20
click at [215, 514] on div at bounding box center [229, 517] width 40 height 20
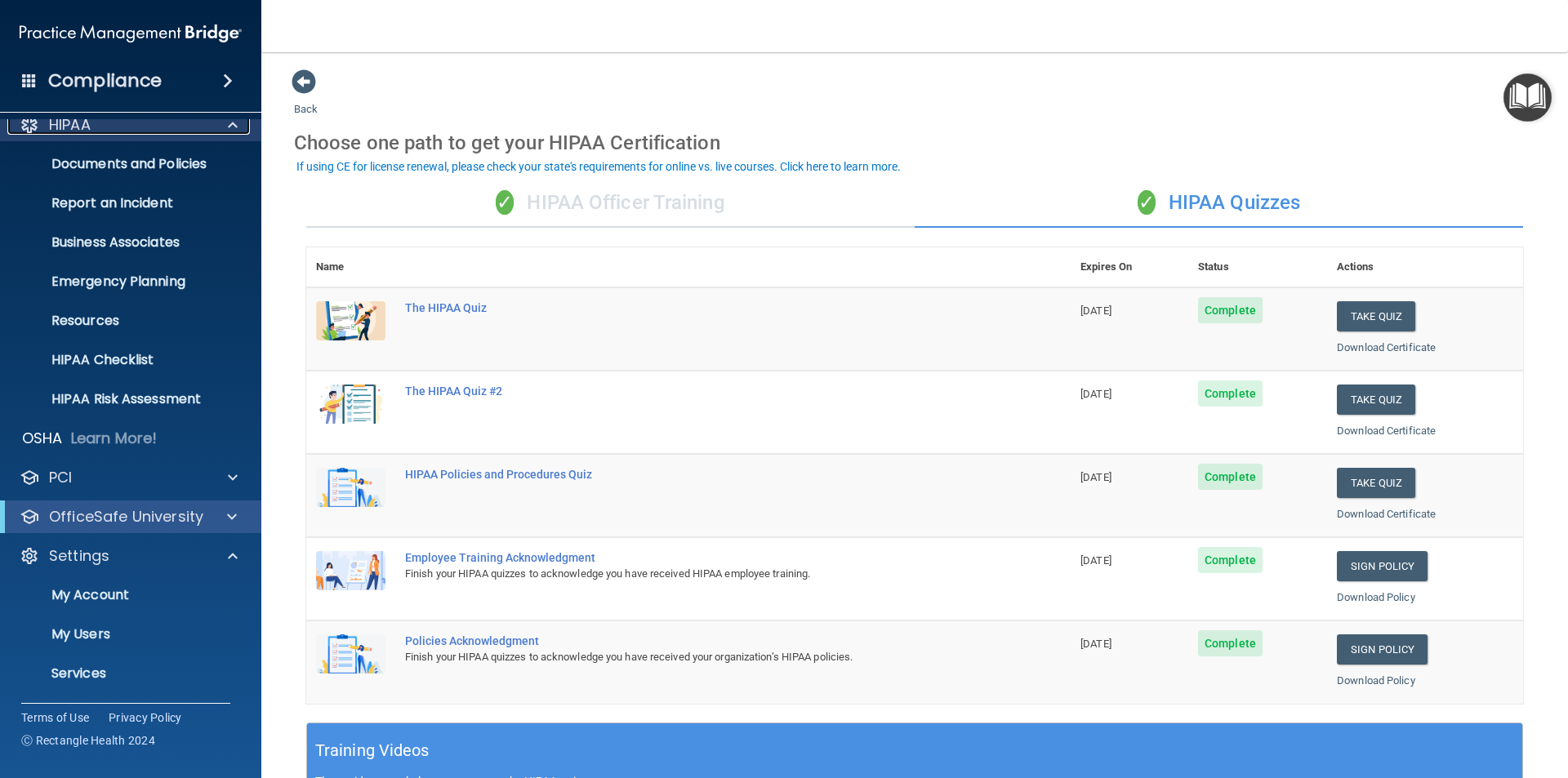
click at [227, 133] on div at bounding box center [231, 125] width 41 height 20
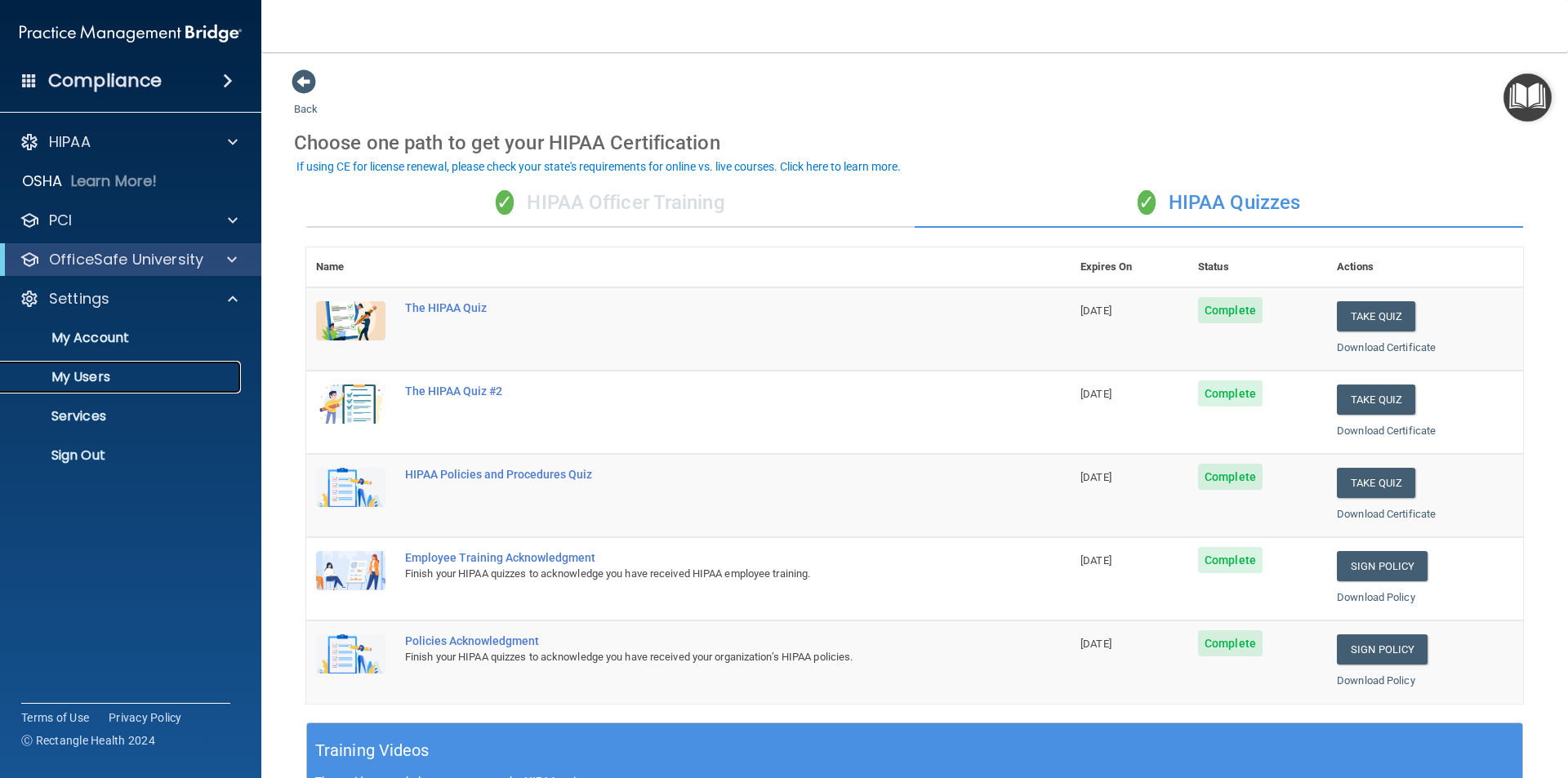
click at [73, 375] on p "My Users" at bounding box center [122, 377] width 223 height 16
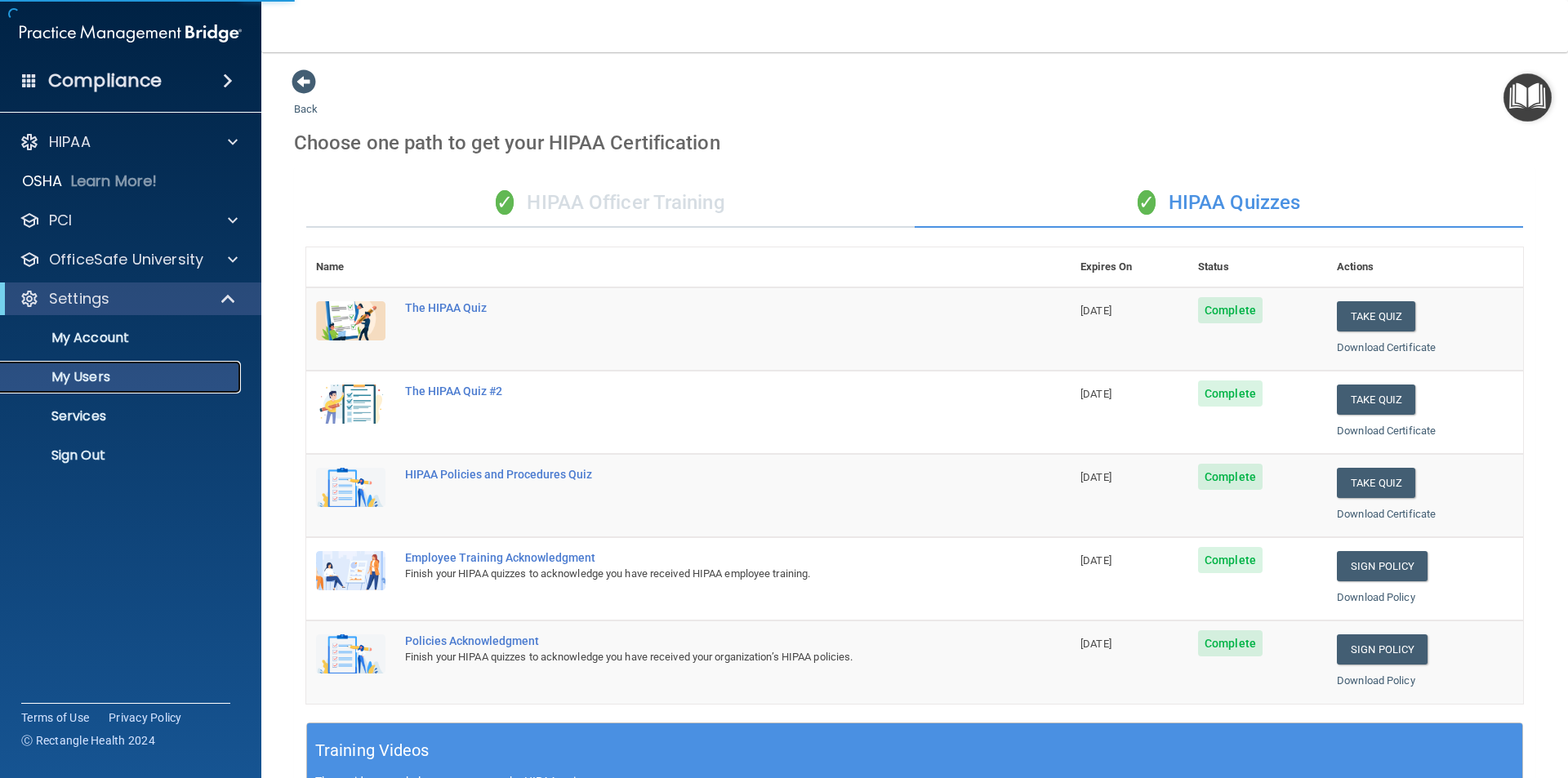
select select "20"
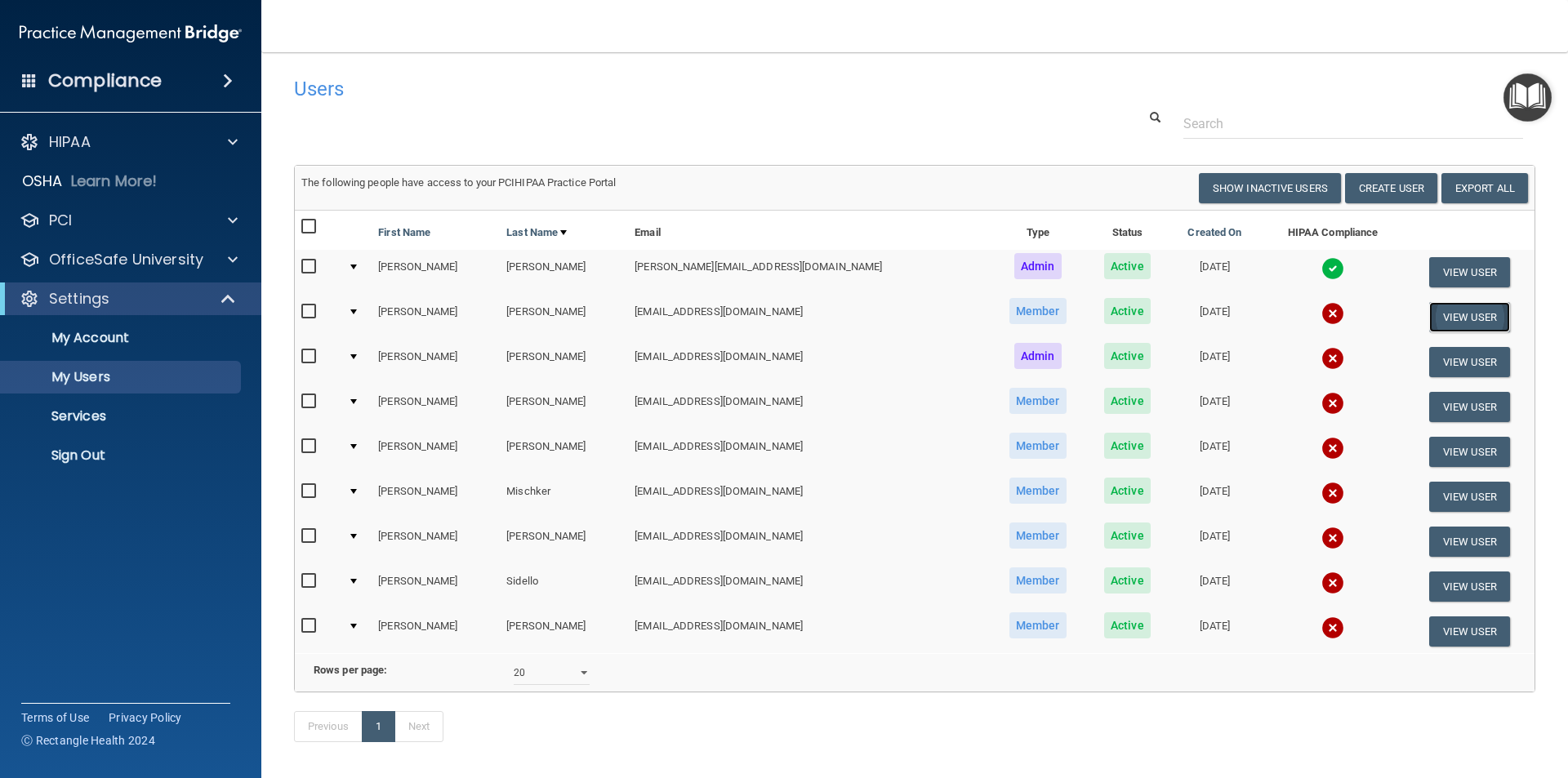
click at [1441, 317] on button "View User" at bounding box center [1469, 317] width 81 height 30
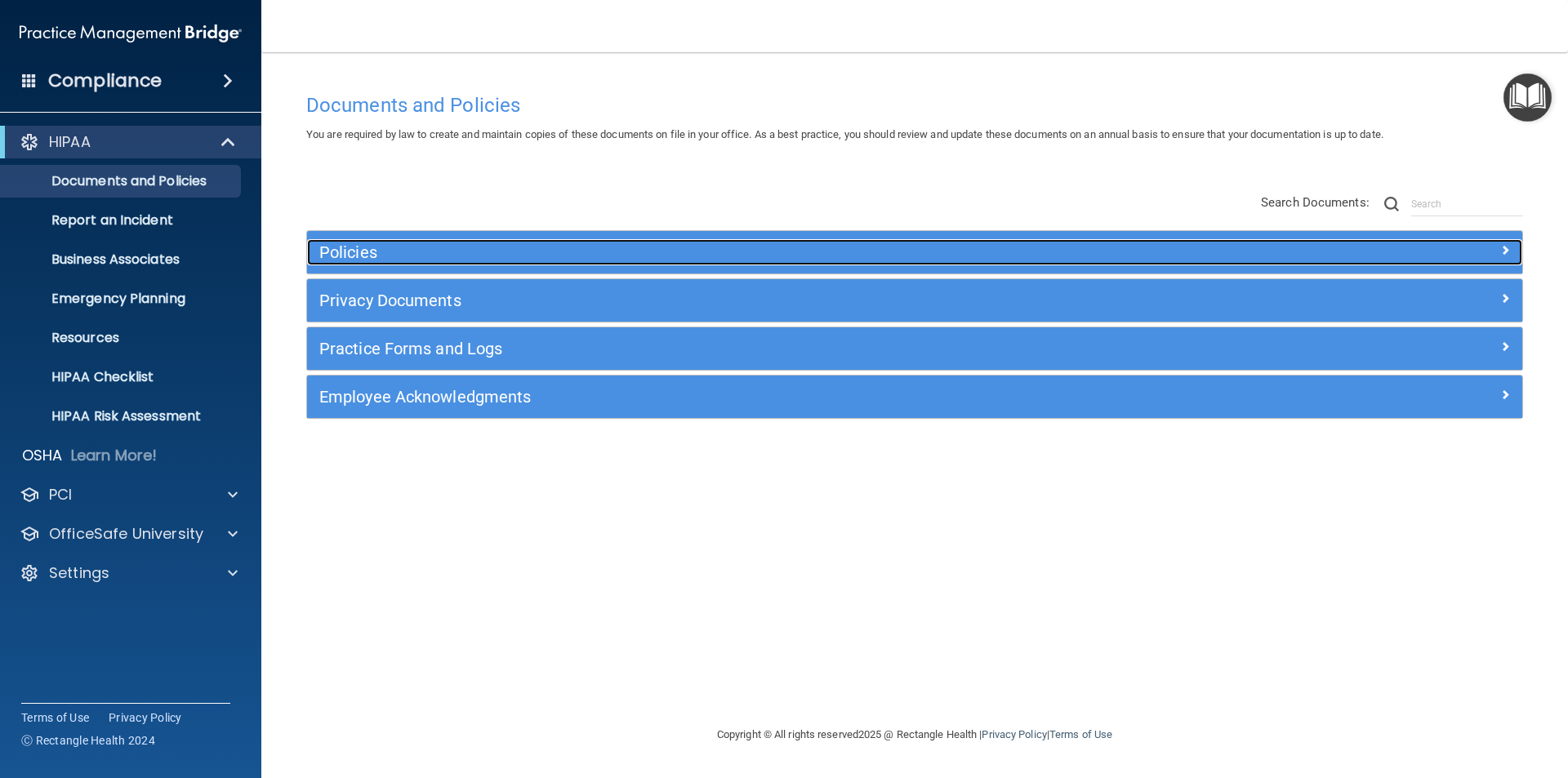
click at [498, 250] on h5 "Policies" at bounding box center [763, 252] width 887 height 18
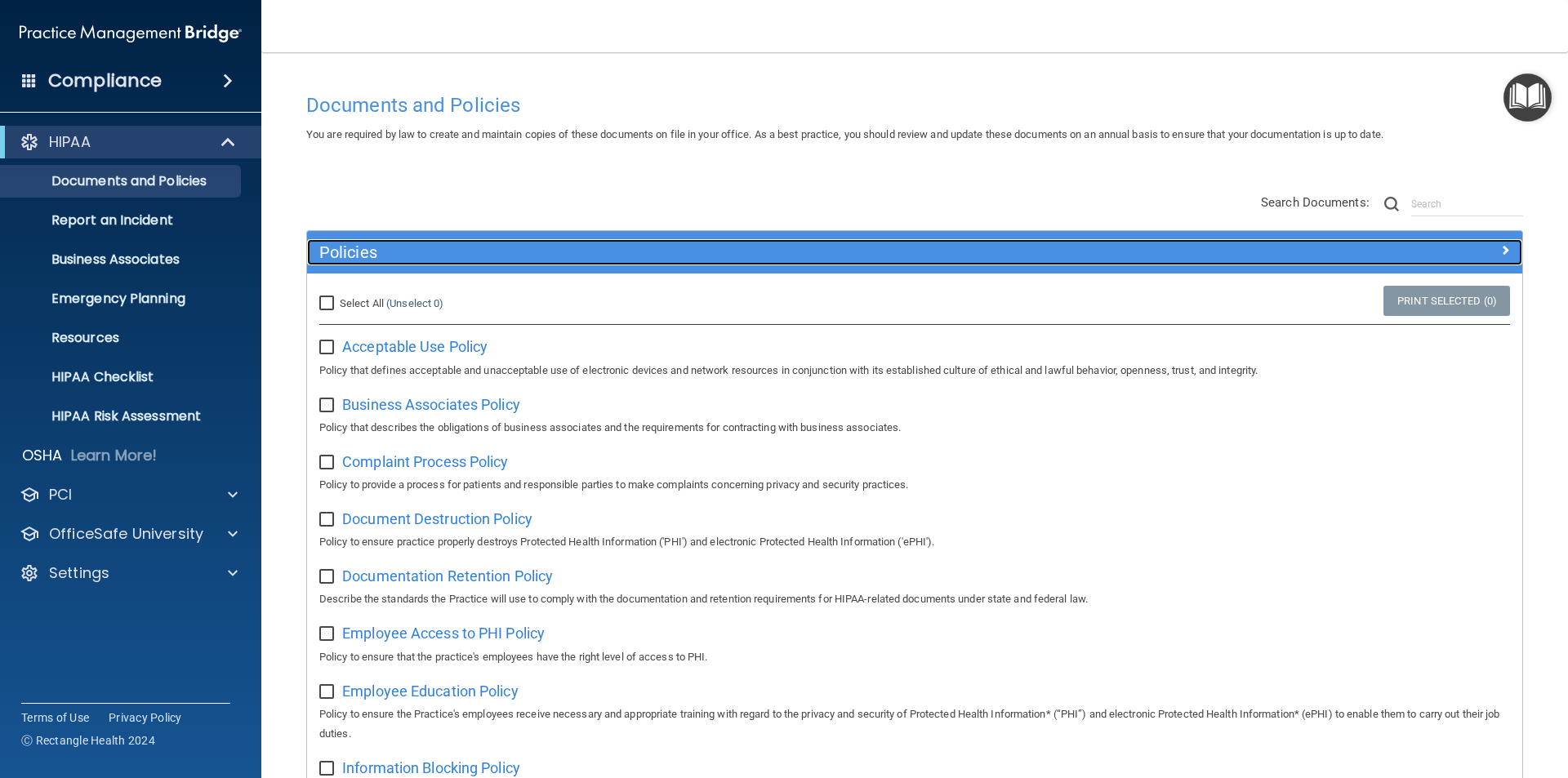
click at [444, 259] on h5 "Policies" at bounding box center [763, 252] width 887 height 18
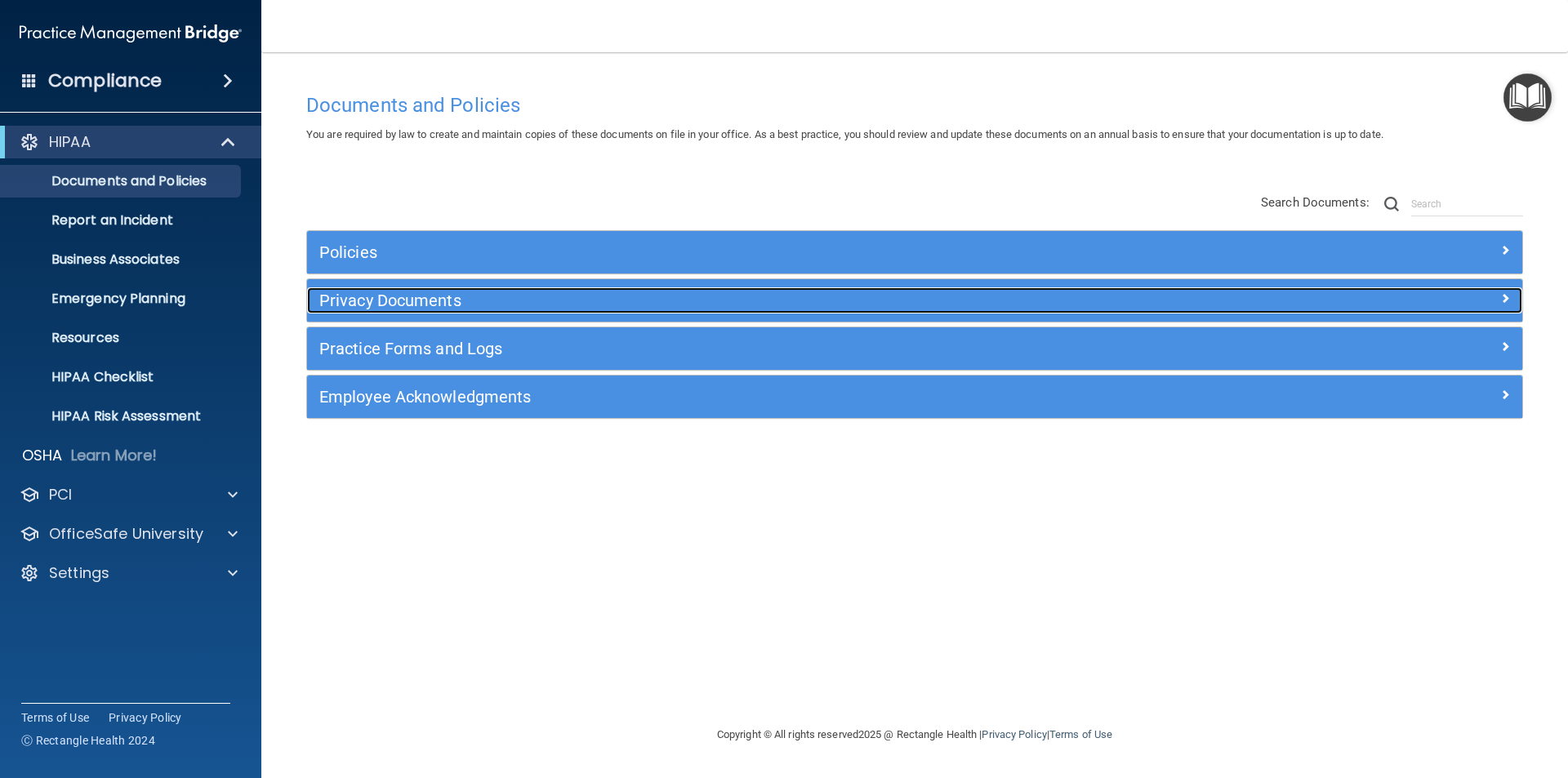
click at [425, 297] on h5 "Privacy Documents" at bounding box center [763, 300] width 887 height 18
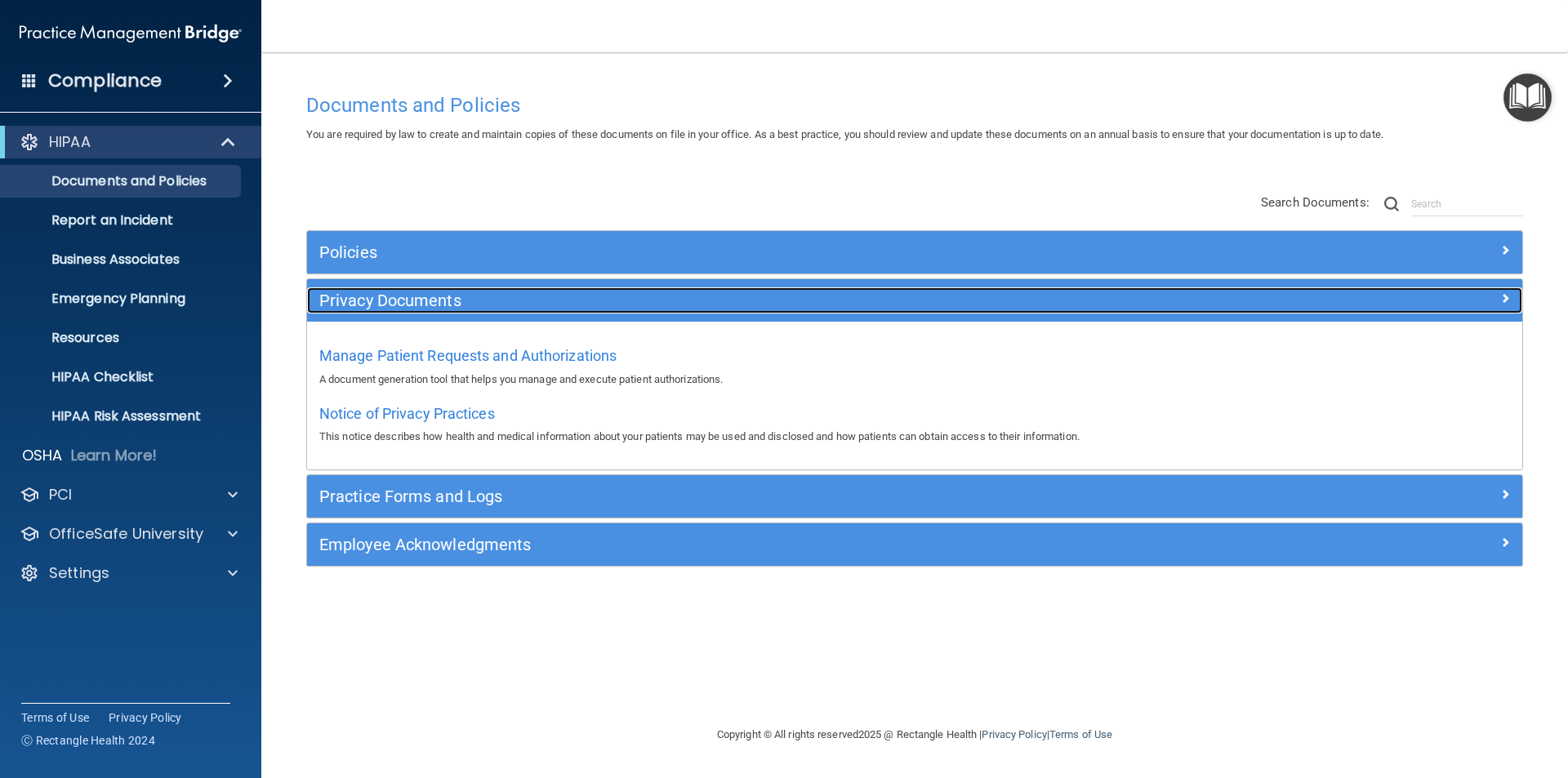
click at [429, 298] on h5 "Privacy Documents" at bounding box center [763, 300] width 887 height 18
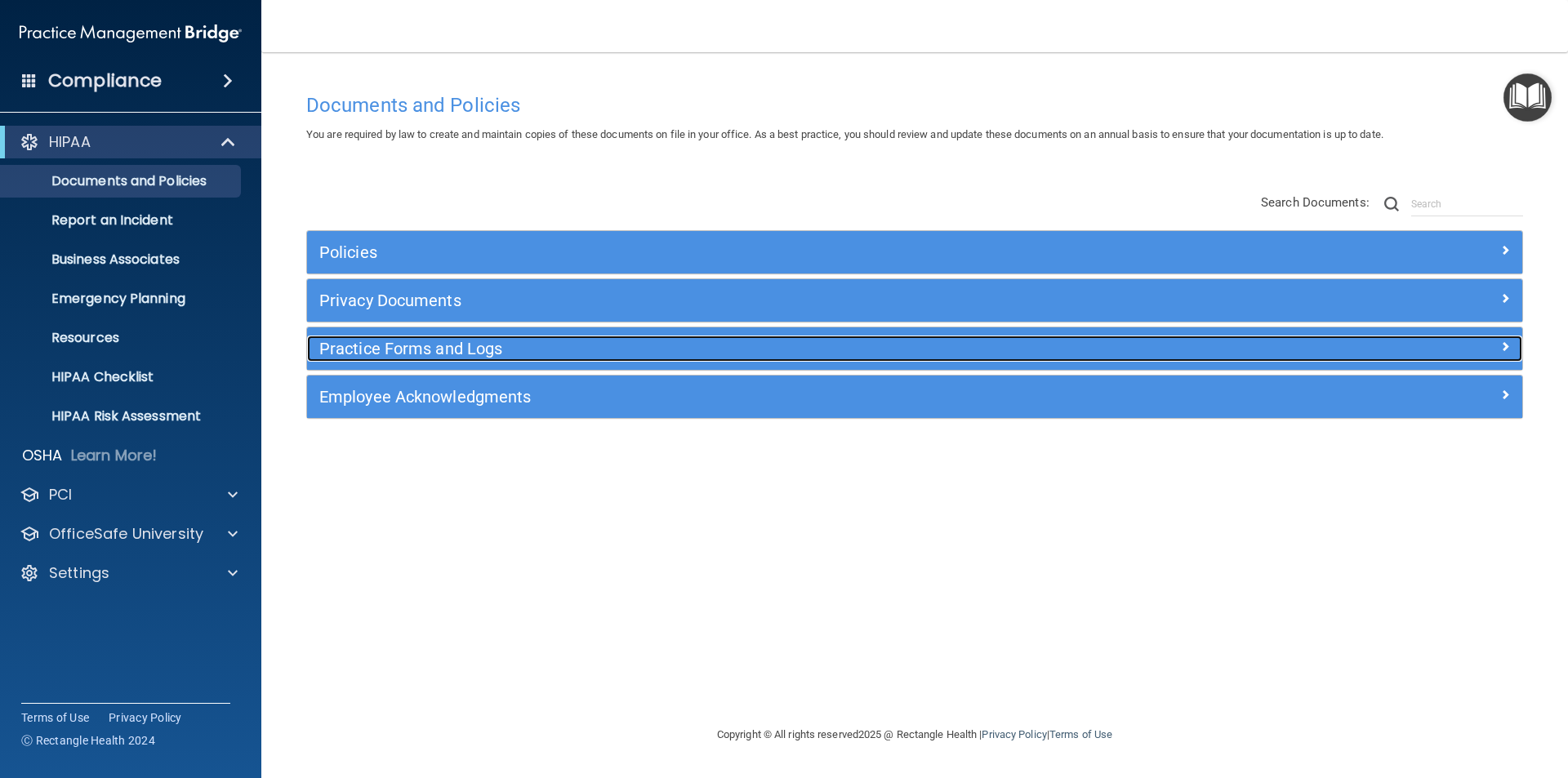
click at [425, 352] on h5 "Practice Forms and Logs" at bounding box center [763, 348] width 887 height 18
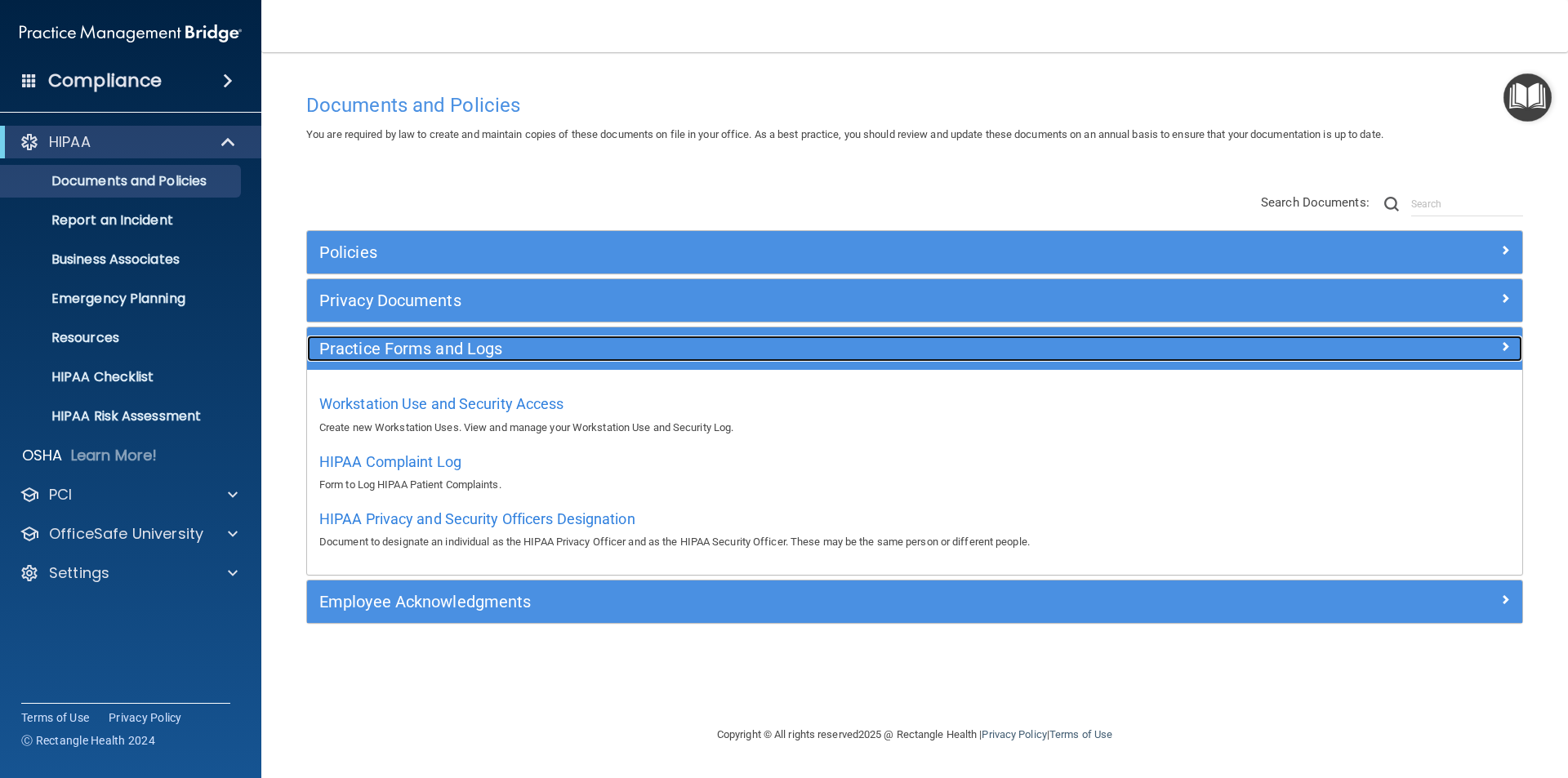
click at [436, 342] on h5 "Practice Forms and Logs" at bounding box center [763, 348] width 887 height 18
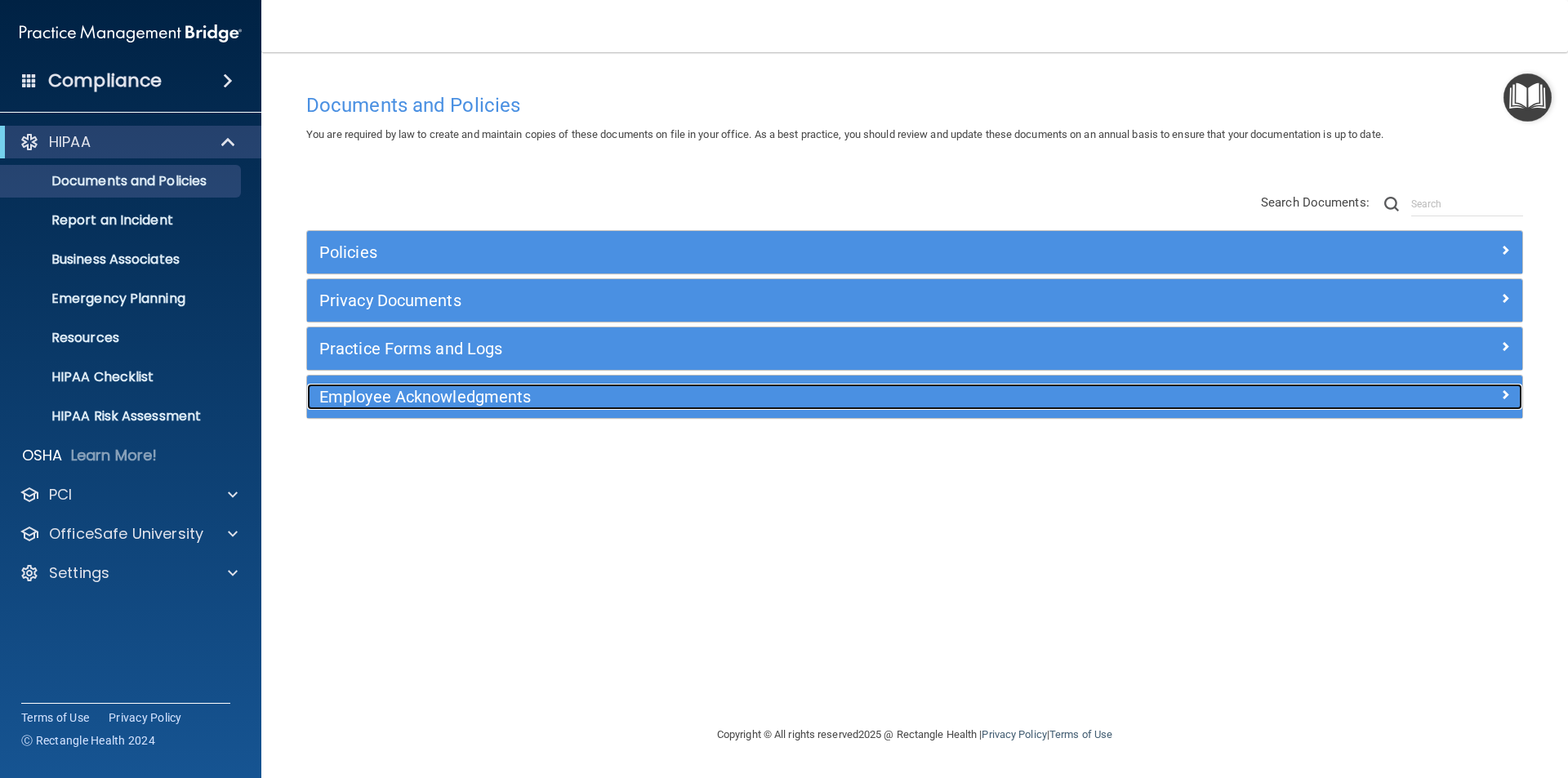
click at [432, 397] on h5 "Employee Acknowledgments" at bounding box center [763, 397] width 887 height 18
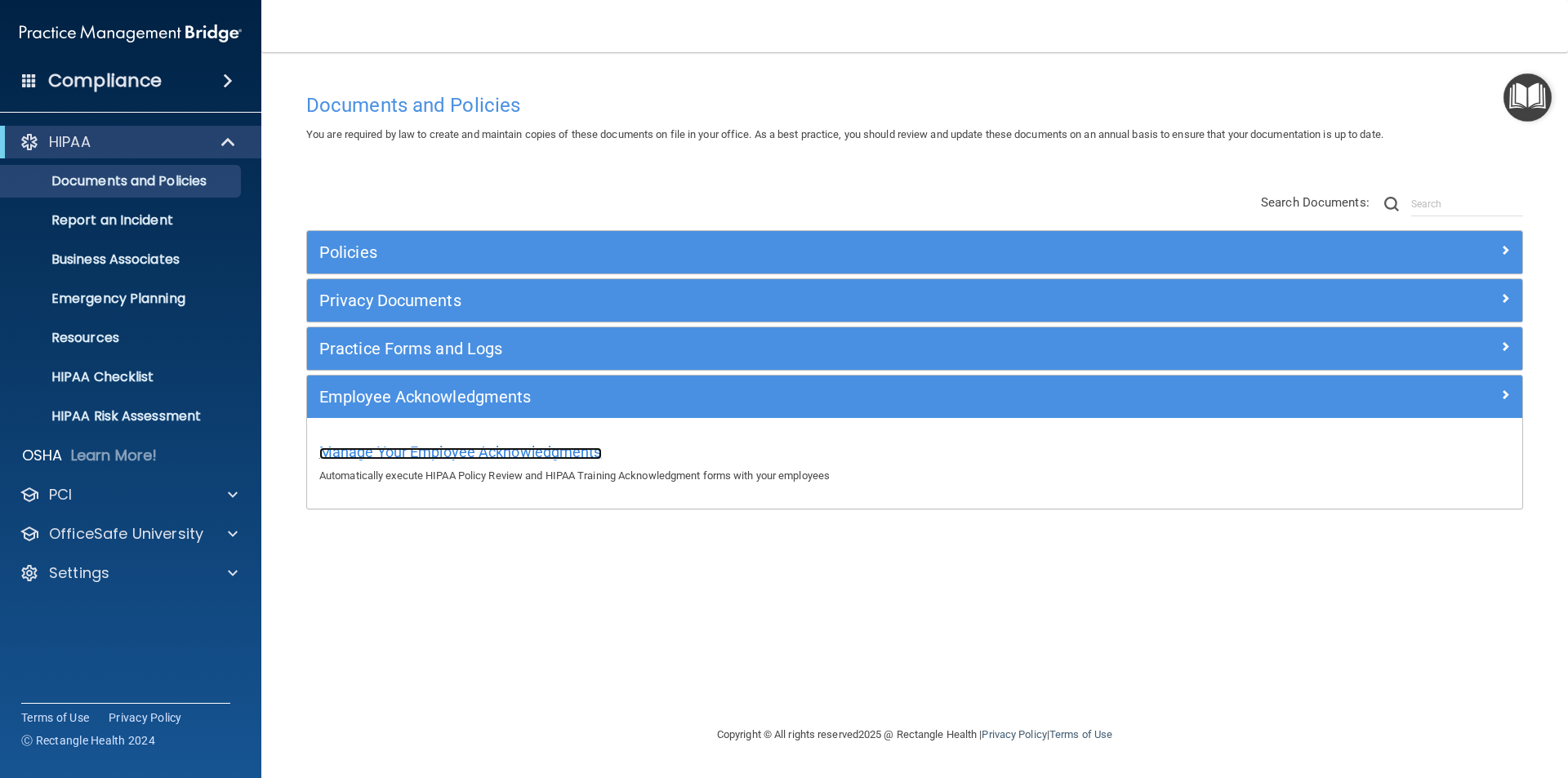
click at [412, 448] on span "Manage Your Employee Acknowledgments" at bounding box center [460, 451] width 282 height 17
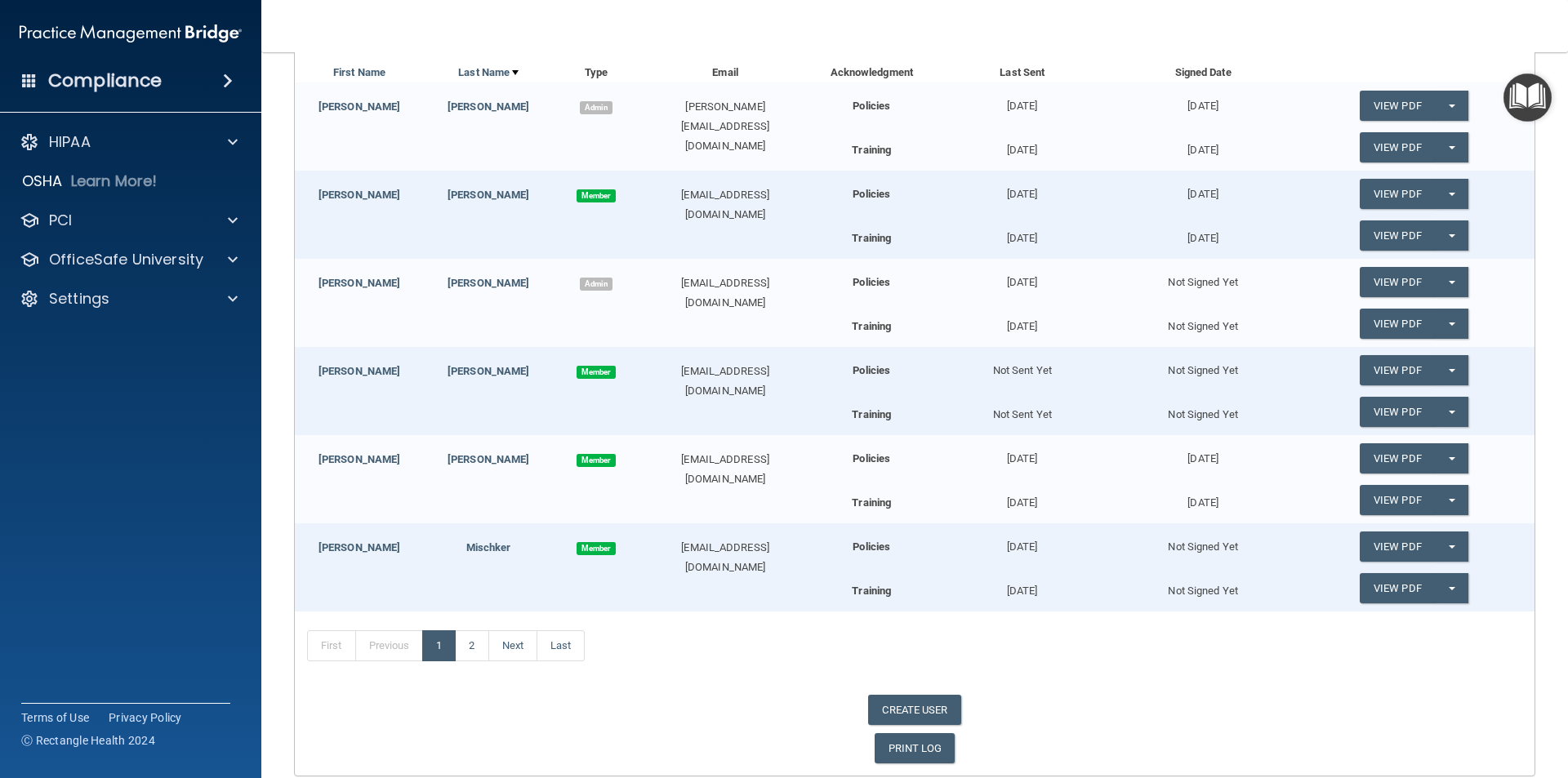
scroll to position [309, 0]
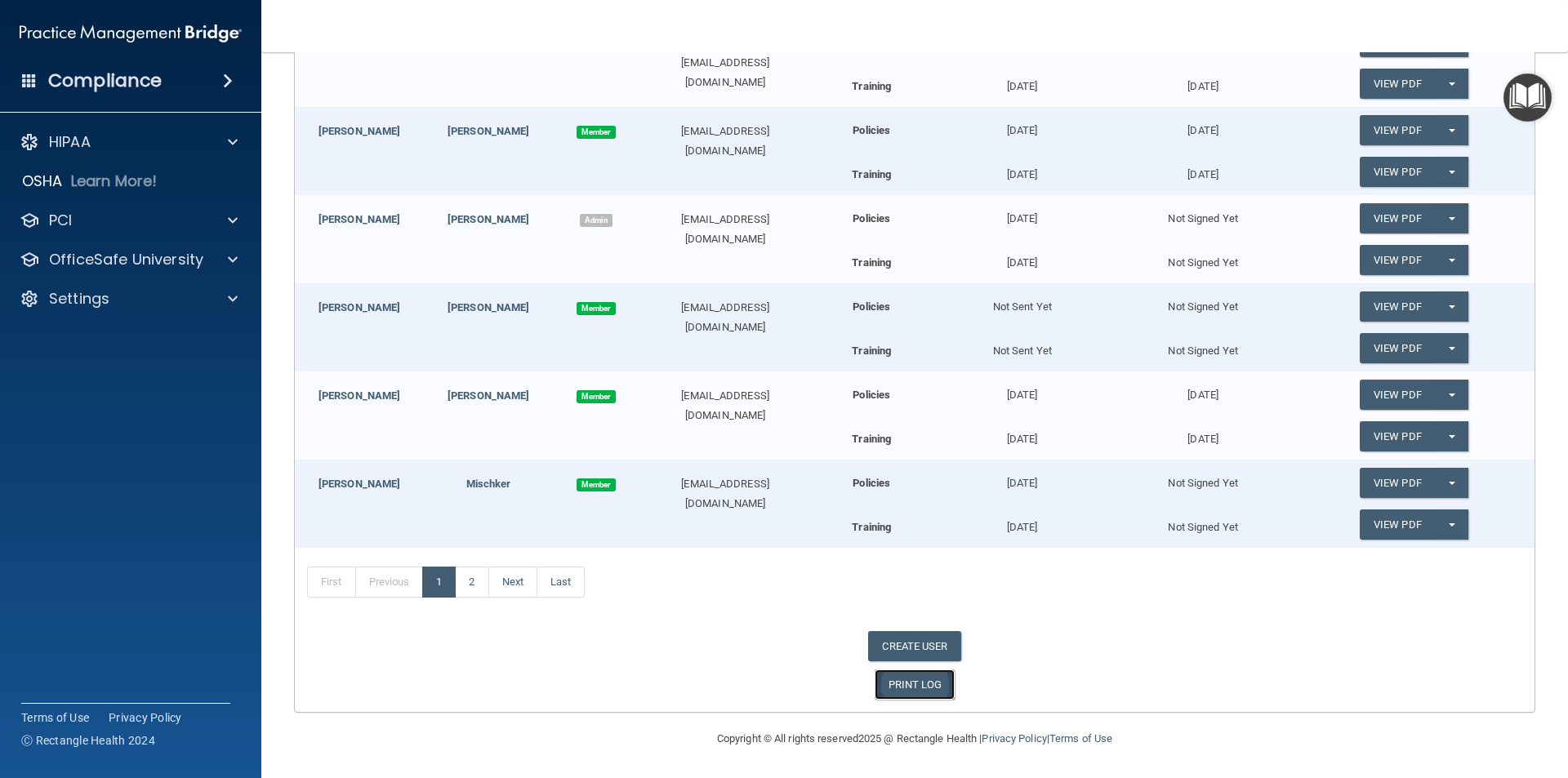
click at [902, 692] on link "PRINT LOG" at bounding box center [915, 684] width 81 height 30
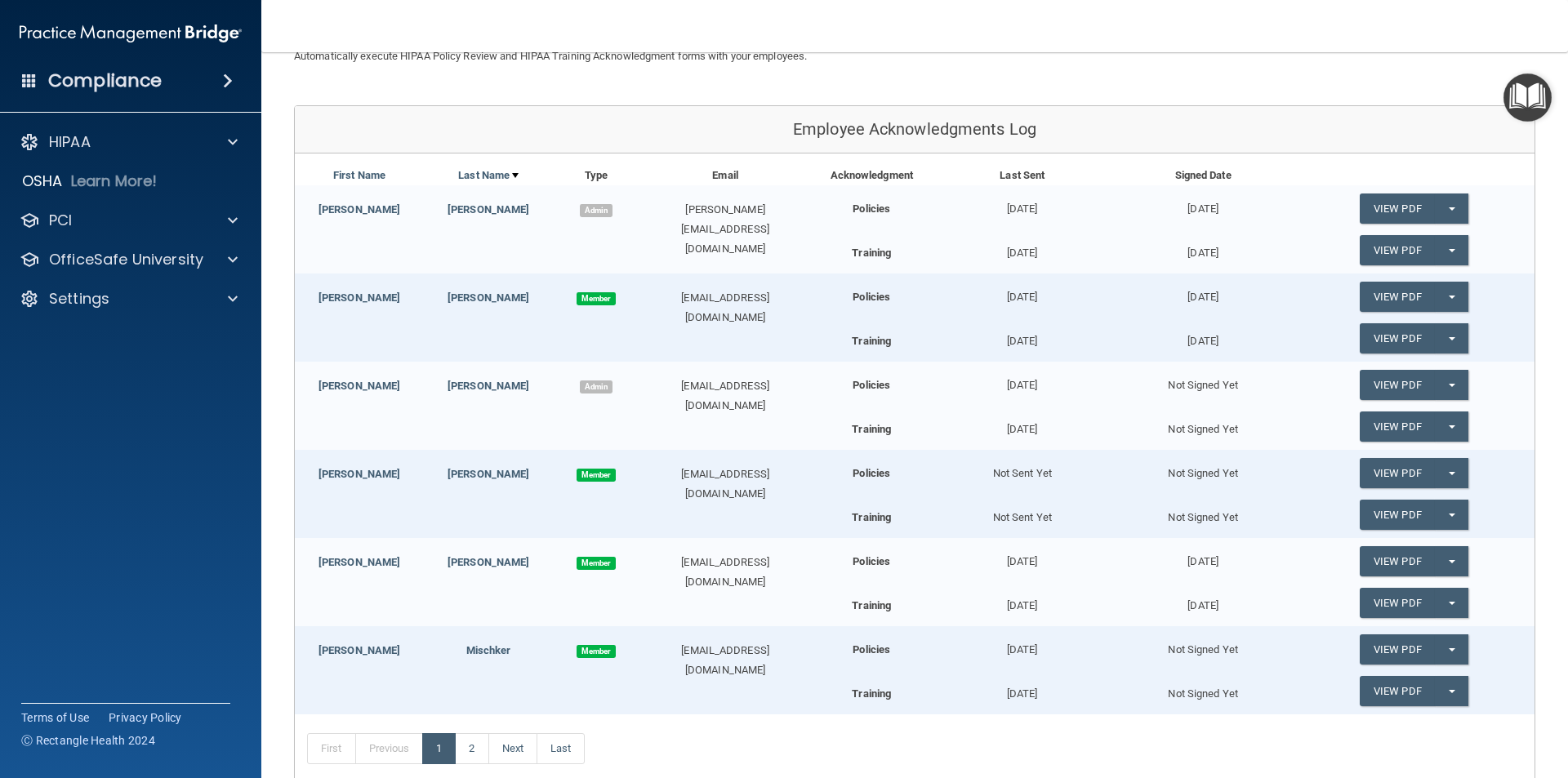
scroll to position [163, 0]
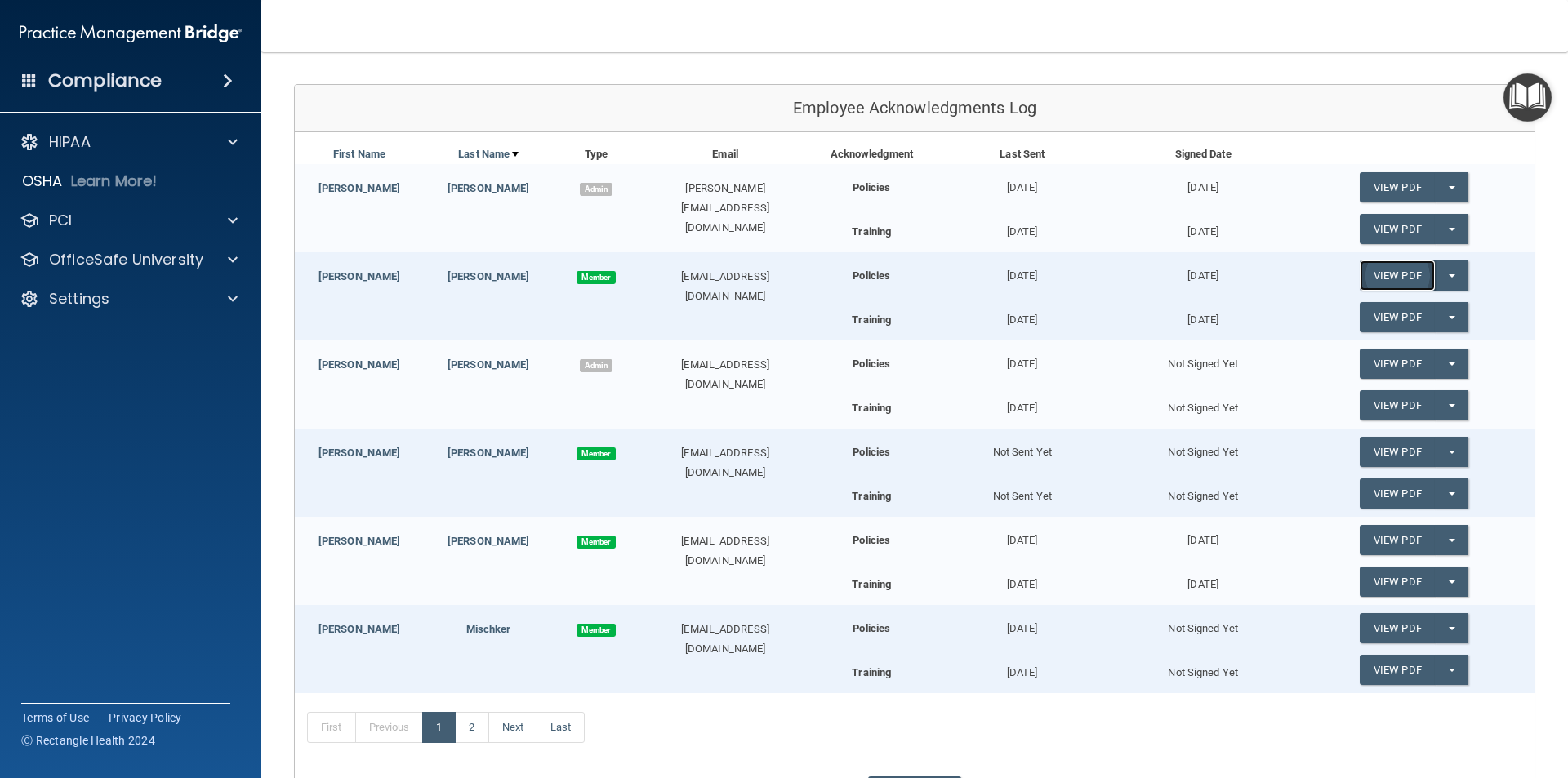
click at [1405, 272] on link "View PDF" at bounding box center [1397, 275] width 75 height 30
click at [353, 279] on link "Theresa" at bounding box center [359, 276] width 82 height 12
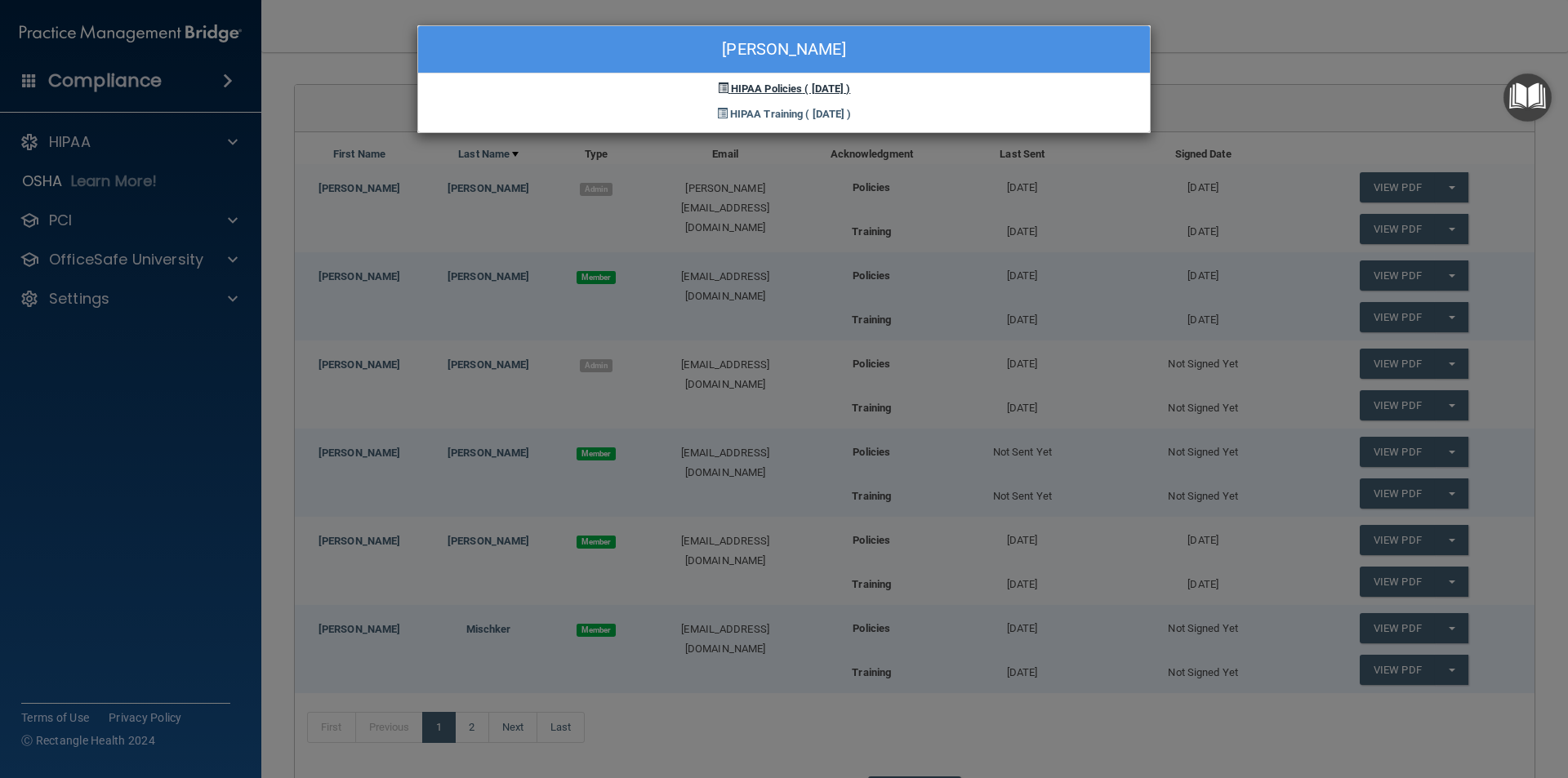
click at [757, 92] on span "HIPAA Policies" at bounding box center [766, 88] width 71 height 12
click at [750, 89] on span "HIPAA Policies" at bounding box center [766, 88] width 71 height 12
click at [744, 113] on span "HIPAA Training" at bounding box center [766, 114] width 72 height 12
click at [1279, 36] on div "Theresa Enriquez HIPAA Policies ( 05/14/2018 ) HIPAA Training ( 05/14/2018 )" at bounding box center [784, 389] width 1568 height 778
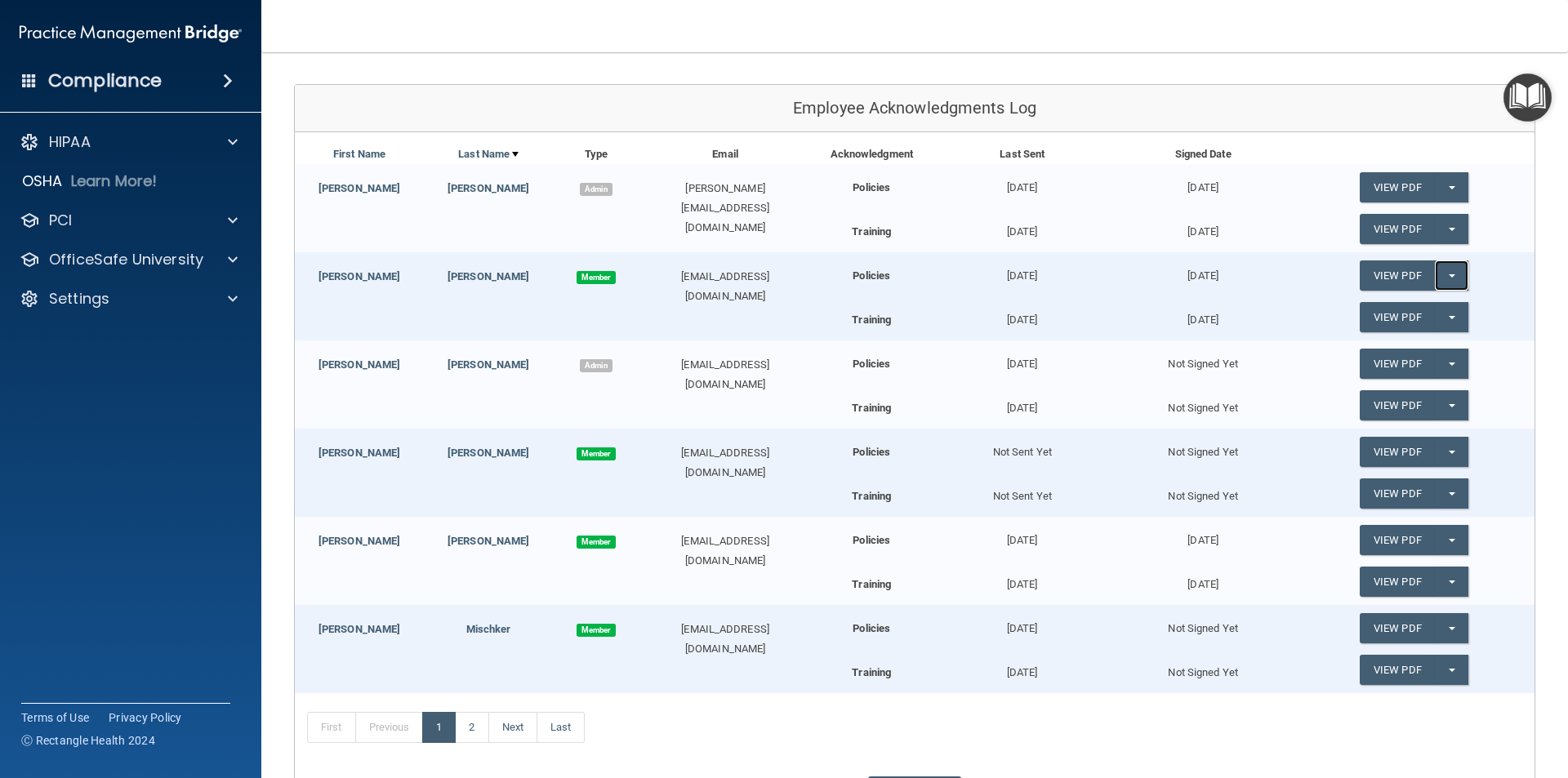
click at [1437, 273] on button "Split button!" at bounding box center [1451, 275] width 34 height 30
click at [1404, 306] on link "Update Acknowledgment" at bounding box center [1435, 309] width 150 height 25
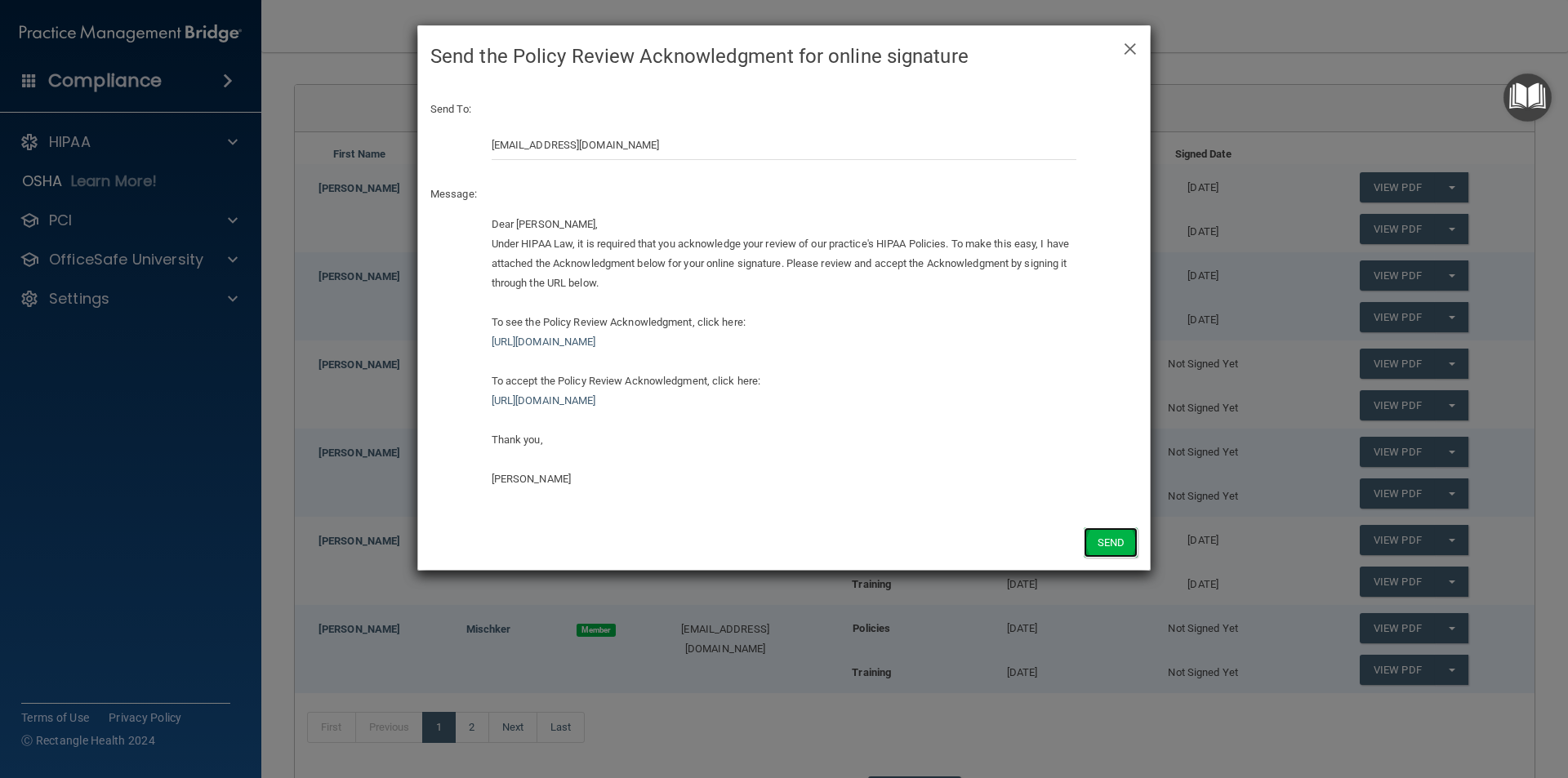
click at [1109, 541] on button "Send" at bounding box center [1110, 543] width 54 height 30
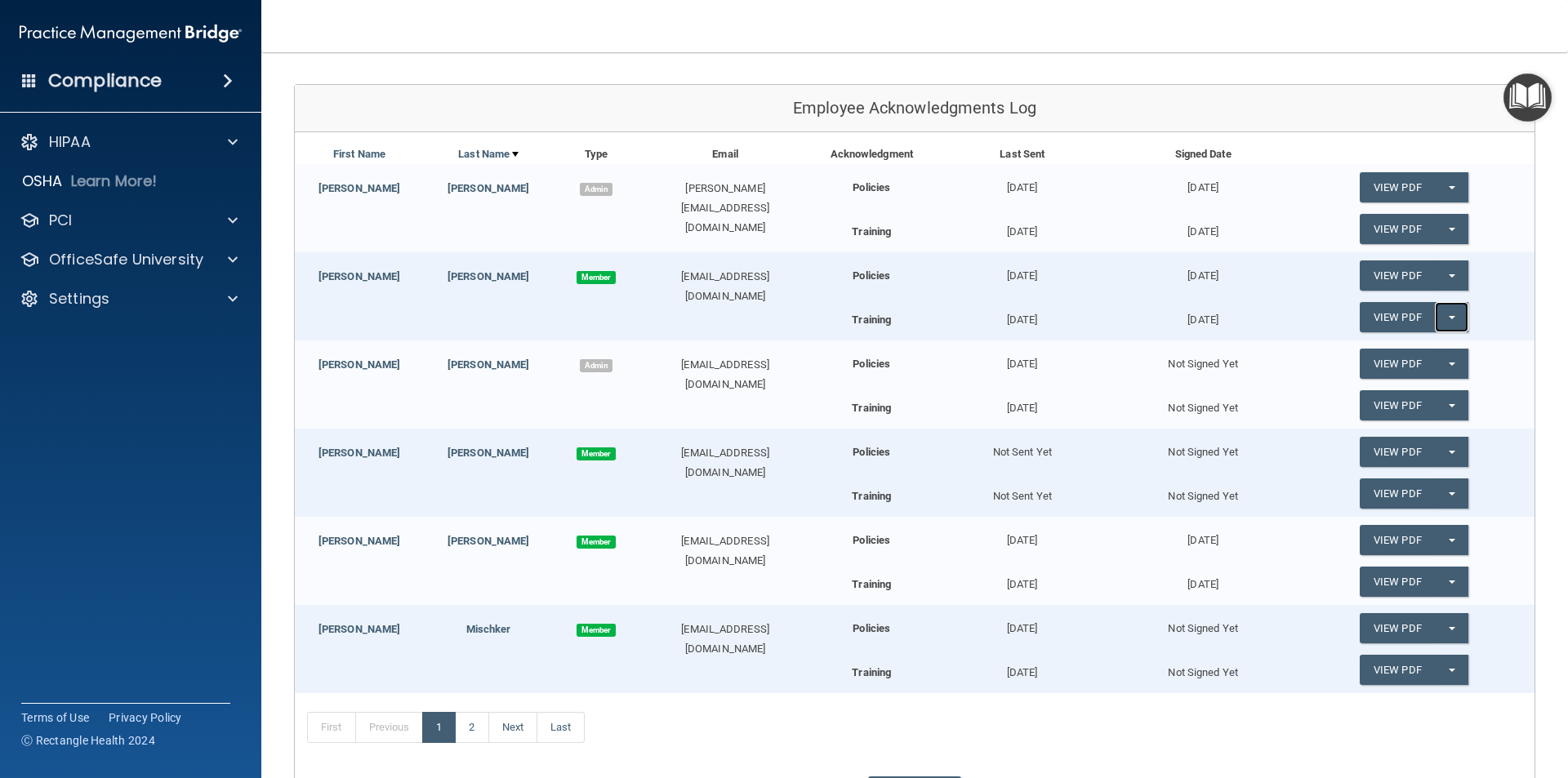
click at [1445, 311] on button "Split button!" at bounding box center [1451, 317] width 34 height 30
click at [1437, 344] on link "Update Acknowledgment" at bounding box center [1435, 351] width 150 height 25
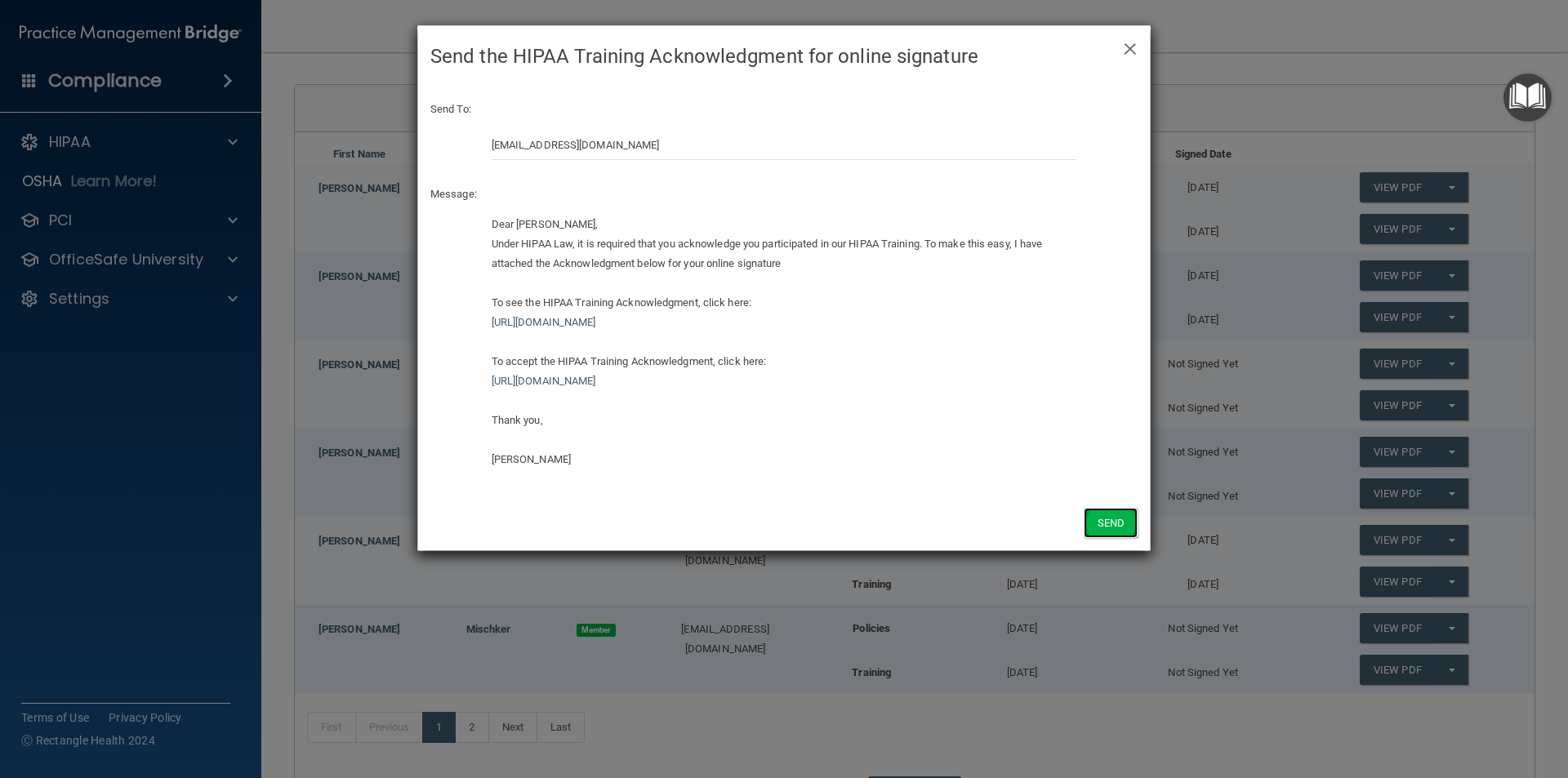
click at [1123, 524] on button "Send" at bounding box center [1110, 523] width 54 height 30
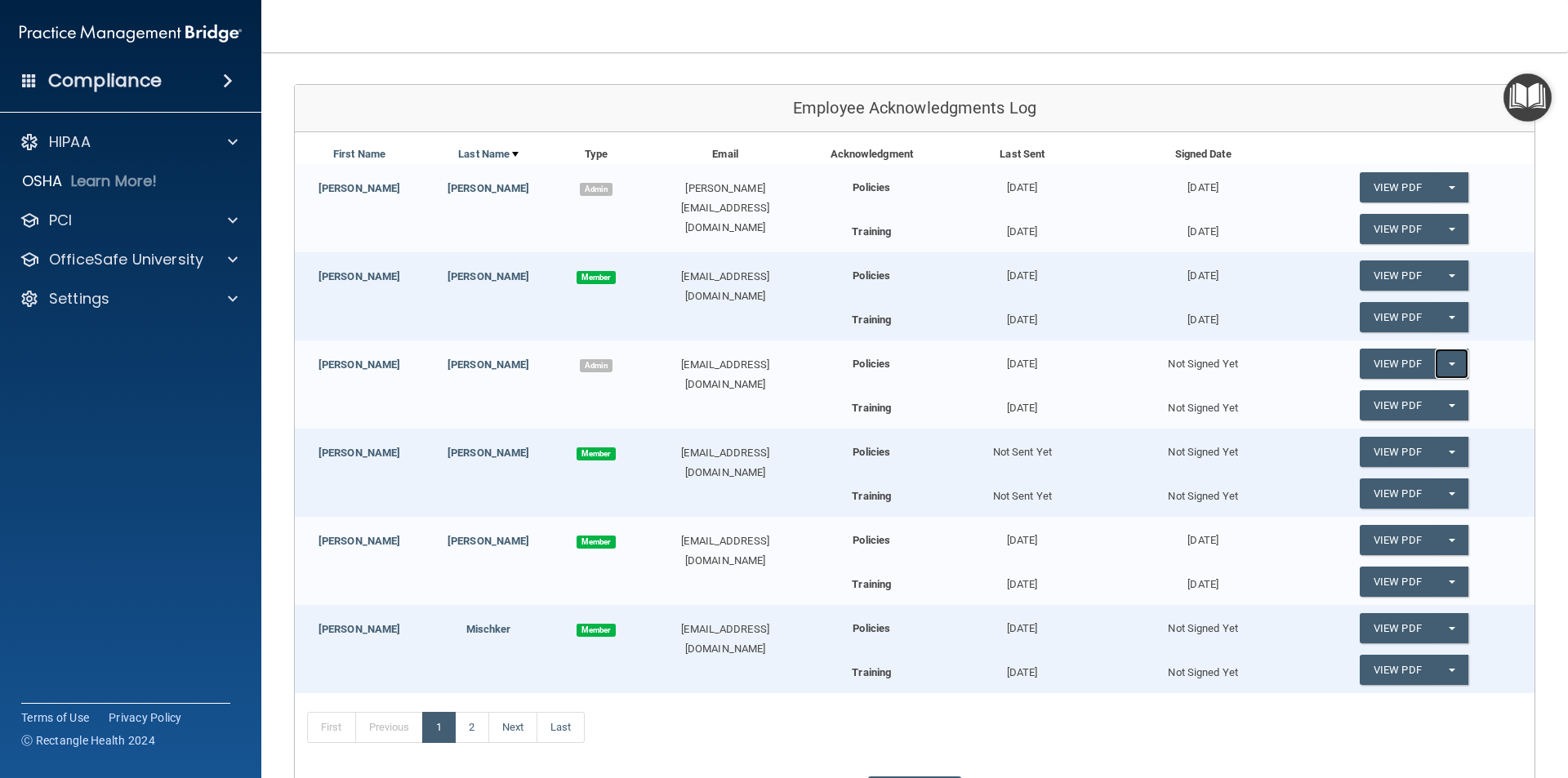
click at [1444, 361] on button "Split button!" at bounding box center [1451, 363] width 34 height 30
click at [1415, 393] on link "Send Acknowledgment" at bounding box center [1430, 397] width 142 height 25
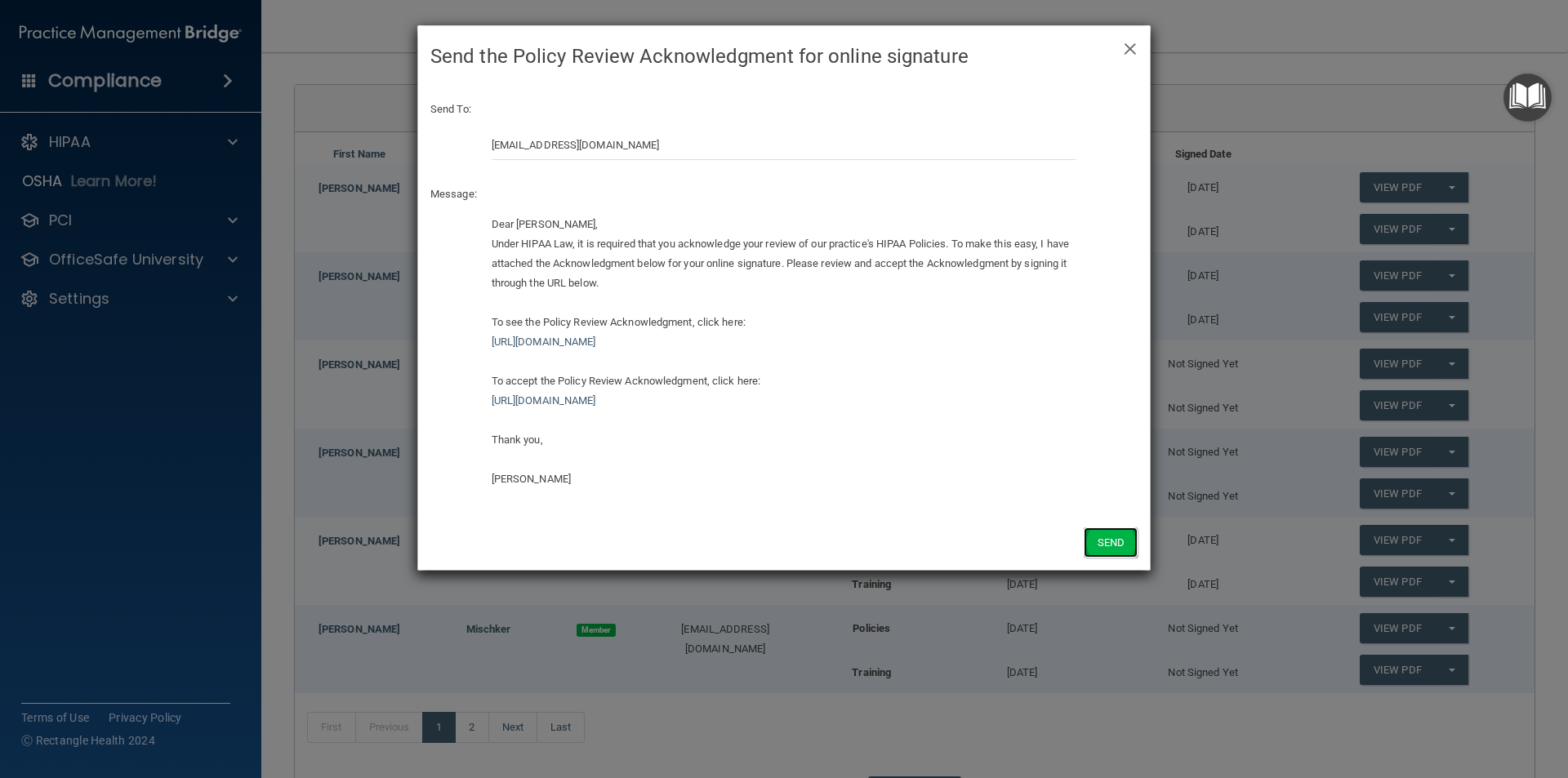
click at [1114, 540] on button "Send" at bounding box center [1110, 543] width 54 height 30
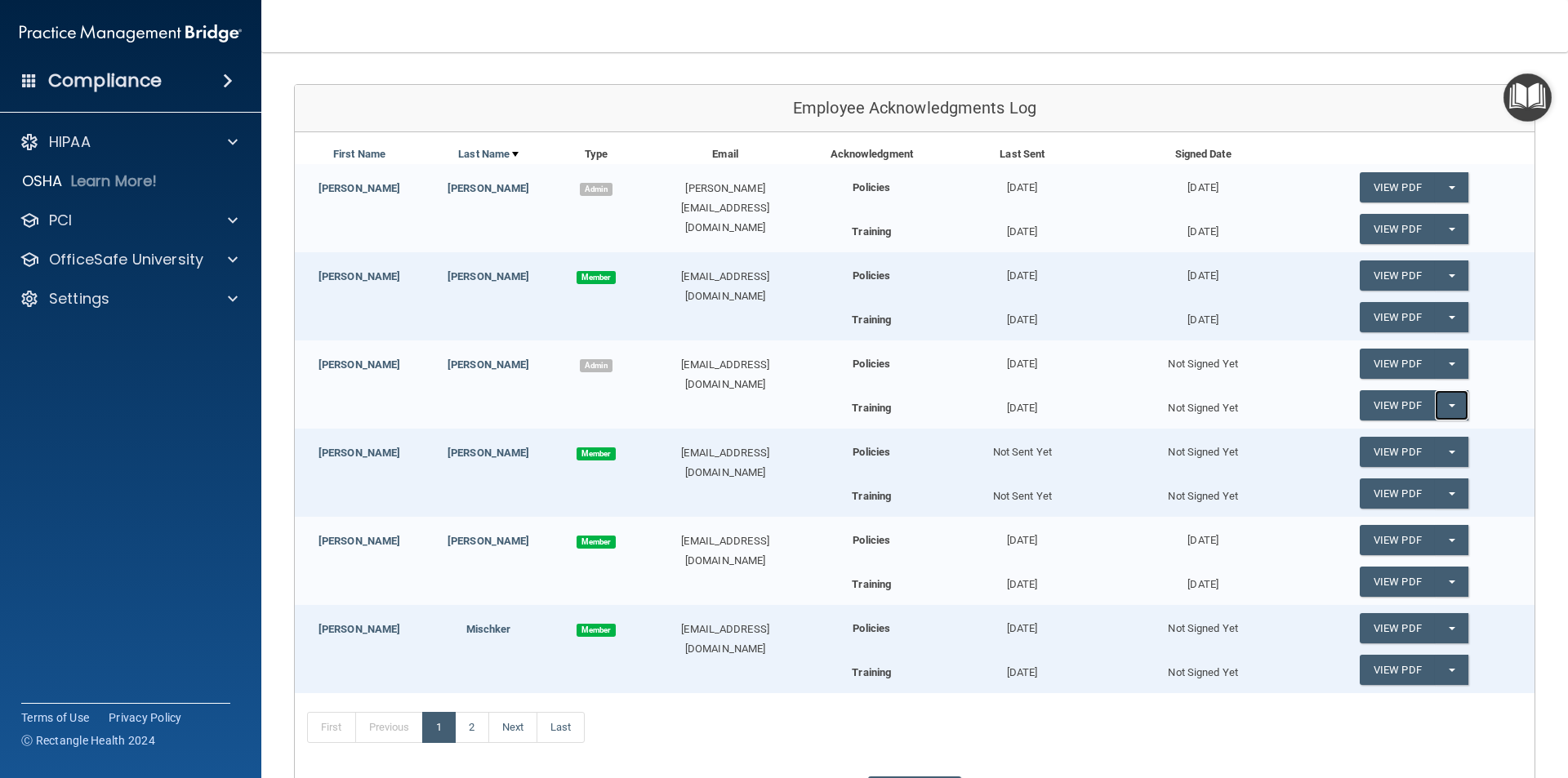
click at [1435, 407] on button "Split button!" at bounding box center [1451, 405] width 34 height 30
click at [1417, 441] on link "Send Acknowledgment PDF" at bounding box center [1441, 439] width 163 height 25
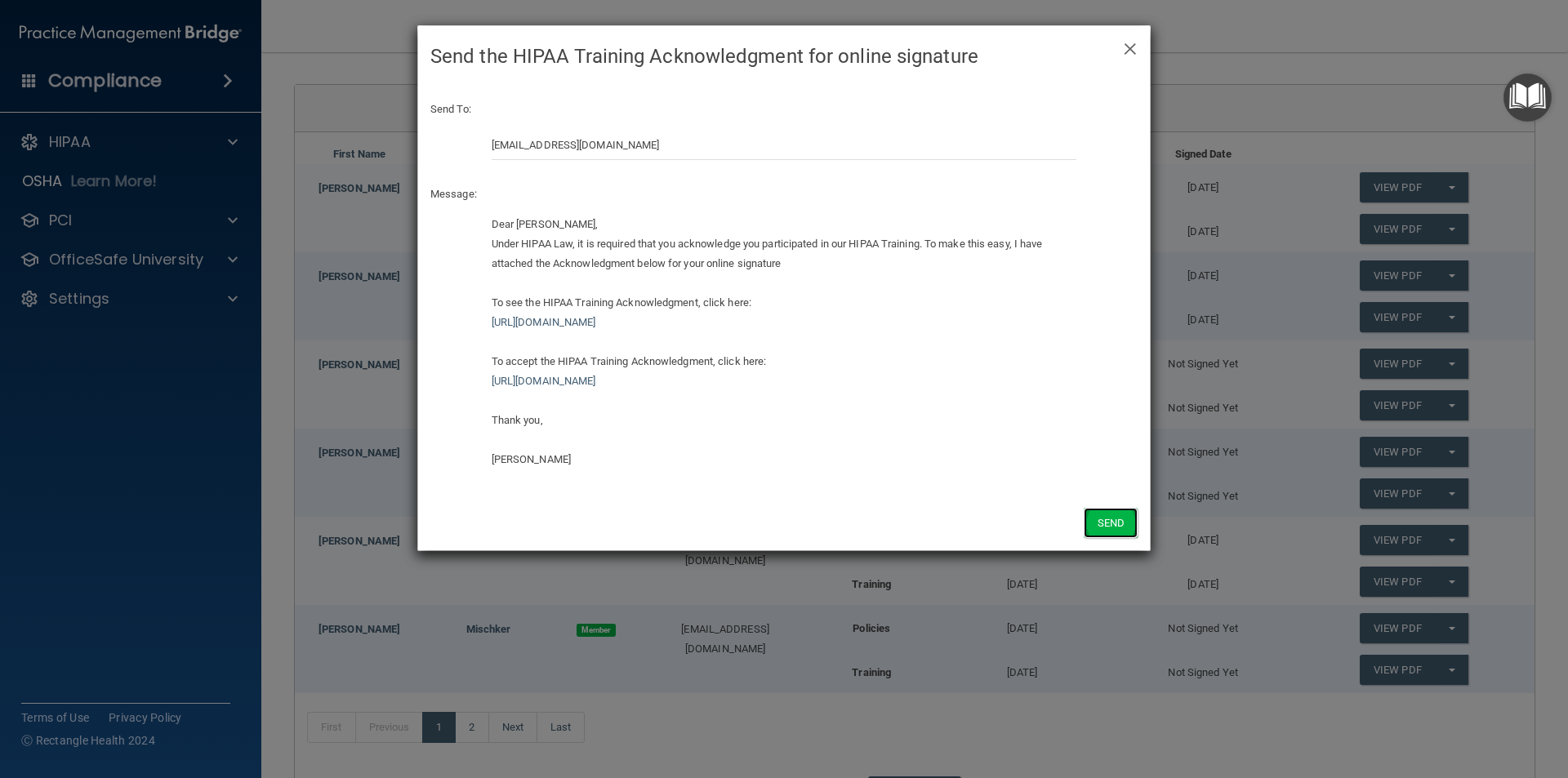
click at [1102, 521] on button "Send" at bounding box center [1110, 523] width 54 height 30
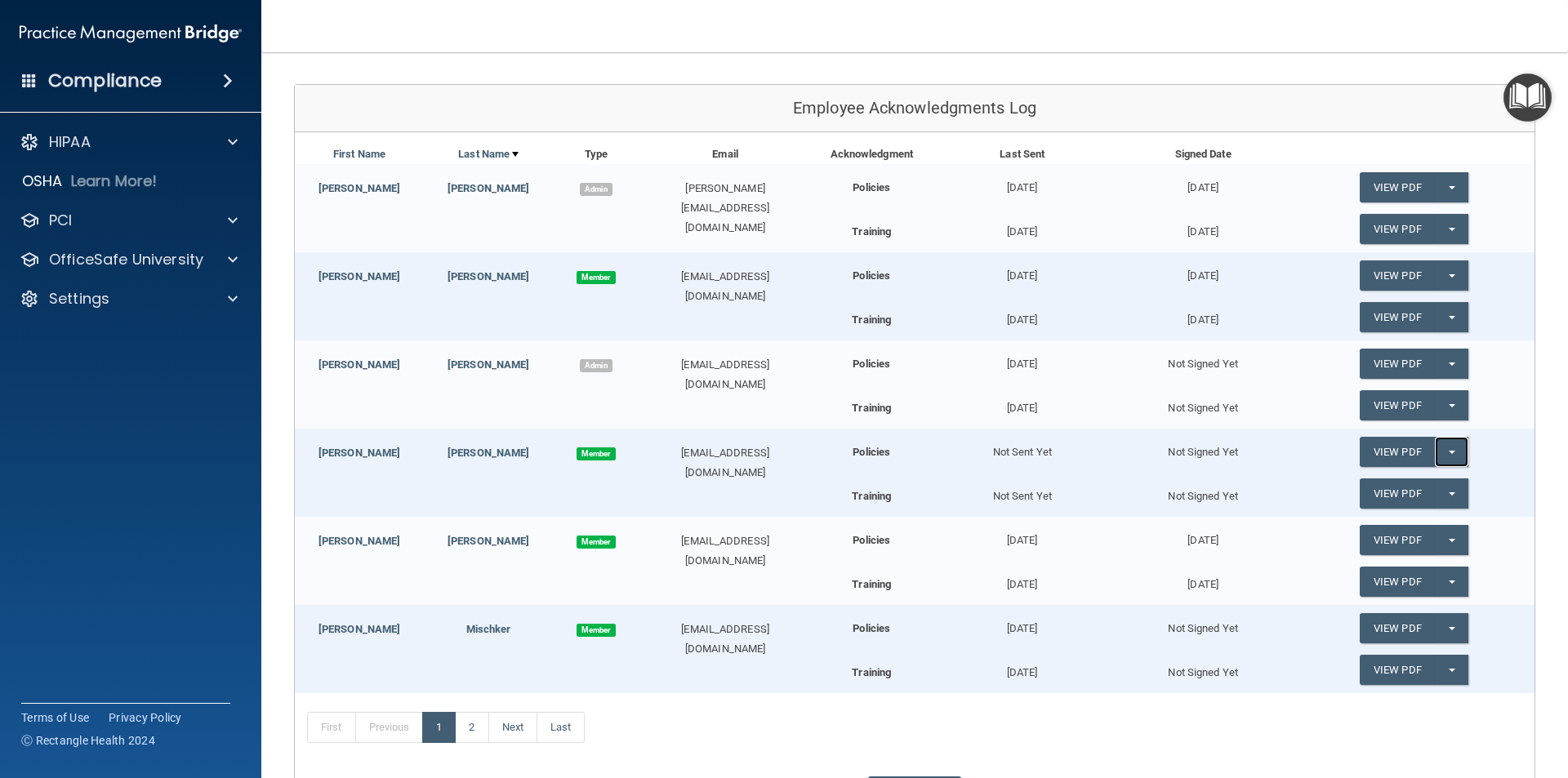
click at [1443, 458] on button "Split button!" at bounding box center [1451, 451] width 34 height 30
click at [1419, 490] on link "Send Acknowledgment" at bounding box center [1430, 485] width 142 height 25
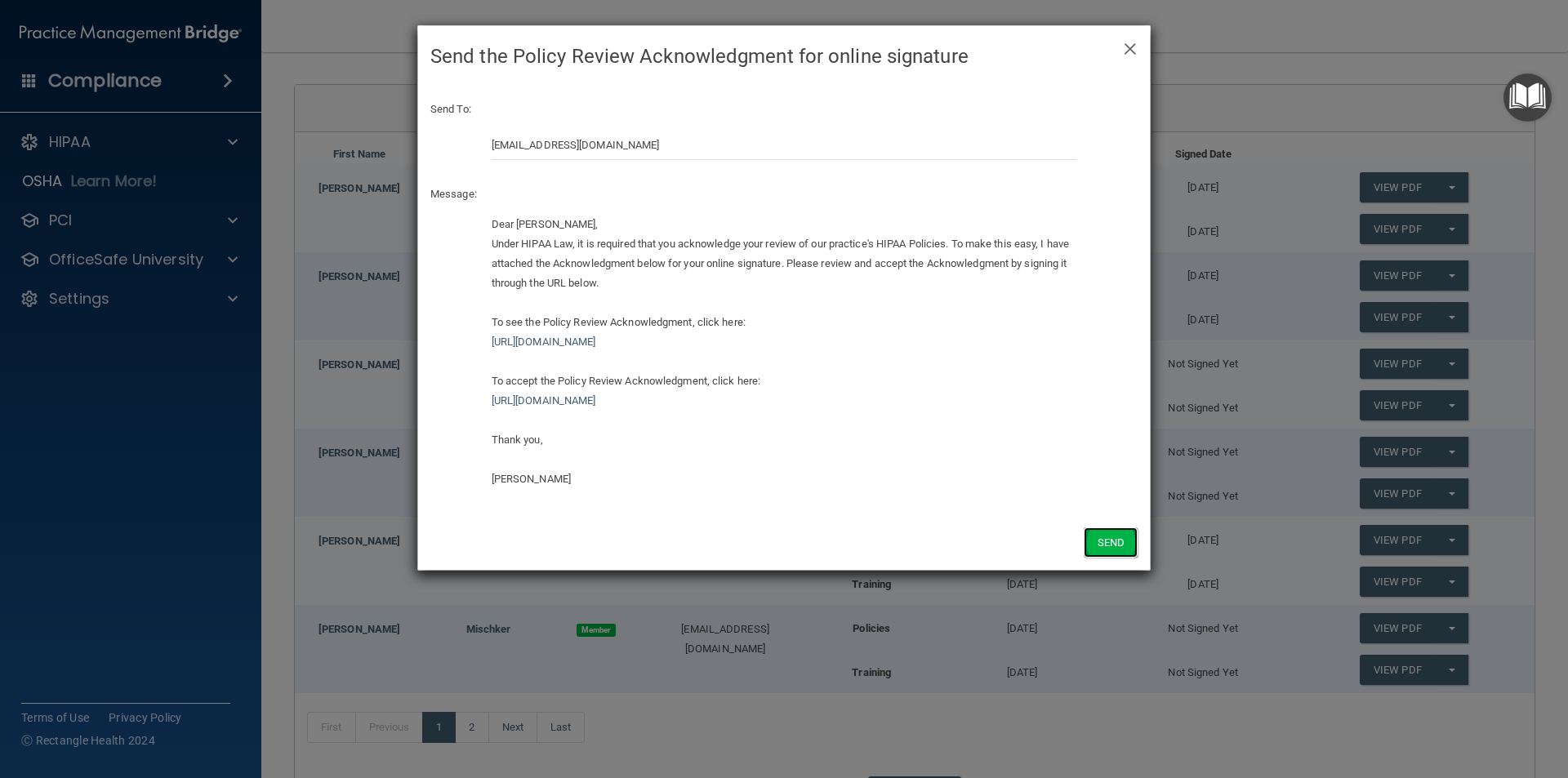
click at [1110, 544] on button "Send" at bounding box center [1110, 543] width 54 height 30
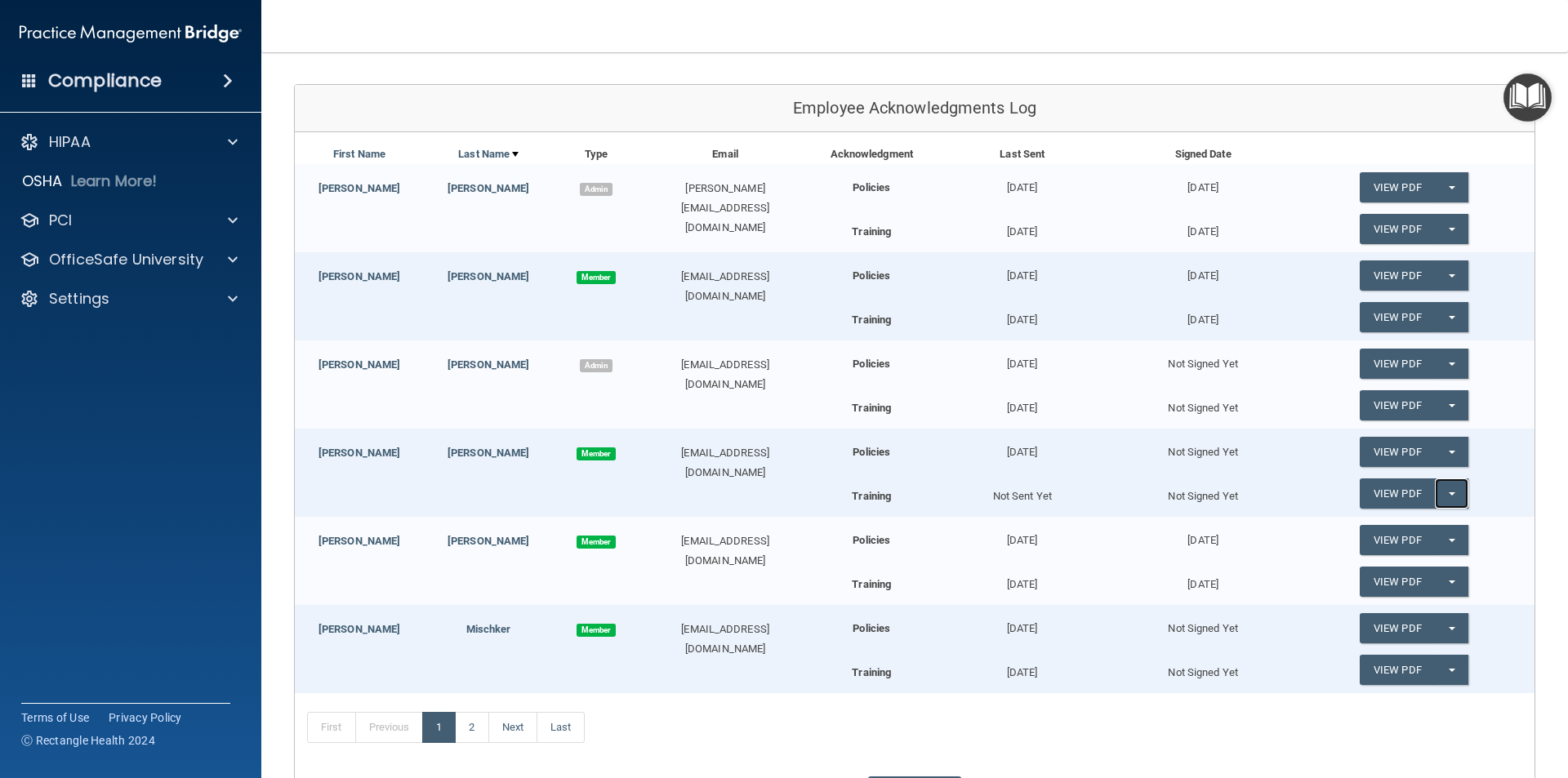
click at [1444, 491] on button "Split button!" at bounding box center [1451, 493] width 34 height 30
click at [1399, 530] on link "Send Acknowledgment PDF" at bounding box center [1441, 527] width 163 height 25
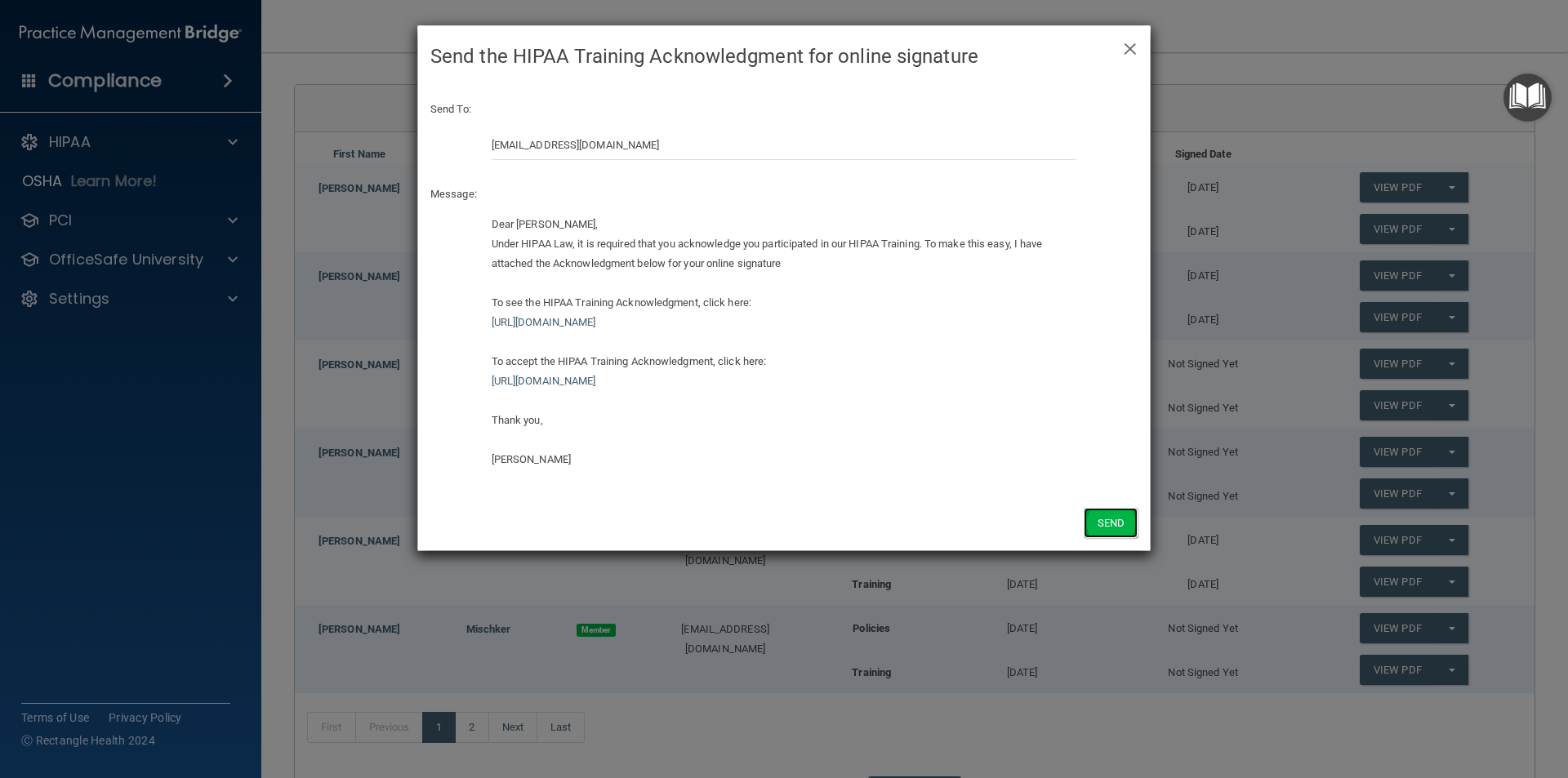
click at [1101, 522] on button "Send" at bounding box center [1110, 523] width 54 height 30
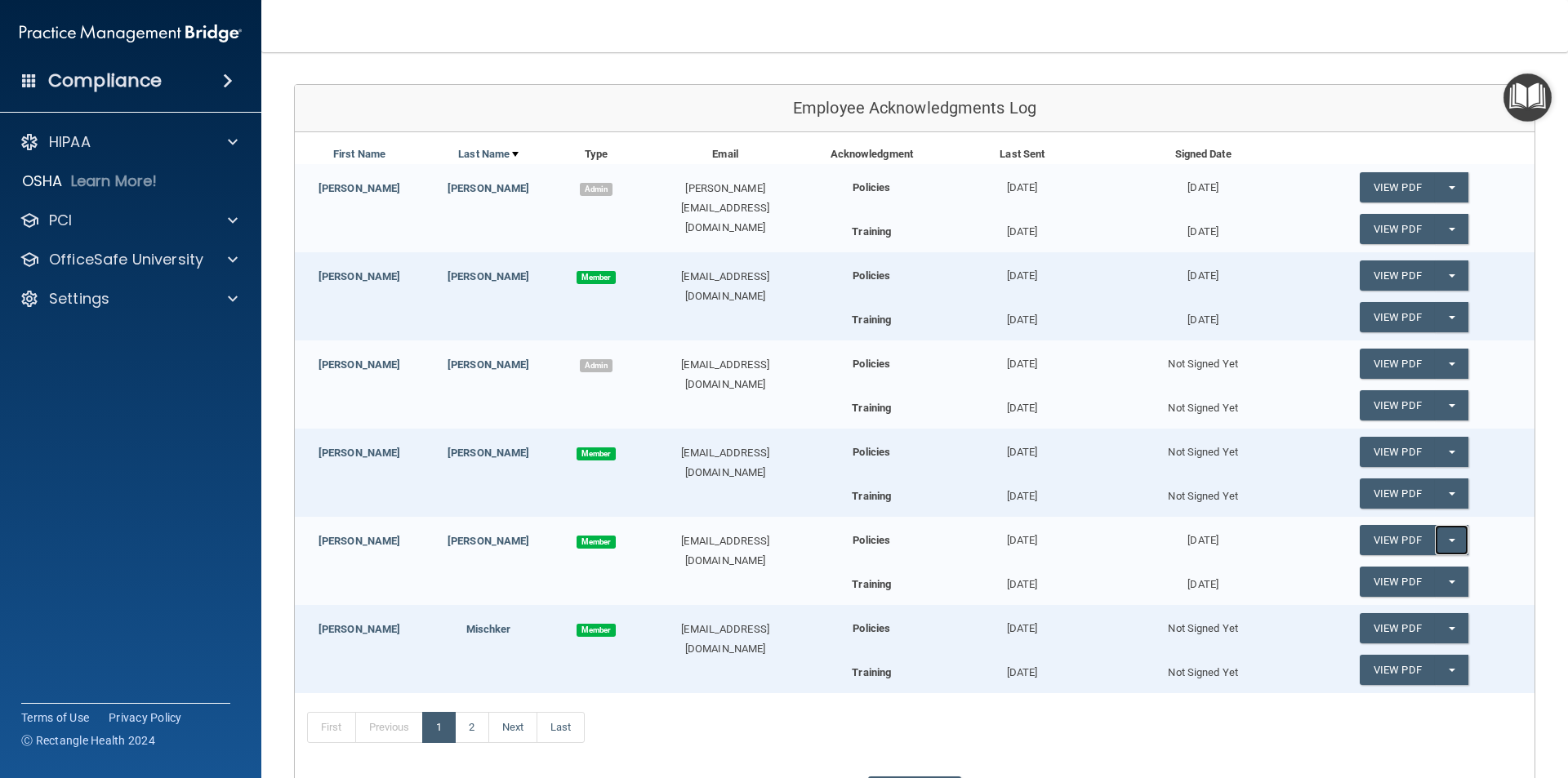
click at [1435, 540] on button "Split button!" at bounding box center [1451, 540] width 34 height 30
click at [1416, 574] on link "Update Acknowledgment" at bounding box center [1435, 573] width 150 height 25
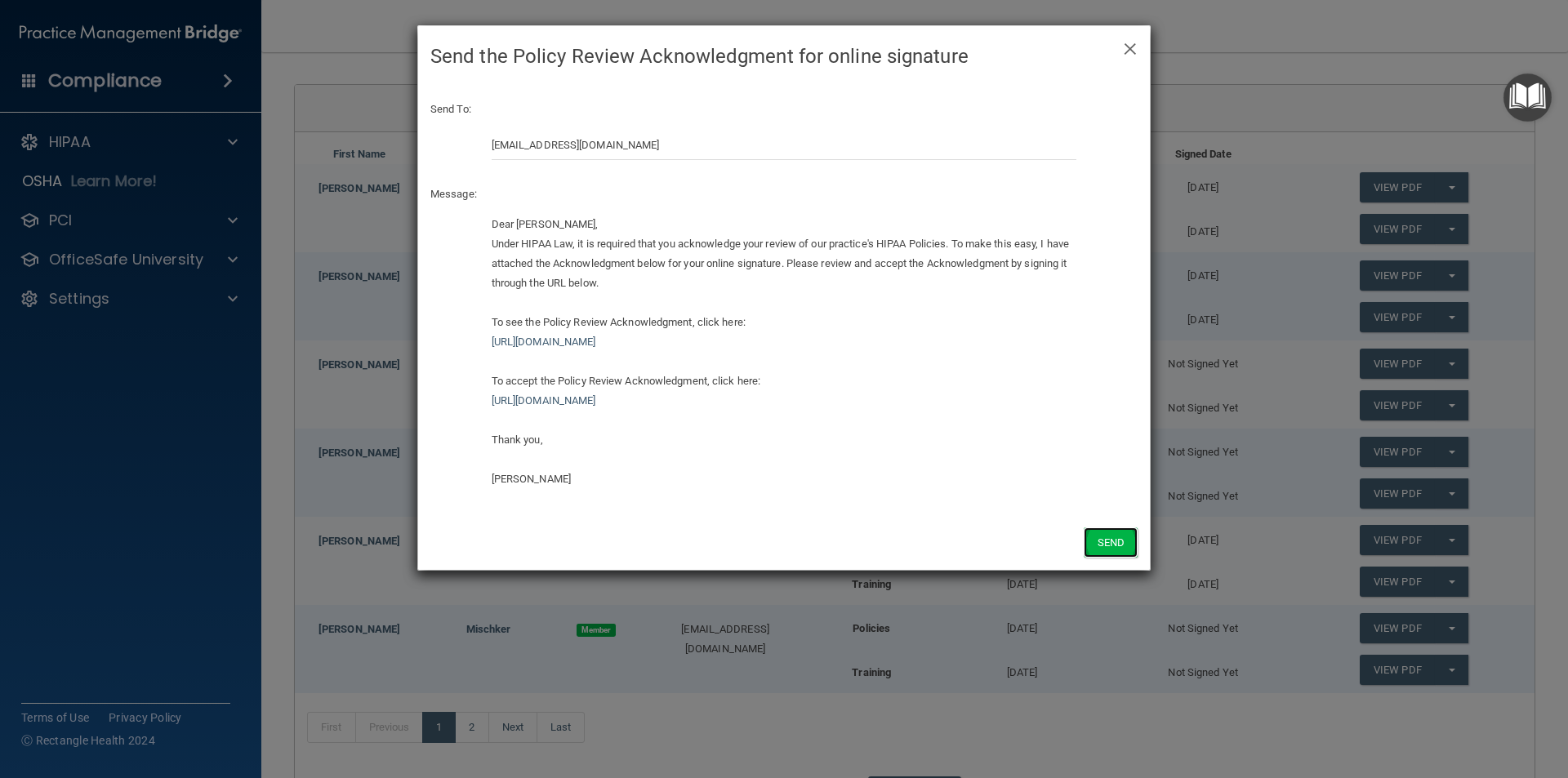
click at [1110, 552] on button "Send" at bounding box center [1110, 543] width 54 height 30
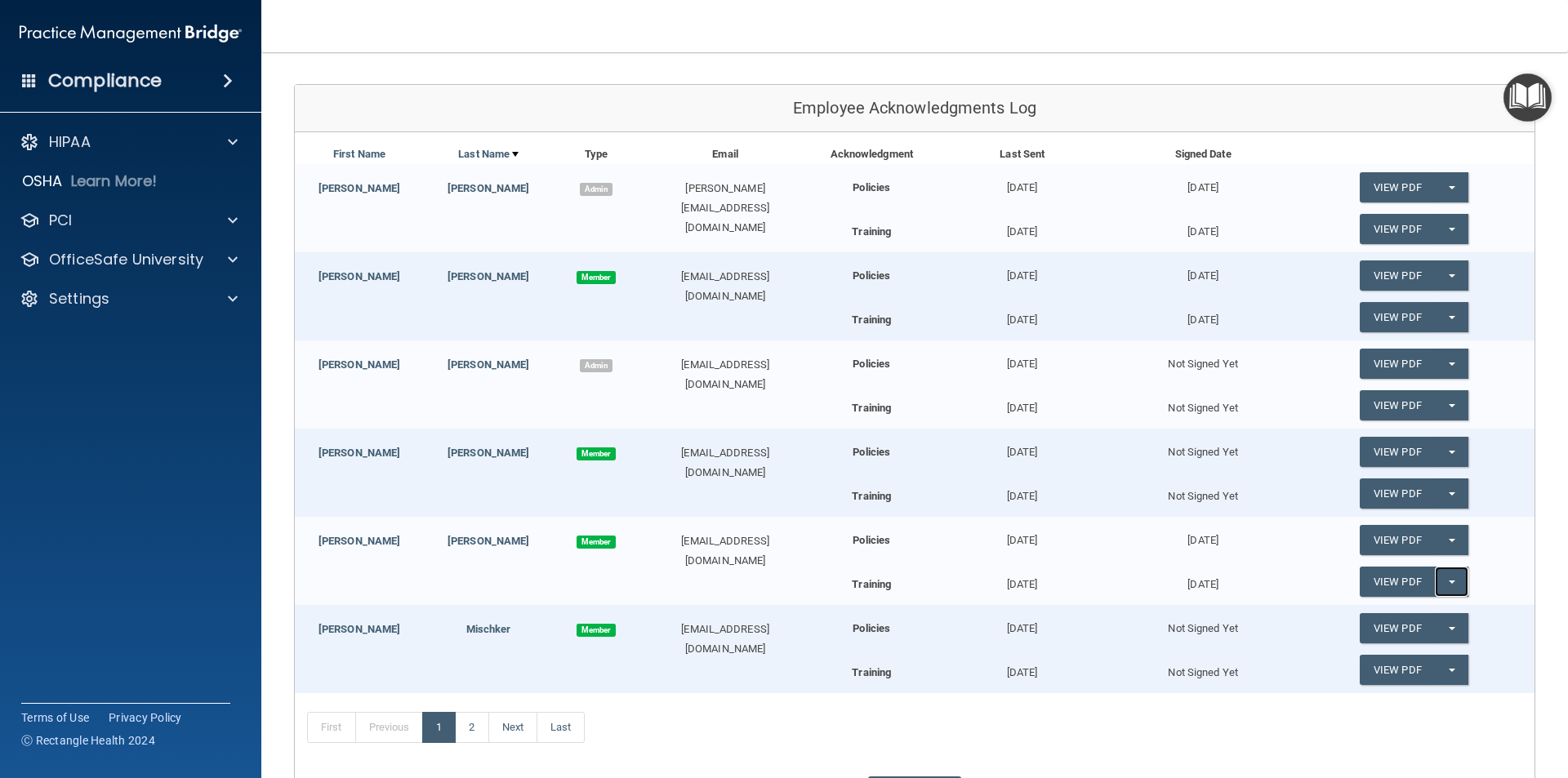
click at [1449, 583] on span "button" at bounding box center [1452, 582] width 7 height 3
click at [1425, 619] on link "Update Acknowledgment" at bounding box center [1435, 615] width 150 height 25
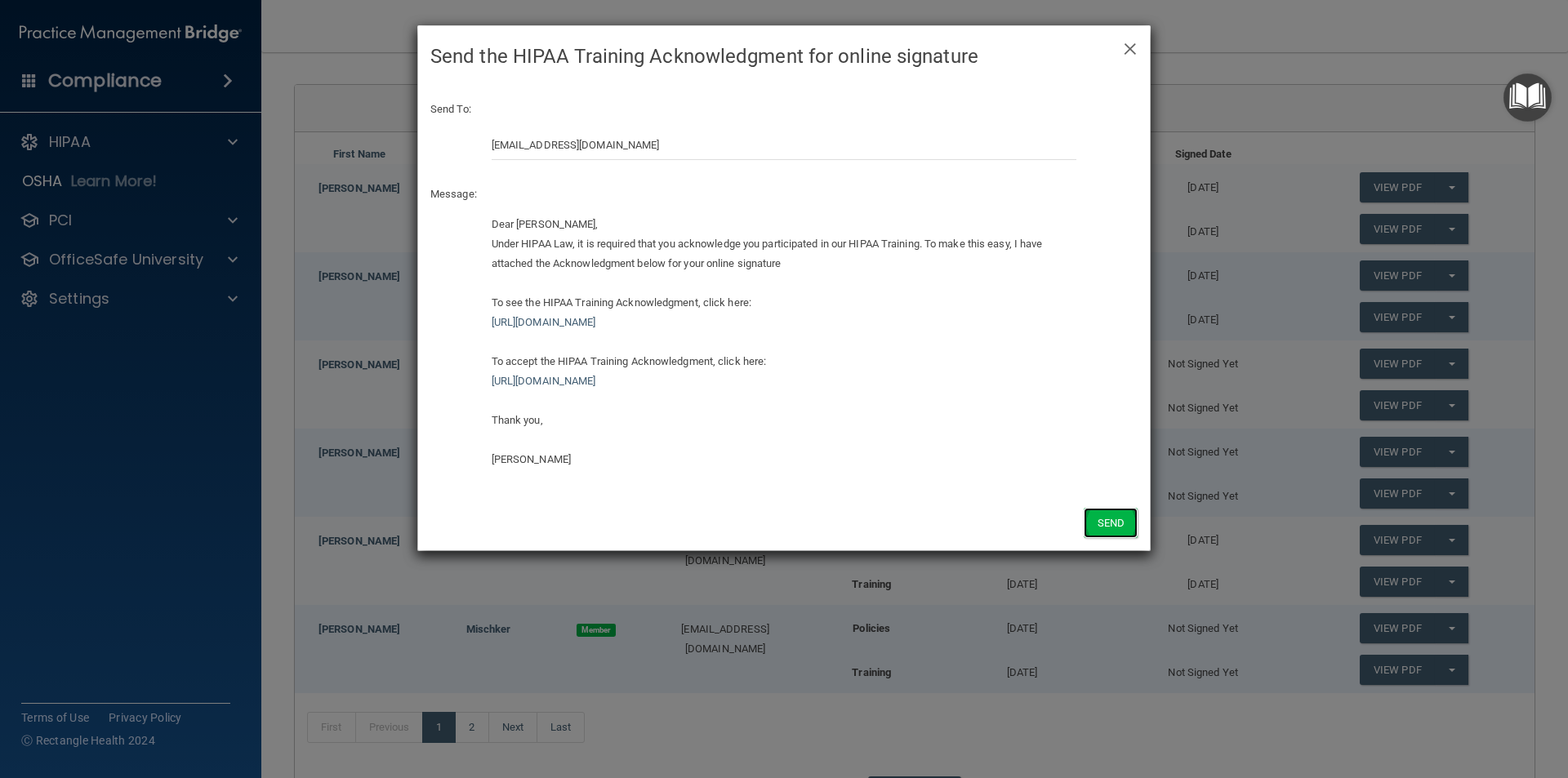
click at [1121, 521] on button "Send" at bounding box center [1110, 523] width 54 height 30
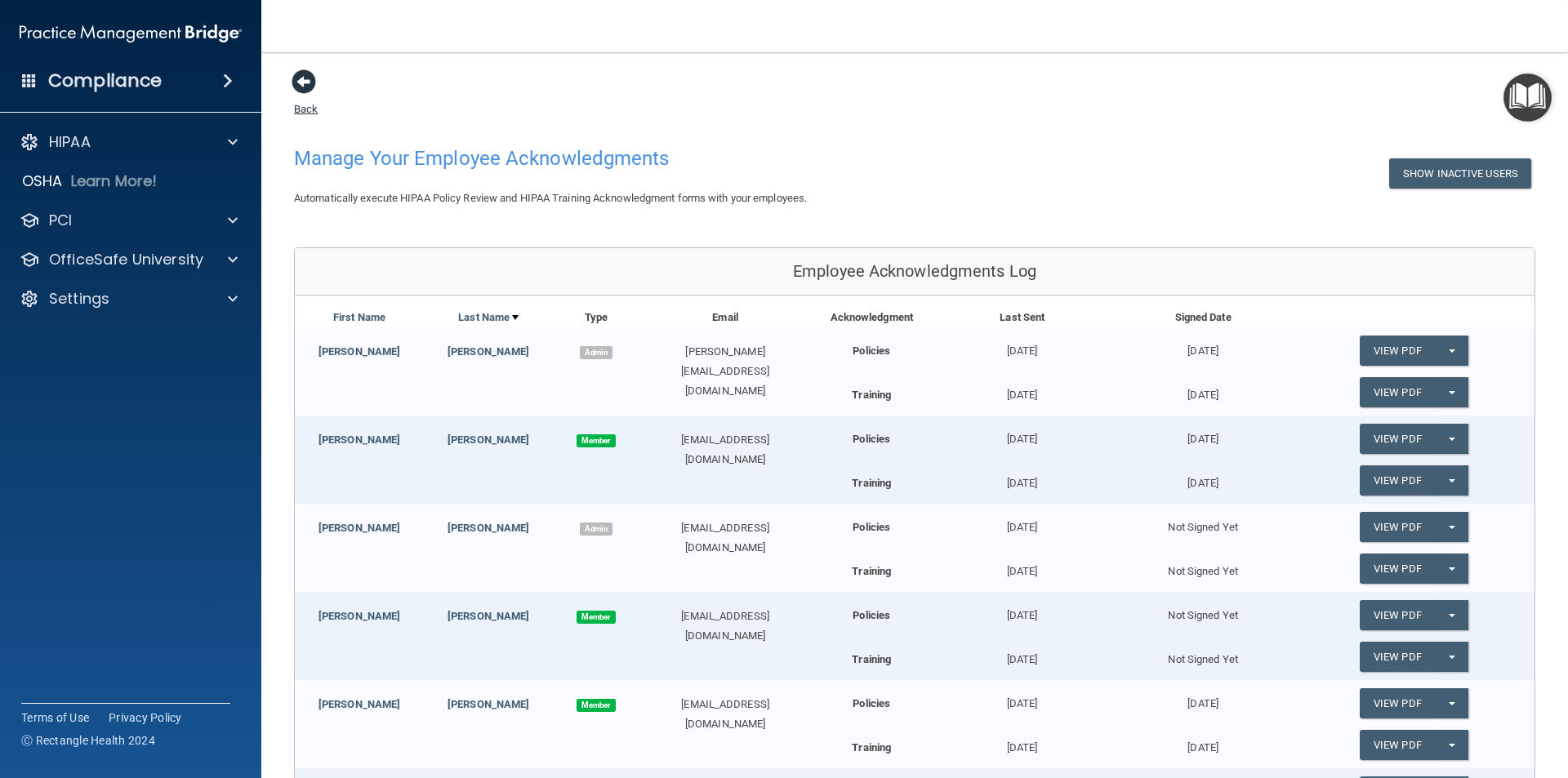
click at [309, 76] on span at bounding box center [304, 82] width 25 height 25
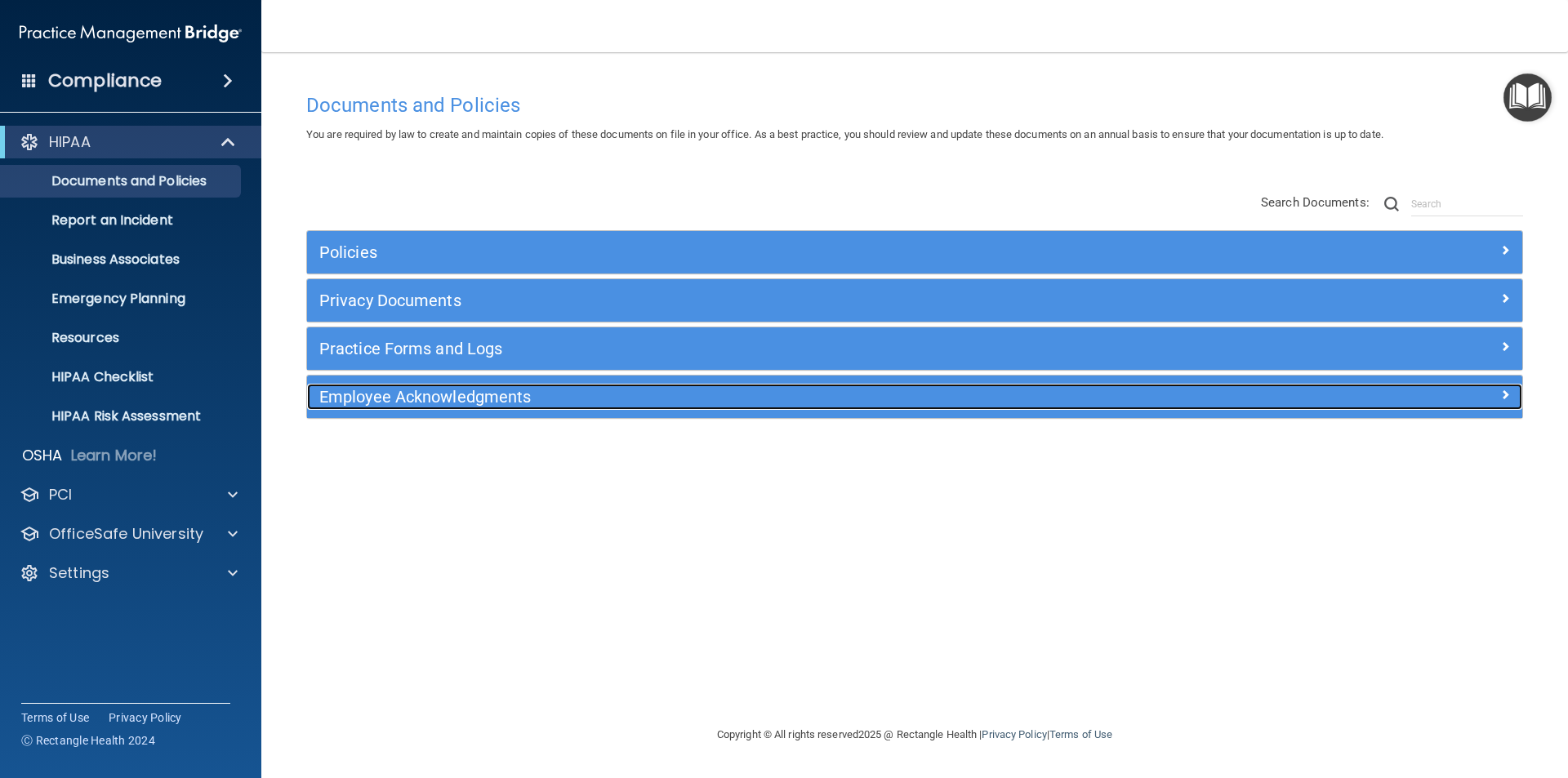
click at [412, 389] on h5 "Employee Acknowledgments" at bounding box center [763, 397] width 887 height 18
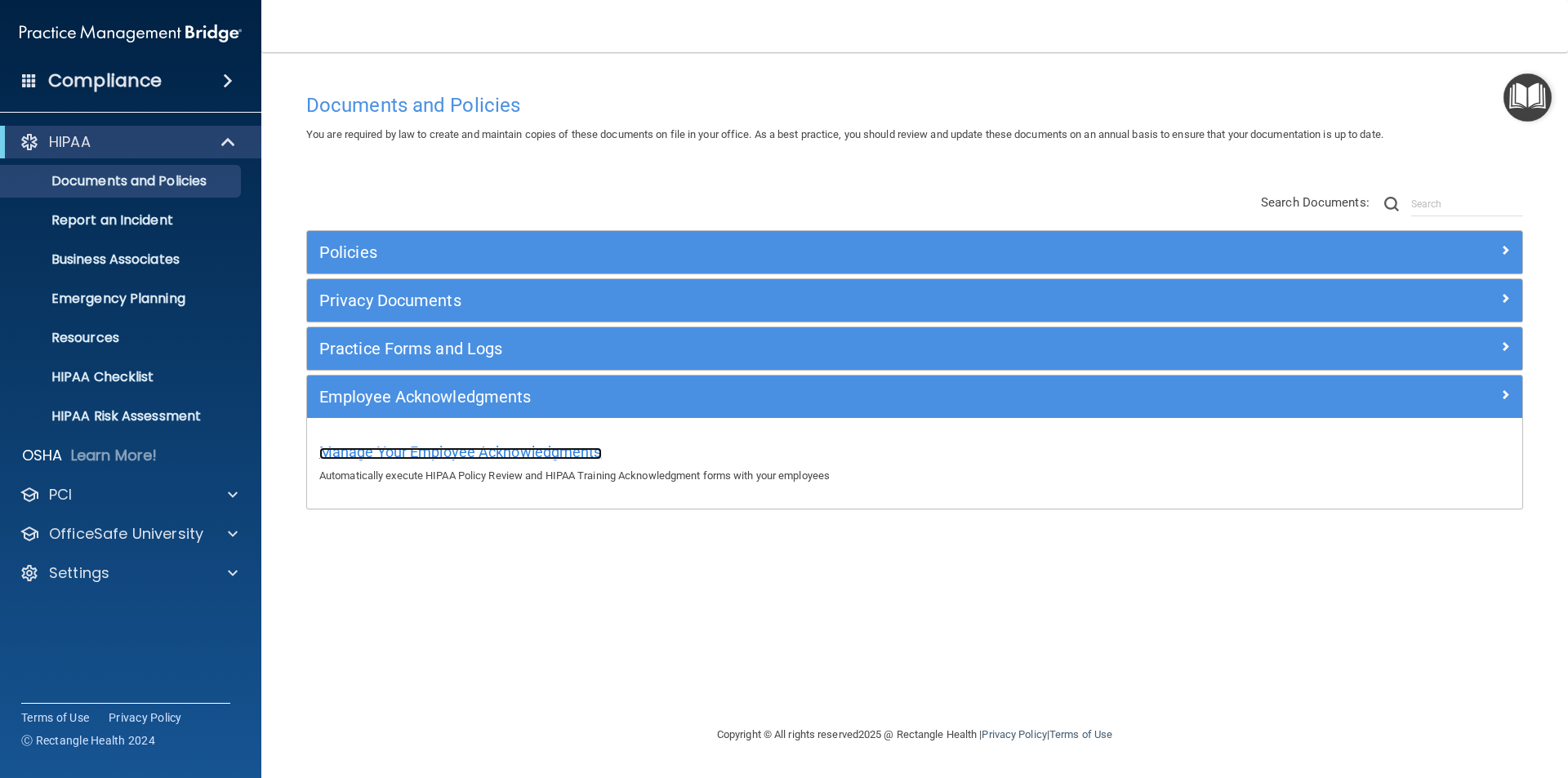
click at [406, 447] on span "Manage Your Employee Acknowledgments" at bounding box center [460, 451] width 282 height 17
